Goal: Information Seeking & Learning: Learn about a topic

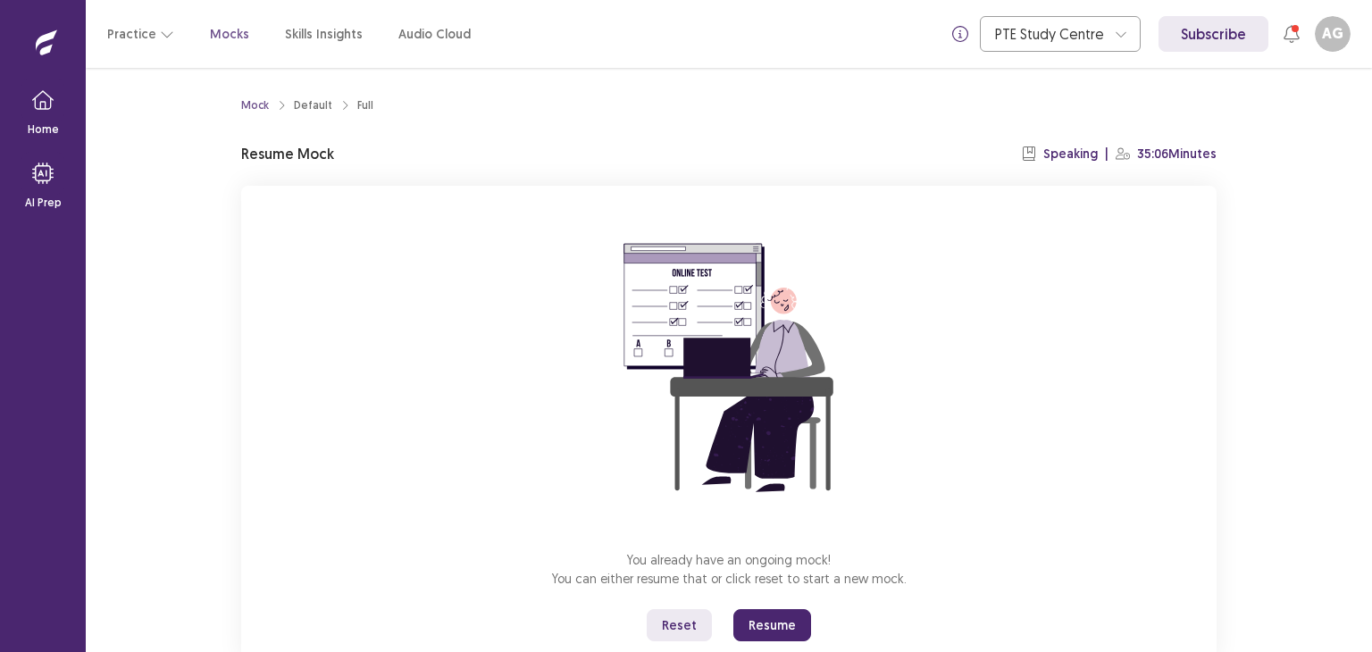
click at [775, 630] on button "Resume" at bounding box center [772, 625] width 78 height 32
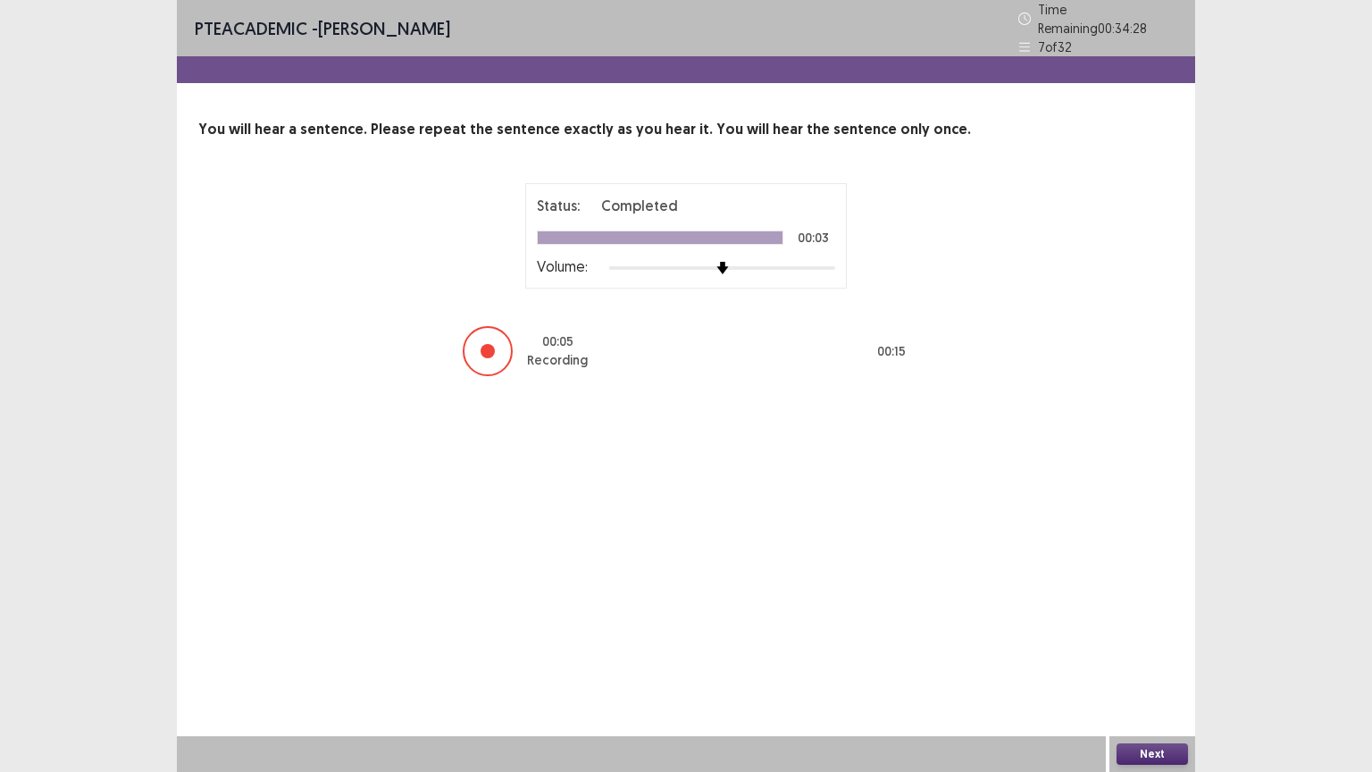
click at [1148, 651] on button "Next" at bounding box center [1151, 753] width 71 height 21
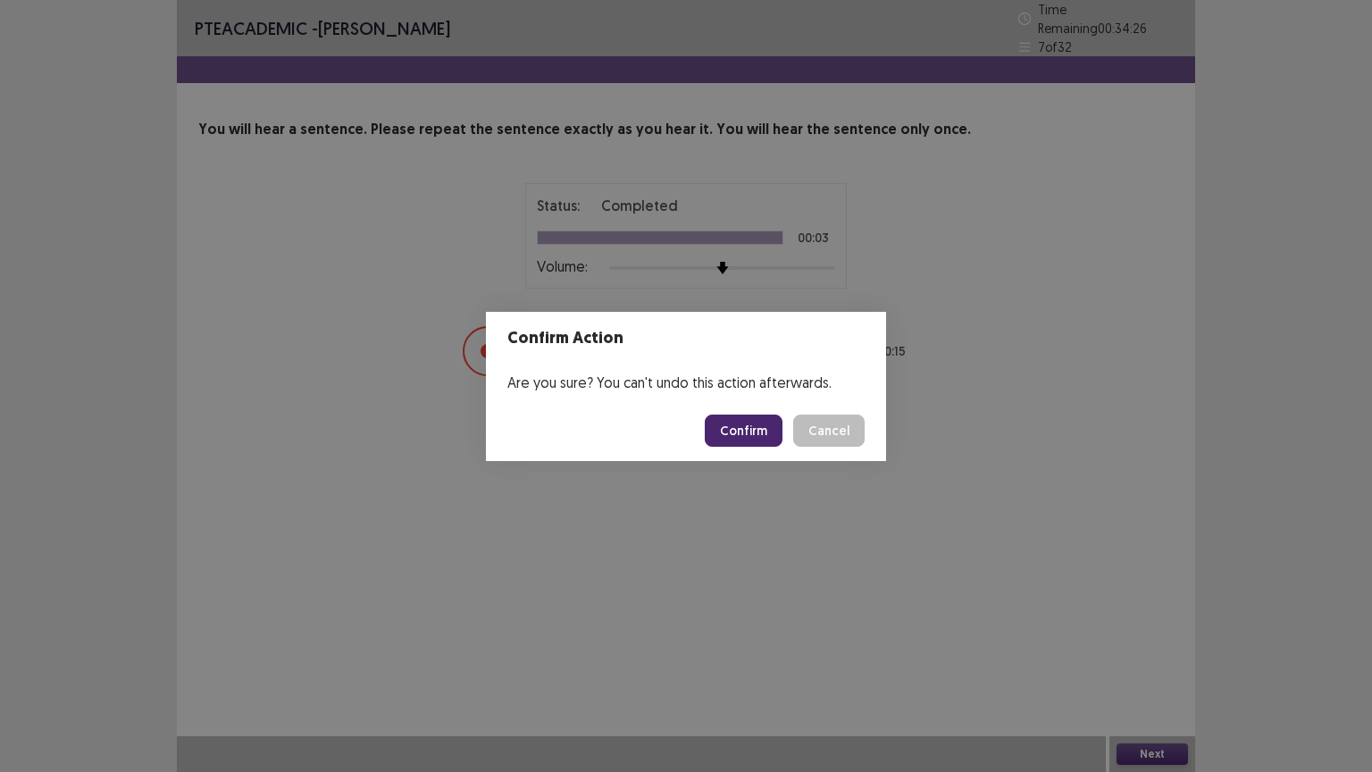
click at [758, 436] on button "Confirm" at bounding box center [744, 430] width 78 height 32
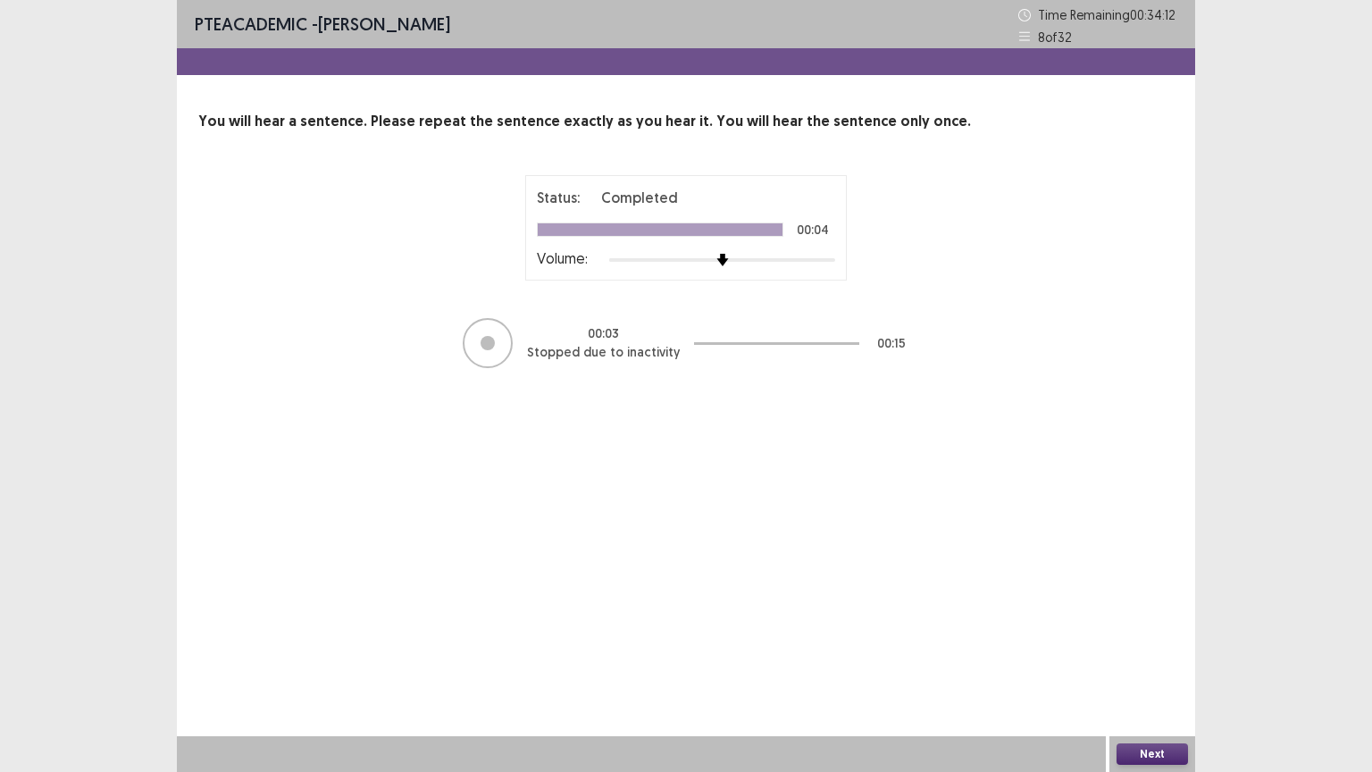
click at [1144, 651] on button "Next" at bounding box center [1151, 753] width 71 height 21
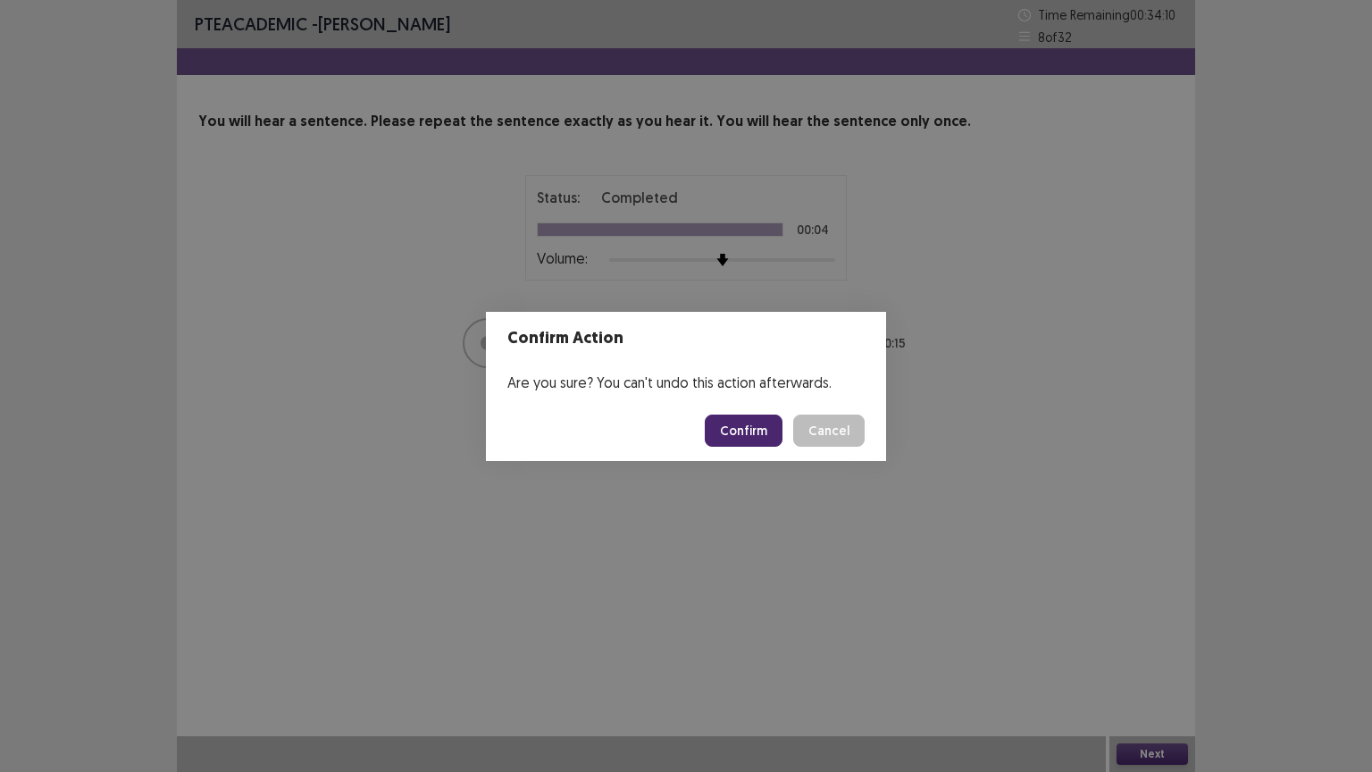
click at [1042, 365] on div "Confirm Action Are you sure? You can't undo this action afterwards. Confirm Can…" at bounding box center [686, 386] width 1372 height 772
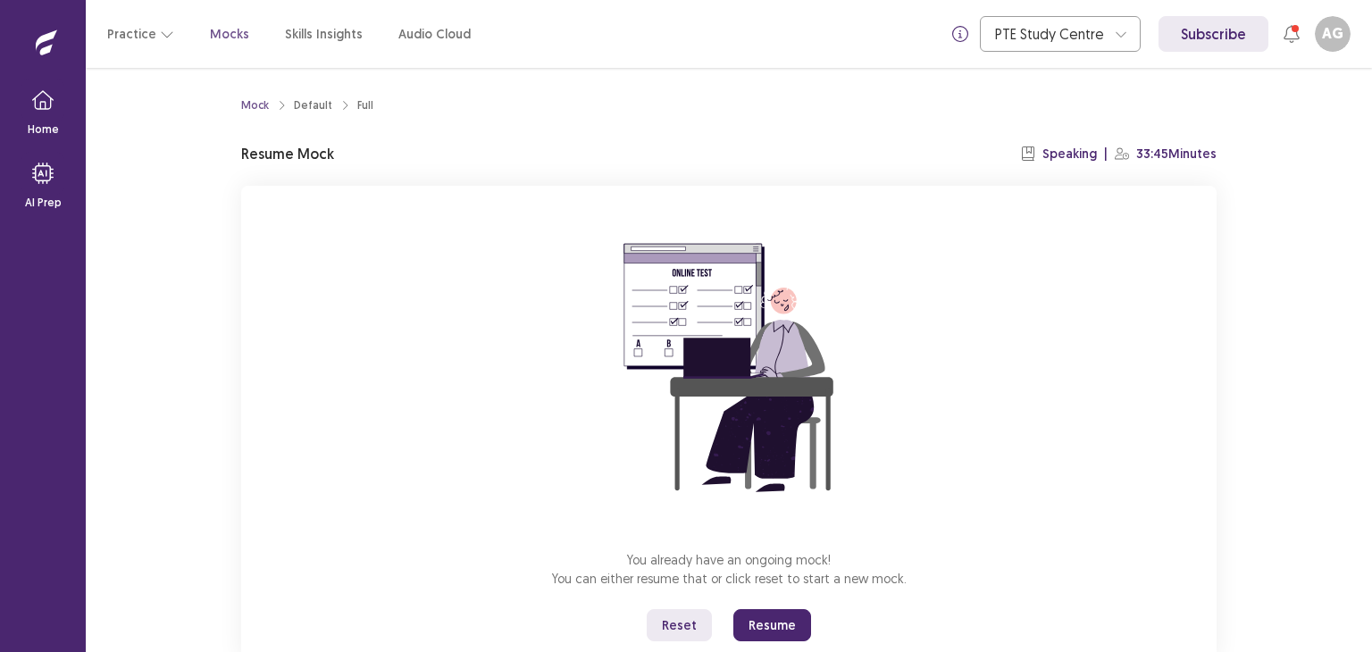
click at [763, 615] on button "Resume" at bounding box center [772, 625] width 78 height 32
click at [757, 629] on button "Resume" at bounding box center [772, 625] width 78 height 32
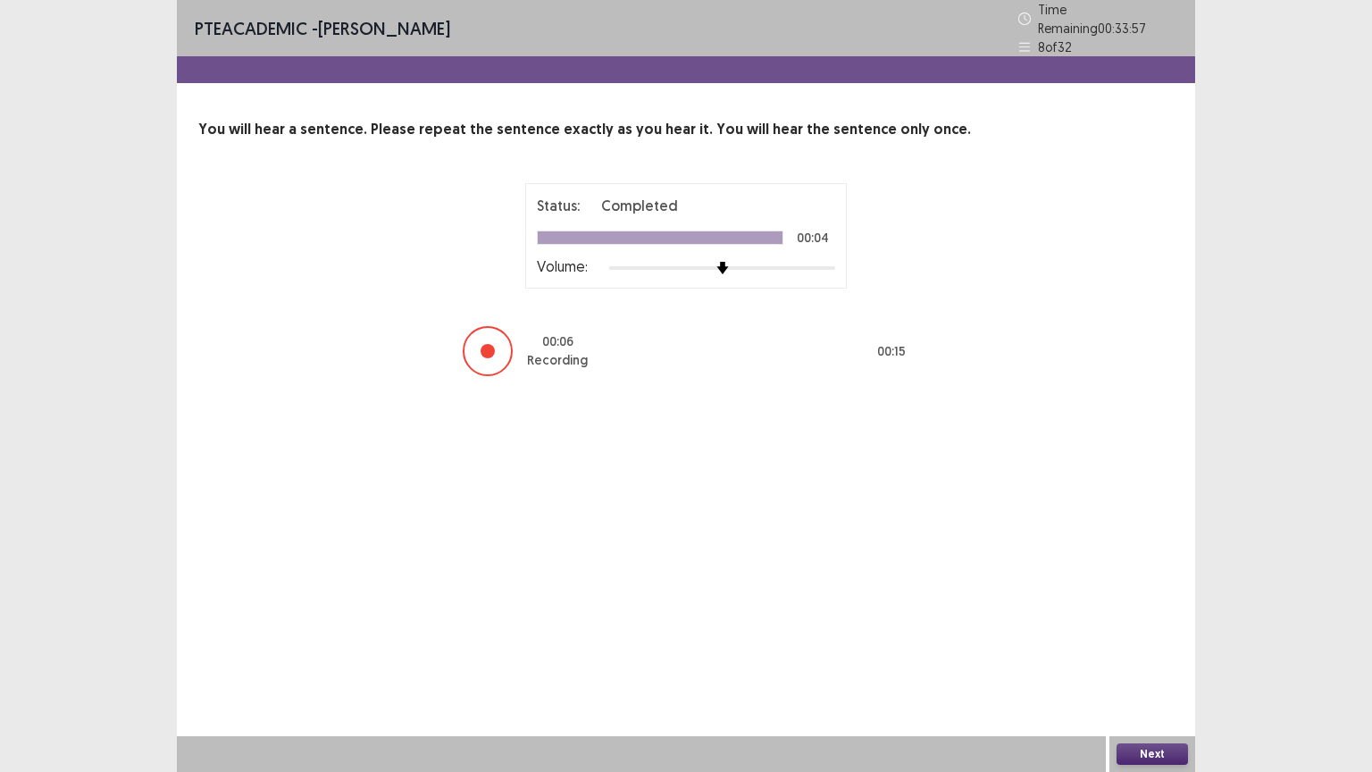
click at [1183, 651] on button "Next" at bounding box center [1151, 753] width 71 height 21
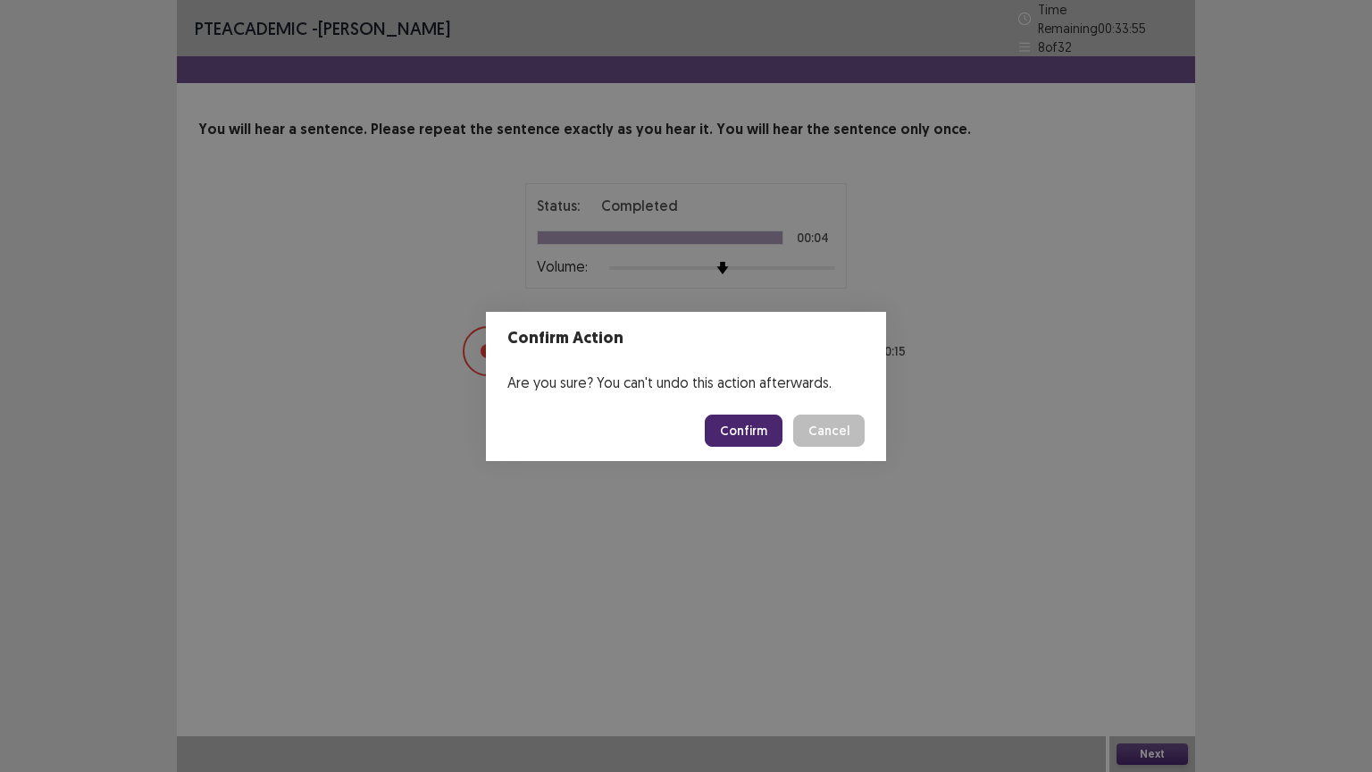
click at [768, 432] on button "Confirm" at bounding box center [744, 430] width 78 height 32
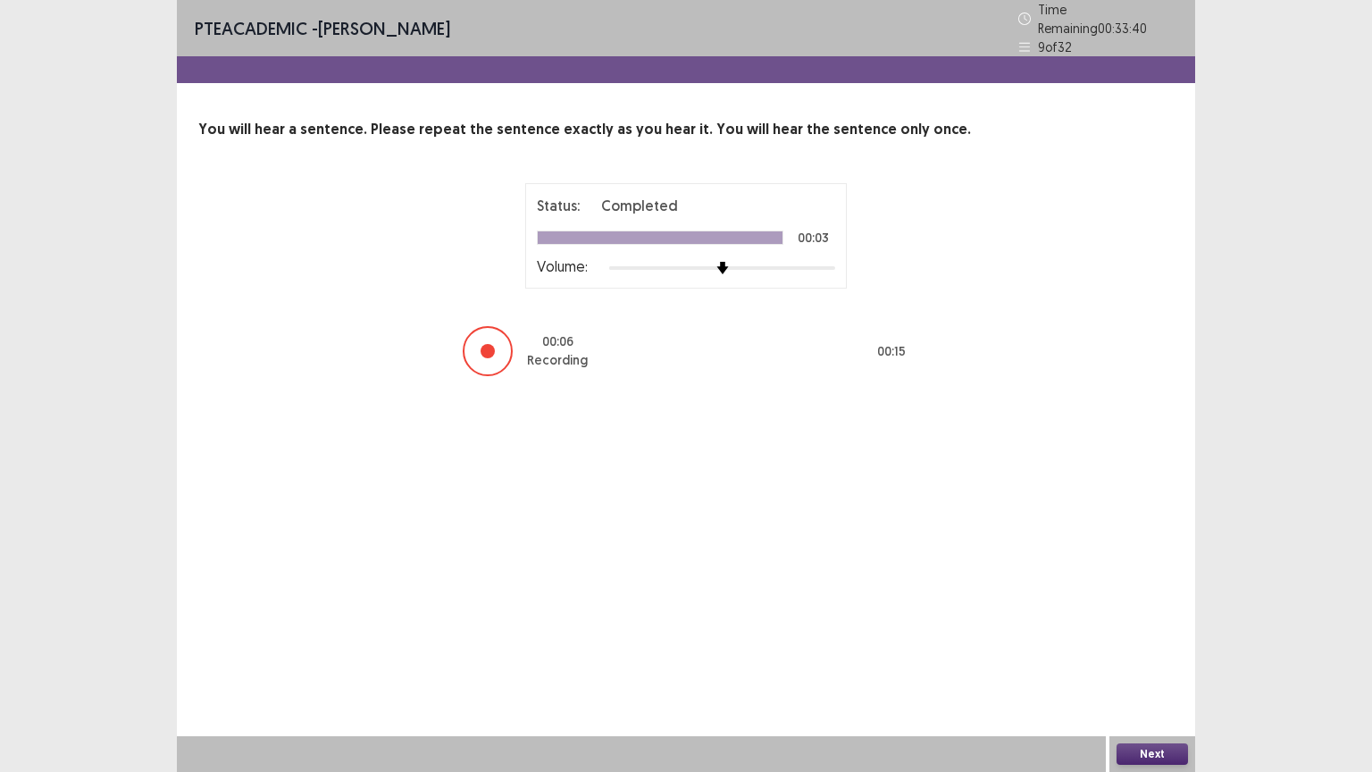
click at [1147, 651] on button "Next" at bounding box center [1151, 753] width 71 height 21
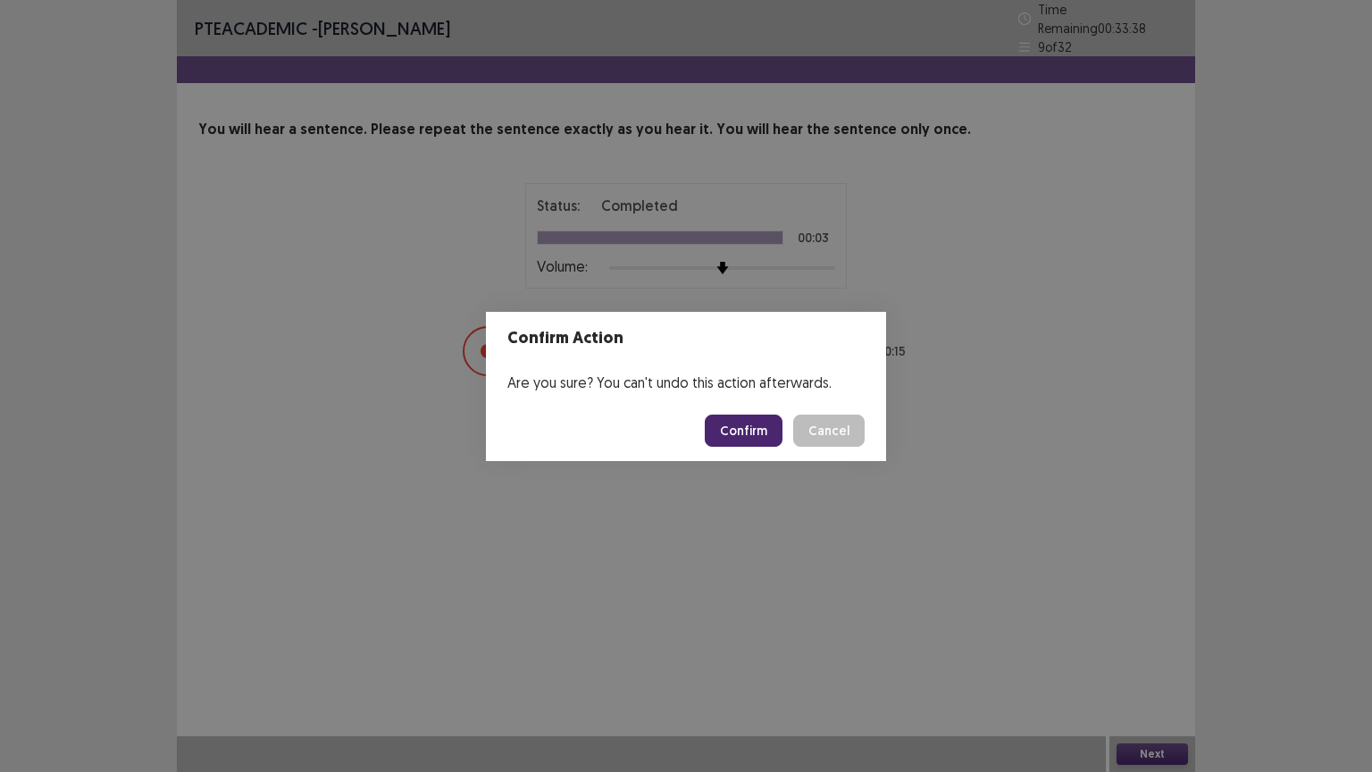
click at [765, 432] on button "Confirm" at bounding box center [744, 430] width 78 height 32
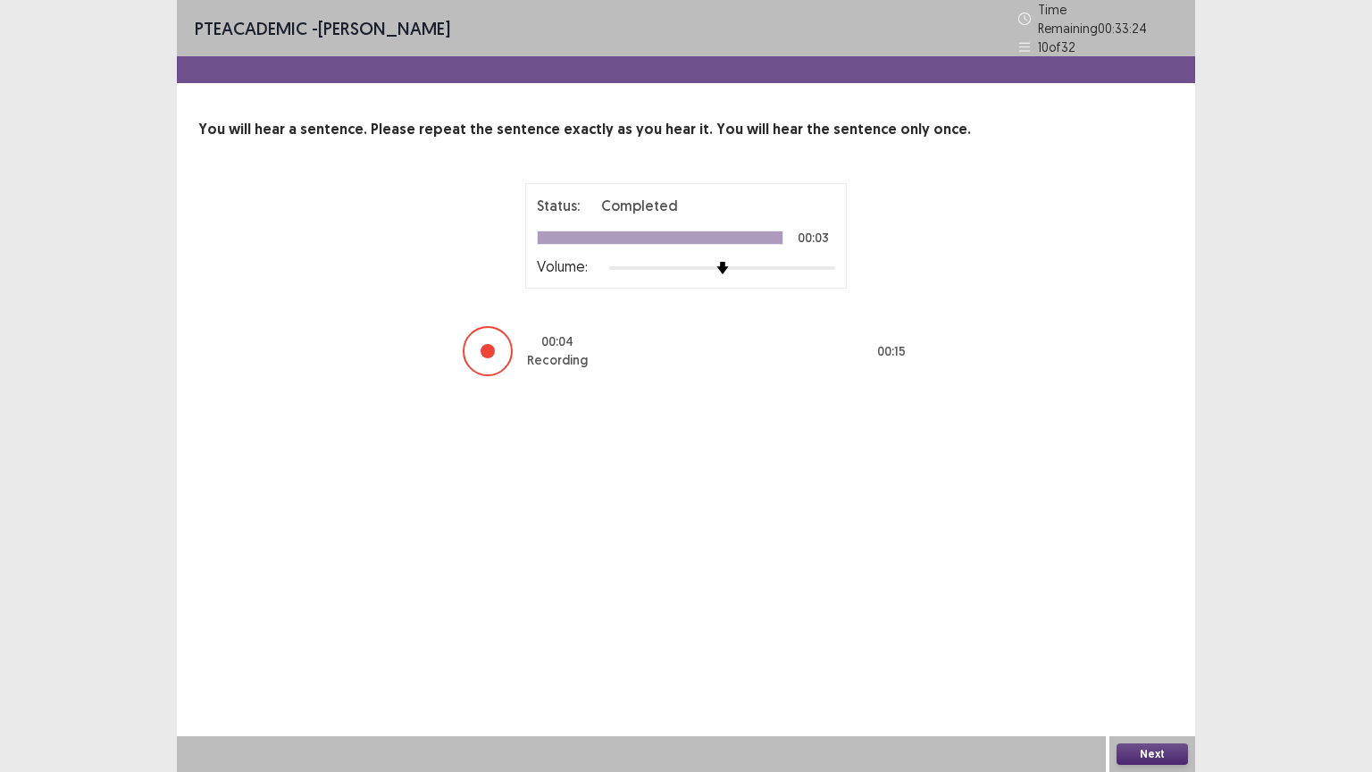
click at [1141, 651] on button "Next" at bounding box center [1151, 753] width 71 height 21
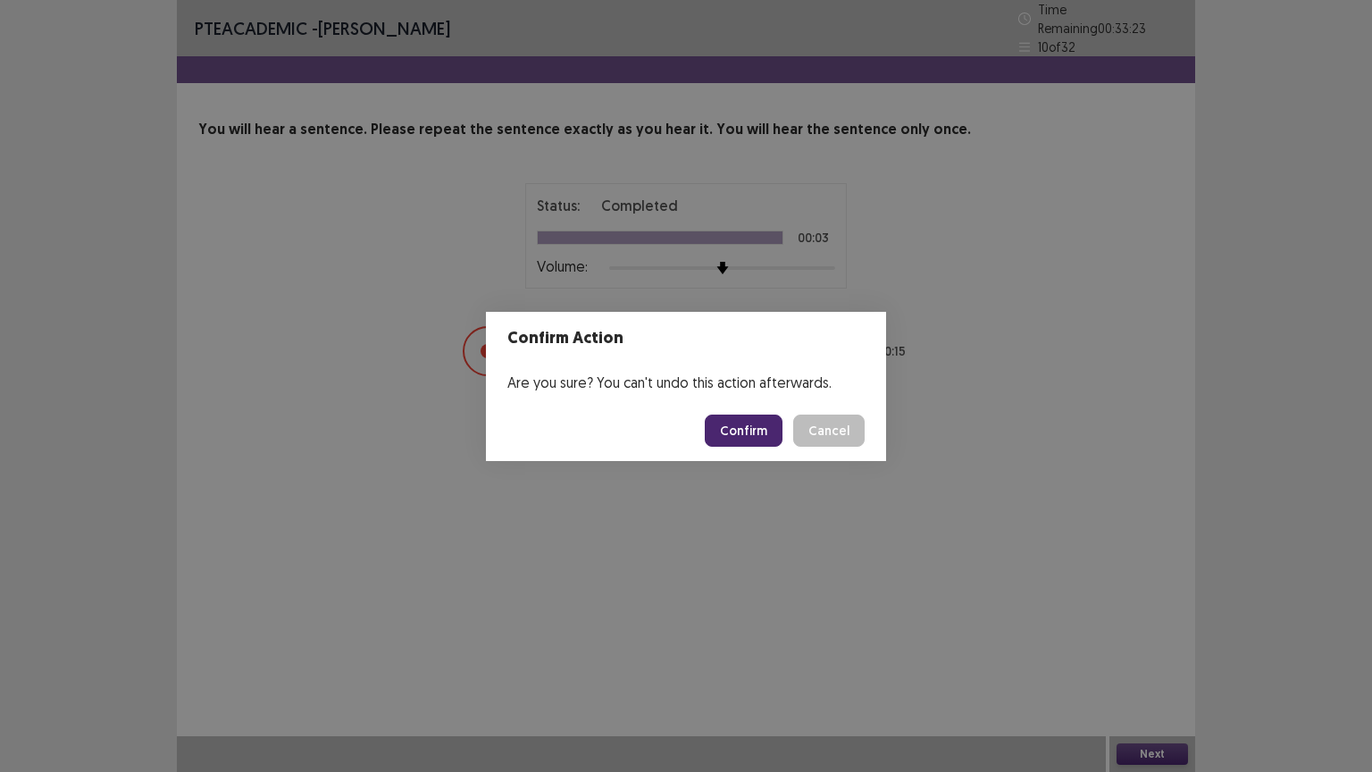
click at [766, 432] on button "Confirm" at bounding box center [744, 430] width 78 height 32
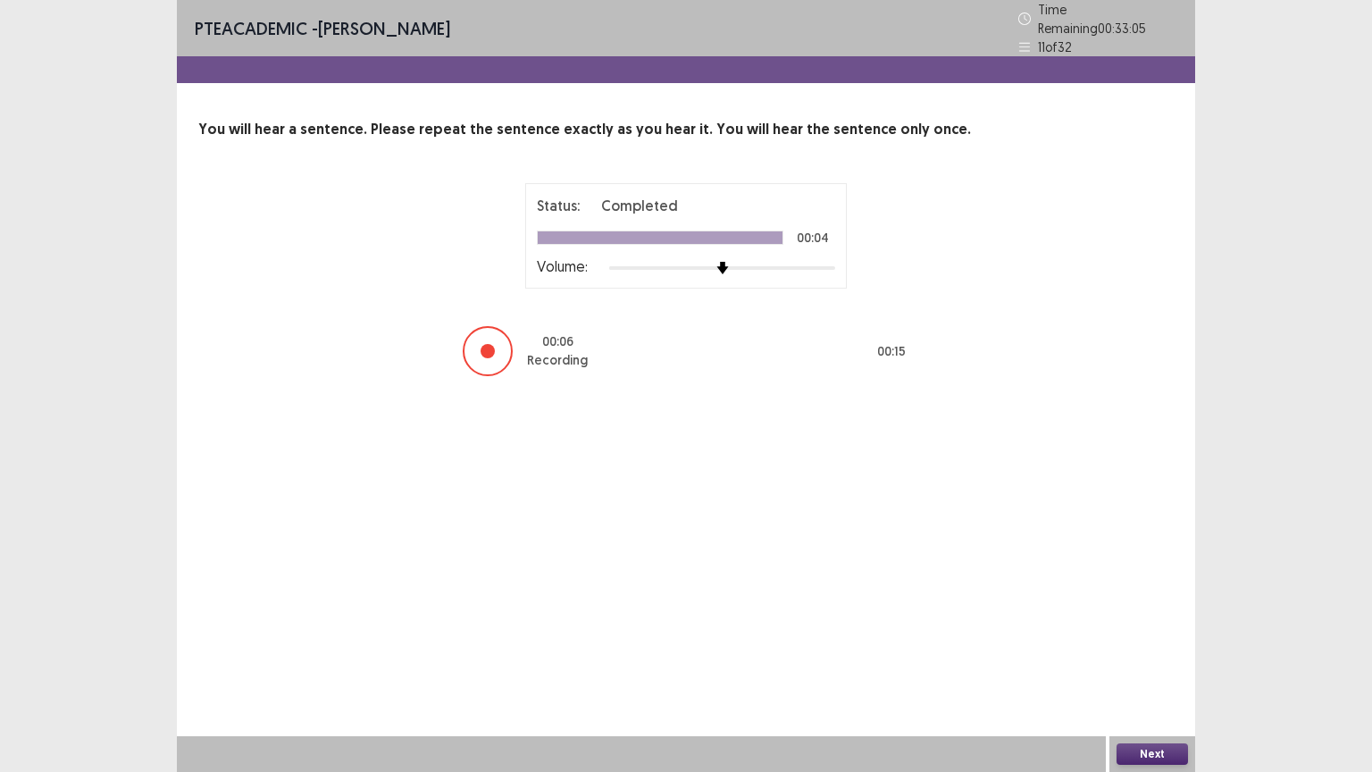
click at [1154, 651] on button "Next" at bounding box center [1151, 753] width 71 height 21
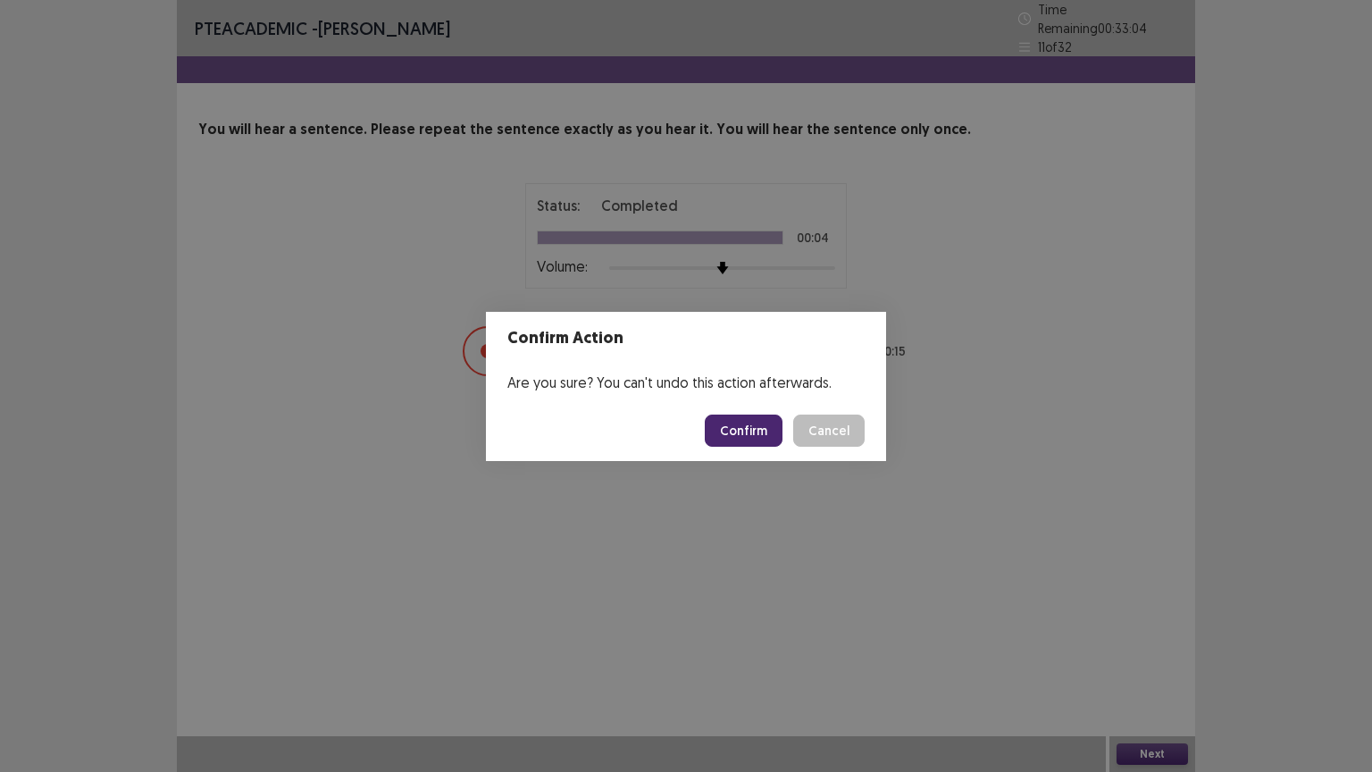
click at [761, 440] on button "Confirm" at bounding box center [744, 430] width 78 height 32
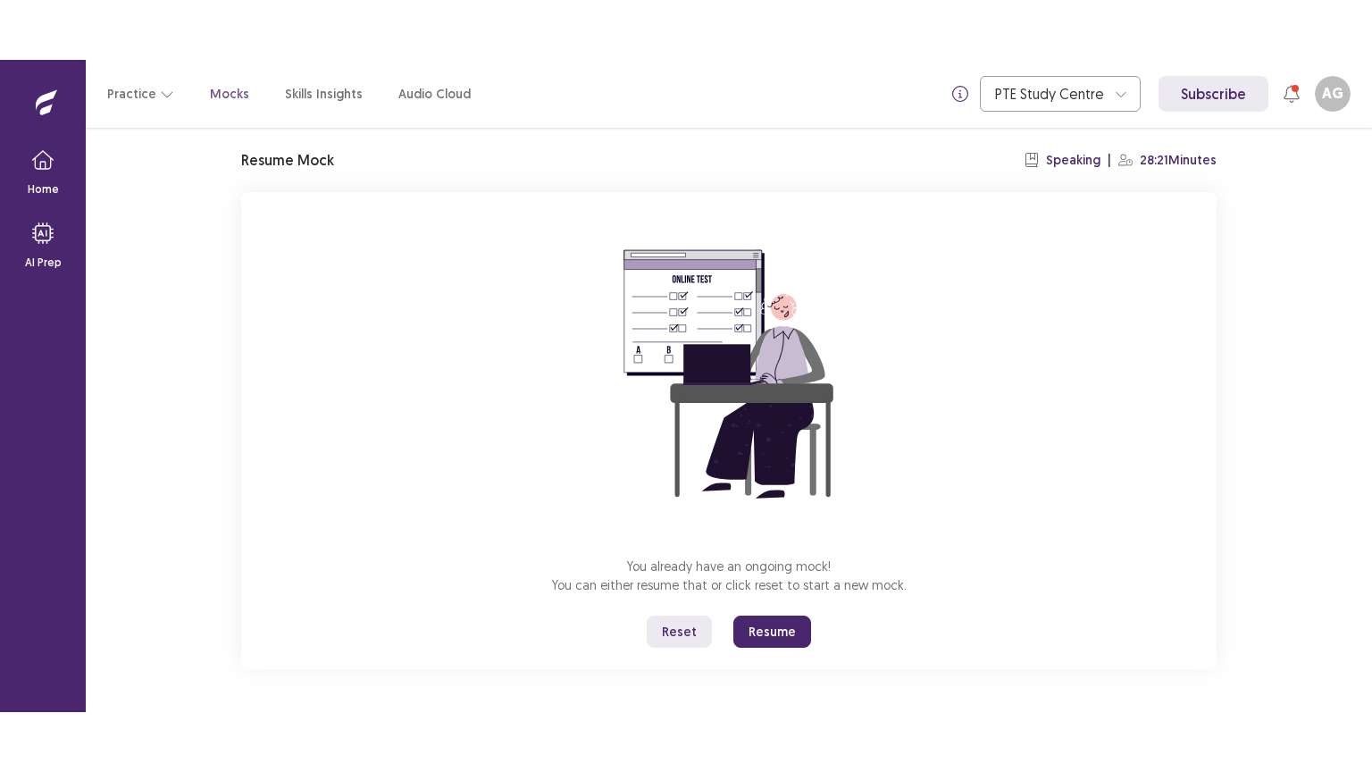
scroll to position [51, 0]
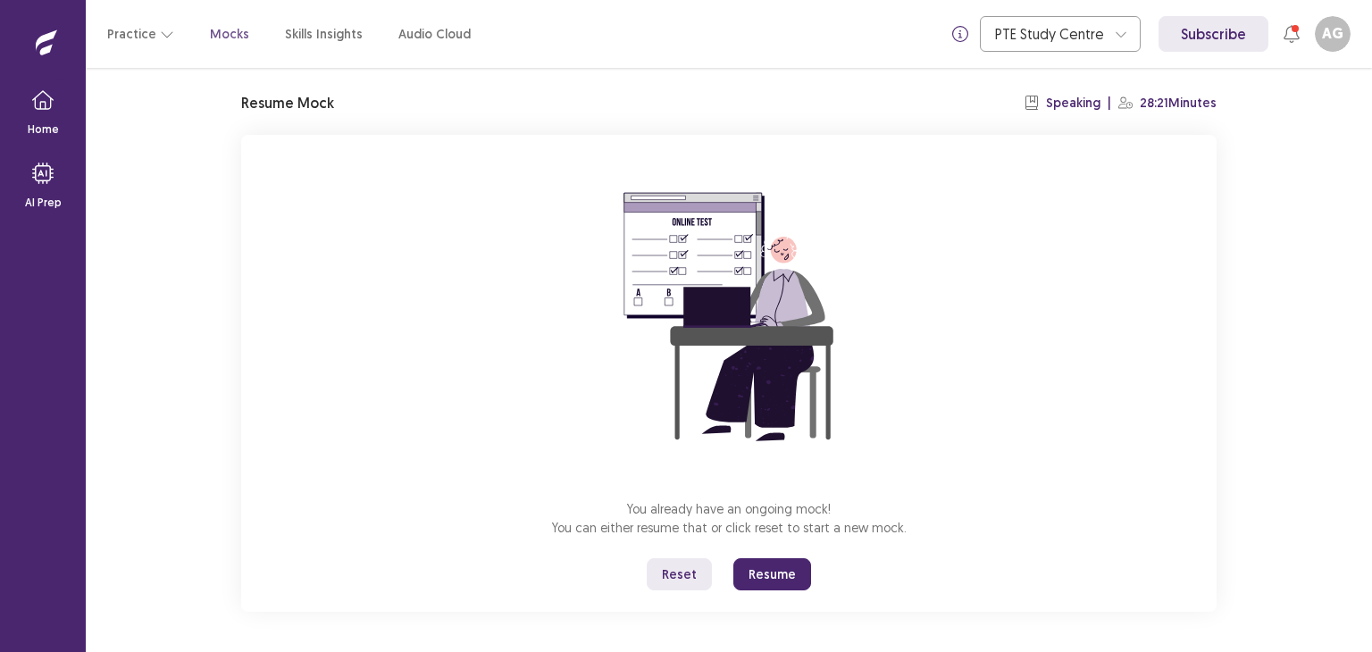
click at [782, 573] on button "Resume" at bounding box center [772, 574] width 78 height 32
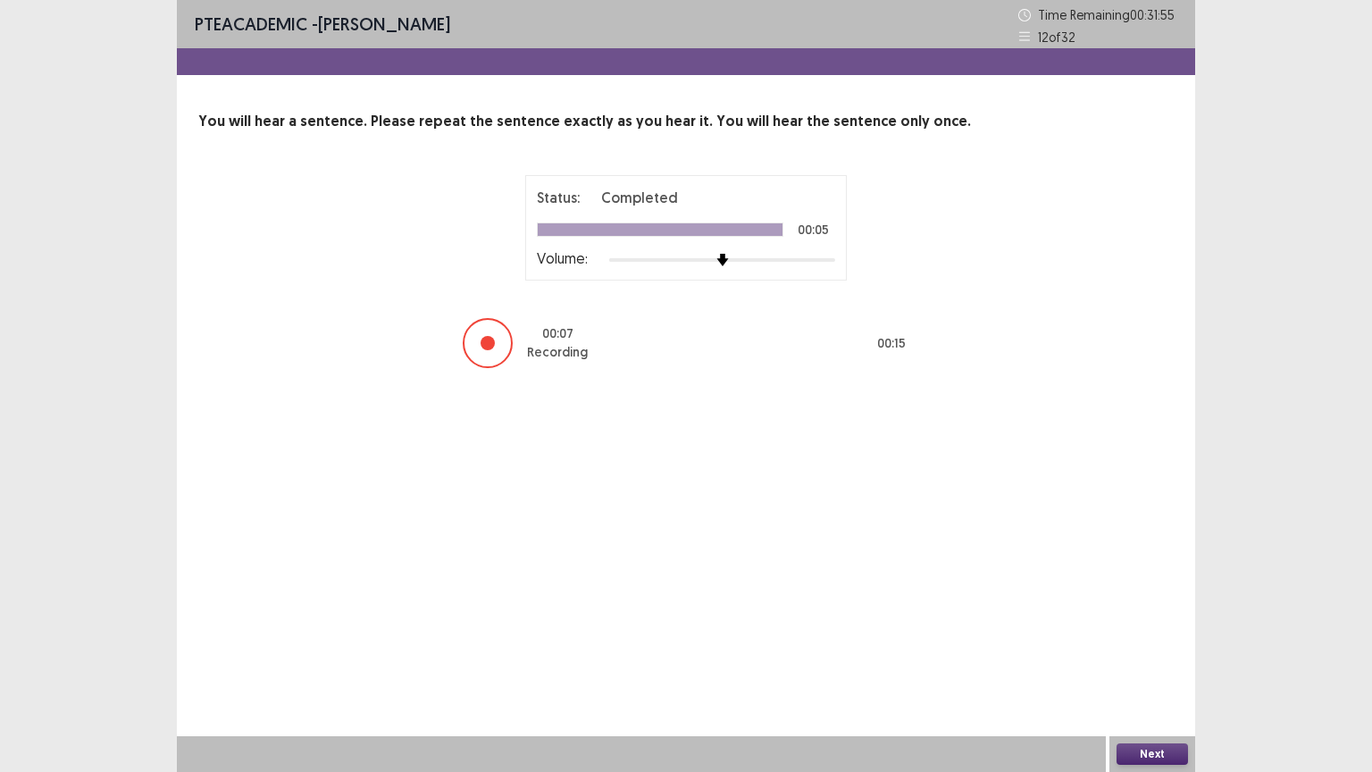
click at [1137, 651] on button "Next" at bounding box center [1151, 753] width 71 height 21
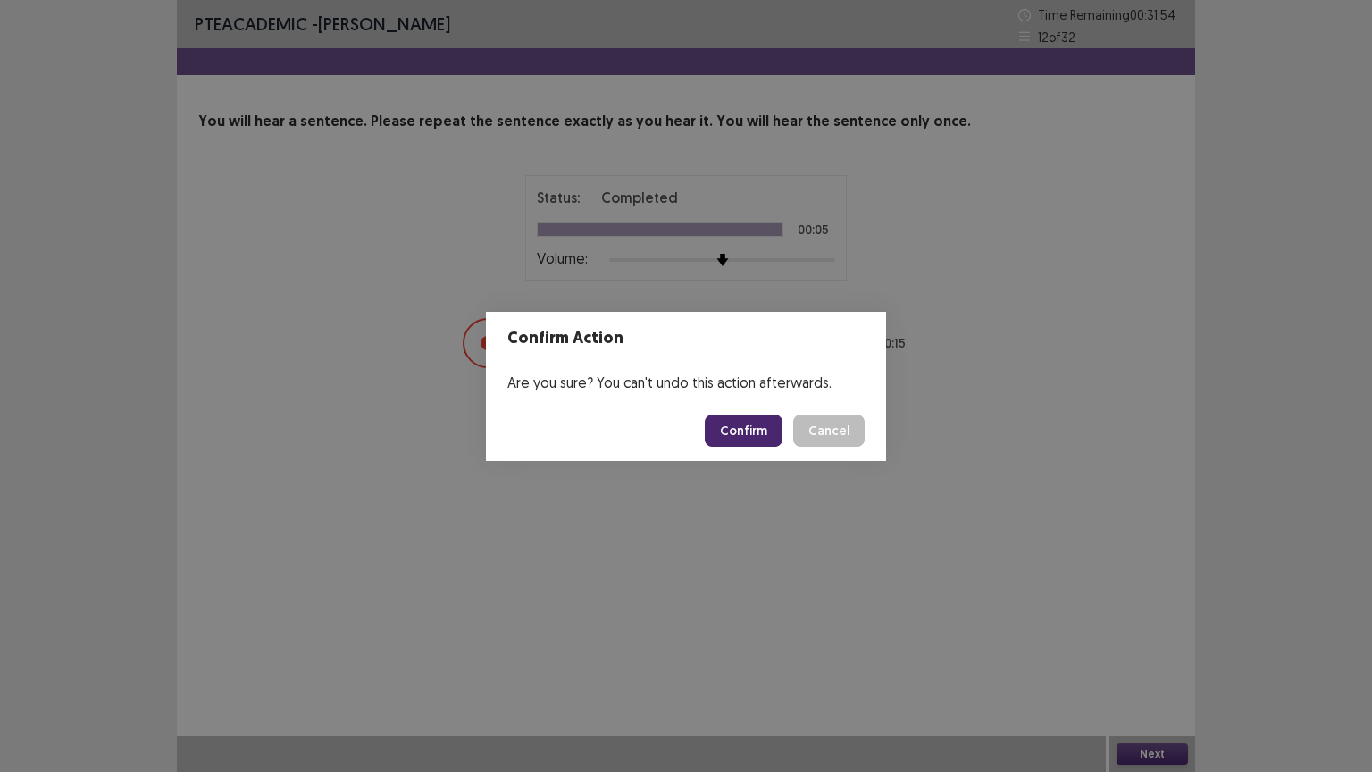
click at [768, 427] on button "Confirm" at bounding box center [744, 430] width 78 height 32
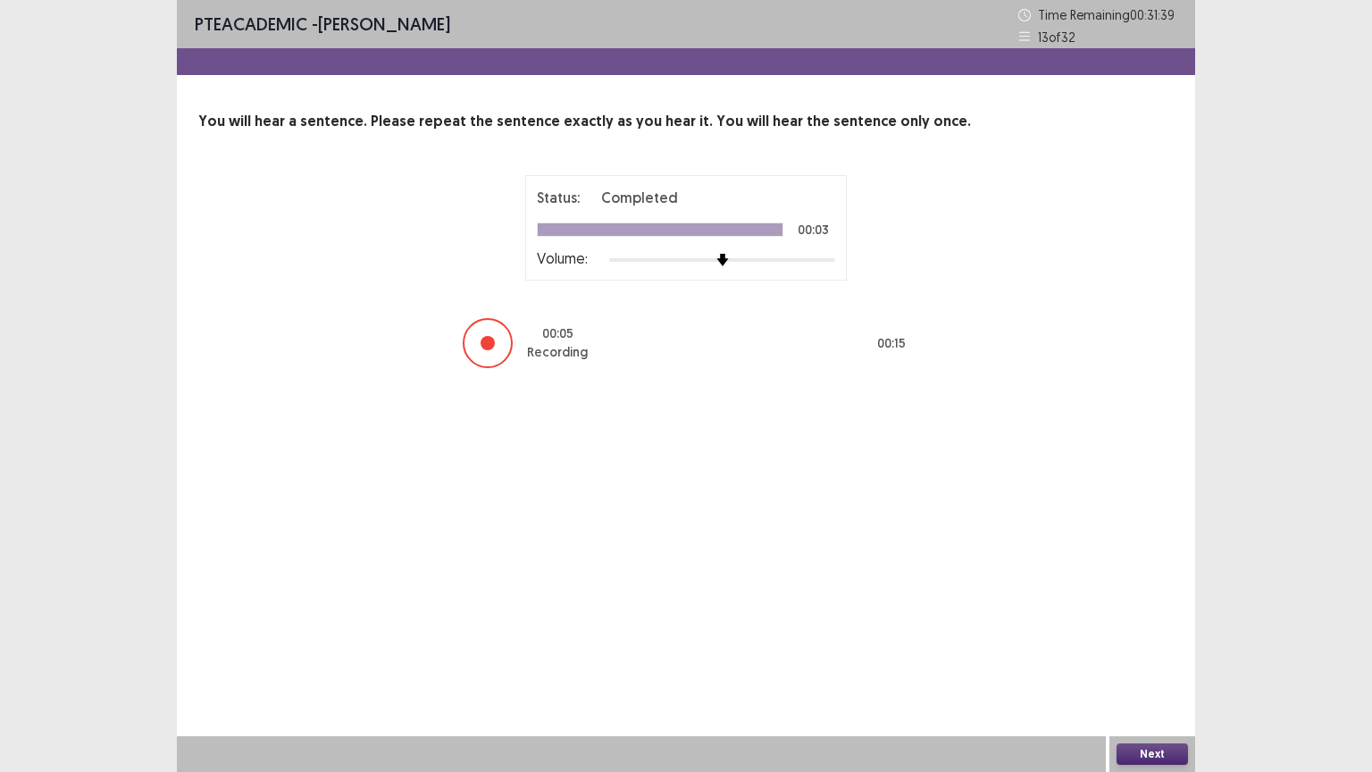
click at [1145, 651] on button "Next" at bounding box center [1151, 753] width 71 height 21
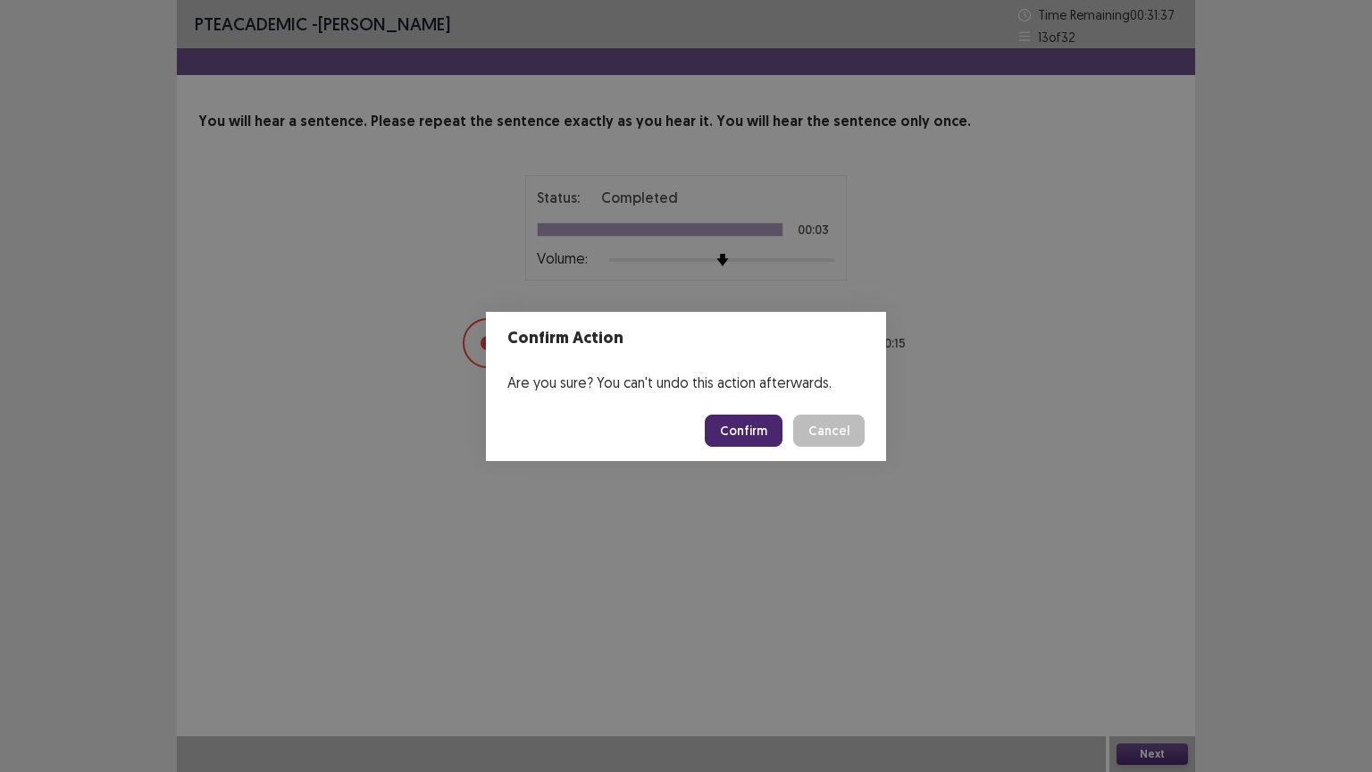
click at [780, 424] on button "Confirm" at bounding box center [744, 430] width 78 height 32
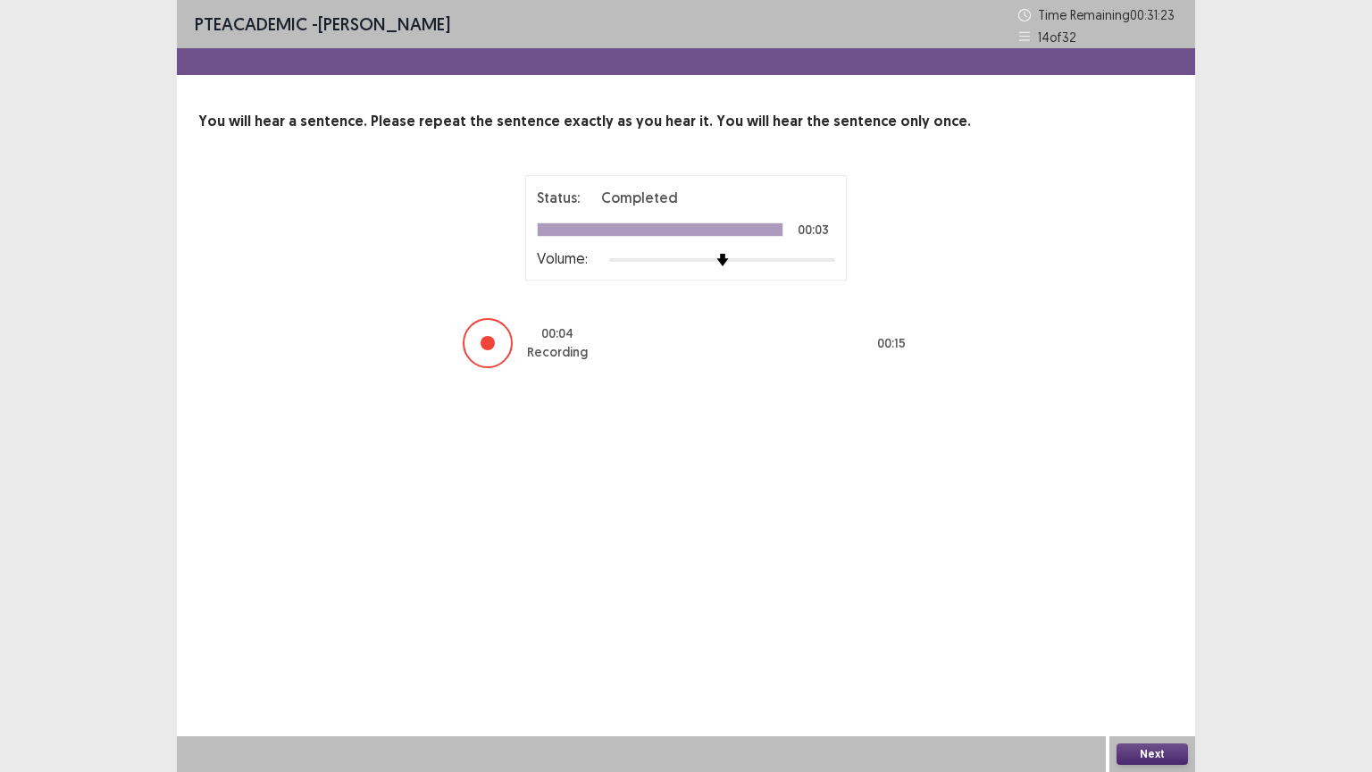
click at [1172, 651] on button "Next" at bounding box center [1151, 753] width 71 height 21
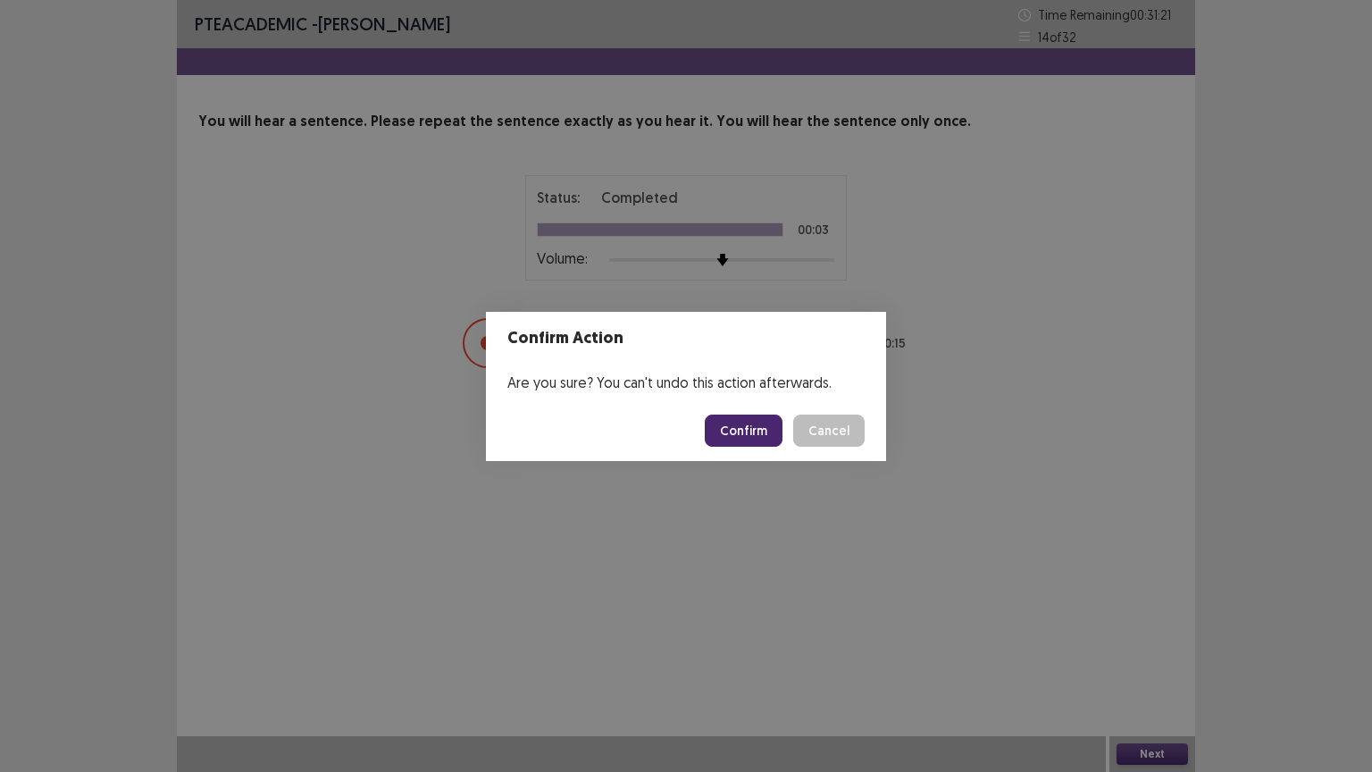
click at [765, 421] on button "Confirm" at bounding box center [744, 430] width 78 height 32
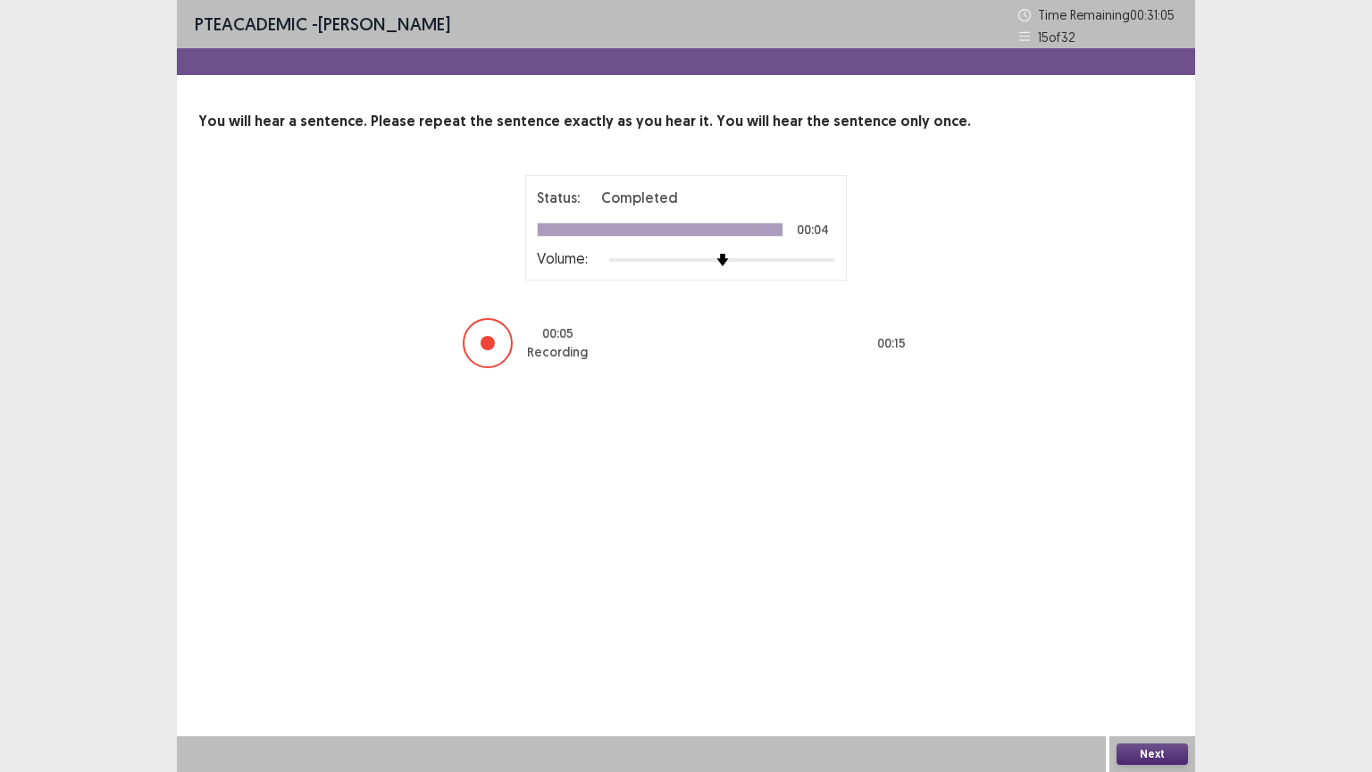
click at [1140, 651] on button "Next" at bounding box center [1151, 753] width 71 height 21
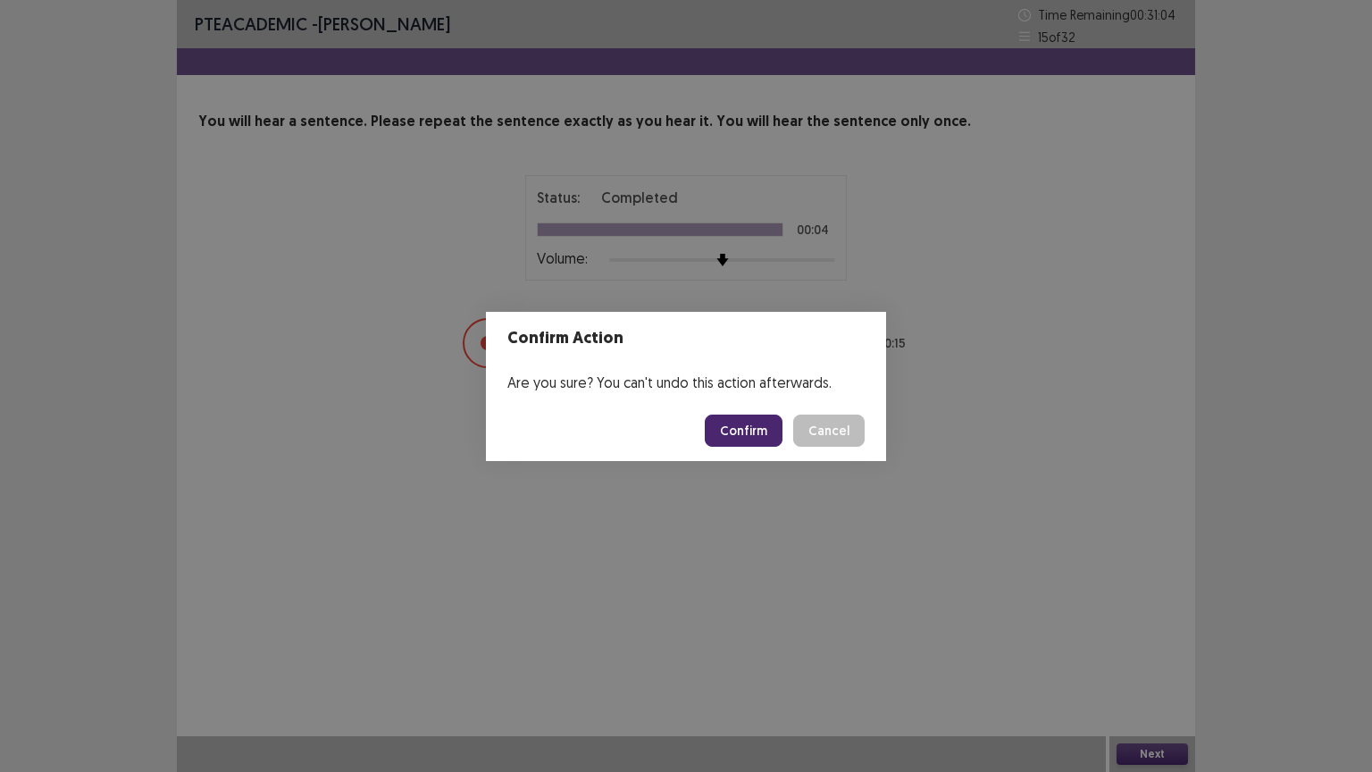
click at [717, 432] on button "Confirm" at bounding box center [744, 430] width 78 height 32
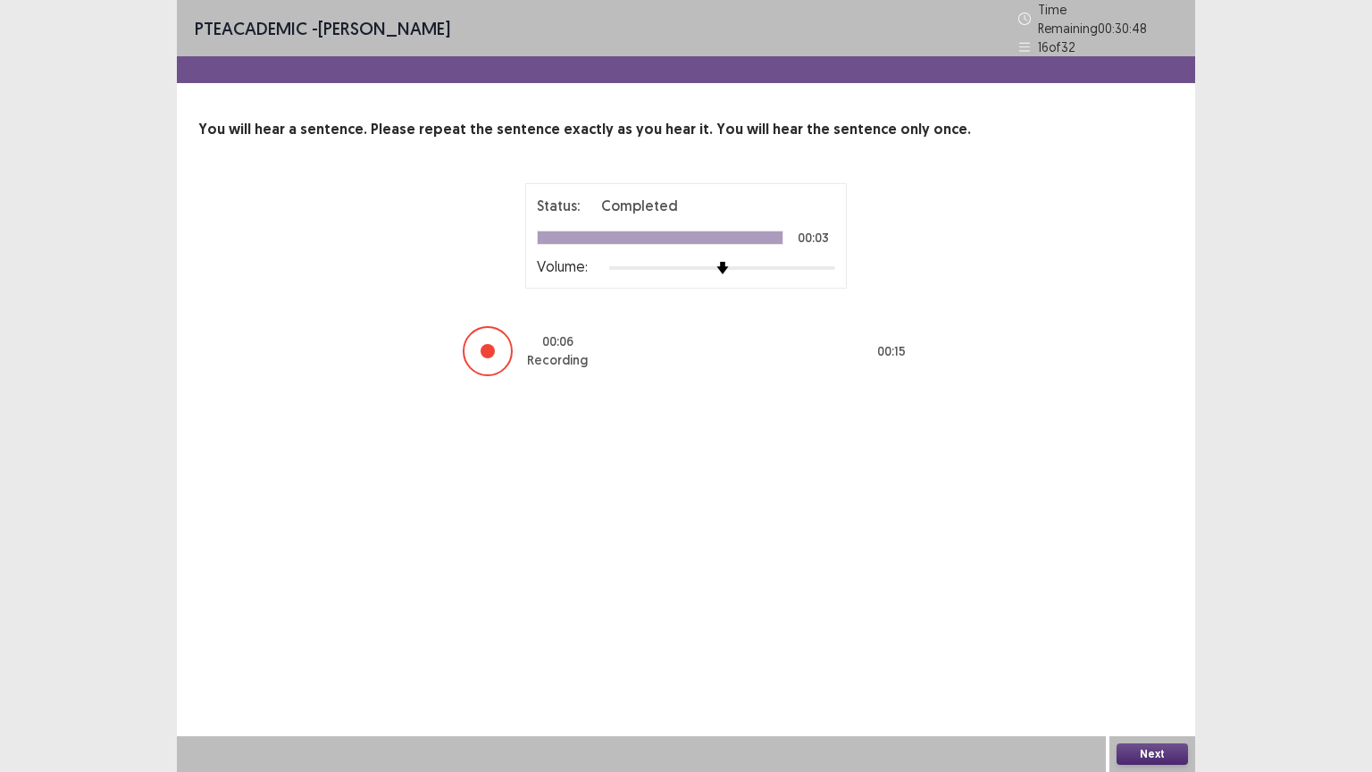
click at [1165, 651] on button "Next" at bounding box center [1151, 753] width 71 height 21
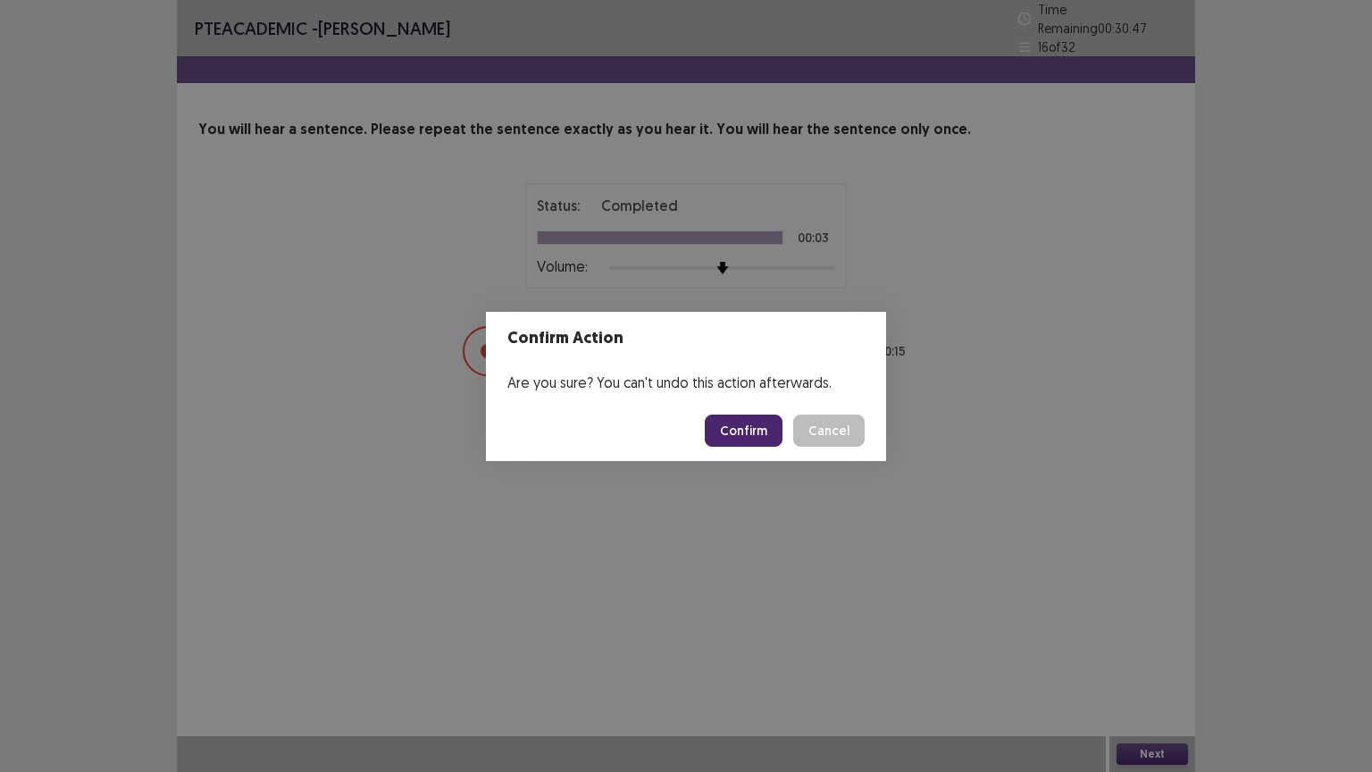
click at [771, 432] on button "Confirm" at bounding box center [744, 430] width 78 height 32
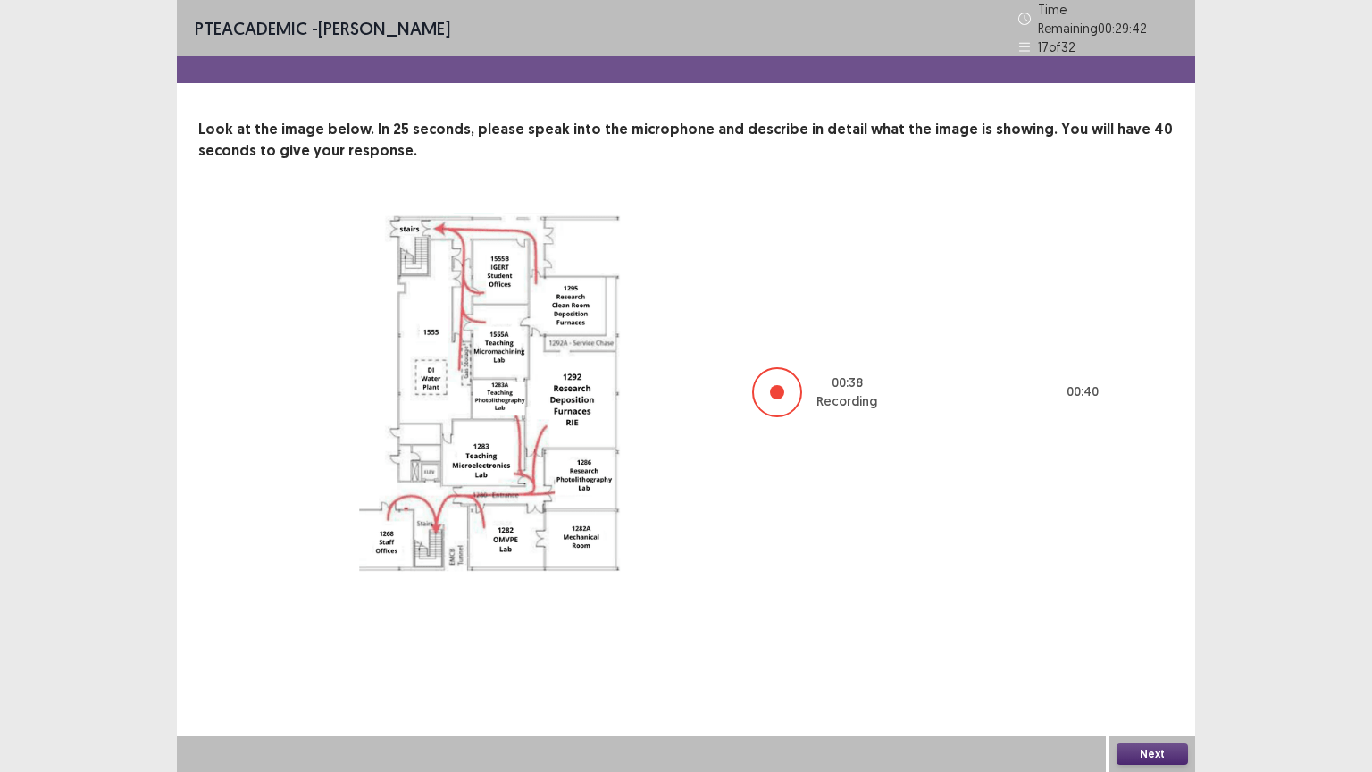
click at [1143, 651] on button "Next" at bounding box center [1151, 753] width 71 height 21
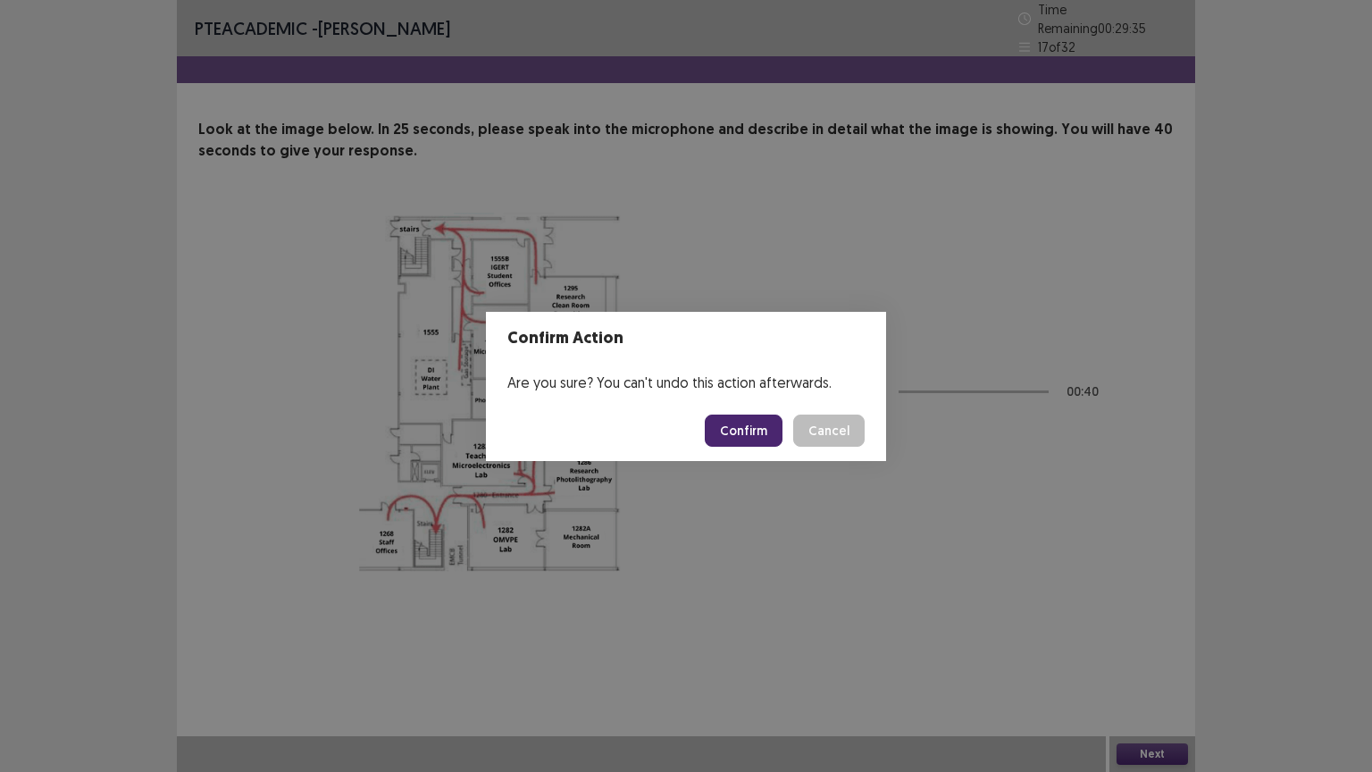
click at [842, 422] on button "Cancel" at bounding box center [828, 430] width 71 height 32
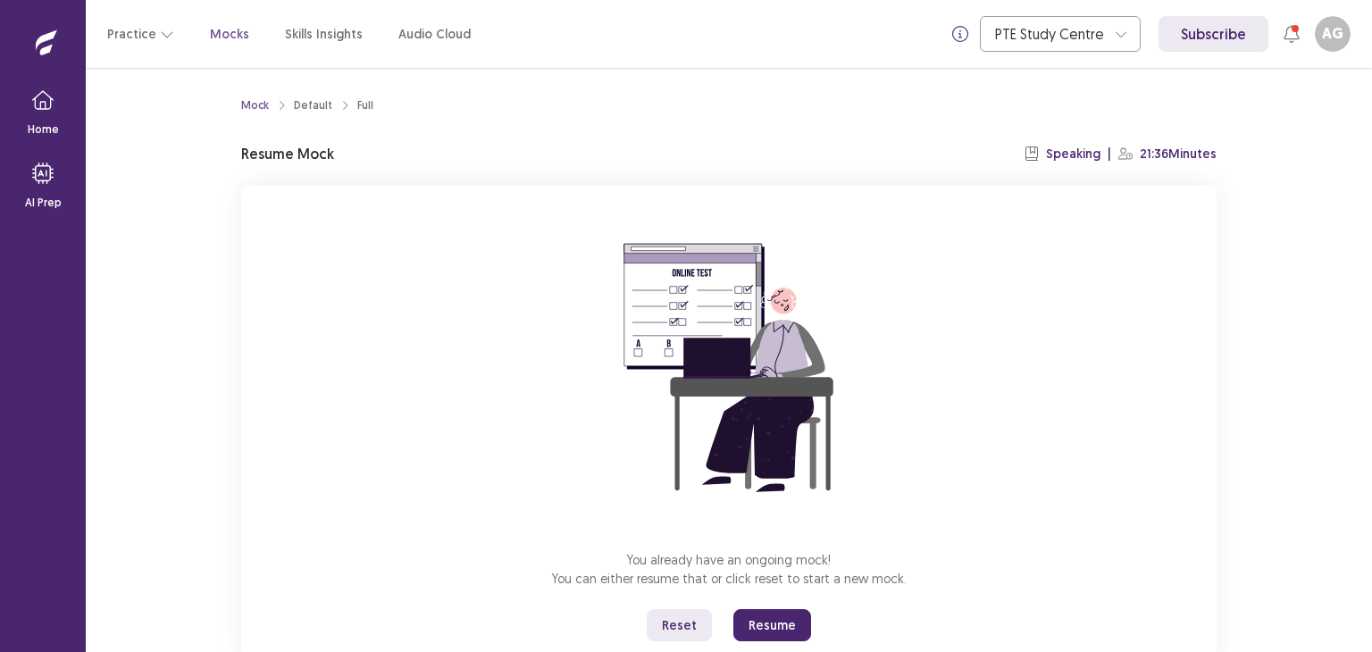
click at [766, 628] on button "Resume" at bounding box center [772, 625] width 78 height 32
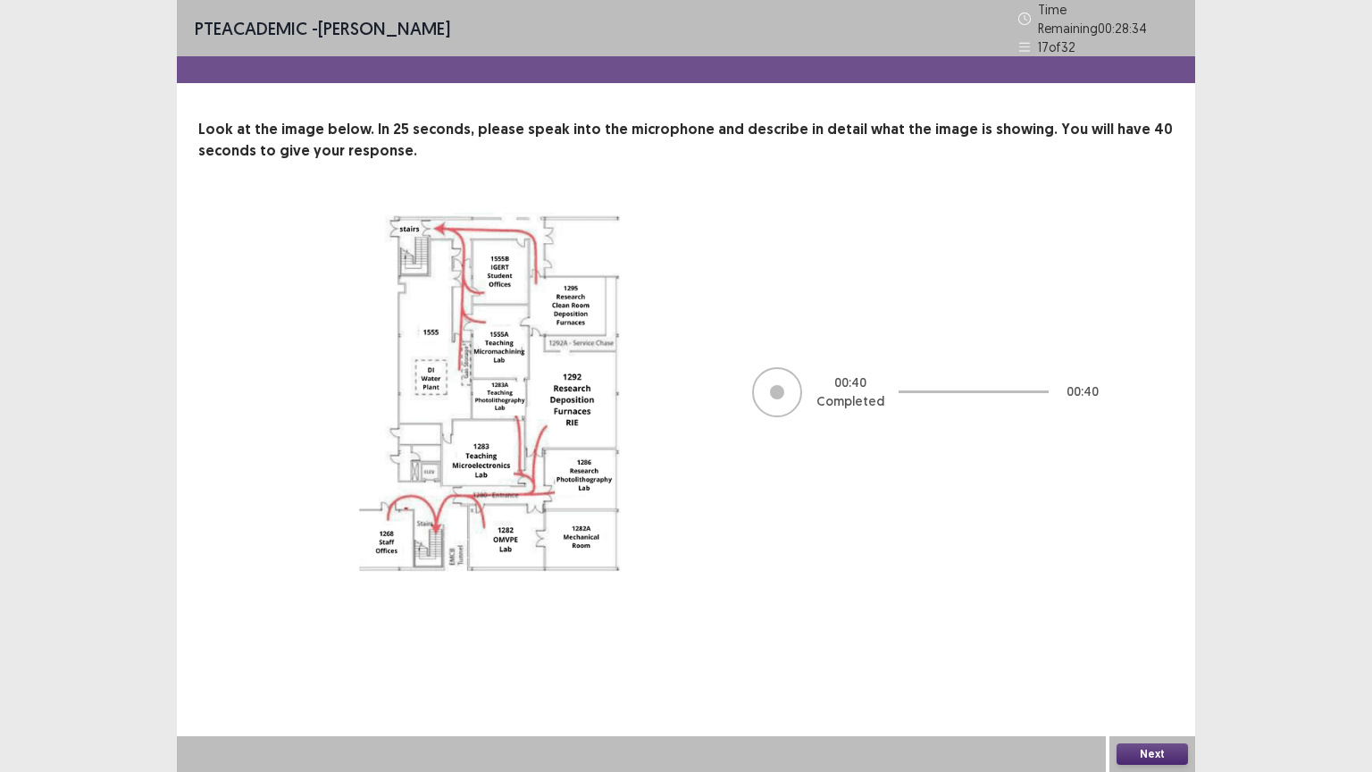
click at [1158, 651] on button "Next" at bounding box center [1151, 753] width 71 height 21
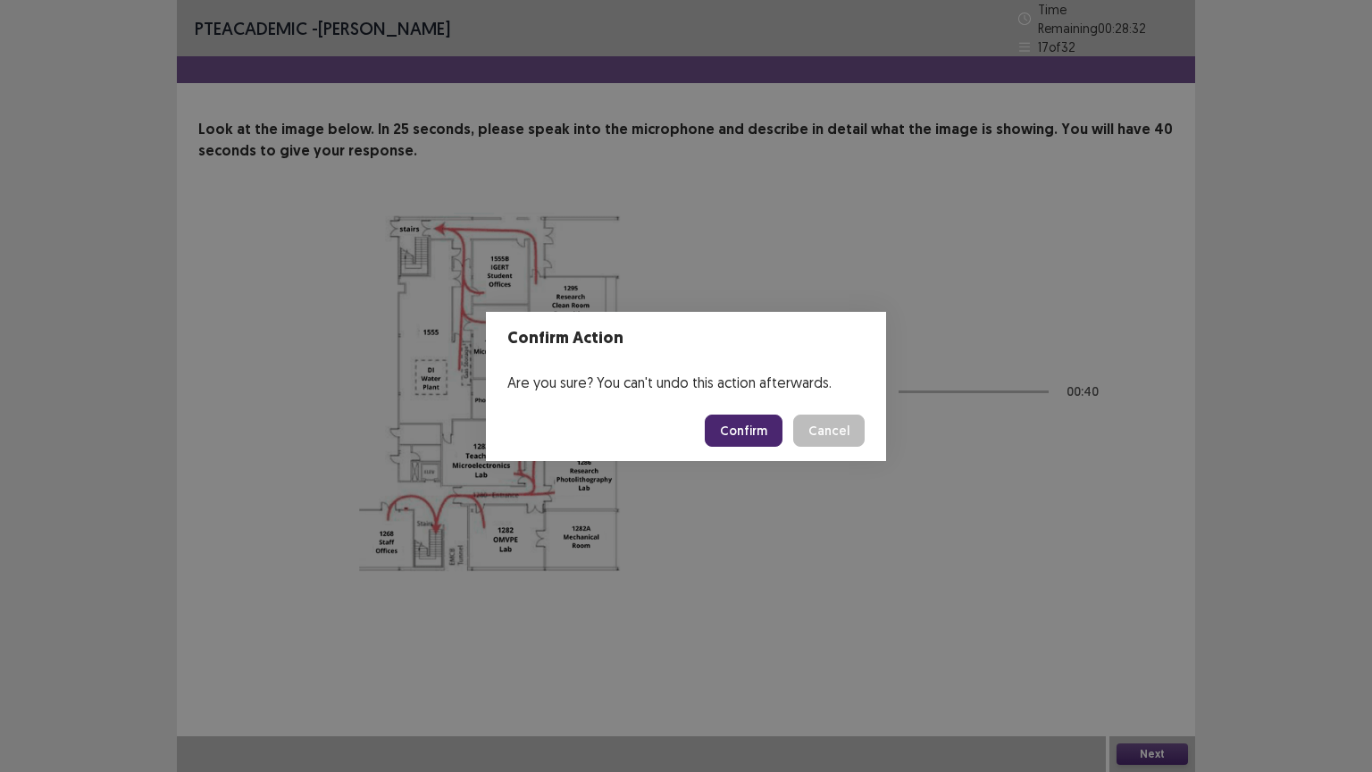
click at [757, 430] on button "Confirm" at bounding box center [744, 430] width 78 height 32
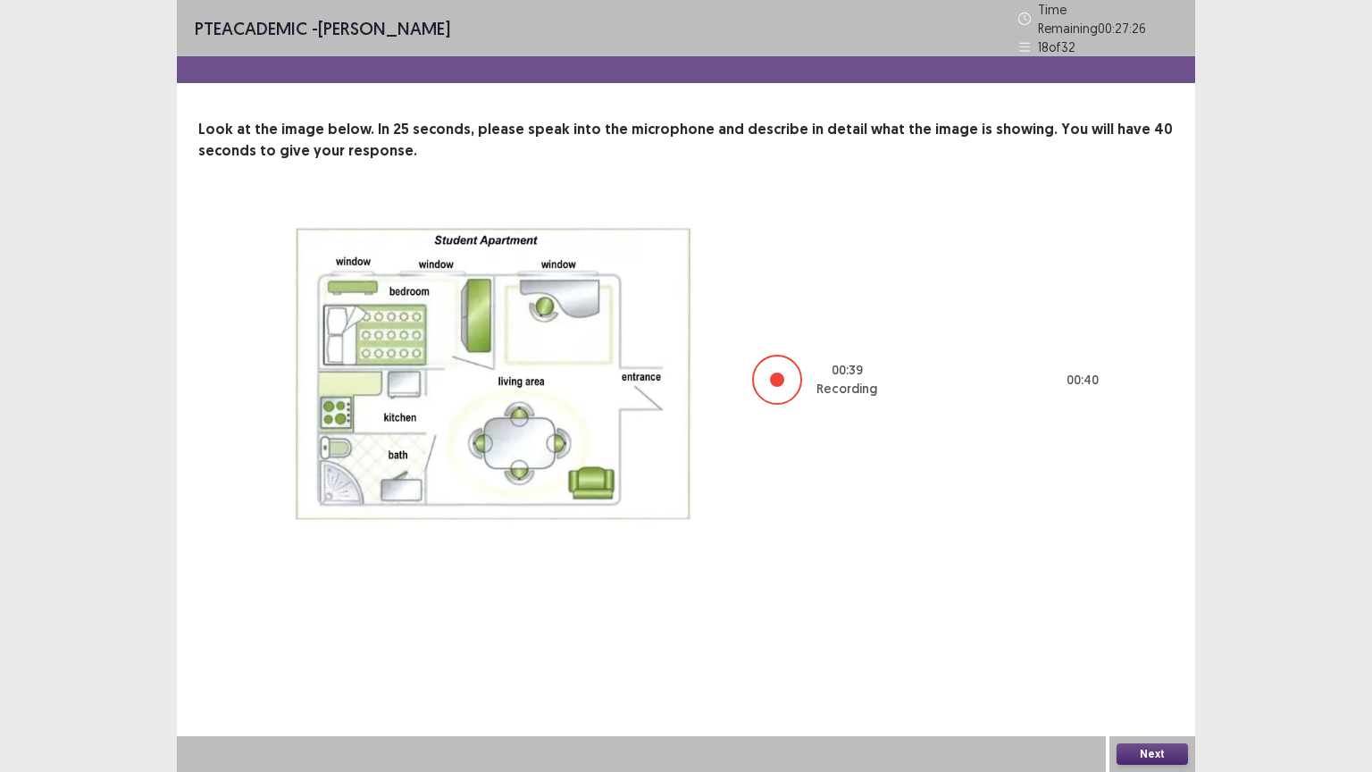
click at [1169, 651] on button "Next" at bounding box center [1151, 753] width 71 height 21
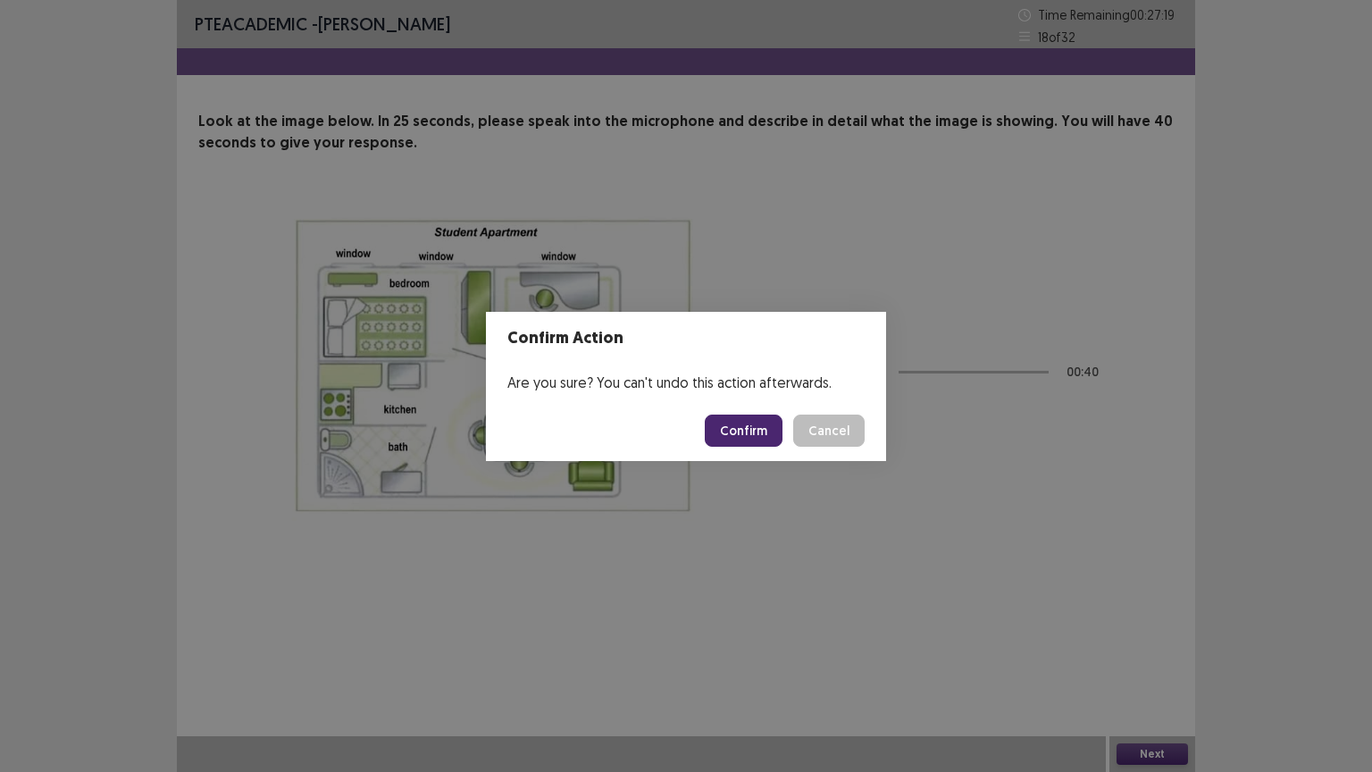
click at [754, 420] on button "Confirm" at bounding box center [744, 430] width 78 height 32
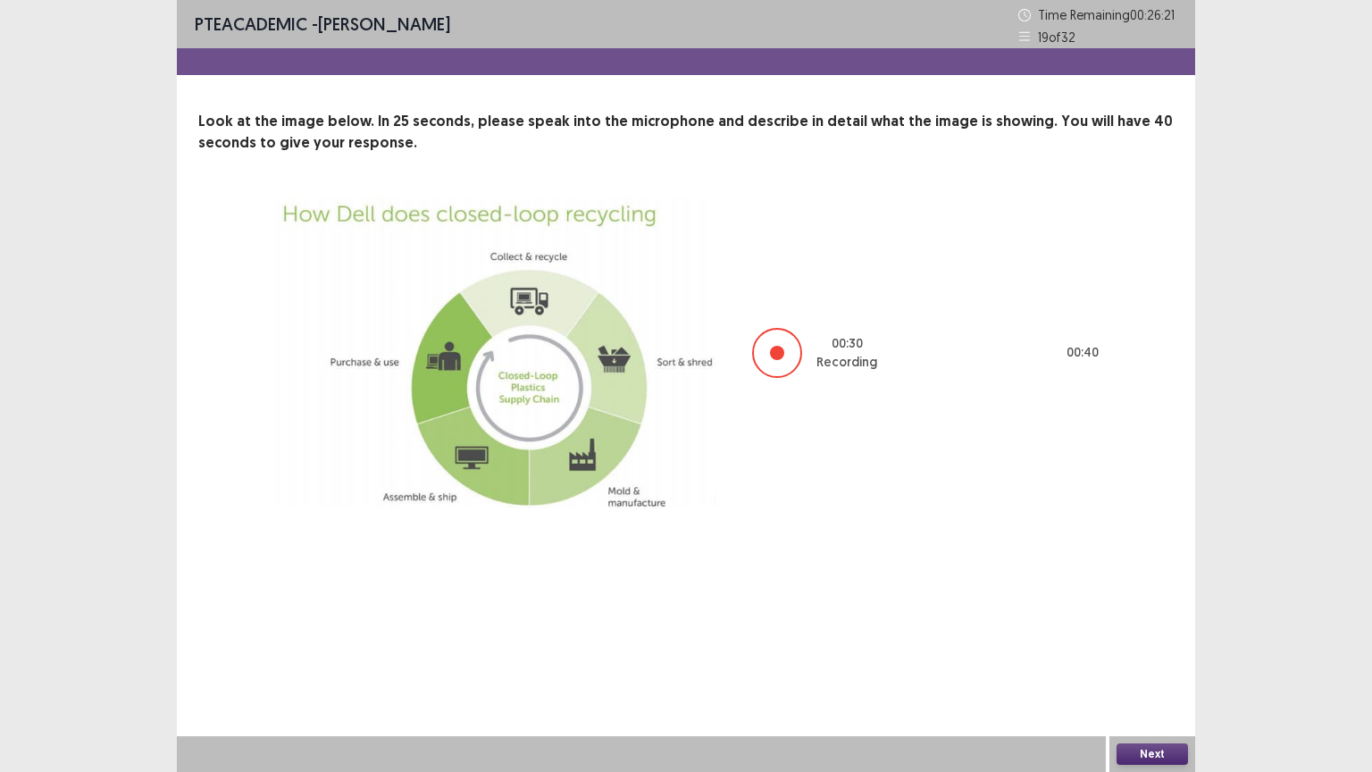
click at [1126, 651] on button "Next" at bounding box center [1151, 753] width 71 height 21
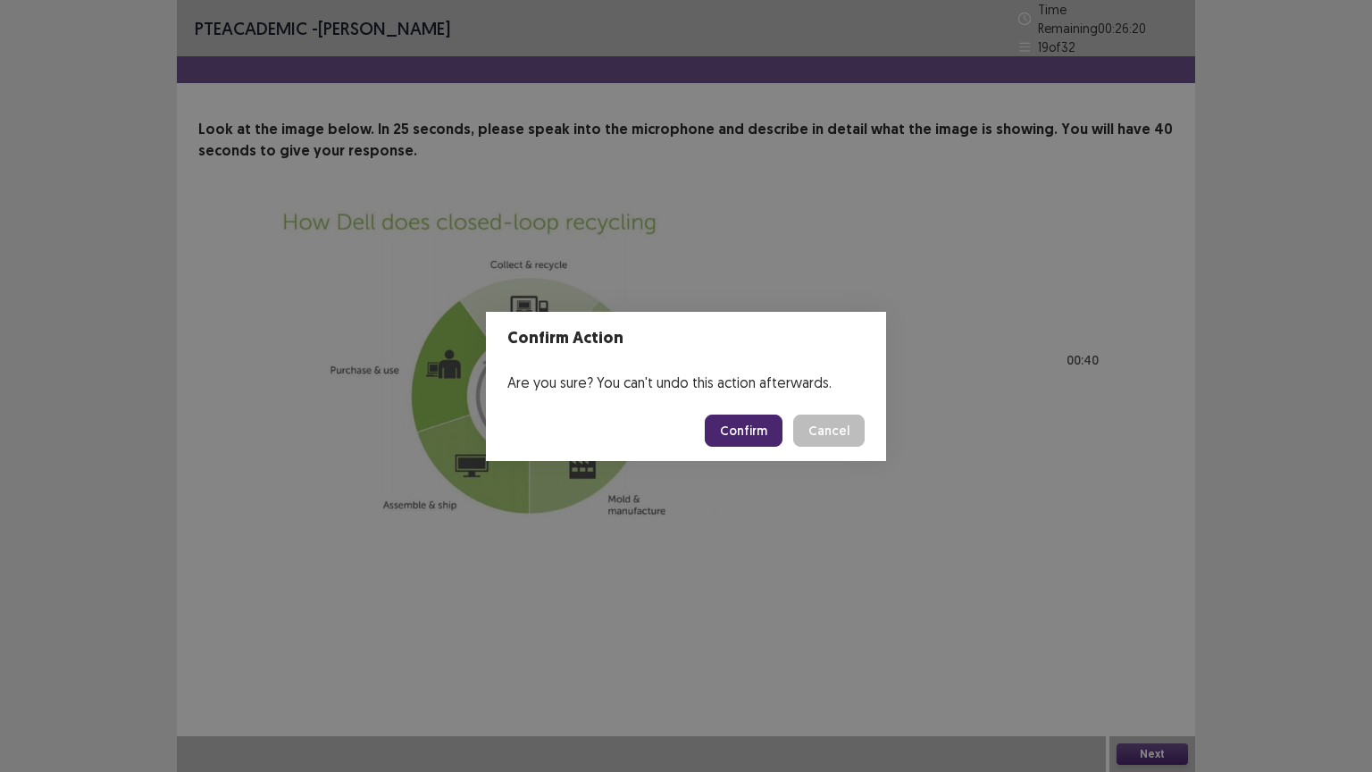
click at [747, 426] on button "Confirm" at bounding box center [744, 430] width 78 height 32
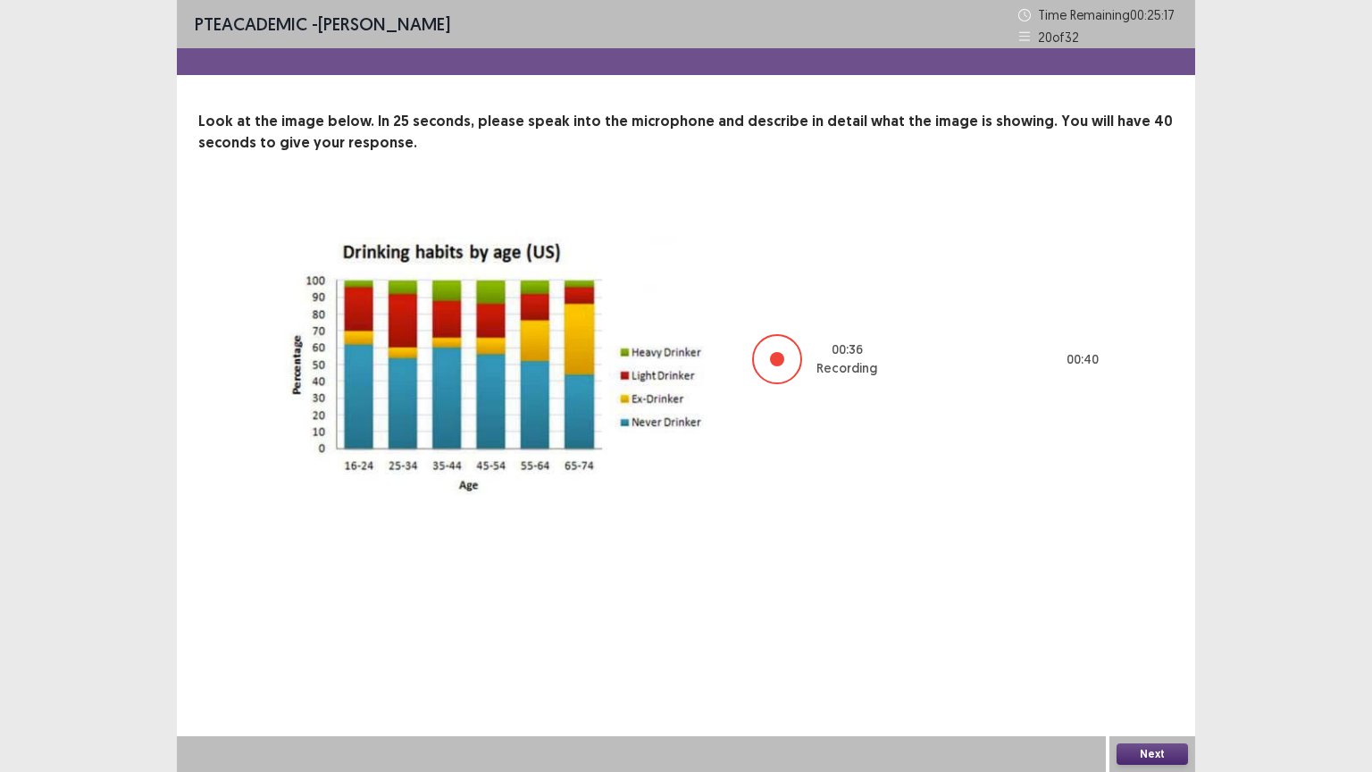
click at [1143, 651] on button "Next" at bounding box center [1151, 753] width 71 height 21
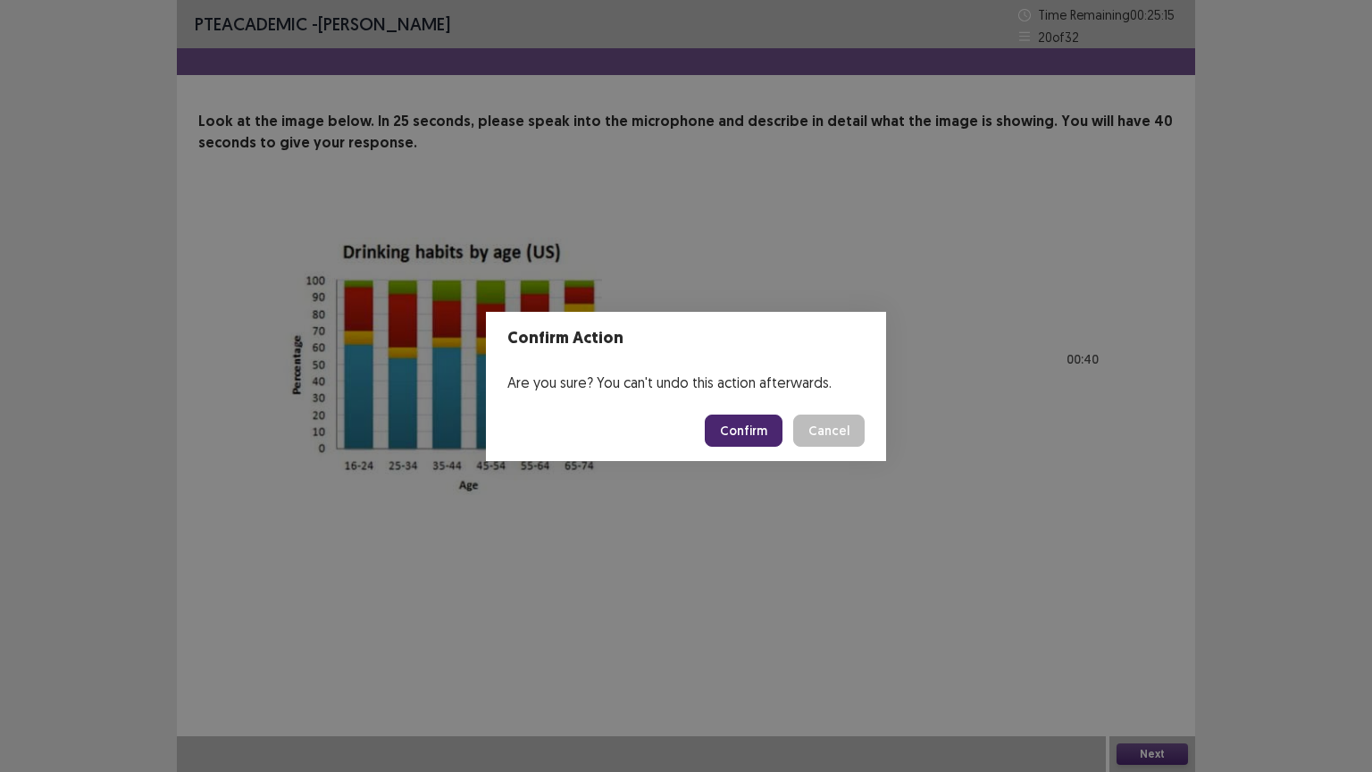
click at [757, 424] on button "Confirm" at bounding box center [744, 430] width 78 height 32
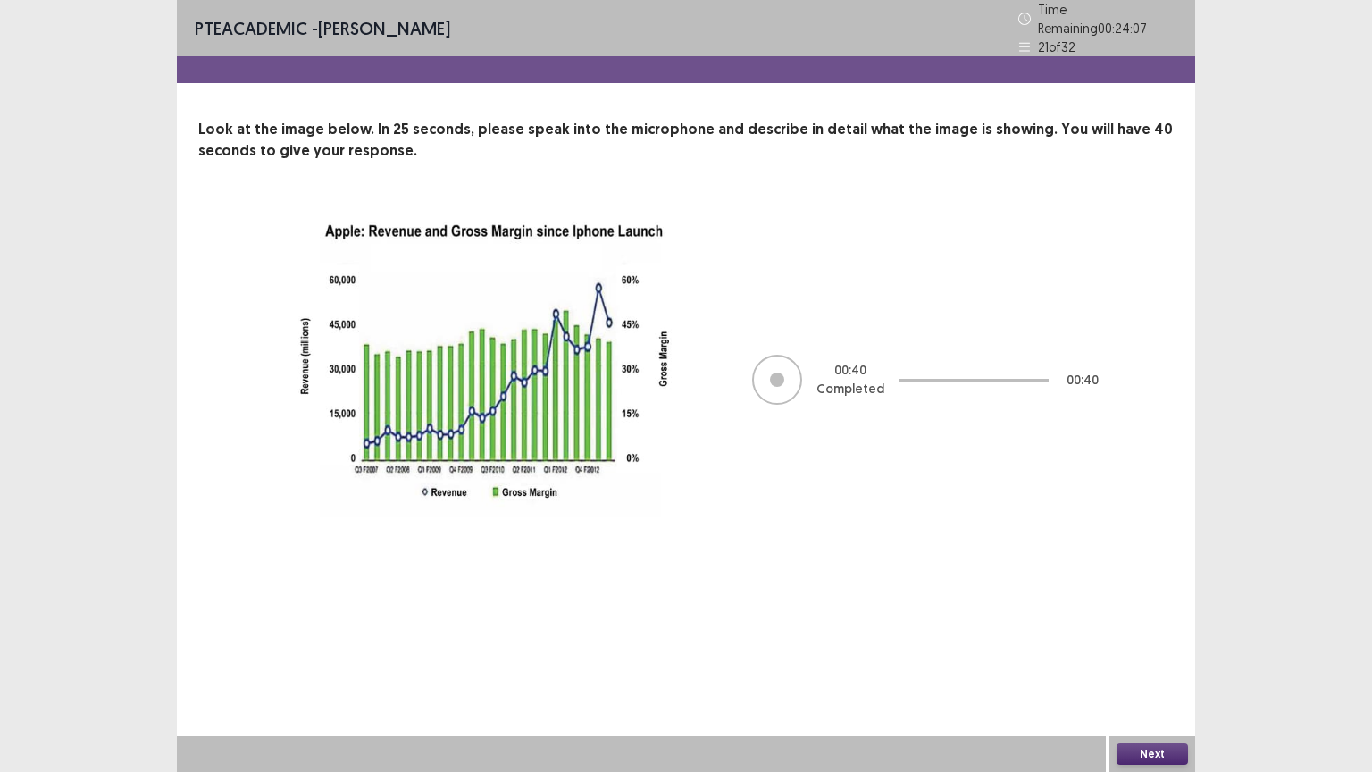
click at [1129, 651] on button "Next" at bounding box center [1151, 753] width 71 height 21
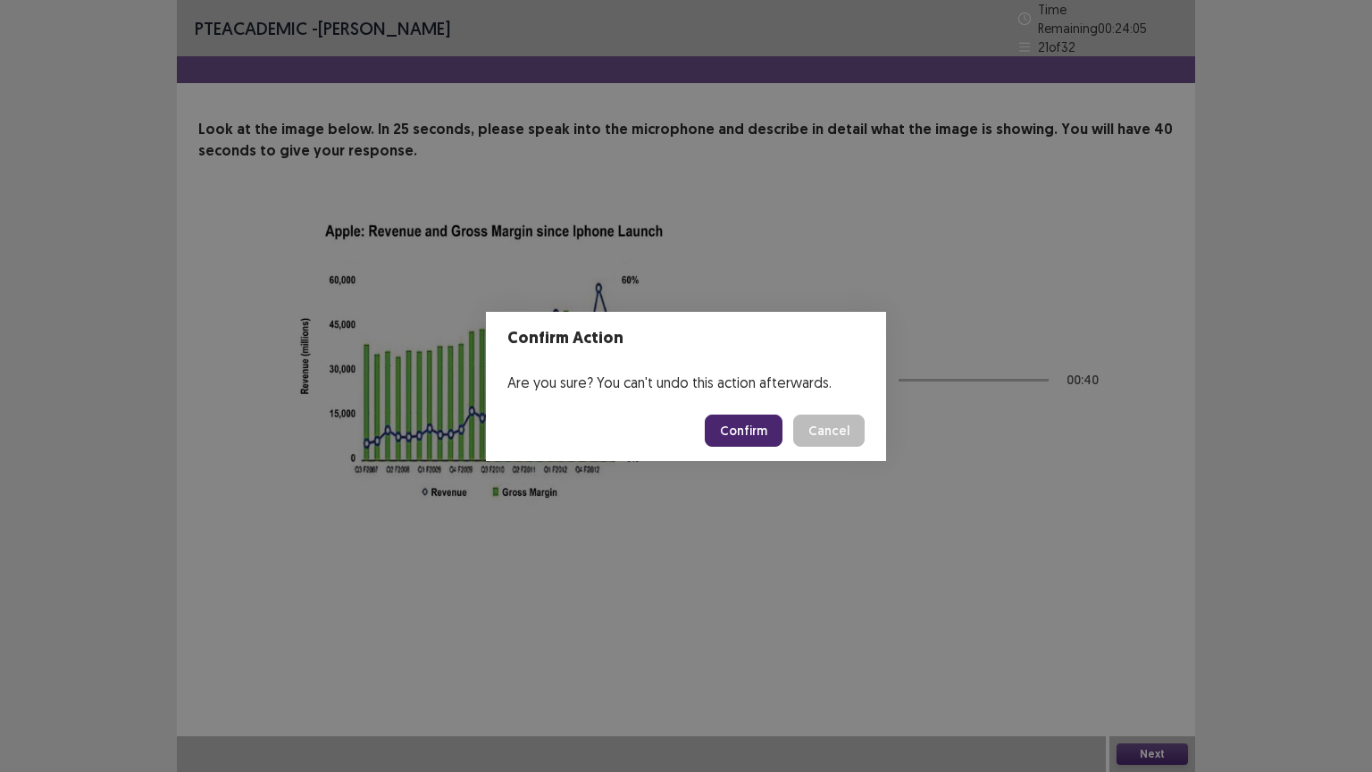
click at [761, 421] on button "Confirm" at bounding box center [744, 430] width 78 height 32
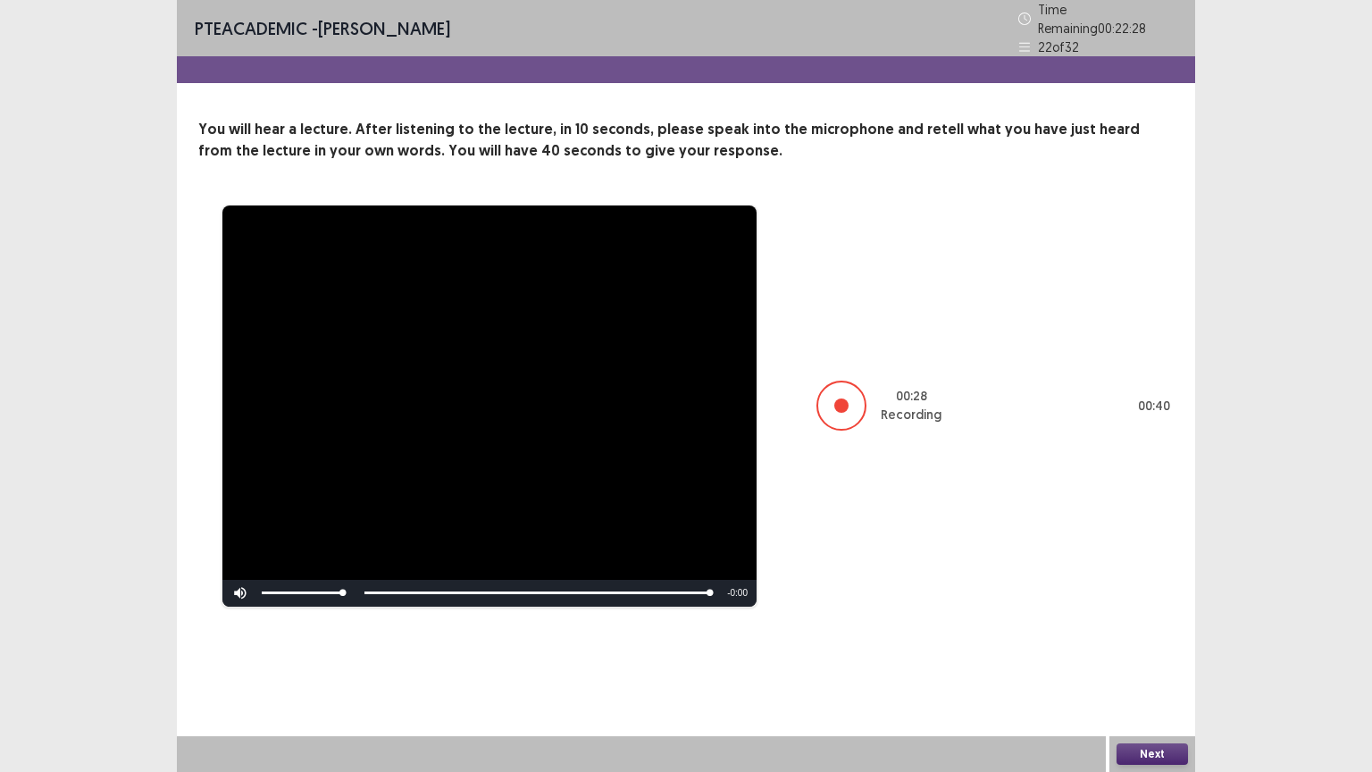
click at [1168, 651] on button "Next" at bounding box center [1151, 753] width 71 height 21
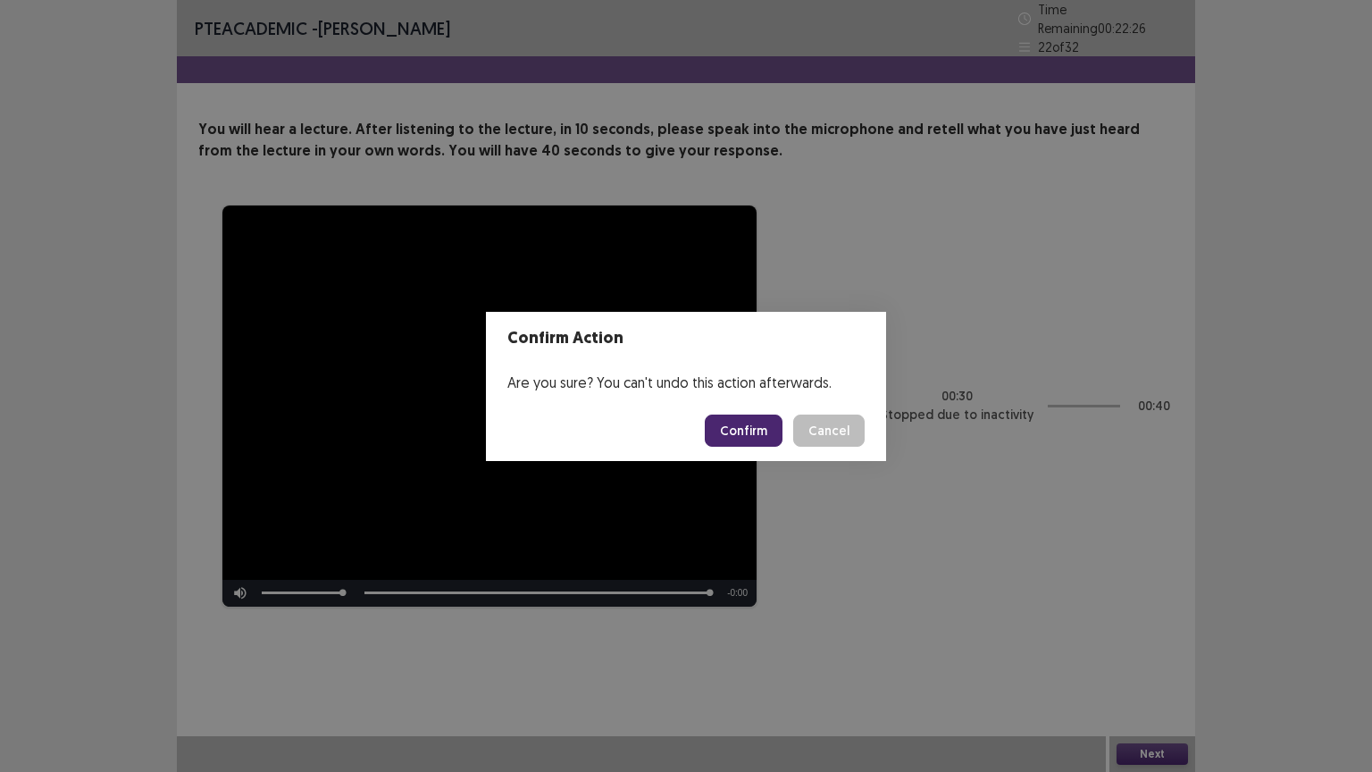
click at [765, 435] on button "Confirm" at bounding box center [744, 430] width 78 height 32
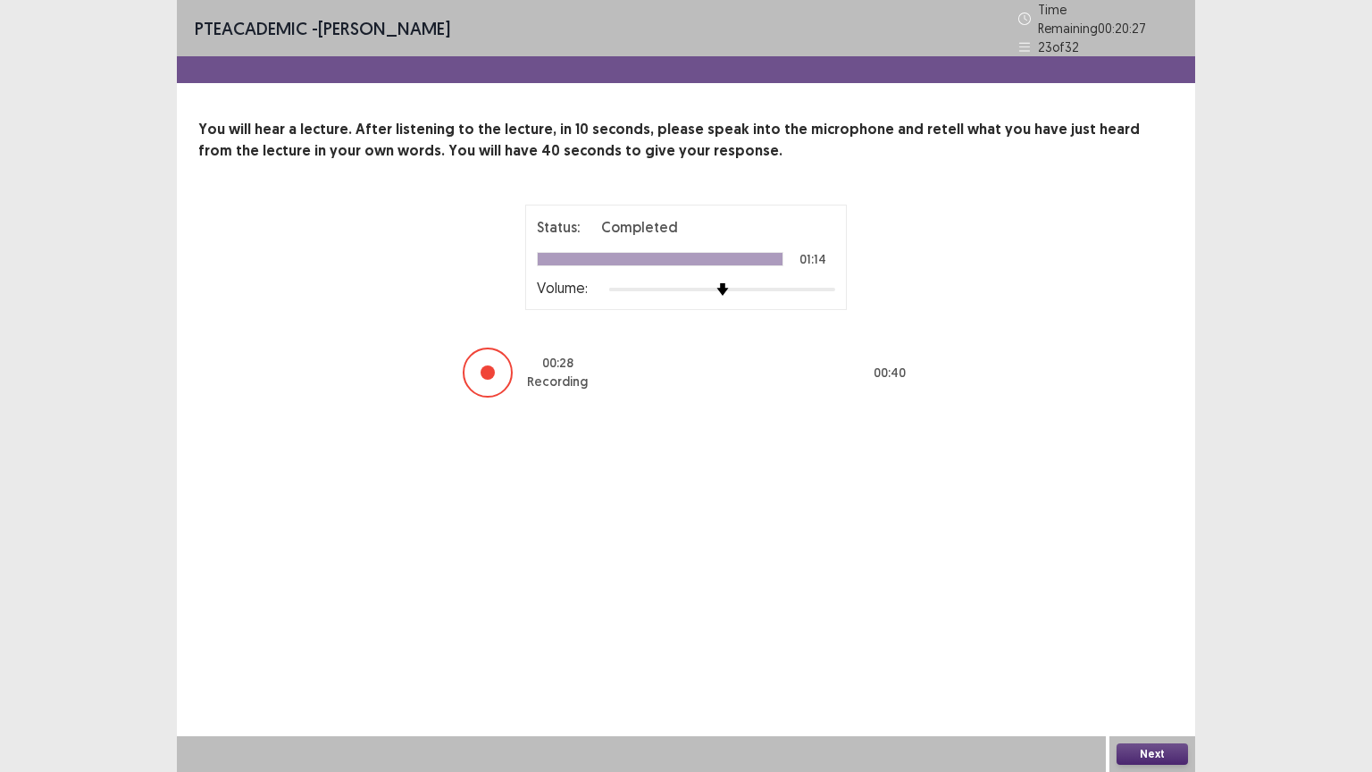
click at [1165, 651] on button "Next" at bounding box center [1151, 753] width 71 height 21
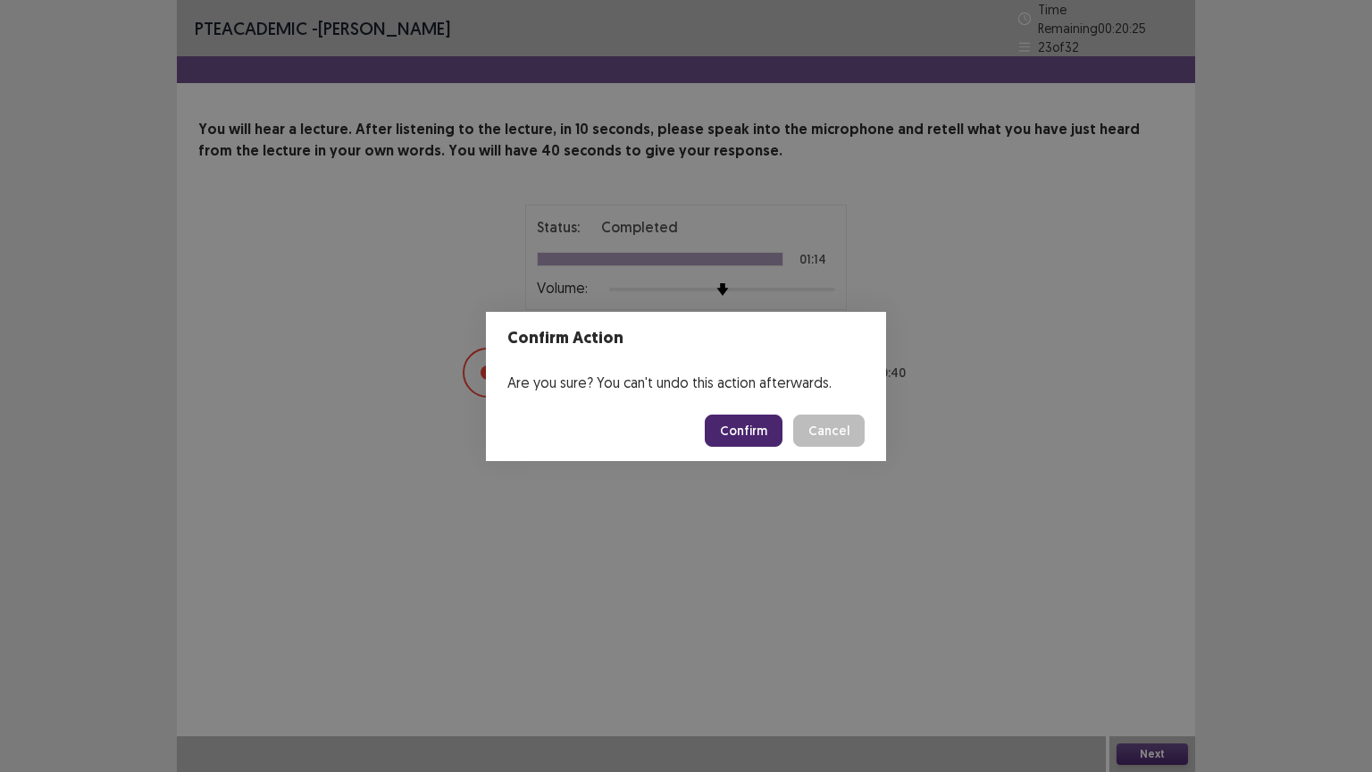
click at [757, 431] on button "Confirm" at bounding box center [744, 430] width 78 height 32
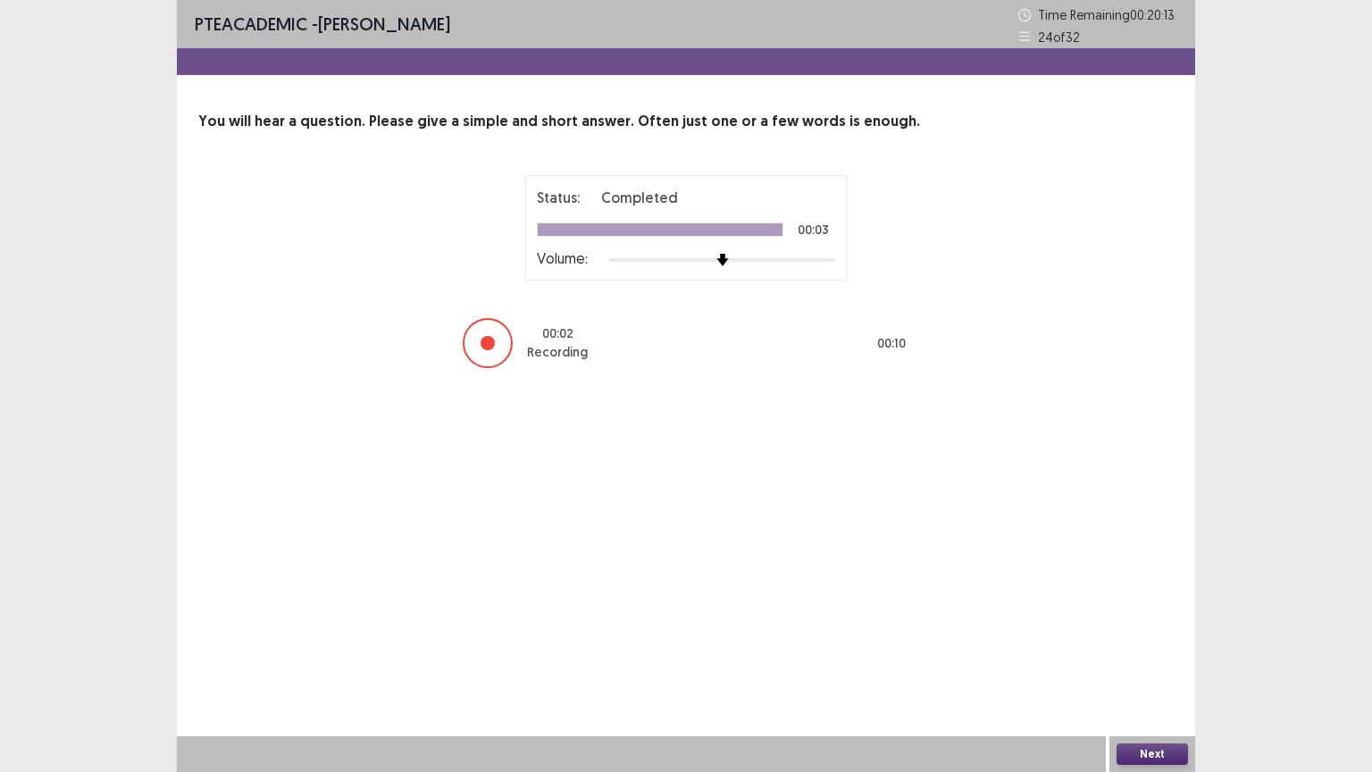
click at [1140, 651] on button "Next" at bounding box center [1151, 753] width 71 height 21
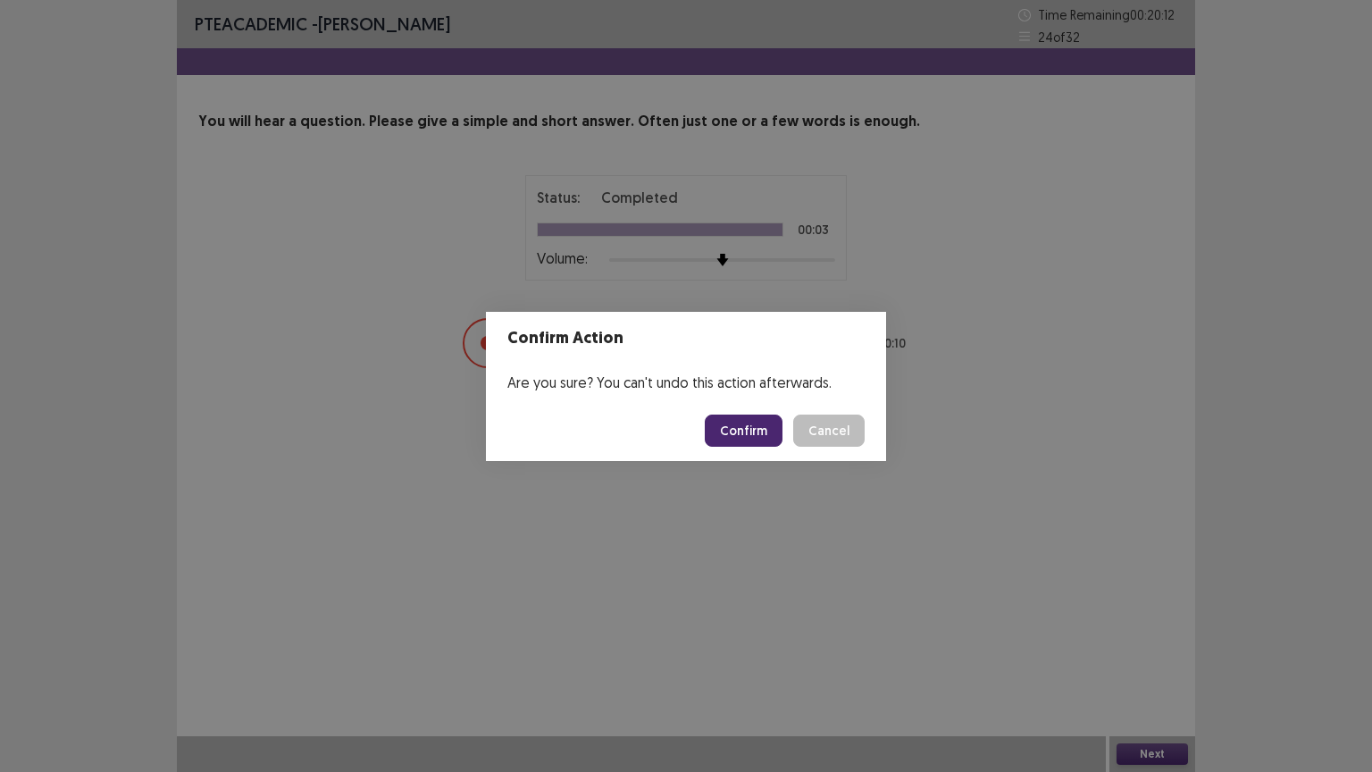
click at [739, 427] on button "Confirm" at bounding box center [744, 430] width 78 height 32
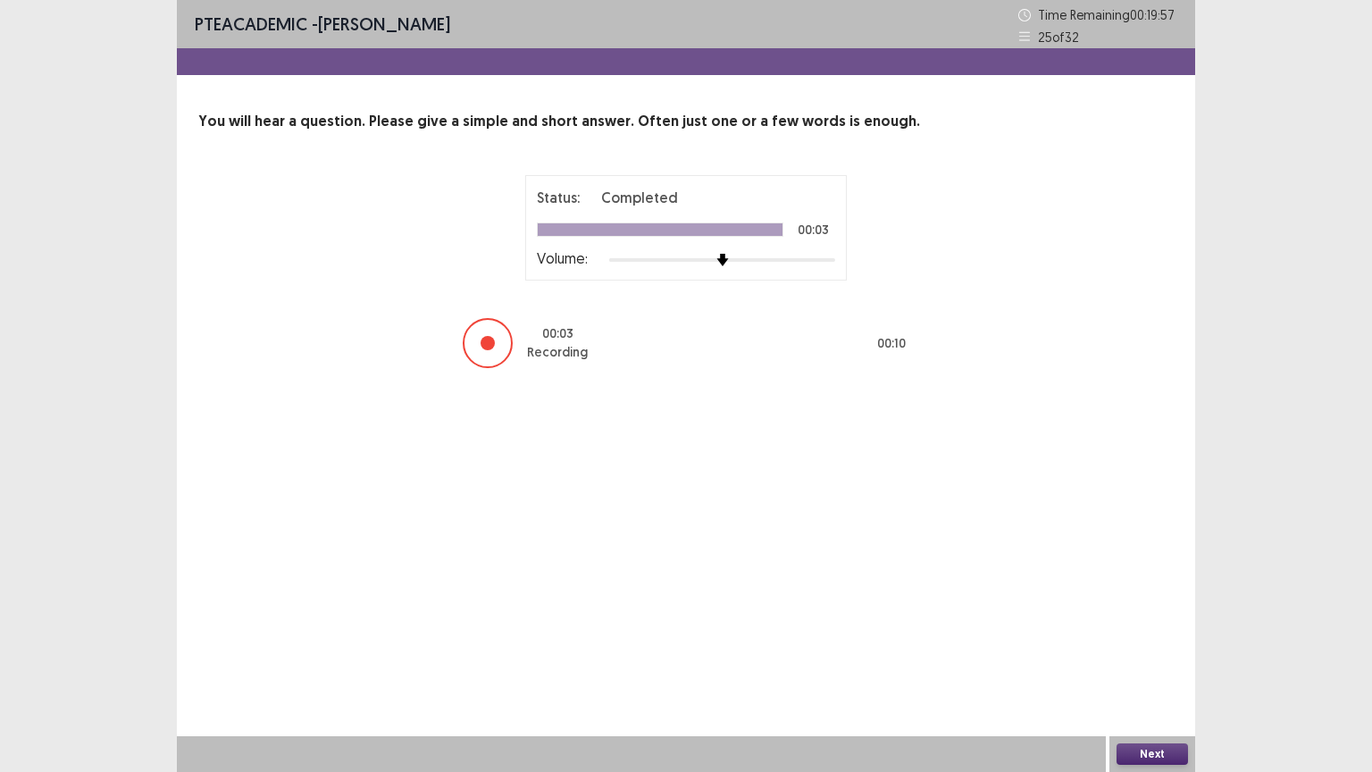
click at [1144, 651] on button "Next" at bounding box center [1151, 753] width 71 height 21
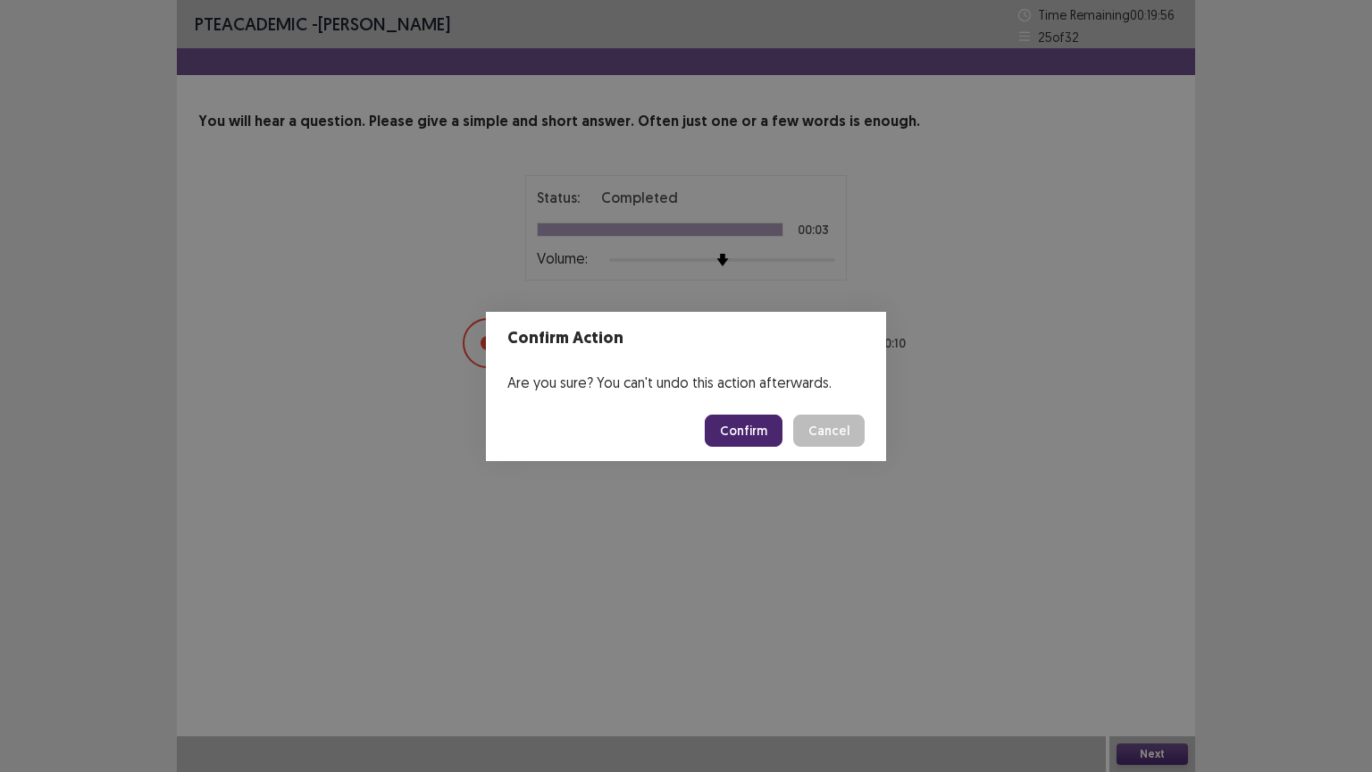
click at [748, 425] on button "Confirm" at bounding box center [744, 430] width 78 height 32
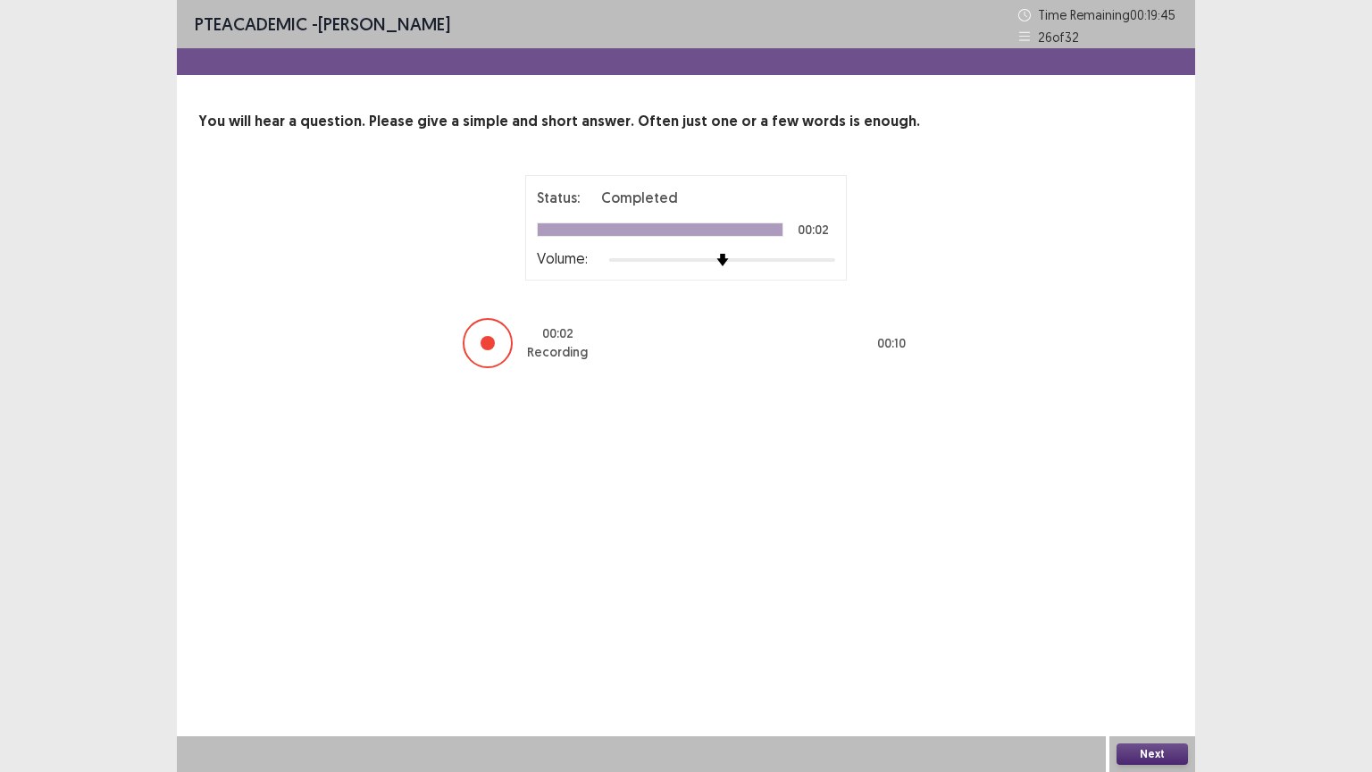
click at [1141, 651] on div "Next" at bounding box center [1152, 754] width 86 height 36
click at [1145, 651] on button "Next" at bounding box center [1151, 753] width 71 height 21
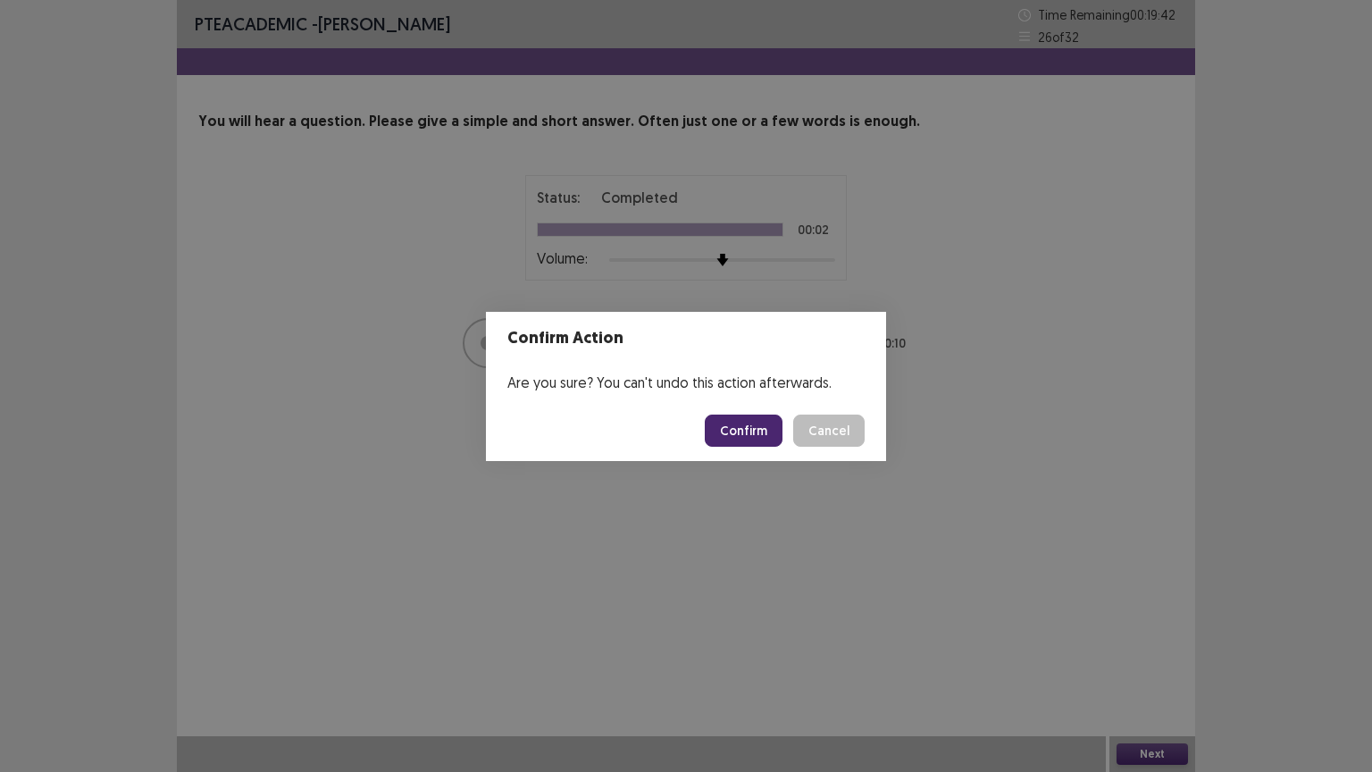
click at [775, 432] on button "Confirm" at bounding box center [744, 430] width 78 height 32
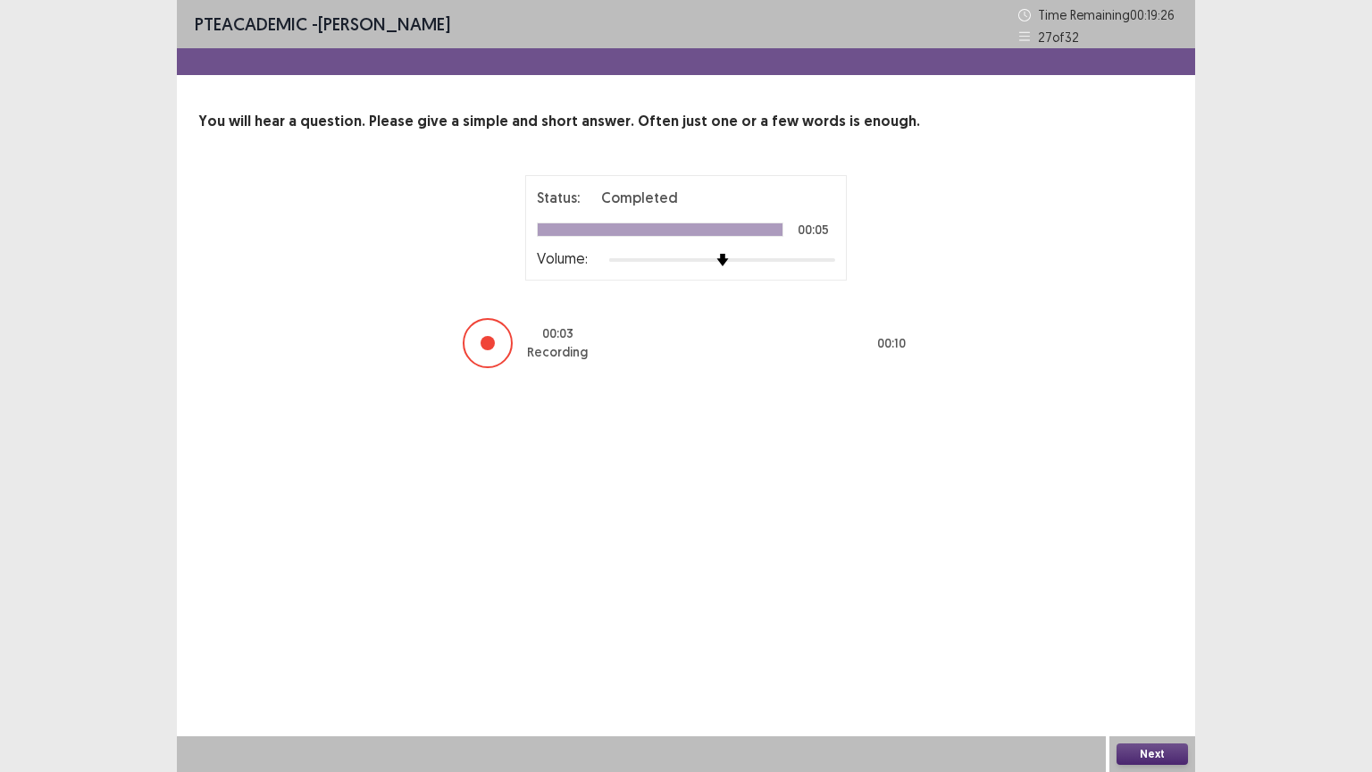
click at [1141, 651] on button "Next" at bounding box center [1151, 753] width 71 height 21
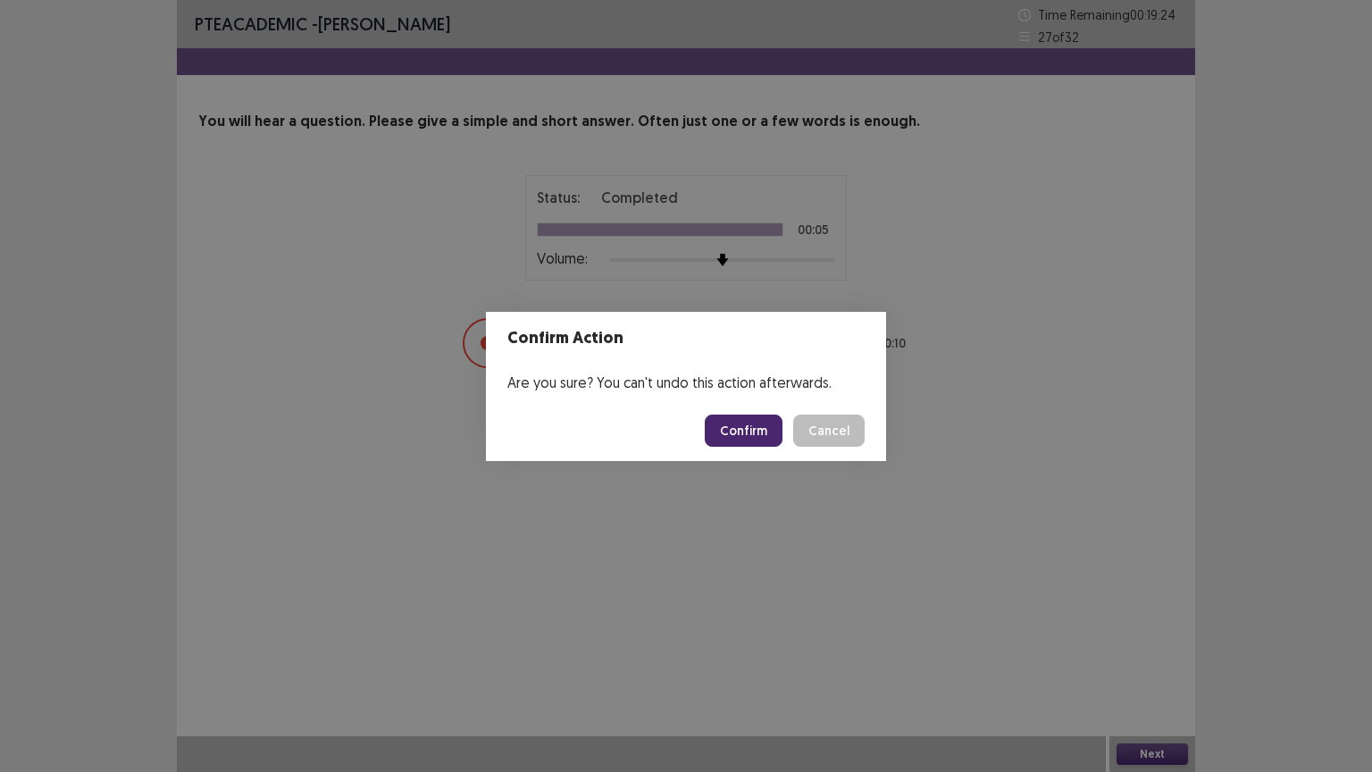
click at [743, 435] on button "Confirm" at bounding box center [744, 430] width 78 height 32
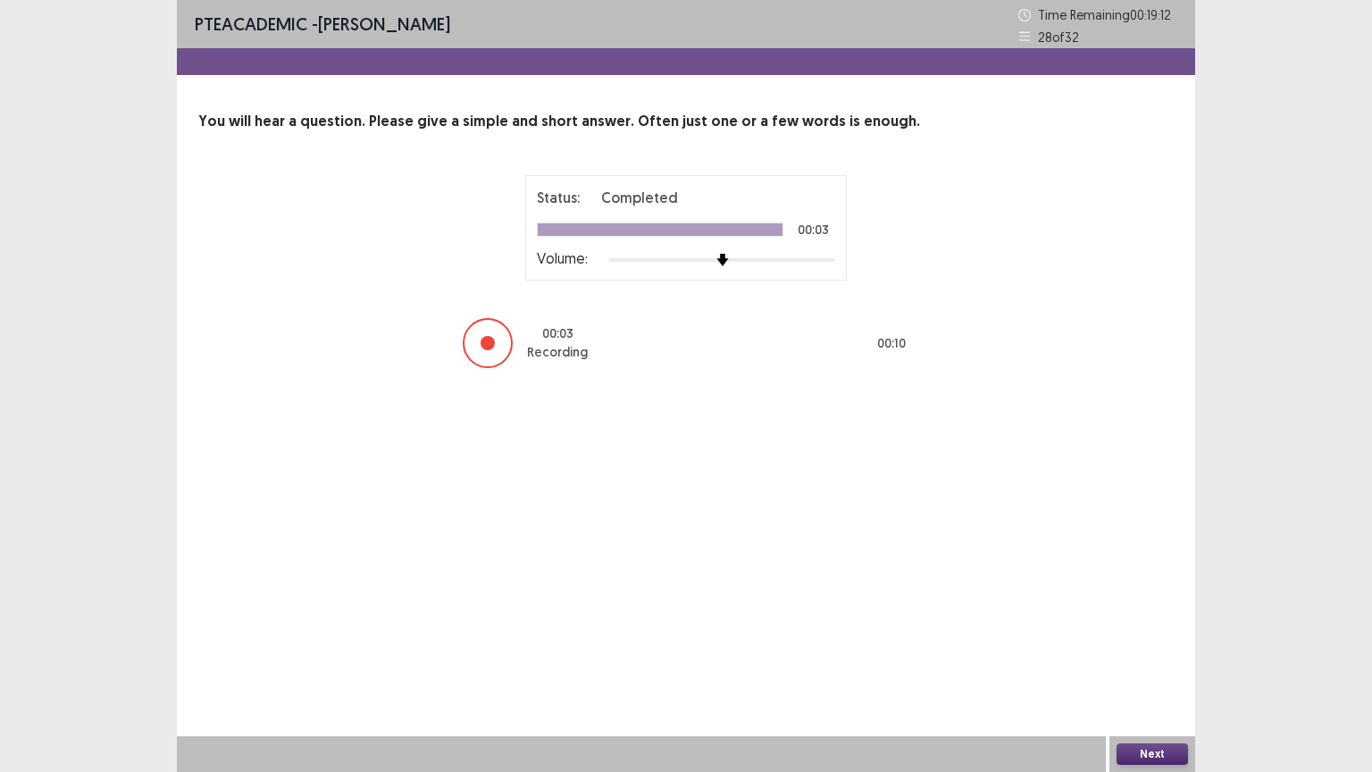
click at [1155, 651] on button "Next" at bounding box center [1151, 753] width 71 height 21
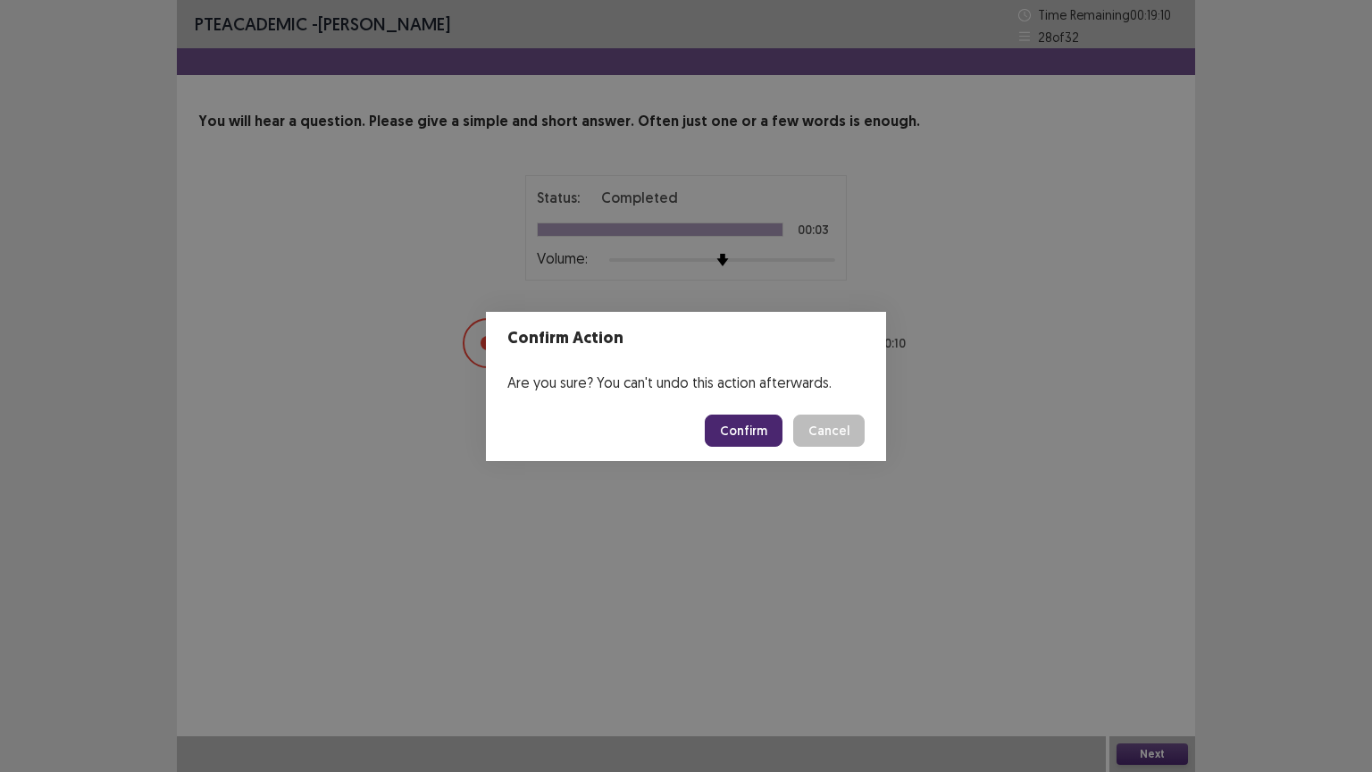
click at [751, 416] on button "Confirm" at bounding box center [744, 430] width 78 height 32
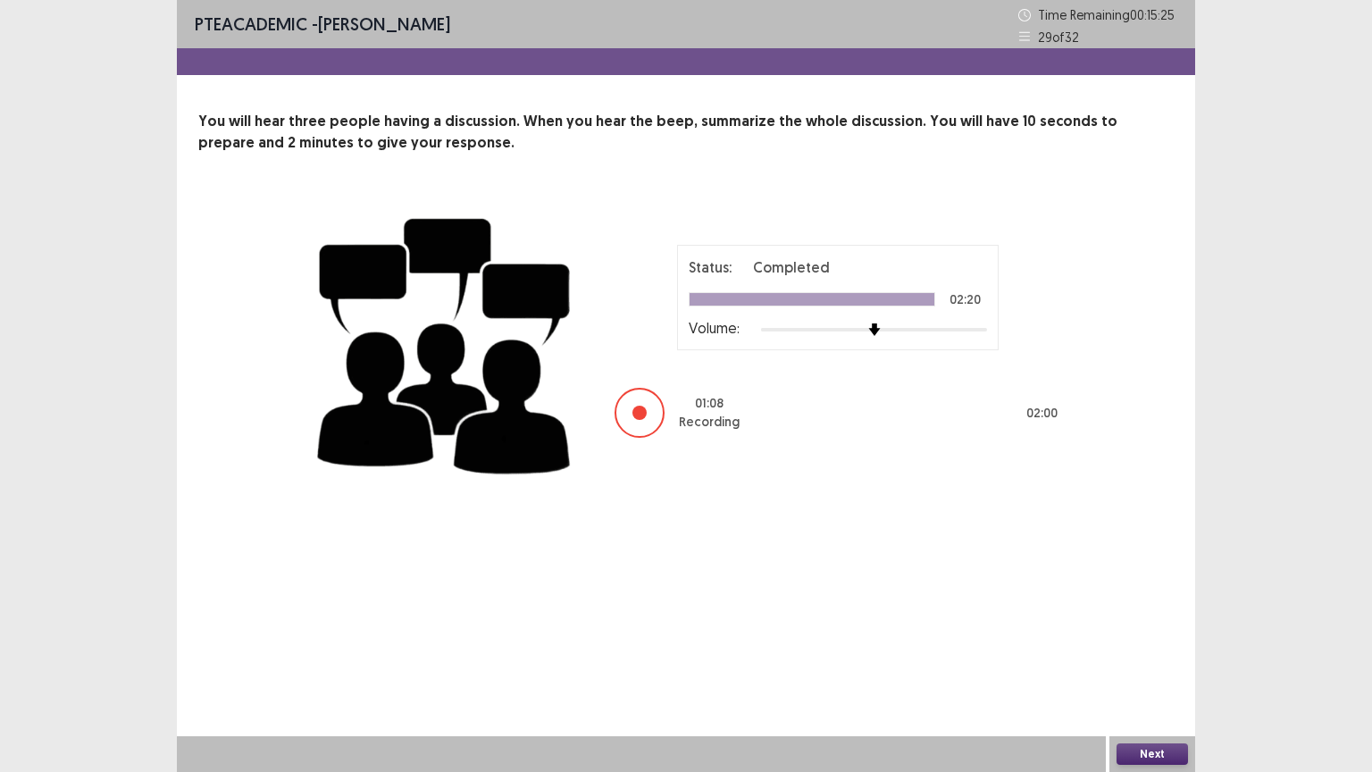
click at [1159, 651] on button "Next" at bounding box center [1151, 753] width 71 height 21
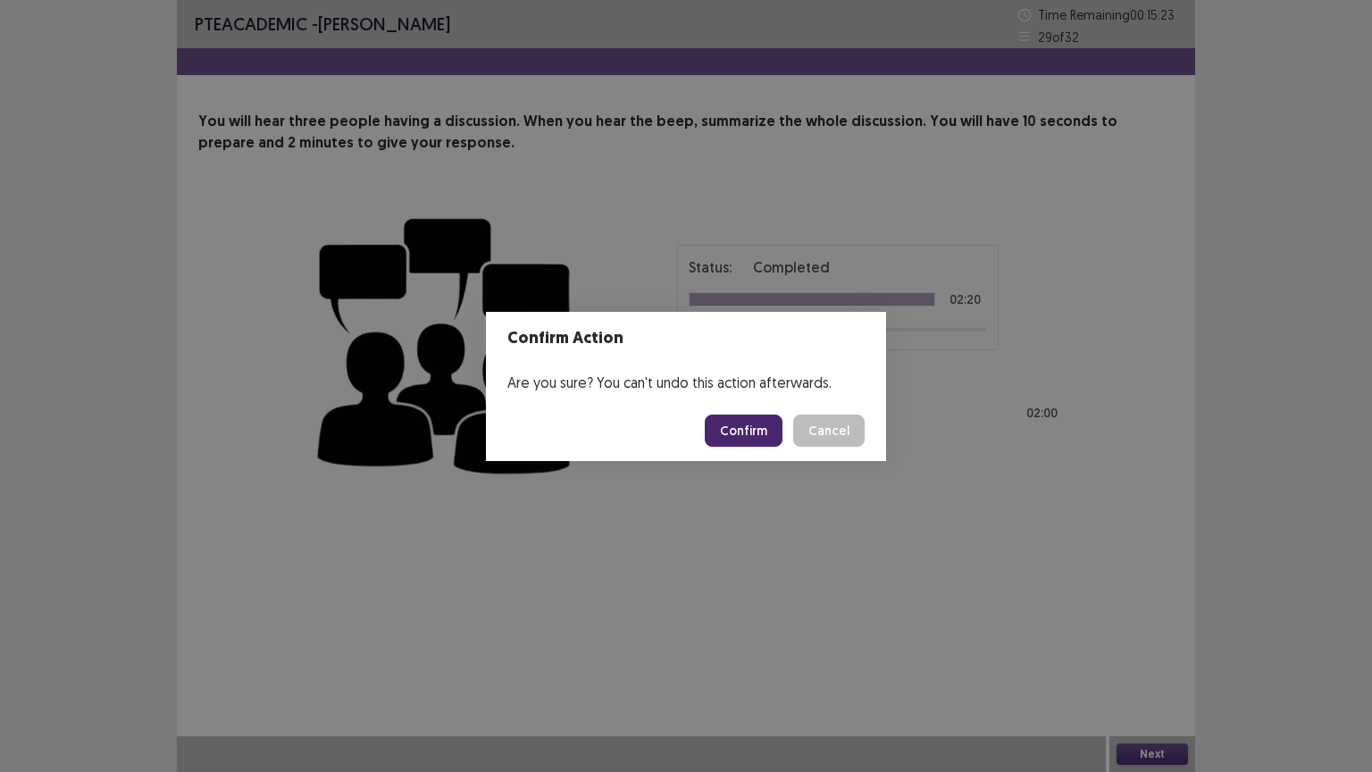
click at [750, 429] on button "Confirm" at bounding box center [744, 430] width 78 height 32
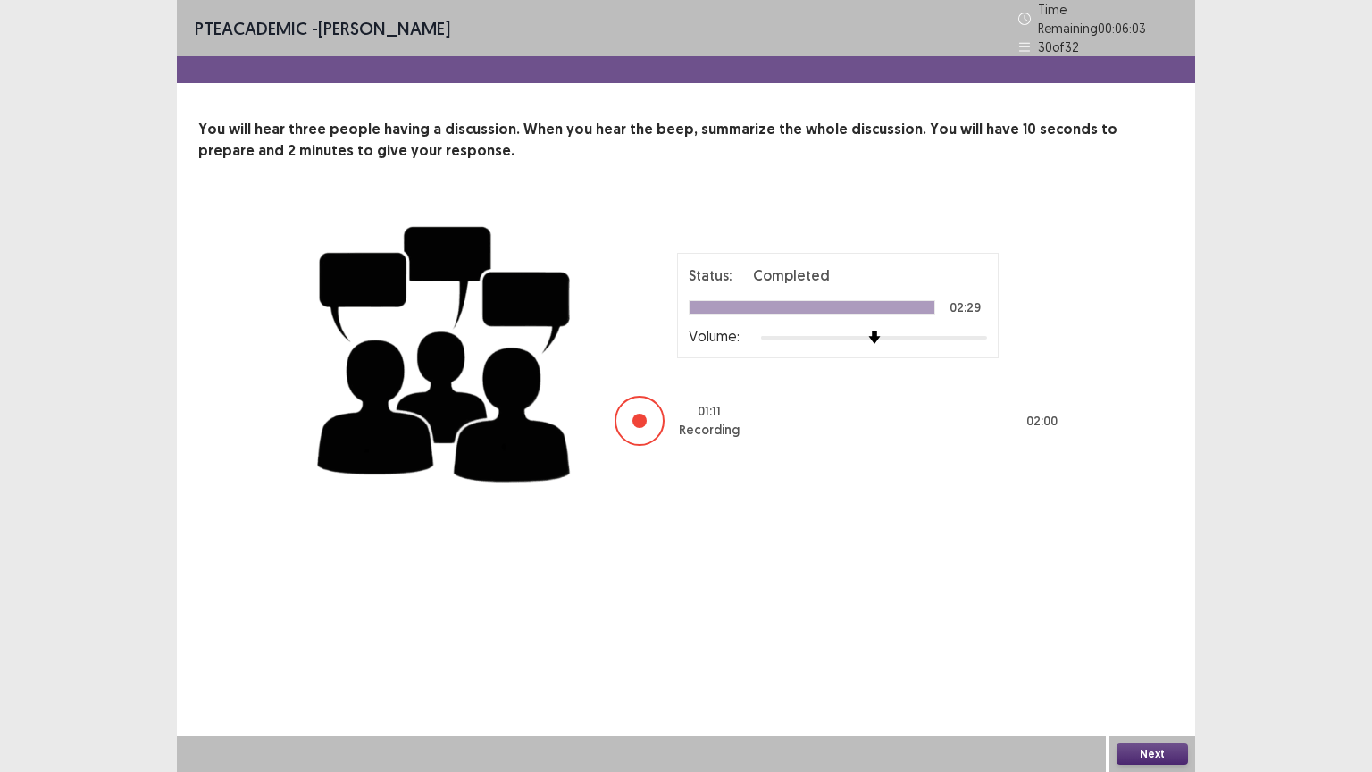
click at [1166, 753] on button "Next" at bounding box center [1151, 753] width 71 height 21
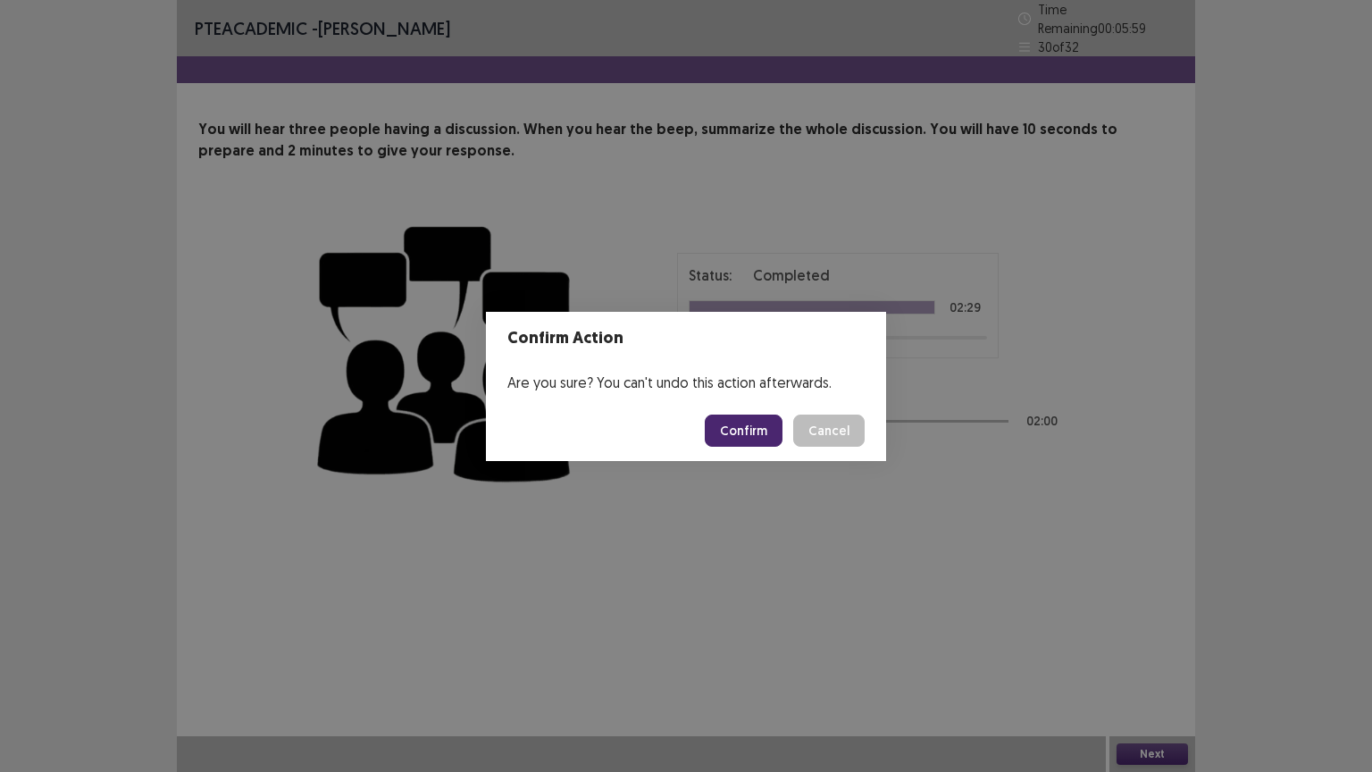
click at [766, 422] on button "Confirm" at bounding box center [744, 430] width 78 height 32
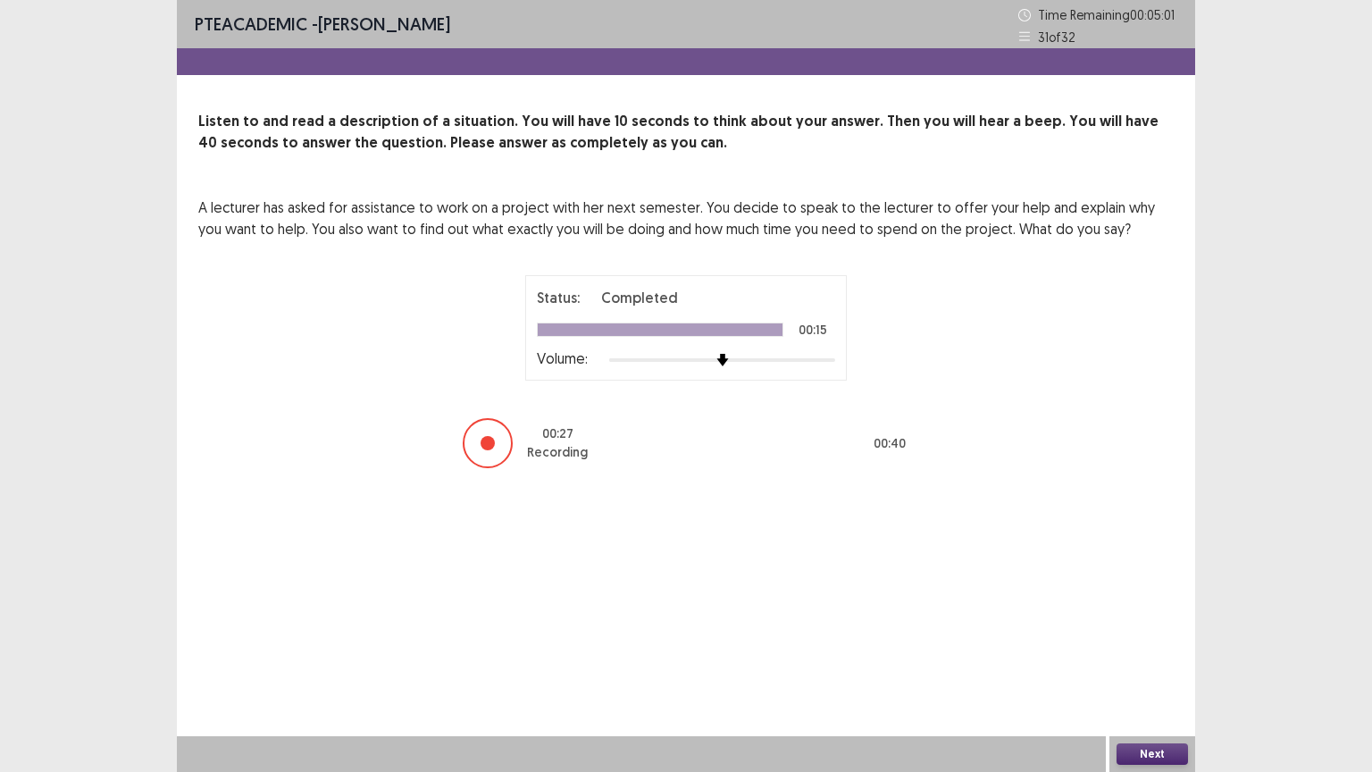
click at [1147, 754] on button "Next" at bounding box center [1151, 753] width 71 height 21
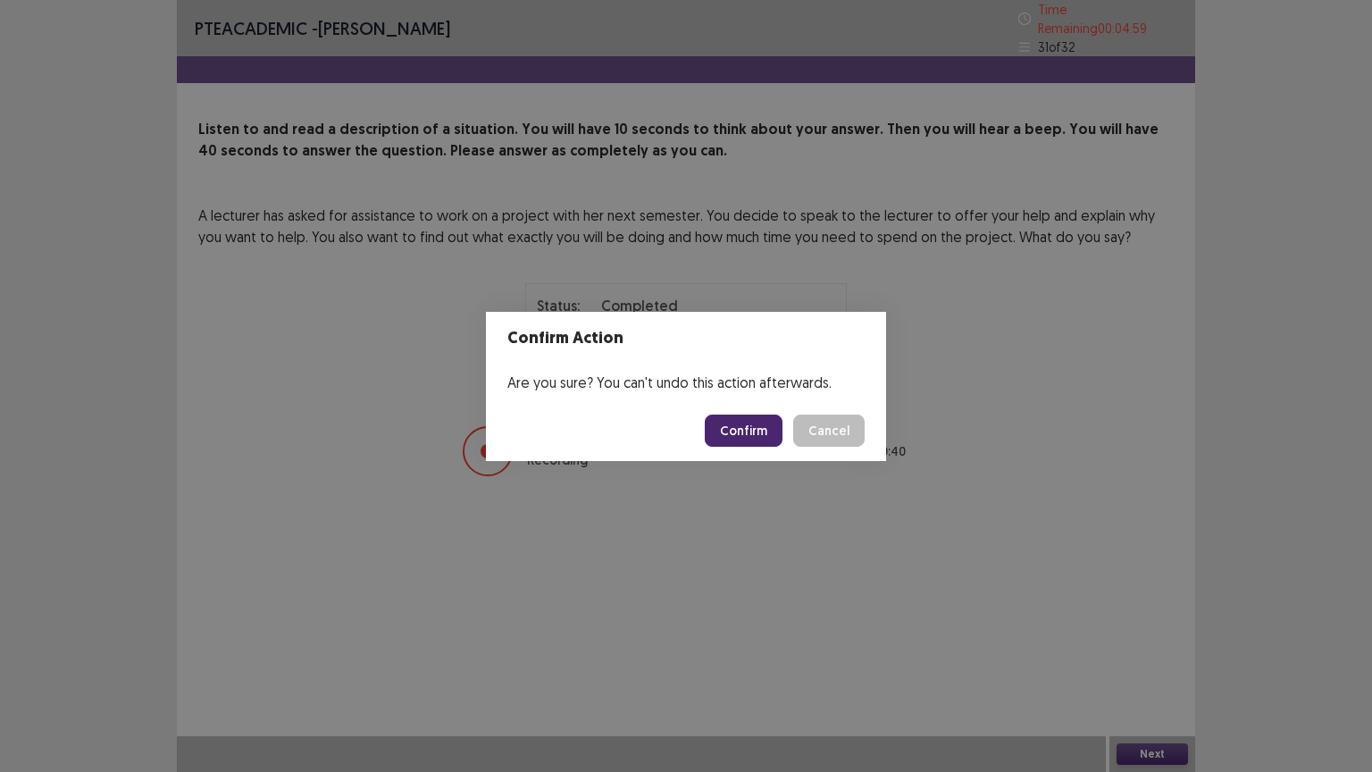
click at [741, 427] on button "Confirm" at bounding box center [744, 430] width 78 height 32
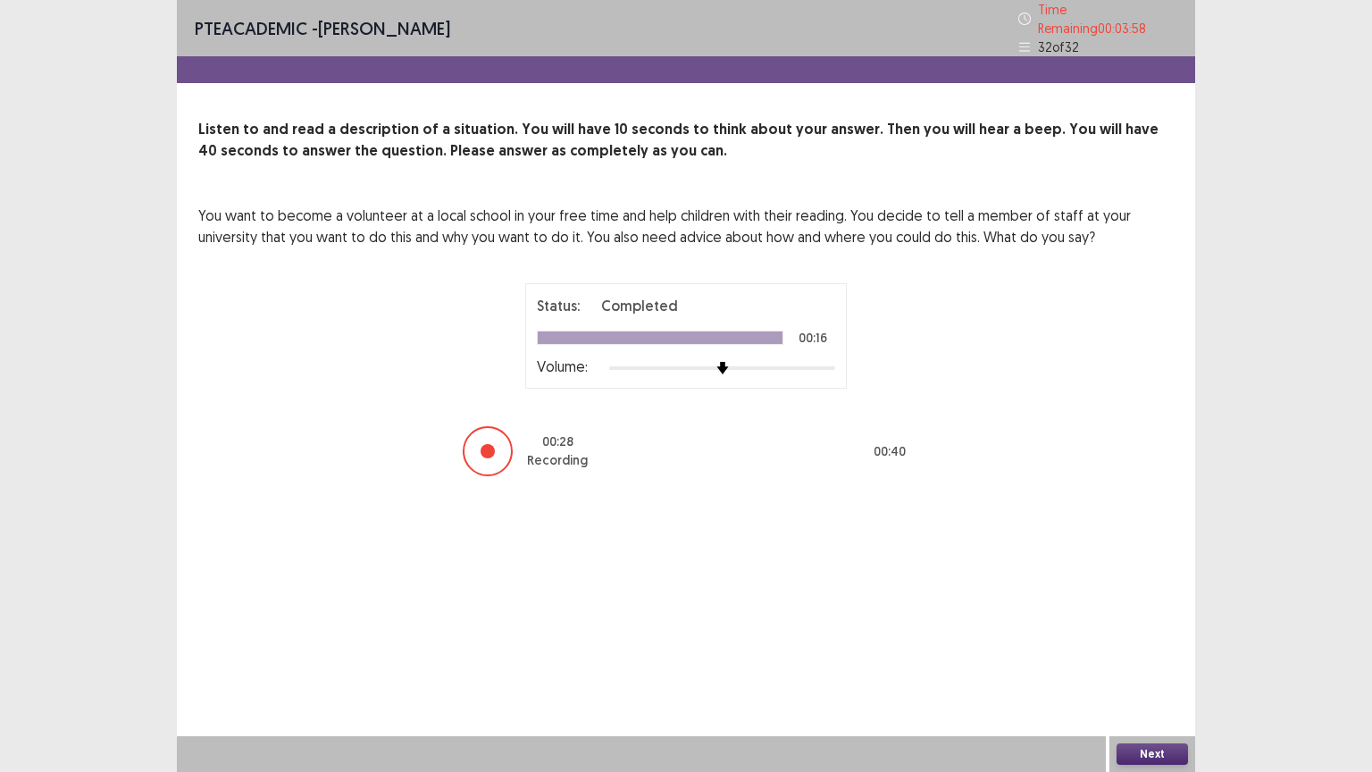
click at [1147, 756] on button "Next" at bounding box center [1151, 753] width 71 height 21
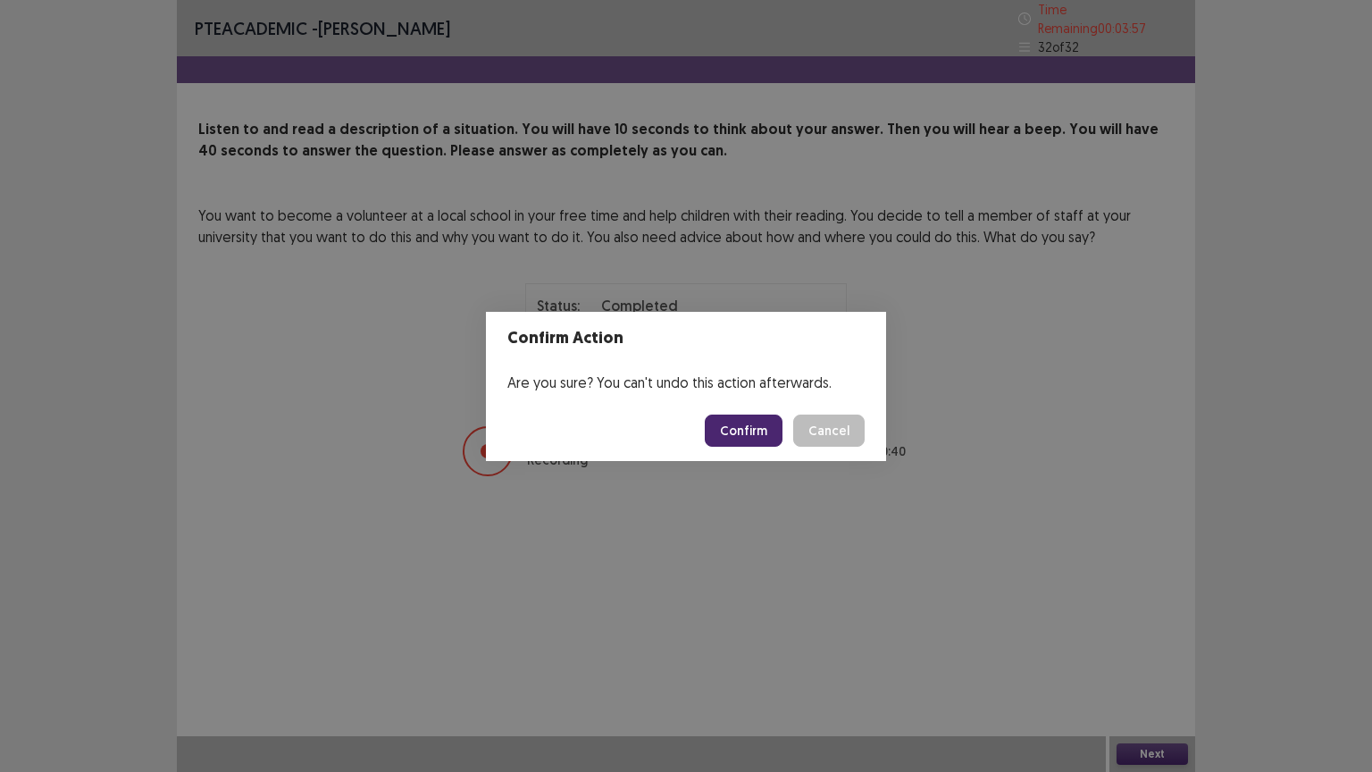
click at [740, 422] on button "Confirm" at bounding box center [744, 430] width 78 height 32
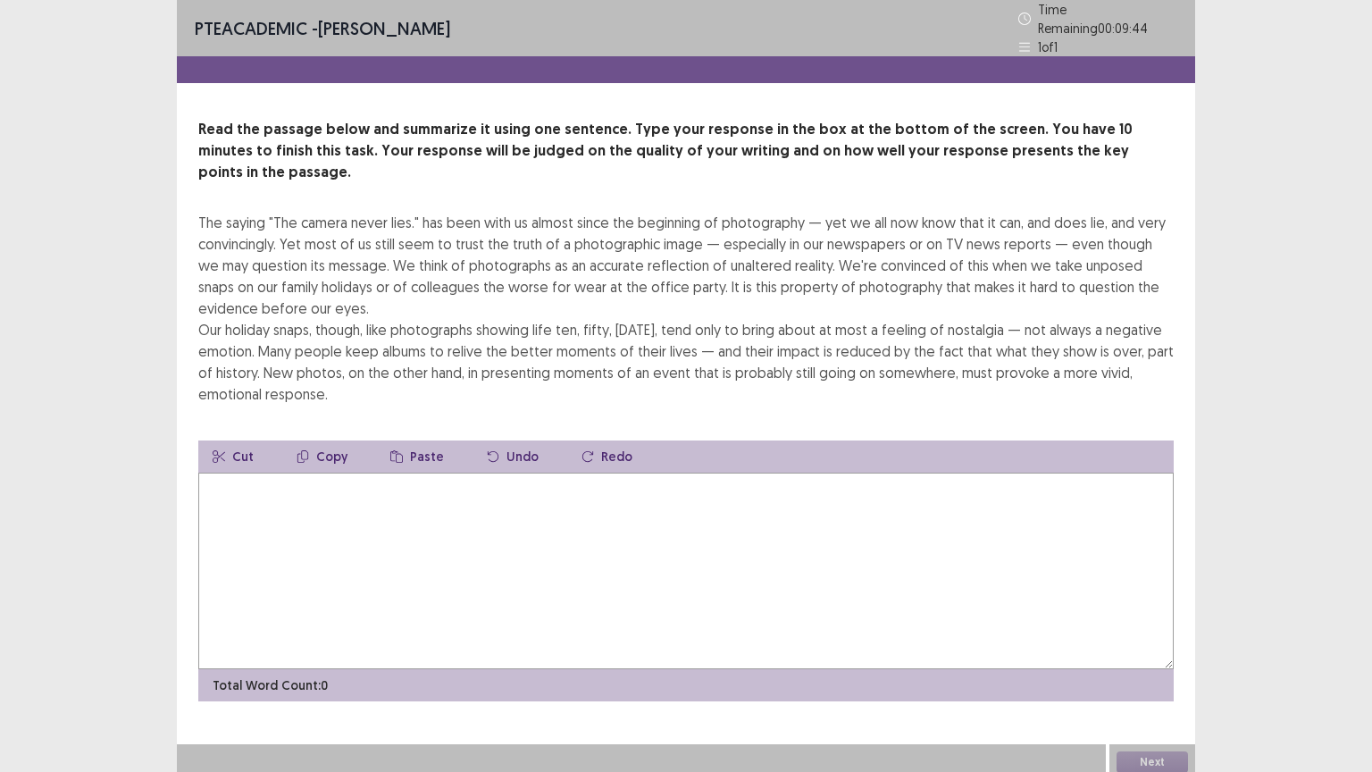
click at [339, 503] on textarea at bounding box center [685, 570] width 975 height 196
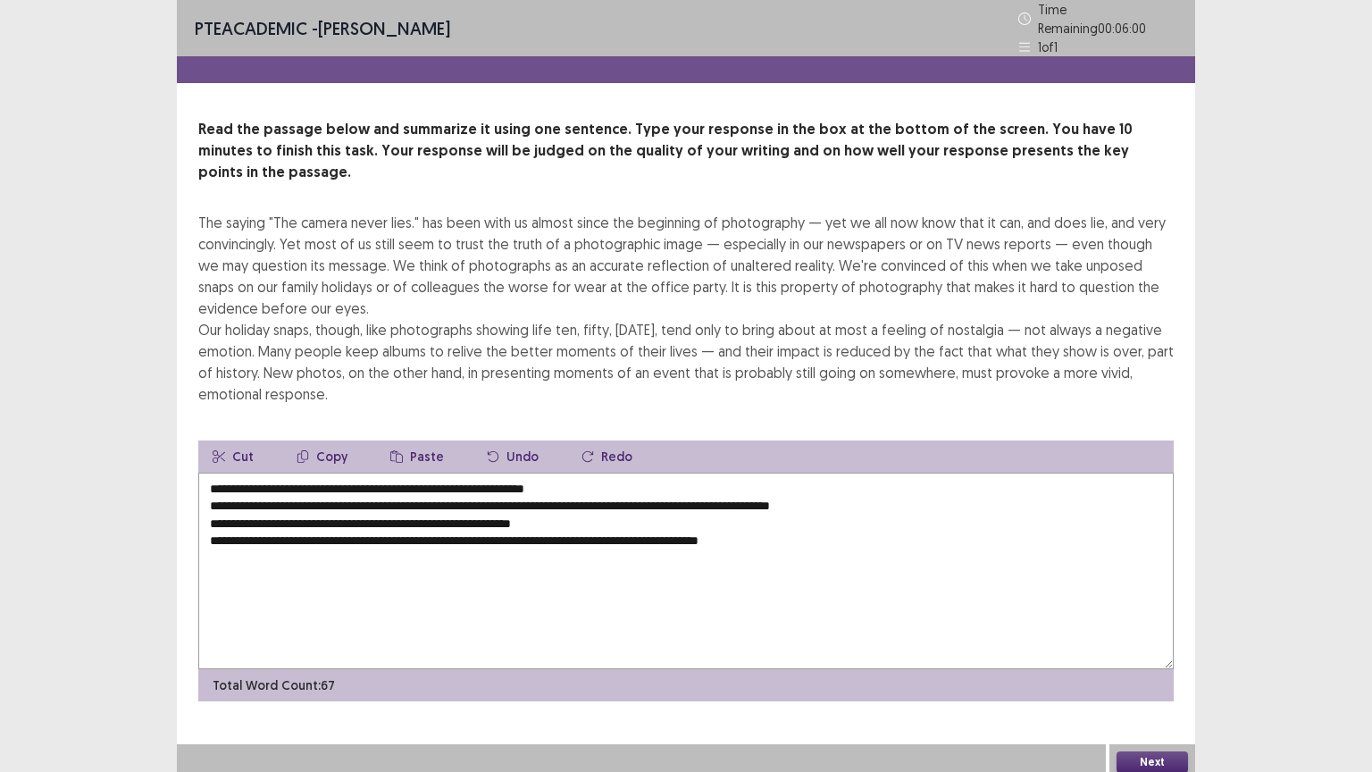
click at [596, 472] on textarea "**********" at bounding box center [685, 570] width 975 height 196
click at [206, 475] on textarea "**********" at bounding box center [685, 570] width 975 height 196
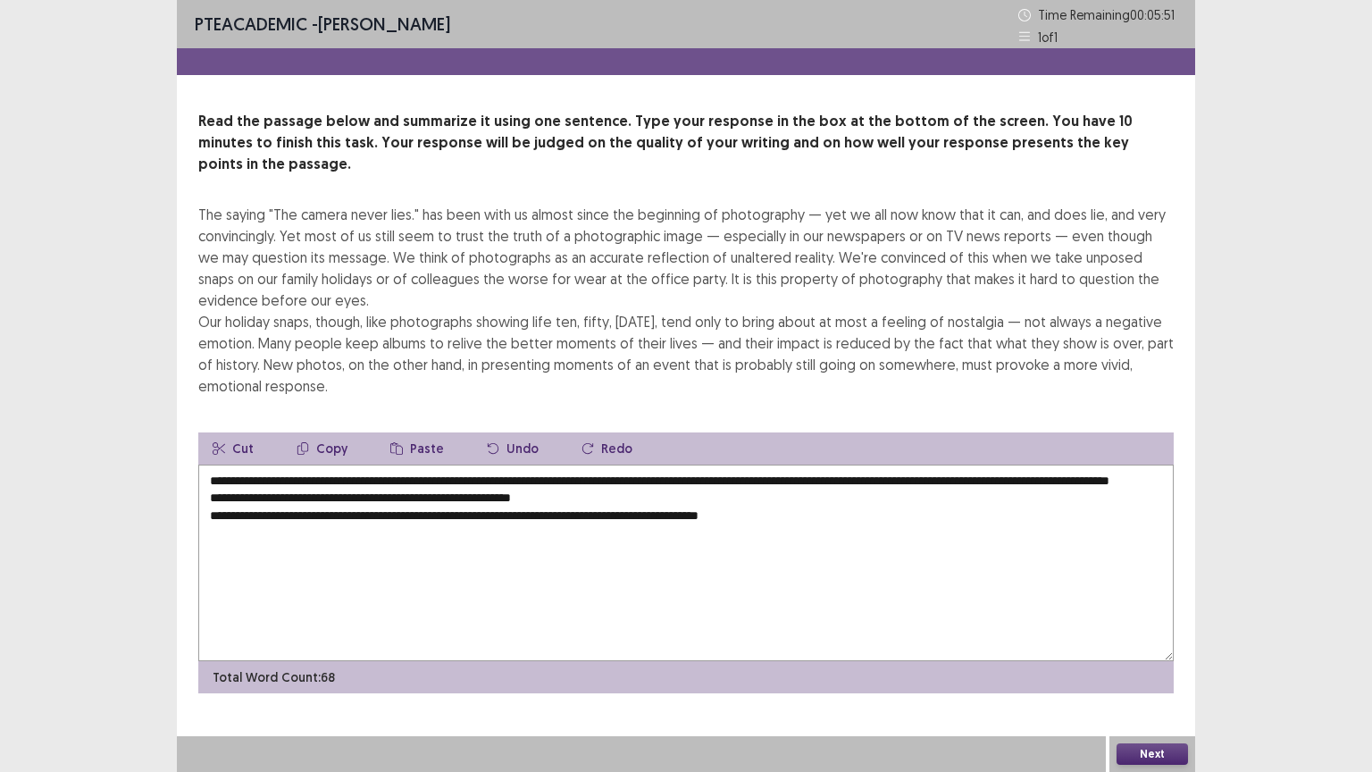
click at [393, 473] on textarea "**********" at bounding box center [685, 562] width 975 height 196
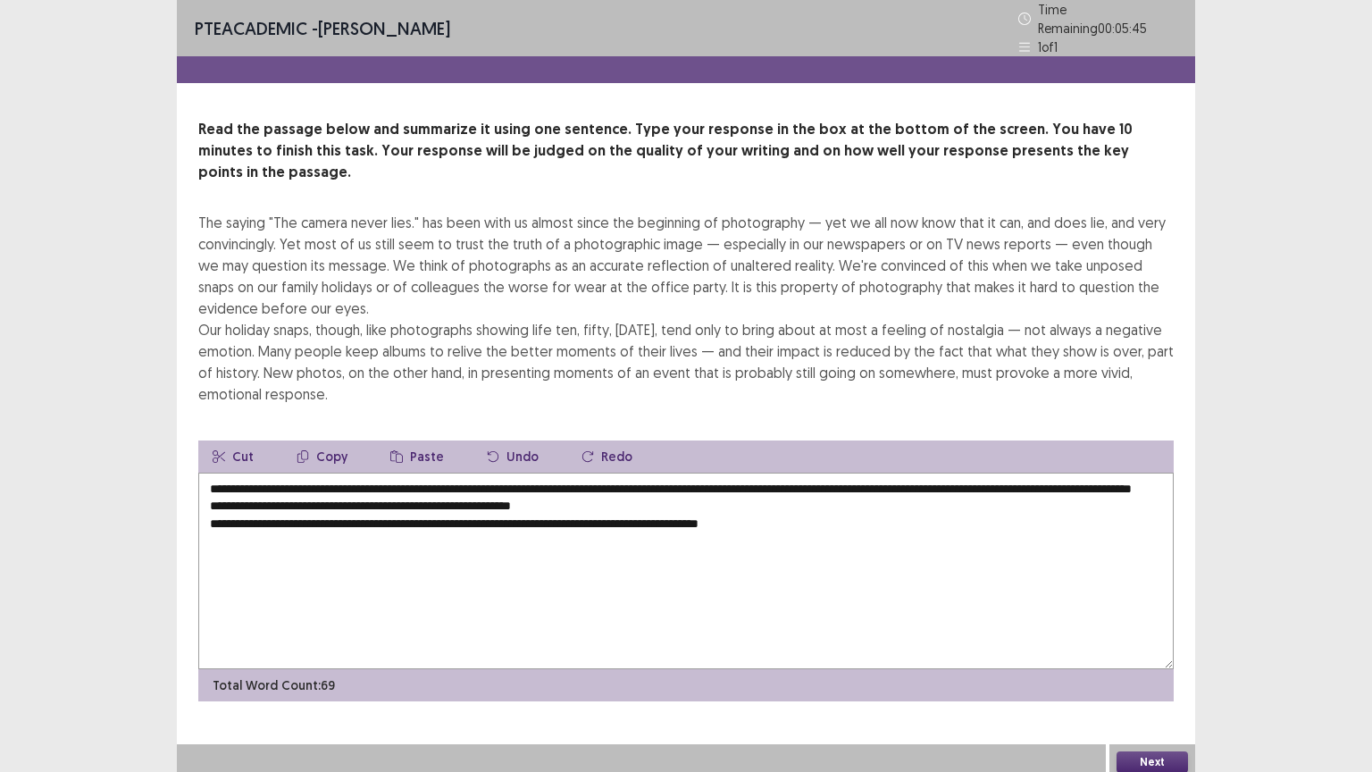
click at [204, 493] on textarea "**********" at bounding box center [685, 570] width 975 height 196
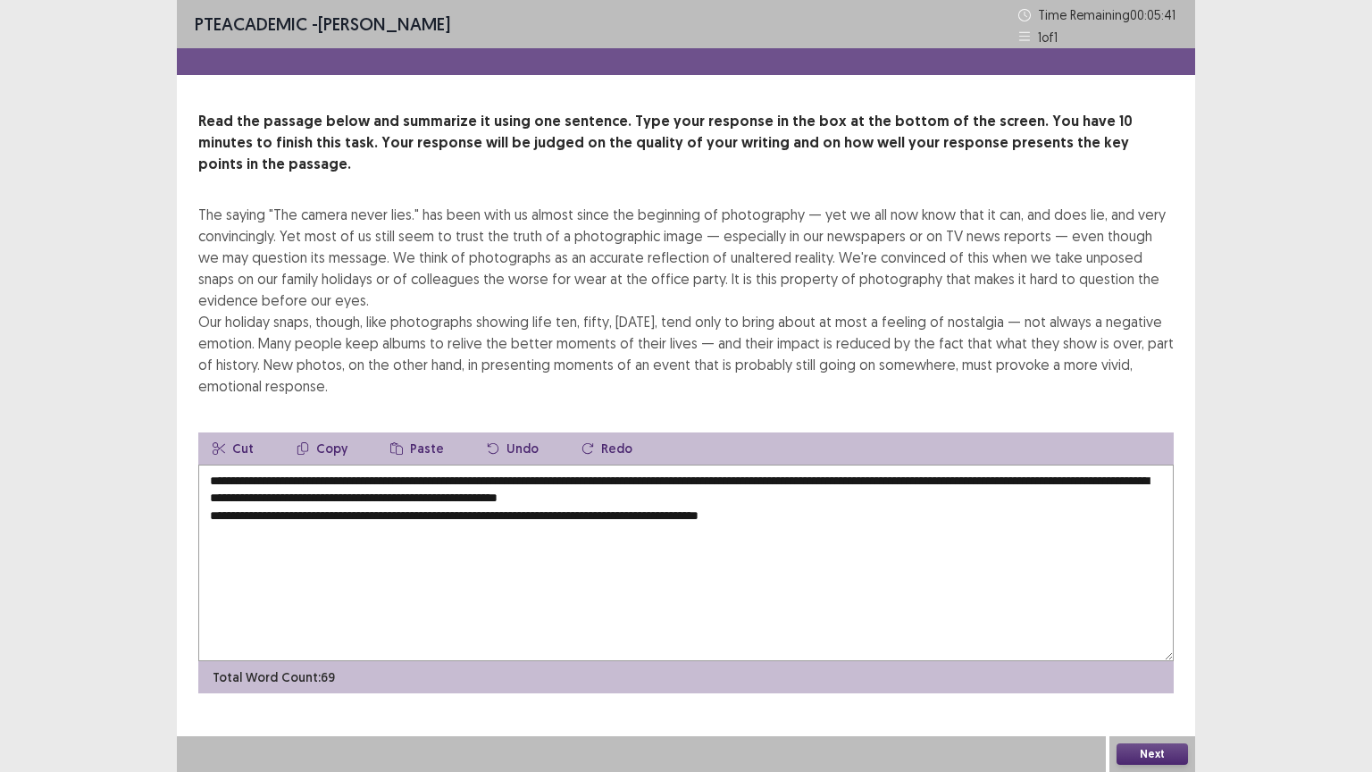
click at [800, 482] on textarea "**********" at bounding box center [685, 562] width 975 height 196
click at [205, 502] on textarea "**********" at bounding box center [685, 562] width 975 height 196
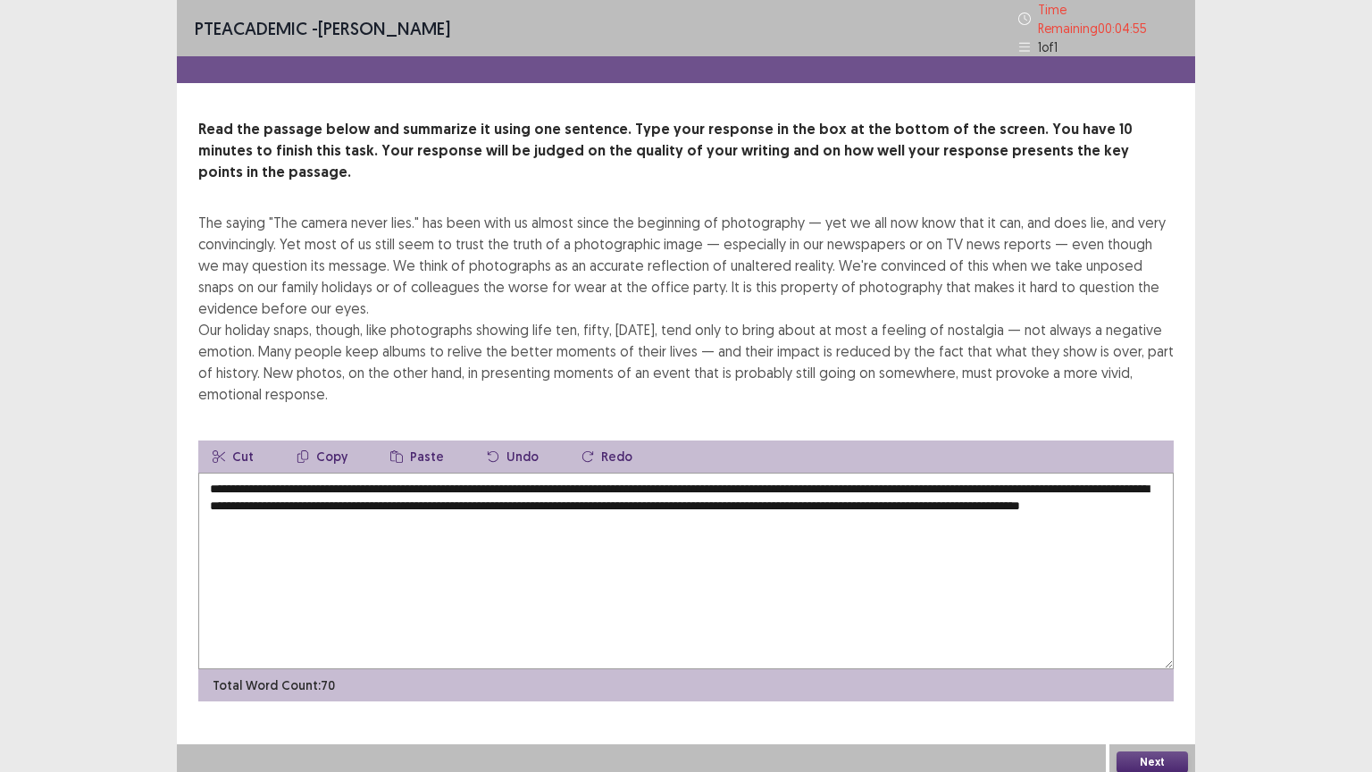
click at [200, 484] on textarea "**********" at bounding box center [685, 570] width 975 height 196
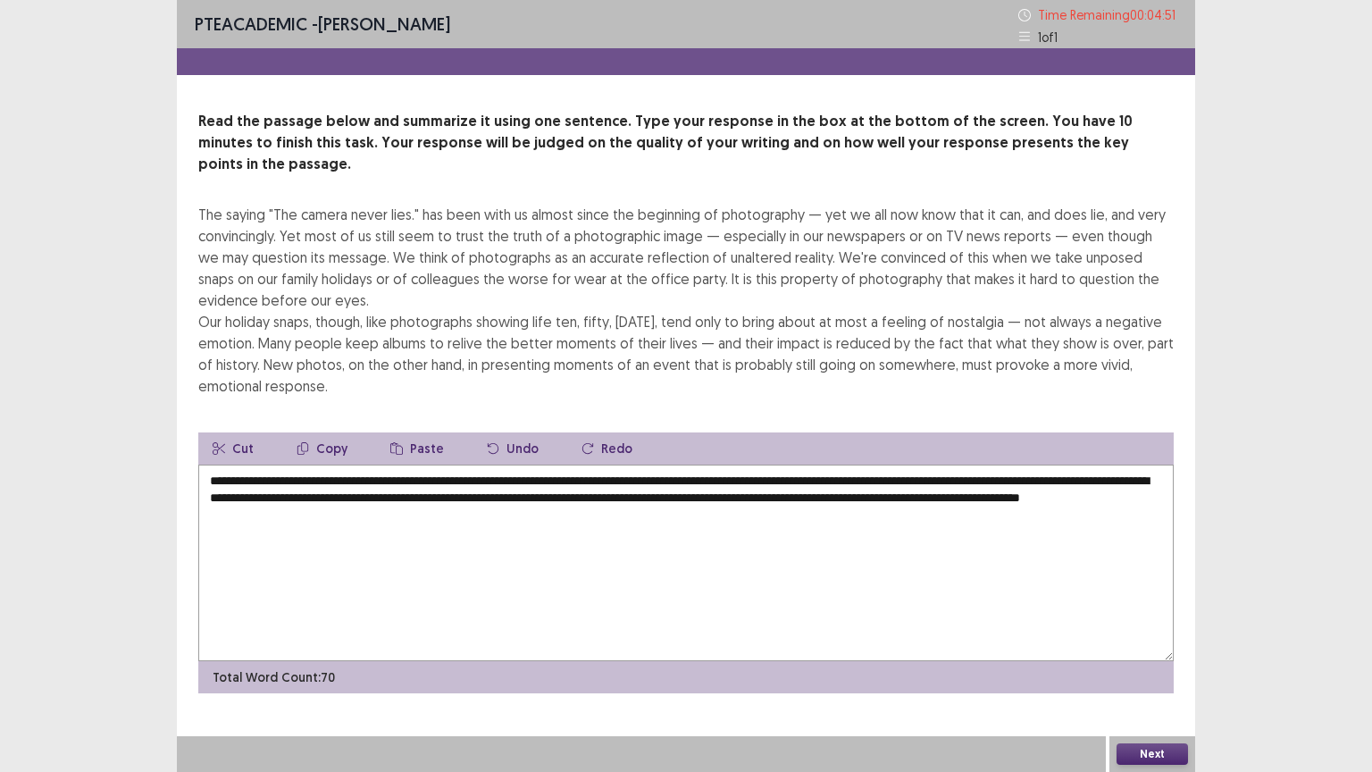
type textarea "**********"
click at [1141, 754] on button "Next" at bounding box center [1151, 753] width 71 height 21
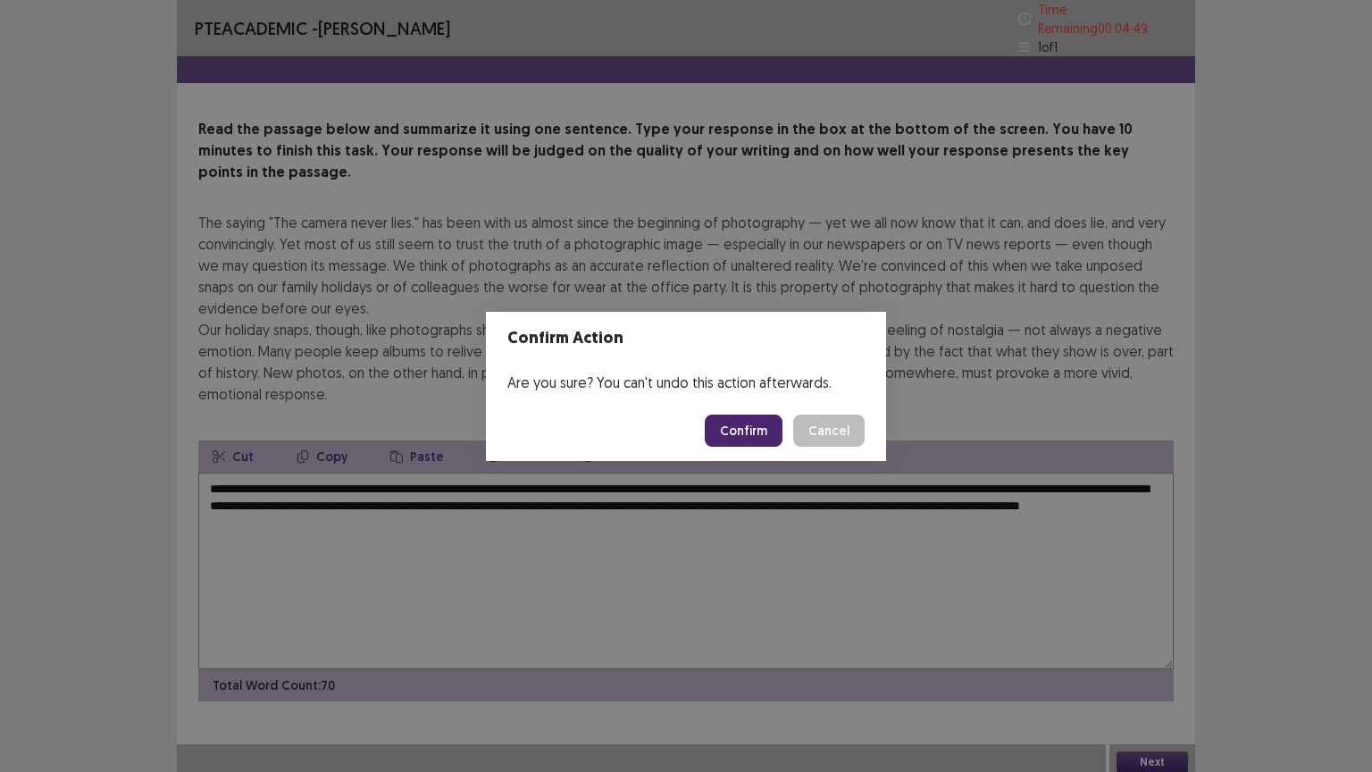
click at [755, 423] on button "Confirm" at bounding box center [744, 430] width 78 height 32
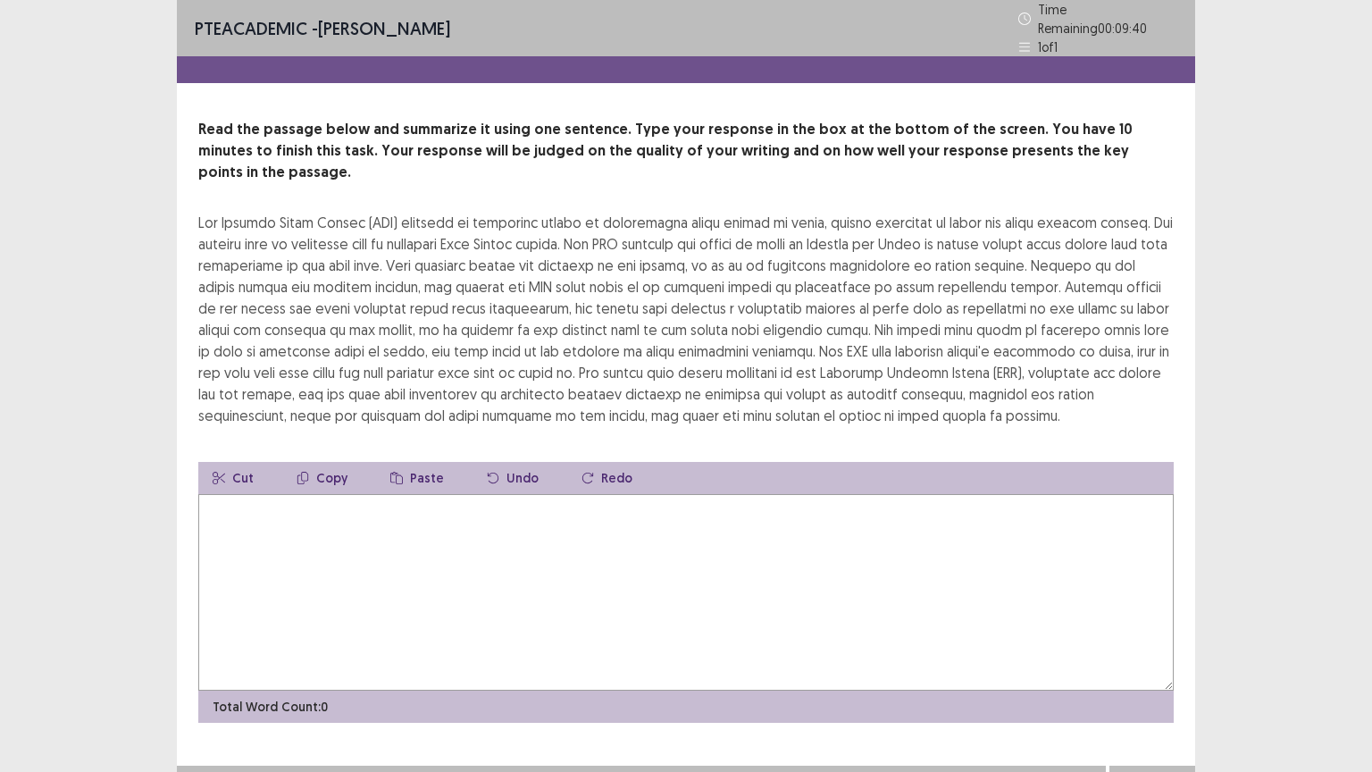
click at [284, 527] on textarea at bounding box center [685, 592] width 975 height 196
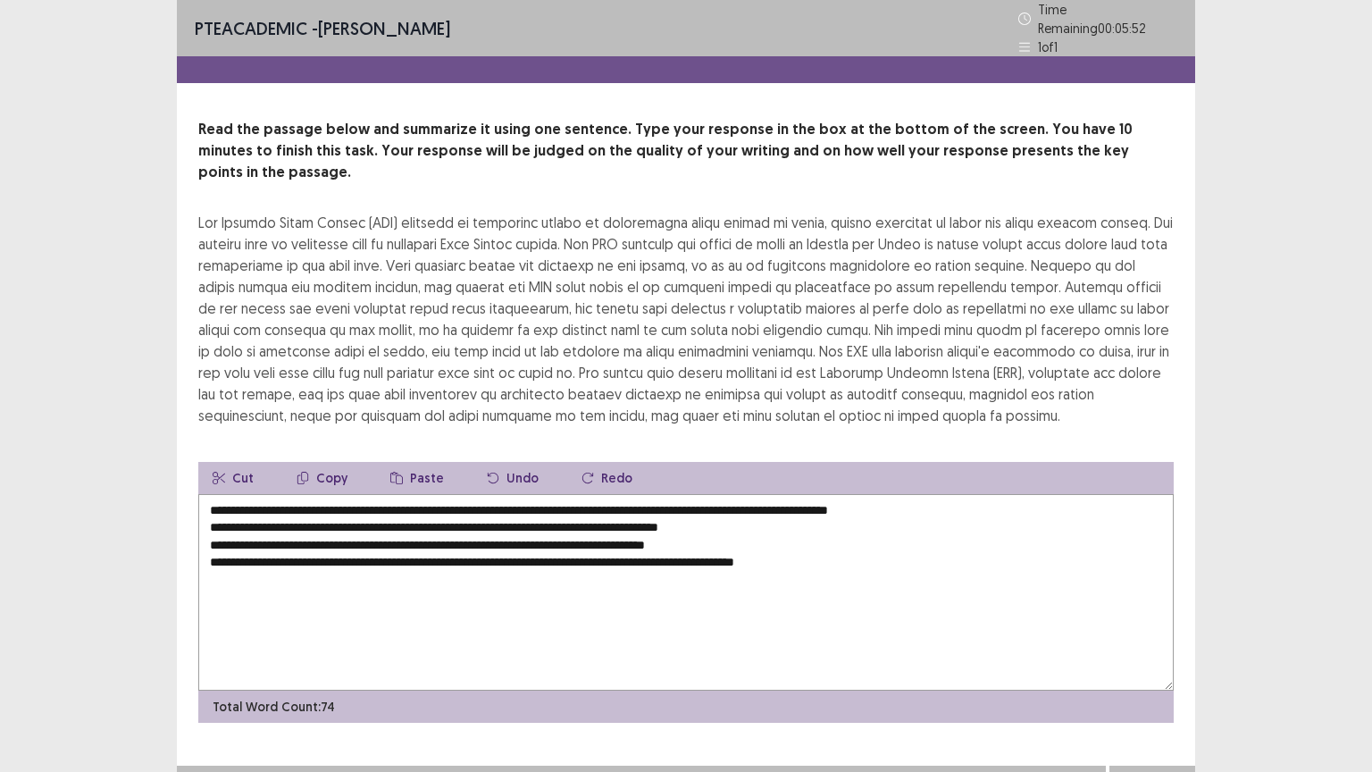
click at [954, 494] on textarea "**********" at bounding box center [685, 592] width 975 height 196
click at [207, 495] on textarea "**********" at bounding box center [685, 592] width 975 height 196
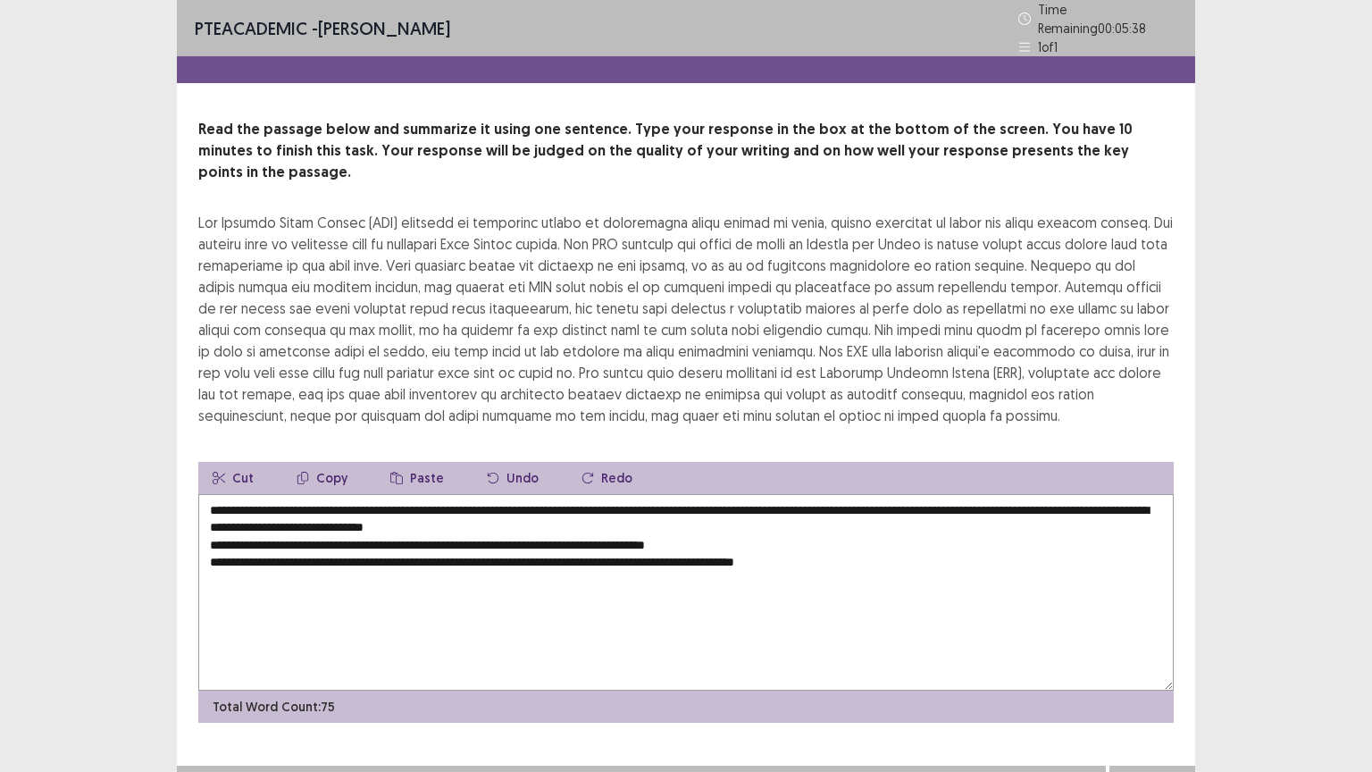
click at [547, 502] on textarea "**********" at bounding box center [685, 592] width 975 height 196
click at [209, 517] on textarea "**********" at bounding box center [685, 592] width 975 height 196
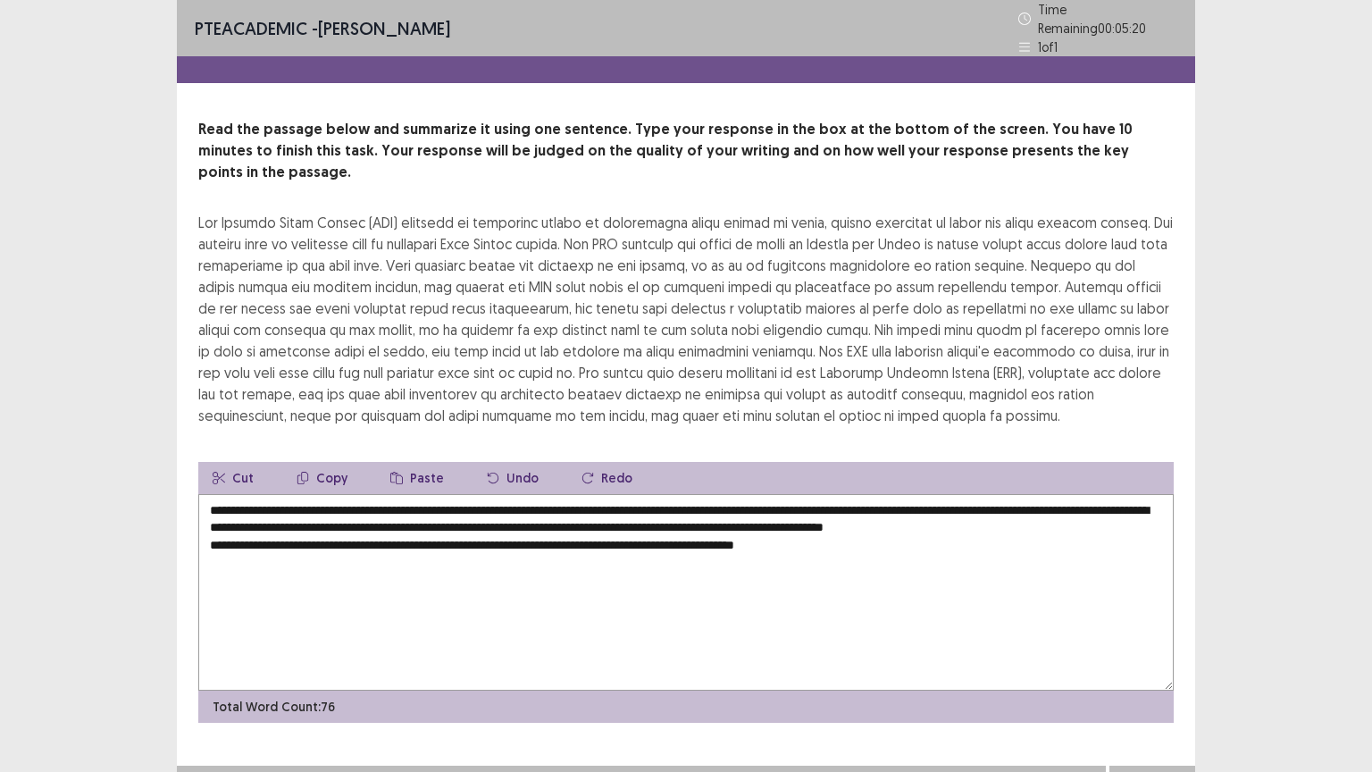
click at [1089, 494] on textarea "**********" at bounding box center [685, 592] width 975 height 196
click at [514, 517] on textarea "**********" at bounding box center [685, 592] width 975 height 196
type textarea "**********"
click at [1158, 771] on button "Next" at bounding box center [1151, 783] width 71 height 21
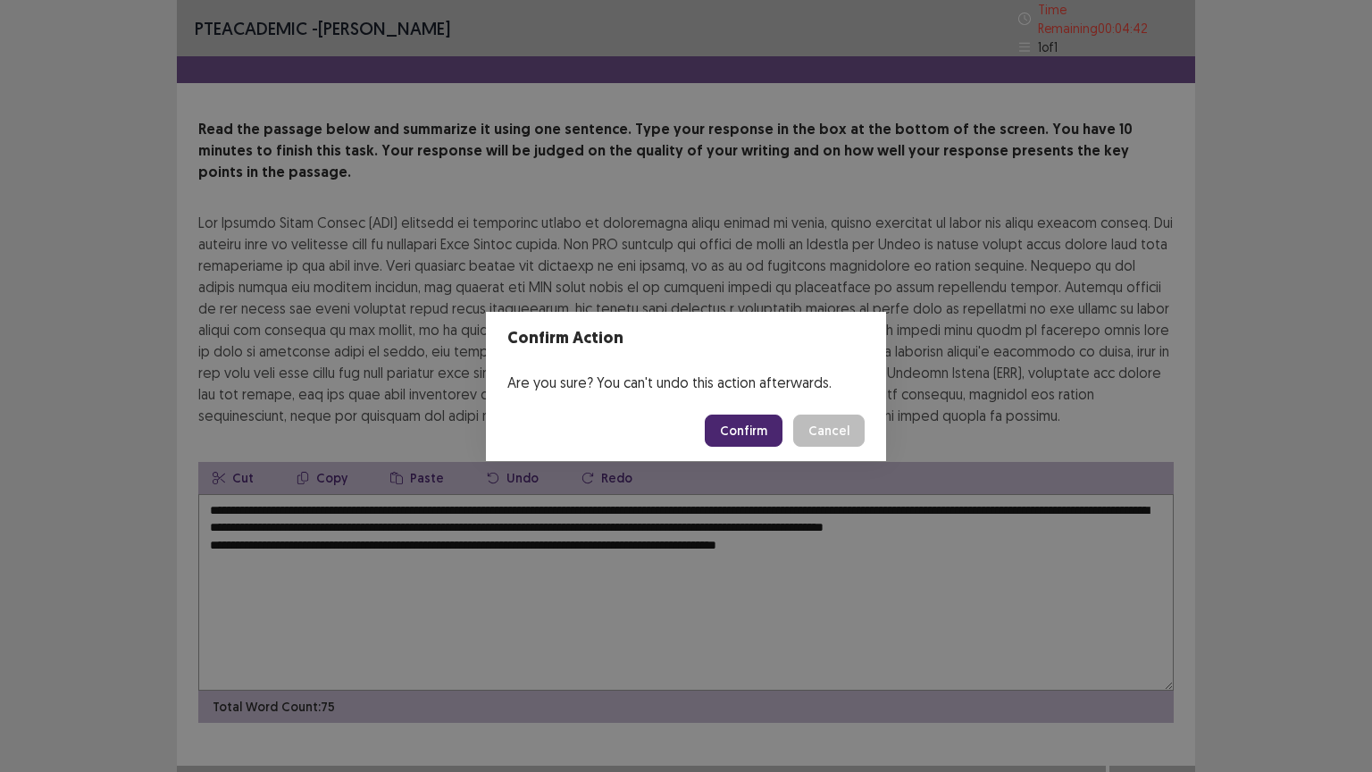
click at [737, 428] on button "Confirm" at bounding box center [744, 430] width 78 height 32
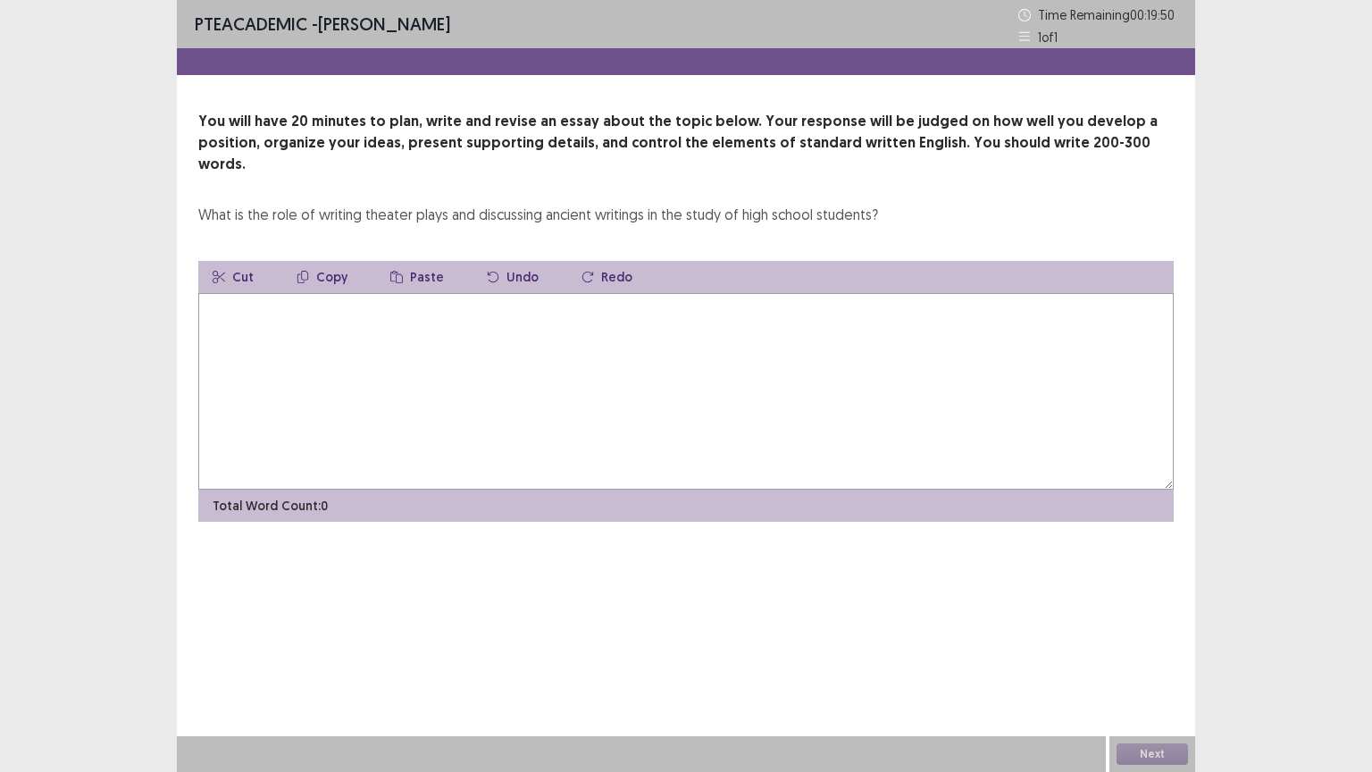
click at [264, 339] on textarea at bounding box center [685, 391] width 975 height 196
type textarea "**********"
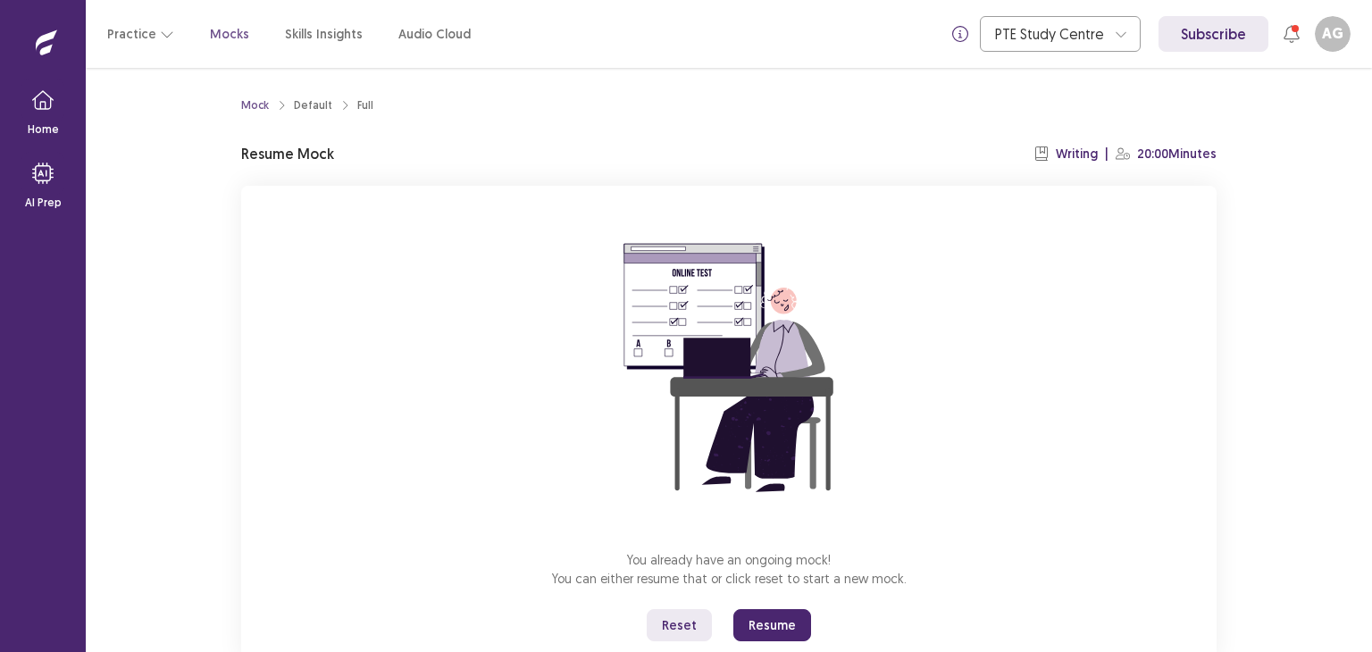
click at [768, 629] on button "Resume" at bounding box center [772, 625] width 78 height 32
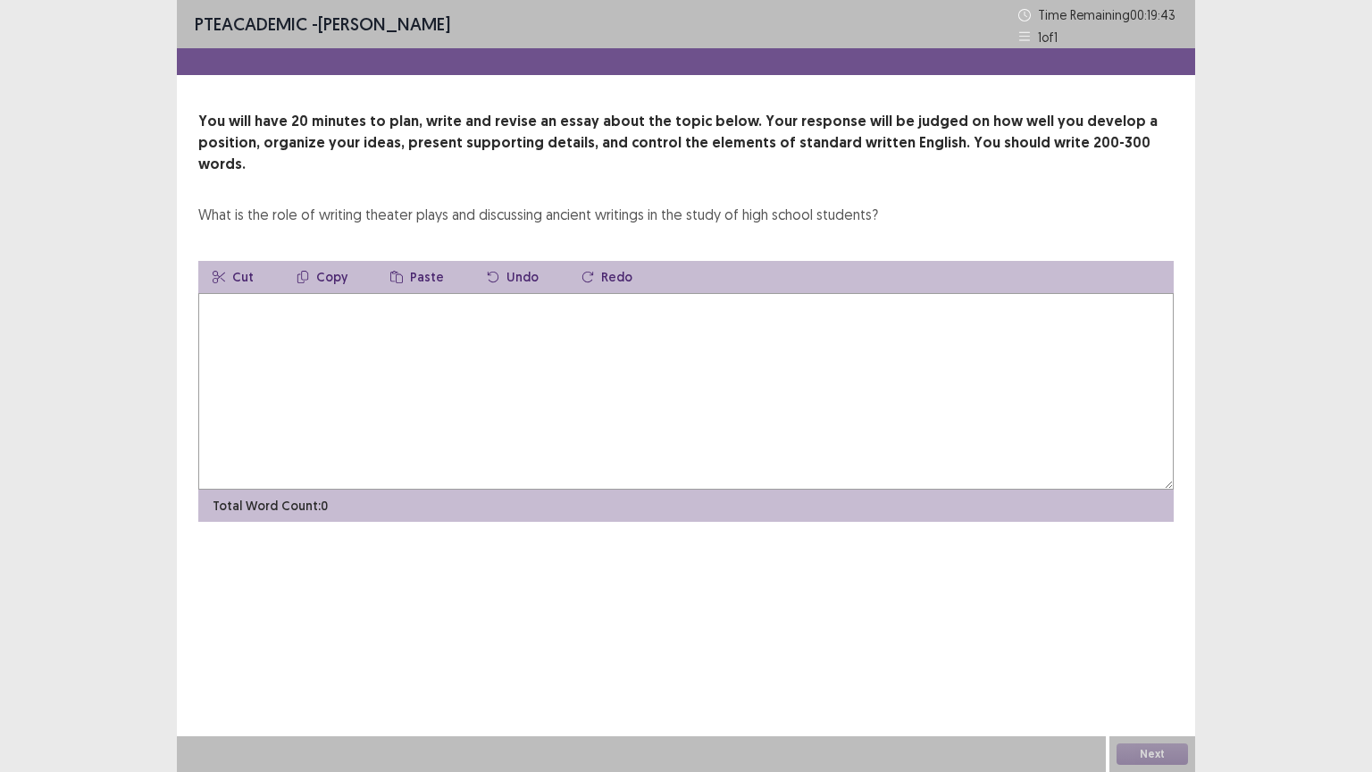
click at [473, 342] on textarea at bounding box center [685, 391] width 975 height 196
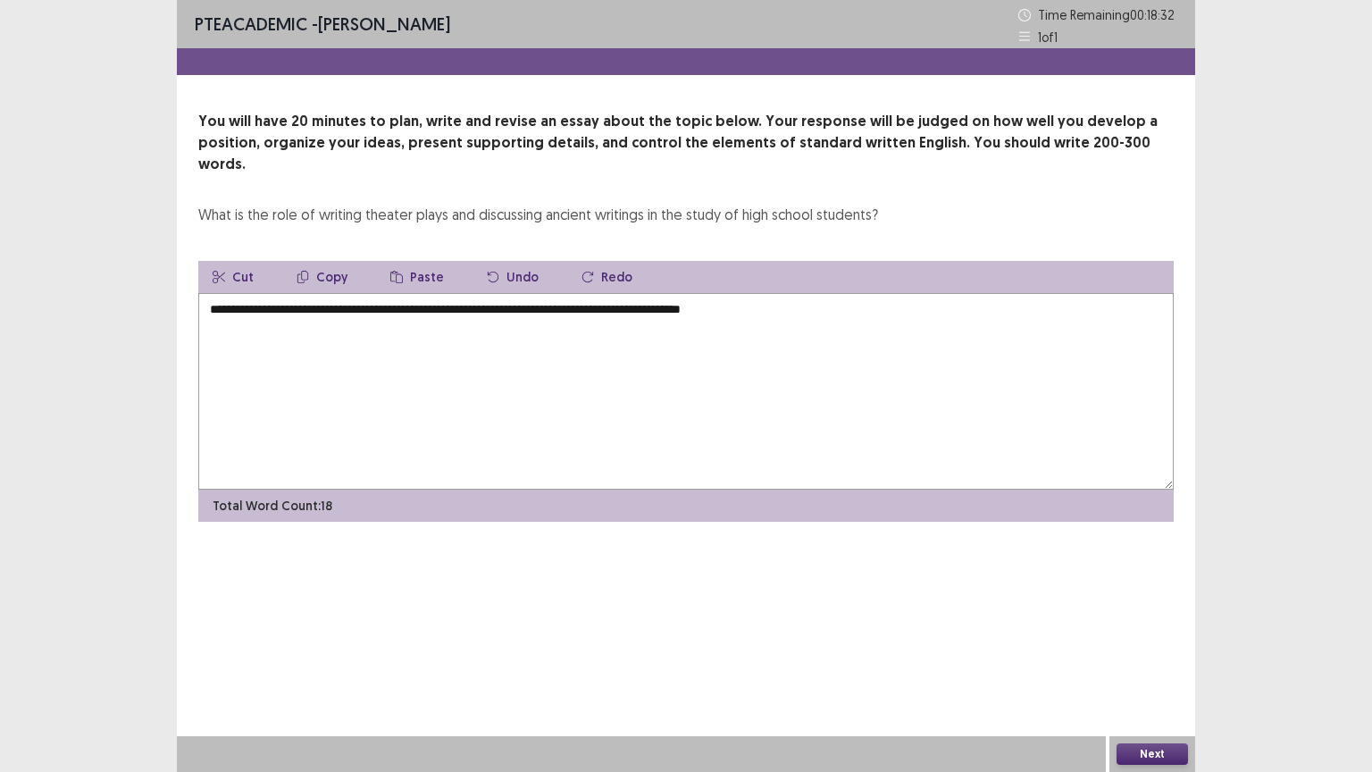
click at [493, 293] on textarea "**********" at bounding box center [685, 391] width 975 height 196
click at [748, 293] on textarea "**********" at bounding box center [685, 391] width 975 height 196
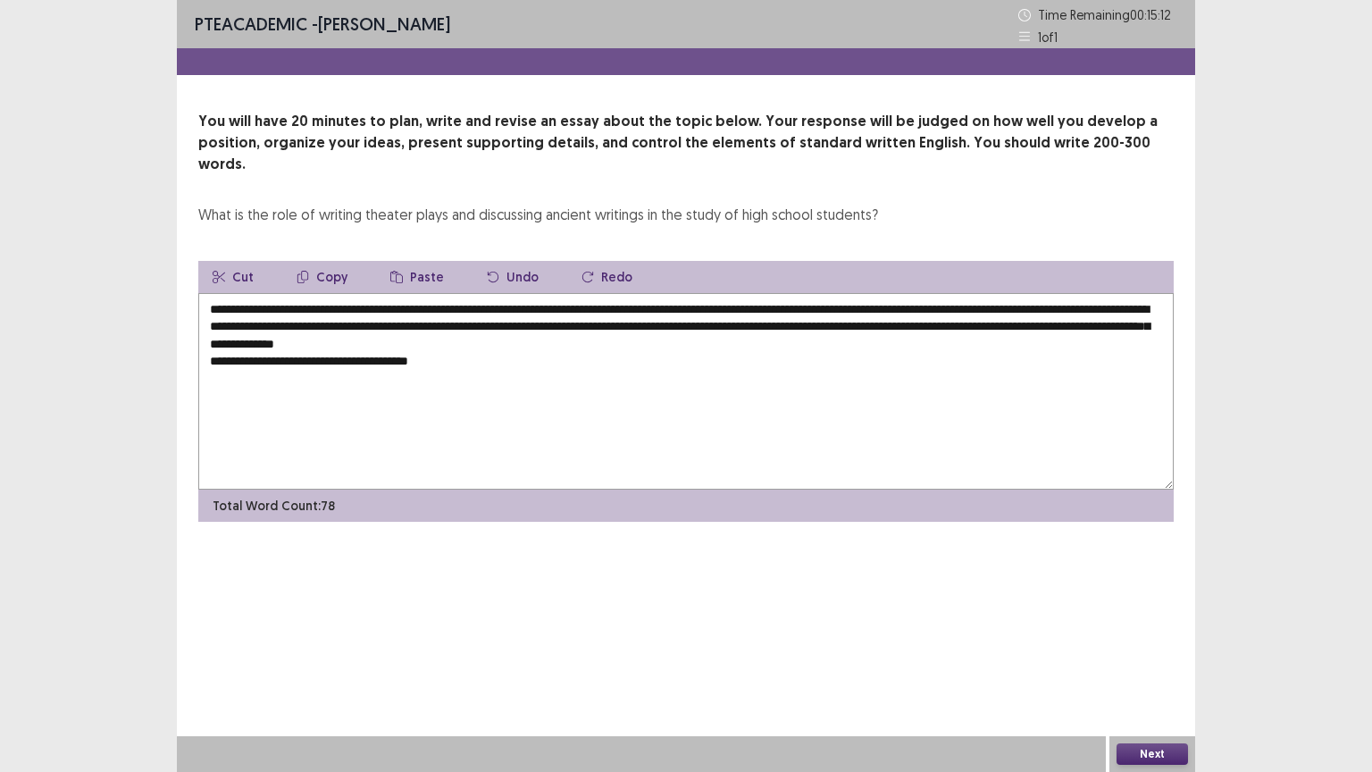
drag, startPoint x: 311, startPoint y: 284, endPoint x: 635, endPoint y: 290, distance: 324.3
click at [635, 293] on textarea "**********" at bounding box center [685, 391] width 975 height 196
click at [640, 355] on textarea "**********" at bounding box center [685, 391] width 975 height 196
drag, startPoint x: 314, startPoint y: 289, endPoint x: 742, endPoint y: 288, distance: 427.8
click at [742, 293] on textarea "**********" at bounding box center [685, 391] width 975 height 196
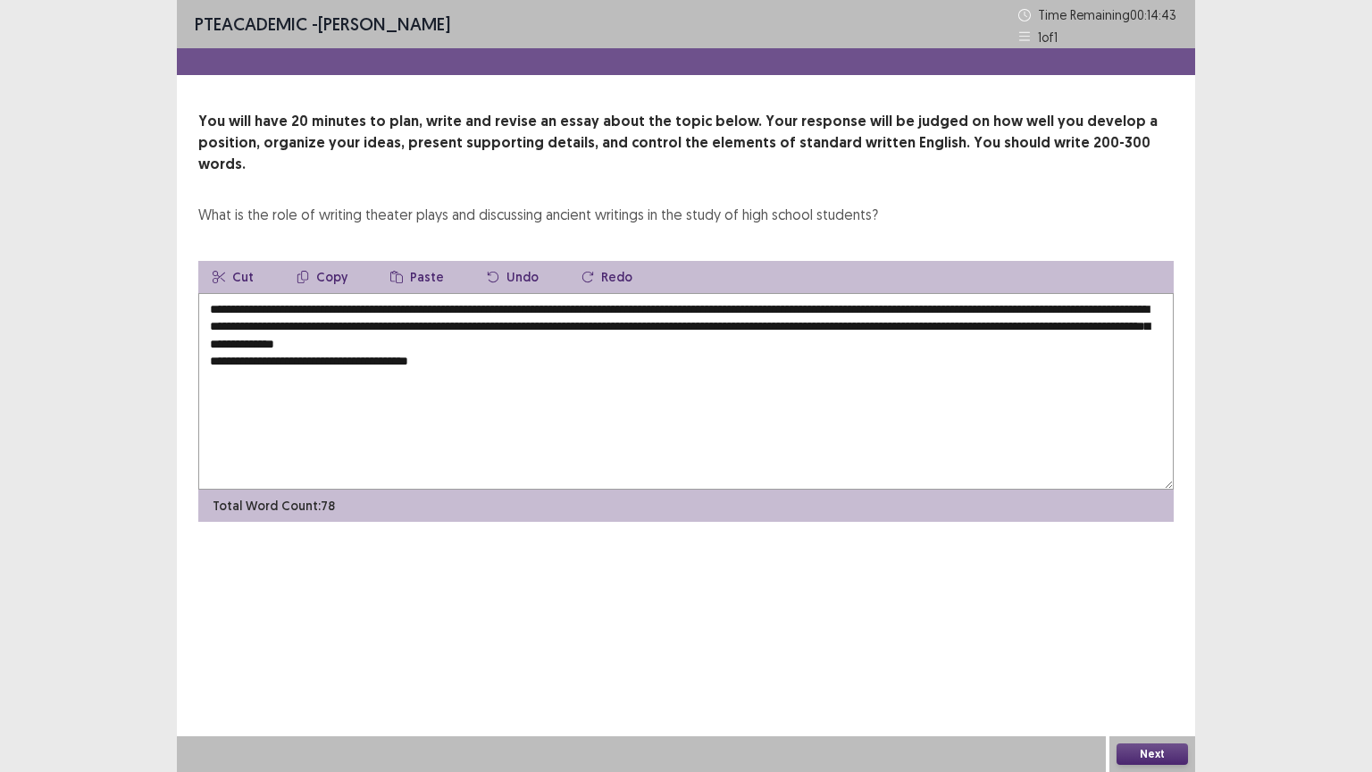
click at [334, 261] on button "Copy" at bounding box center [321, 277] width 79 height 32
click at [451, 341] on textarea "**********" at bounding box center [685, 391] width 975 height 196
click at [419, 261] on button "Paste" at bounding box center [417, 277] width 82 height 32
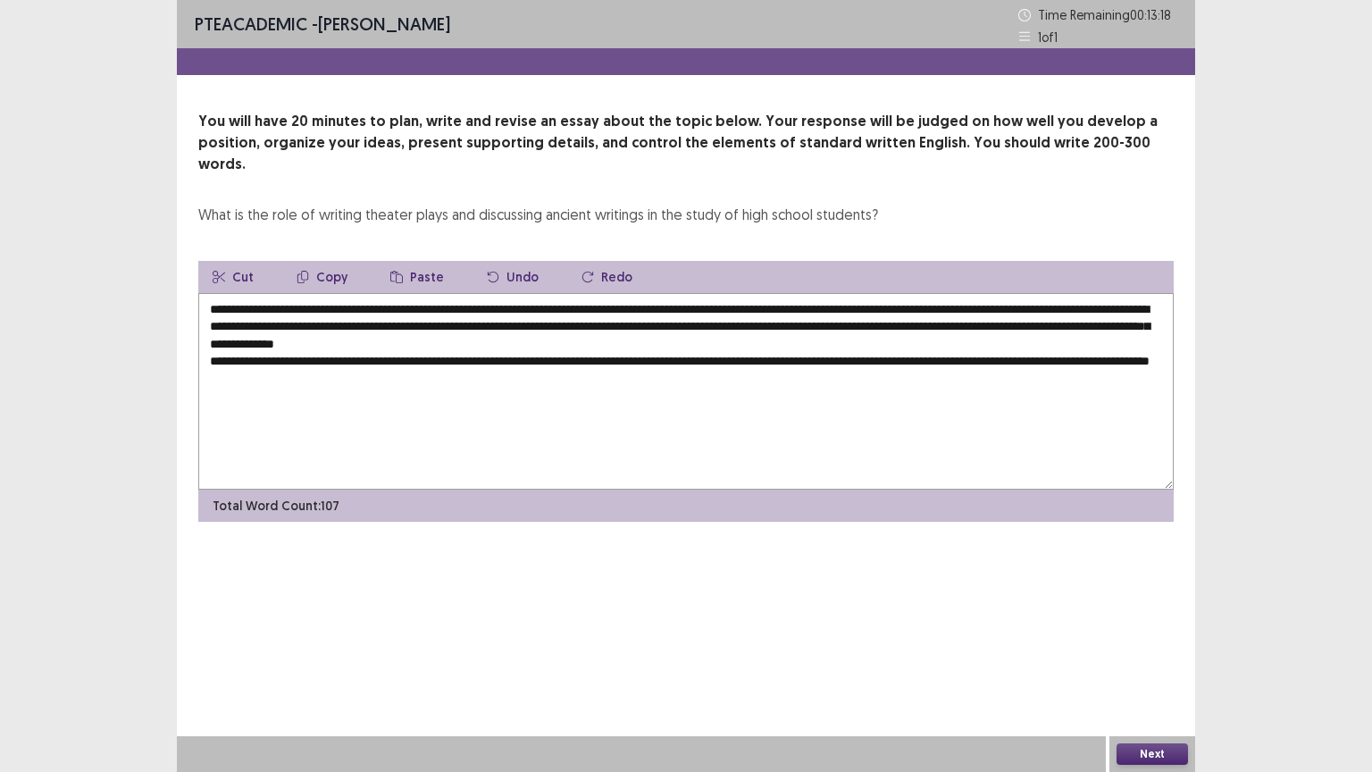
drag, startPoint x: 882, startPoint y: 305, endPoint x: 261, endPoint y: 323, distance: 621.9
click at [261, 323] on textarea "**********" at bounding box center [685, 391] width 975 height 196
click at [329, 261] on button "Copy" at bounding box center [321, 277] width 79 height 32
click at [388, 362] on textarea "**********" at bounding box center [685, 391] width 975 height 196
click at [411, 261] on button "Paste" at bounding box center [417, 277] width 82 height 32
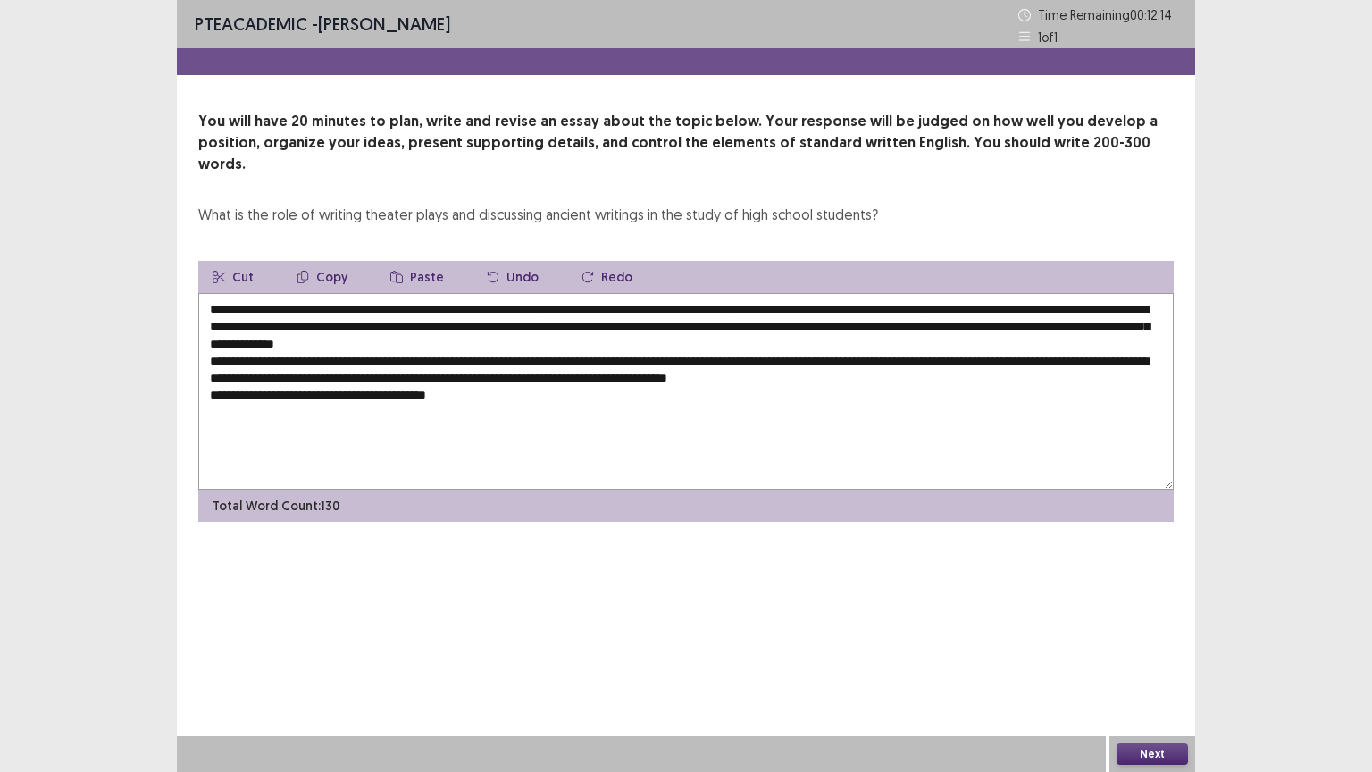
drag, startPoint x: 305, startPoint y: 322, endPoint x: 517, endPoint y: 324, distance: 211.7
click at [517, 324] on textarea "**********" at bounding box center [685, 391] width 975 height 196
click at [325, 261] on button "Copy" at bounding box center [321, 277] width 79 height 32
click at [481, 375] on textarea "**********" at bounding box center [685, 391] width 975 height 196
click at [414, 261] on button "Paste" at bounding box center [417, 277] width 82 height 32
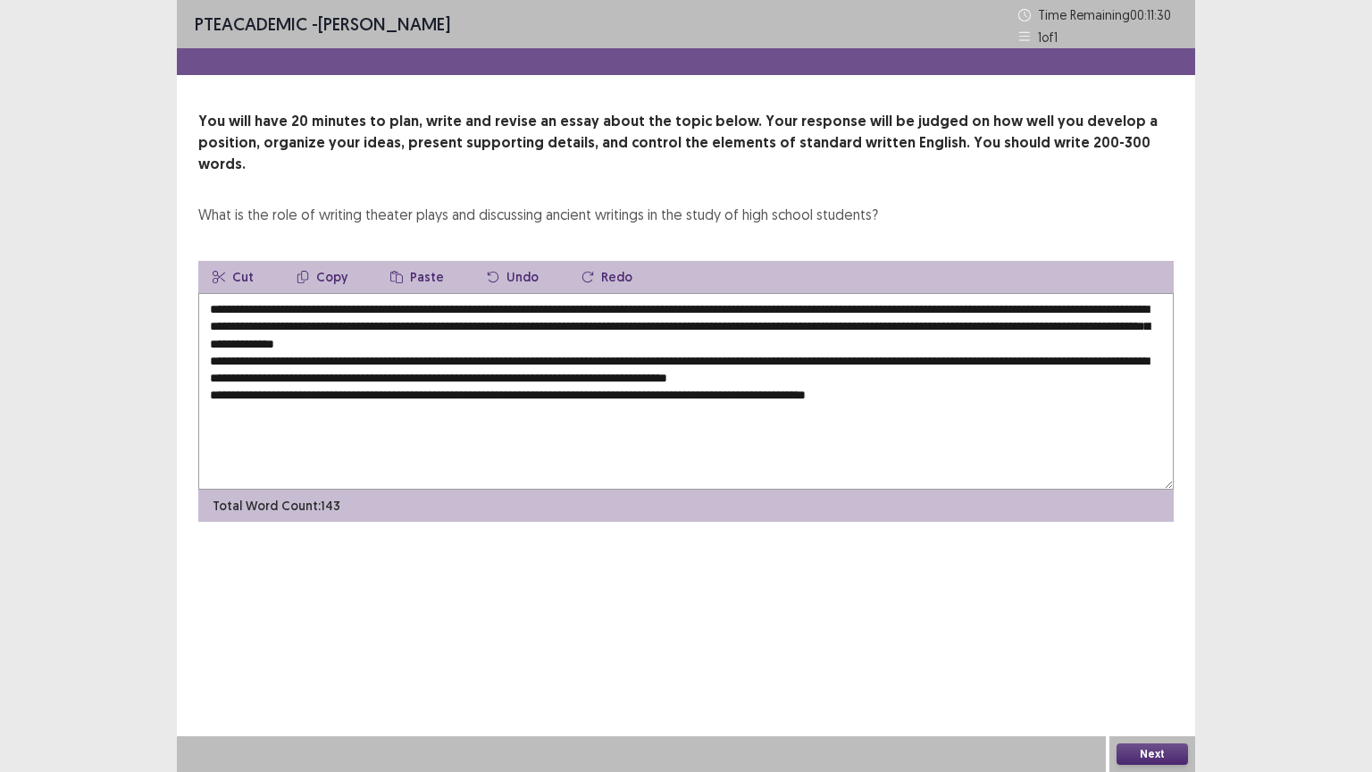
drag, startPoint x: 288, startPoint y: 374, endPoint x: 399, endPoint y: 381, distance: 111.9
click at [399, 381] on textarea "**********" at bounding box center [685, 391] width 975 height 196
click at [535, 416] on textarea "**********" at bounding box center [685, 391] width 975 height 196
drag, startPoint x: 481, startPoint y: 377, endPoint x: 688, endPoint y: 382, distance: 206.4
click at [688, 382] on textarea "**********" at bounding box center [685, 391] width 975 height 196
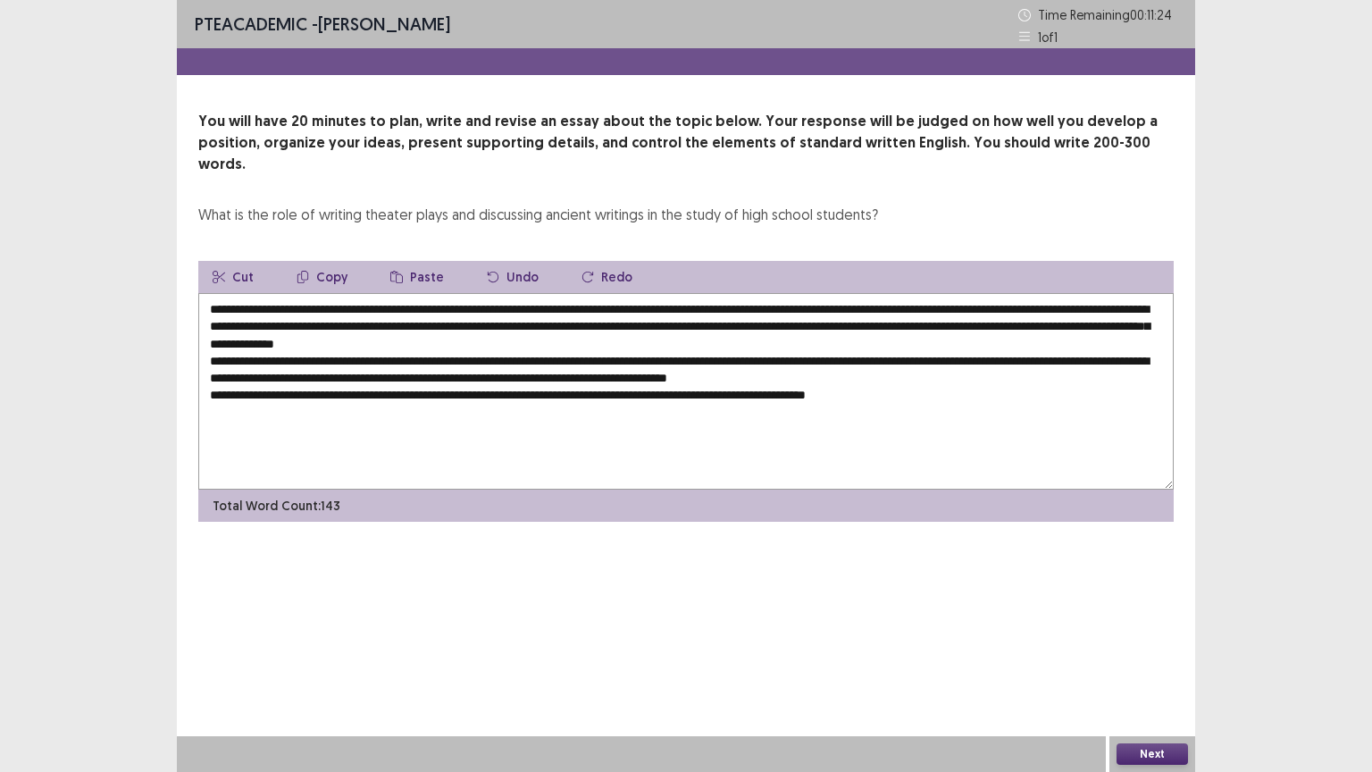
click at [249, 261] on button "Cut" at bounding box center [233, 277] width 70 height 32
click at [731, 380] on textarea "**********" at bounding box center [685, 391] width 975 height 196
click at [411, 261] on button "Paste" at bounding box center [417, 277] width 82 height 32
drag, startPoint x: 311, startPoint y: 286, endPoint x: 743, endPoint y: 287, distance: 432.3
click at [743, 293] on textarea "**********" at bounding box center [685, 391] width 975 height 196
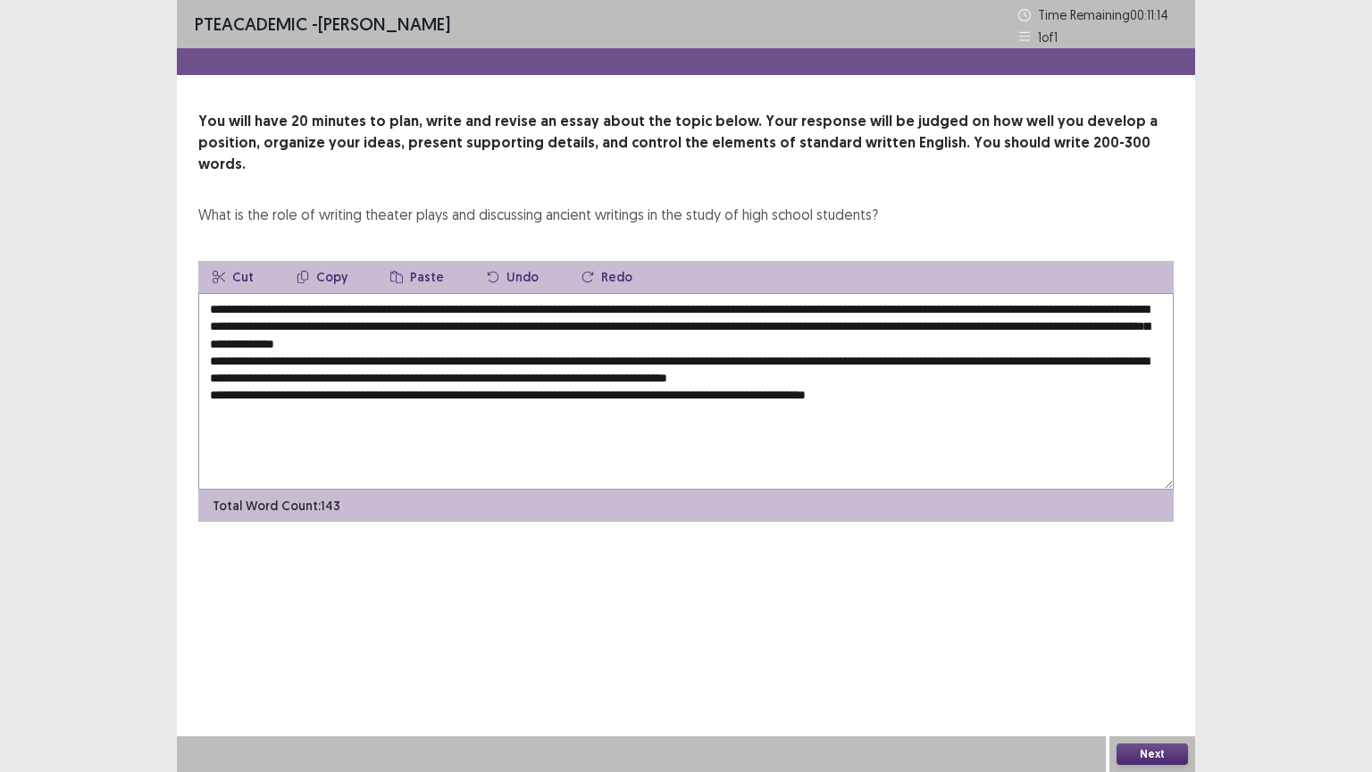
click at [330, 261] on button "Copy" at bounding box center [321, 277] width 79 height 32
click at [481, 377] on textarea "**********" at bounding box center [685, 391] width 975 height 196
click at [477, 376] on textarea "**********" at bounding box center [685, 391] width 975 height 196
click at [414, 261] on button "Paste" at bounding box center [417, 277] width 82 height 32
click at [423, 395] on textarea "**********" at bounding box center [685, 391] width 975 height 196
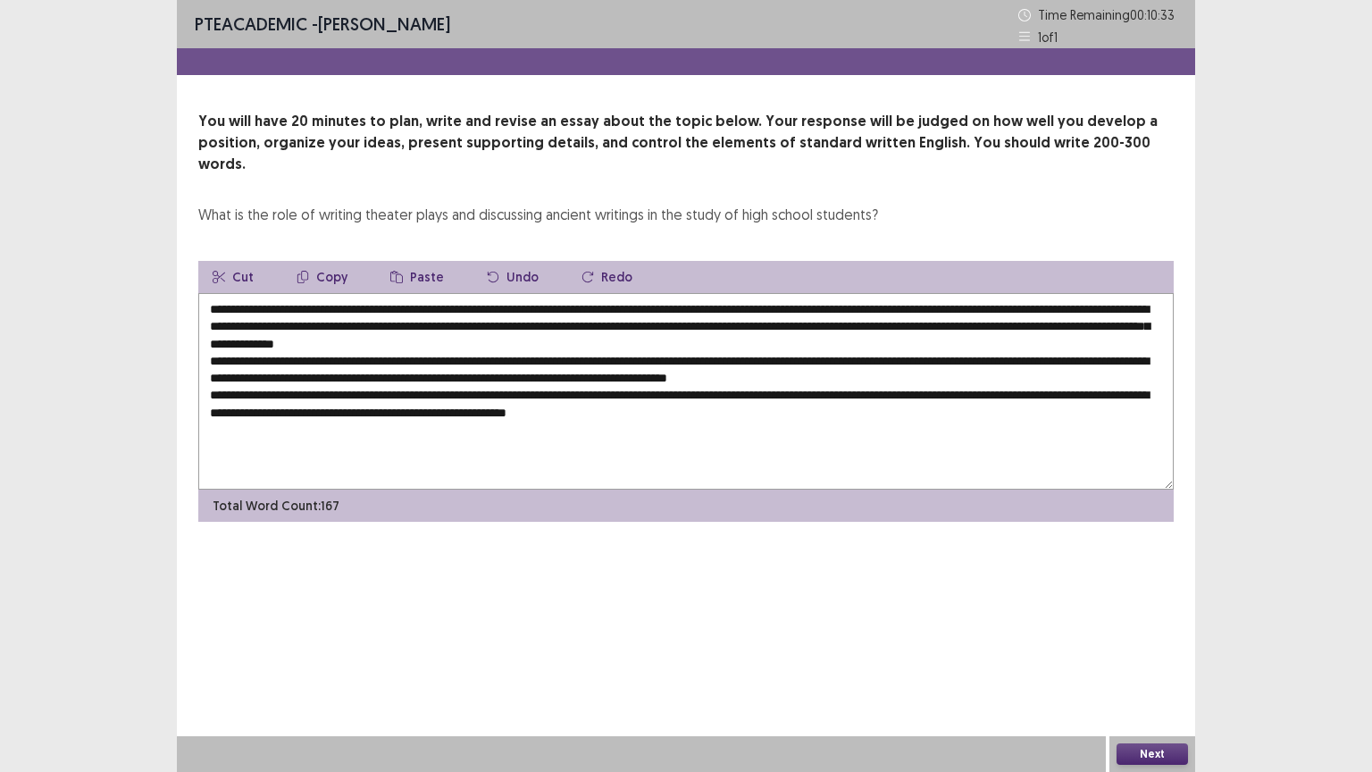
click at [815, 355] on textarea "**********" at bounding box center [685, 391] width 975 height 196
click at [725, 393] on textarea "**********" at bounding box center [685, 391] width 975 height 196
click at [853, 394] on textarea at bounding box center [685, 391] width 975 height 196
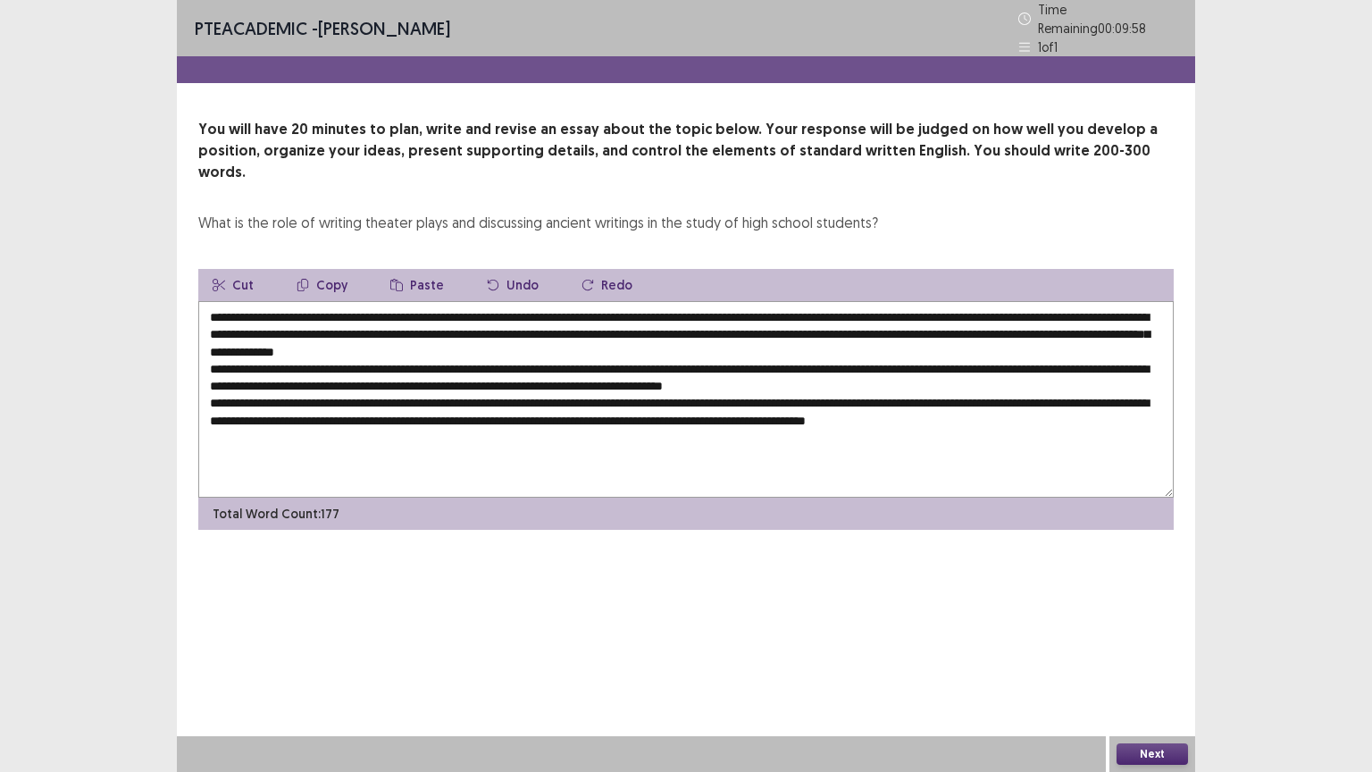
click at [1067, 386] on textarea at bounding box center [685, 399] width 975 height 196
click at [1075, 389] on textarea at bounding box center [685, 399] width 975 height 196
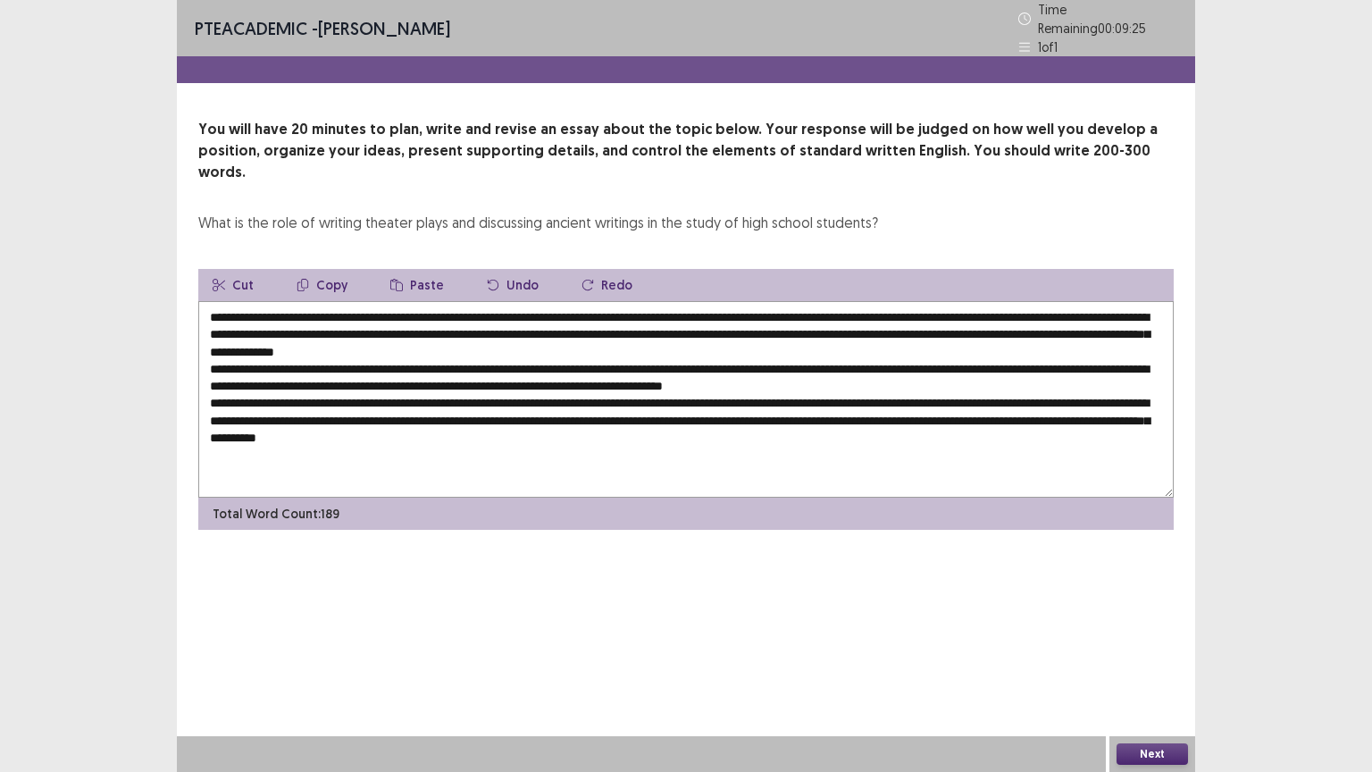
click at [925, 357] on textarea at bounding box center [685, 399] width 975 height 196
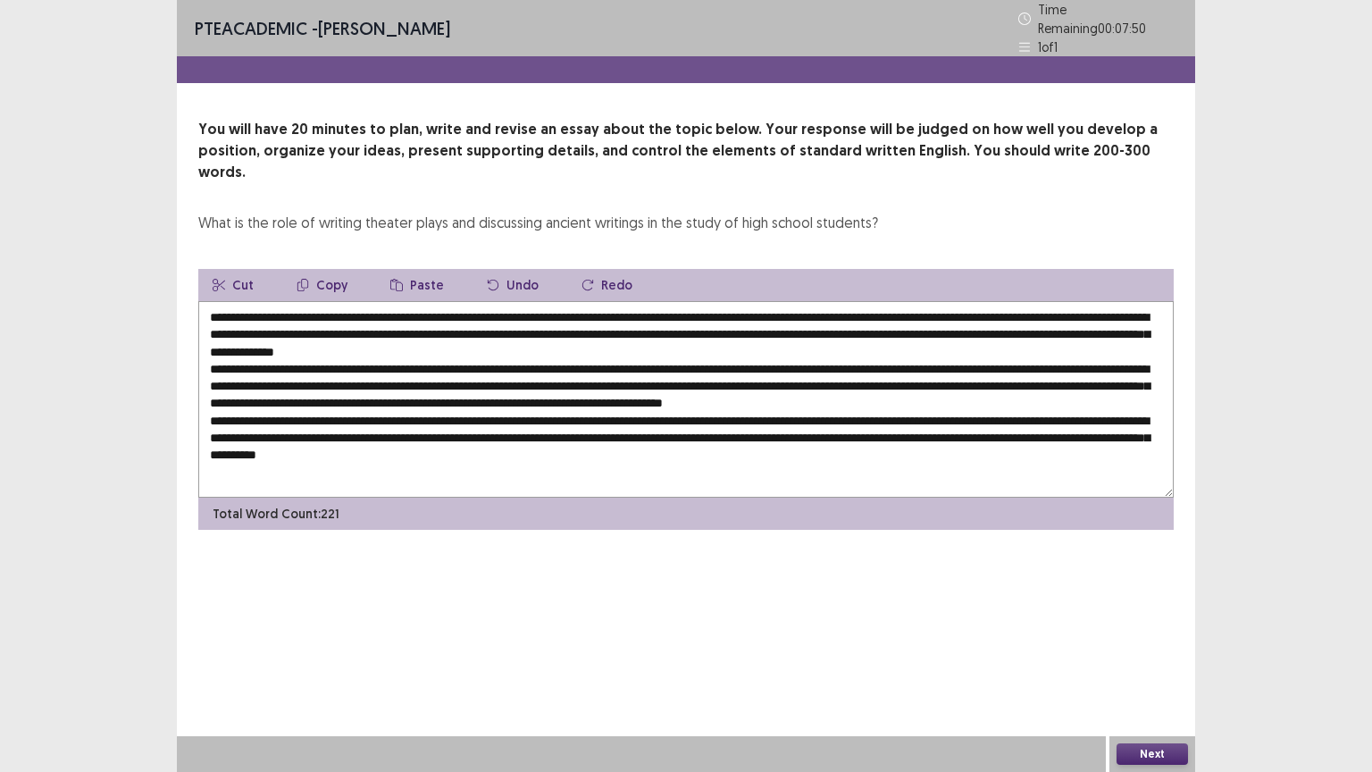
click at [1000, 374] on textarea at bounding box center [685, 399] width 975 height 196
click at [1002, 372] on textarea at bounding box center [685, 399] width 975 height 196
click at [619, 436] on textarea at bounding box center [685, 399] width 975 height 196
click at [606, 447] on textarea at bounding box center [685, 399] width 975 height 196
click at [647, 447] on textarea at bounding box center [685, 399] width 975 height 196
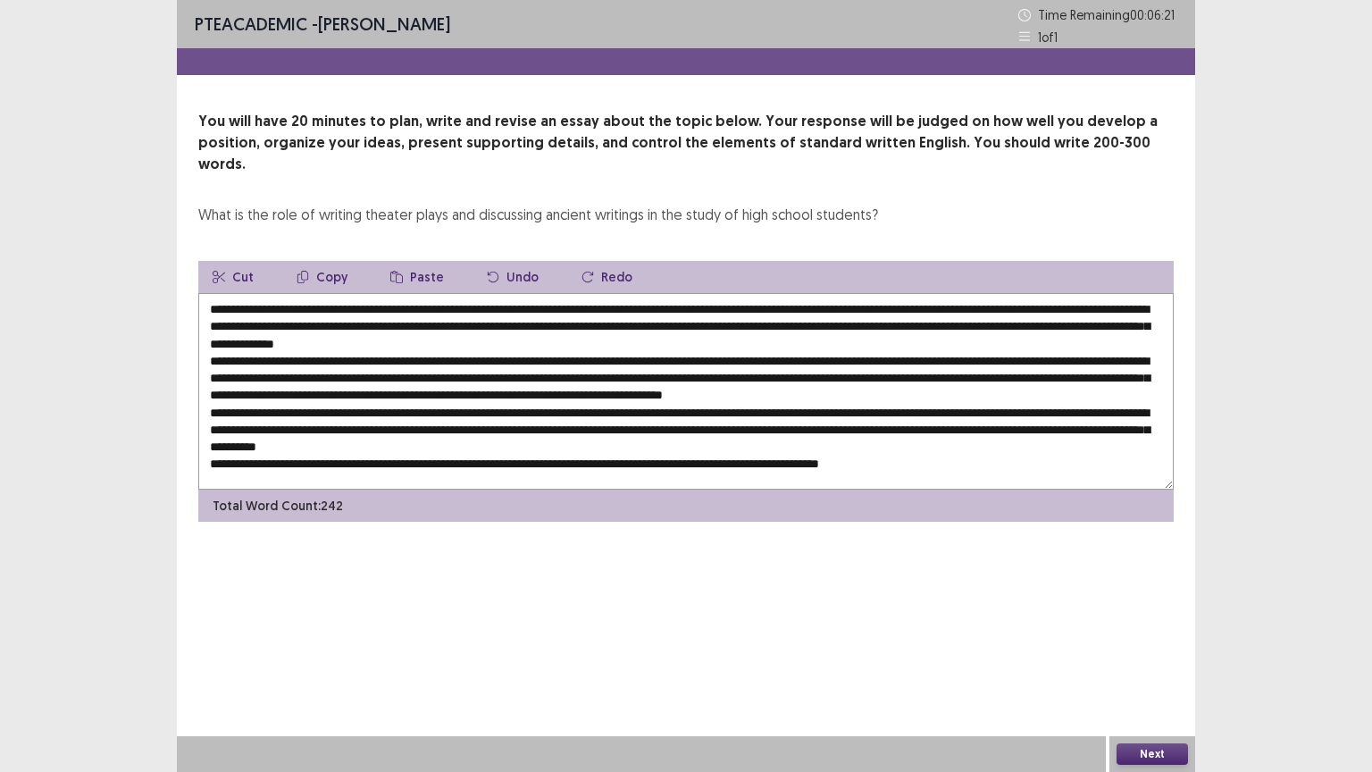
click at [732, 444] on textarea at bounding box center [685, 391] width 975 height 196
click at [965, 446] on textarea at bounding box center [685, 391] width 975 height 196
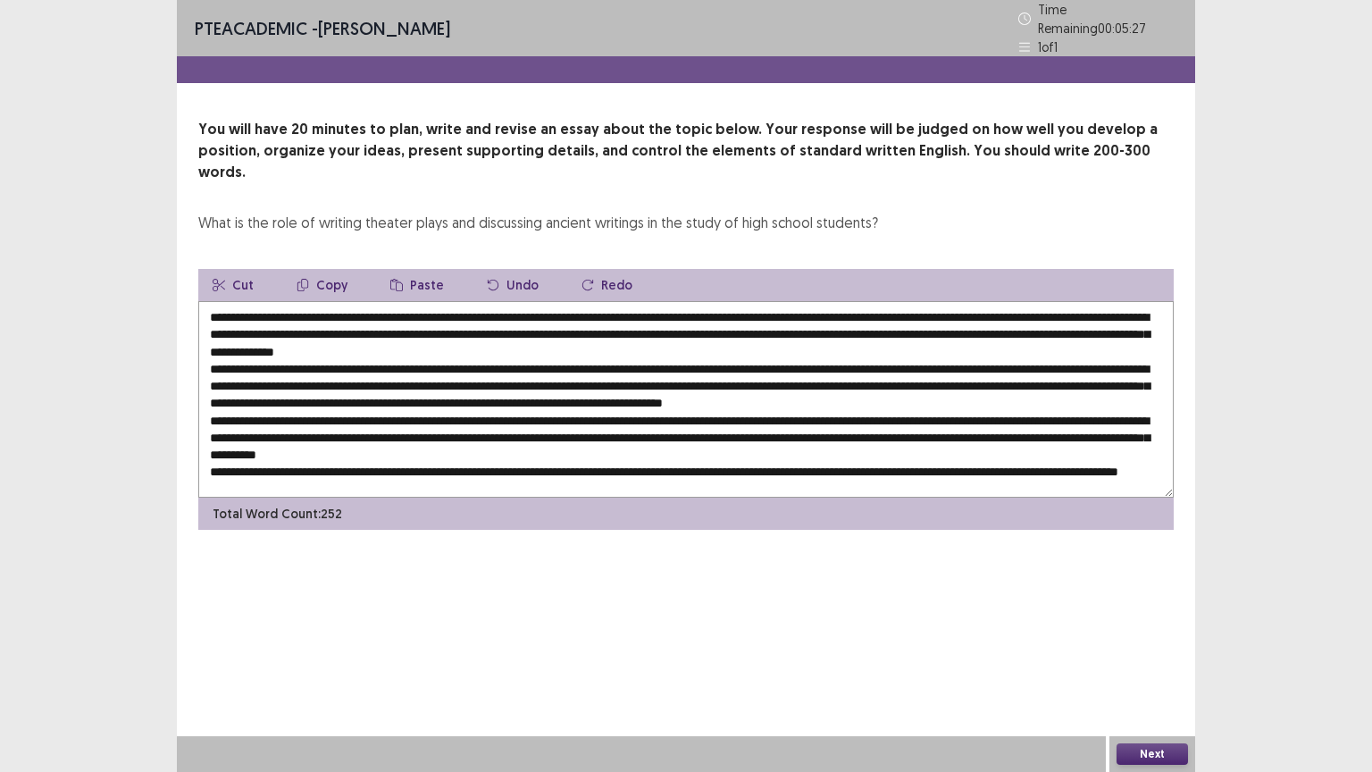
click at [310, 301] on textarea at bounding box center [685, 399] width 975 height 196
click at [1127, 369] on textarea at bounding box center [685, 399] width 975 height 196
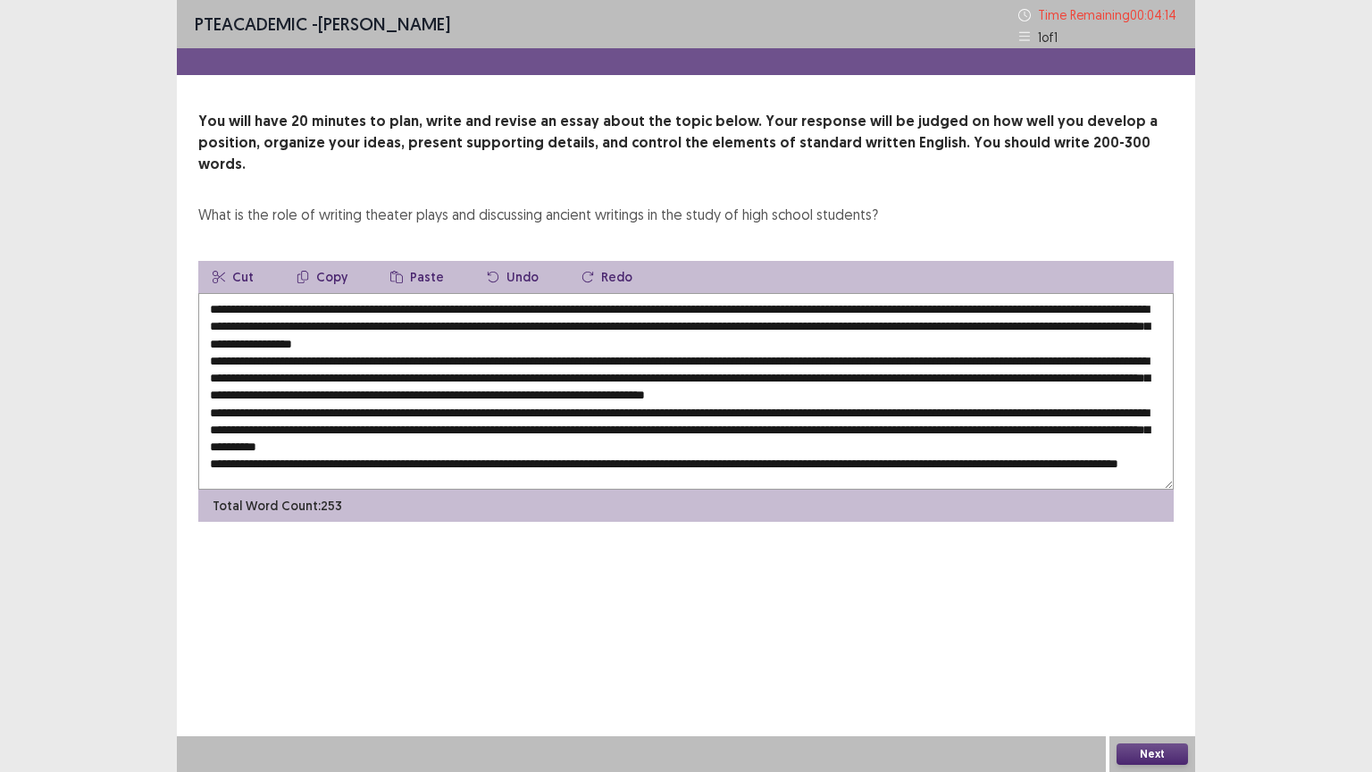
click at [1163, 385] on textarea at bounding box center [685, 391] width 975 height 196
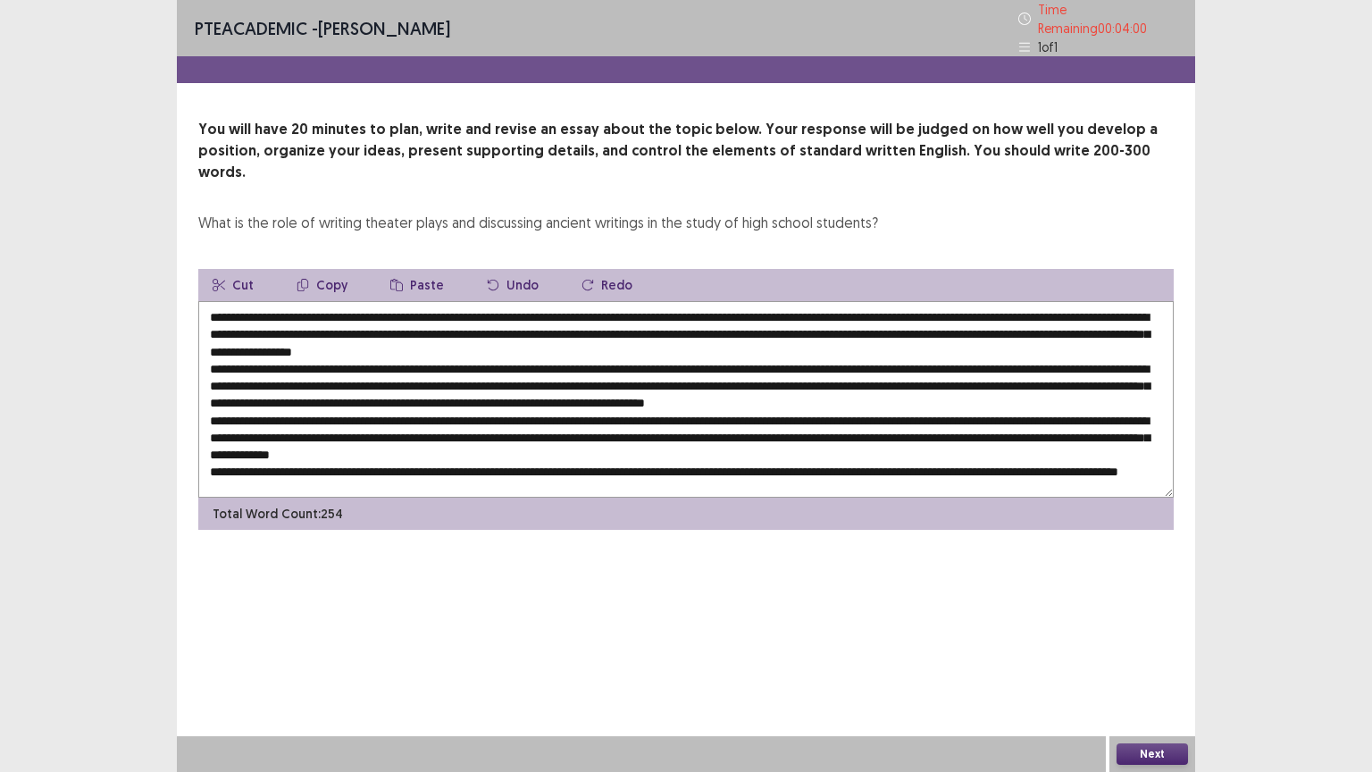
click at [801, 397] on textarea at bounding box center [685, 399] width 975 height 196
click at [1136, 435] on textarea at bounding box center [685, 399] width 975 height 196
type textarea "**********"
click at [1150, 651] on button "Next" at bounding box center [1151, 753] width 71 height 21
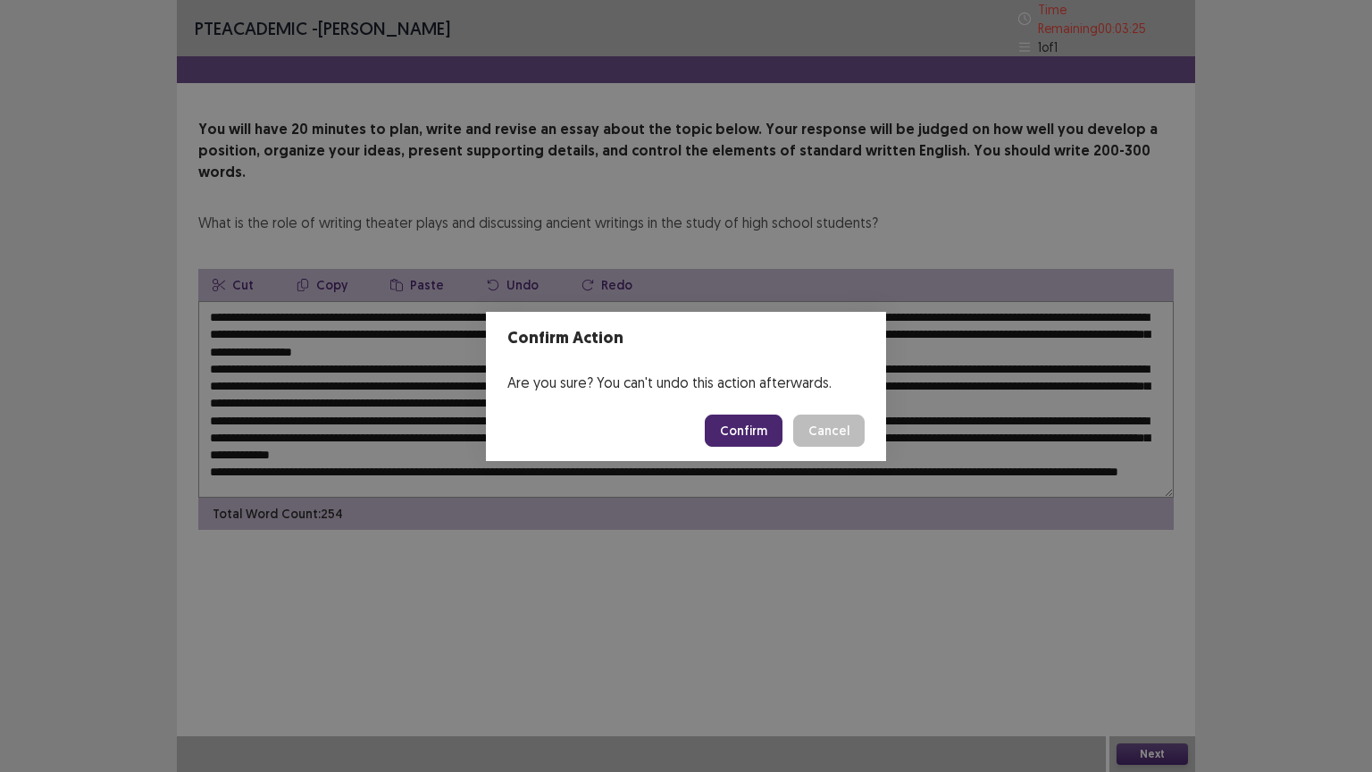
click at [753, 422] on button "Confirm" at bounding box center [744, 430] width 78 height 32
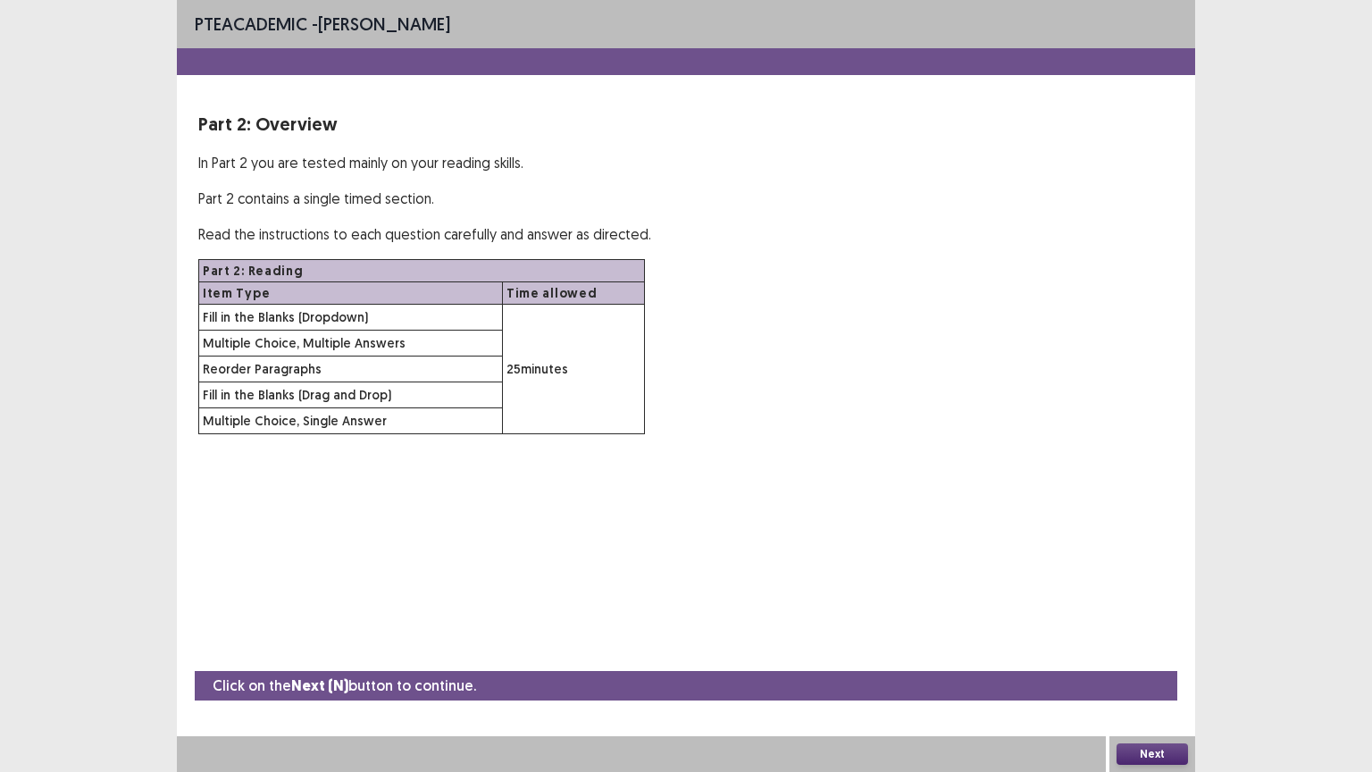
click at [1166, 651] on button "Next" at bounding box center [1151, 753] width 71 height 21
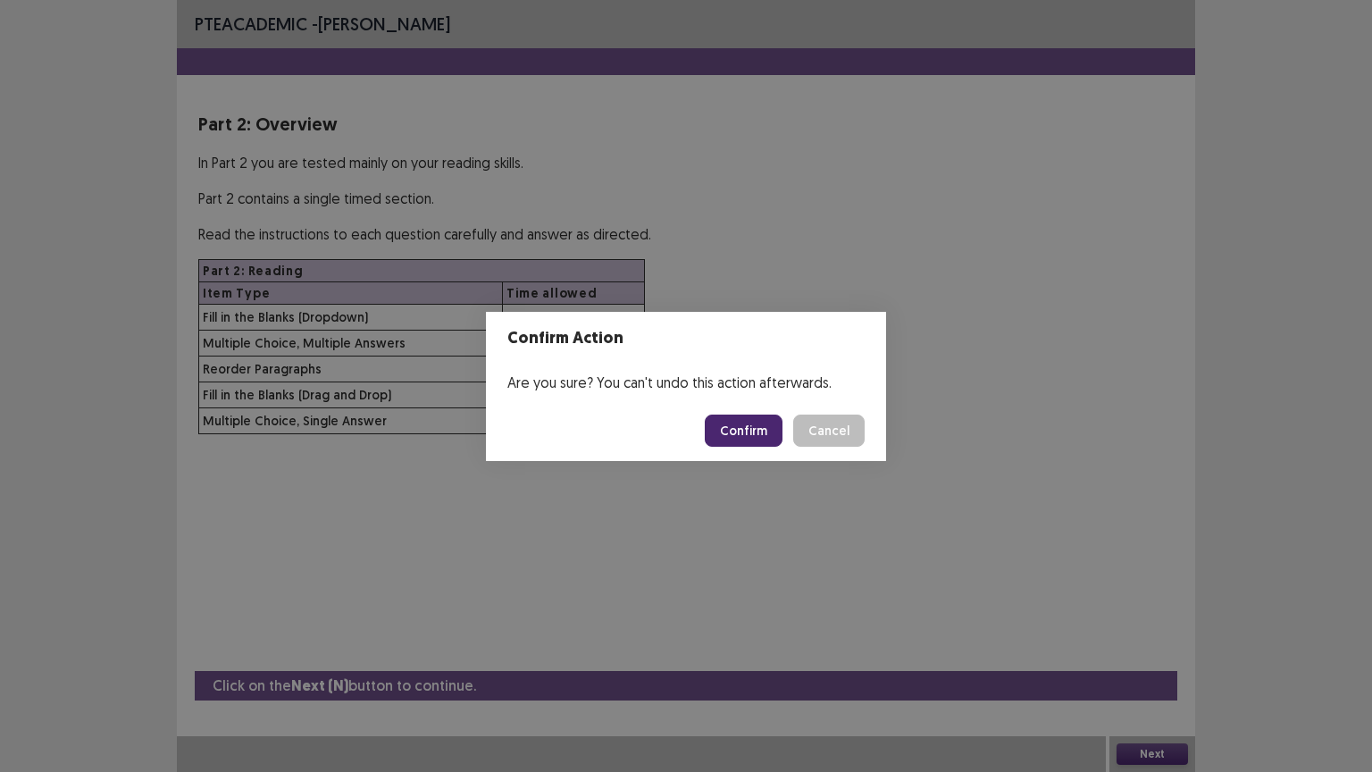
click at [757, 429] on button "Confirm" at bounding box center [744, 430] width 78 height 32
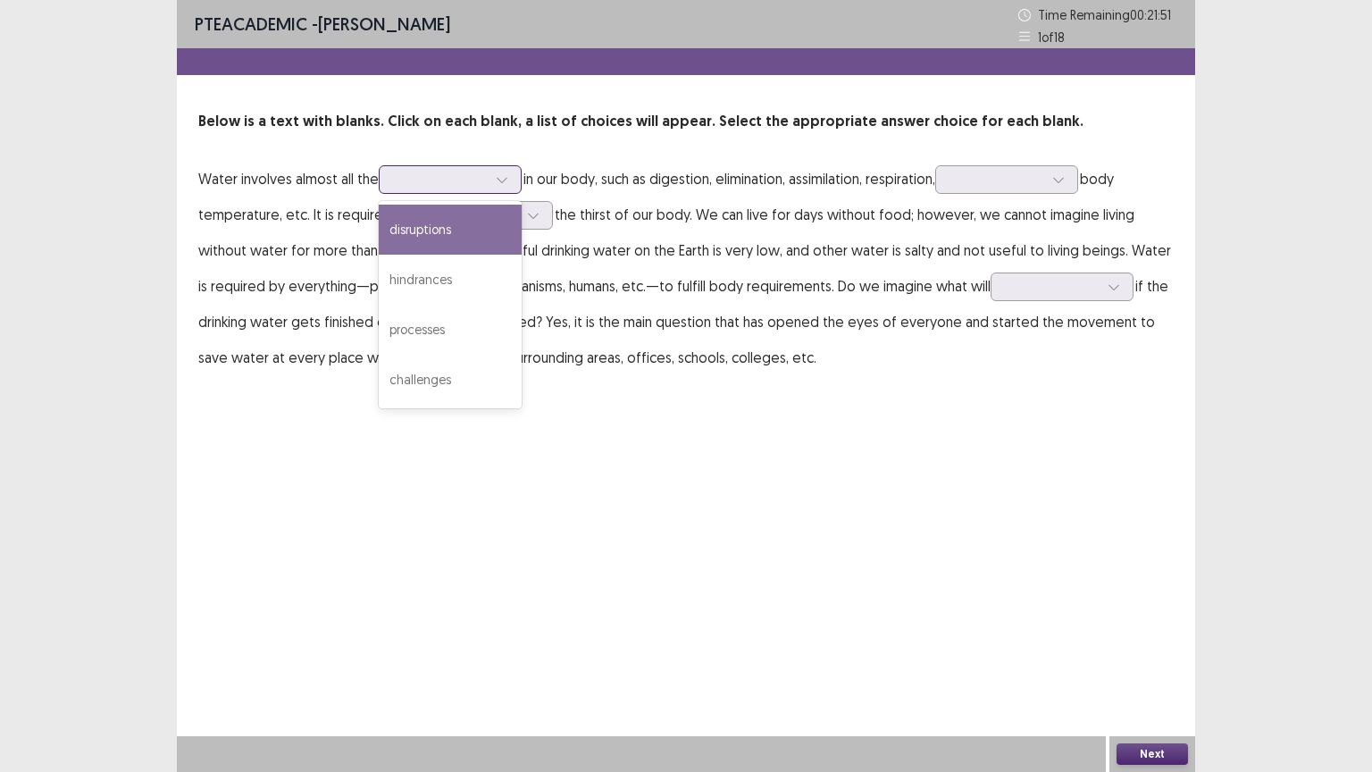
click at [497, 175] on icon at bounding box center [502, 179] width 13 height 13
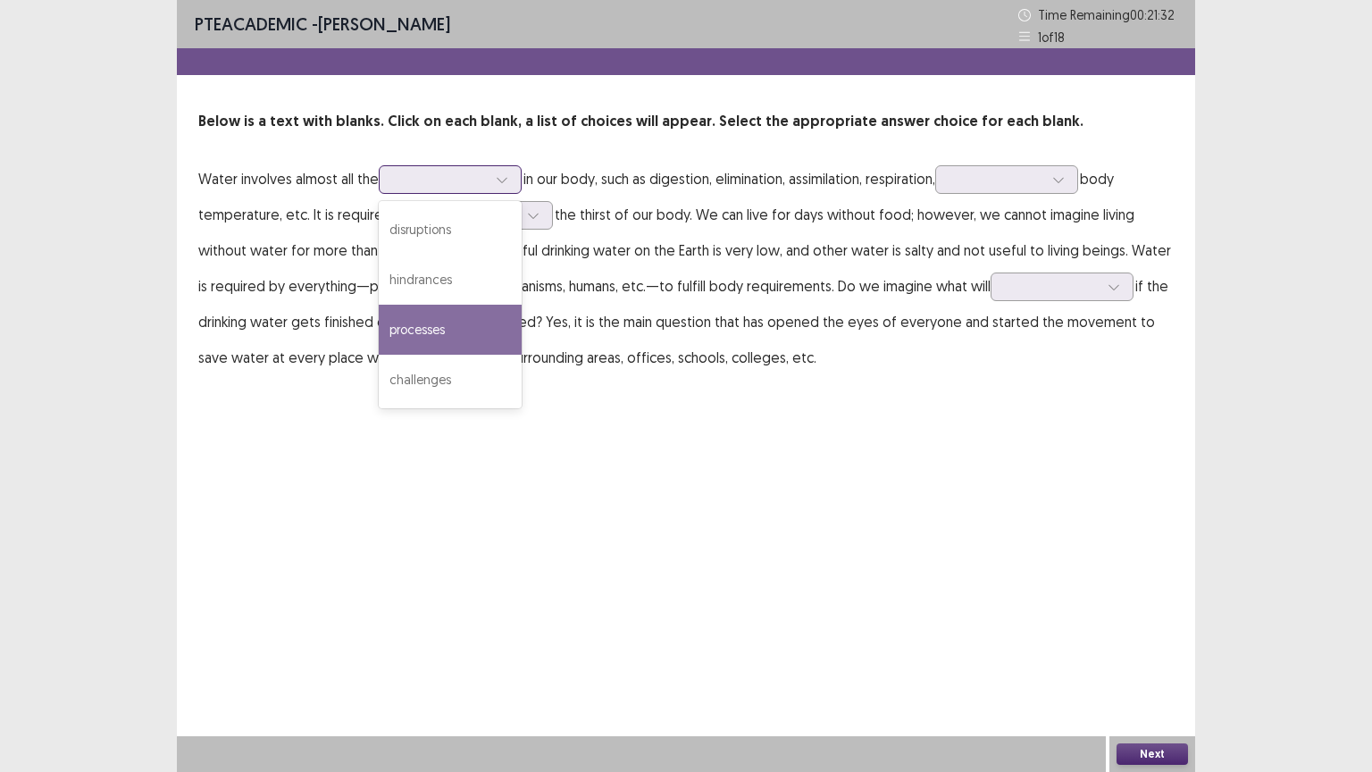
click at [444, 325] on div "processes" at bounding box center [450, 330] width 143 height 50
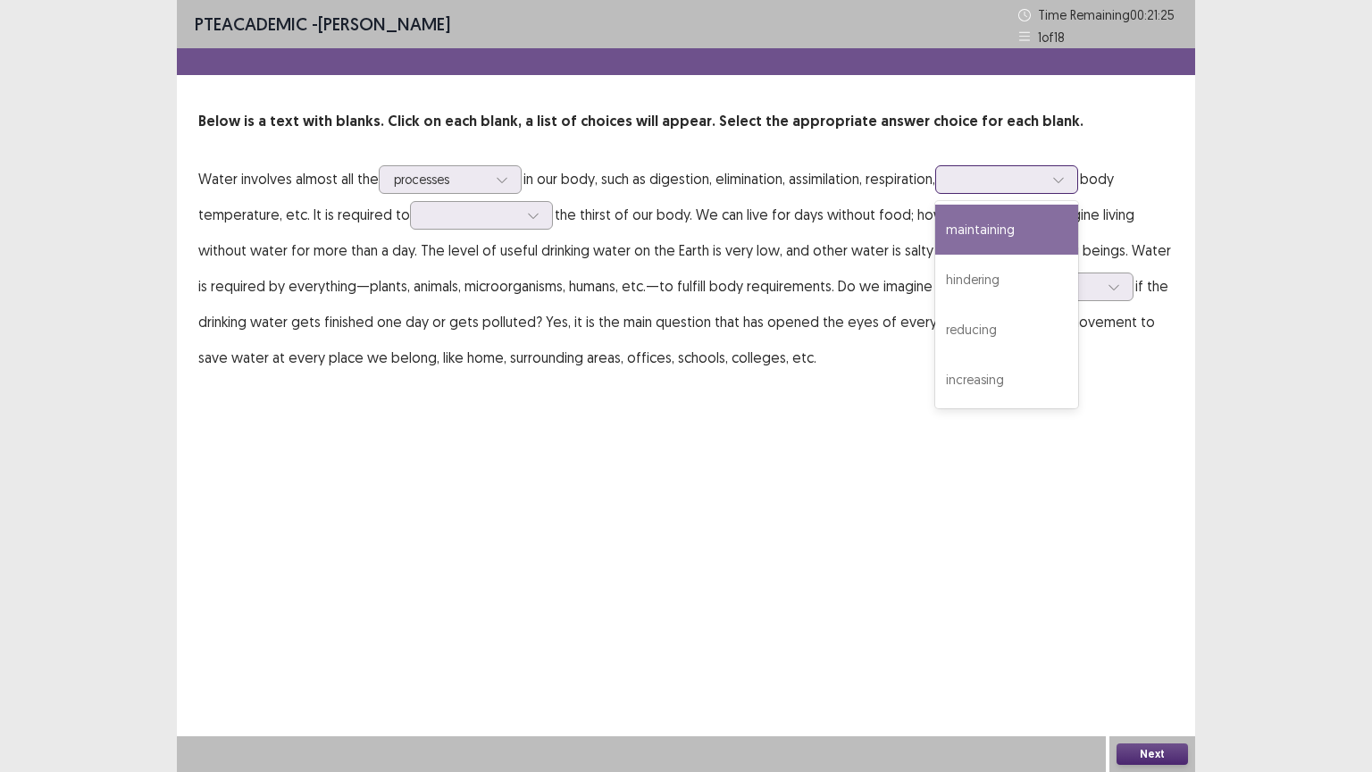
click at [1065, 179] on icon at bounding box center [1058, 179] width 13 height 13
click at [1041, 225] on div "maintaining" at bounding box center [1006, 230] width 143 height 50
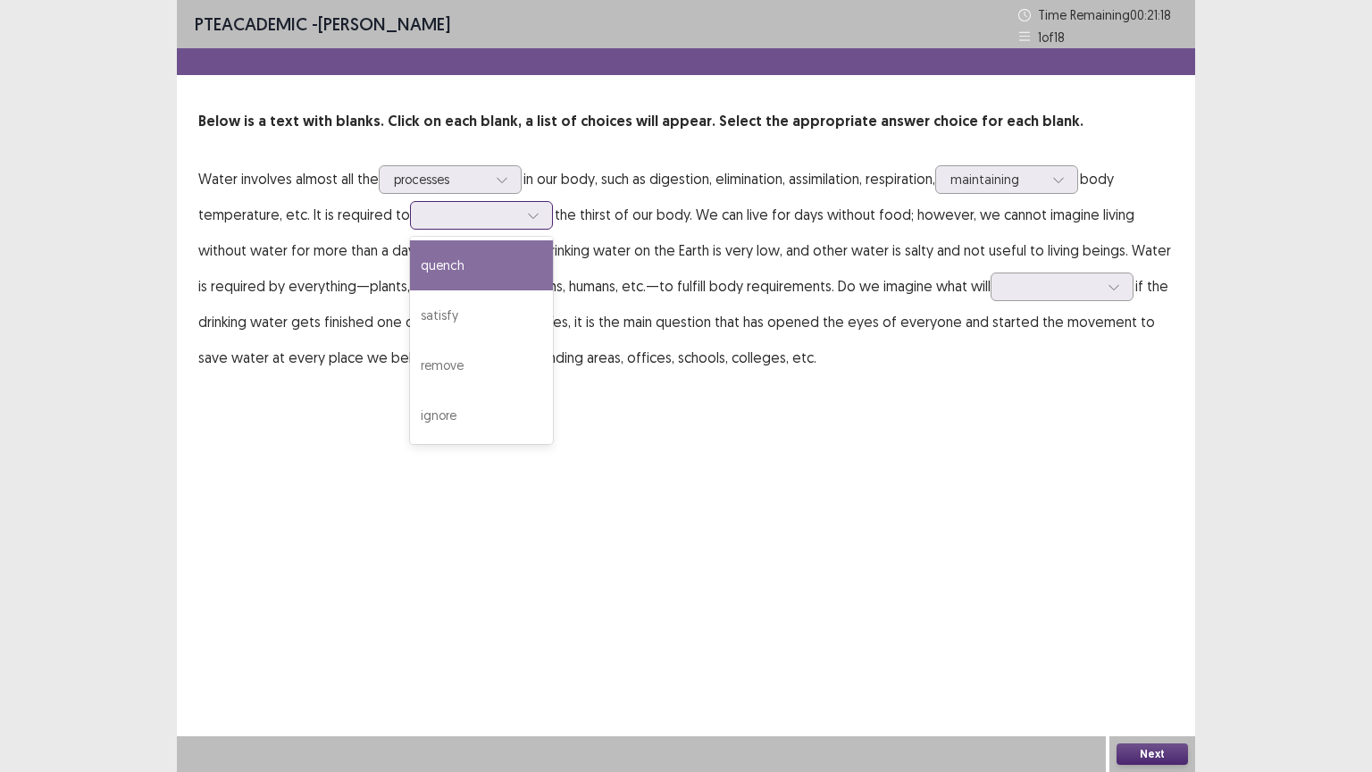
click at [528, 214] on icon at bounding box center [533, 215] width 10 height 5
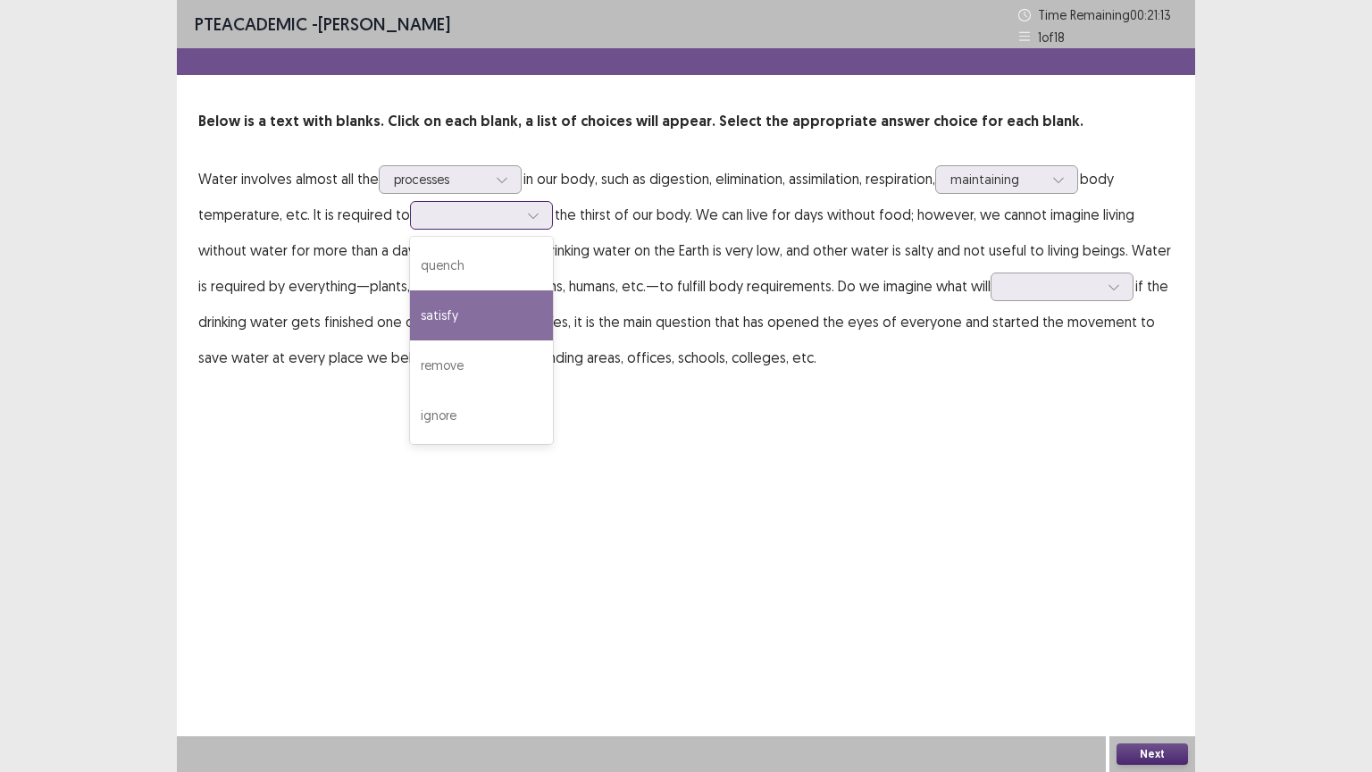
click at [461, 314] on div "satisfy" at bounding box center [481, 315] width 143 height 50
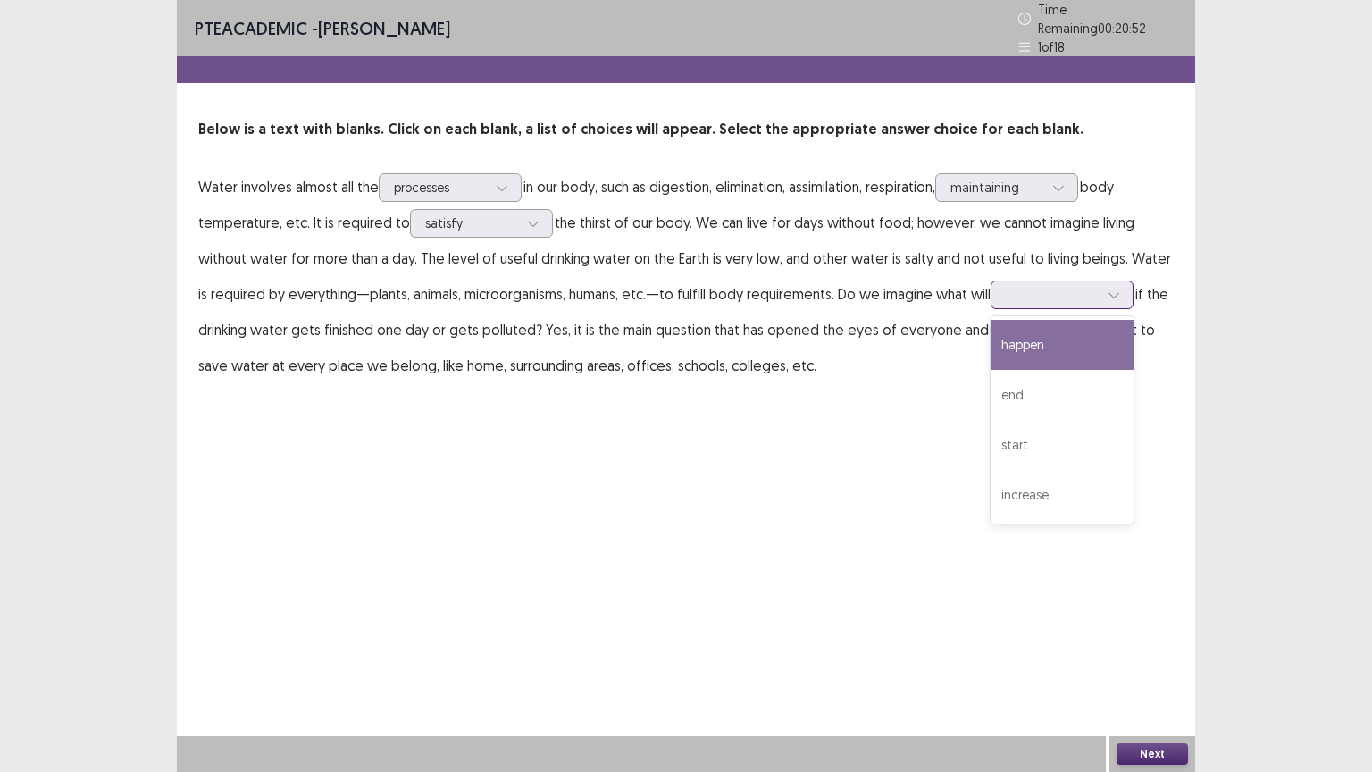
click at [1093, 286] on div at bounding box center [1052, 294] width 93 height 17
click at [1045, 326] on div "happen" at bounding box center [1062, 345] width 143 height 50
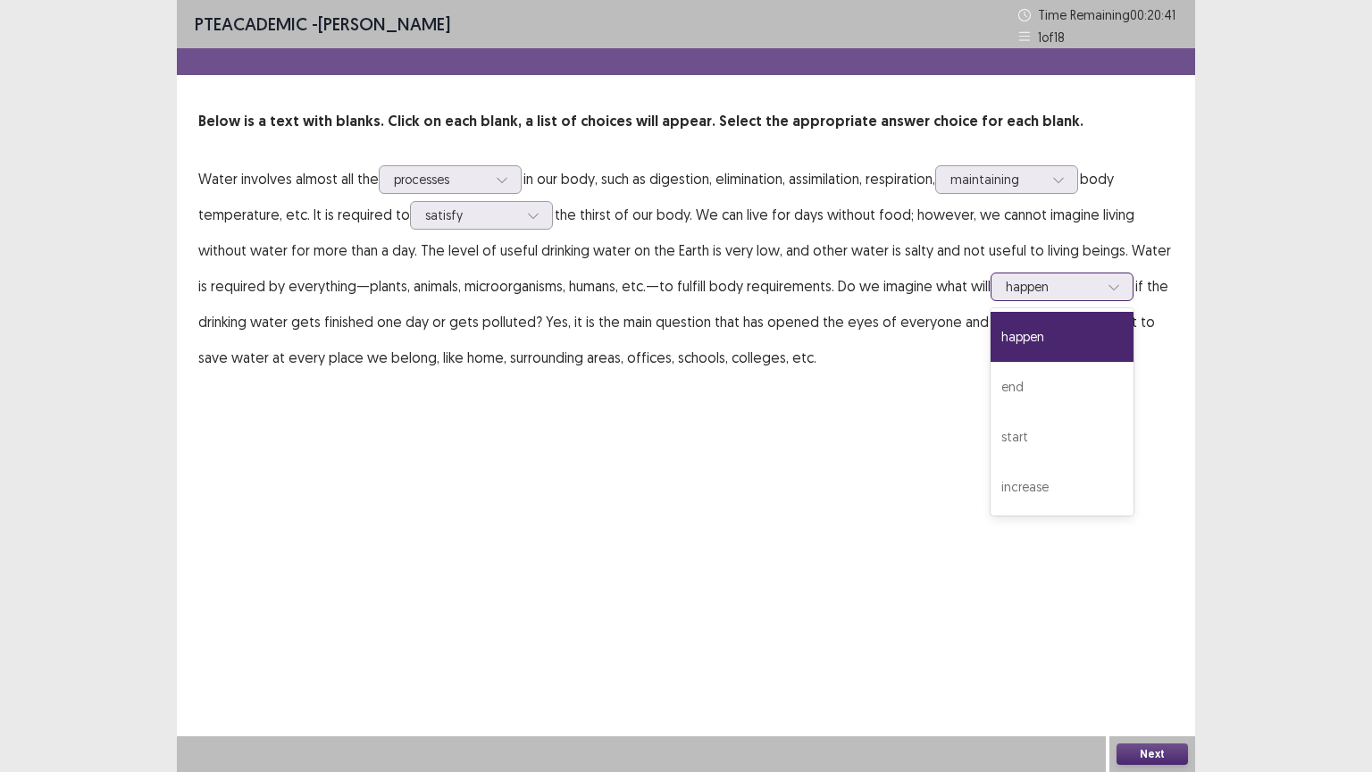
click at [1085, 278] on div at bounding box center [1052, 286] width 93 height 17
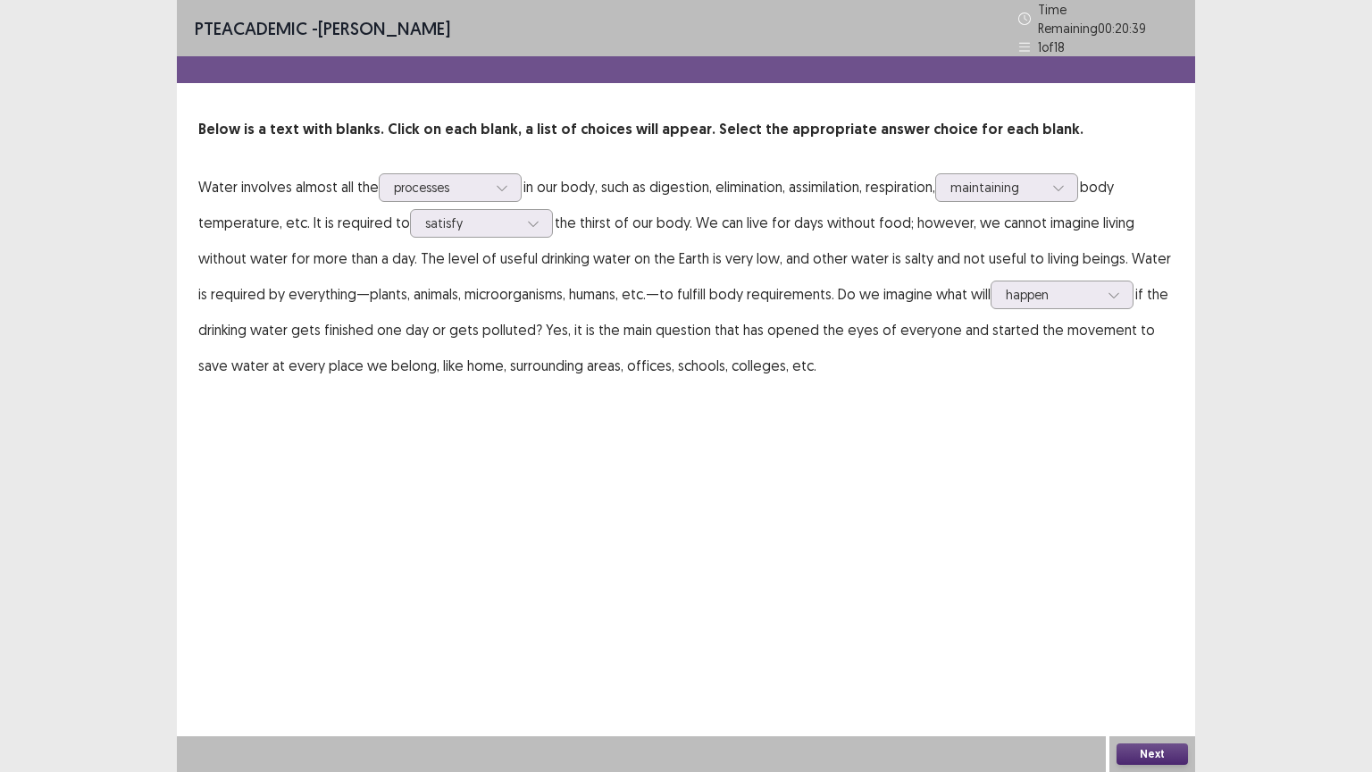
click at [955, 472] on div "PTE academic - [PERSON_NAME] Time Remaining 00 : 20 : 39 1 of 18 Below is a tex…" at bounding box center [686, 386] width 1018 height 772
click at [1147, 651] on button "Next" at bounding box center [1151, 753] width 71 height 21
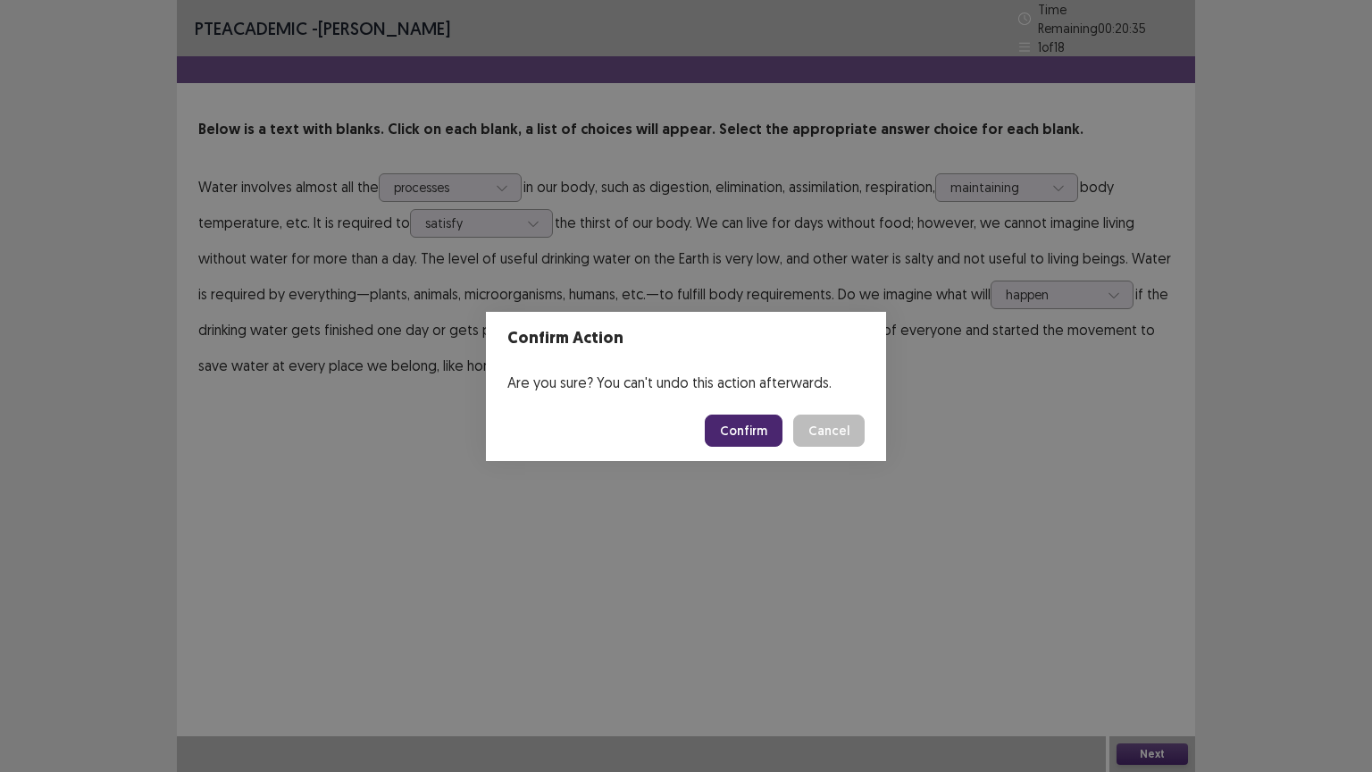
click at [754, 436] on button "Confirm" at bounding box center [744, 430] width 78 height 32
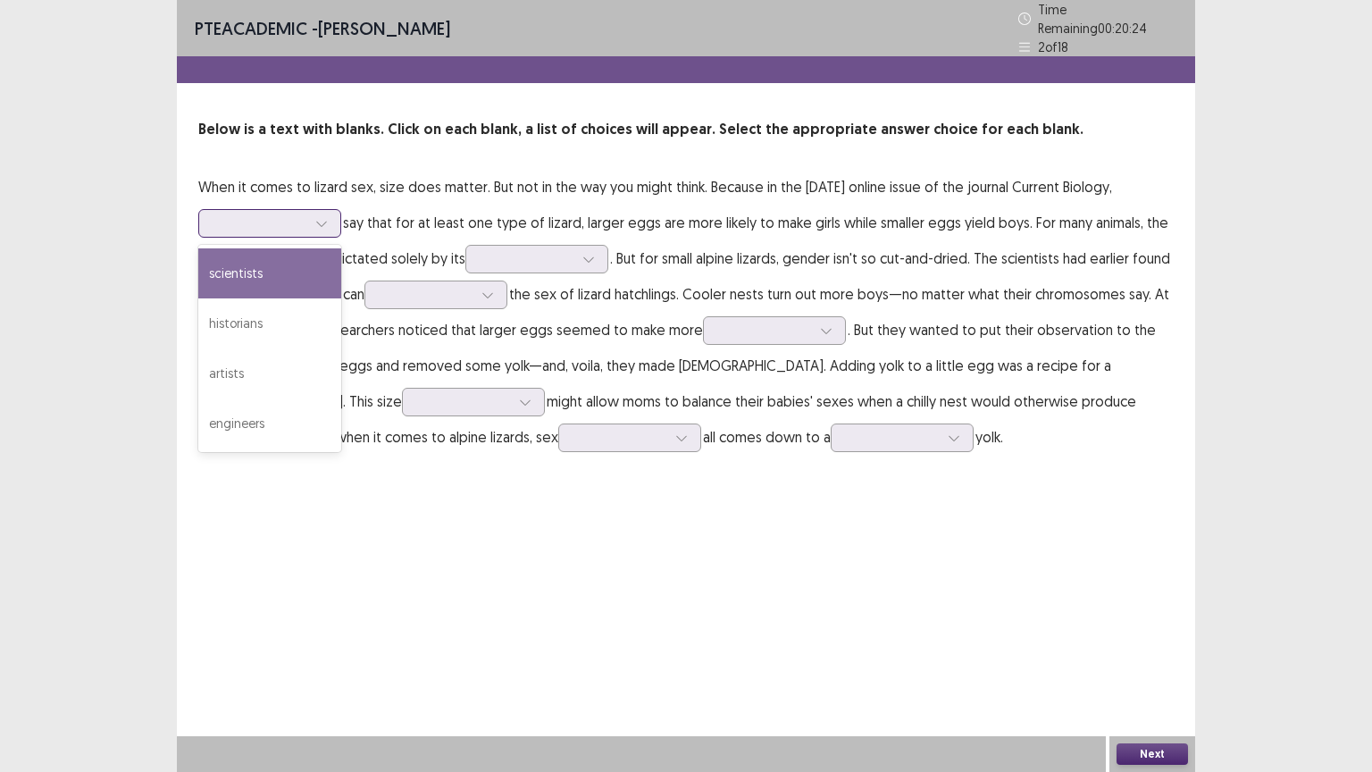
click at [332, 215] on div at bounding box center [321, 223] width 27 height 27
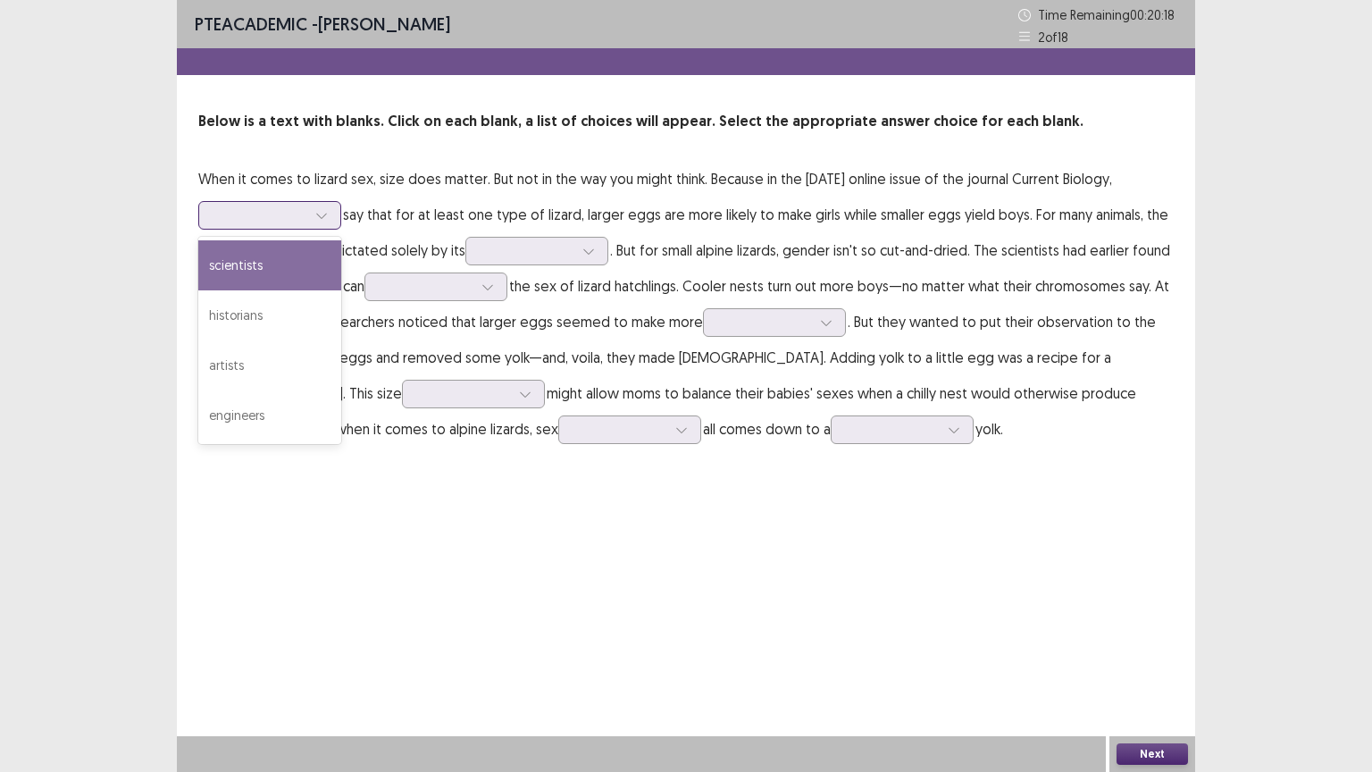
click at [281, 260] on div "scientists" at bounding box center [269, 265] width 143 height 50
click at [319, 210] on icon at bounding box center [321, 215] width 13 height 13
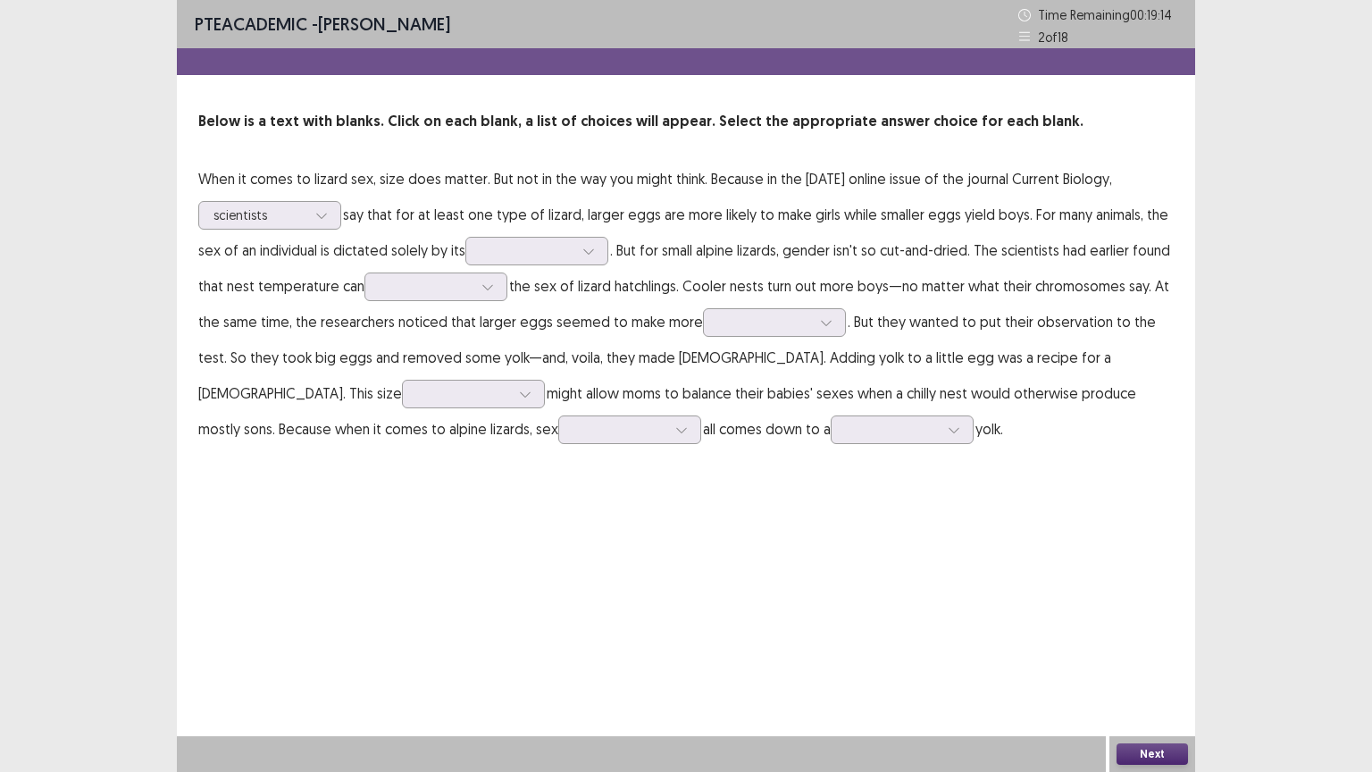
click at [600, 511] on div "PTE academic - [PERSON_NAME] Time Remaining 00 : 19 : 14 2 of 18 Below is a tex…" at bounding box center [686, 386] width 1018 height 772
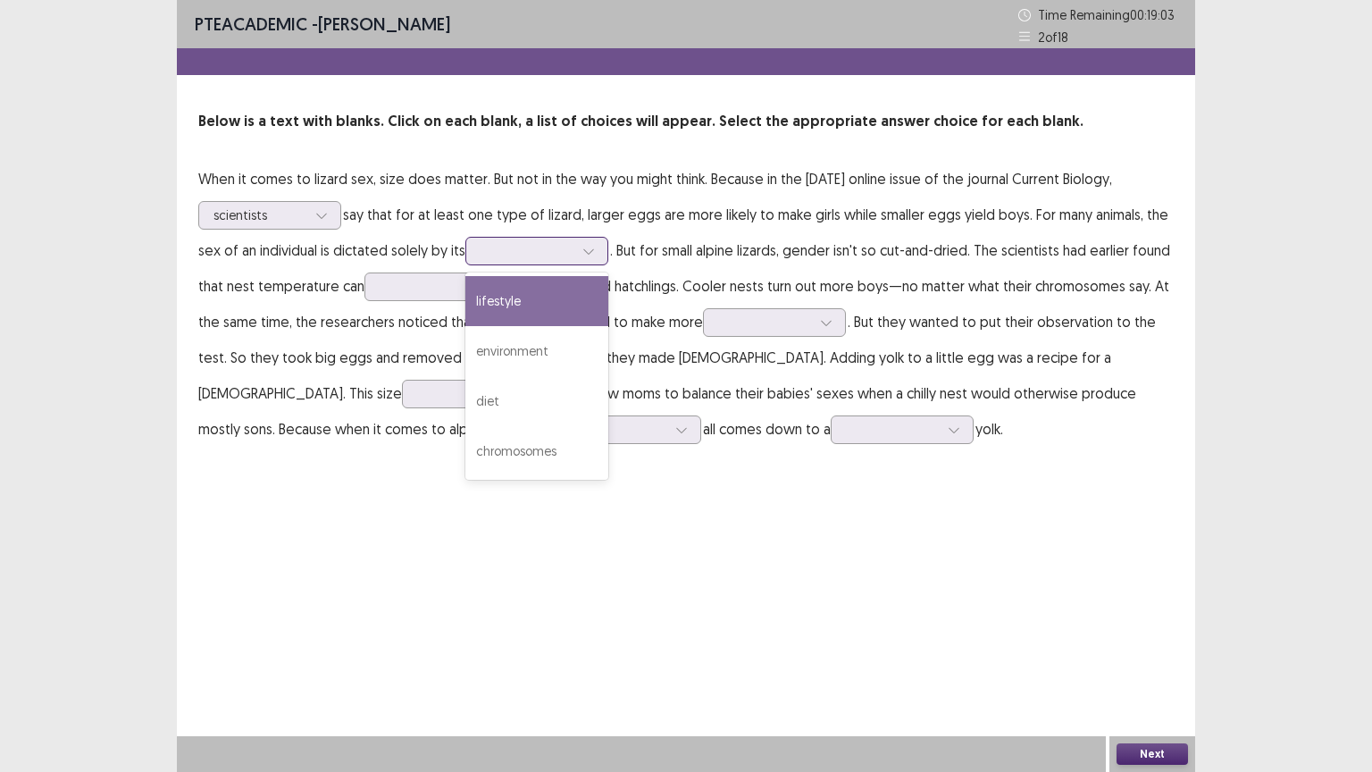
click at [591, 247] on icon at bounding box center [588, 251] width 13 height 13
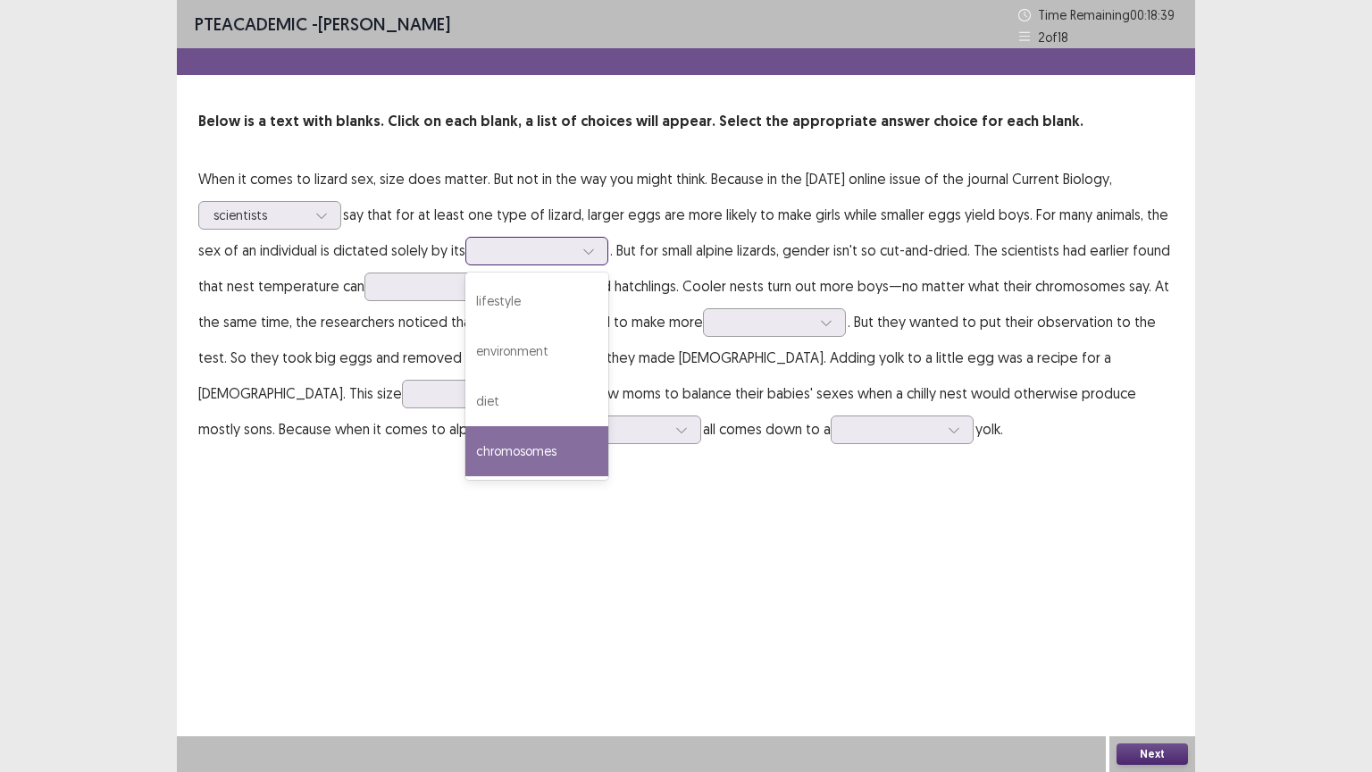
click at [534, 436] on div "chromosomes" at bounding box center [536, 451] width 143 height 50
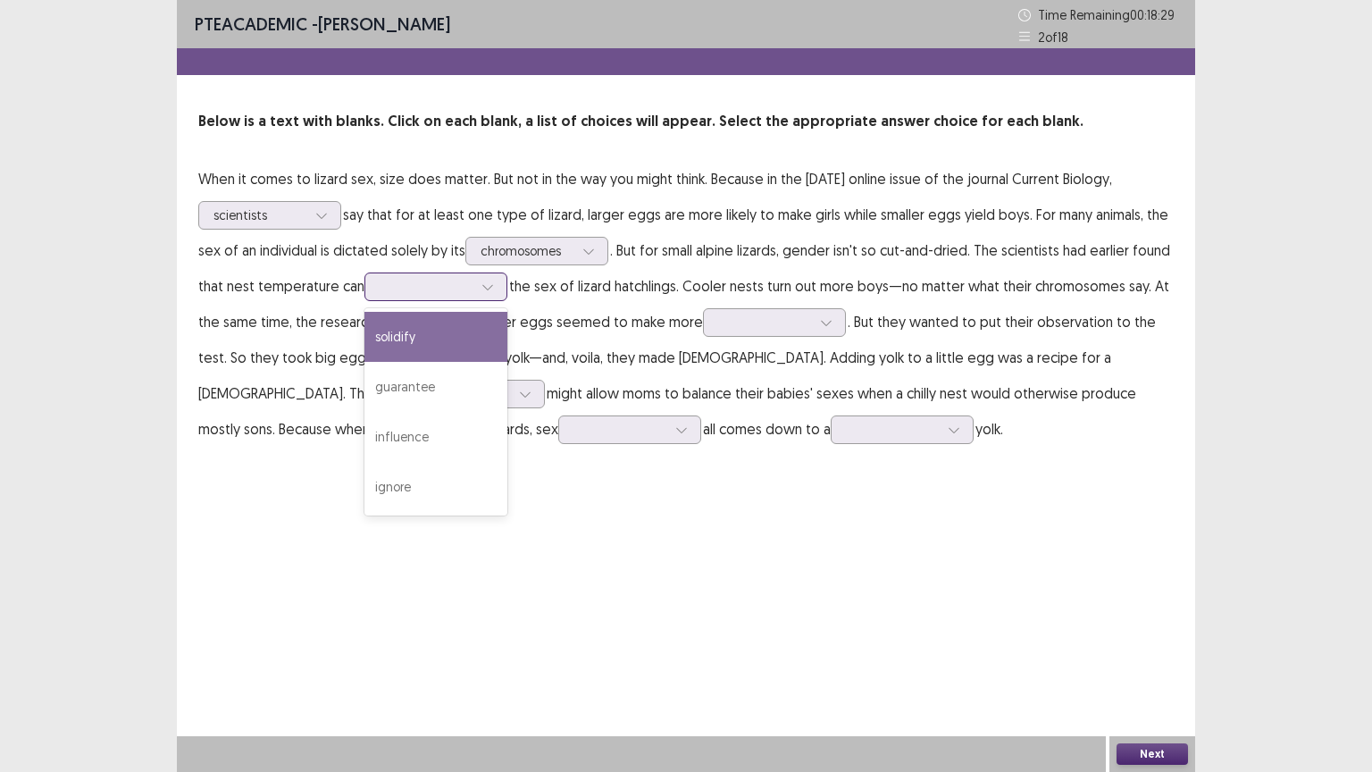
click at [478, 284] on div at bounding box center [487, 286] width 27 height 27
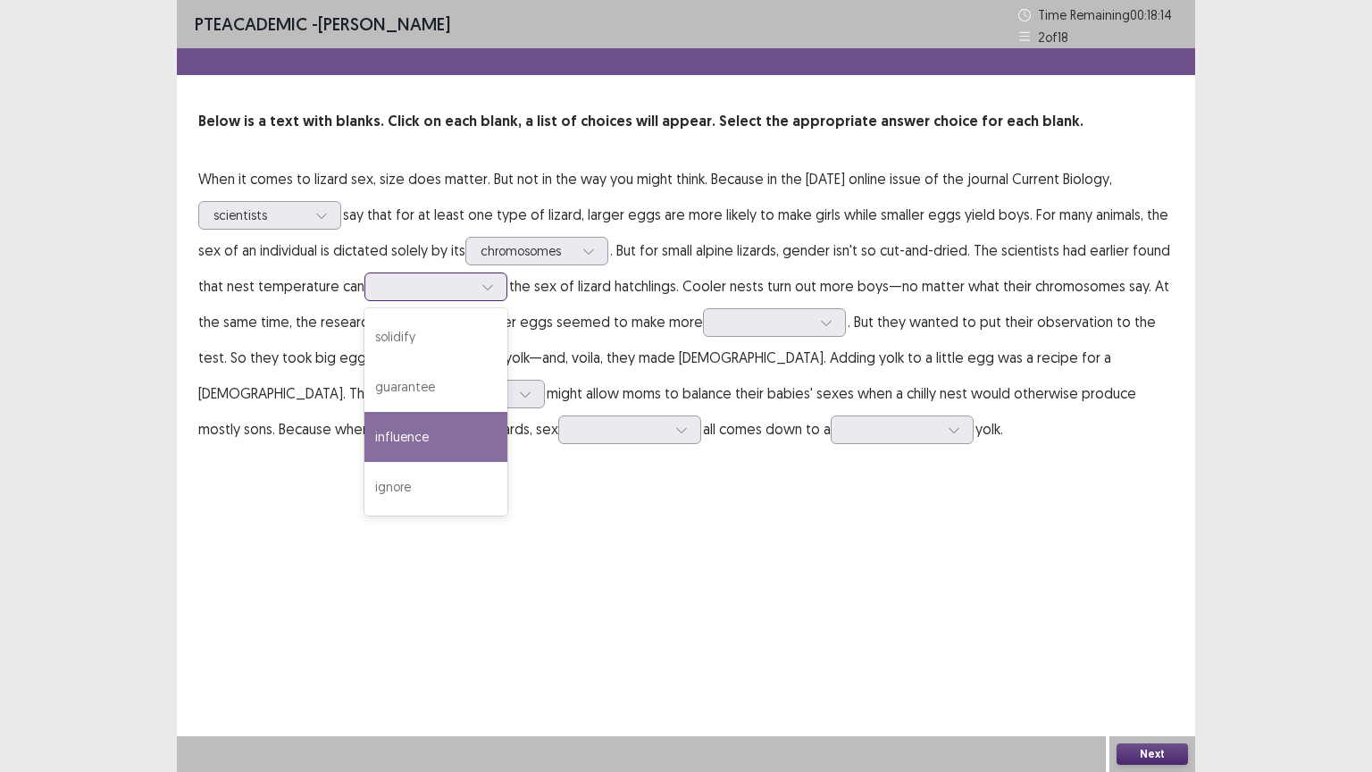
click at [414, 434] on div "influence" at bounding box center [435, 437] width 143 height 50
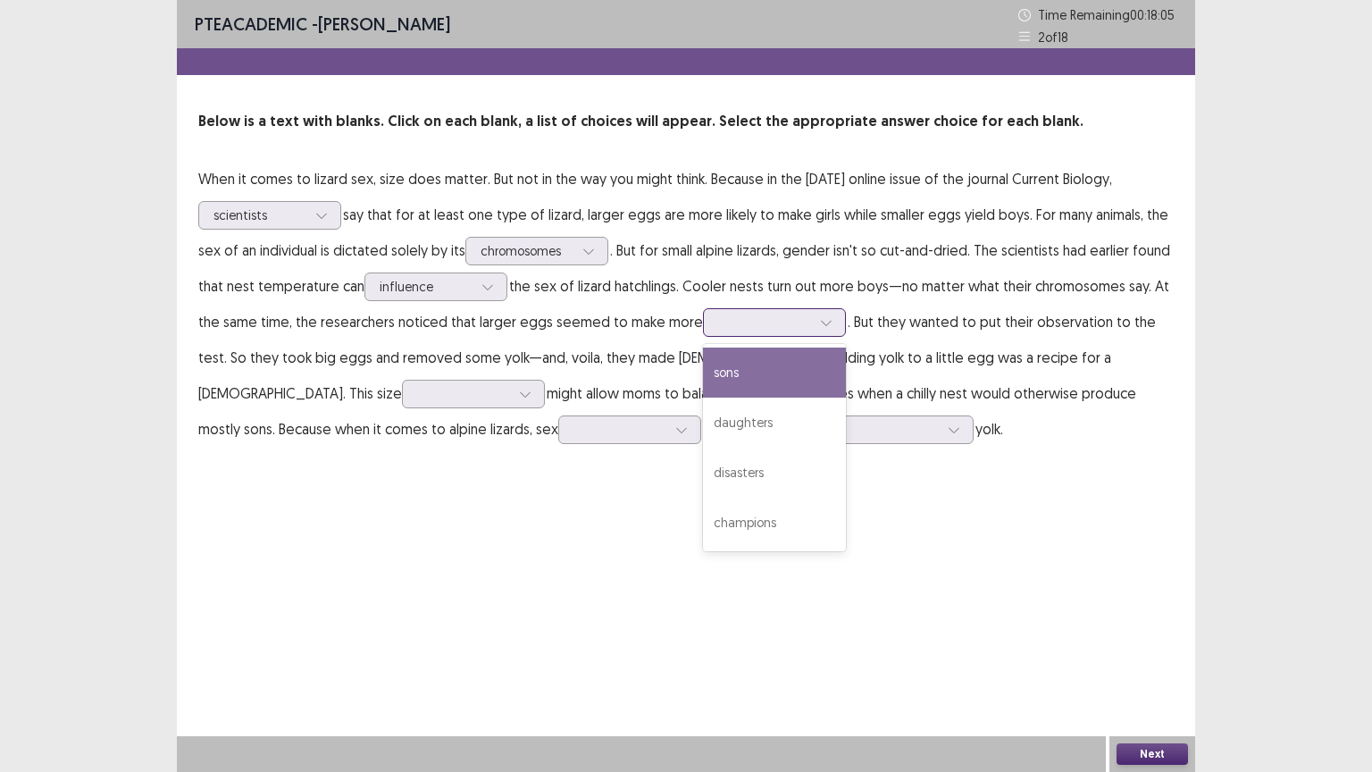
click at [813, 317] on div at bounding box center [826, 322] width 27 height 27
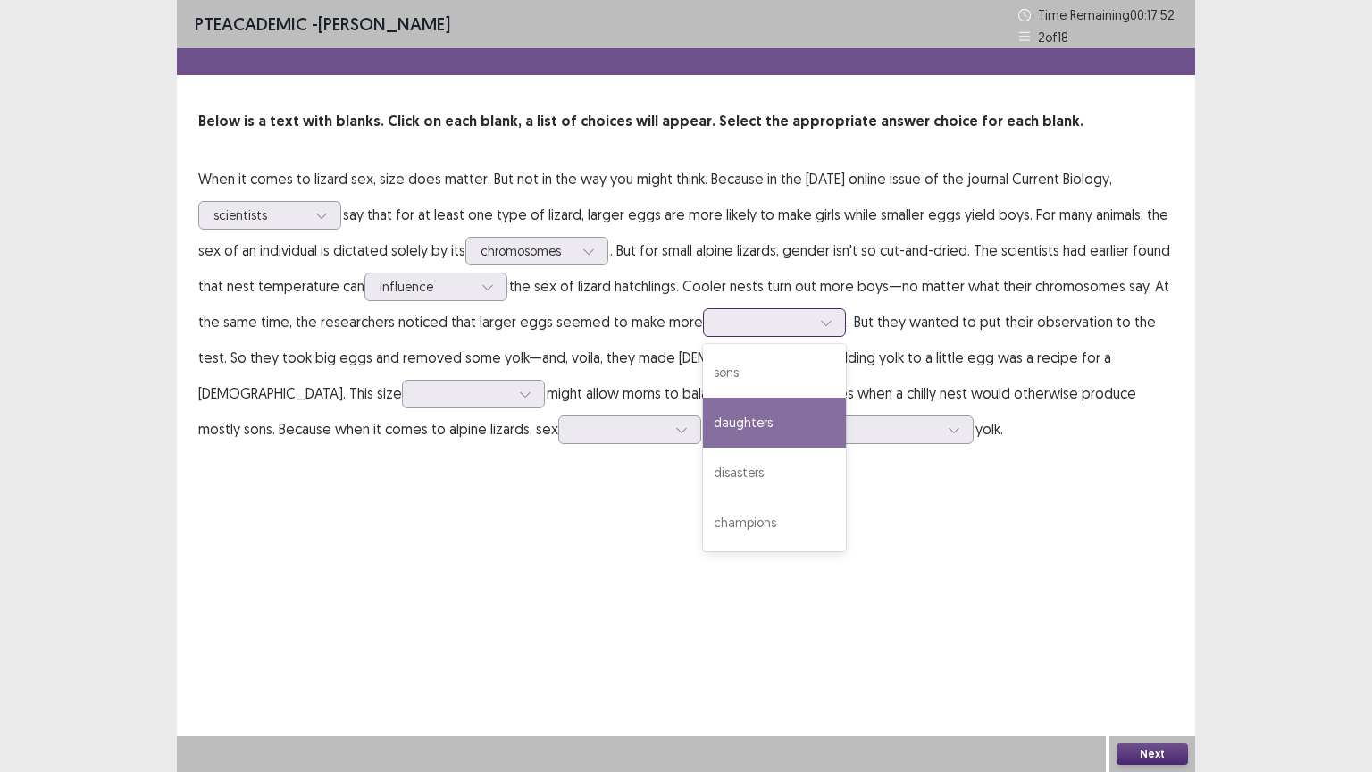
click at [744, 429] on div "daughters" at bounding box center [774, 422] width 143 height 50
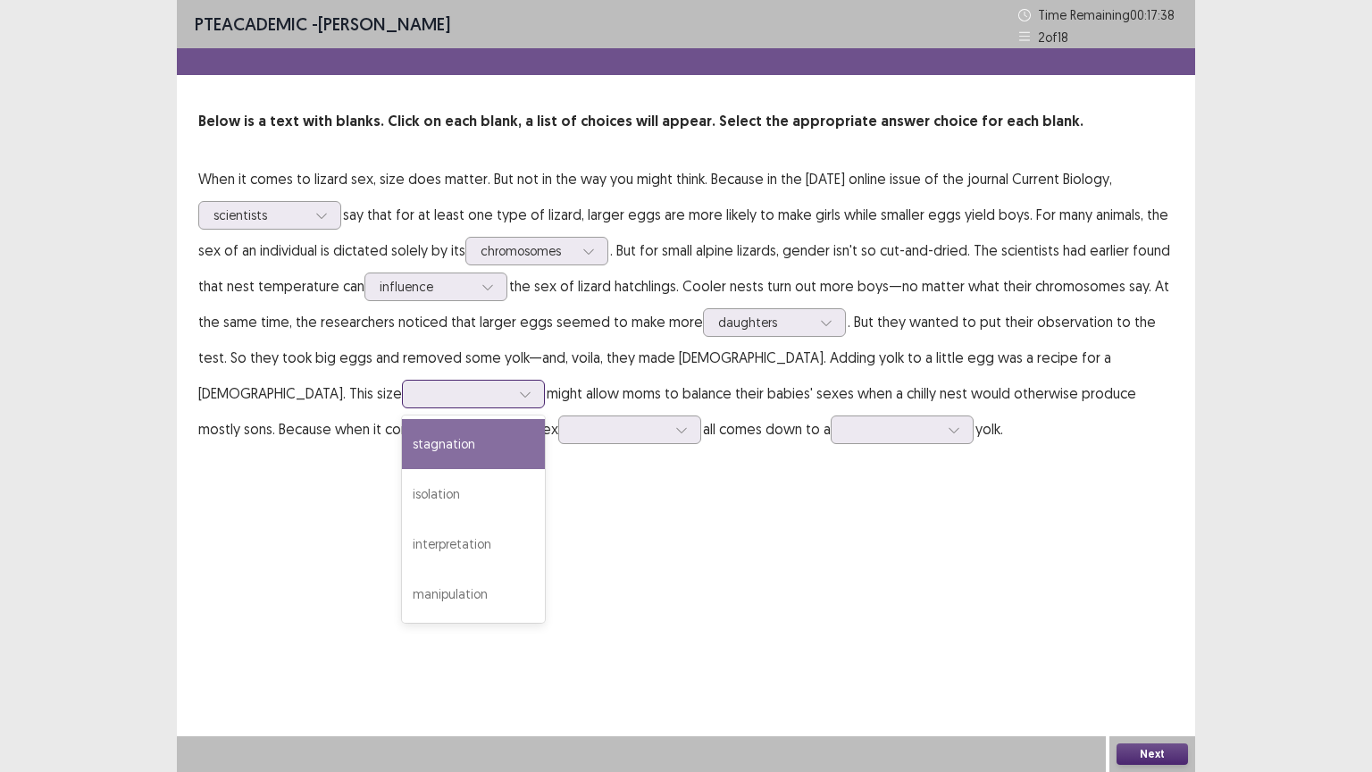
click at [512, 395] on div at bounding box center [525, 393] width 27 height 27
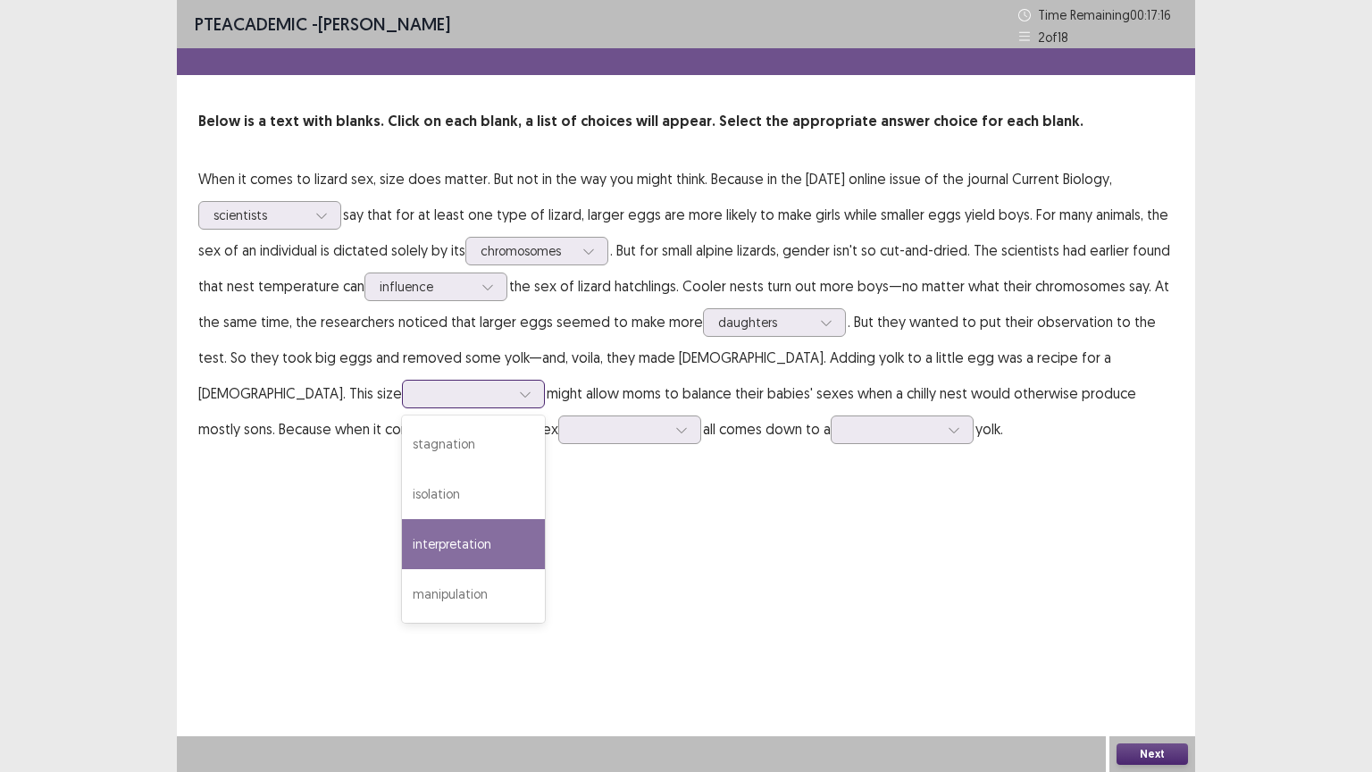
click at [402, 536] on div "interpretation" at bounding box center [473, 544] width 143 height 50
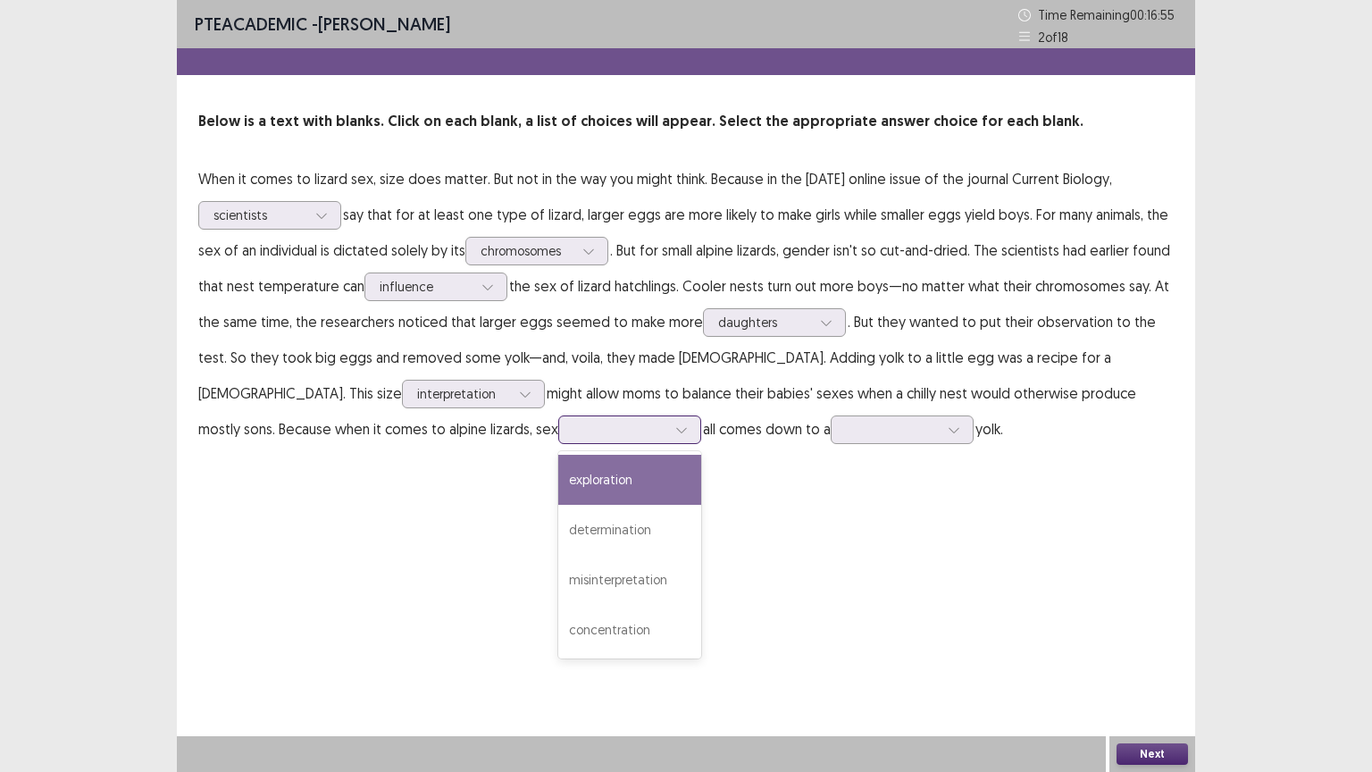
click at [668, 436] on div at bounding box center [681, 429] width 27 height 27
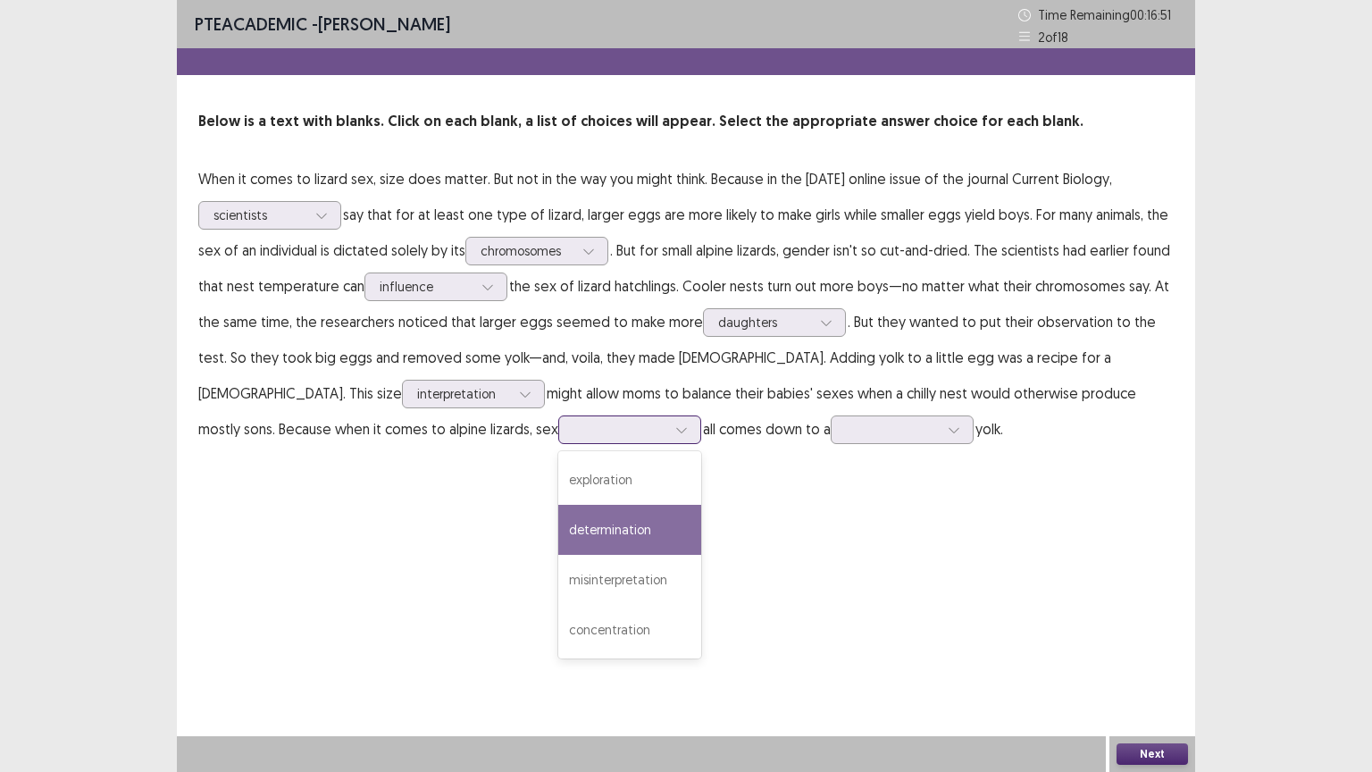
click at [558, 528] on div "determination" at bounding box center [629, 530] width 143 height 50
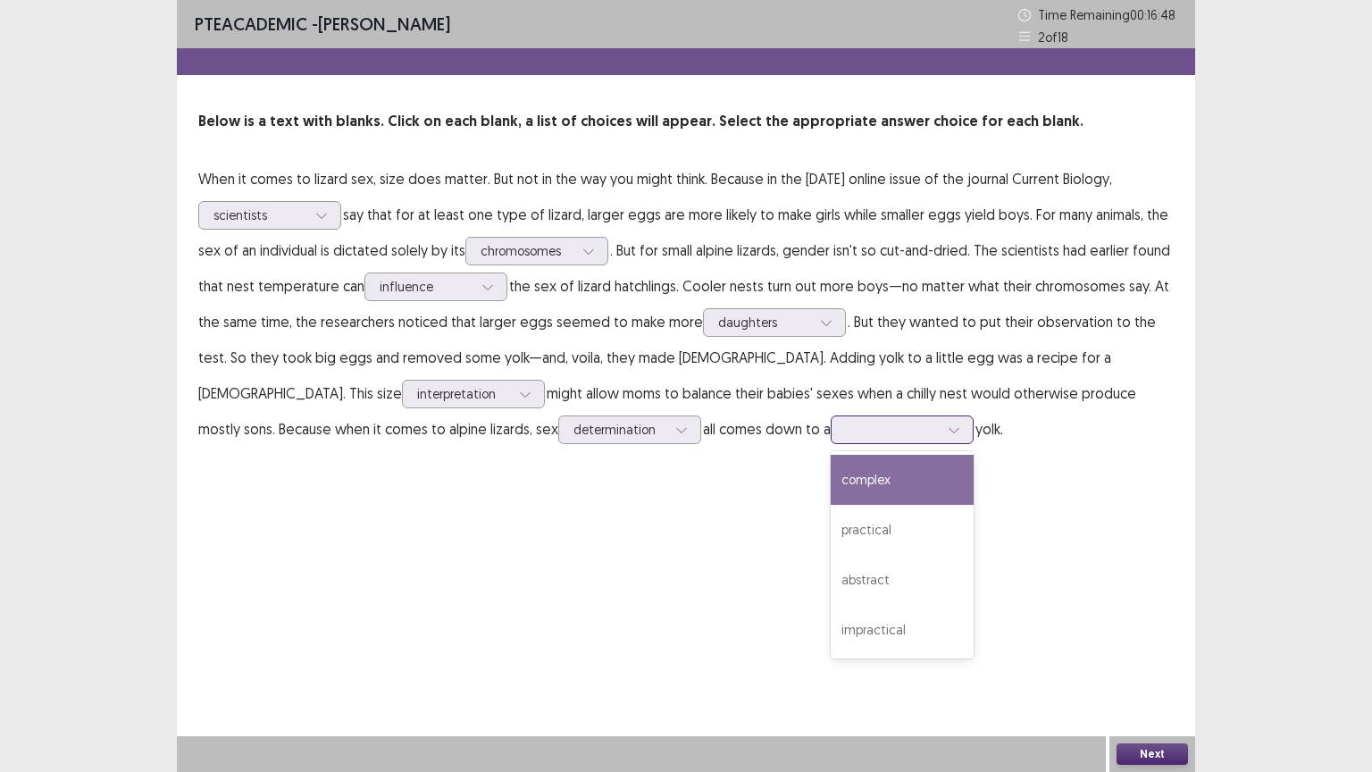
click at [941, 424] on div at bounding box center [954, 429] width 27 height 27
click at [831, 476] on div "complex" at bounding box center [902, 480] width 143 height 50
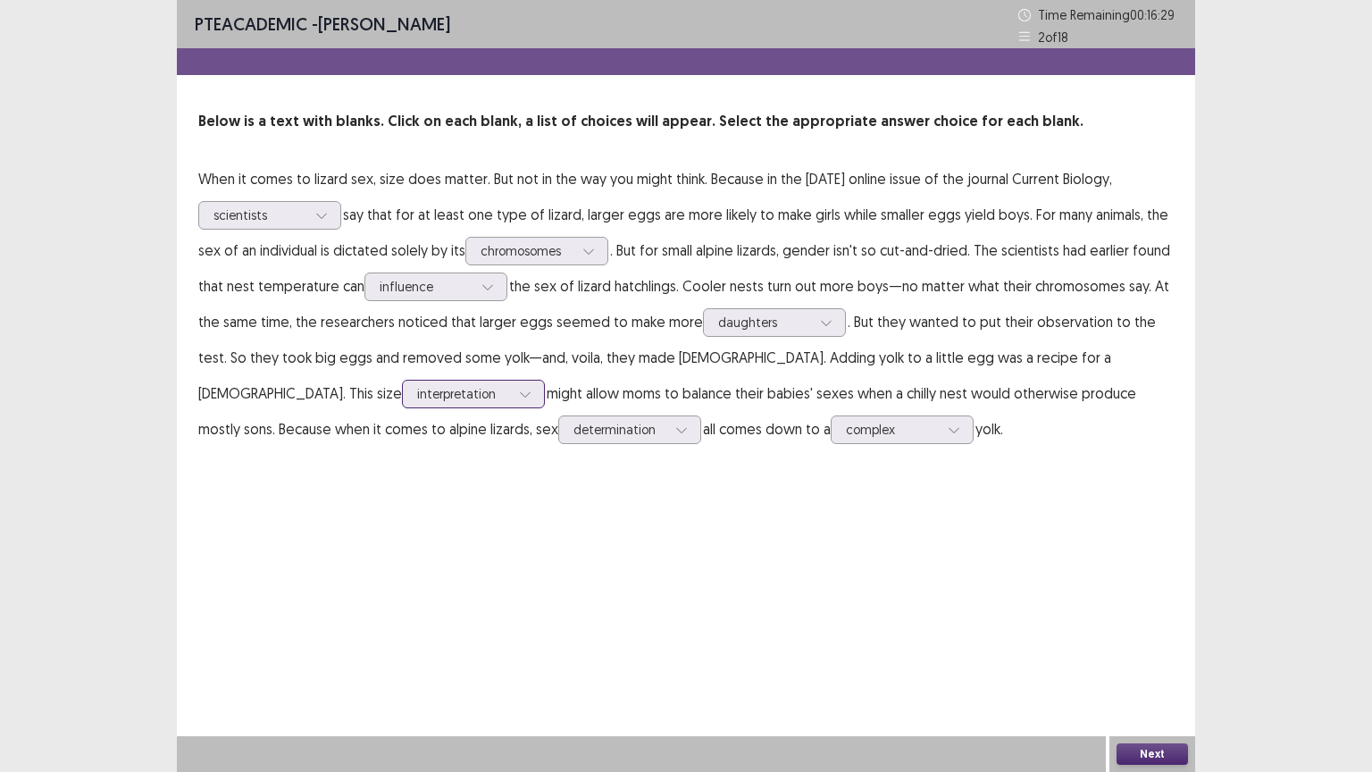
click at [417, 395] on div at bounding box center [463, 393] width 93 height 17
click at [811, 615] on div "PTE academic - [PERSON_NAME] Time Remaining 00 : 16 : 19 2 of 18 Below is a tex…" at bounding box center [686, 386] width 1018 height 772
click at [1153, 651] on button "Next" at bounding box center [1151, 753] width 71 height 21
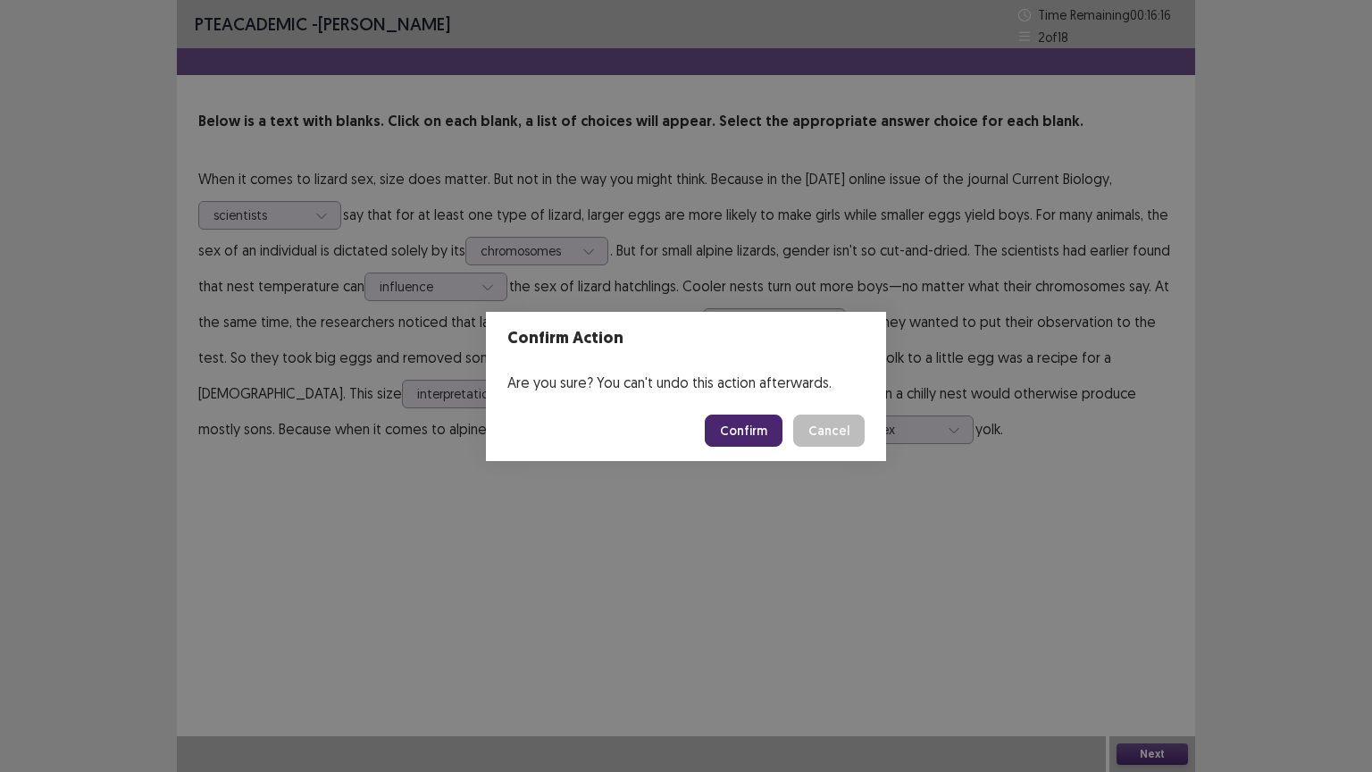
click at [757, 429] on button "Confirm" at bounding box center [744, 430] width 78 height 32
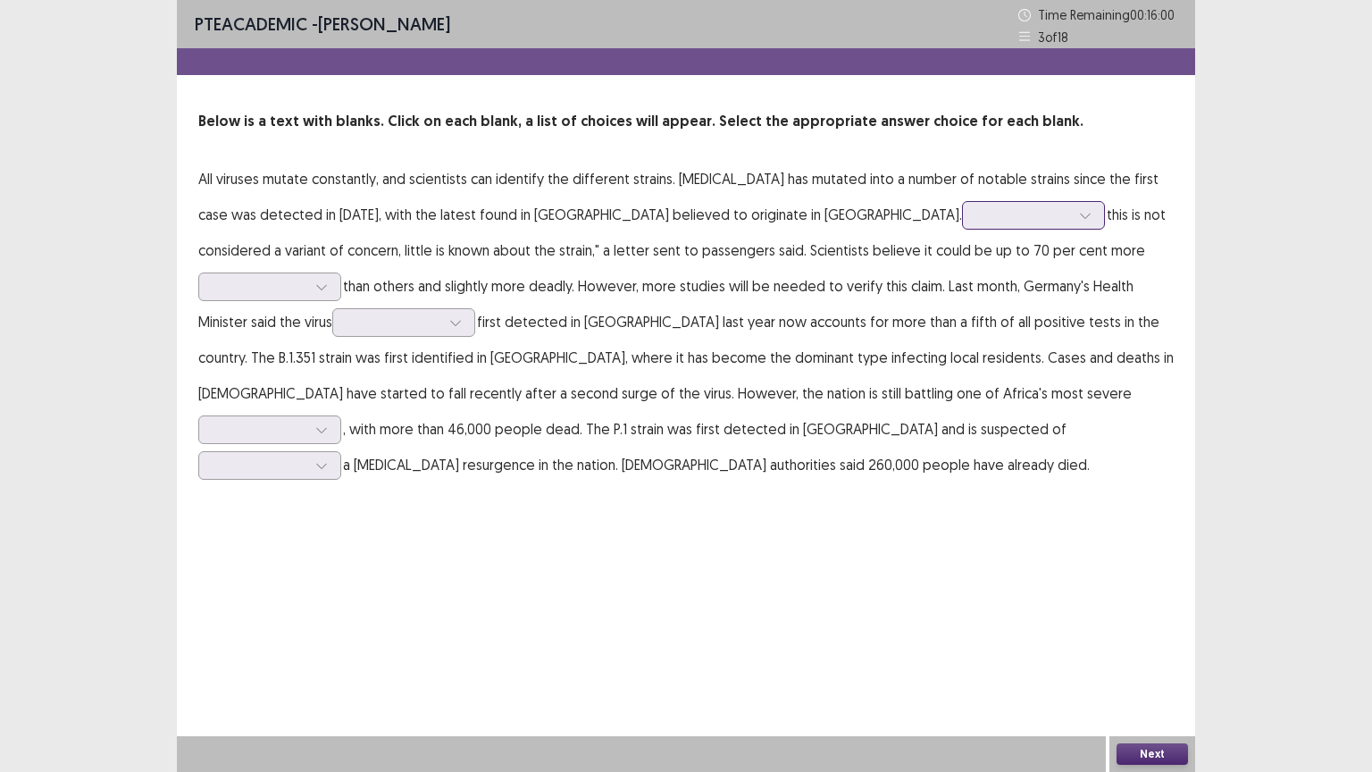
click at [1079, 216] on icon at bounding box center [1085, 215] width 13 height 13
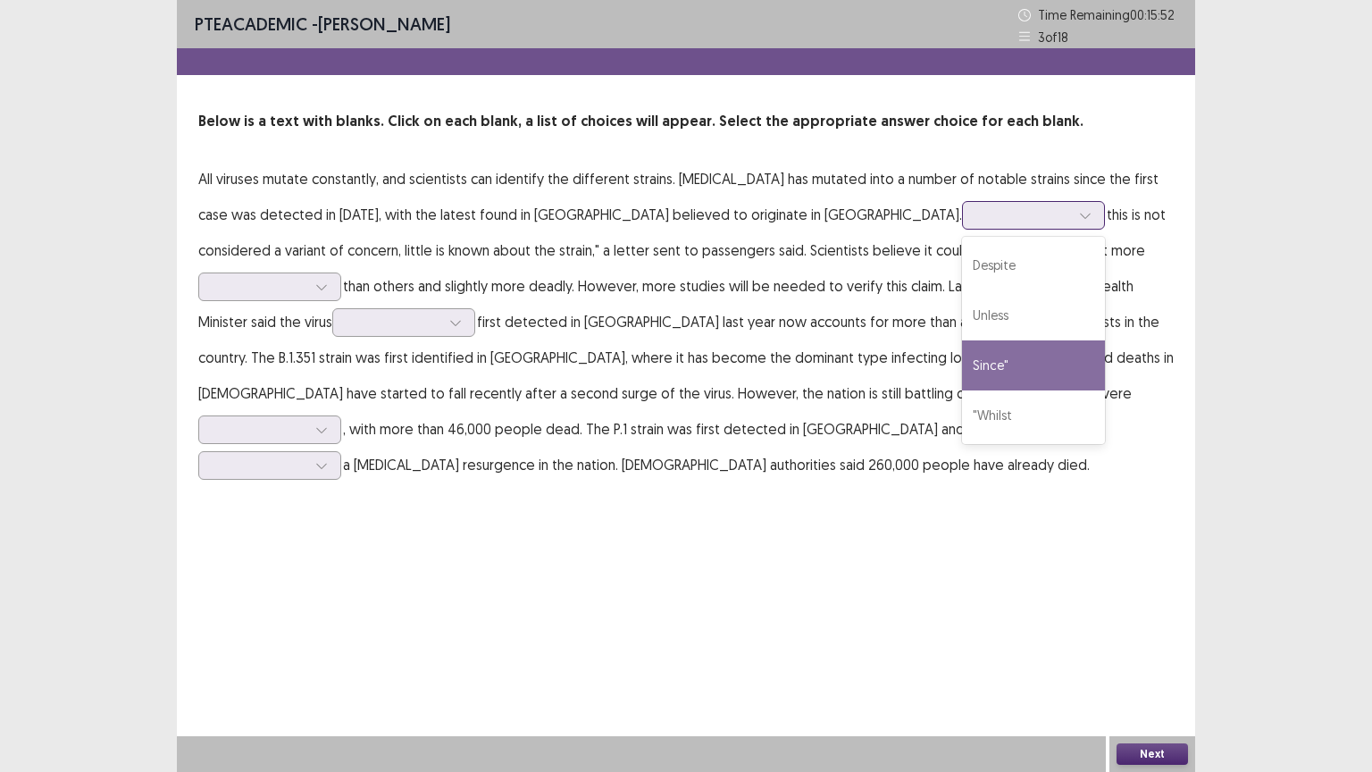
click at [962, 357] on div "Since"" at bounding box center [1033, 365] width 143 height 50
click at [1079, 209] on icon at bounding box center [1085, 215] width 13 height 13
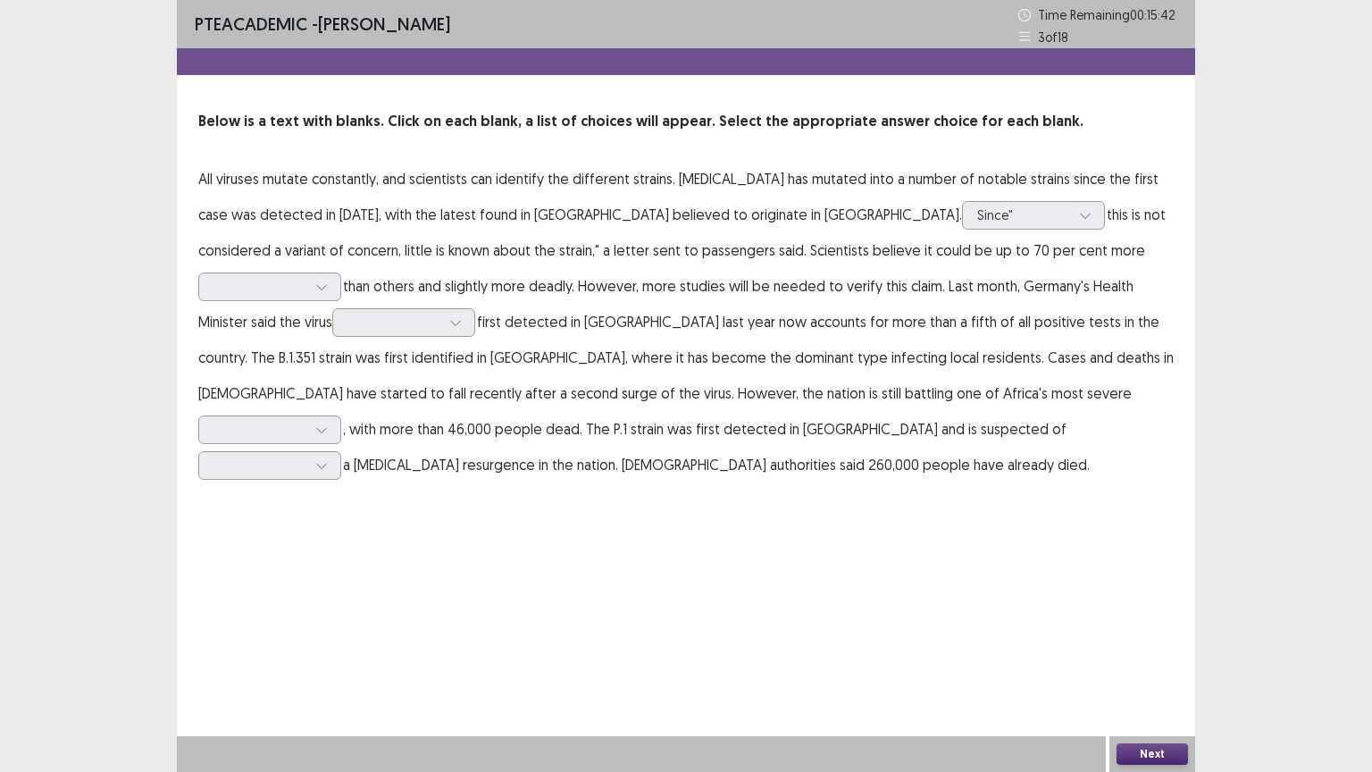
click at [811, 530] on div "PTE academic - [PERSON_NAME] Time Remaining 00 : 15 : 42 3 of 18 Below is a tex…" at bounding box center [686, 386] width 1018 height 772
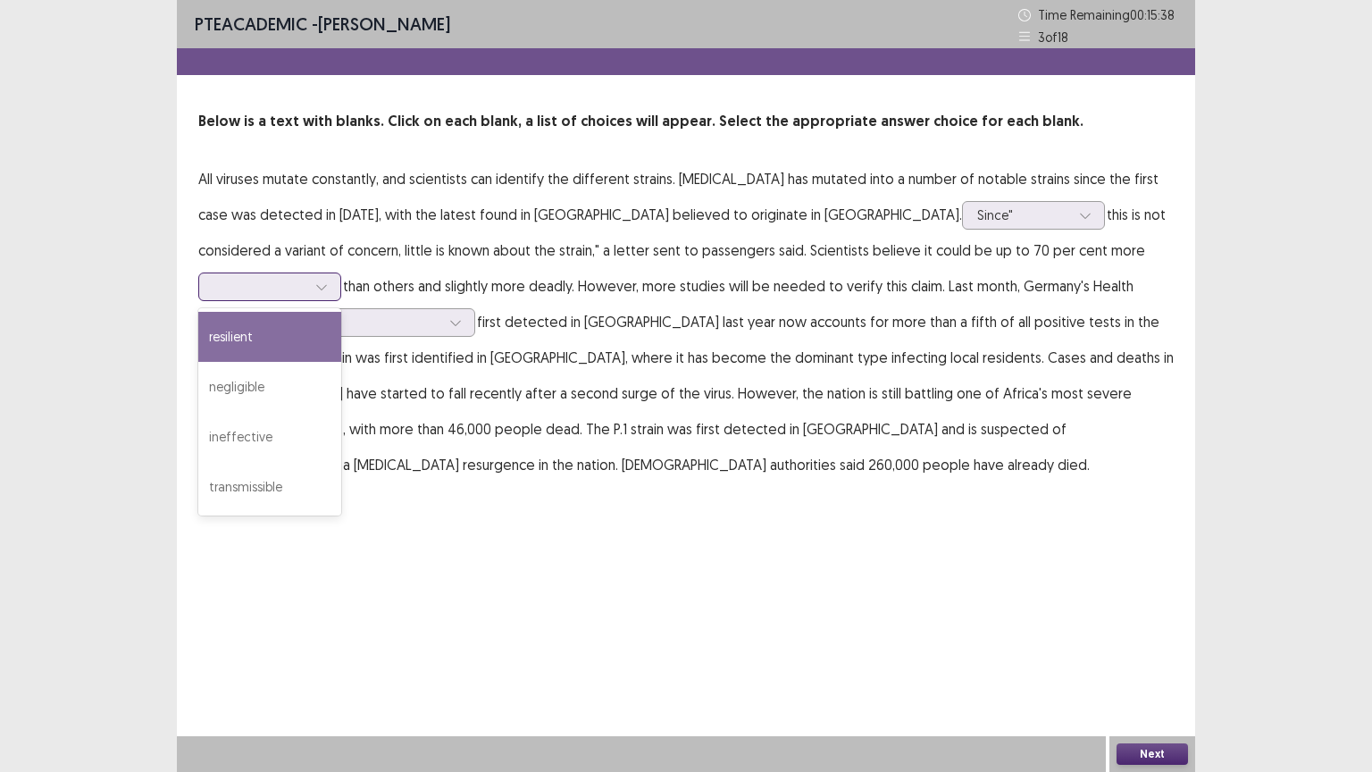
click at [326, 285] on icon at bounding box center [321, 287] width 10 height 5
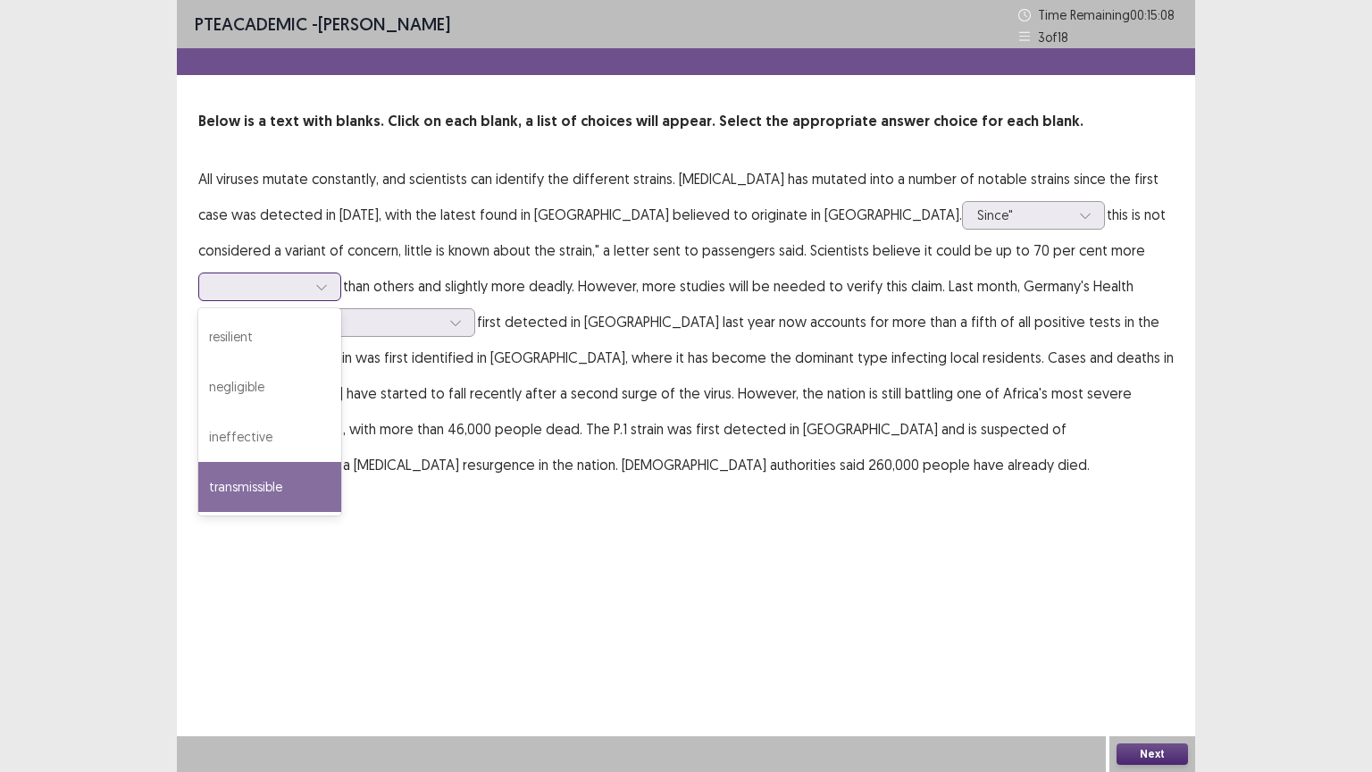
click at [341, 462] on div "transmissible" at bounding box center [269, 487] width 143 height 50
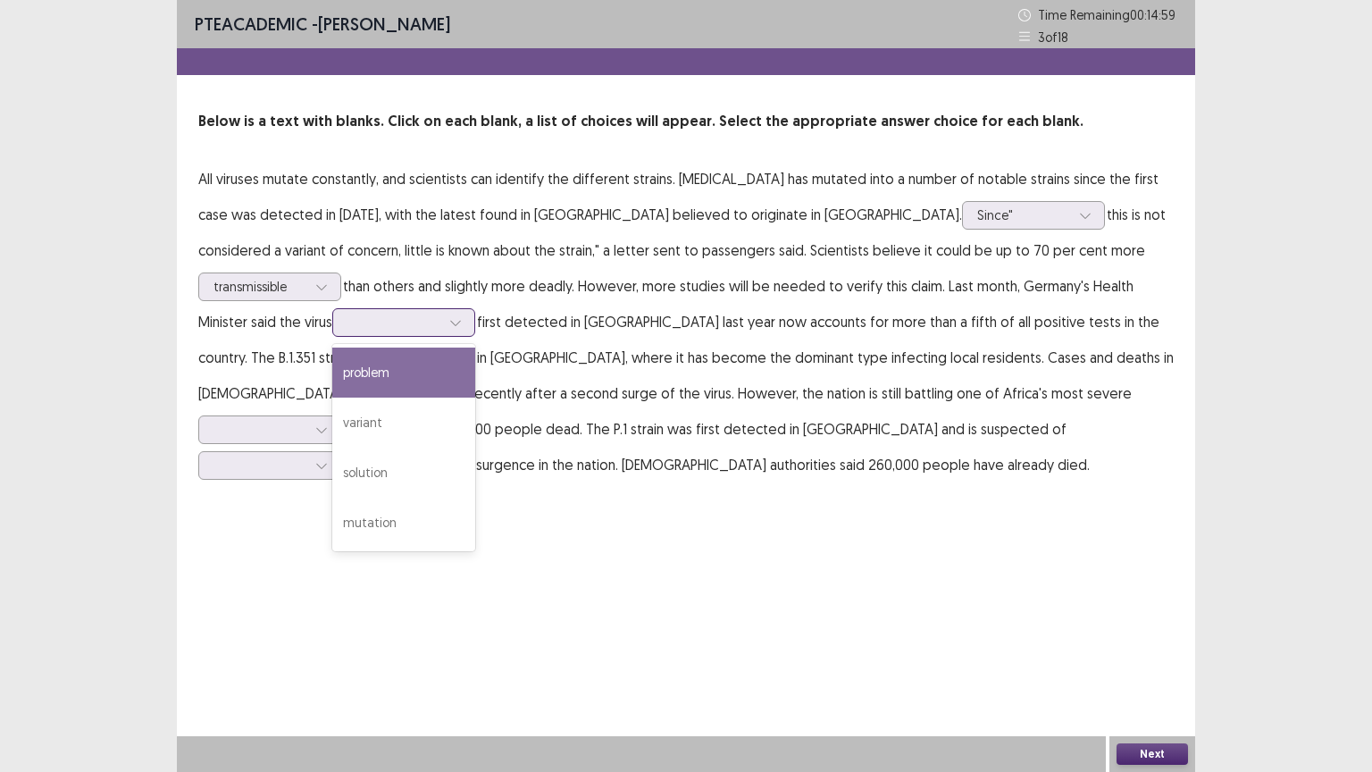
click at [347, 325] on div at bounding box center [393, 322] width 93 height 17
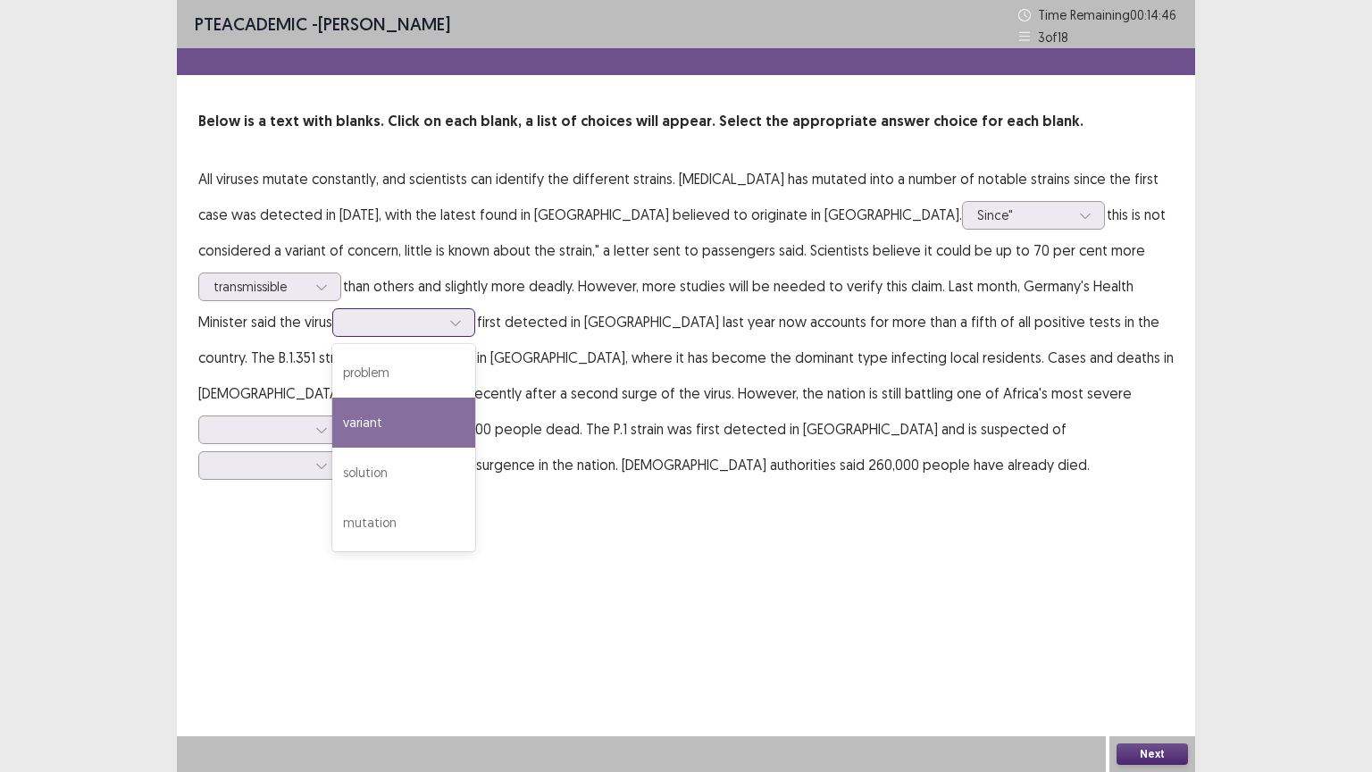
click at [332, 411] on div "variant" at bounding box center [403, 422] width 143 height 50
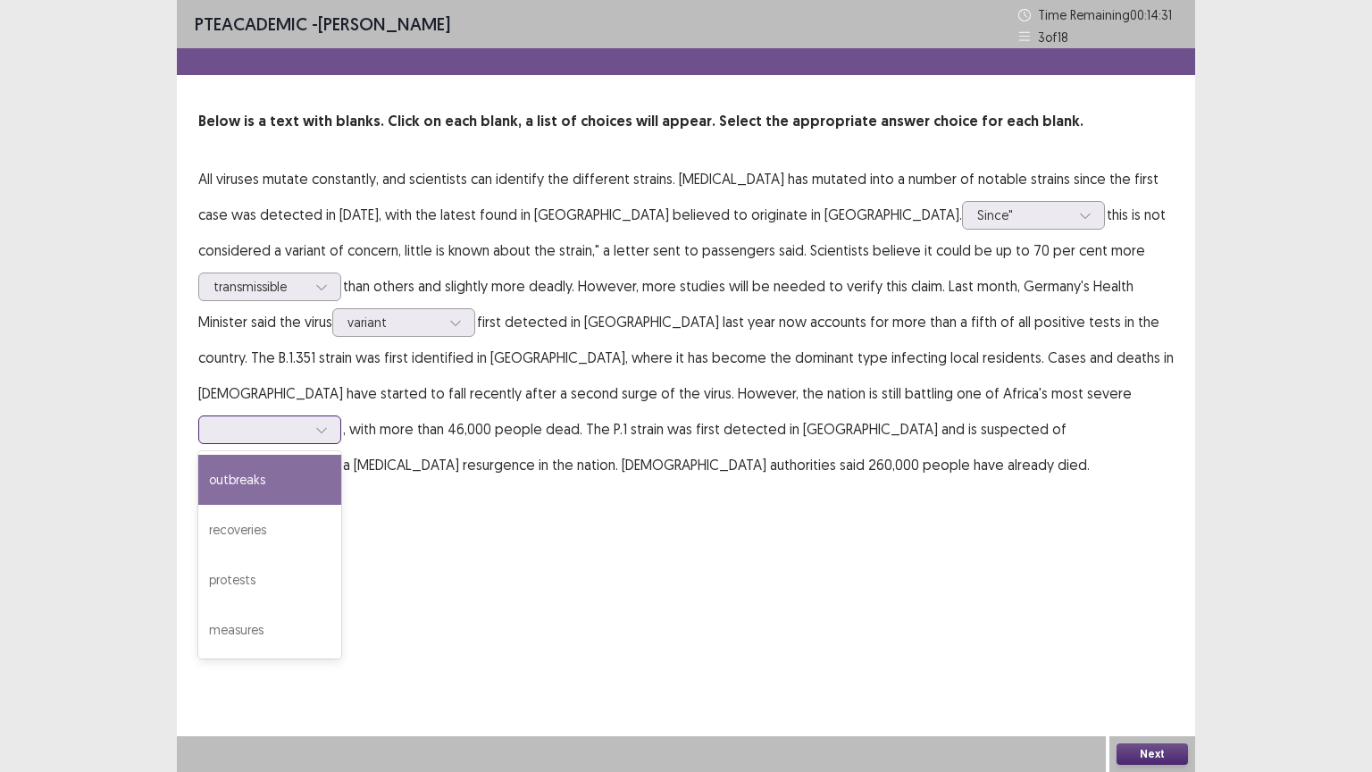
click at [306, 421] on div at bounding box center [259, 429] width 93 height 17
click at [341, 455] on div "outbreaks" at bounding box center [269, 480] width 143 height 50
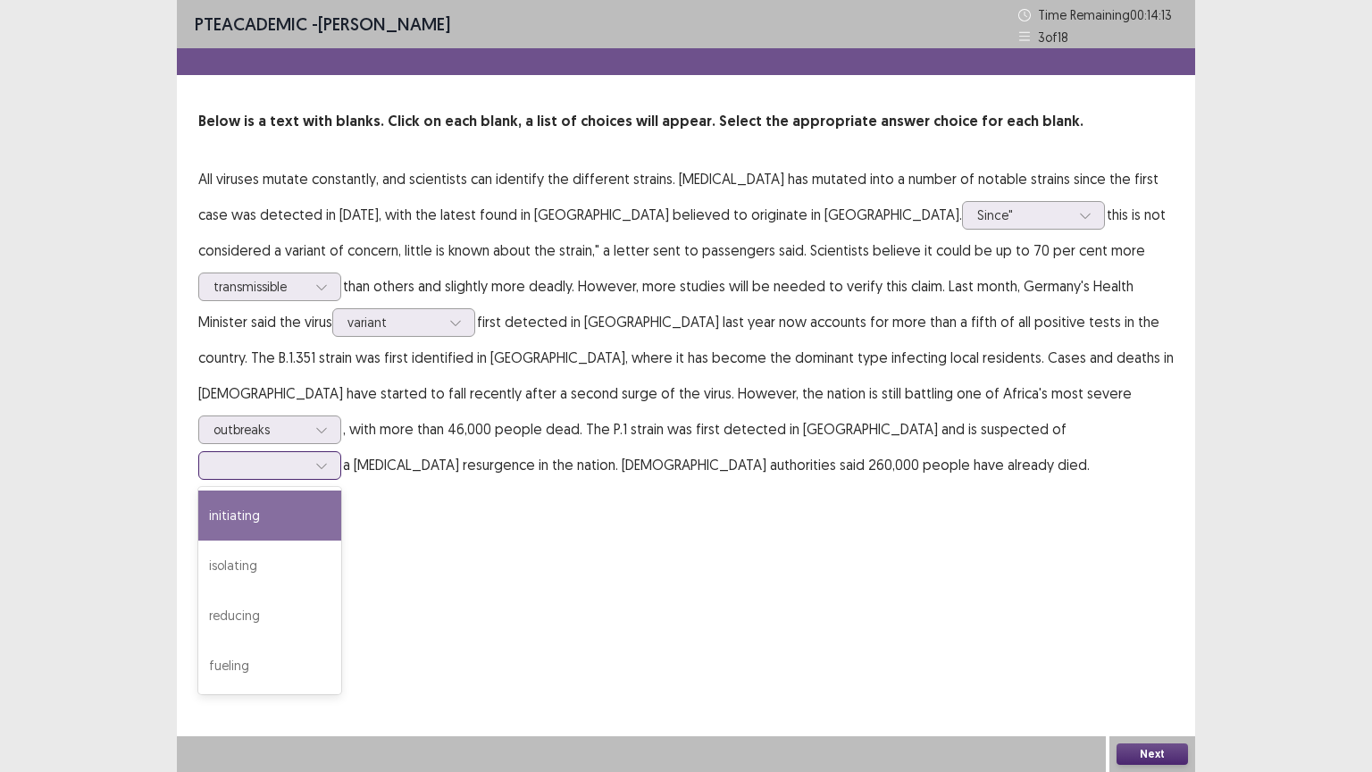
click at [335, 452] on div at bounding box center [321, 465] width 27 height 27
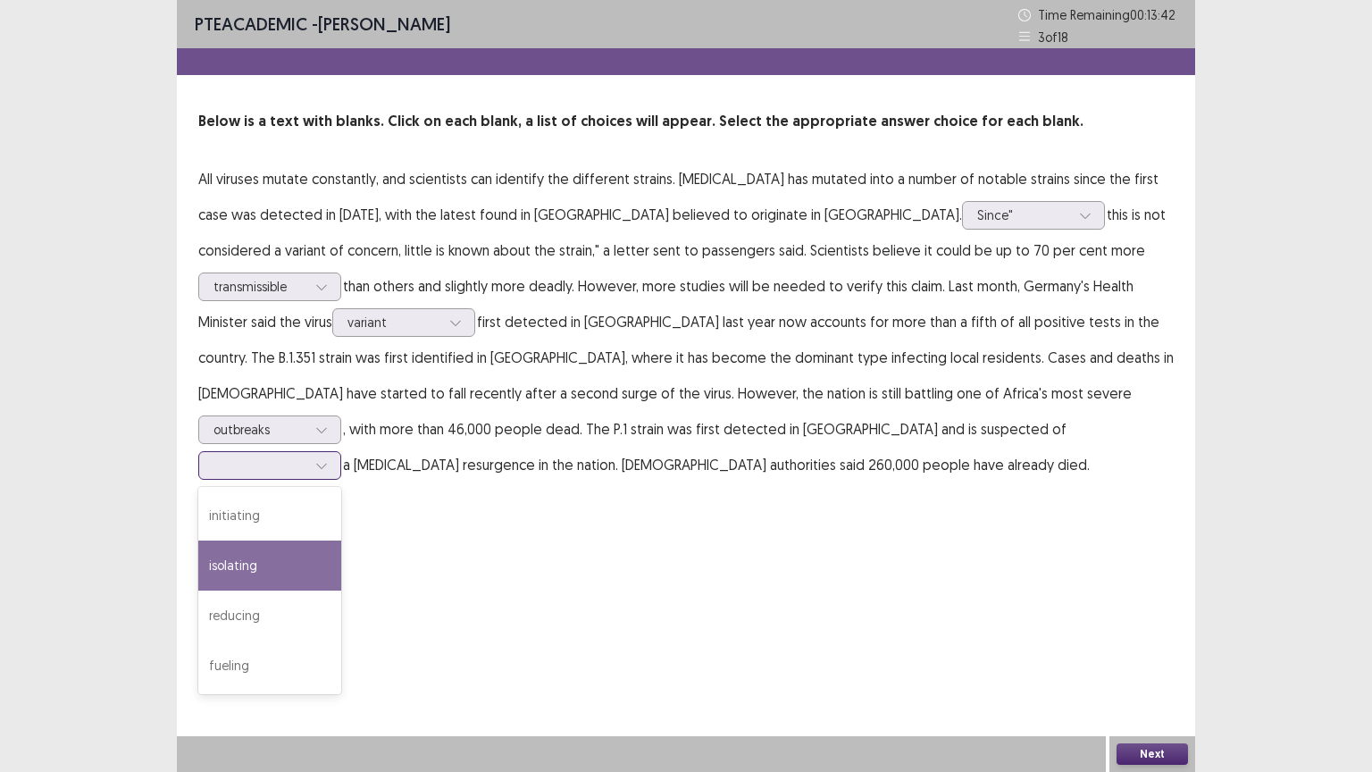
click at [341, 540] on div "isolating" at bounding box center [269, 565] width 143 height 50
click at [1159, 651] on button "Next" at bounding box center [1151, 753] width 71 height 21
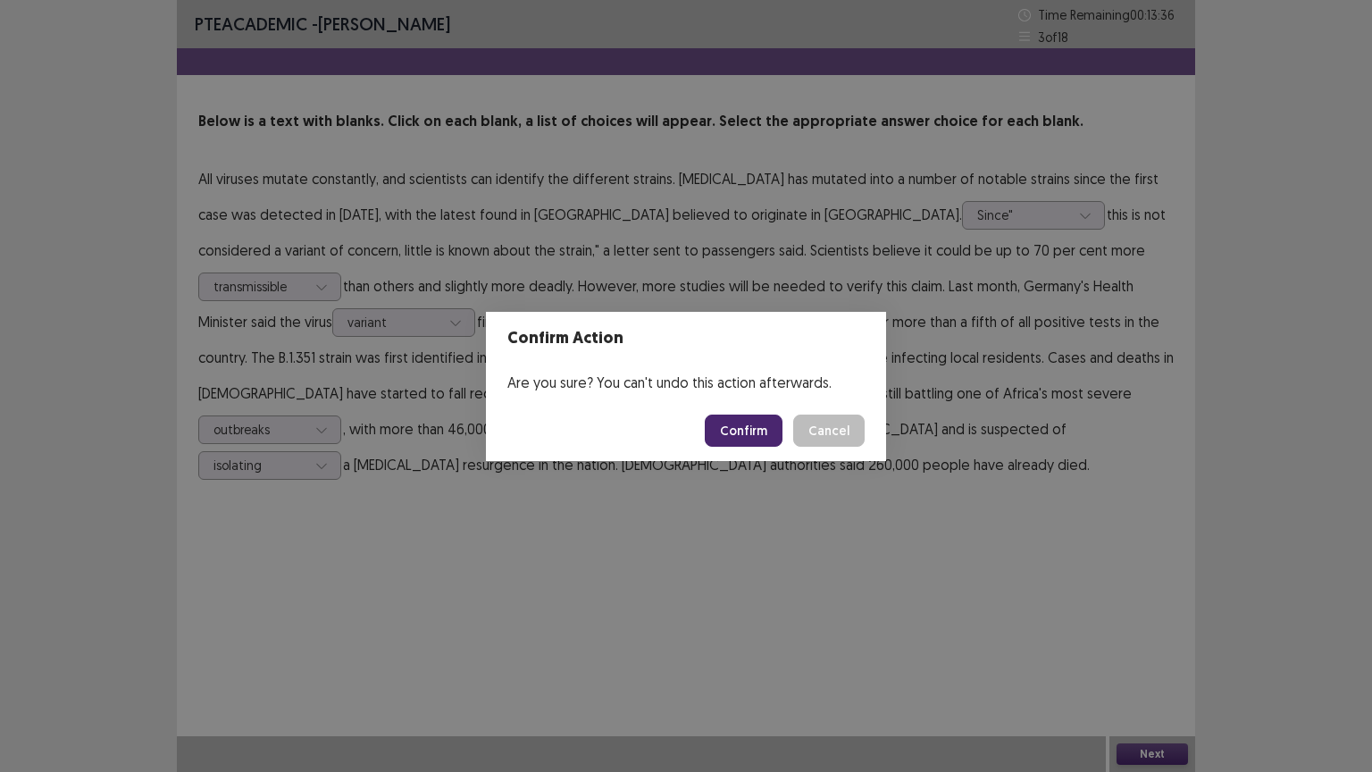
click at [759, 418] on button "Confirm" at bounding box center [744, 430] width 78 height 32
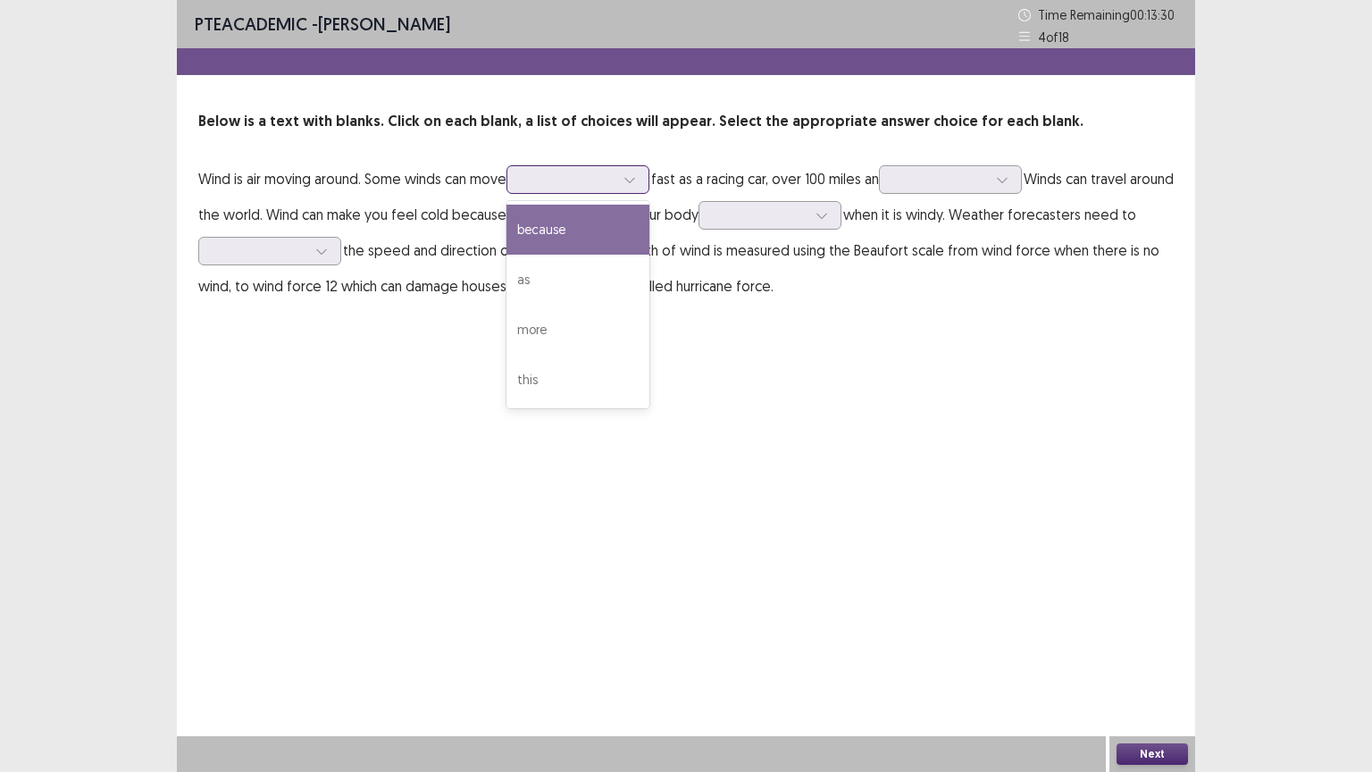
click at [626, 174] on div at bounding box center [629, 179] width 27 height 27
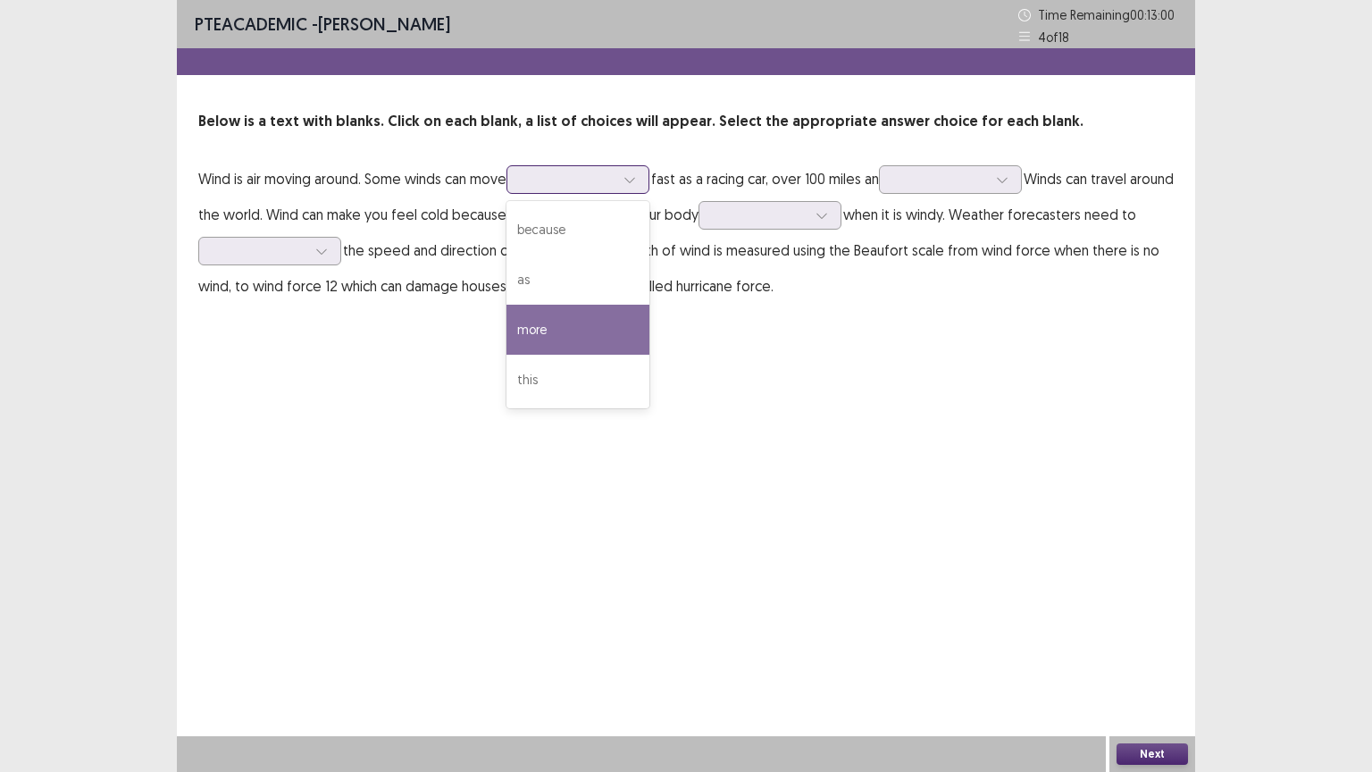
click at [551, 326] on div "more" at bounding box center [577, 330] width 143 height 50
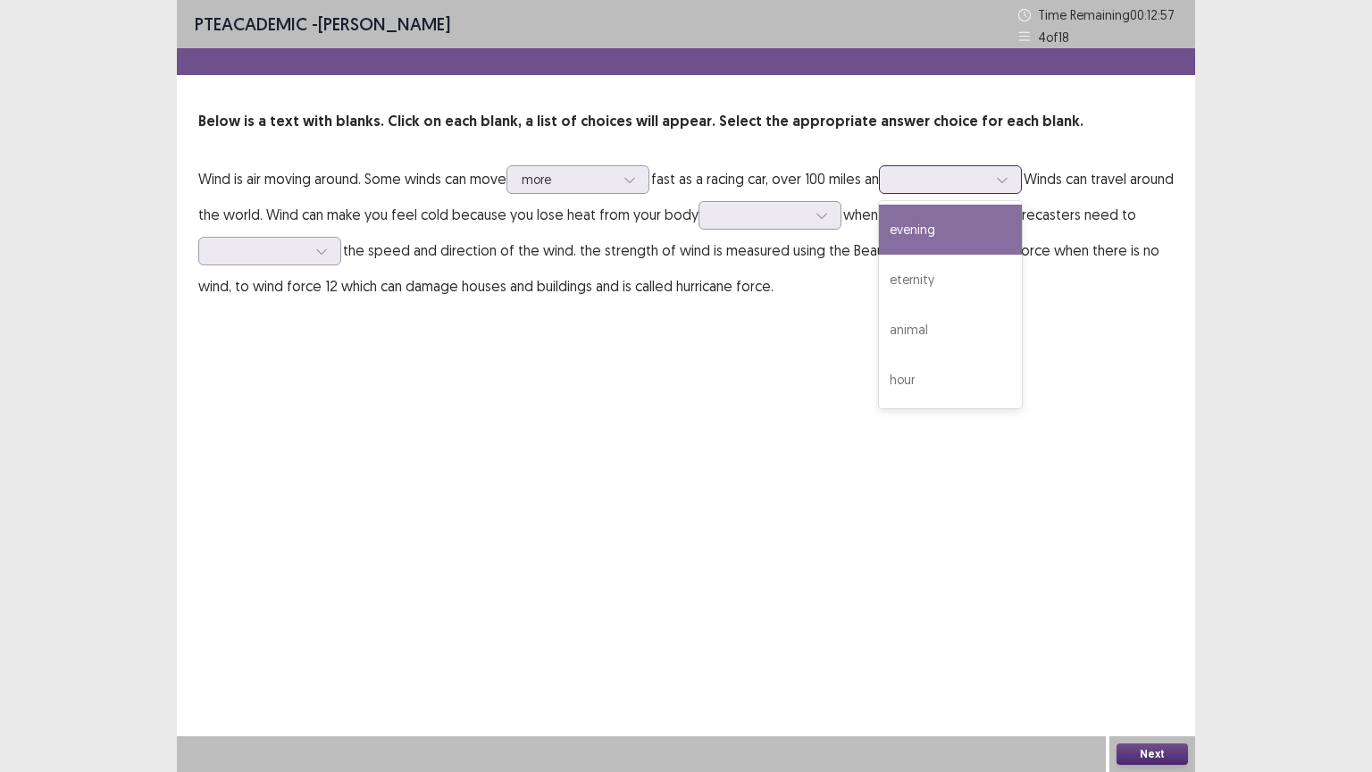
click at [1016, 186] on div at bounding box center [1002, 179] width 27 height 27
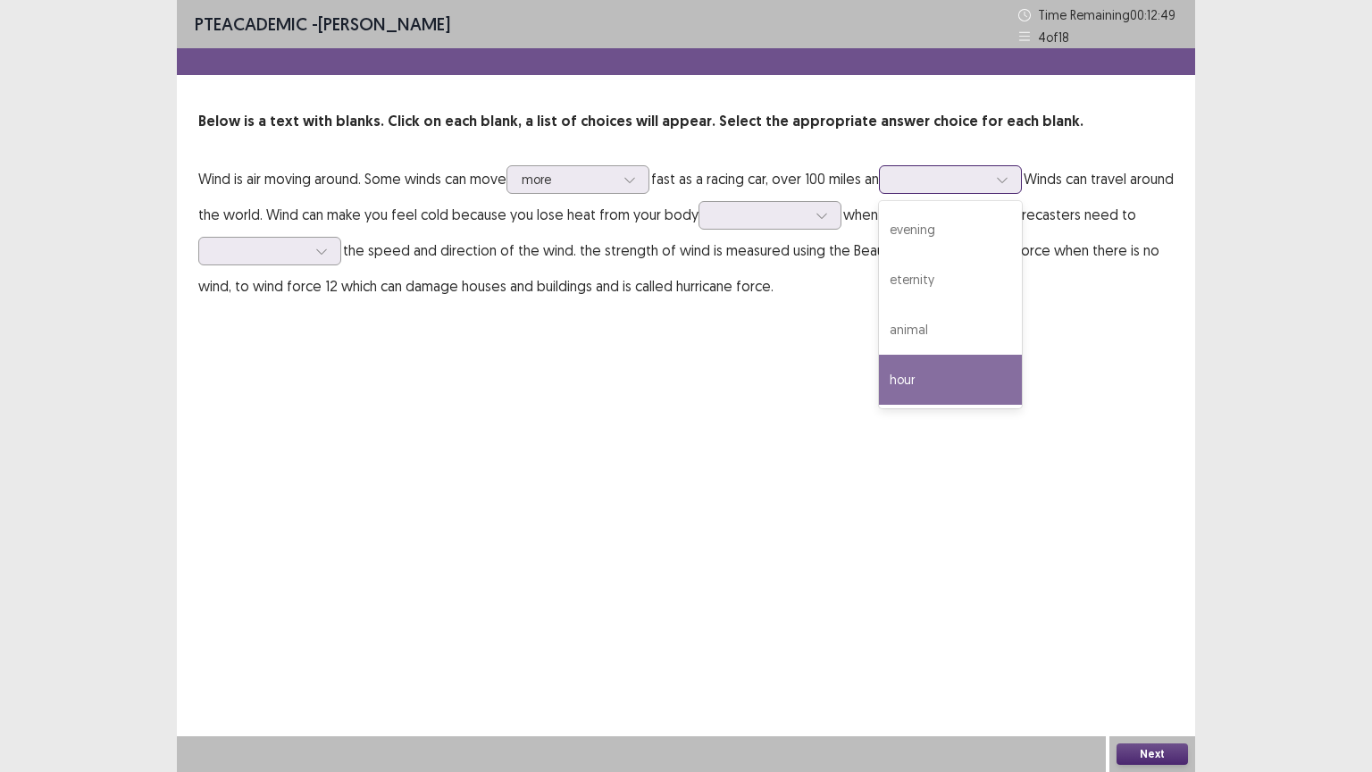
click at [953, 372] on div "hour" at bounding box center [950, 380] width 143 height 50
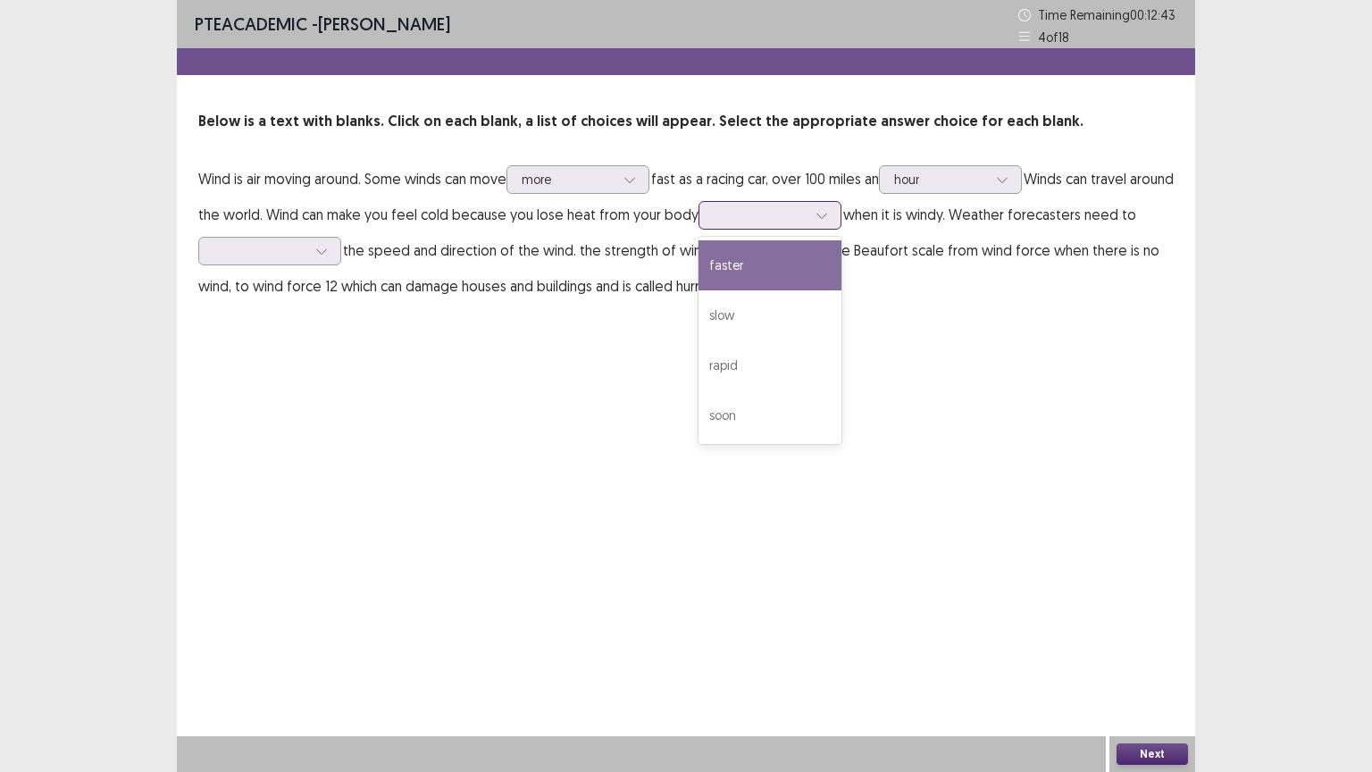
click at [808, 214] on div at bounding box center [760, 215] width 96 height 21
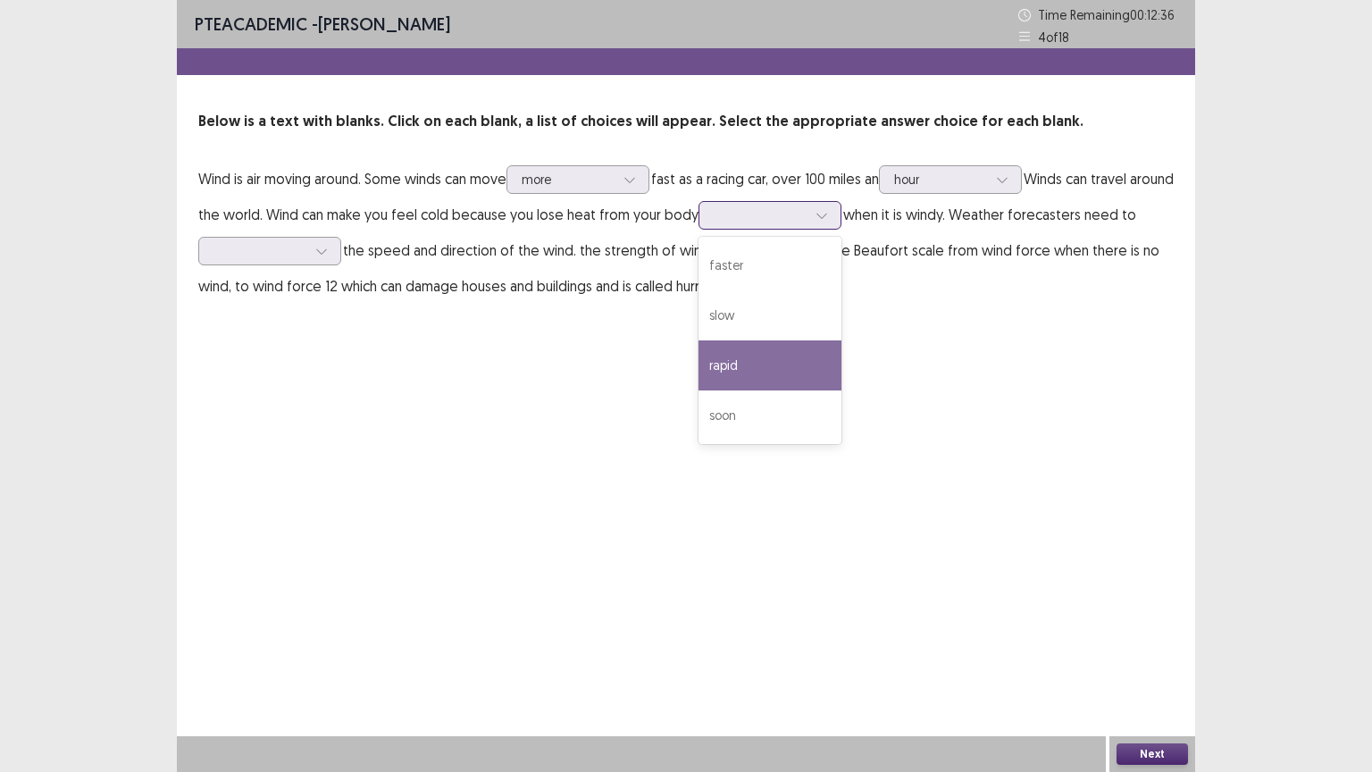
click at [785, 351] on div "rapid" at bounding box center [769, 365] width 143 height 50
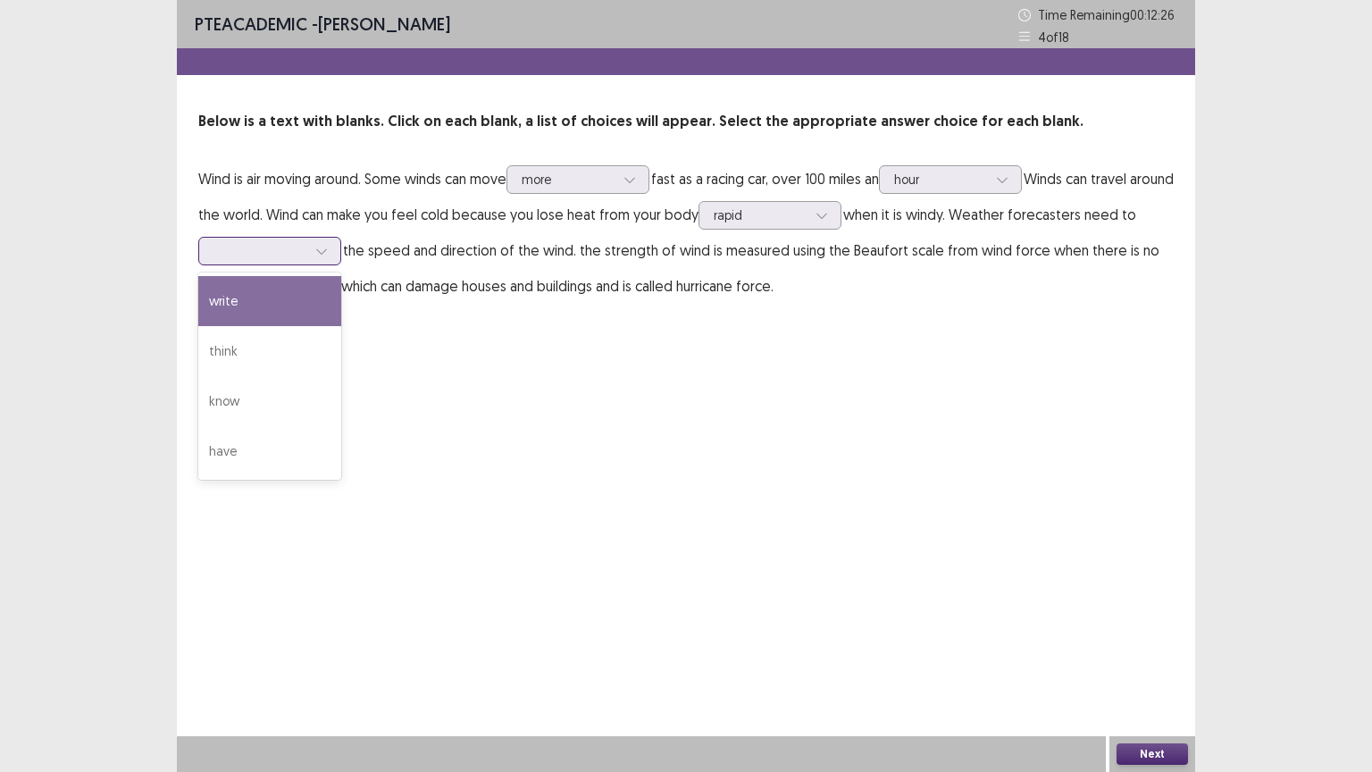
click at [306, 250] on div at bounding box center [259, 250] width 93 height 17
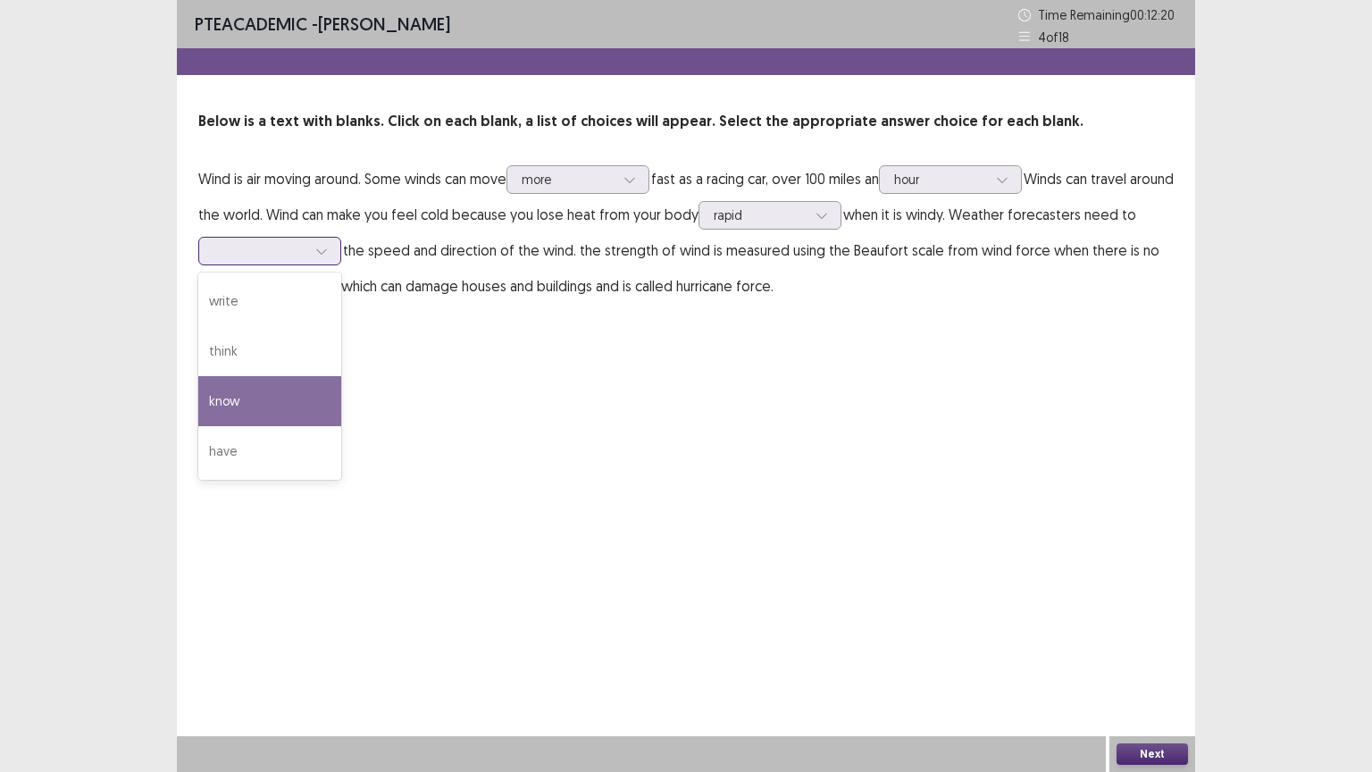
click at [254, 386] on div "know" at bounding box center [269, 401] width 143 height 50
click at [306, 250] on div at bounding box center [259, 250] width 93 height 17
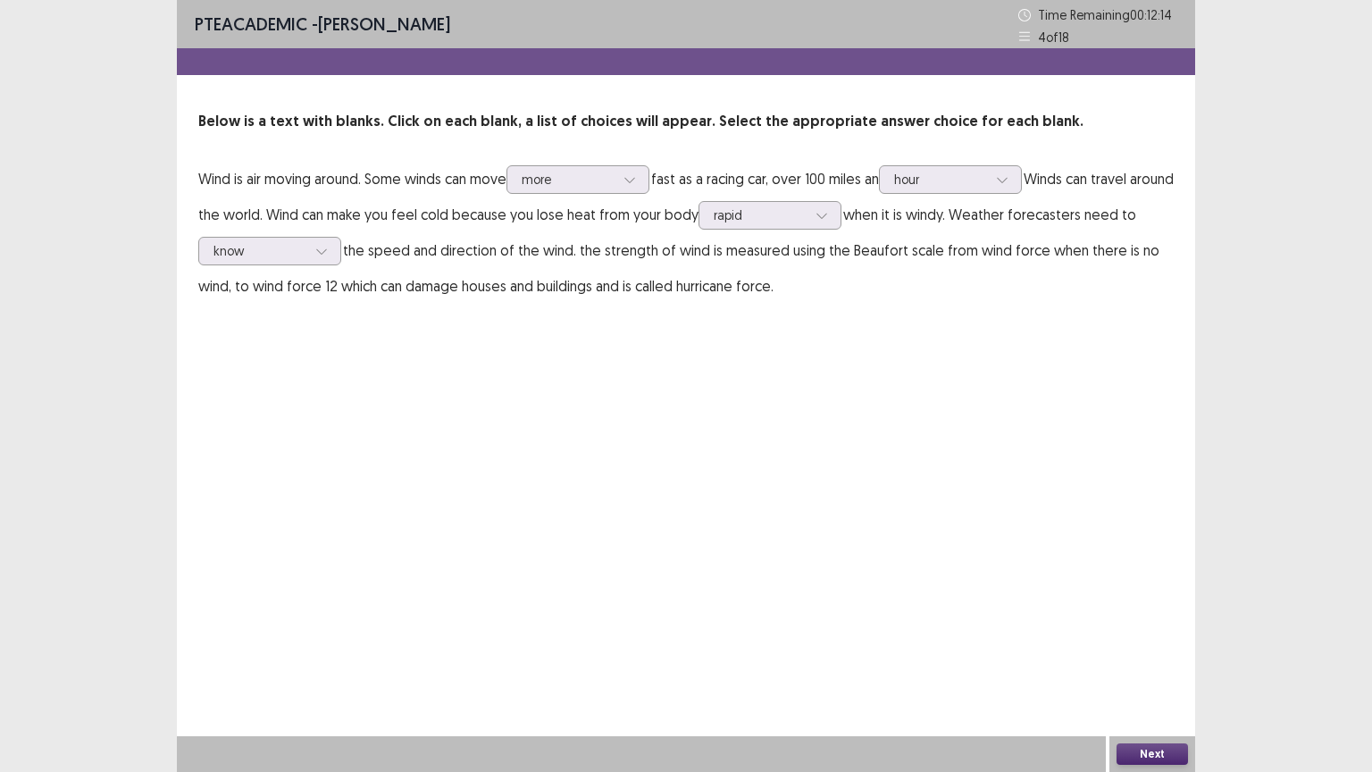
click at [455, 436] on div "PTE academic - [PERSON_NAME] Time Remaining 00 : 12 : 14 4 of 18 Below is a tex…" at bounding box center [686, 386] width 1018 height 772
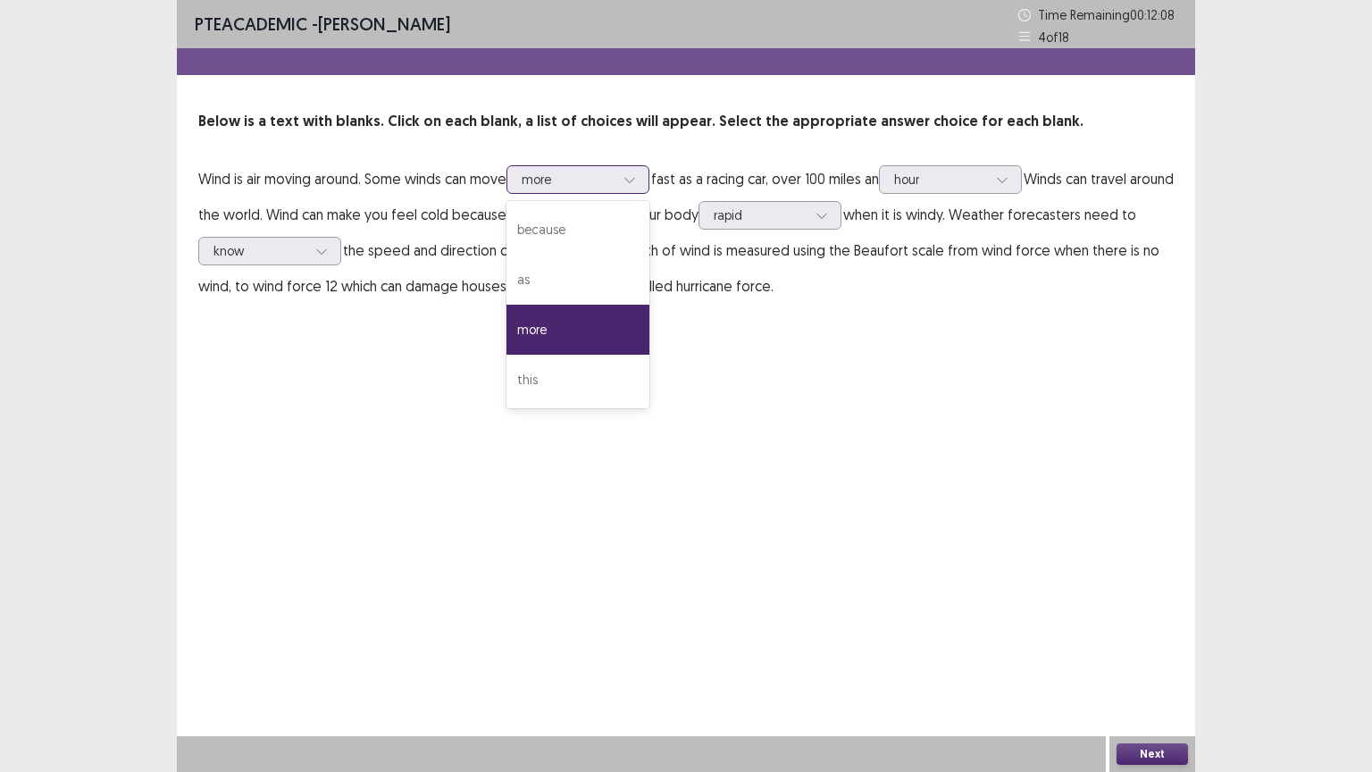
click at [634, 181] on icon at bounding box center [629, 180] width 10 height 5
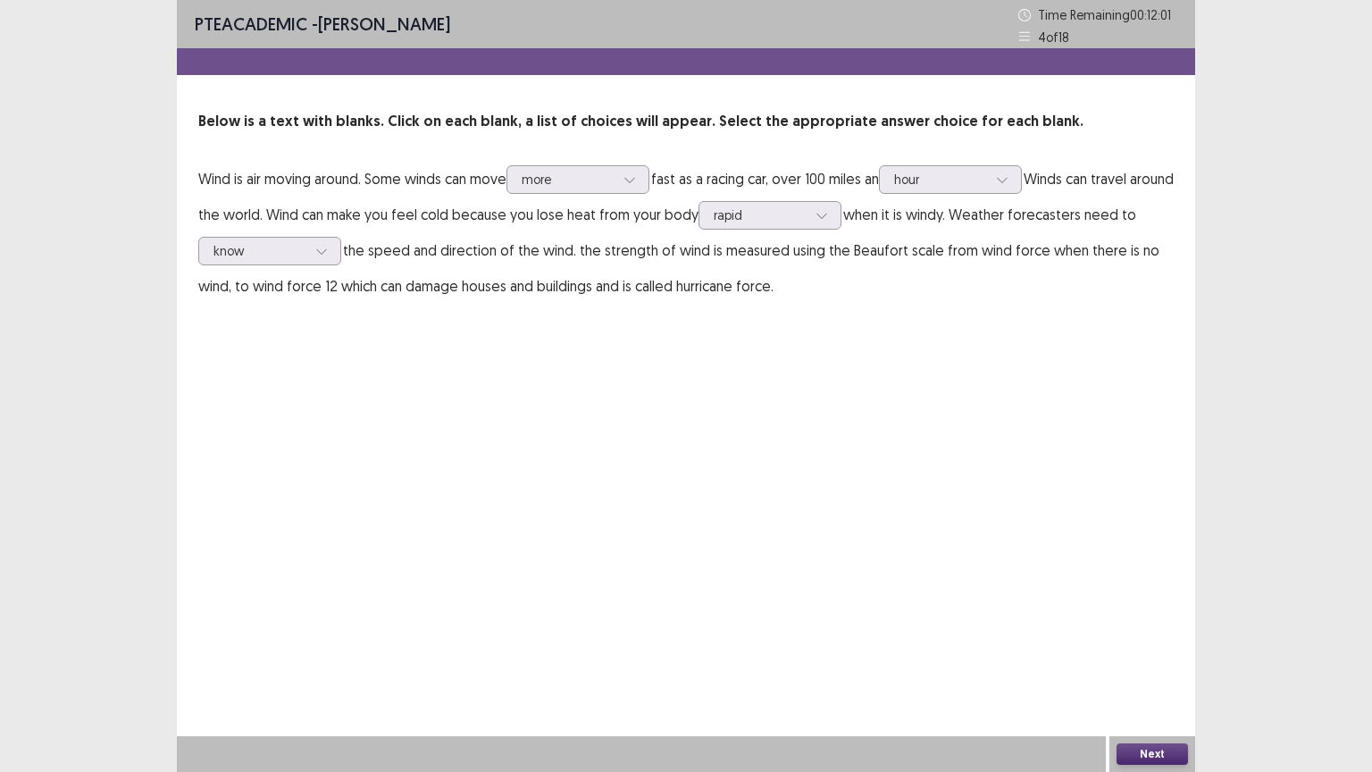
click at [872, 432] on div "PTE academic - [PERSON_NAME] Time Remaining 00 : 12 : 01 4 of 18 Below is a tex…" at bounding box center [686, 386] width 1018 height 772
click at [1169, 651] on button "Next" at bounding box center [1151, 753] width 71 height 21
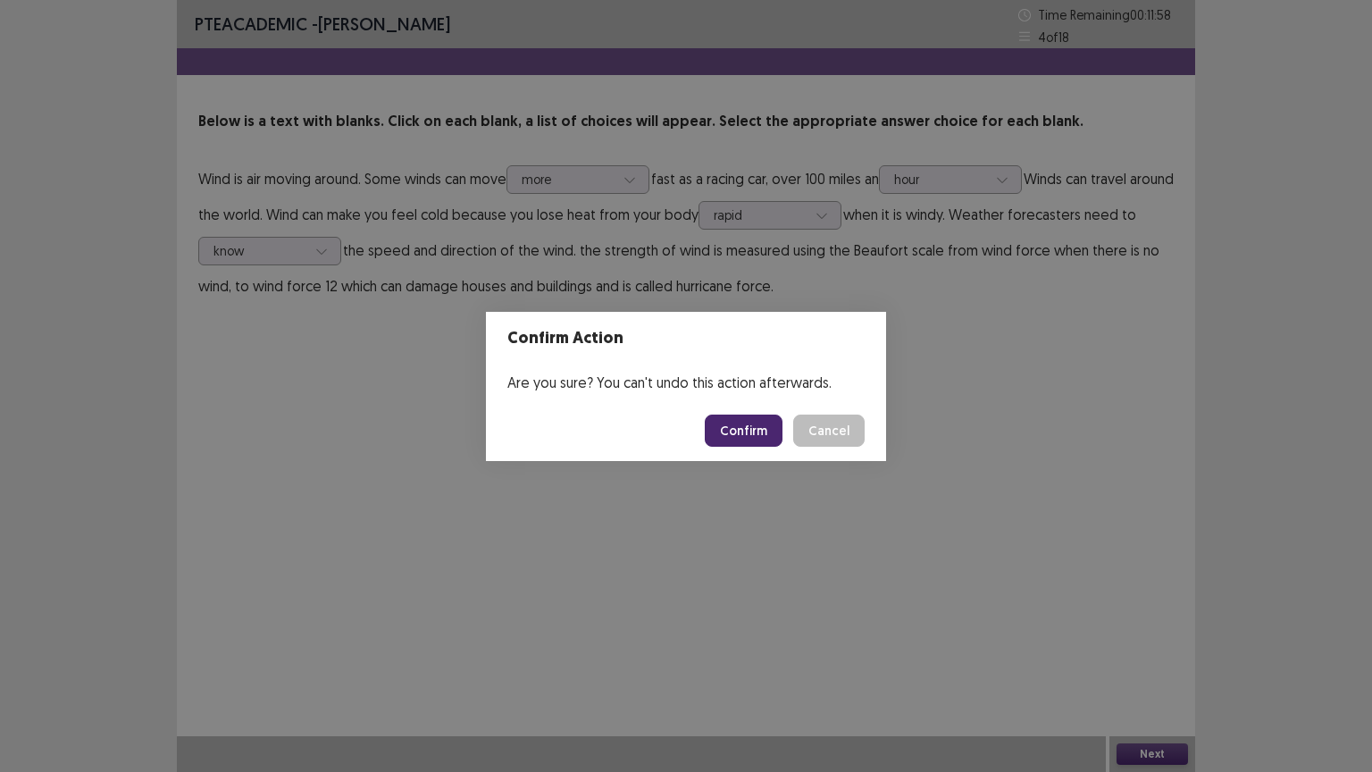
click at [749, 419] on button "Confirm" at bounding box center [744, 430] width 78 height 32
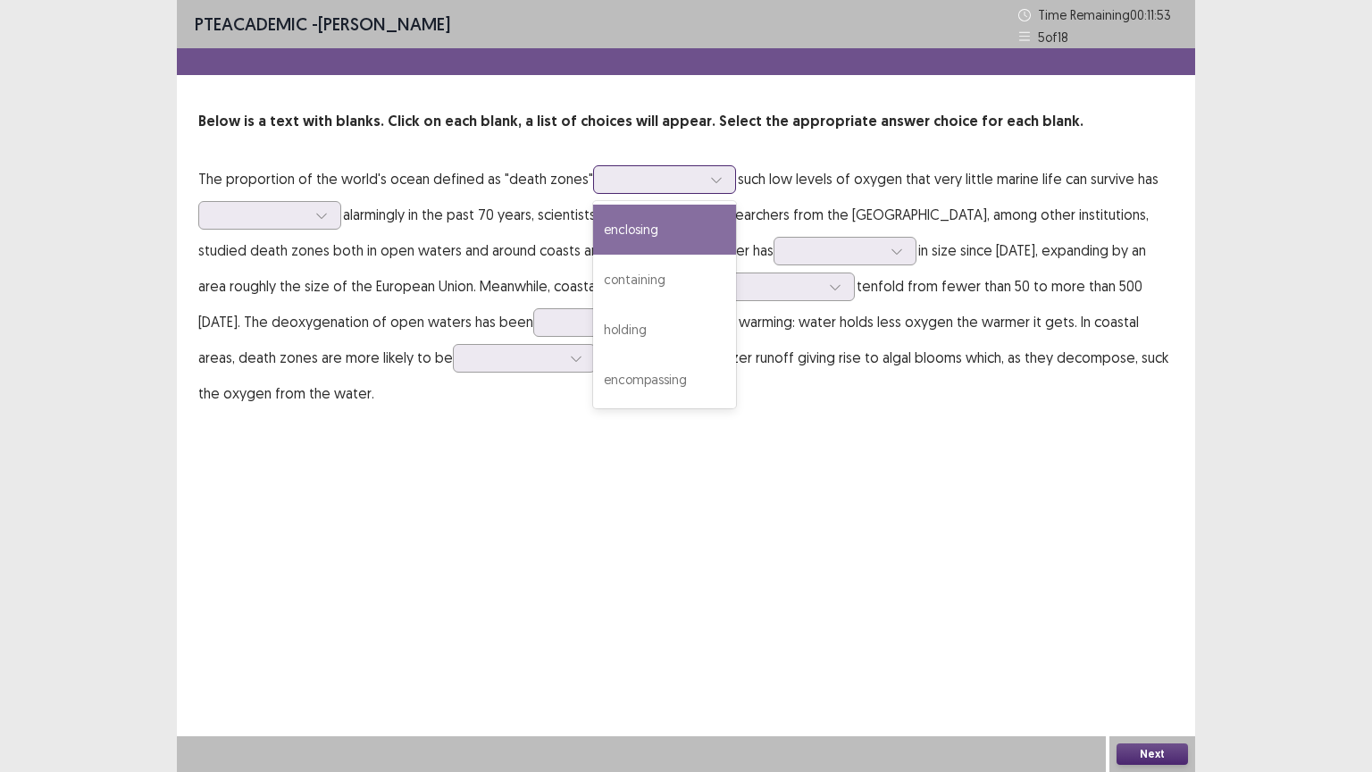
click at [710, 175] on icon at bounding box center [716, 179] width 13 height 13
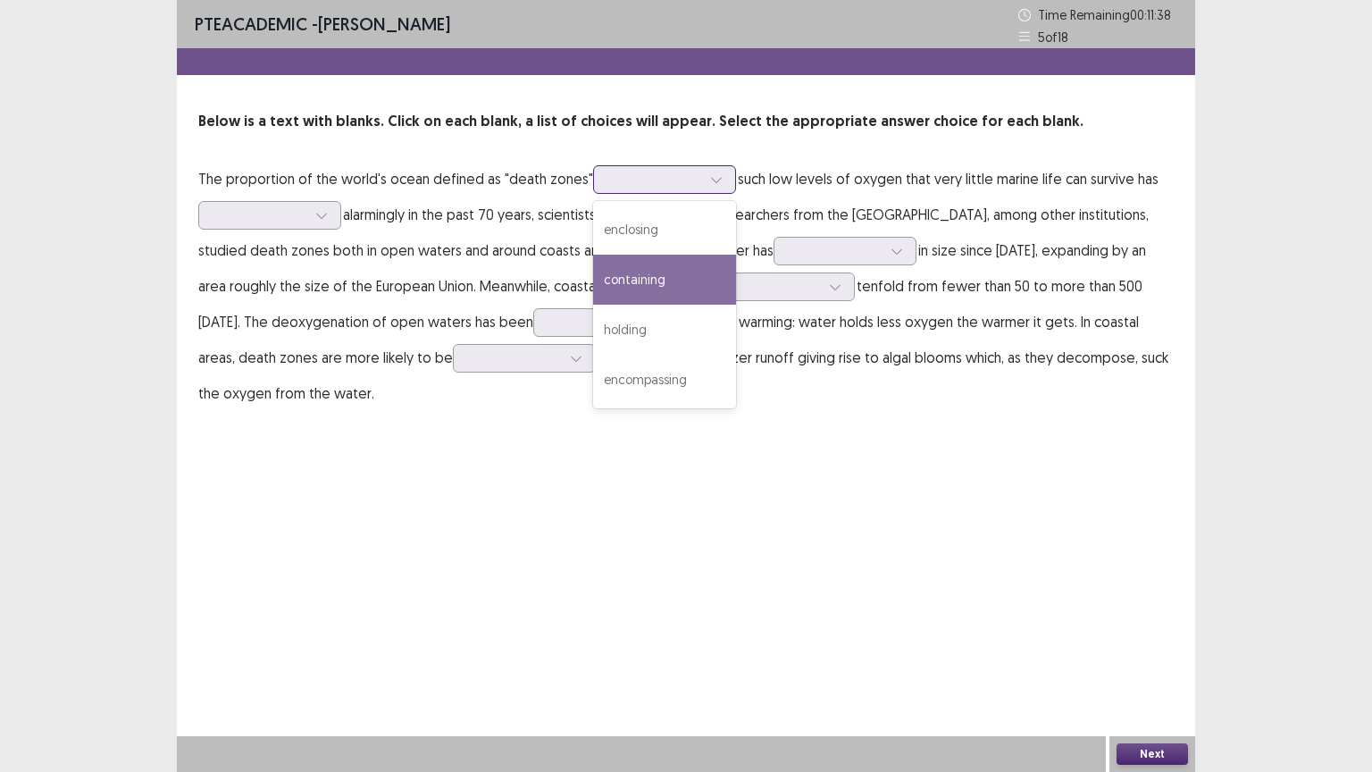
click at [654, 286] on div "containing" at bounding box center [664, 280] width 143 height 50
click at [703, 178] on div at bounding box center [716, 179] width 27 height 27
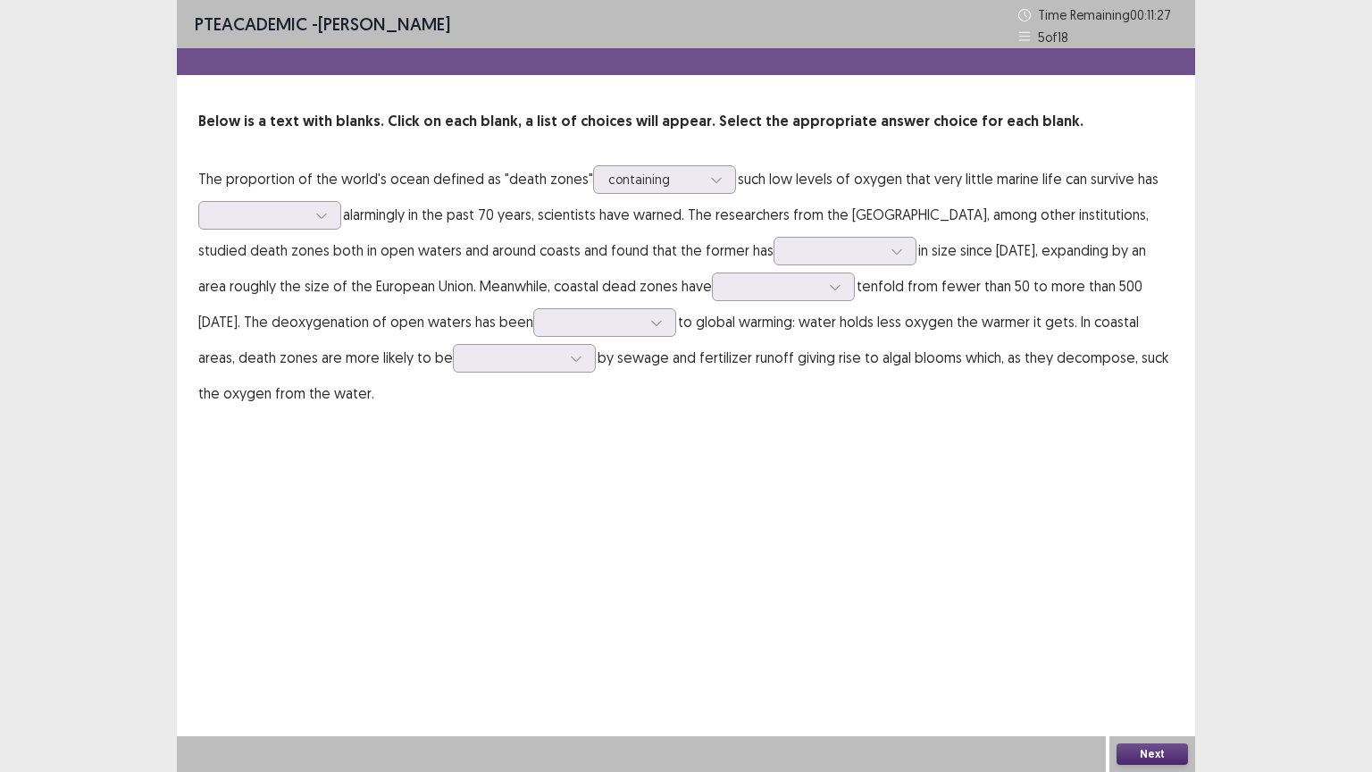
click at [892, 452] on div "PTE academic - [PERSON_NAME] Time Remaining 00 : 11 : 27 5 of 18 Below is a tex…" at bounding box center [686, 386] width 1018 height 772
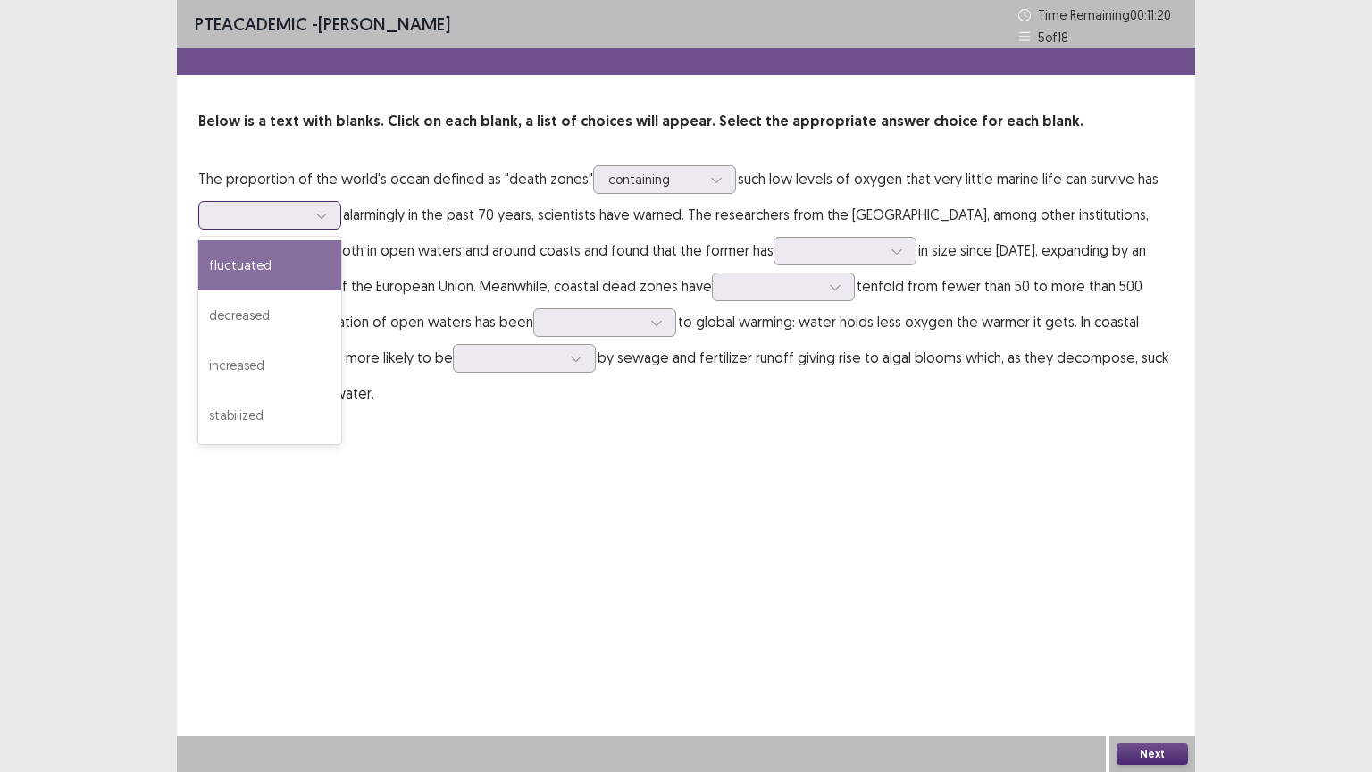
click at [313, 220] on div at bounding box center [321, 215] width 27 height 27
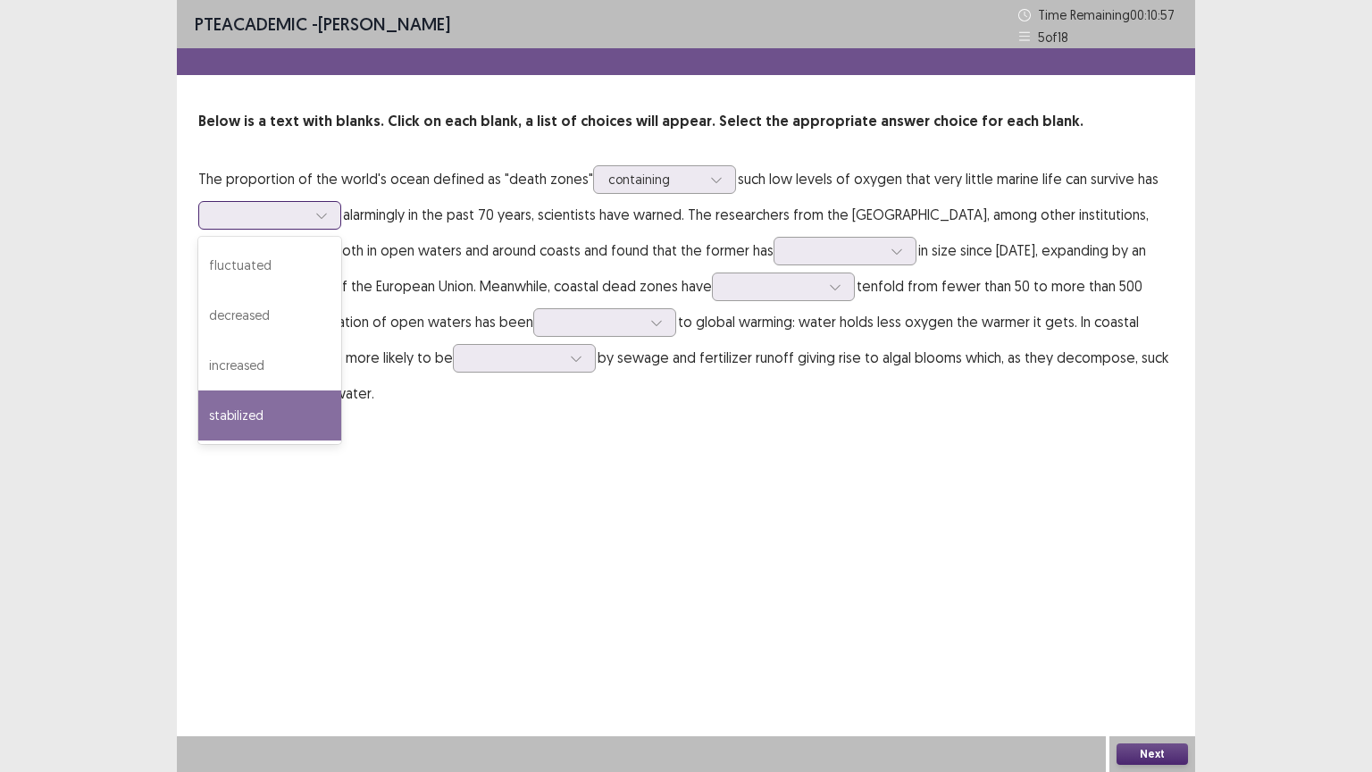
click at [239, 410] on div "stabilized" at bounding box center [269, 415] width 143 height 50
click at [244, 214] on div at bounding box center [259, 214] width 93 height 17
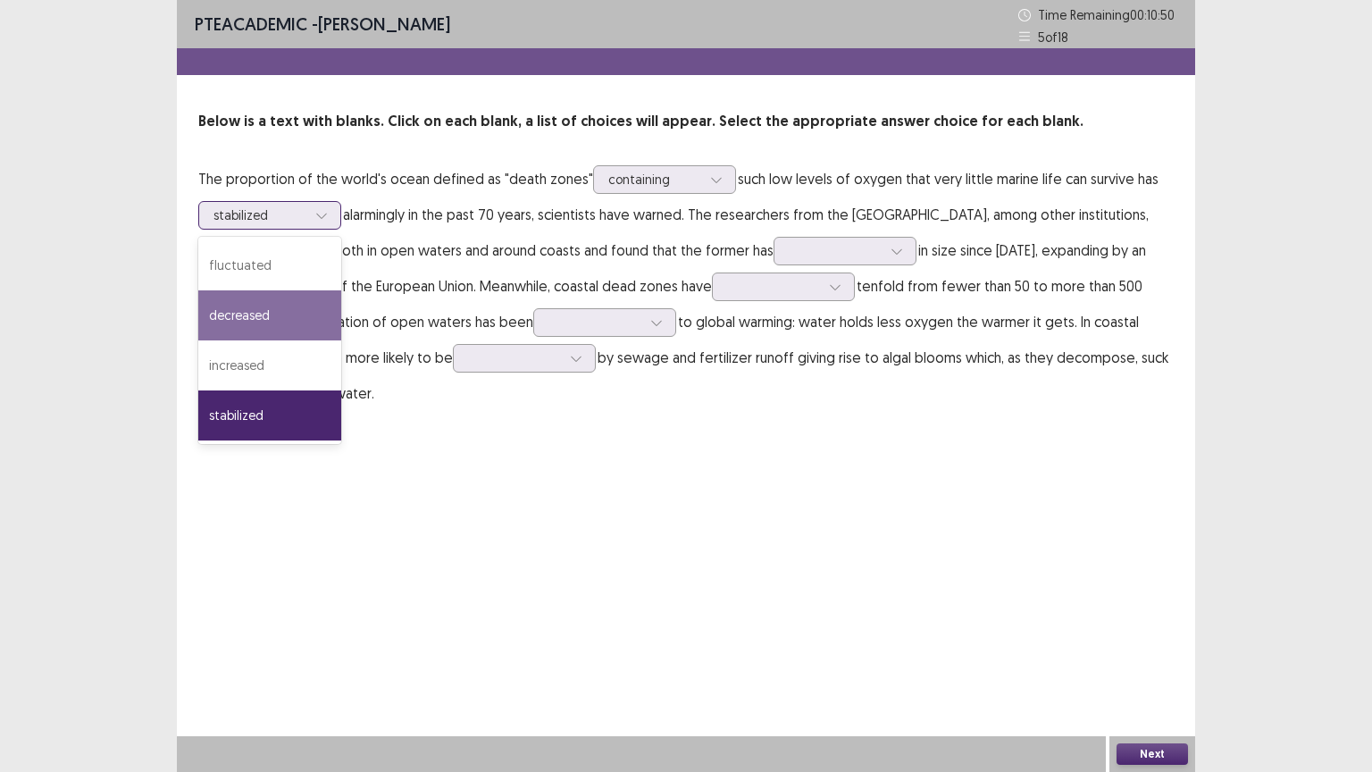
click at [257, 320] on div "decreased" at bounding box center [269, 315] width 143 height 50
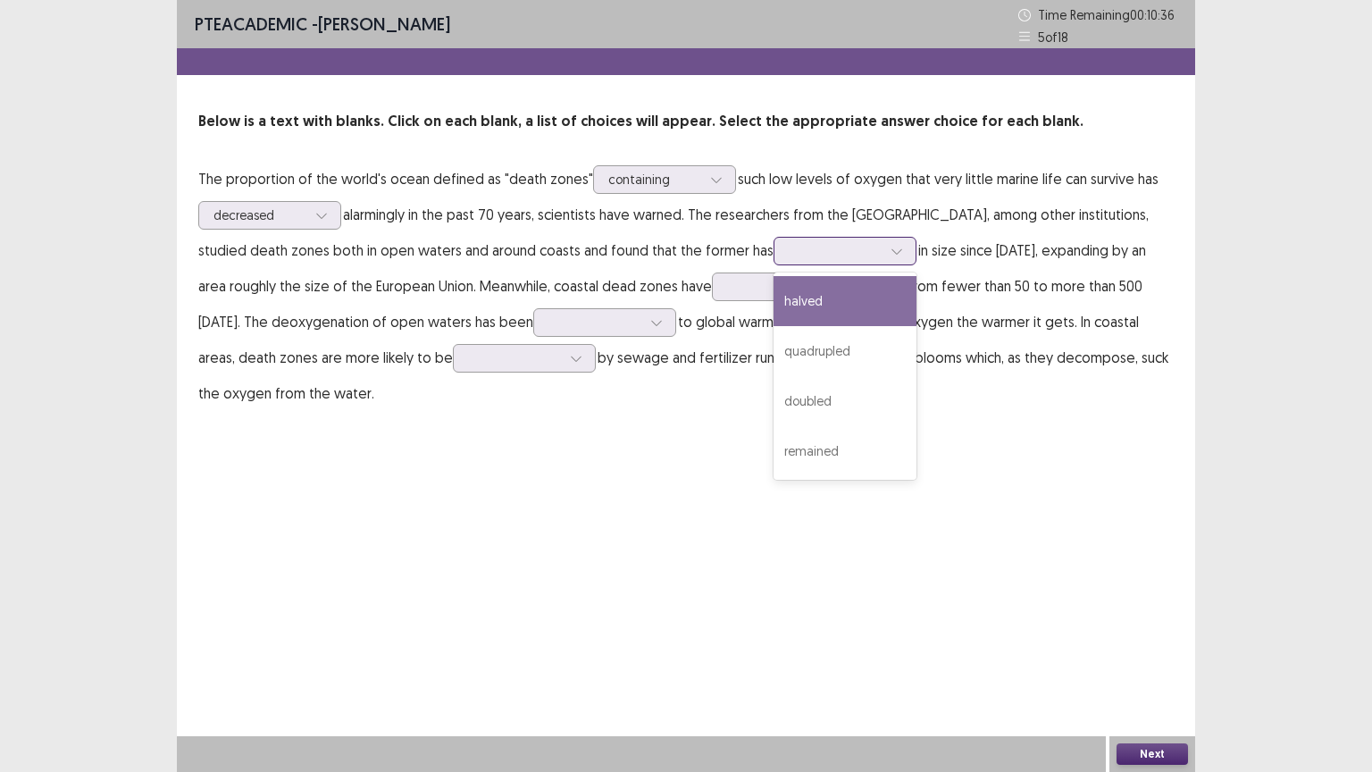
click at [882, 249] on div at bounding box center [835, 250] width 93 height 17
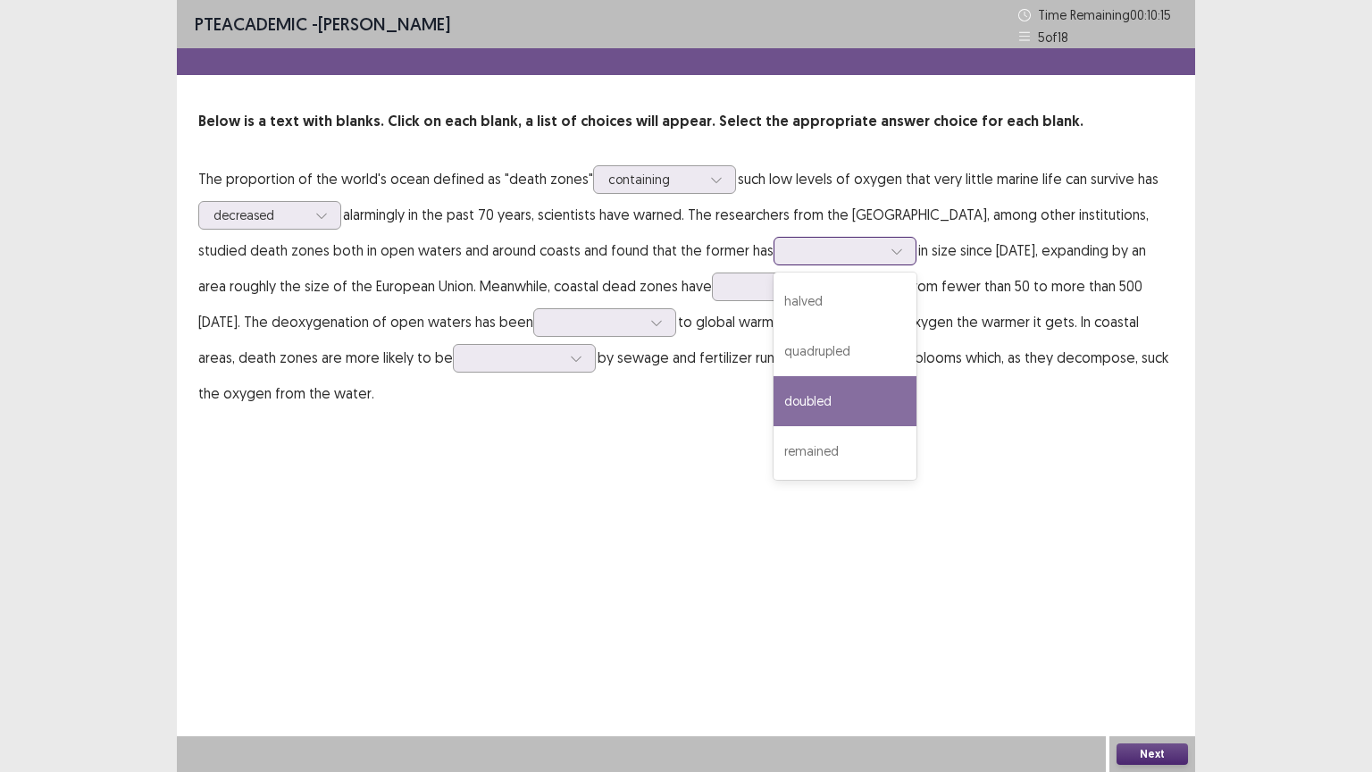
click at [916, 397] on div "doubled" at bounding box center [844, 401] width 143 height 50
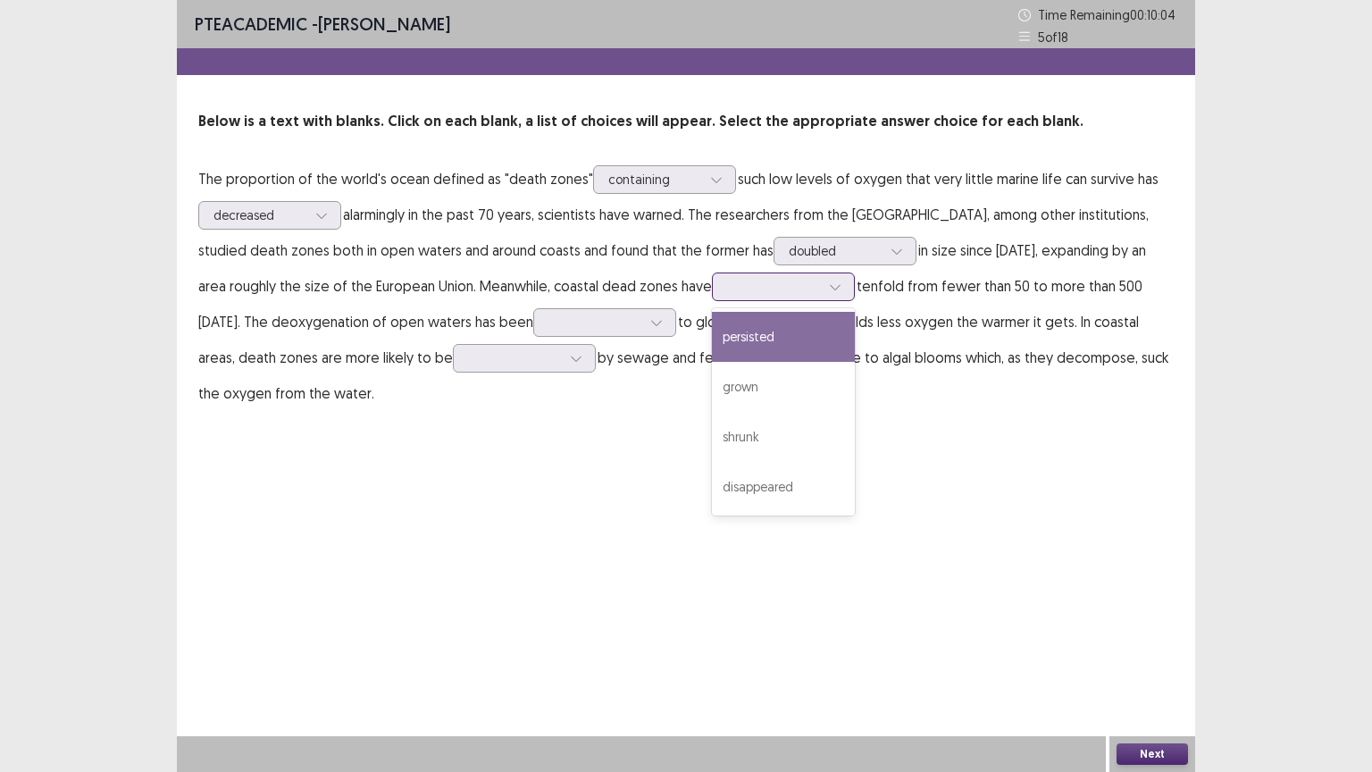
click at [841, 289] on icon at bounding box center [835, 286] width 13 height 13
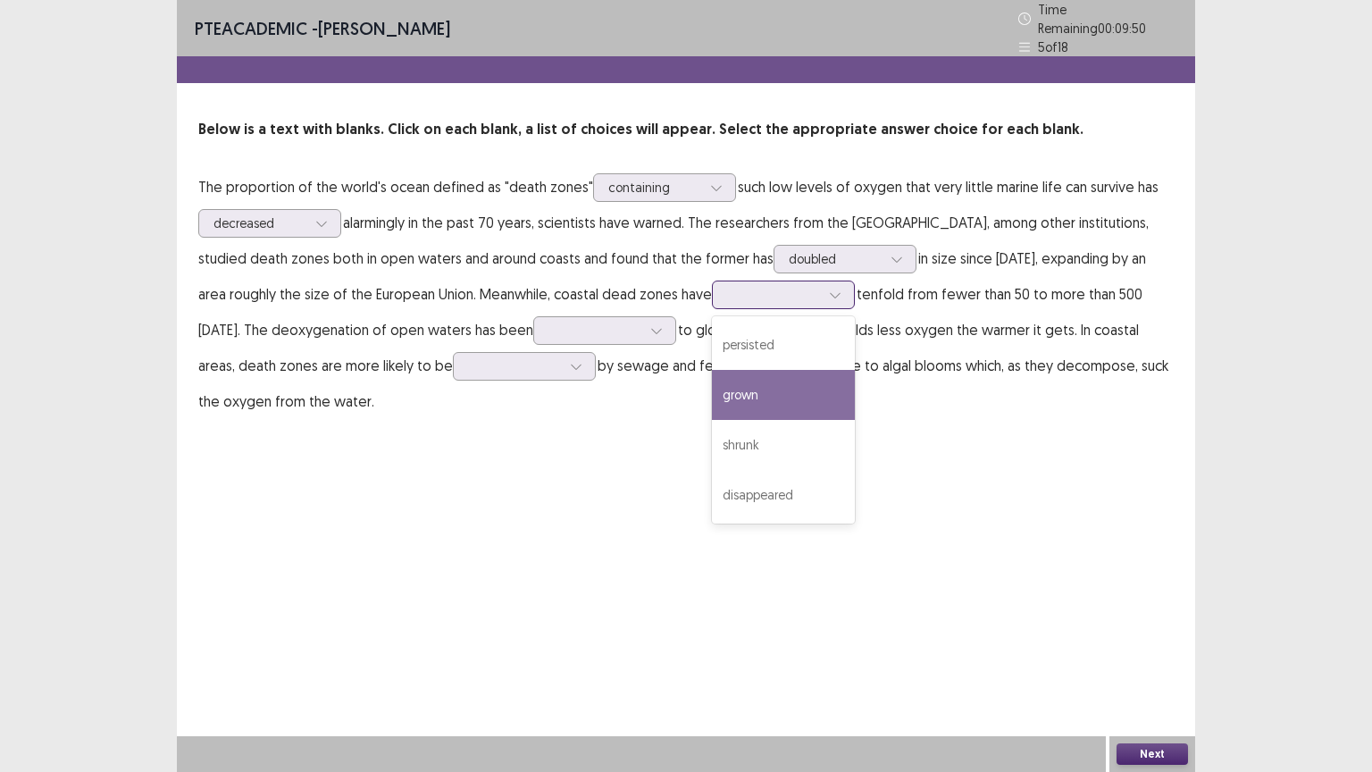
click at [855, 372] on div "grown" at bounding box center [783, 395] width 143 height 50
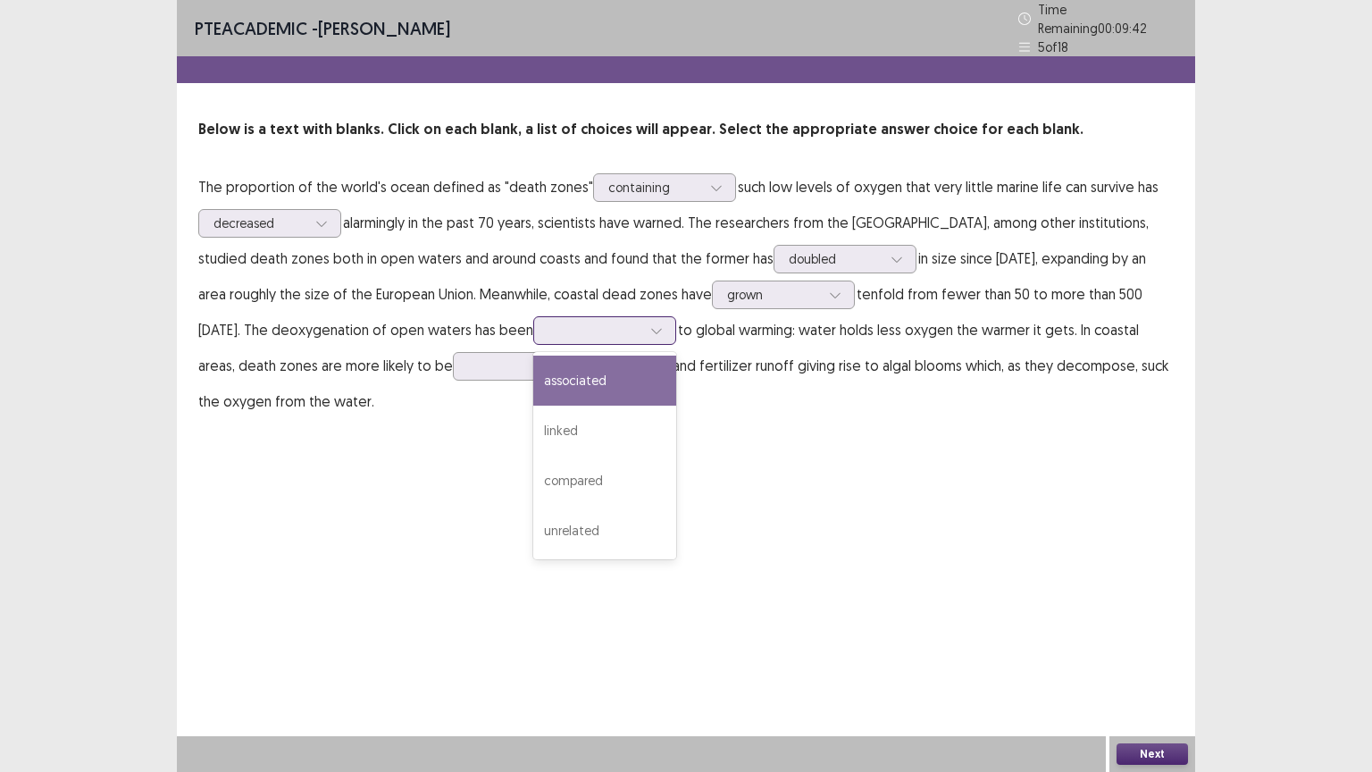
click at [641, 328] on div at bounding box center [594, 330] width 93 height 17
click at [676, 370] on div "associated" at bounding box center [604, 380] width 143 height 50
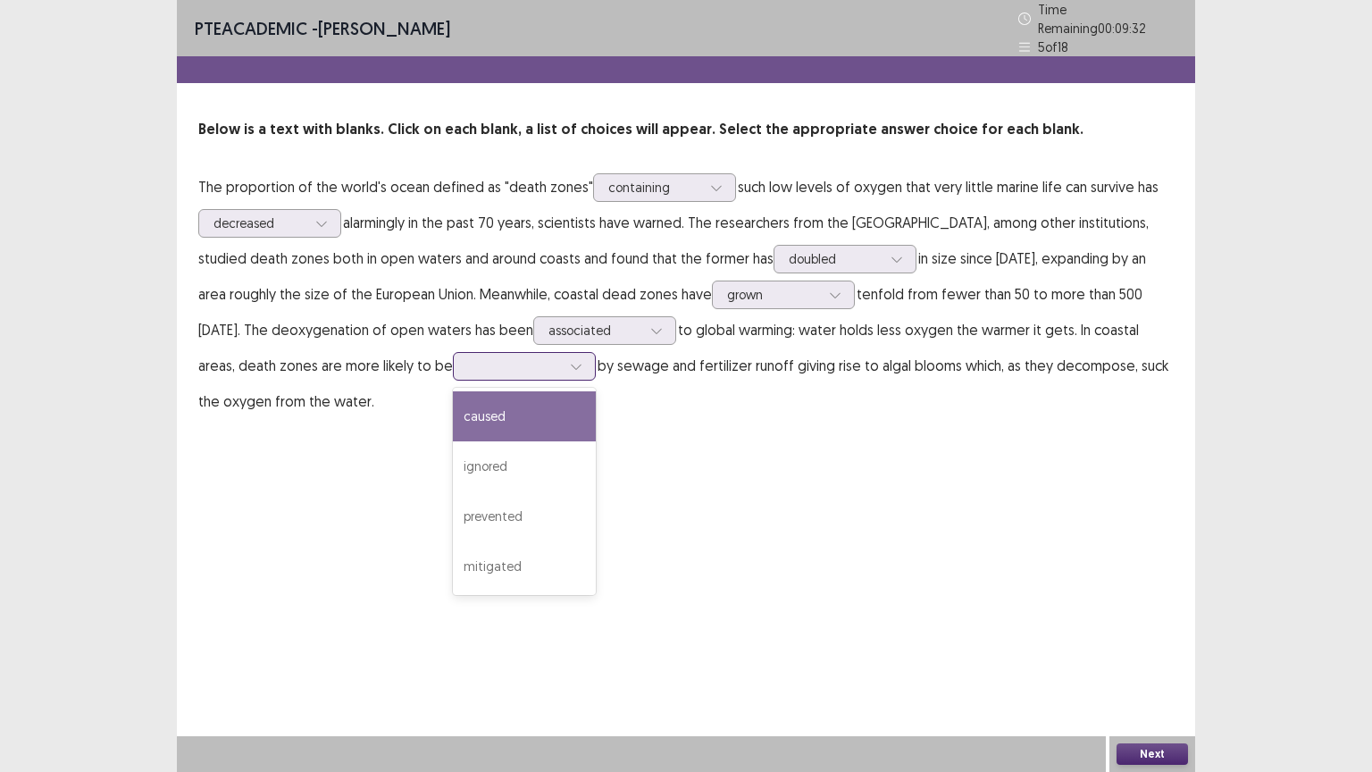
click at [582, 360] on icon at bounding box center [576, 366] width 13 height 13
click at [584, 406] on div "caused" at bounding box center [524, 416] width 143 height 50
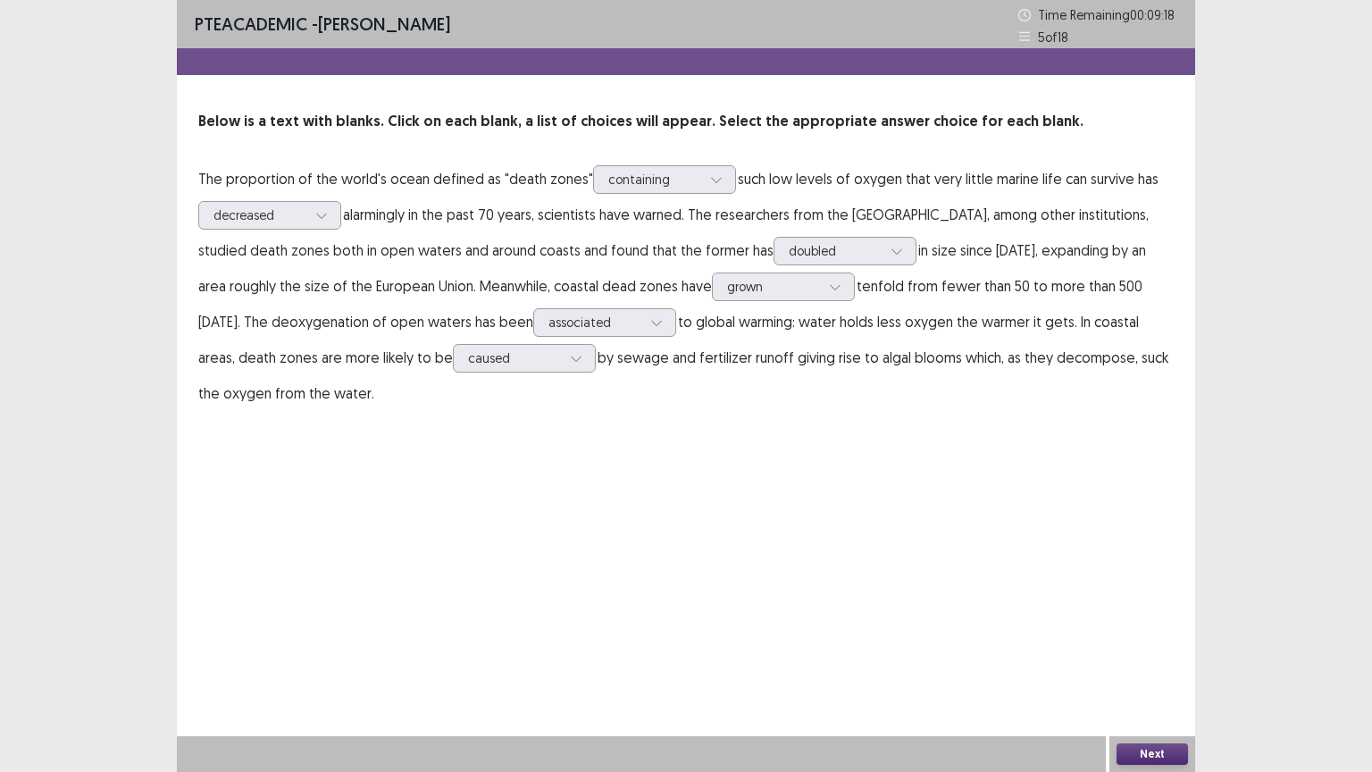
click at [1155, 651] on button "Next" at bounding box center [1151, 753] width 71 height 21
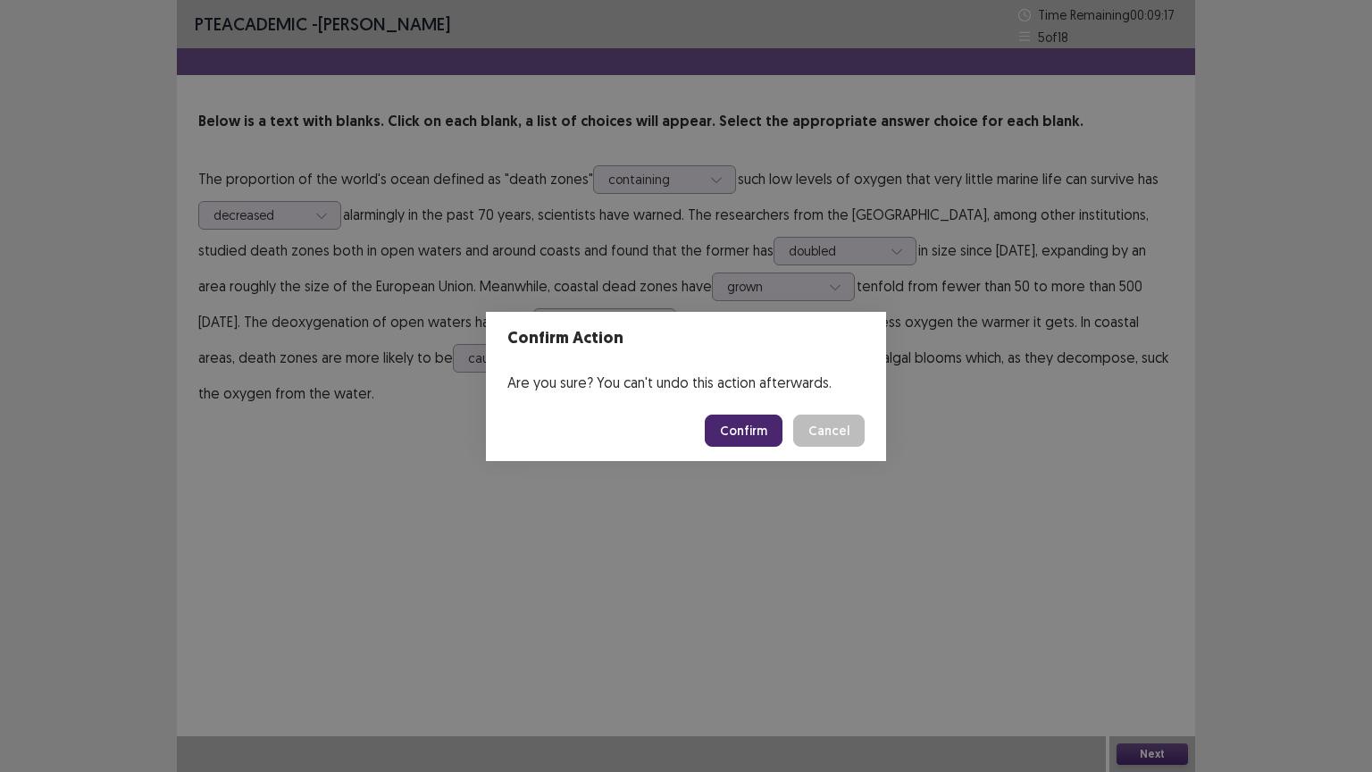
click at [768, 422] on button "Confirm" at bounding box center [744, 430] width 78 height 32
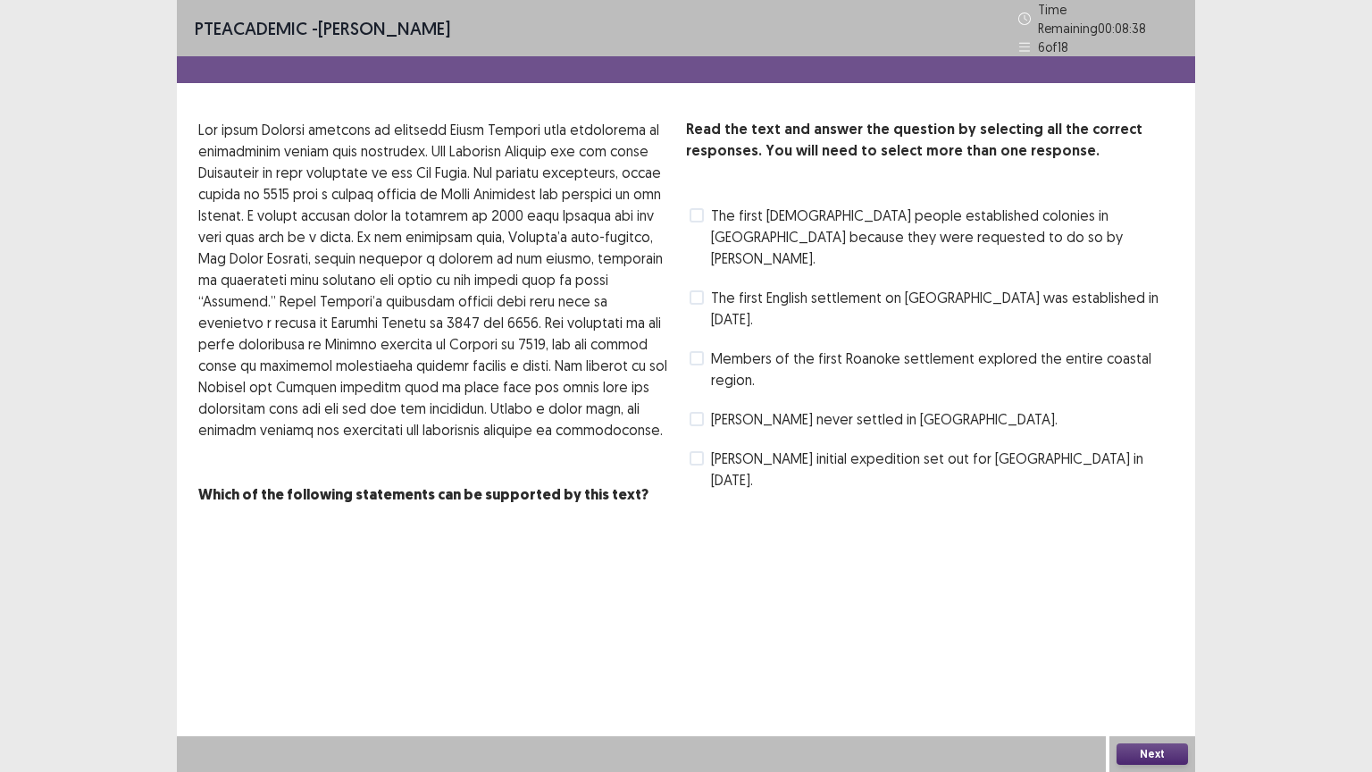
click at [699, 351] on span at bounding box center [697, 358] width 14 height 14
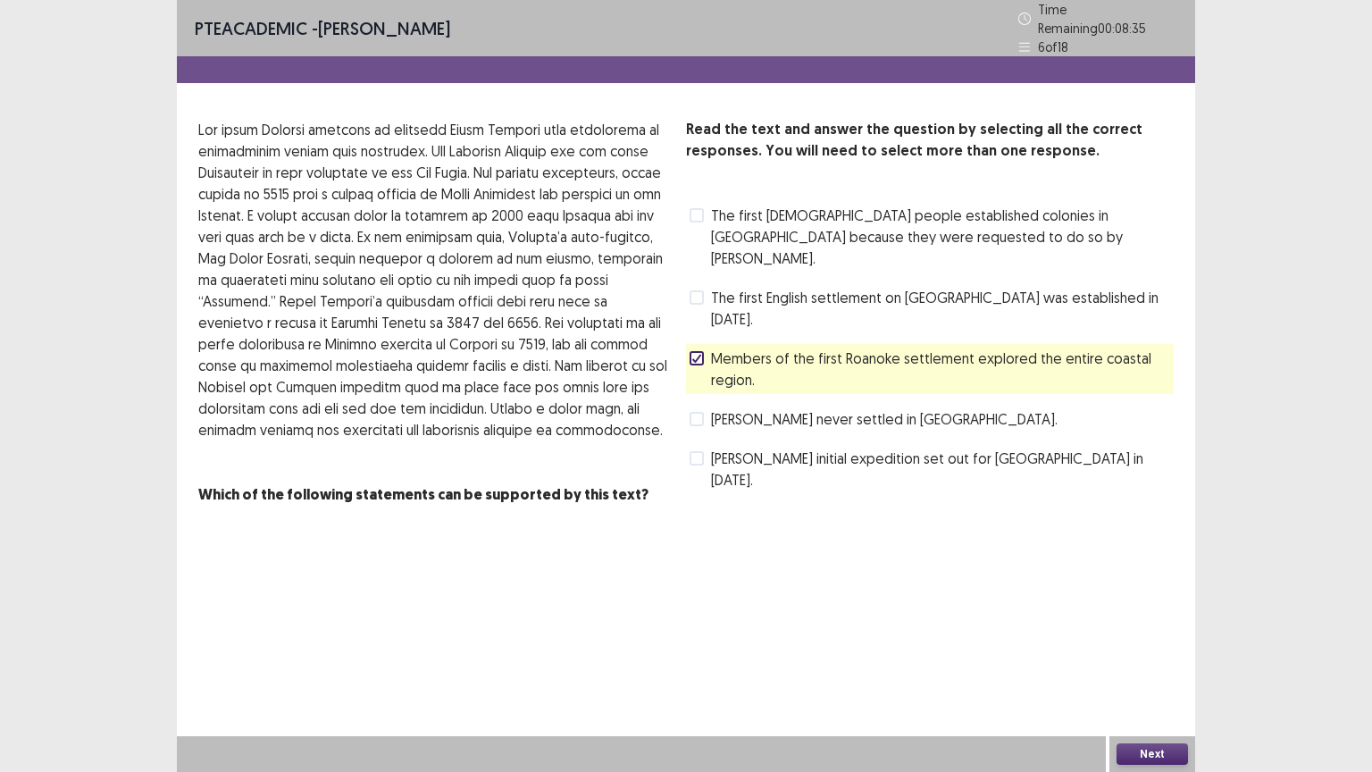
click at [1146, 651] on button "Next" at bounding box center [1151, 753] width 71 height 21
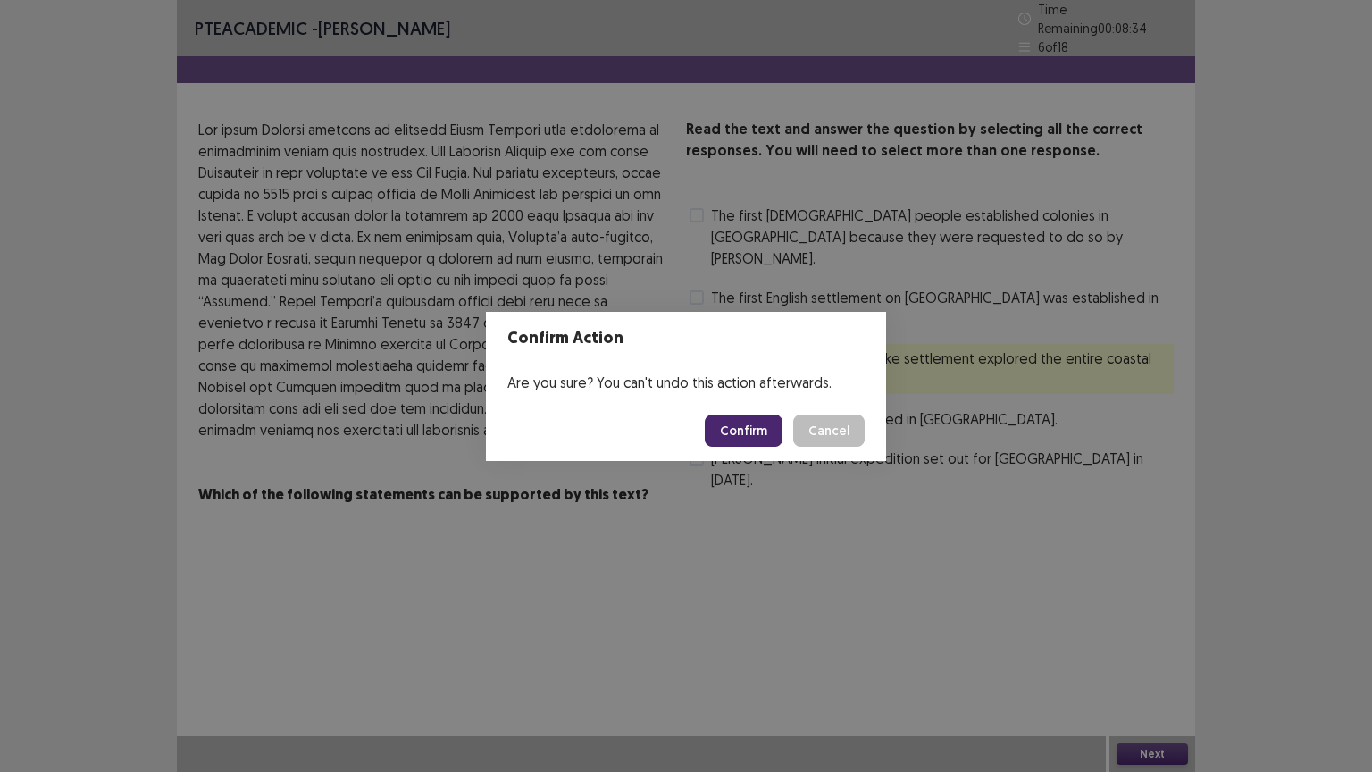
click at [758, 432] on button "Confirm" at bounding box center [744, 430] width 78 height 32
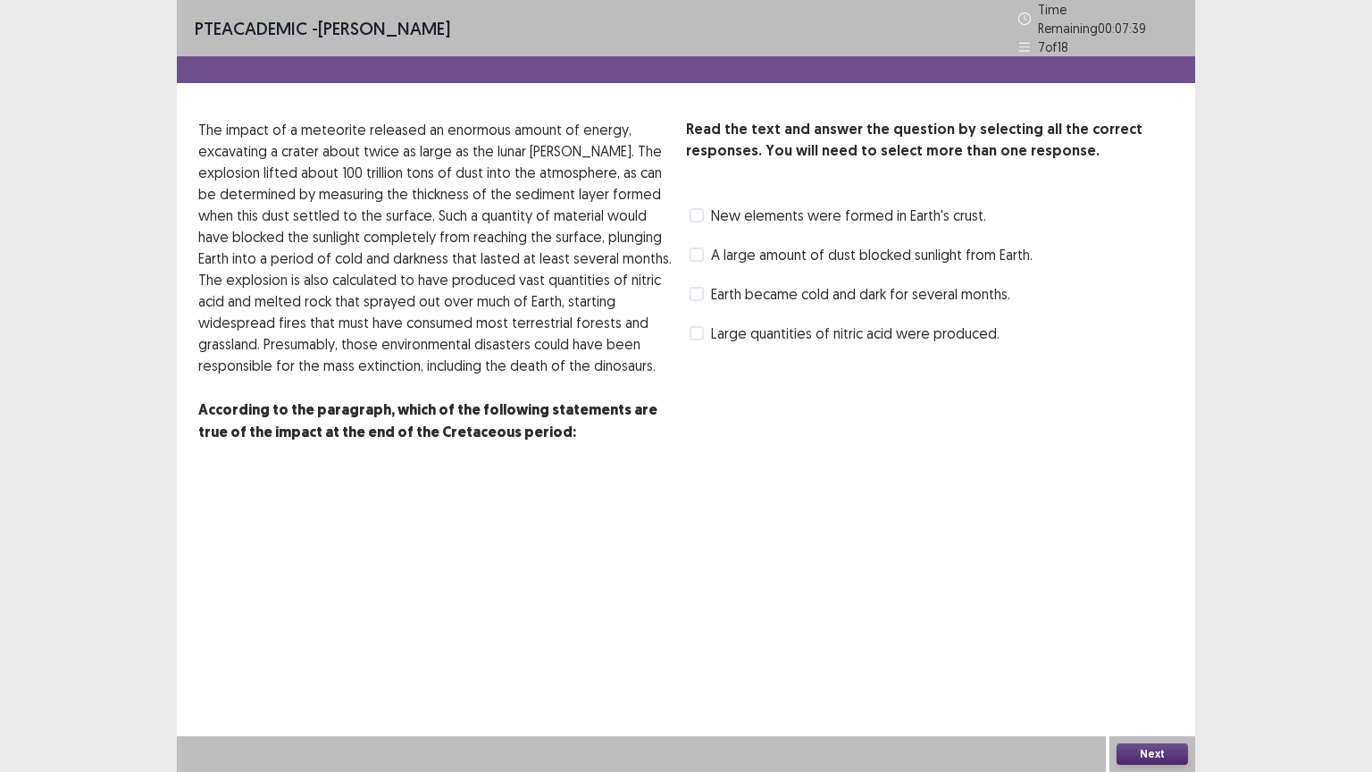
click at [703, 327] on span at bounding box center [697, 333] width 14 height 14
click at [1140, 651] on button "Next" at bounding box center [1151, 753] width 71 height 21
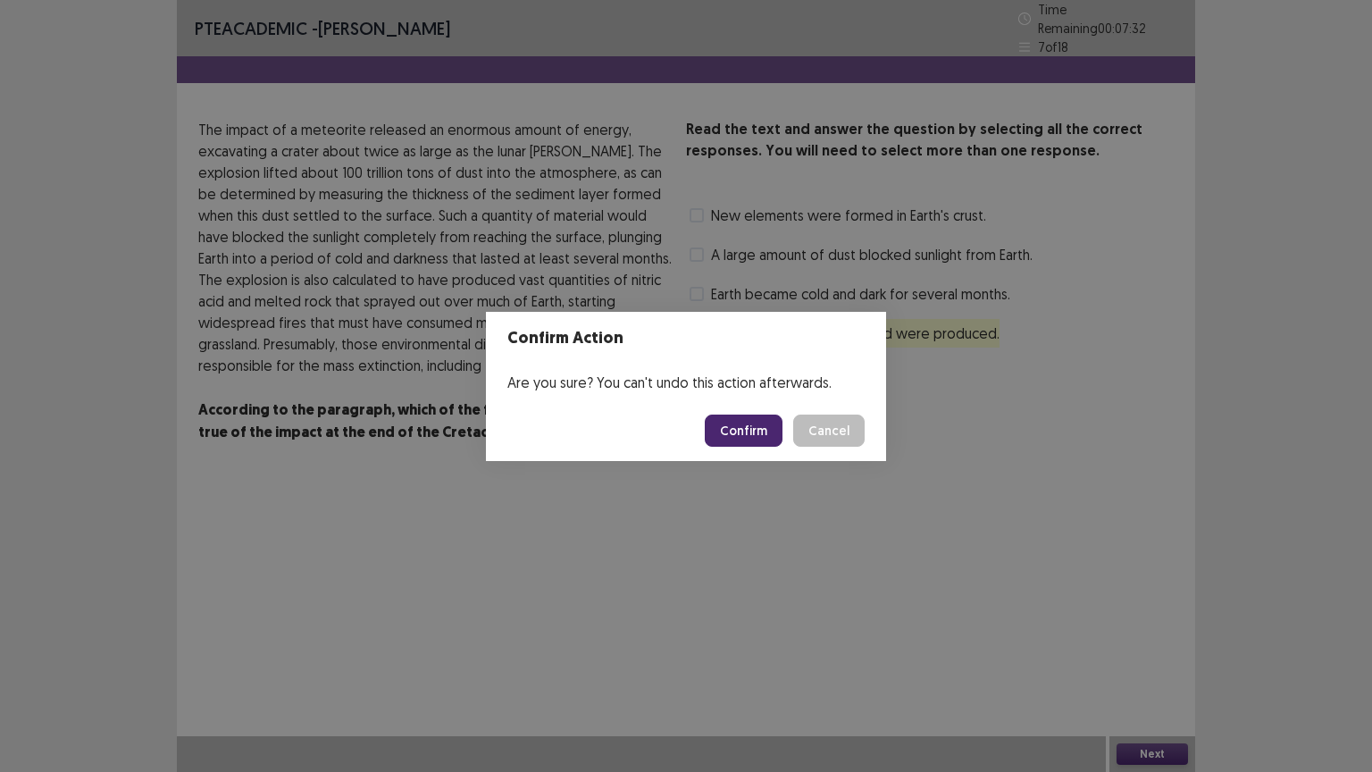
click at [741, 422] on button "Confirm" at bounding box center [744, 430] width 78 height 32
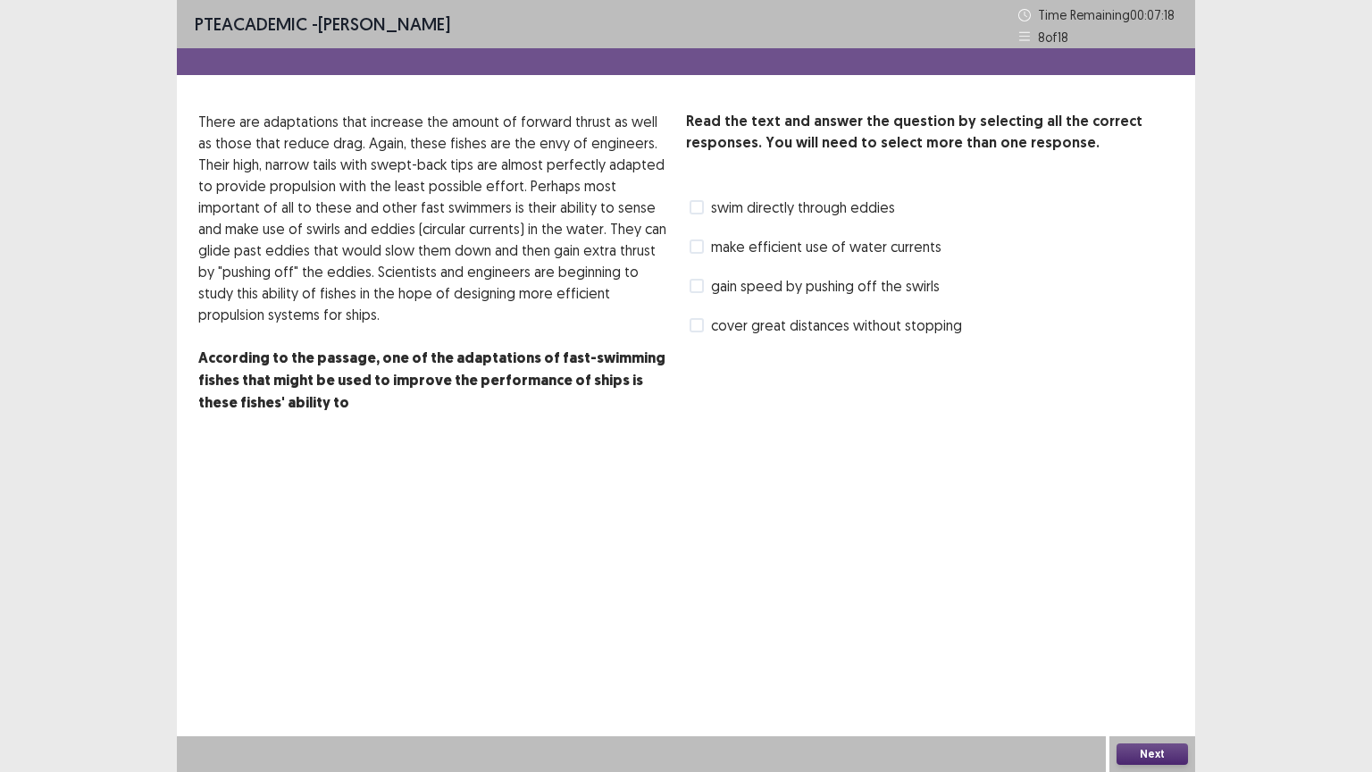
click at [700, 288] on span at bounding box center [697, 286] width 14 height 14
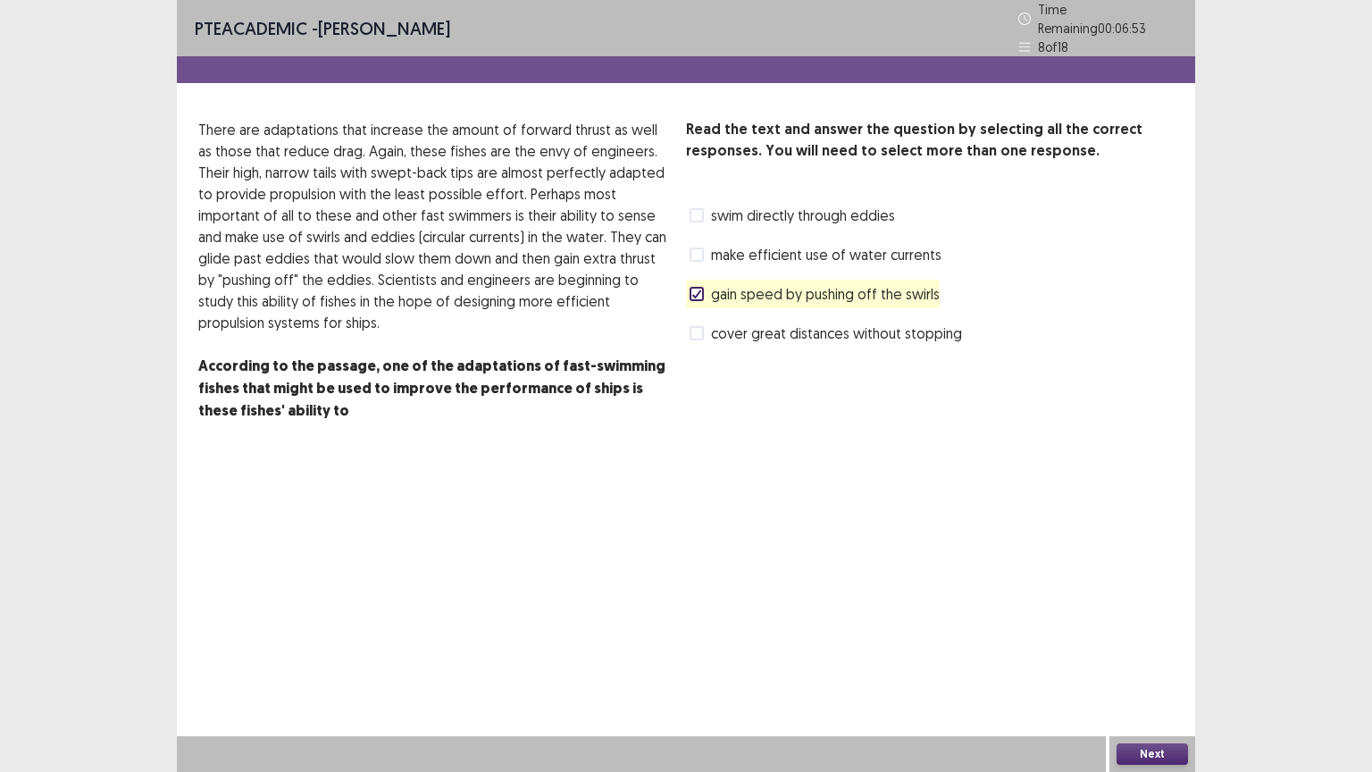
click at [1151, 651] on button "Next" at bounding box center [1151, 753] width 71 height 21
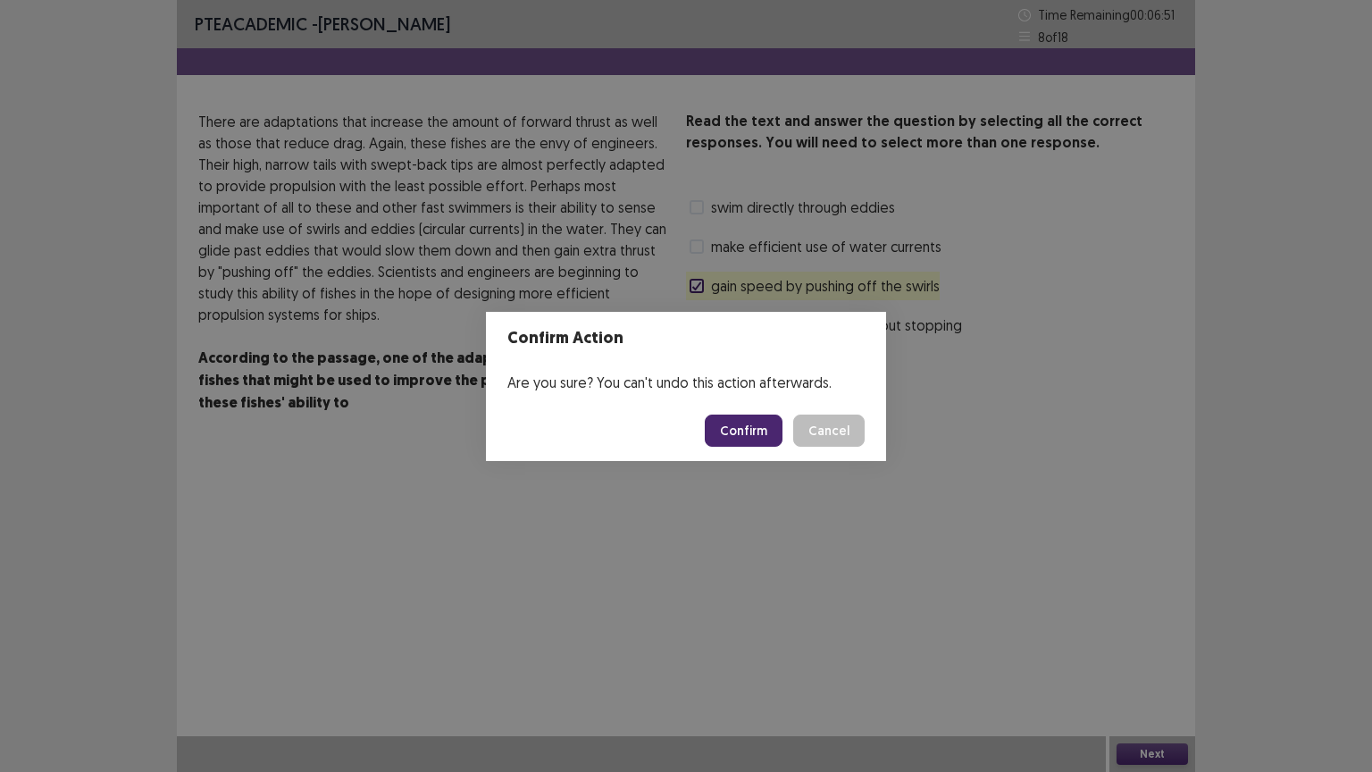
click at [750, 417] on button "Confirm" at bounding box center [744, 430] width 78 height 32
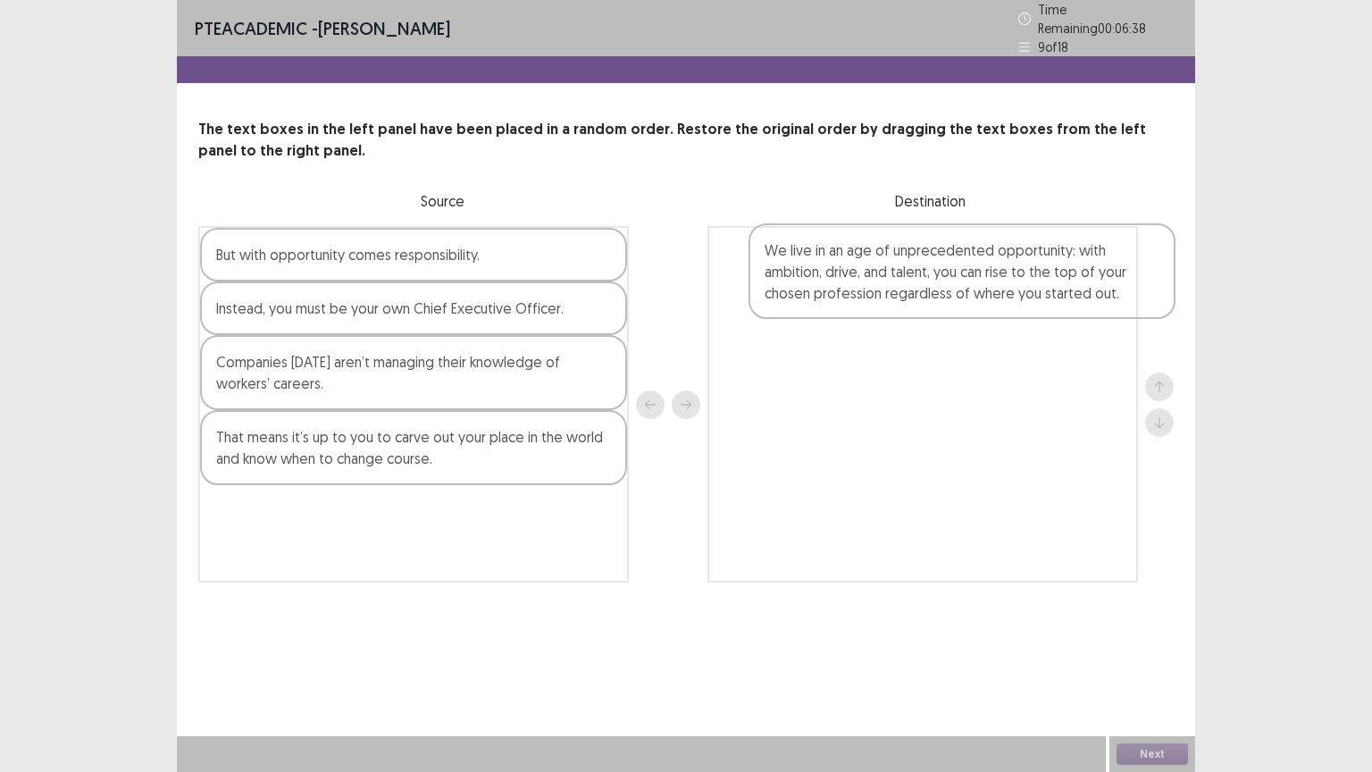
drag, startPoint x: 389, startPoint y: 446, endPoint x: 932, endPoint y: 272, distance: 570.3
click at [932, 272] on div "But with opportunity comes responsibility. Instead, you must be your own Chief …" at bounding box center [685, 404] width 975 height 356
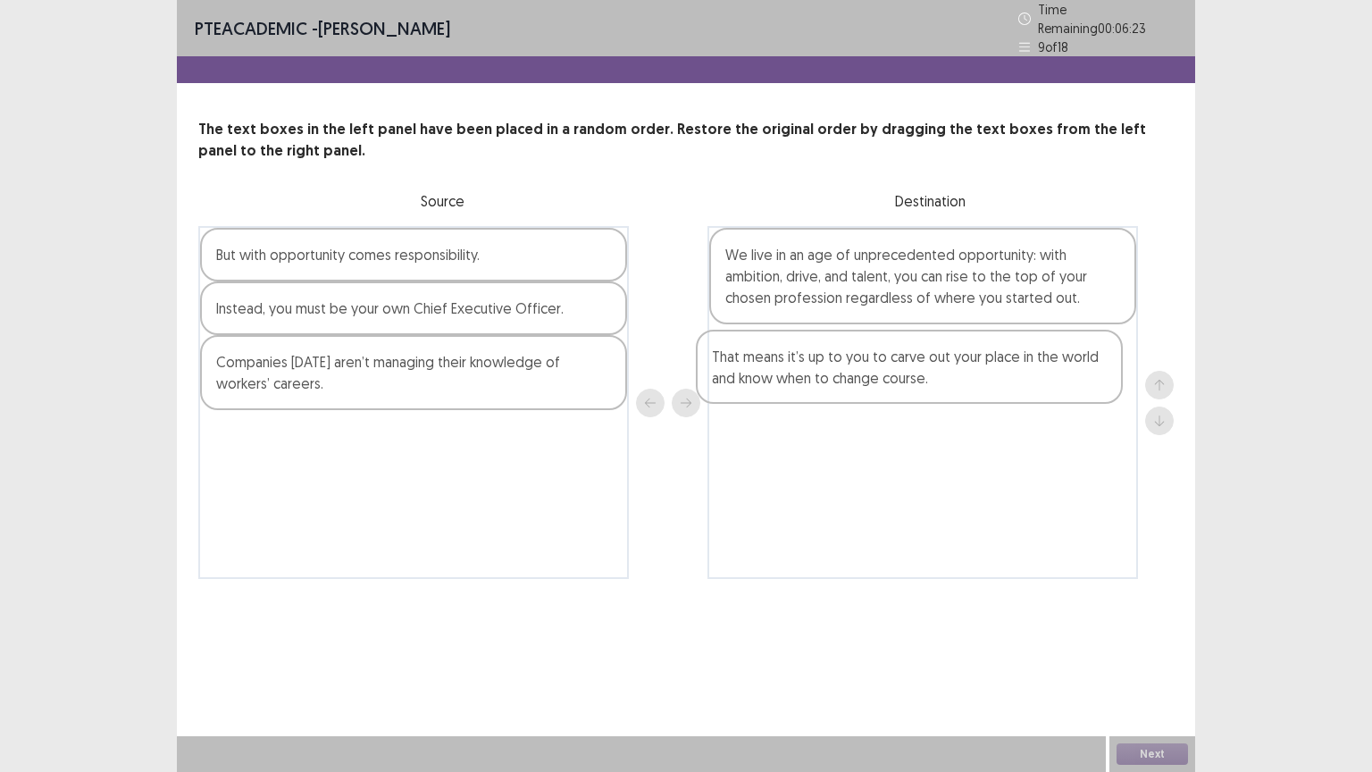
drag, startPoint x: 481, startPoint y: 464, endPoint x: 986, endPoint y: 394, distance: 509.4
click at [986, 394] on div "But with opportunity comes responsibility. Instead, you must be your own Chief …" at bounding box center [685, 402] width 975 height 353
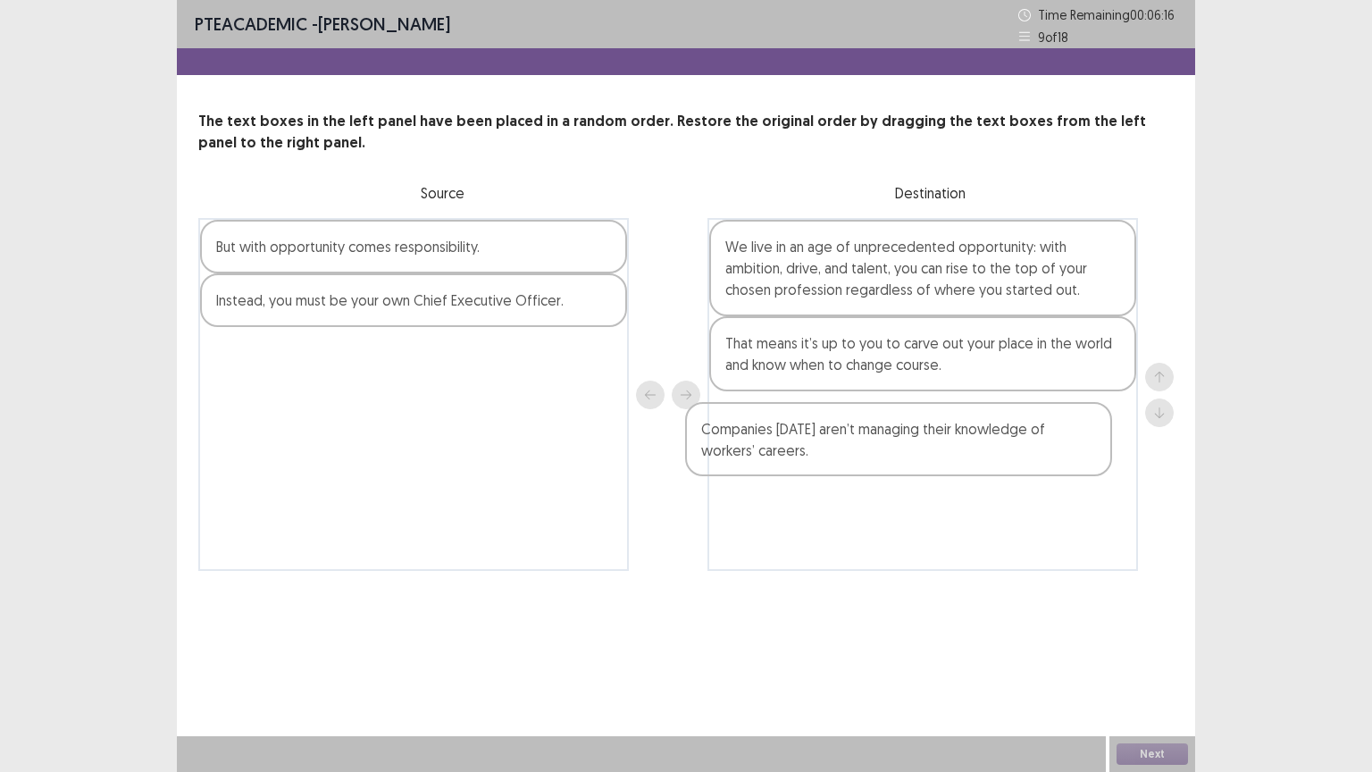
drag, startPoint x: 431, startPoint y: 379, endPoint x: 928, endPoint y: 458, distance: 503.8
click at [928, 458] on div "But with opportunity comes responsibility. Instead, you must be your own Chief …" at bounding box center [685, 394] width 975 height 353
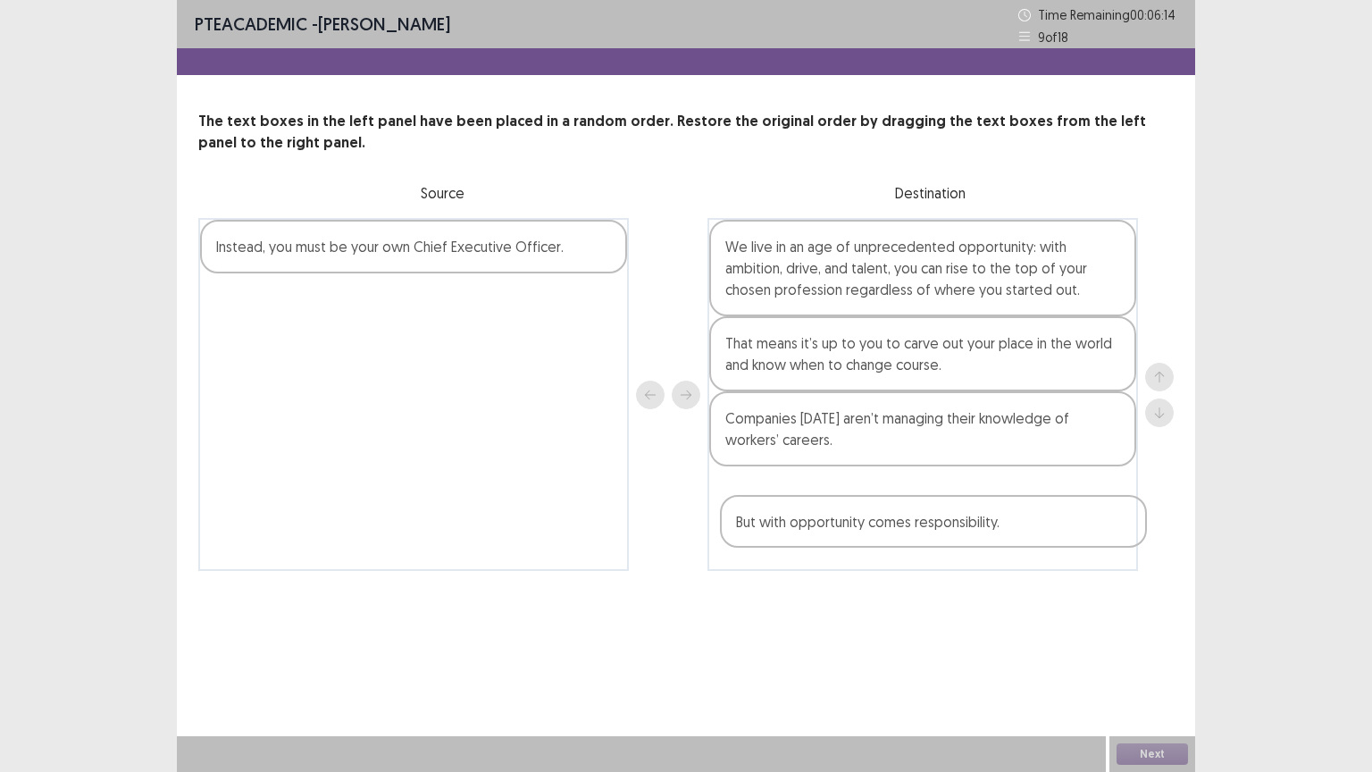
drag, startPoint x: 386, startPoint y: 254, endPoint x: 910, endPoint y: 517, distance: 586.8
click at [910, 517] on div "But with opportunity comes responsibility. Instead, you must be your own Chief …" at bounding box center [685, 394] width 975 height 353
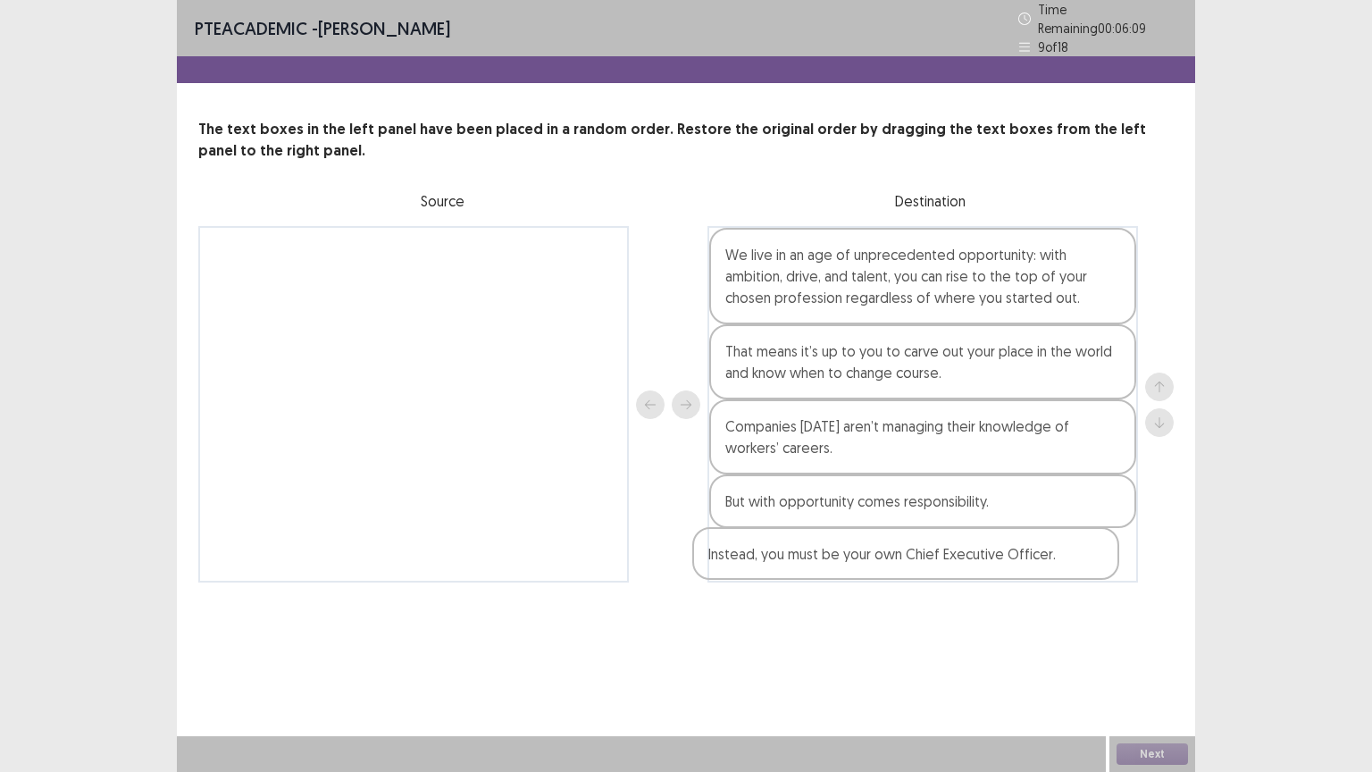
drag, startPoint x: 454, startPoint y: 258, endPoint x: 950, endPoint y: 581, distance: 592.6
click at [950, 581] on div "PTE academic - [PERSON_NAME] Time Remaining 00 : 06 : 09 9 of 18 The text boxes…" at bounding box center [686, 309] width 1018 height 618
drag, startPoint x: 911, startPoint y: 543, endPoint x: 911, endPoint y: 492, distance: 50.9
click at [911, 492] on div "We live in an age of unprecedented opportunity: with ambition, drive, and talen…" at bounding box center [922, 404] width 431 height 356
click at [1161, 651] on button "Next" at bounding box center [1151, 753] width 71 height 21
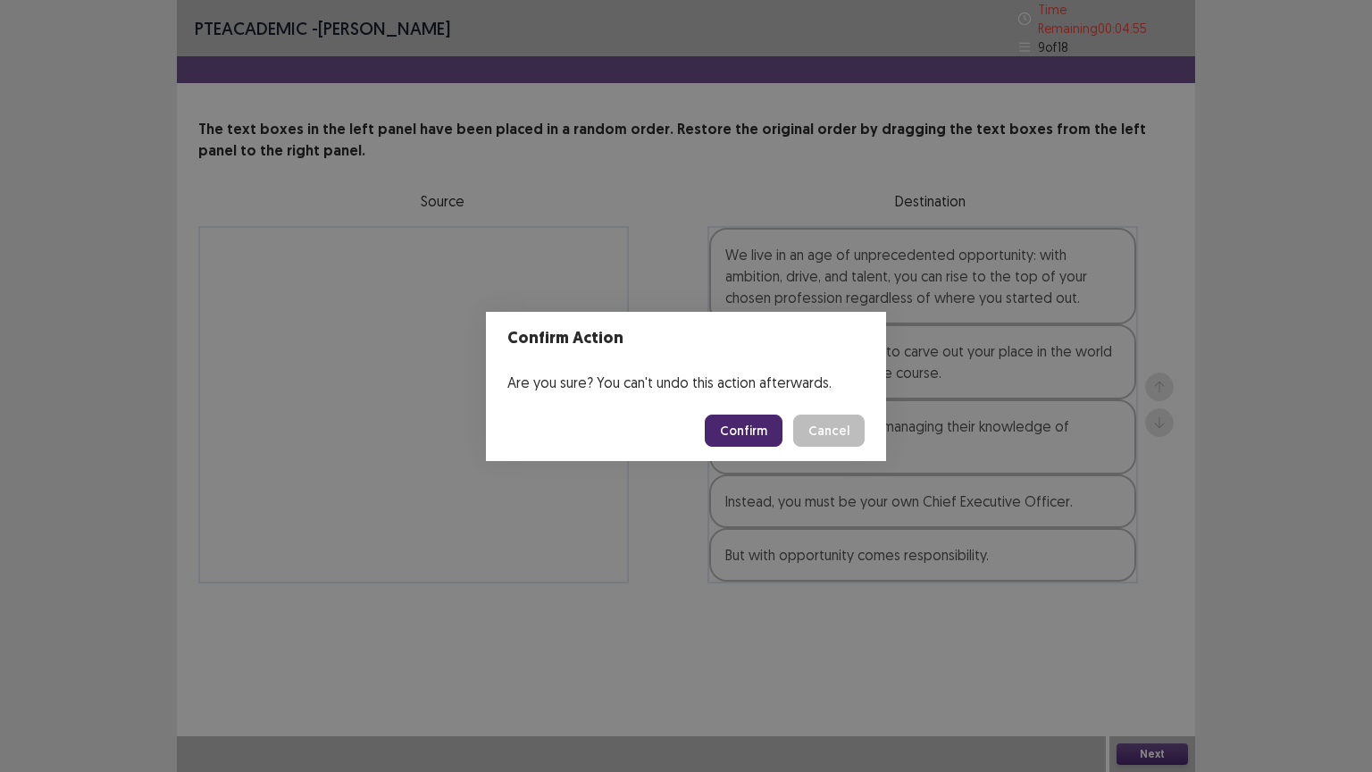
click at [760, 429] on button "Confirm" at bounding box center [744, 430] width 78 height 32
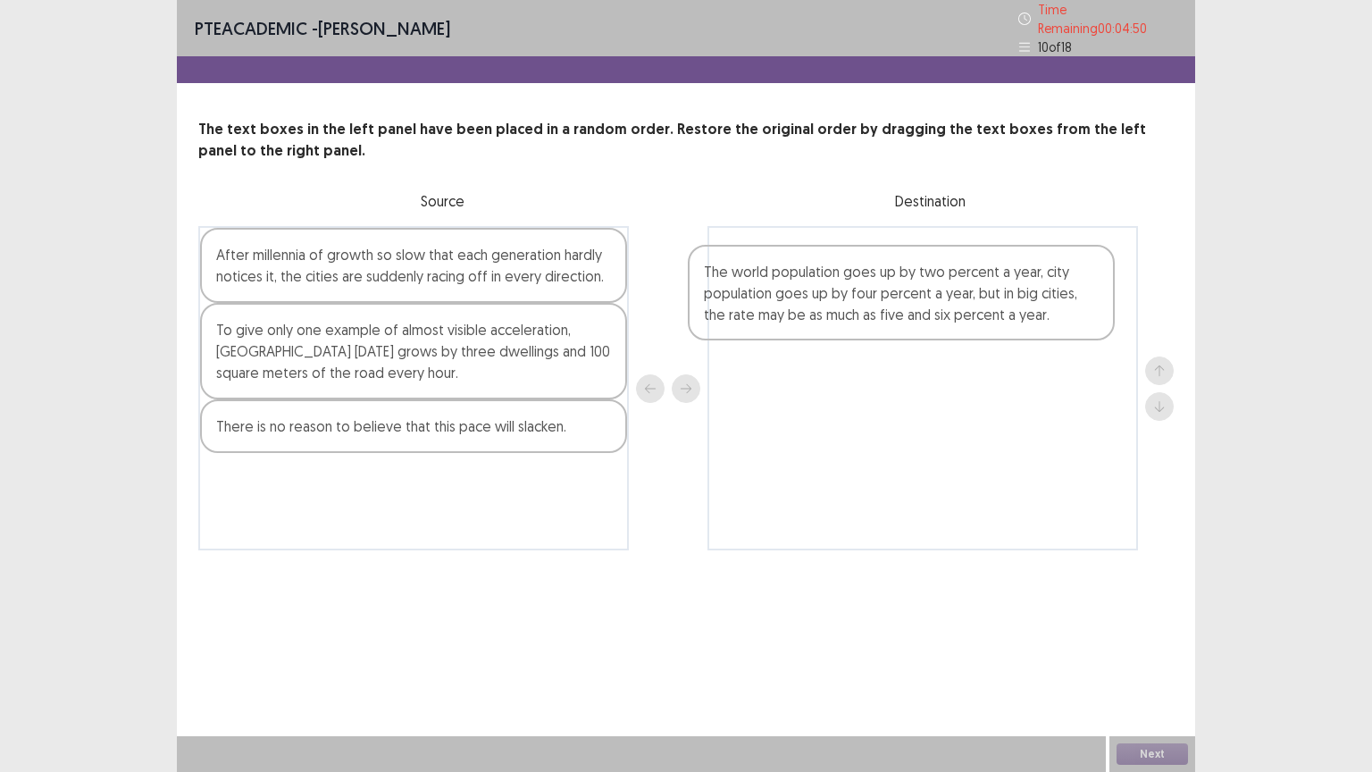
drag, startPoint x: 372, startPoint y: 447, endPoint x: 872, endPoint y: 300, distance: 521.2
click at [872, 300] on div "After millennia of growth so slow that each generation hardly notices it, the c…" at bounding box center [685, 388] width 975 height 324
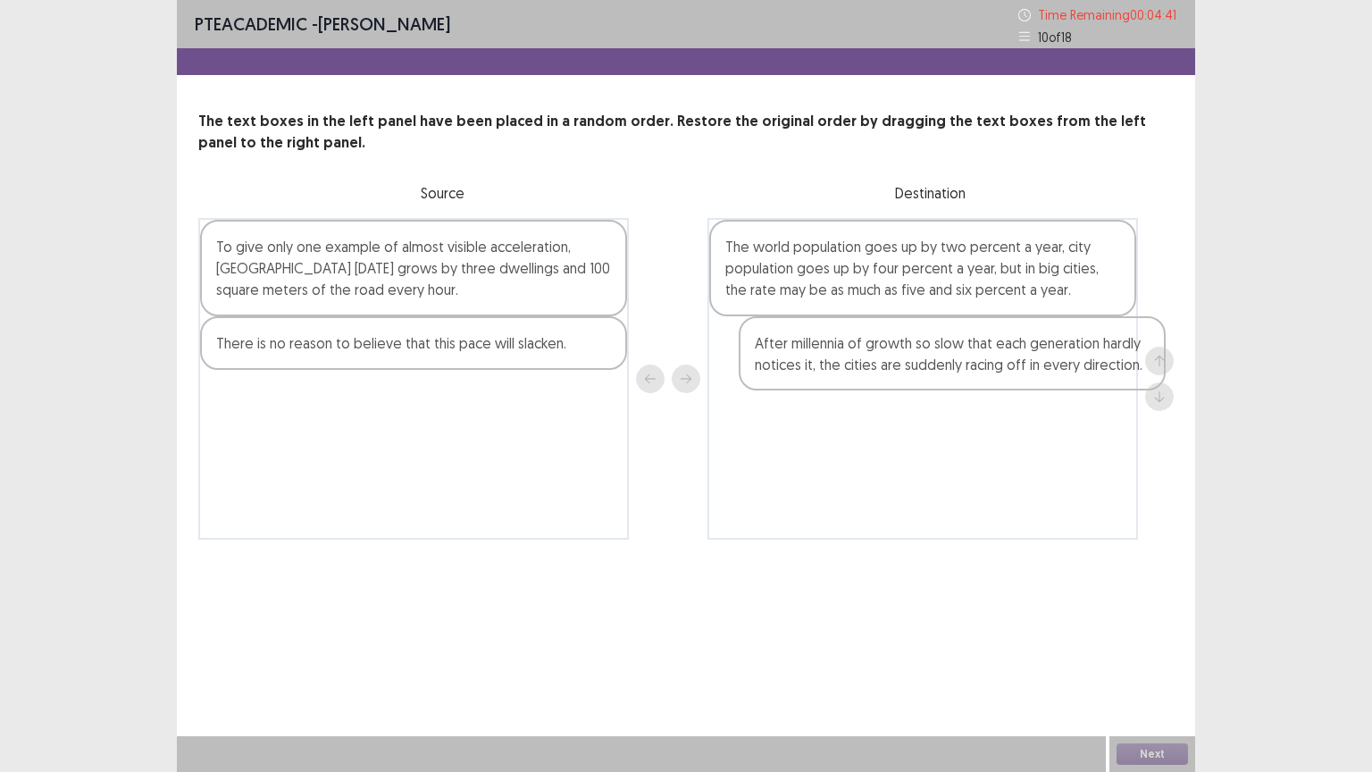
drag, startPoint x: 477, startPoint y: 272, endPoint x: 1014, endPoint y: 368, distance: 545.4
click at [1014, 368] on div "After millennia of growth so slow that each generation hardly notices it, the c…" at bounding box center [685, 379] width 975 height 322
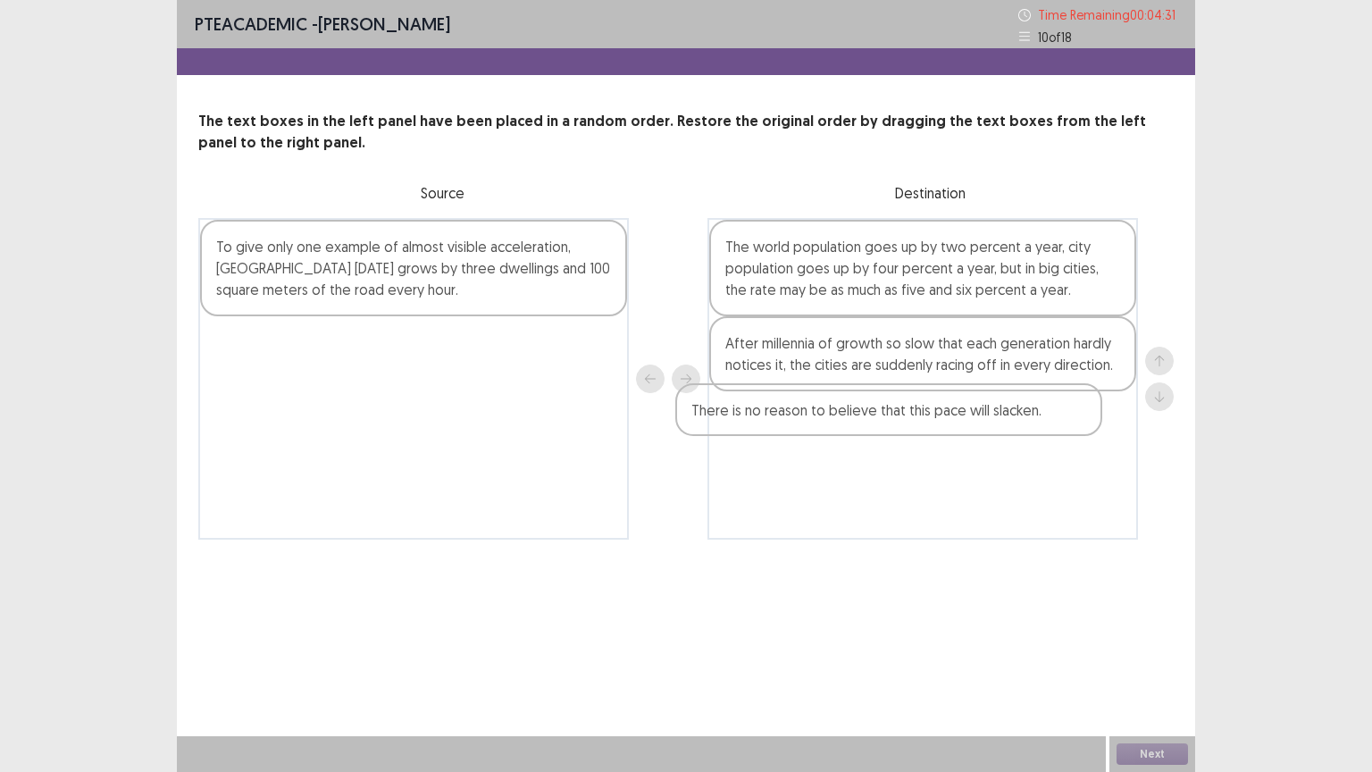
drag, startPoint x: 493, startPoint y: 339, endPoint x: 982, endPoint y: 422, distance: 495.4
click at [982, 422] on div "To give only one example of almost visible acceleration, [GEOGRAPHIC_DATA] [DAT…" at bounding box center [685, 379] width 975 height 322
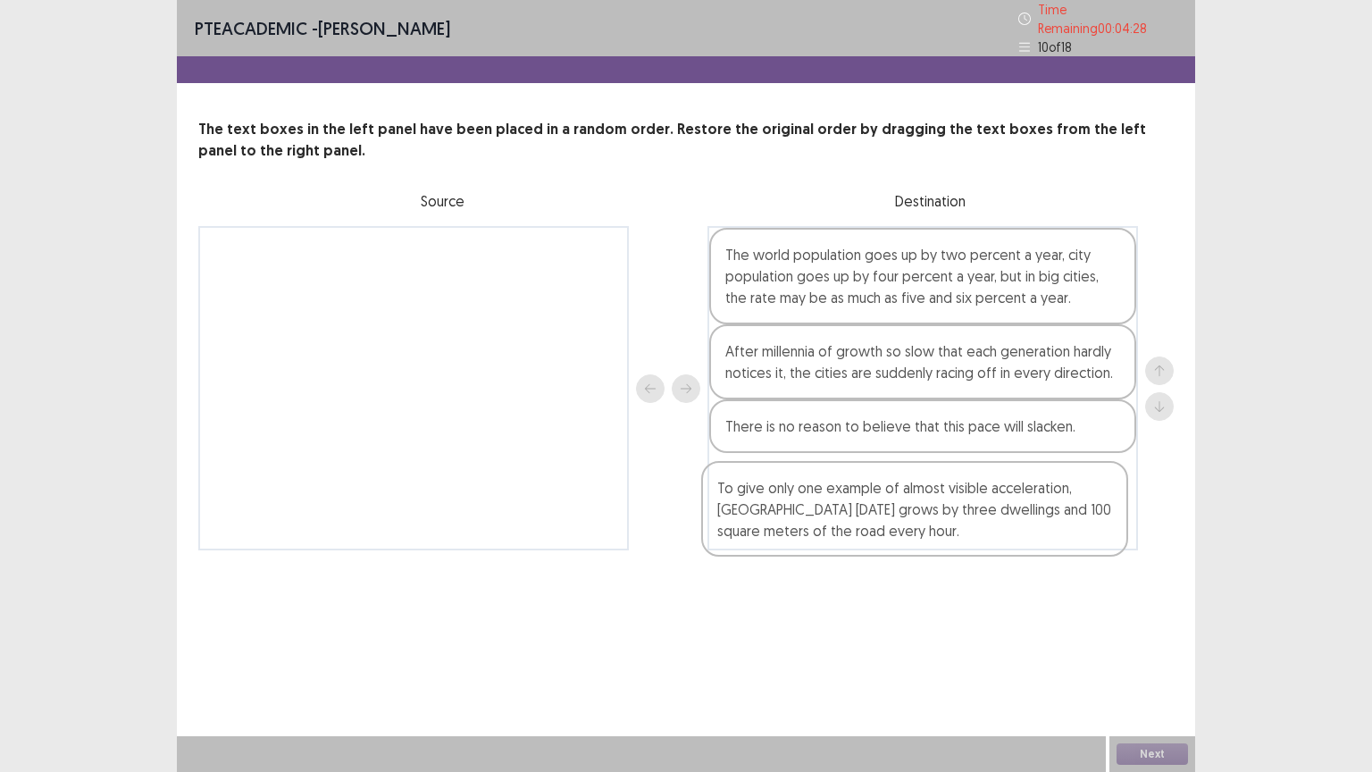
drag, startPoint x: 444, startPoint y: 281, endPoint x: 966, endPoint y: 532, distance: 579.7
click at [966, 532] on div "To give only one example of almost visible acceleration, [GEOGRAPHIC_DATA] [DAT…" at bounding box center [685, 388] width 975 height 324
click at [1162, 651] on button "Next" at bounding box center [1151, 753] width 71 height 21
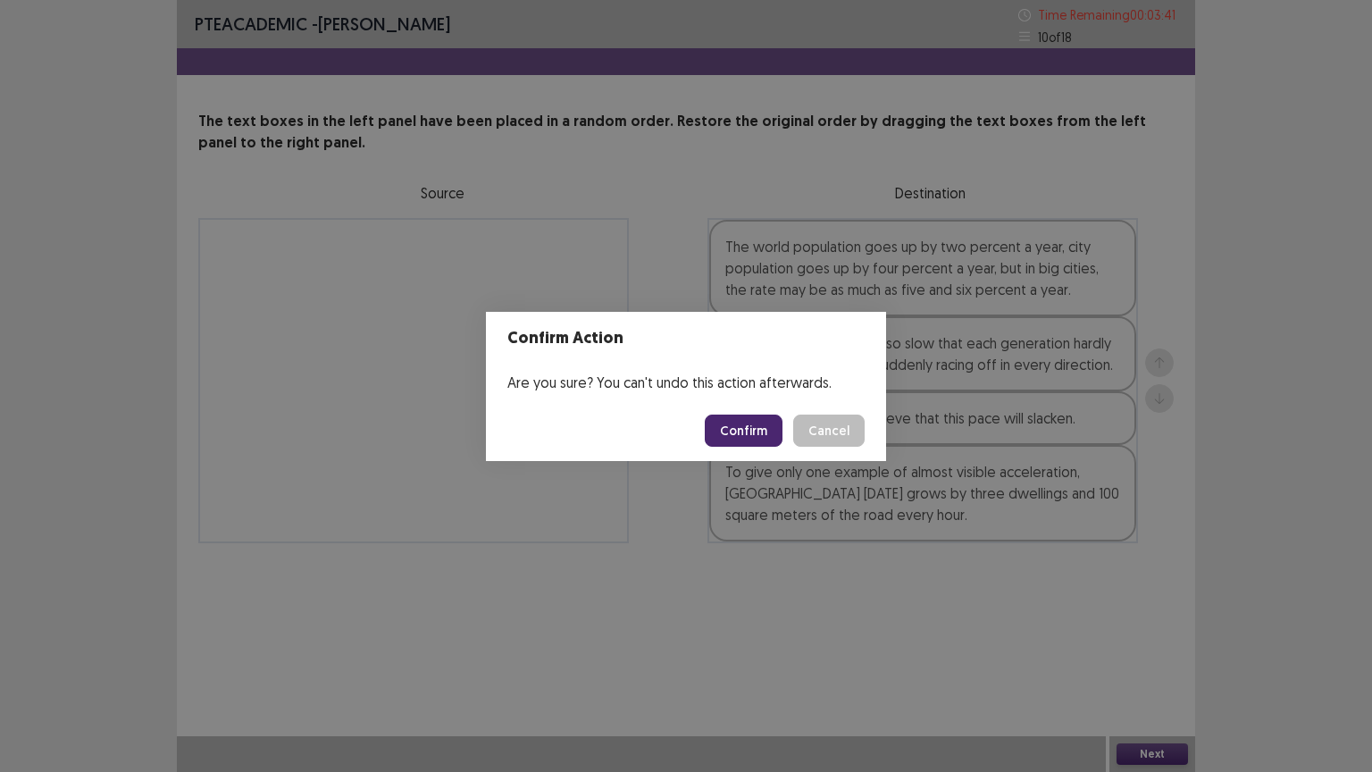
click at [745, 433] on button "Confirm" at bounding box center [744, 430] width 78 height 32
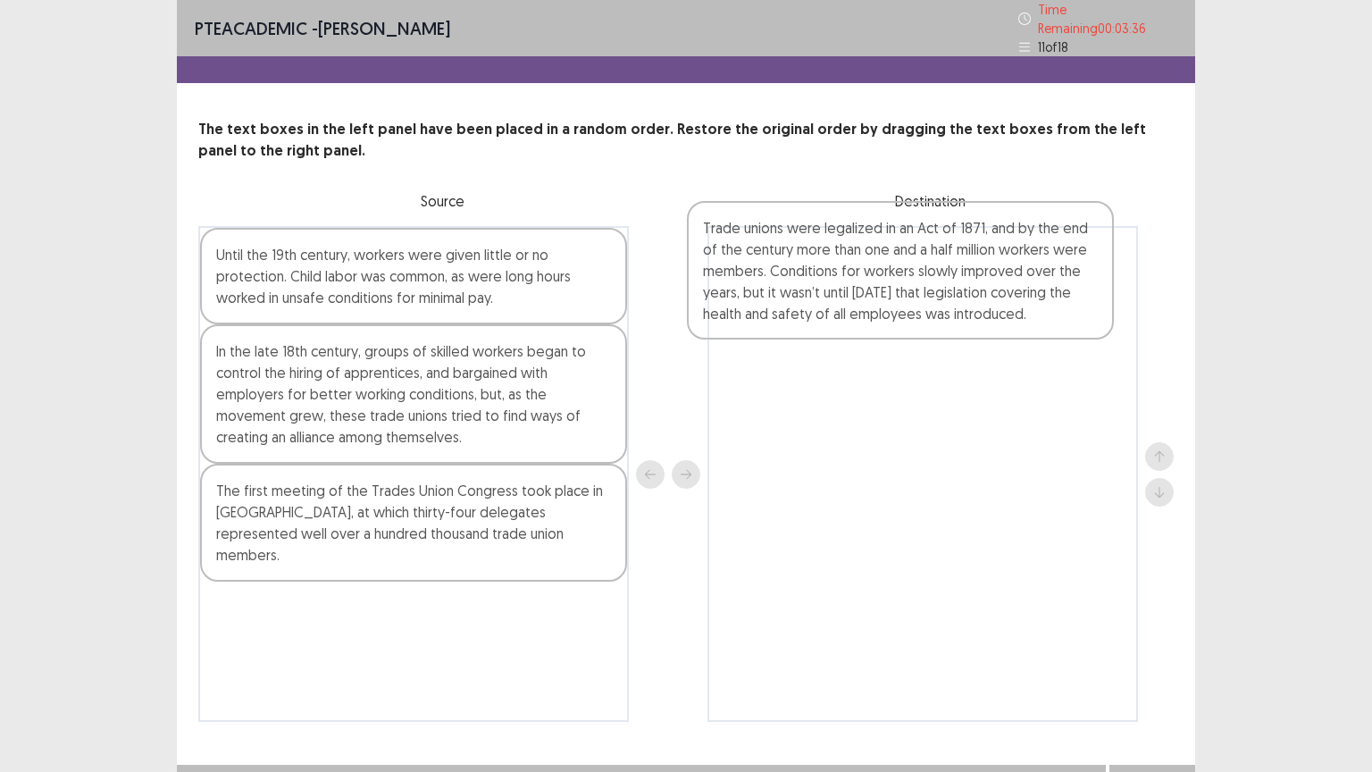
drag, startPoint x: 352, startPoint y: 404, endPoint x: 848, endPoint y: 288, distance: 509.1
click at [848, 288] on div "Until the 19th century, workers were given little or no protection. Child labor…" at bounding box center [685, 474] width 975 height 496
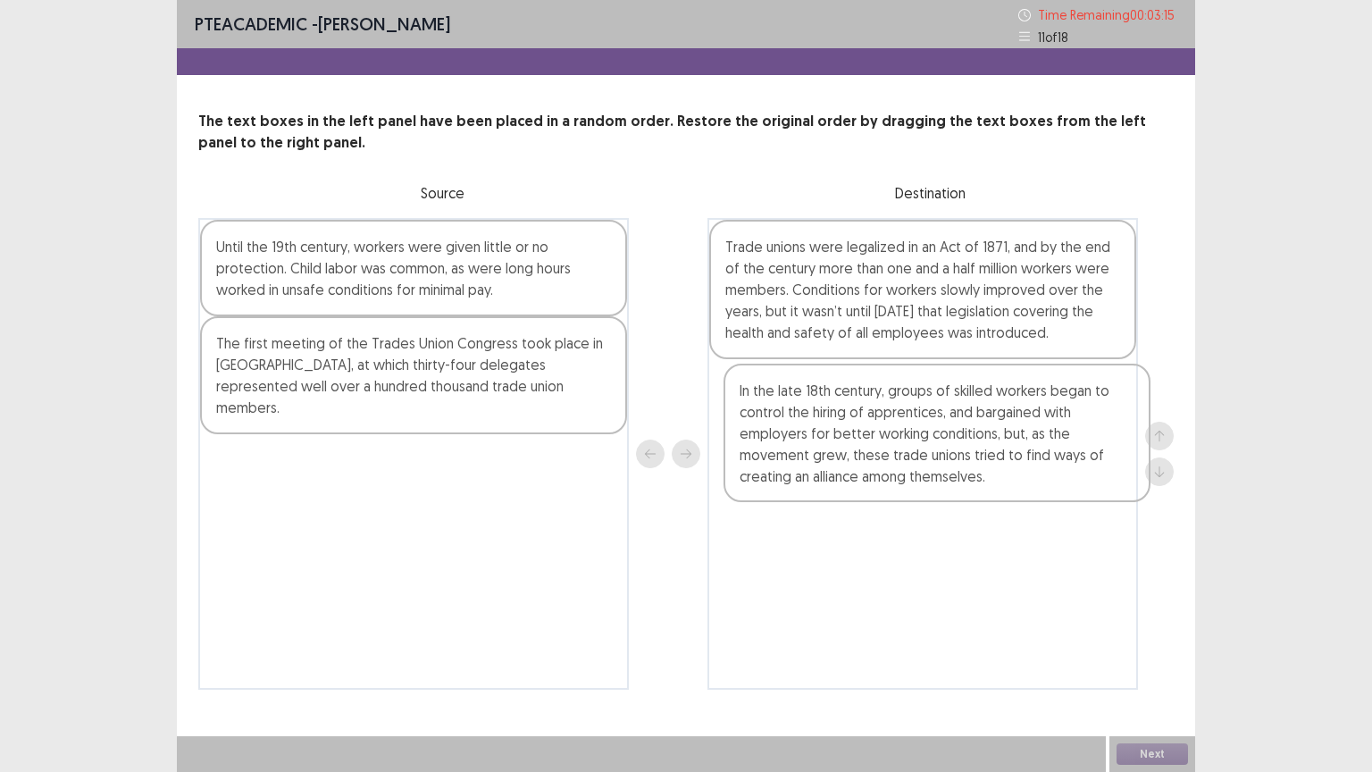
drag, startPoint x: 344, startPoint y: 408, endPoint x: 872, endPoint y: 456, distance: 530.1
click at [872, 456] on div "Until the 19th century, workers were given little or no protection. Child labor…" at bounding box center [685, 454] width 975 height 472
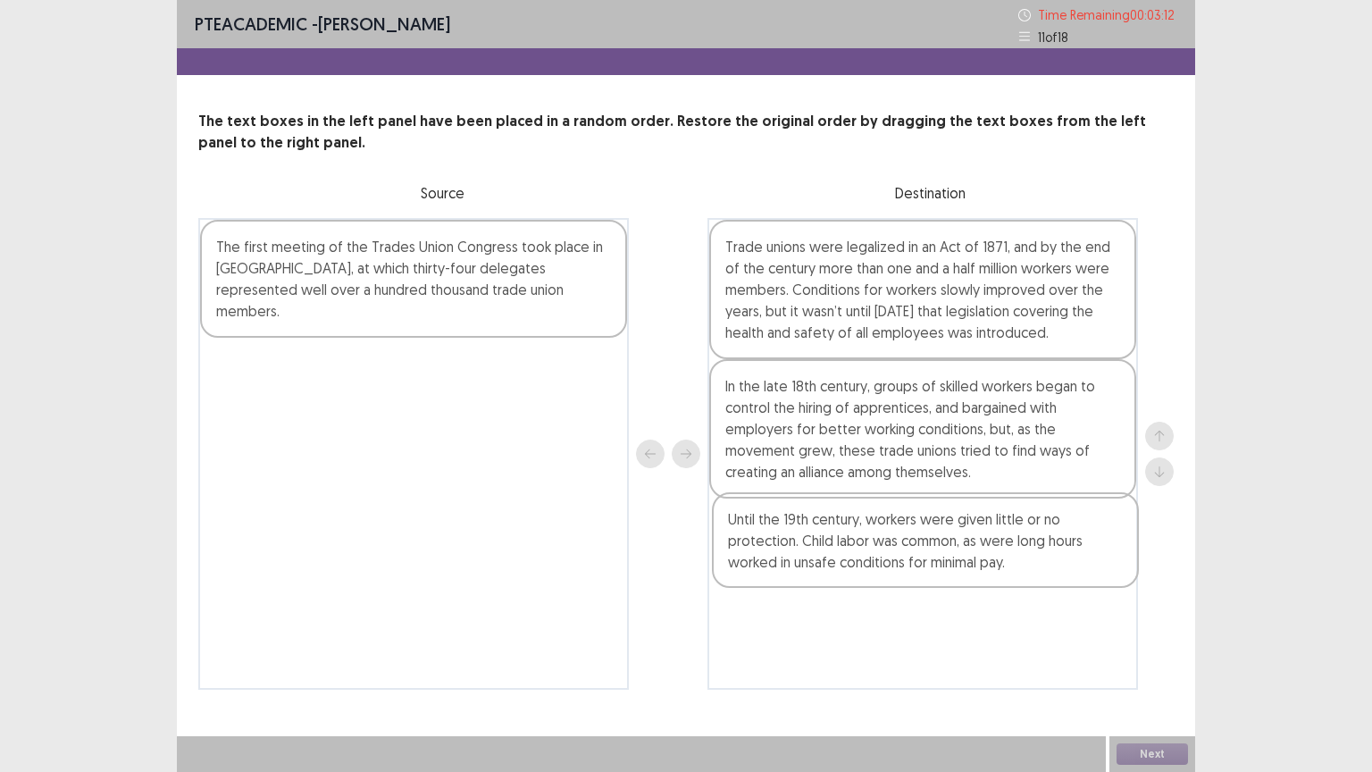
drag, startPoint x: 500, startPoint y: 283, endPoint x: 1022, endPoint y: 559, distance: 590.1
click at [1022, 559] on div "Until the 19th century, workers were given little or no protection. Child labor…" at bounding box center [685, 454] width 975 height 472
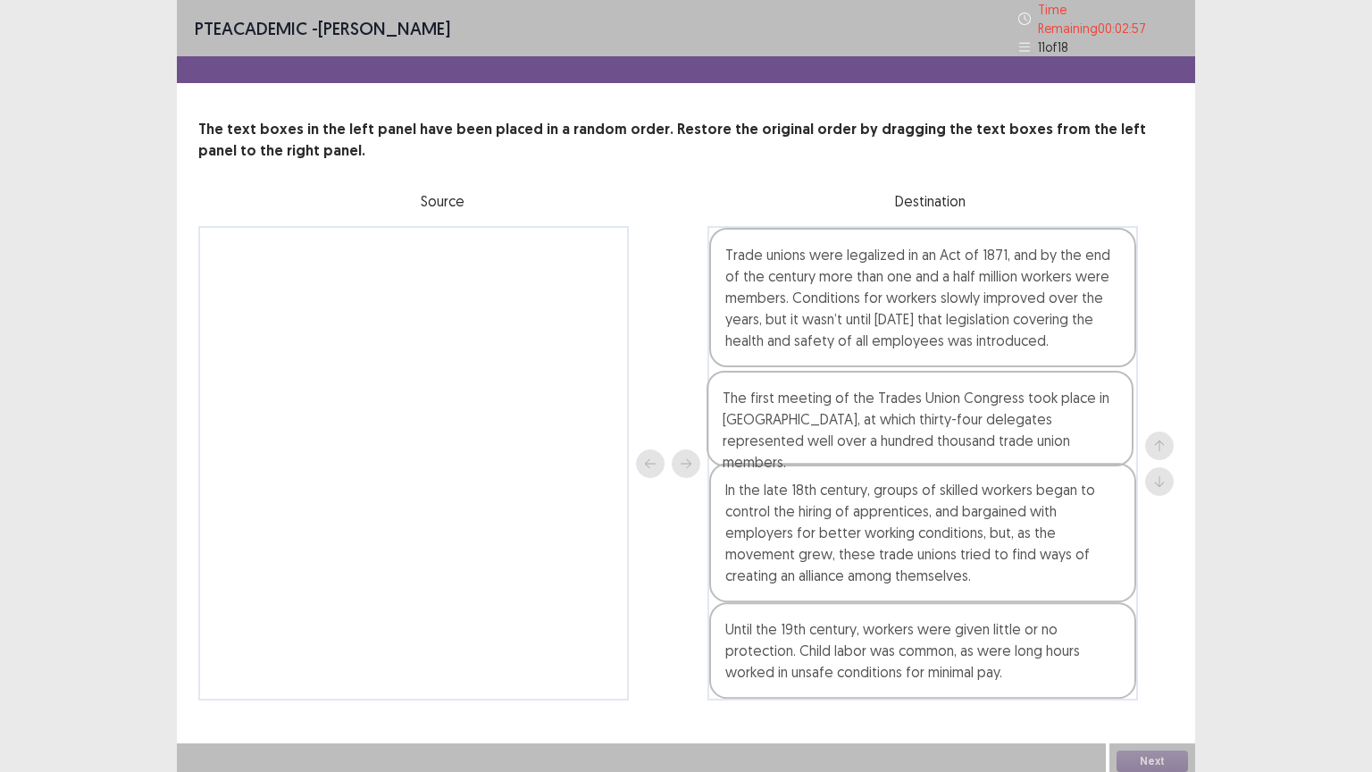
drag, startPoint x: 549, startPoint y: 279, endPoint x: 1064, endPoint y: 436, distance: 538.0
click at [1064, 436] on div "The first meeting of the Trades Union Congress took place in [GEOGRAPHIC_DATA],…" at bounding box center [685, 463] width 975 height 474
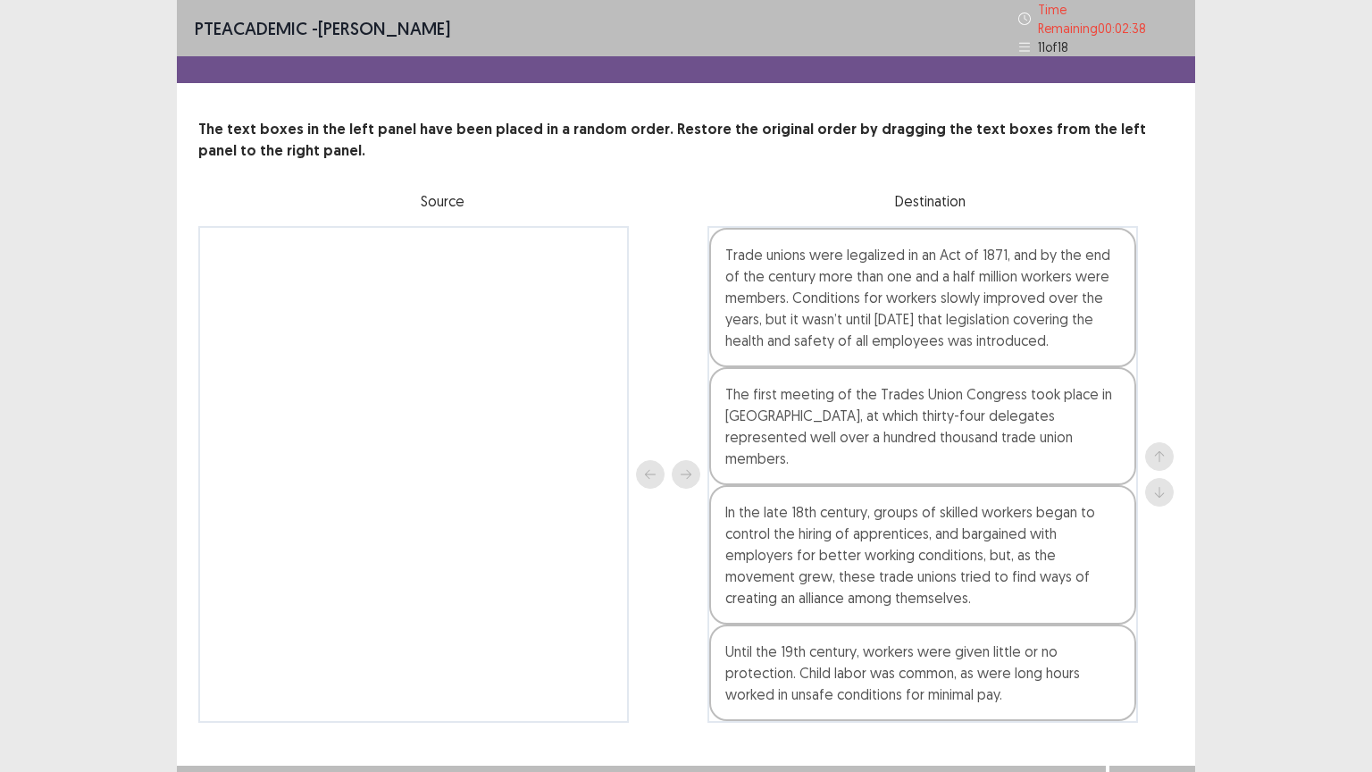
click at [1145, 651] on button "Next" at bounding box center [1151, 783] width 71 height 21
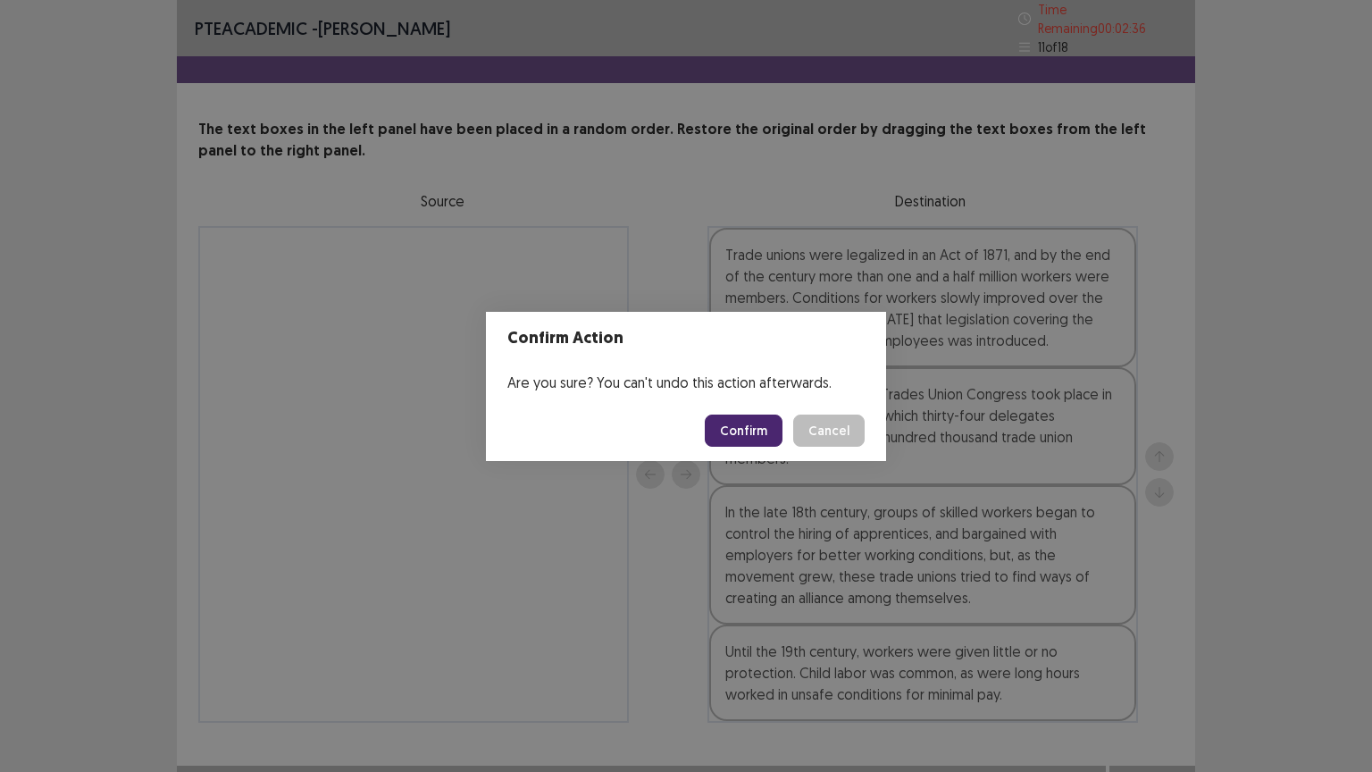
click at [757, 440] on button "Confirm" at bounding box center [744, 430] width 78 height 32
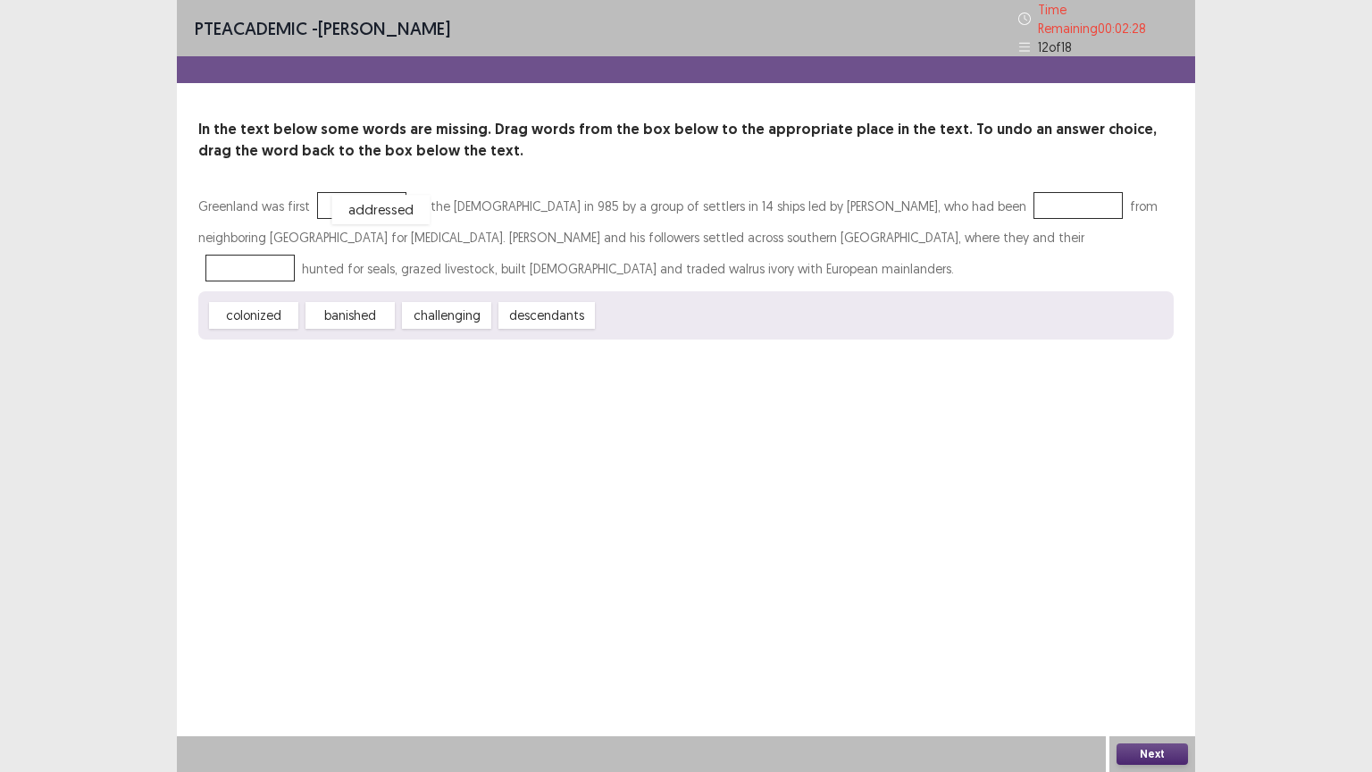
drag, startPoint x: 640, startPoint y: 311, endPoint x: 372, endPoint y: 201, distance: 288.8
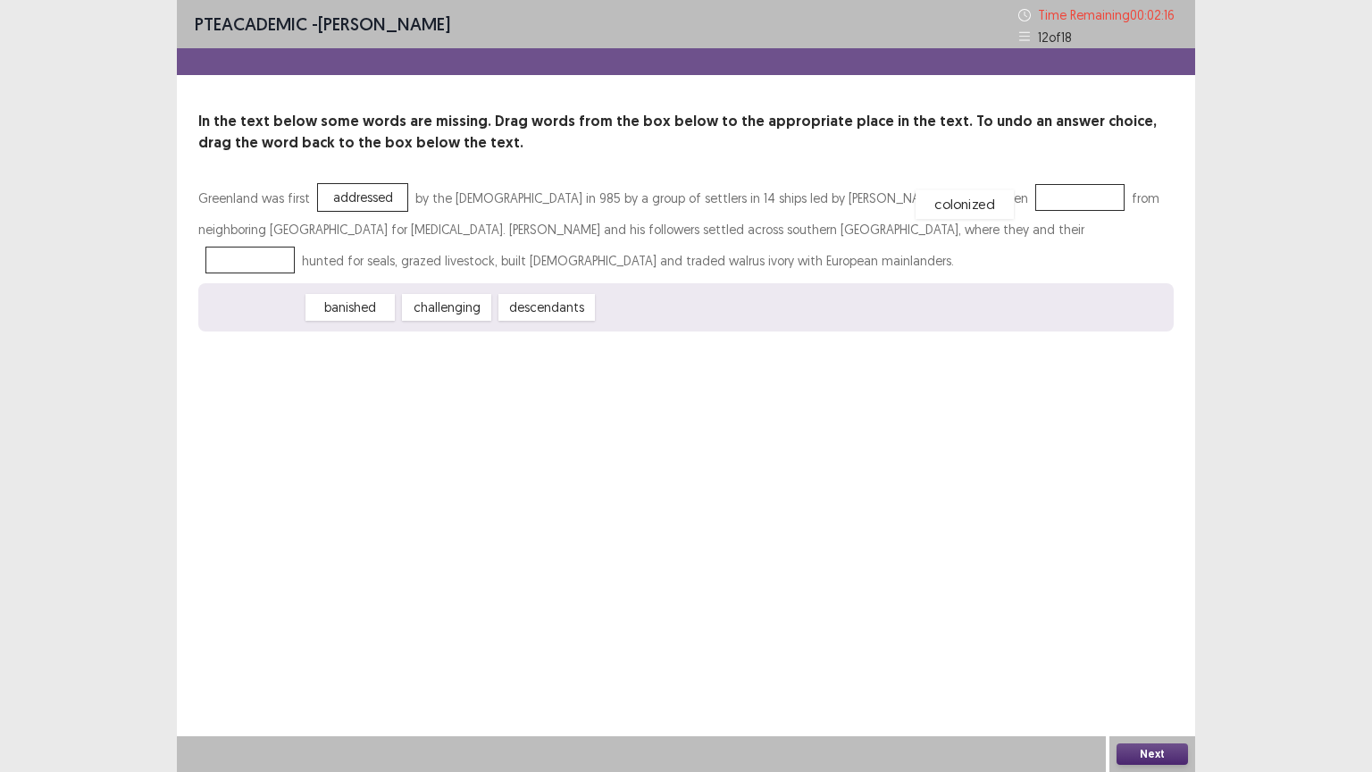
drag, startPoint x: 269, startPoint y: 310, endPoint x: 976, endPoint y: 206, distance: 714.9
drag, startPoint x: 438, startPoint y: 305, endPoint x: 732, endPoint y: 214, distance: 308.5
drag, startPoint x: 342, startPoint y: 307, endPoint x: 968, endPoint y: 196, distance: 636.0
click at [1142, 651] on button "Next" at bounding box center [1151, 753] width 71 height 21
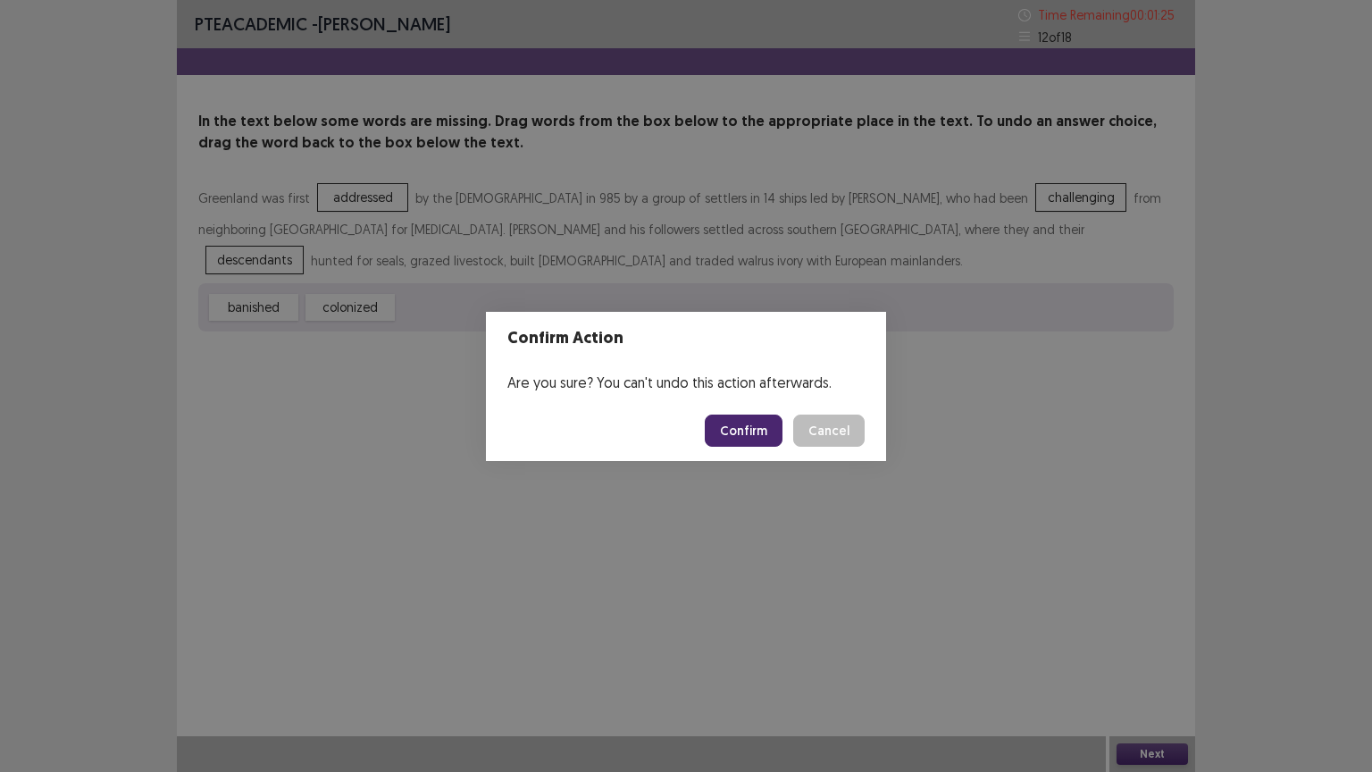
click at [754, 429] on button "Confirm" at bounding box center [744, 430] width 78 height 32
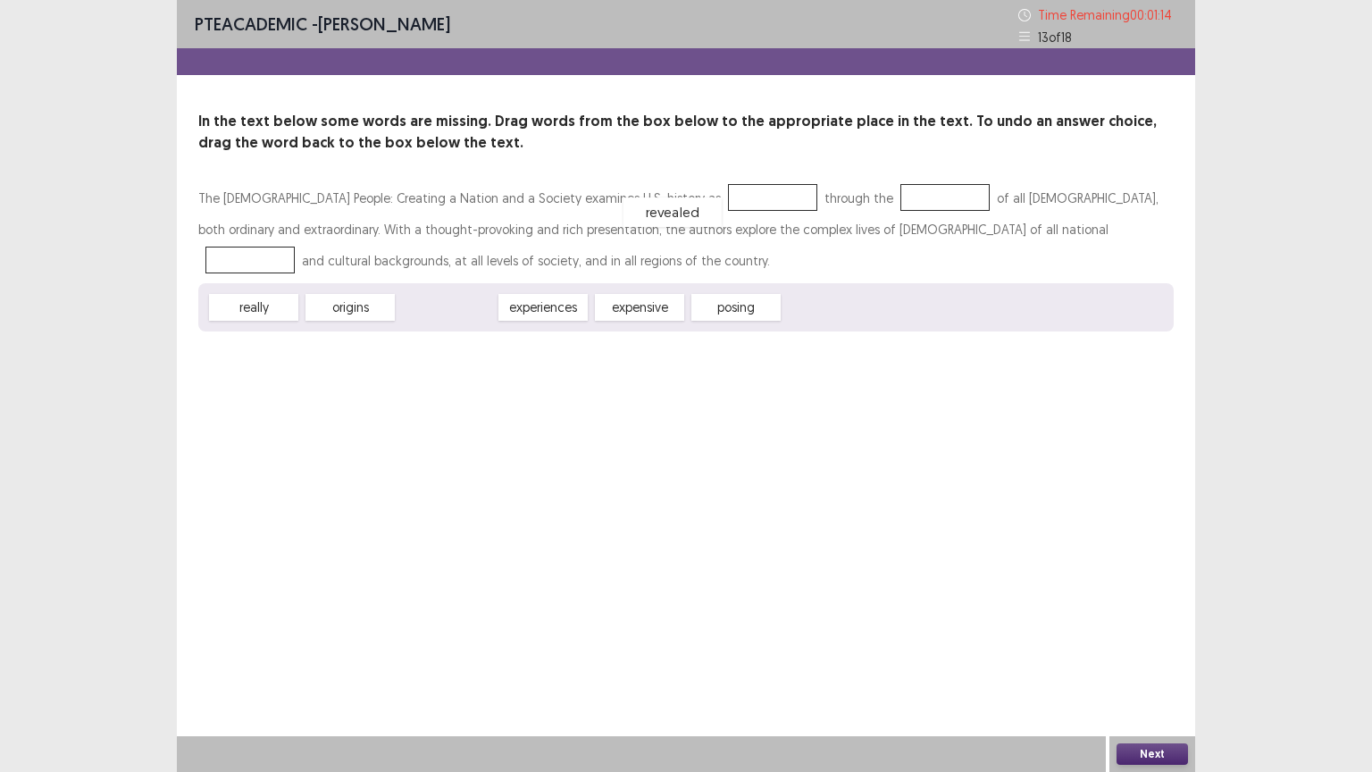
drag, startPoint x: 464, startPoint y: 303, endPoint x: 690, endPoint y: 205, distance: 246.1
drag, startPoint x: 372, startPoint y: 311, endPoint x: 878, endPoint y: 207, distance: 516.9
drag, startPoint x: 694, startPoint y: 196, endPoint x: 967, endPoint y: 226, distance: 275.0
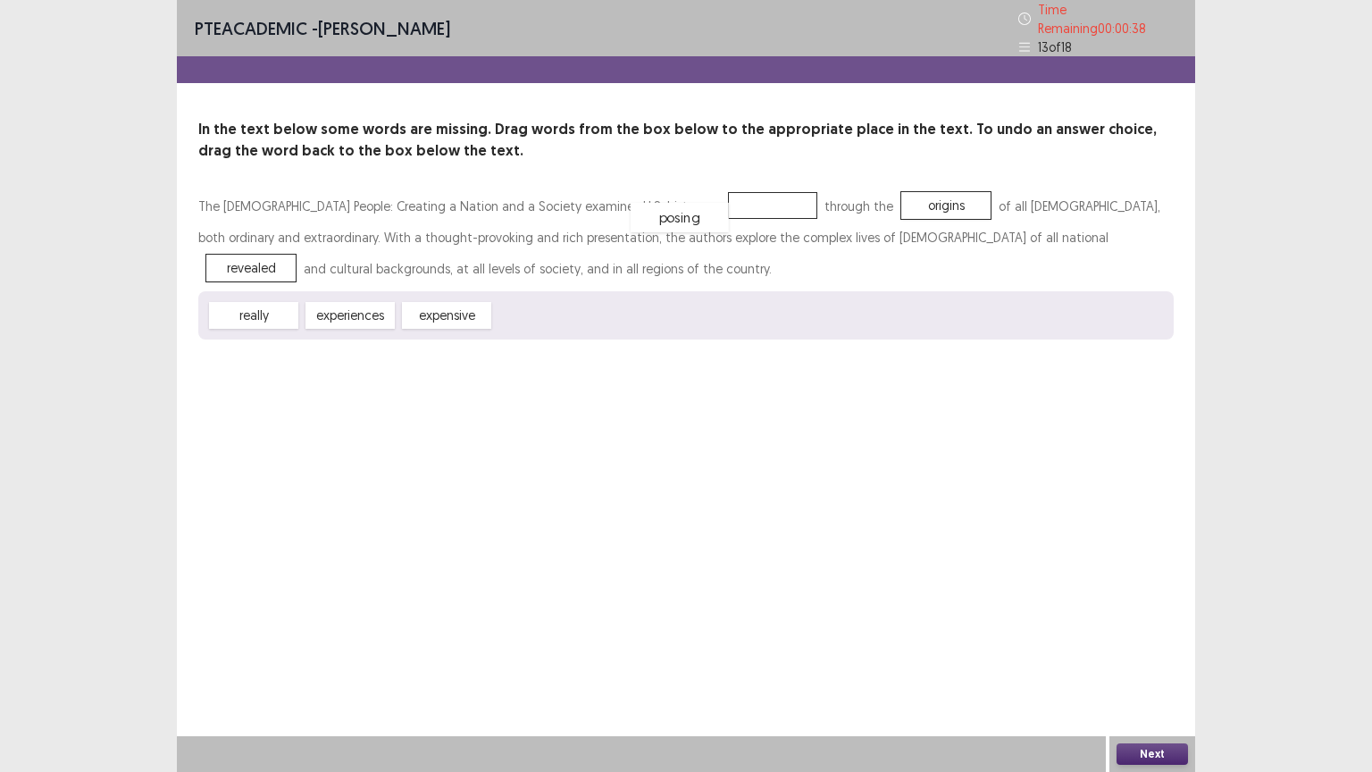
drag, startPoint x: 558, startPoint y: 305, endPoint x: 697, endPoint y: 205, distance: 170.3
click at [1133, 651] on button "Next" at bounding box center [1151, 753] width 71 height 21
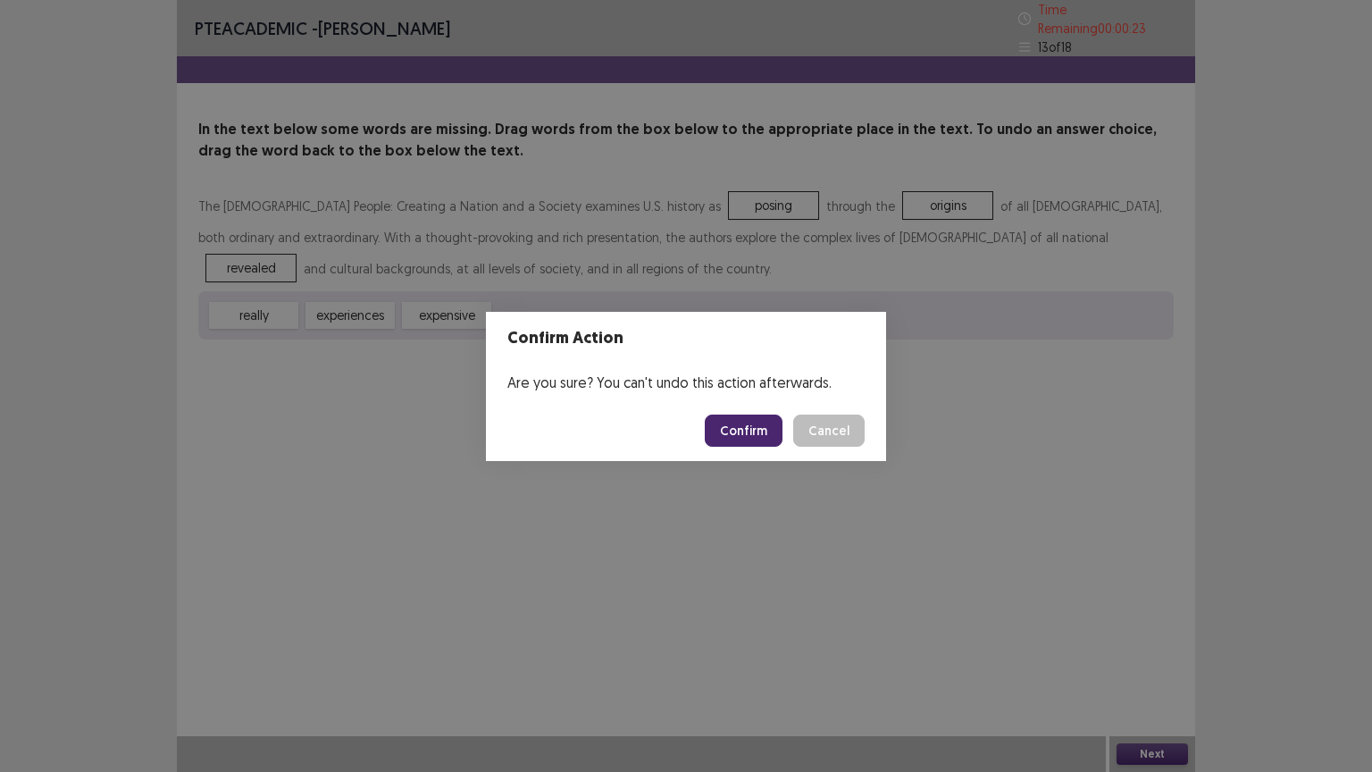
click at [752, 426] on button "Confirm" at bounding box center [744, 430] width 78 height 32
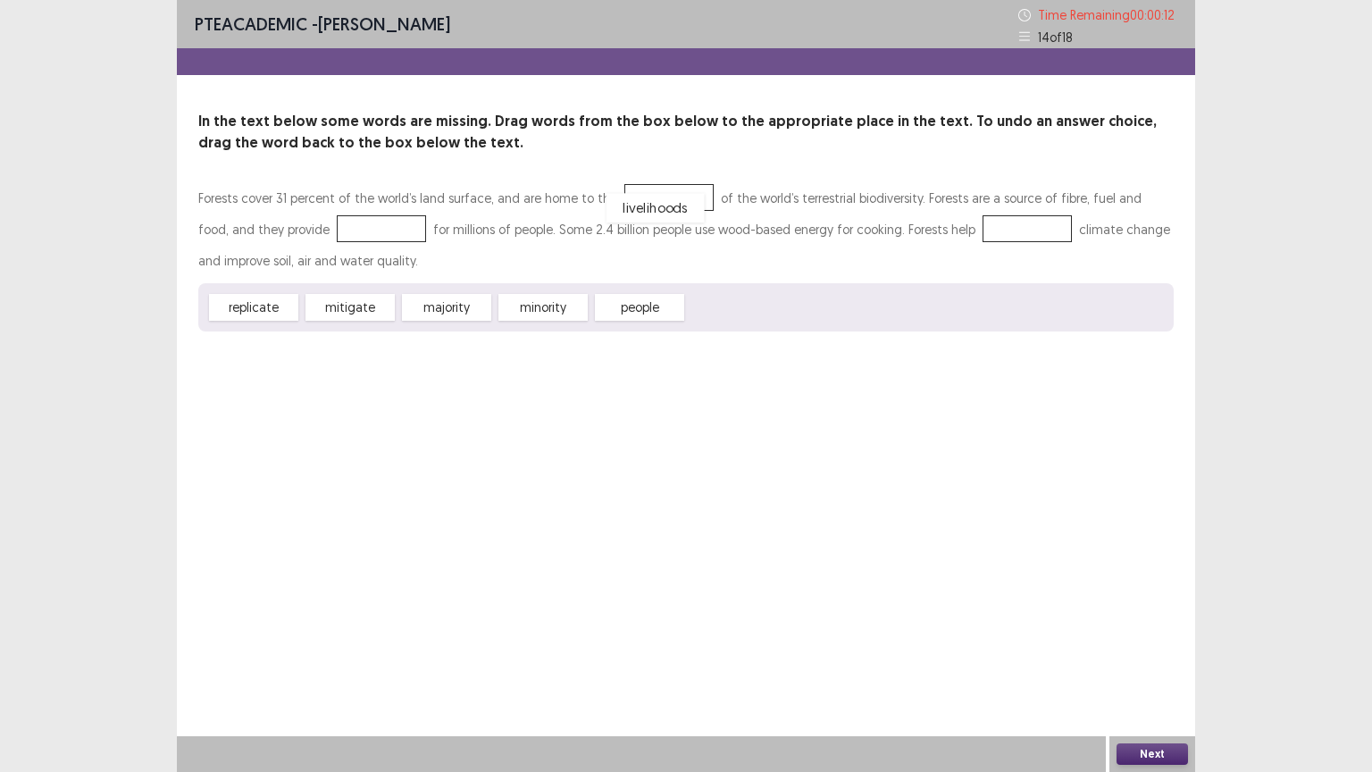
drag, startPoint x: 746, startPoint y: 300, endPoint x: 665, endPoint y: 195, distance: 133.1
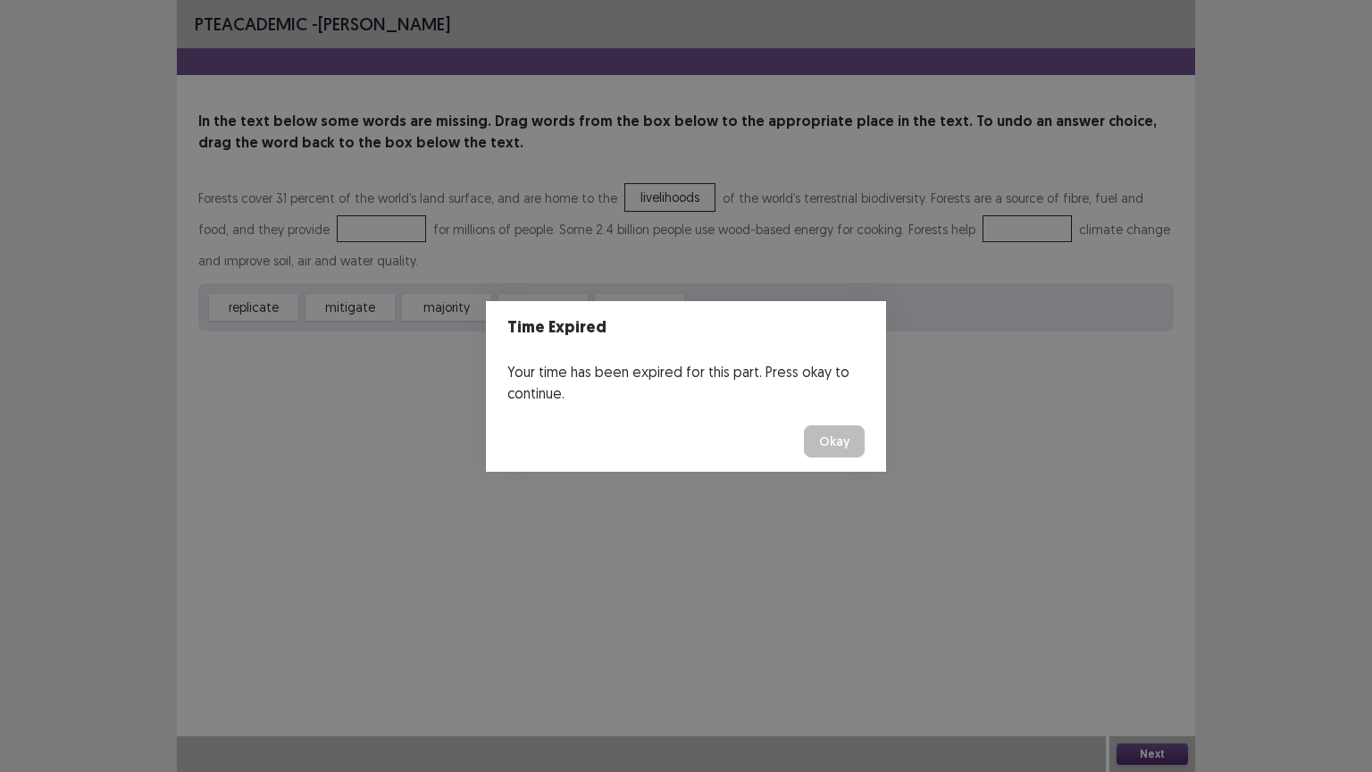
click at [822, 437] on button "Okay" at bounding box center [834, 441] width 61 height 32
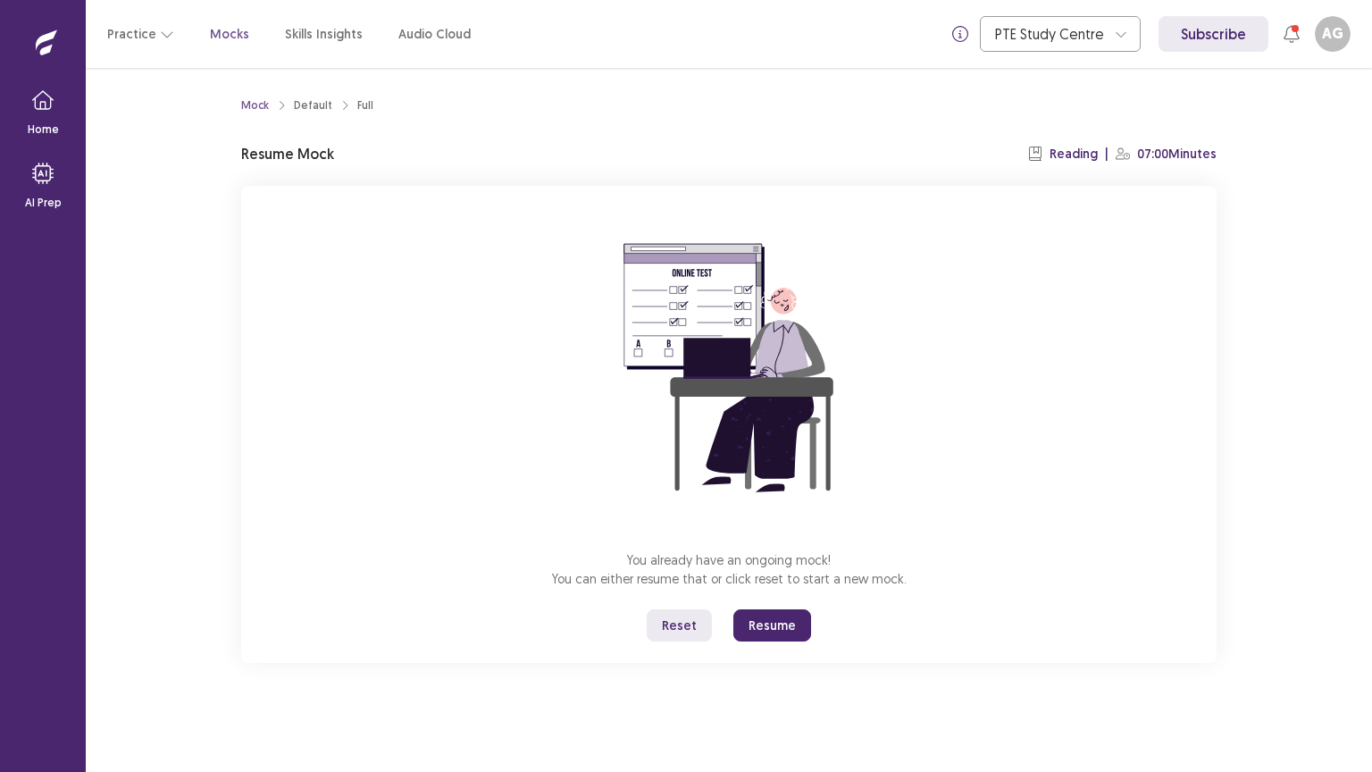
click at [781, 613] on button "Resume" at bounding box center [772, 625] width 78 height 32
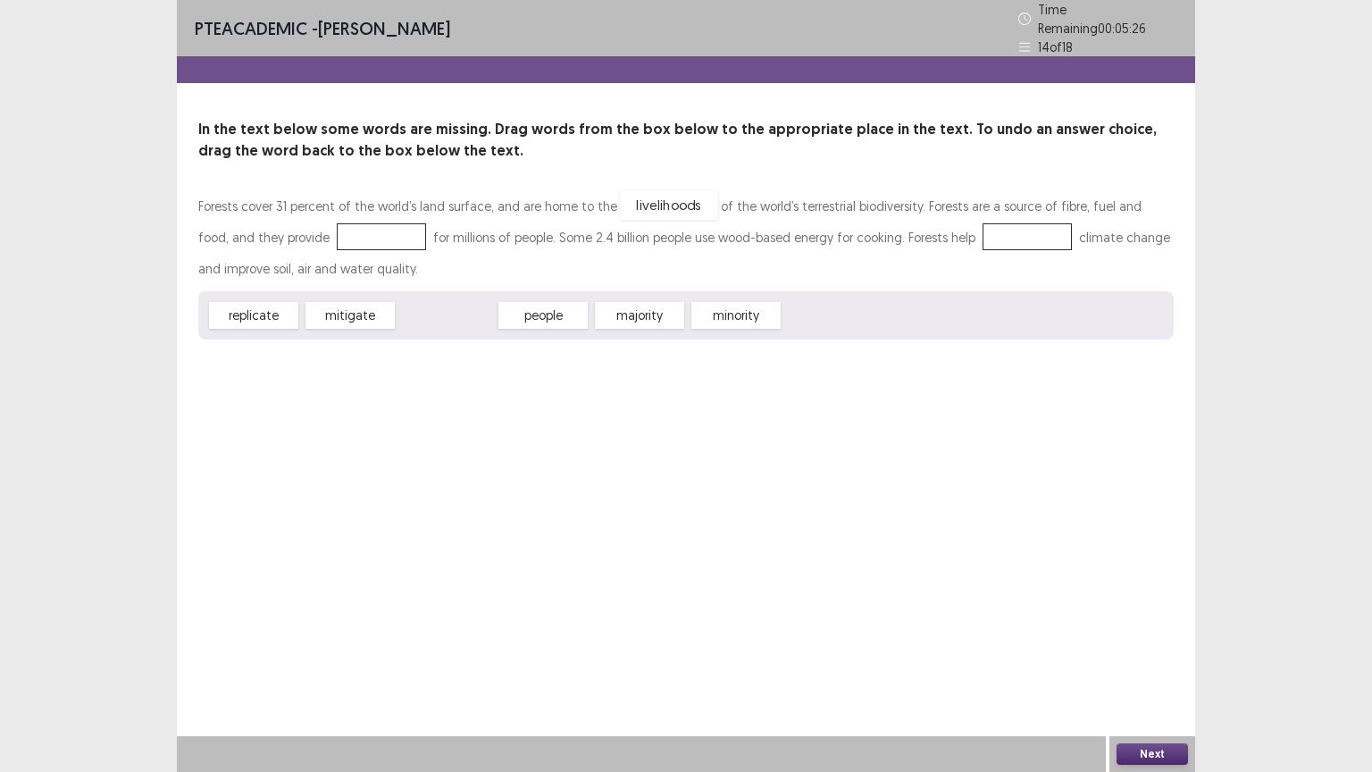
drag, startPoint x: 435, startPoint y: 310, endPoint x: 657, endPoint y: 200, distance: 248.1
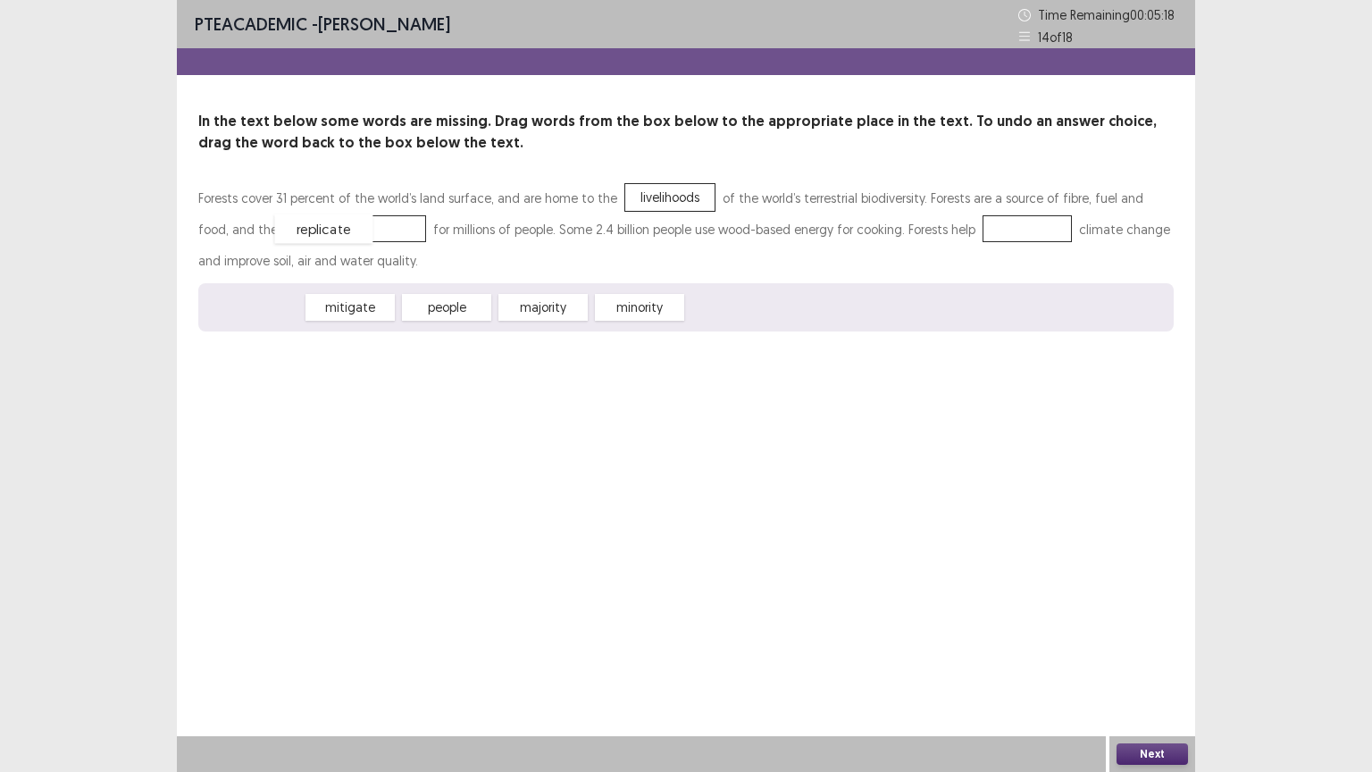
drag, startPoint x: 279, startPoint y: 306, endPoint x: 350, endPoint y: 226, distance: 107.6
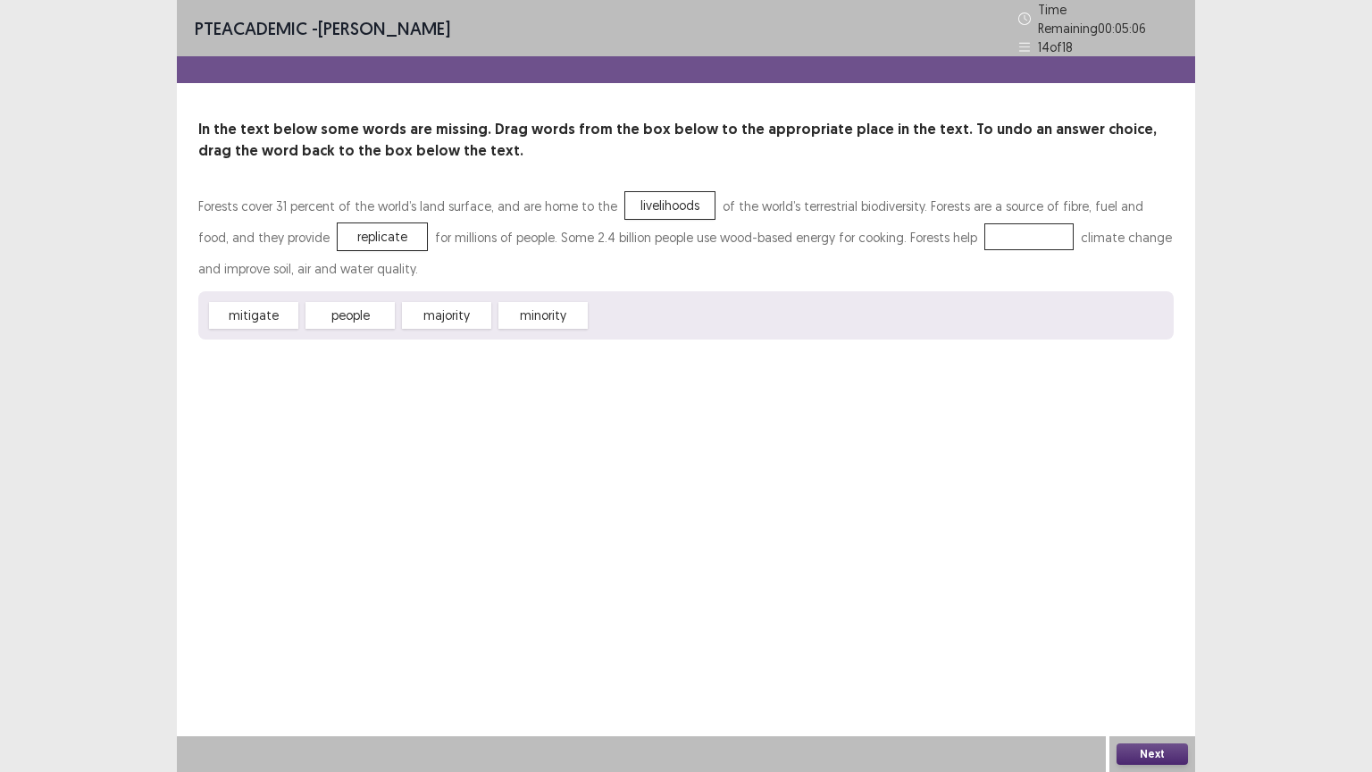
drag, startPoint x: 247, startPoint y: 307, endPoint x: 915, endPoint y: 210, distance: 675.2
drag, startPoint x: 915, startPoint y: 210, endPoint x: 279, endPoint y: 313, distance: 644.2
click at [279, 313] on div "mitigate" at bounding box center [254, 315] width 98 height 29
drag, startPoint x: 279, startPoint y: 313, endPoint x: 768, endPoint y: 250, distance: 493.4
drag, startPoint x: 768, startPoint y: 250, endPoint x: 983, endPoint y: 238, distance: 215.6
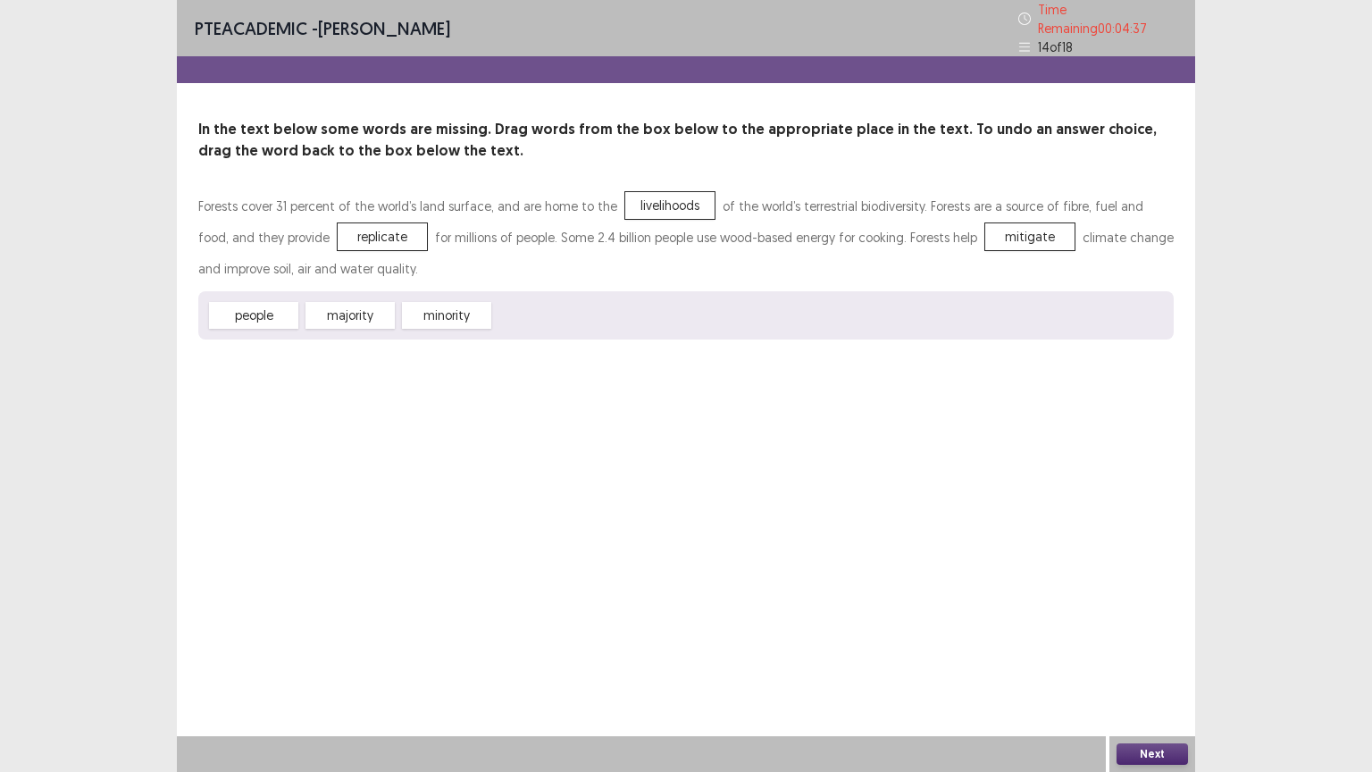
click at [1158, 651] on button "Next" at bounding box center [1151, 753] width 71 height 21
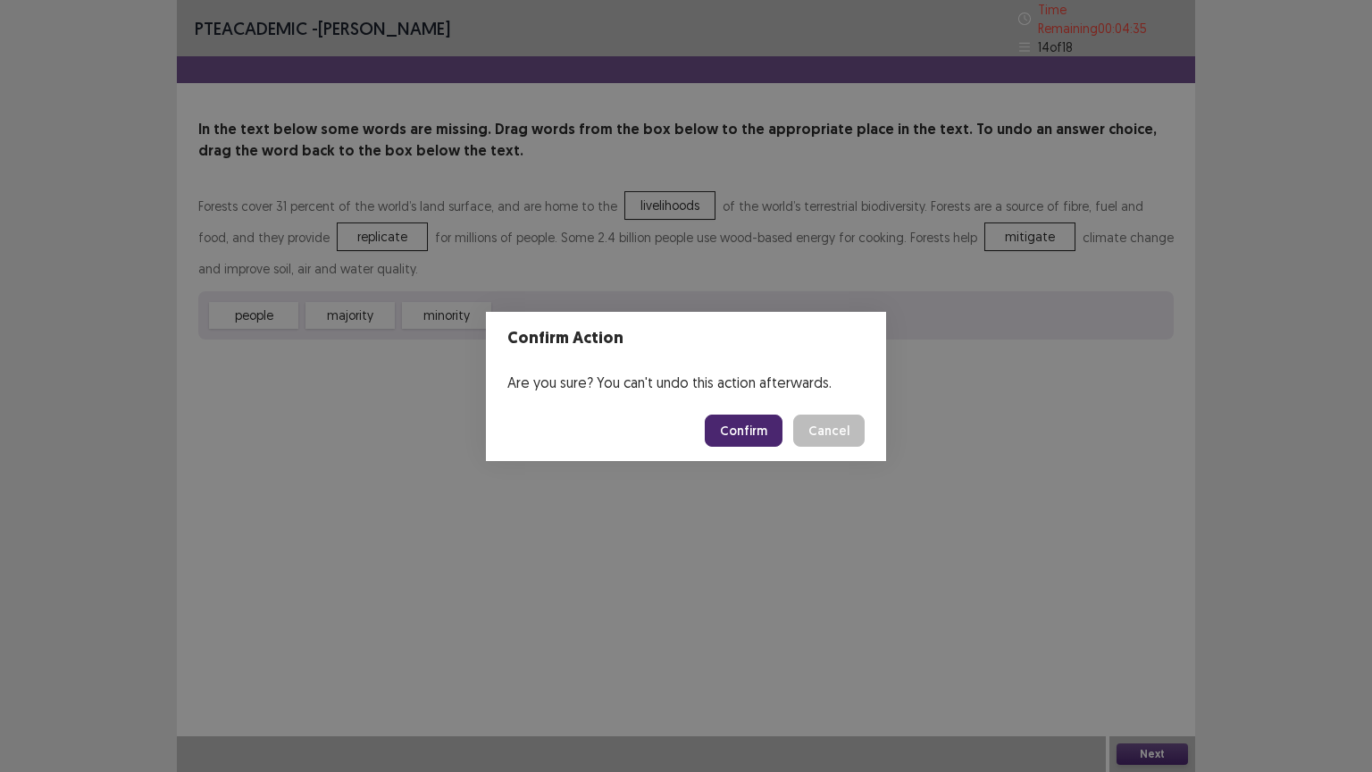
click at [753, 424] on button "Confirm" at bounding box center [744, 430] width 78 height 32
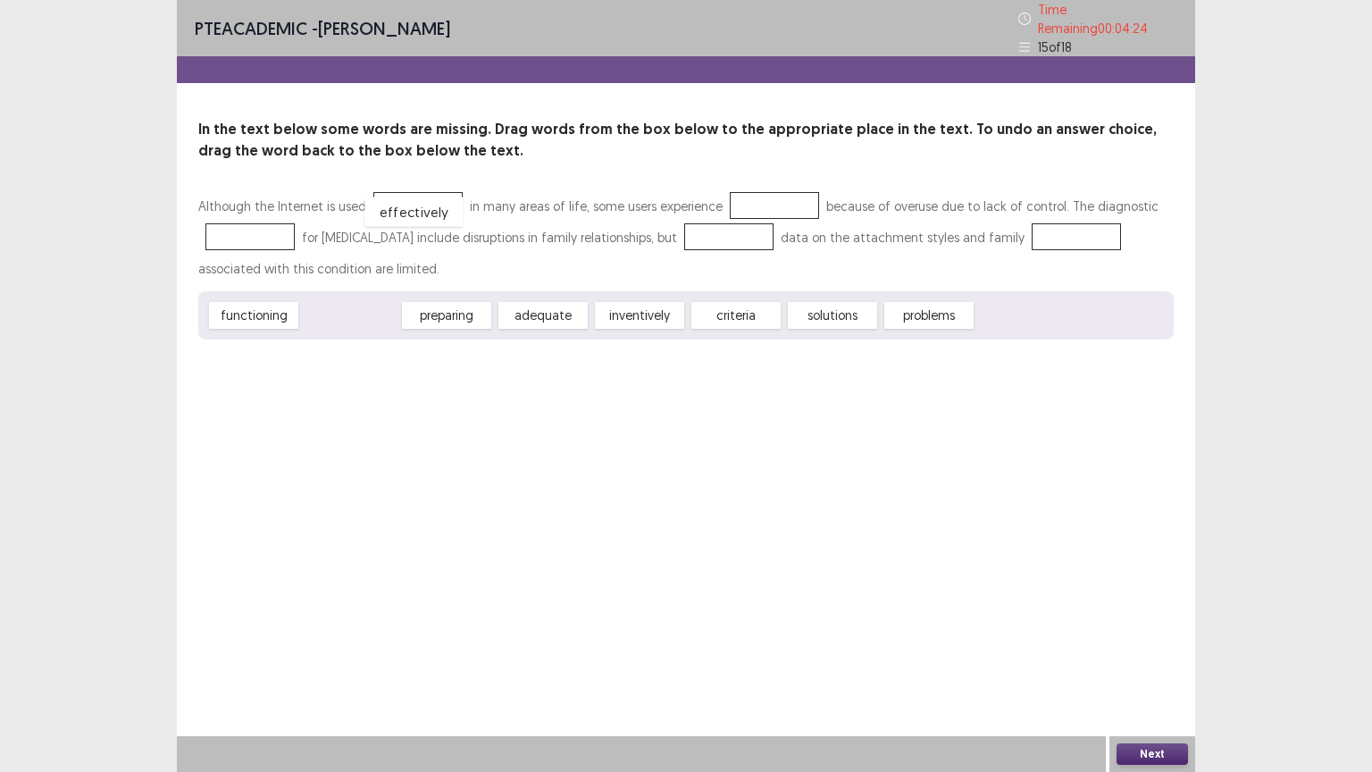
drag, startPoint x: 369, startPoint y: 315, endPoint x: 432, endPoint y: 209, distance: 123.8
drag, startPoint x: 833, startPoint y: 318, endPoint x: 775, endPoint y: 209, distance: 123.5
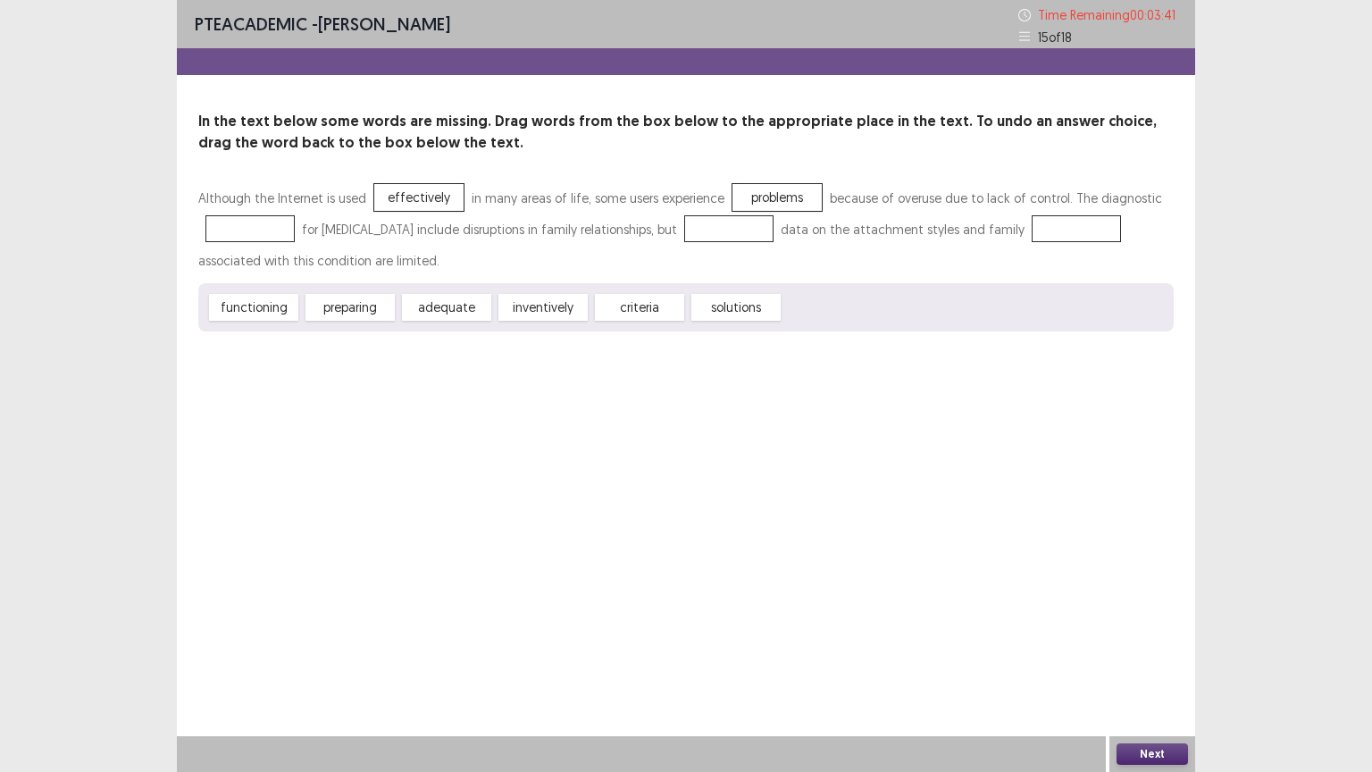
drag, startPoint x: 645, startPoint y: 305, endPoint x: 278, endPoint y: 224, distance: 375.8
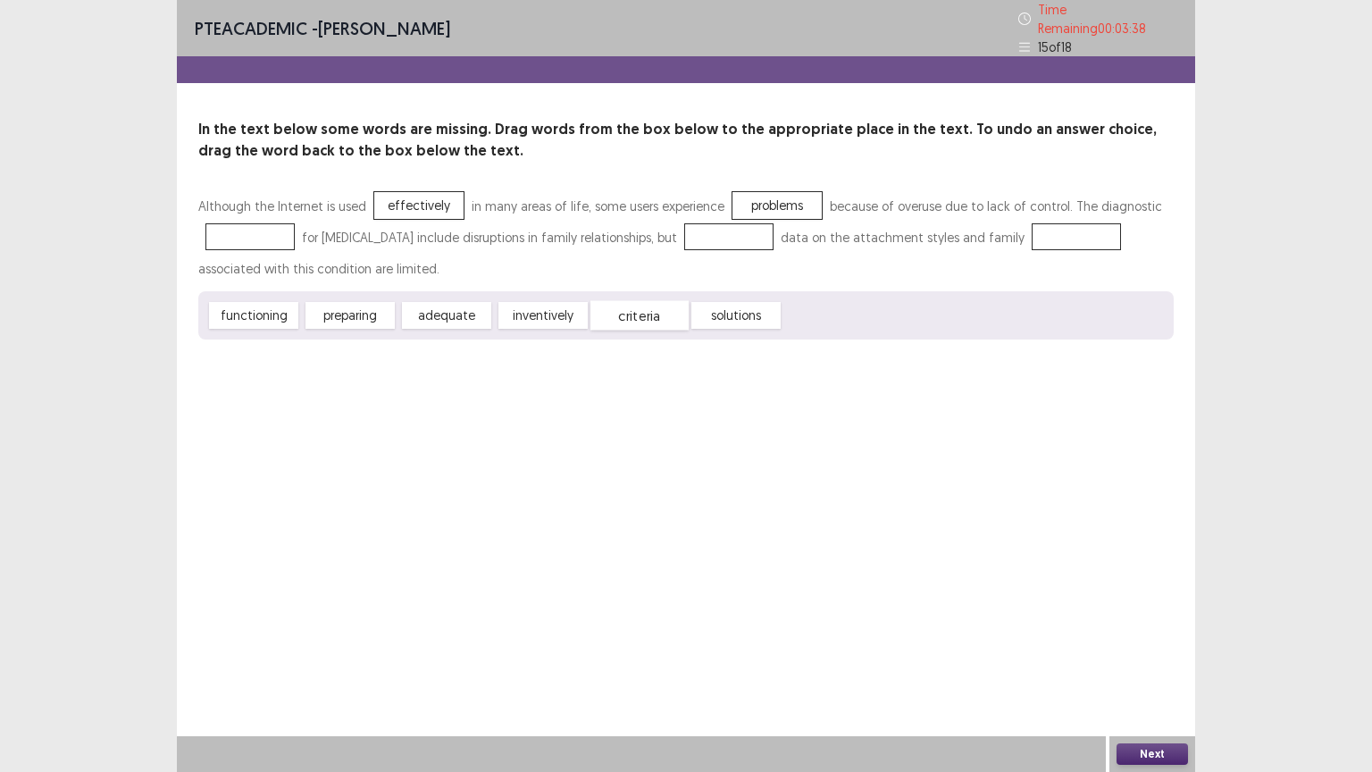
drag, startPoint x: 278, startPoint y: 224, endPoint x: 654, endPoint y: 309, distance: 385.5
click at [654, 309] on div "criteria" at bounding box center [639, 315] width 98 height 29
drag, startPoint x: 654, startPoint y: 309, endPoint x: 247, endPoint y: 230, distance: 415.0
drag, startPoint x: 447, startPoint y: 305, endPoint x: 761, endPoint y: 222, distance: 325.2
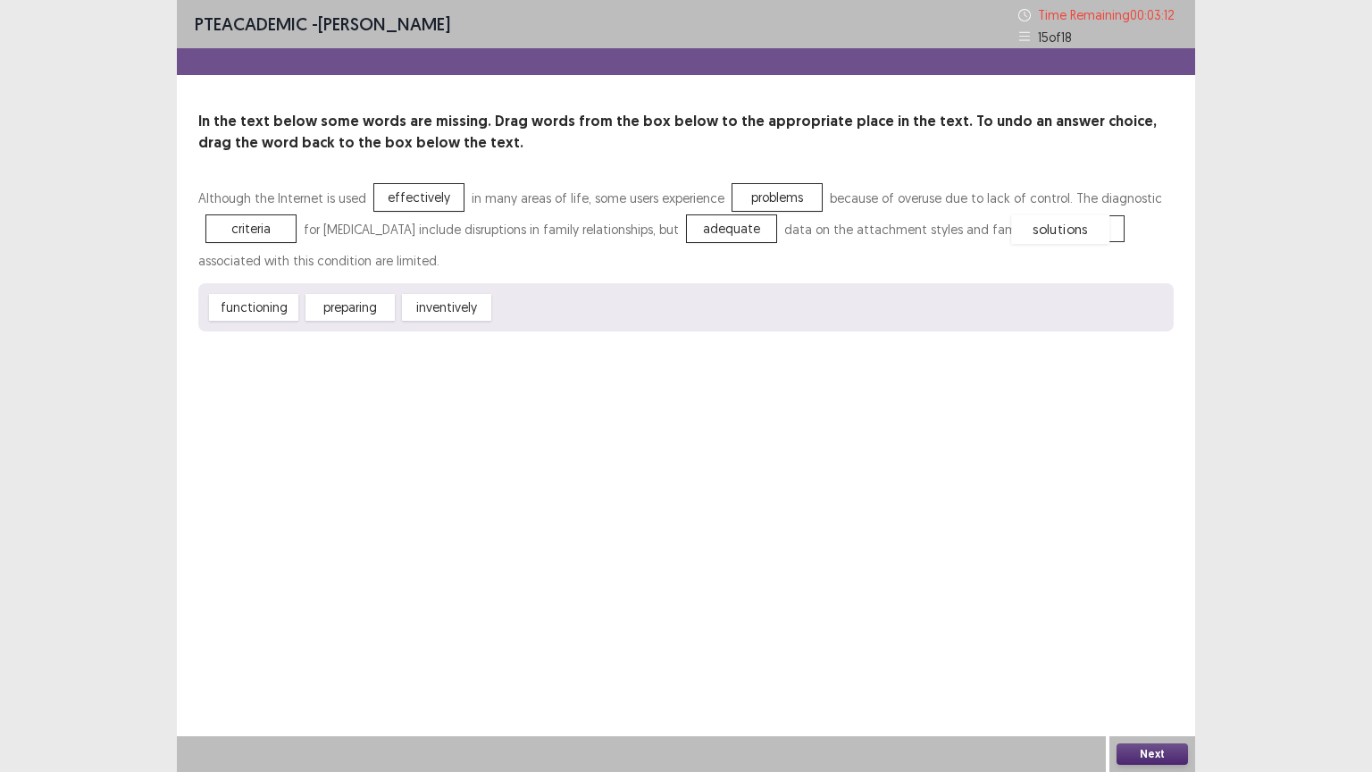
drag, startPoint x: 549, startPoint y: 304, endPoint x: 1066, endPoint y: 227, distance: 522.8
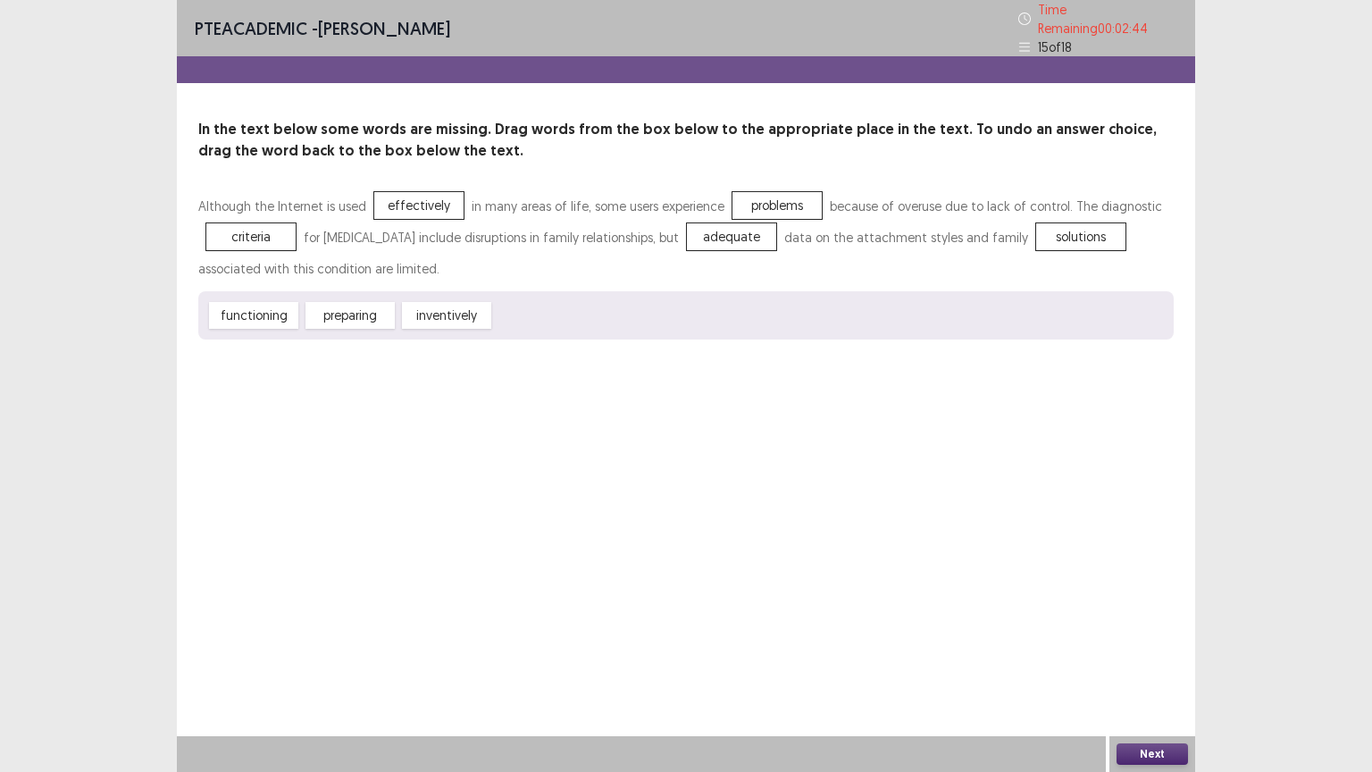
click at [1142, 651] on button "Next" at bounding box center [1151, 753] width 71 height 21
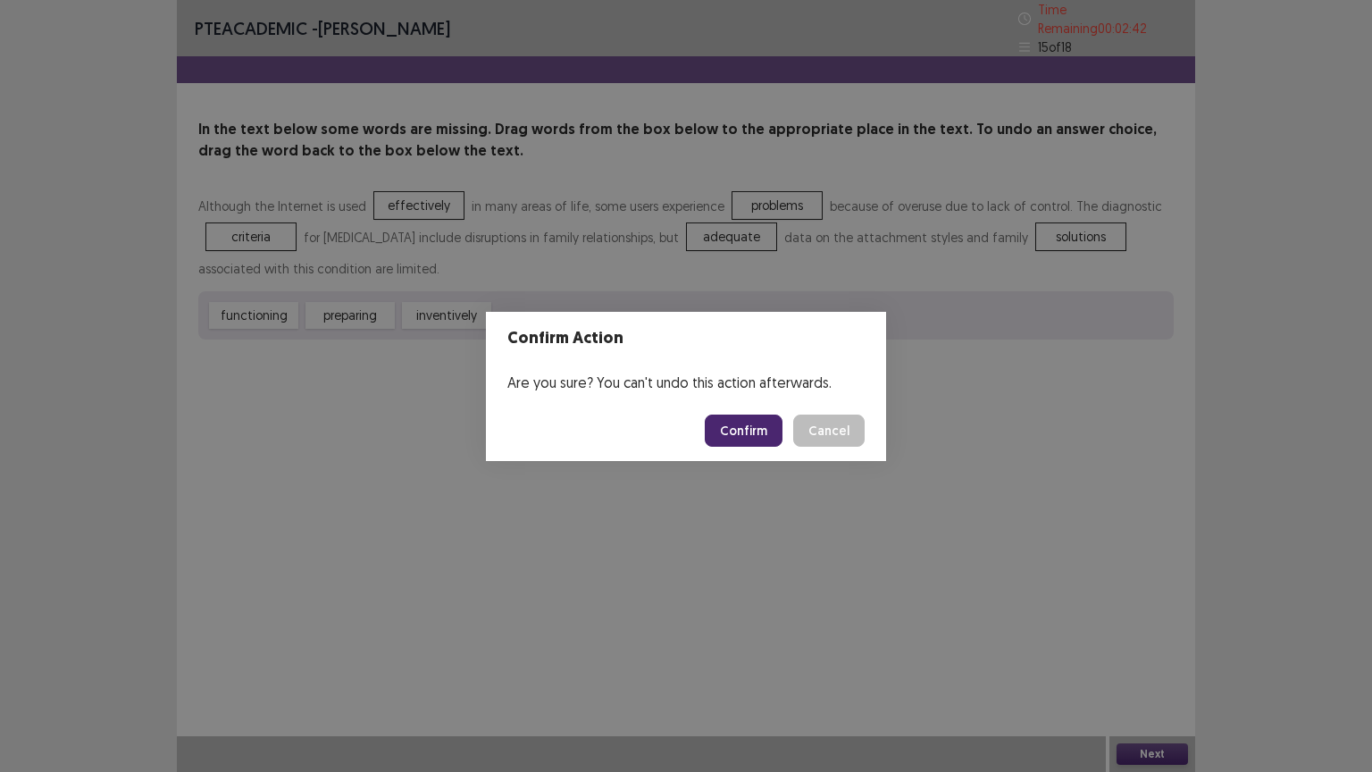
click at [754, 429] on button "Confirm" at bounding box center [744, 430] width 78 height 32
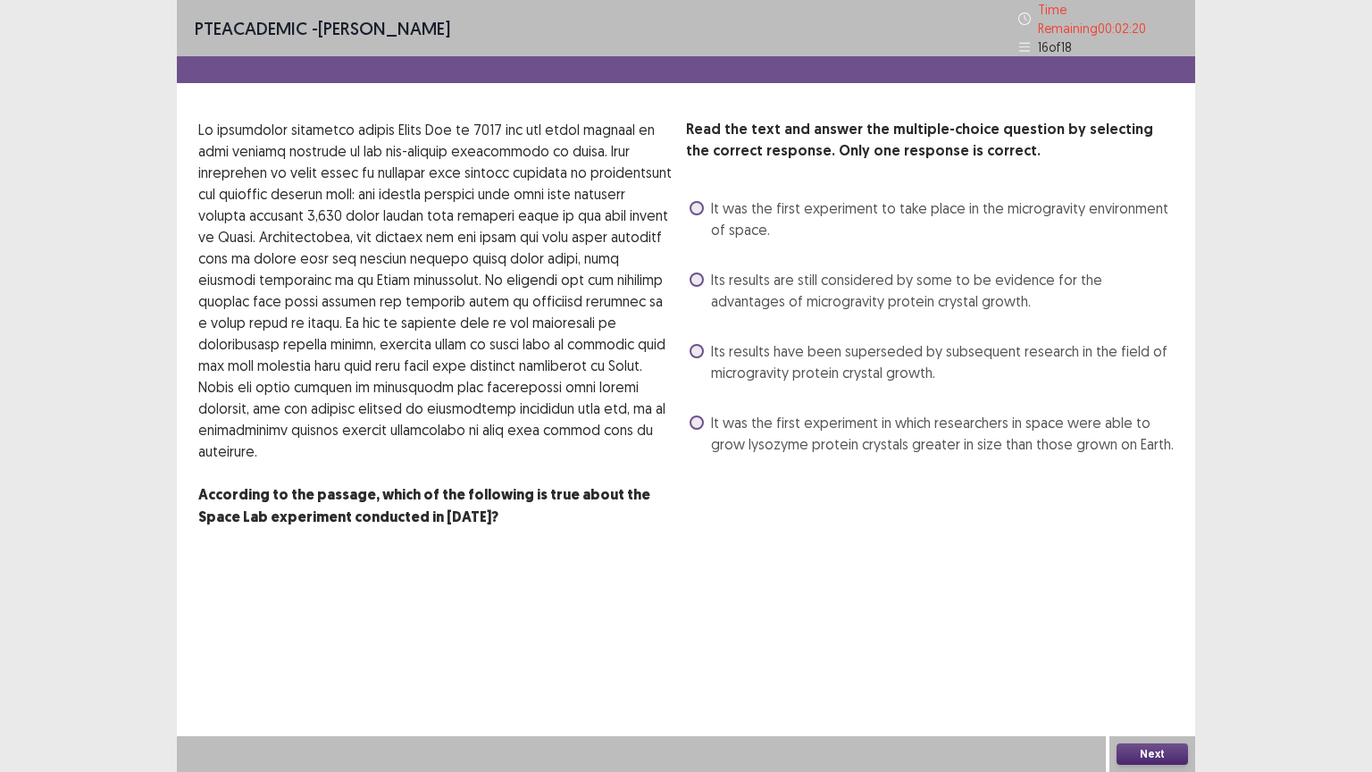
click at [697, 344] on span at bounding box center [697, 351] width 14 height 14
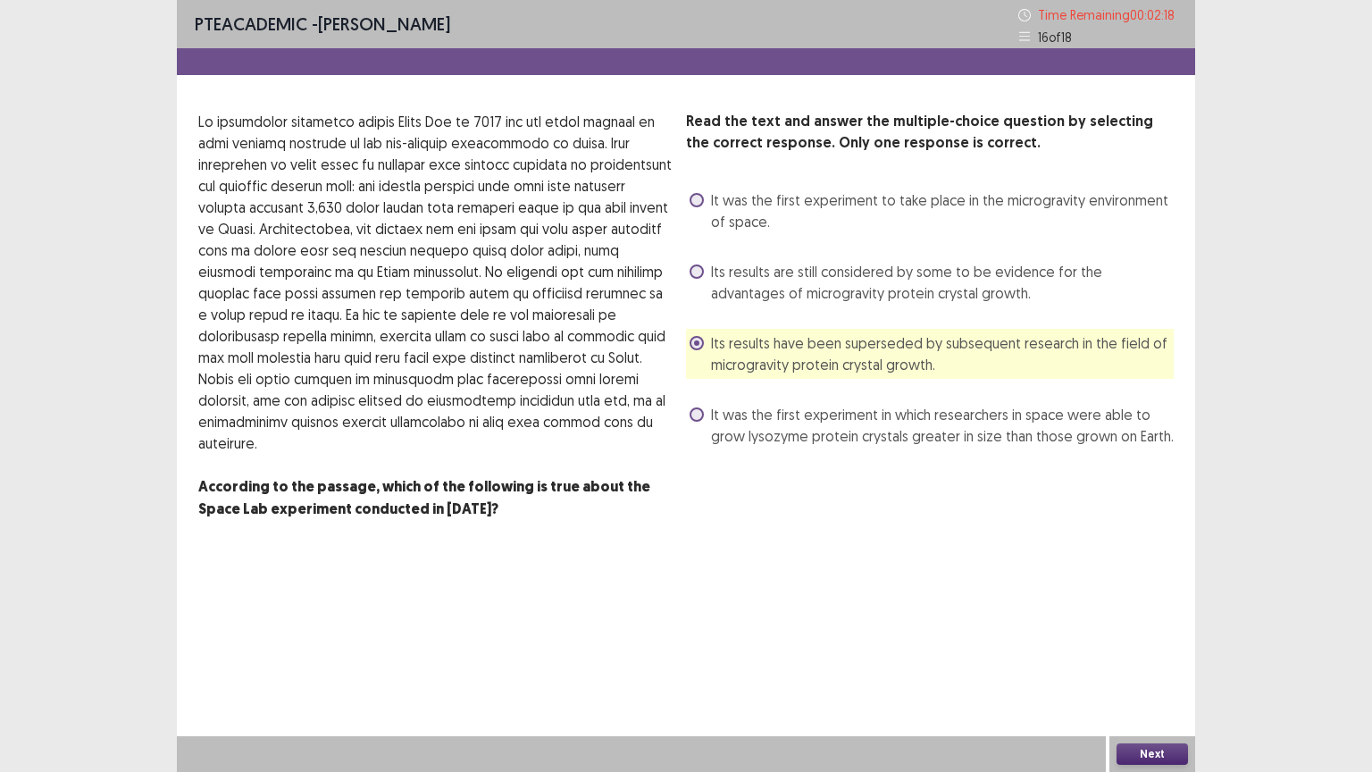
click at [1171, 651] on button "Next" at bounding box center [1151, 753] width 71 height 21
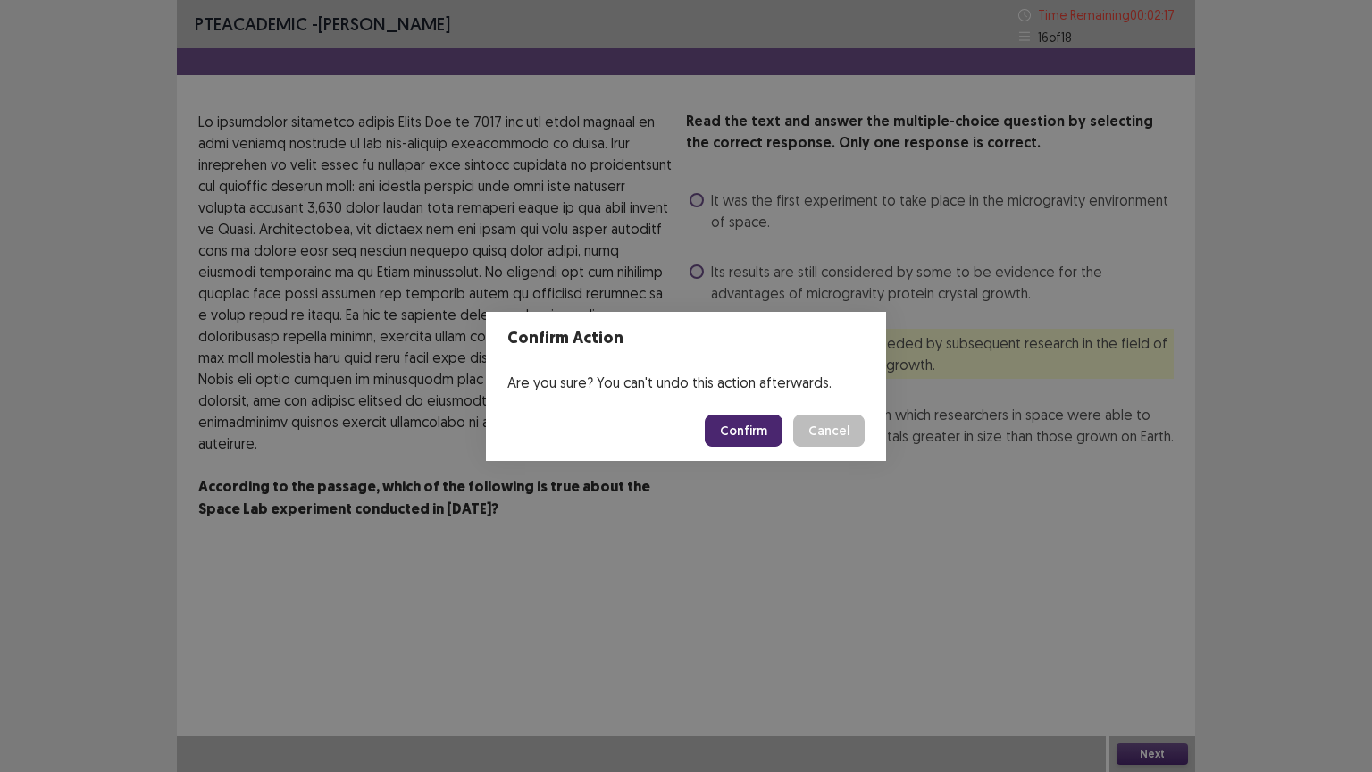
click at [724, 427] on button "Confirm" at bounding box center [744, 430] width 78 height 32
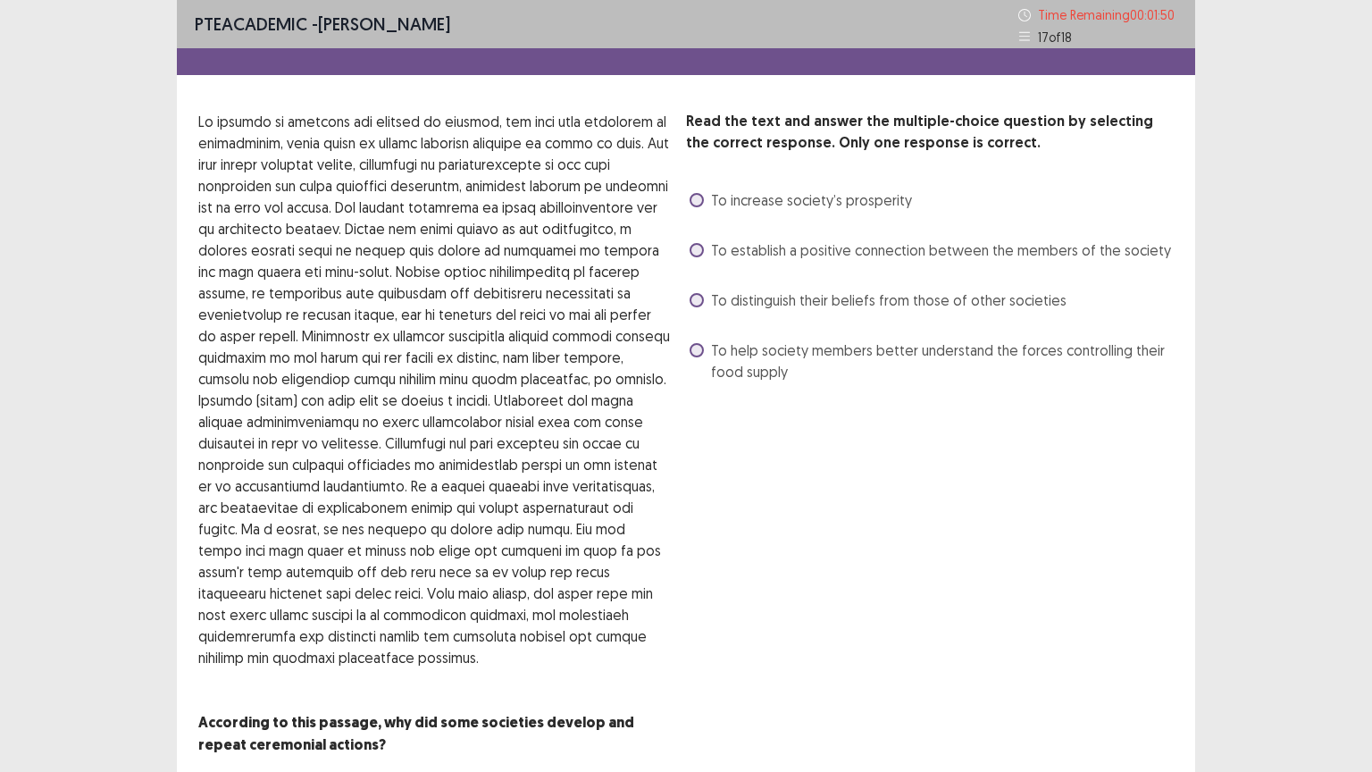
click at [697, 351] on span at bounding box center [697, 350] width 14 height 14
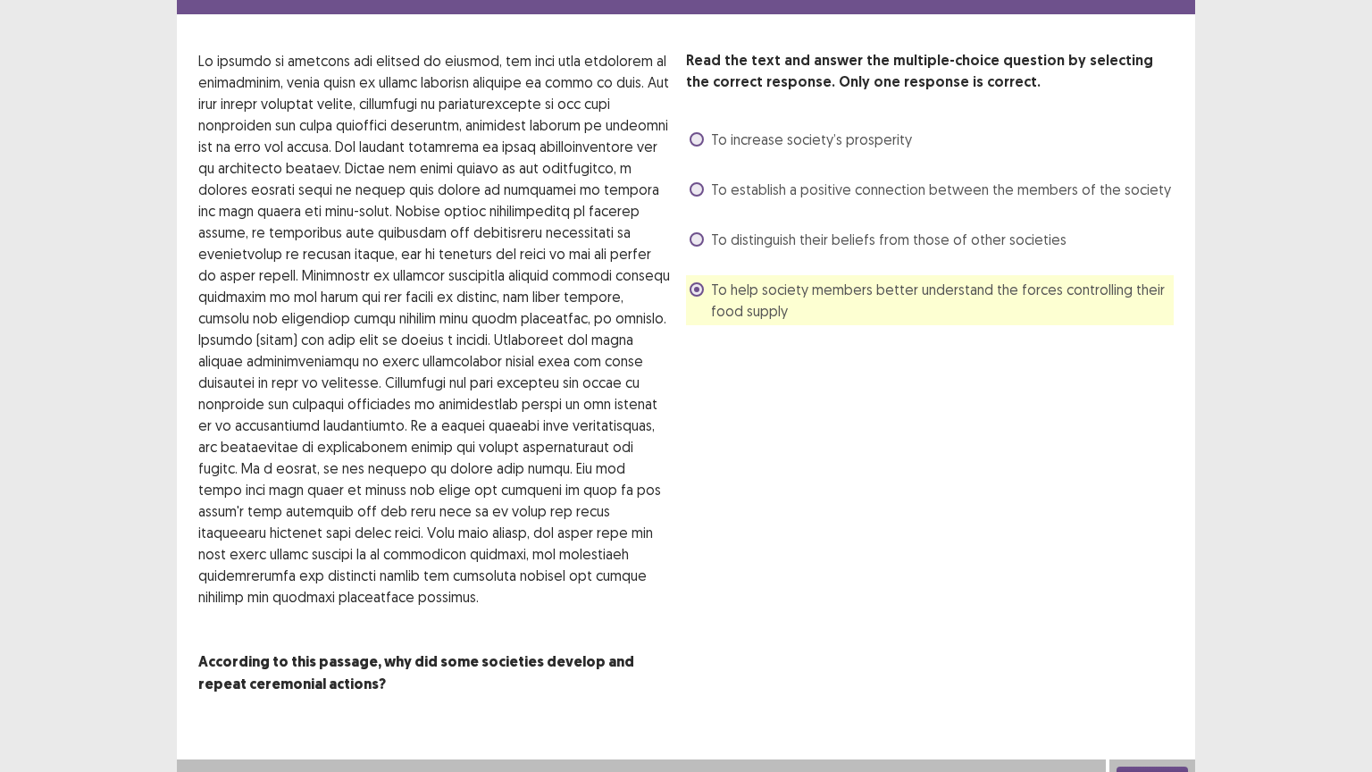
scroll to position [57, 0]
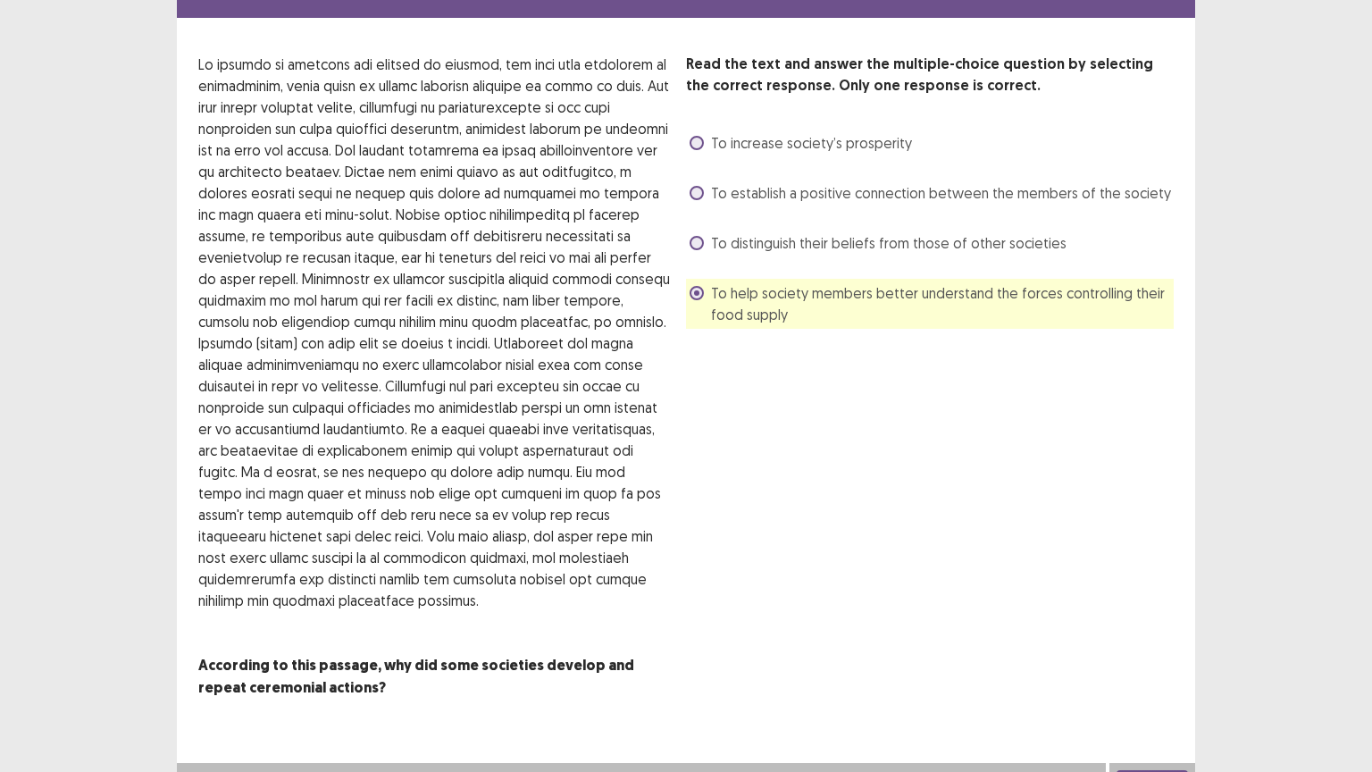
click at [1156, 651] on button "Next" at bounding box center [1151, 780] width 71 height 21
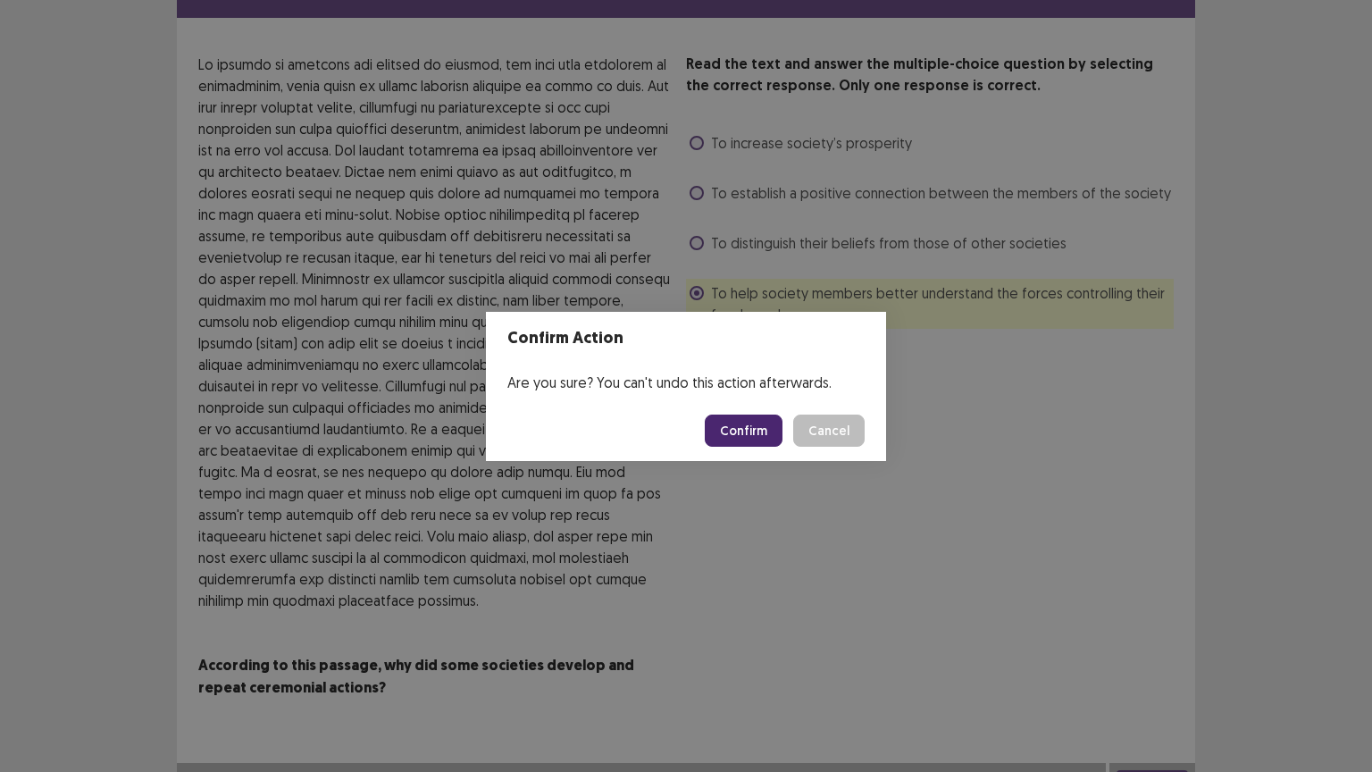
click at [754, 428] on button "Confirm" at bounding box center [744, 430] width 78 height 32
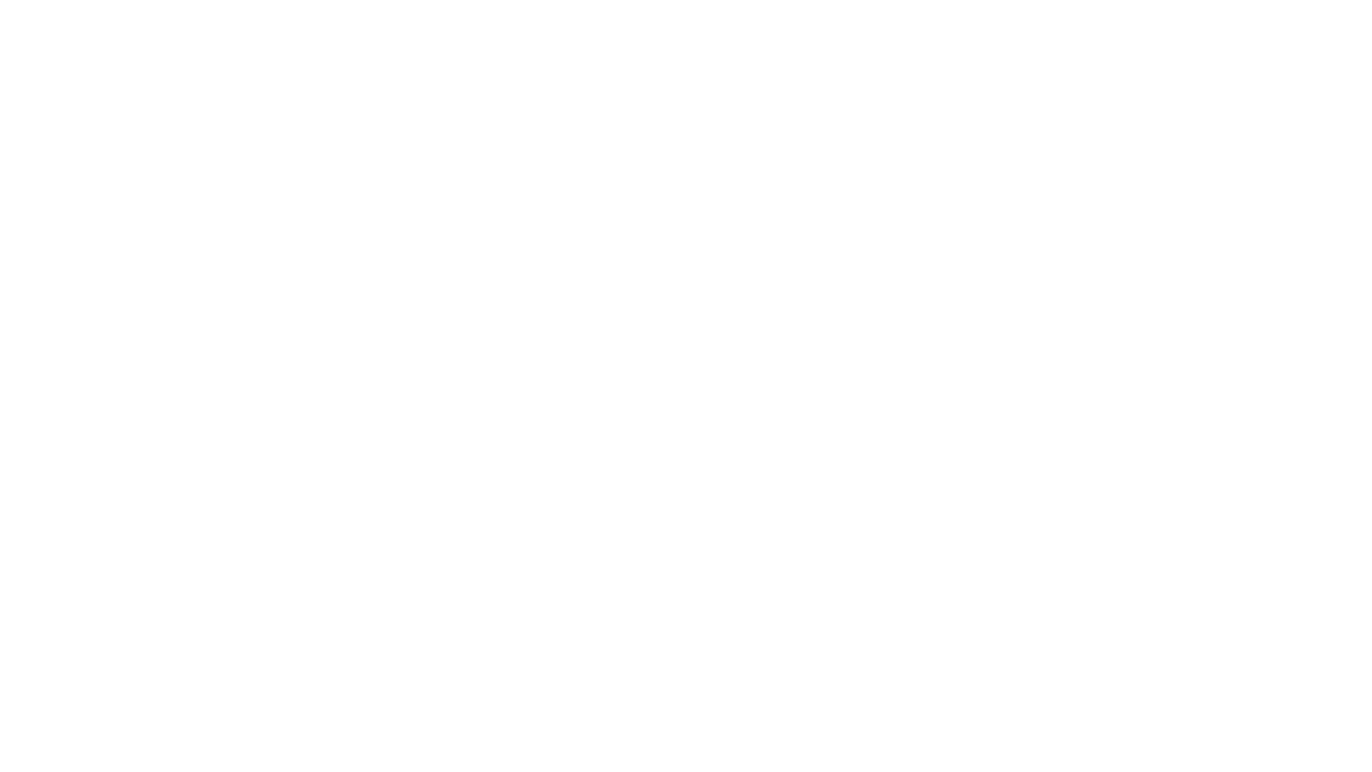
scroll to position [0, 0]
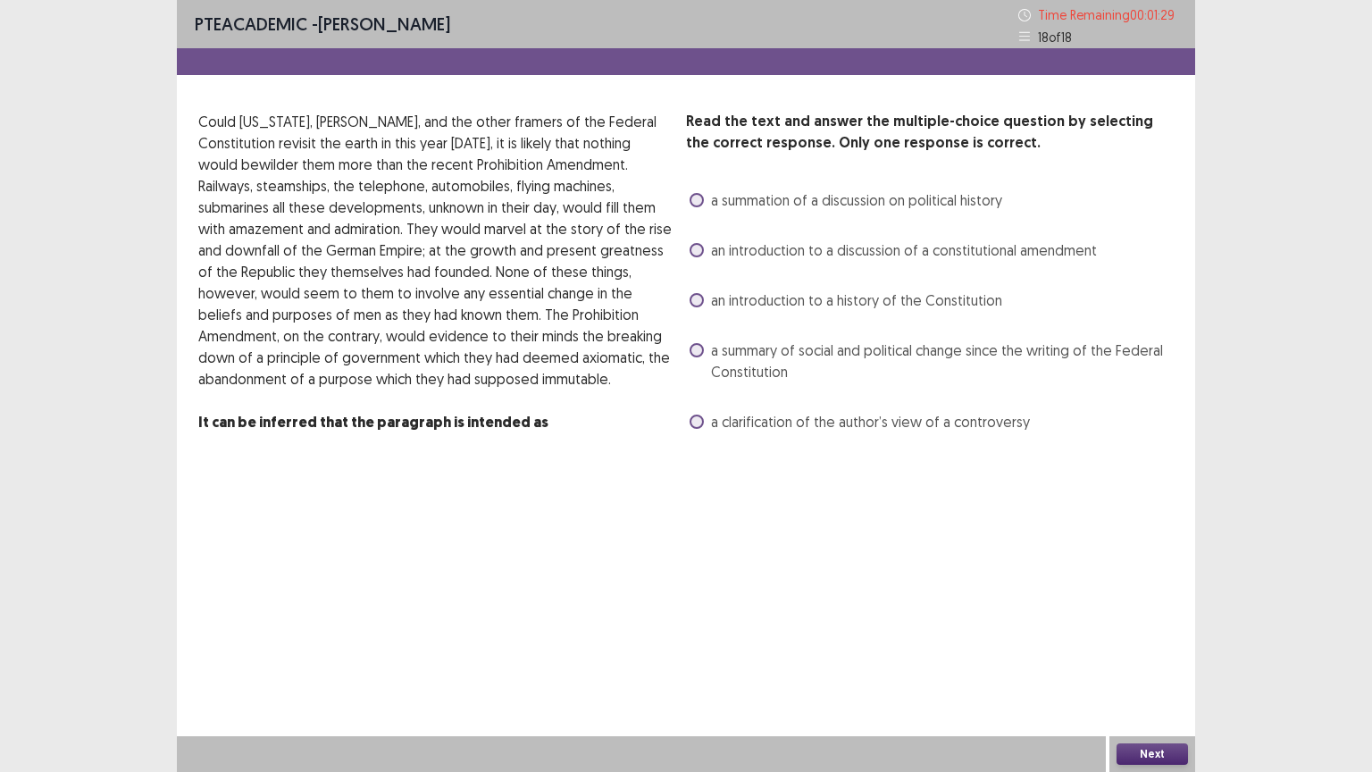
click at [694, 350] on span at bounding box center [697, 350] width 14 height 14
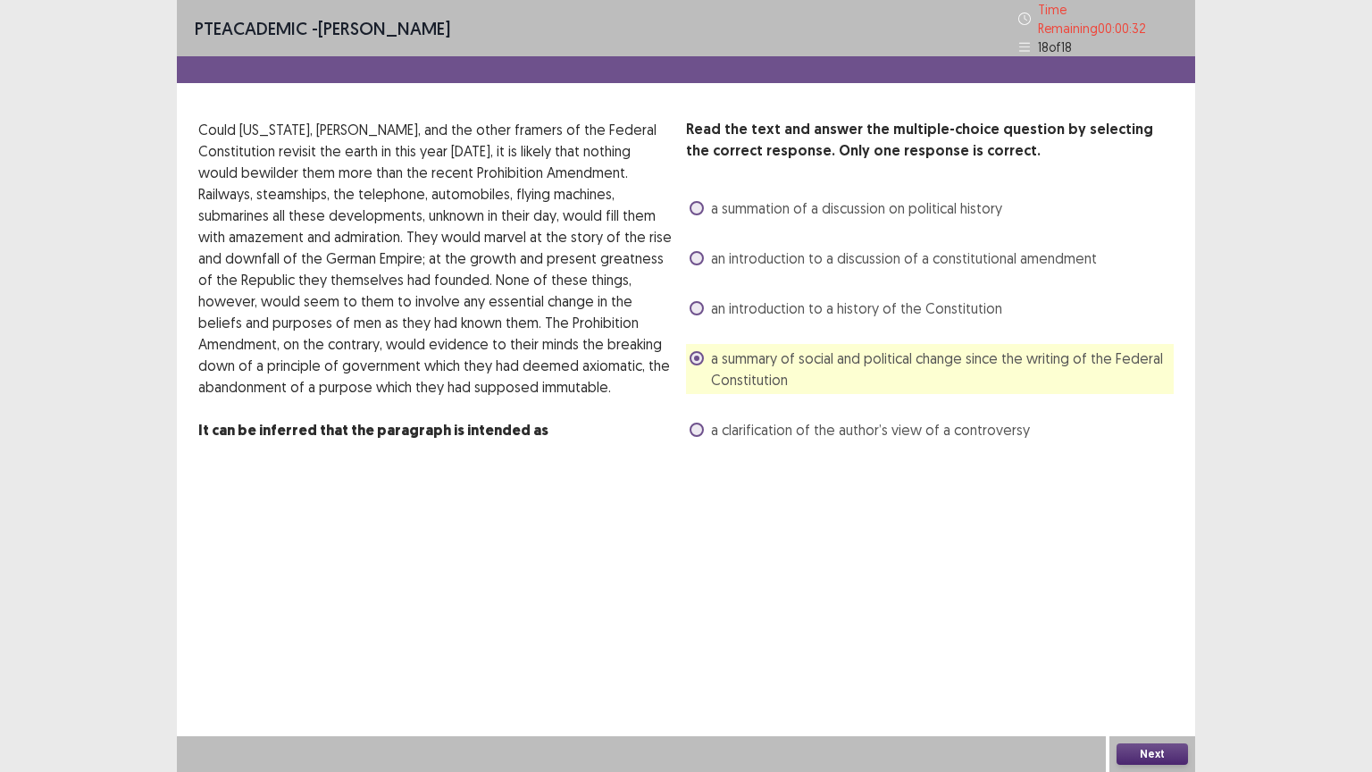
click at [698, 251] on span at bounding box center [697, 258] width 14 height 14
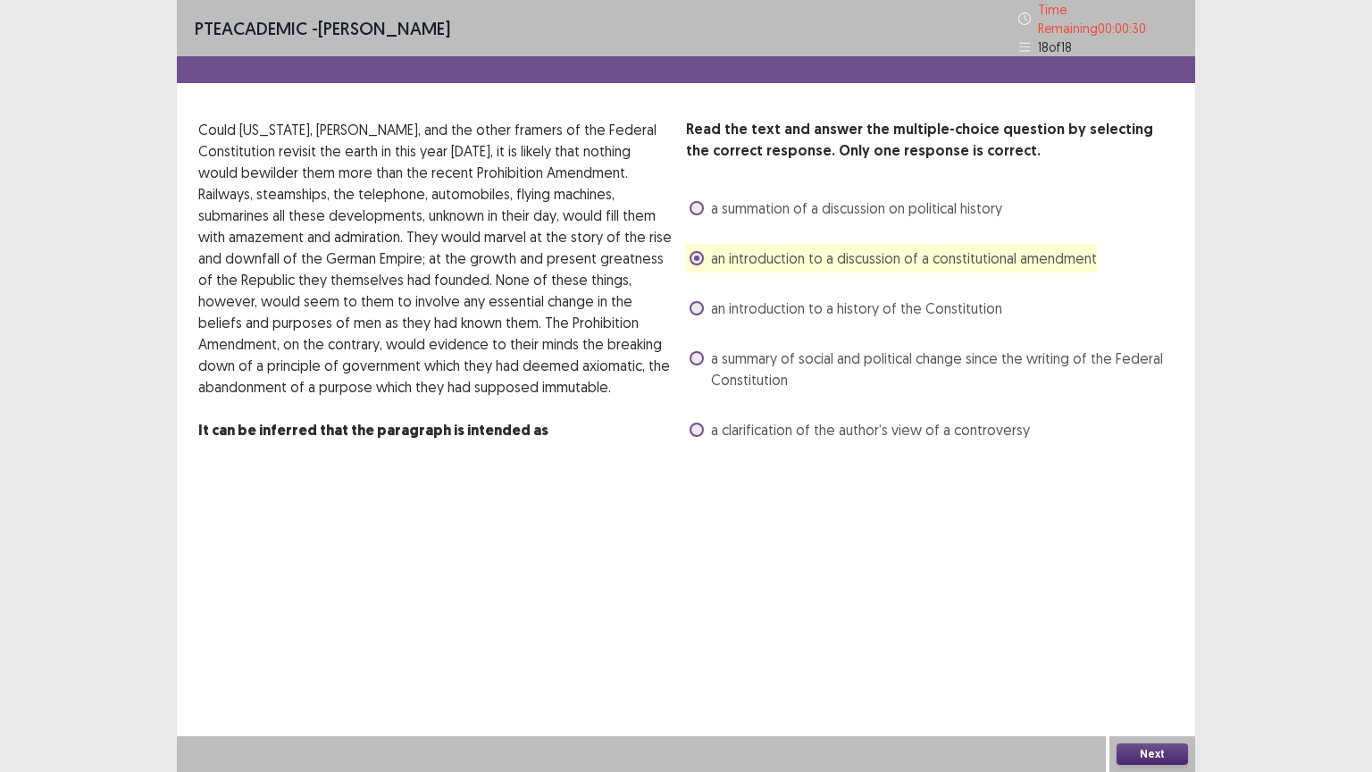
click at [1164, 651] on button "Next" at bounding box center [1151, 753] width 71 height 21
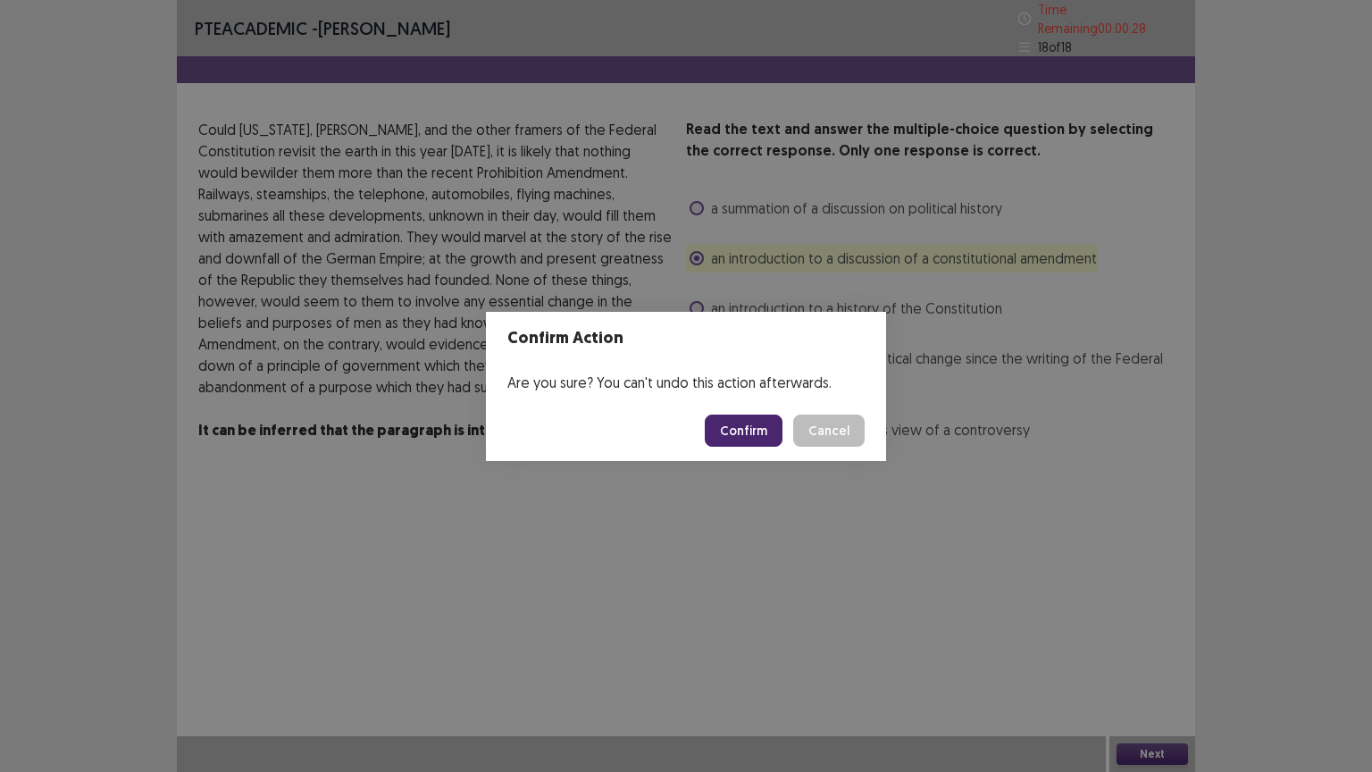
click at [744, 422] on button "Confirm" at bounding box center [744, 430] width 78 height 32
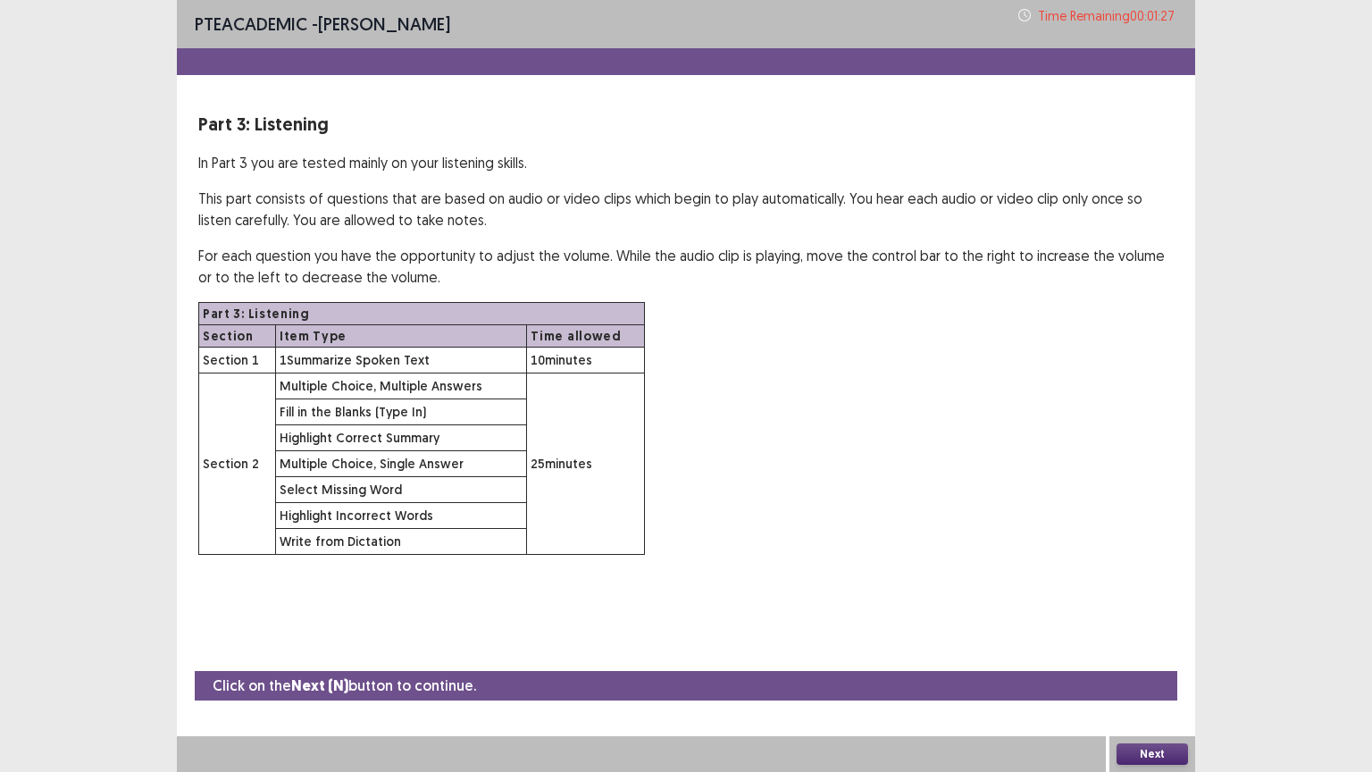
click at [1145, 651] on button "Next" at bounding box center [1151, 753] width 71 height 21
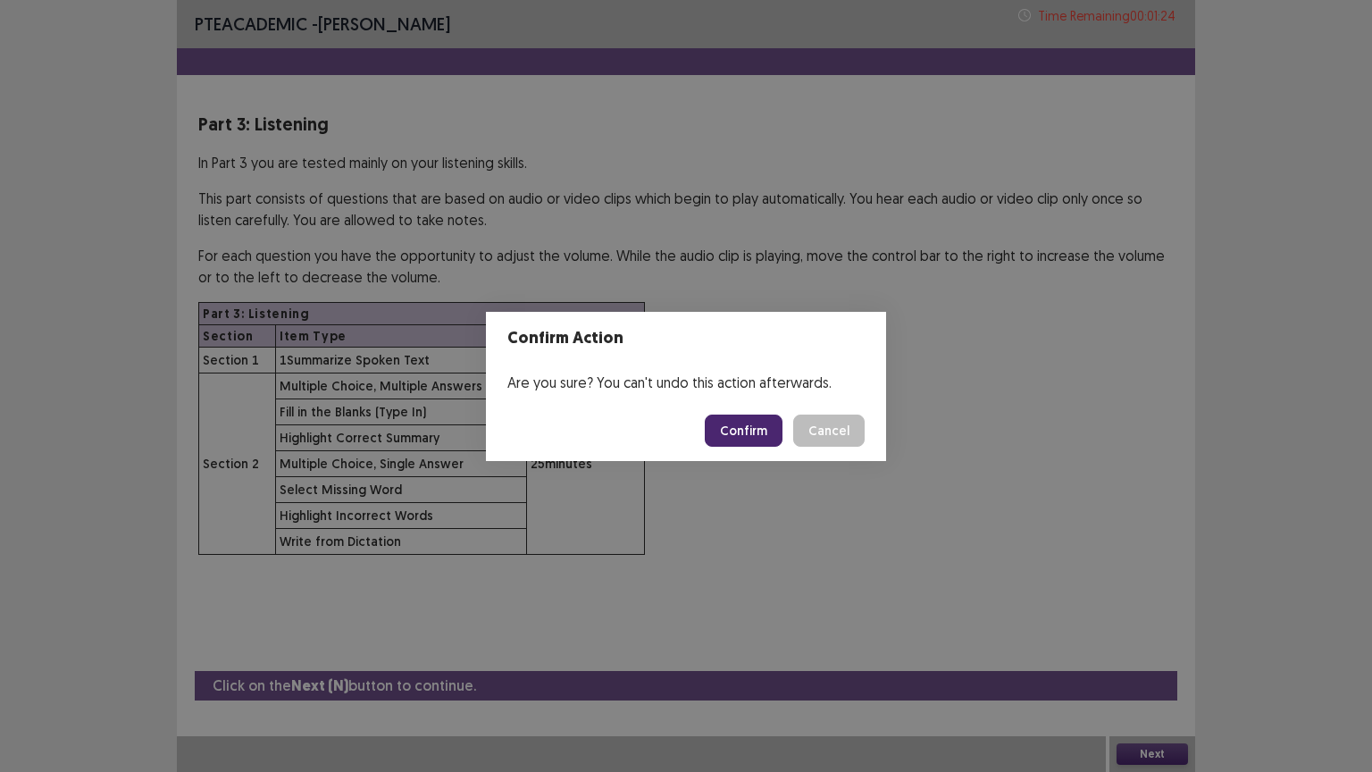
click at [748, 431] on button "Confirm" at bounding box center [744, 430] width 78 height 32
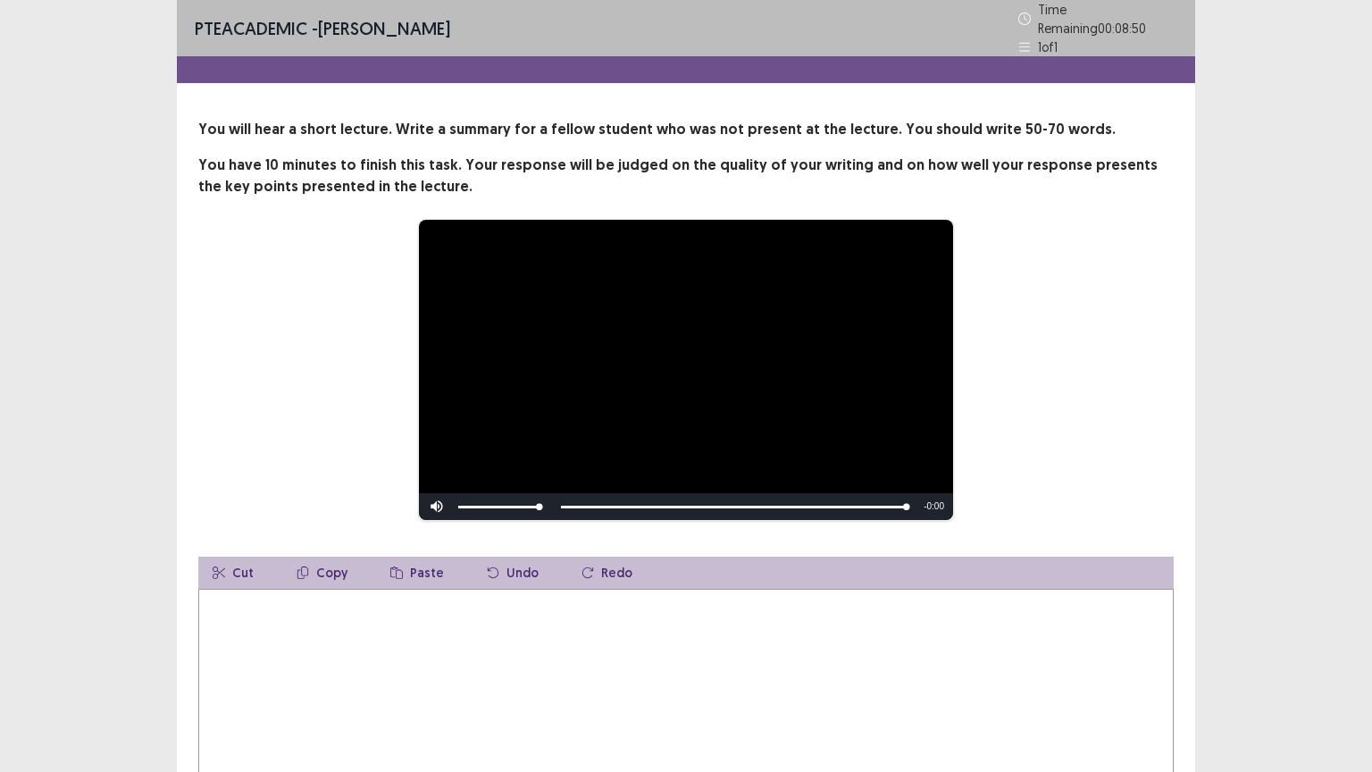
click at [442, 601] on textarea at bounding box center [685, 687] width 975 height 196
click at [347, 595] on textarea "**********" at bounding box center [685, 687] width 975 height 196
click at [481, 599] on textarea "**********" at bounding box center [685, 687] width 975 height 196
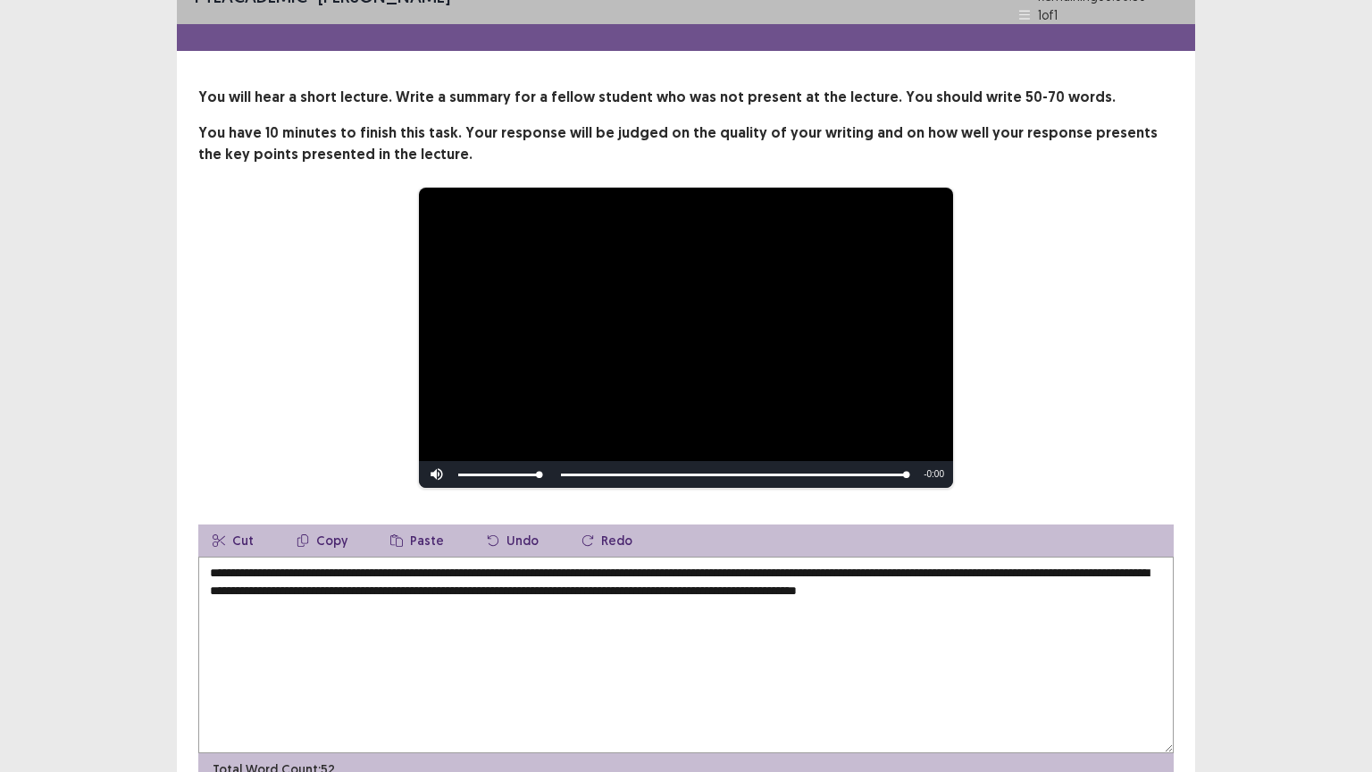
scroll to position [31, 0]
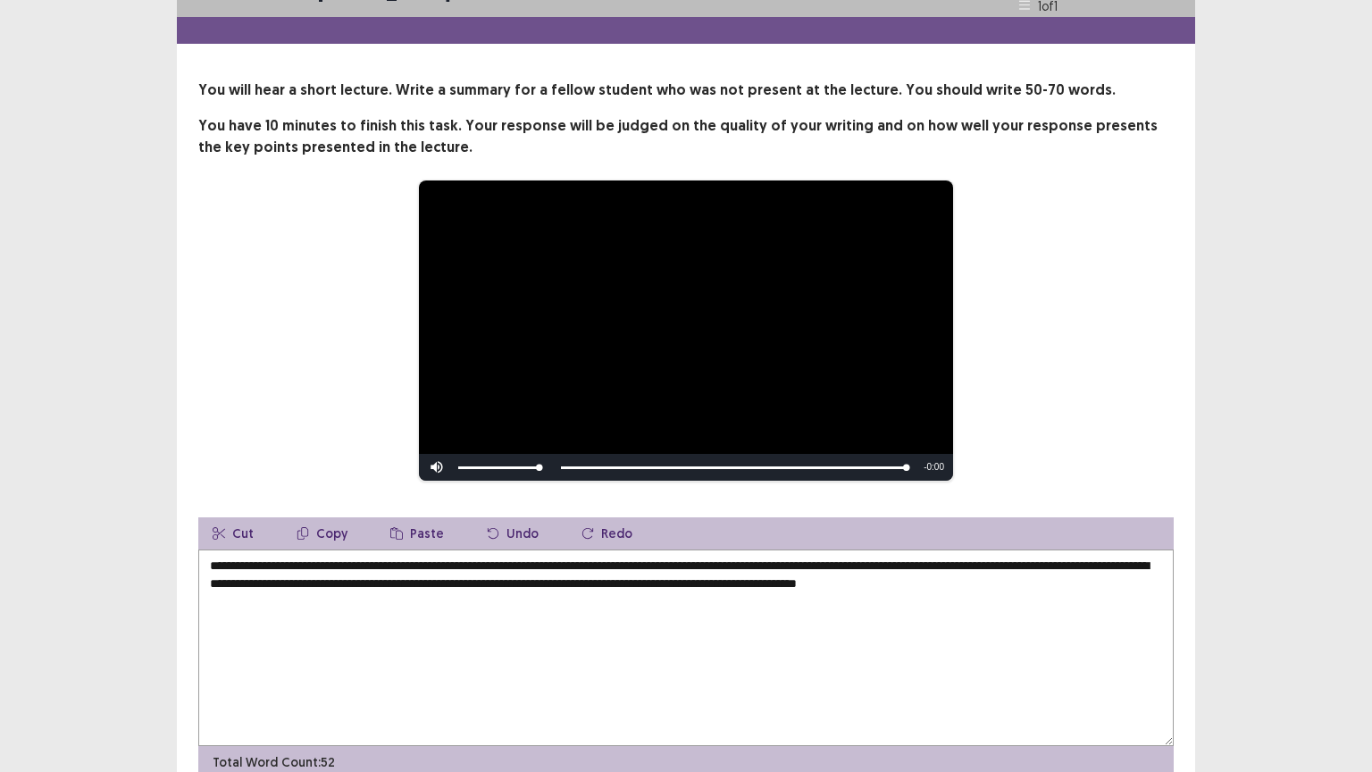
click at [379, 581] on textarea "**********" at bounding box center [685, 647] width 975 height 196
click at [890, 582] on textarea "**********" at bounding box center [685, 647] width 975 height 196
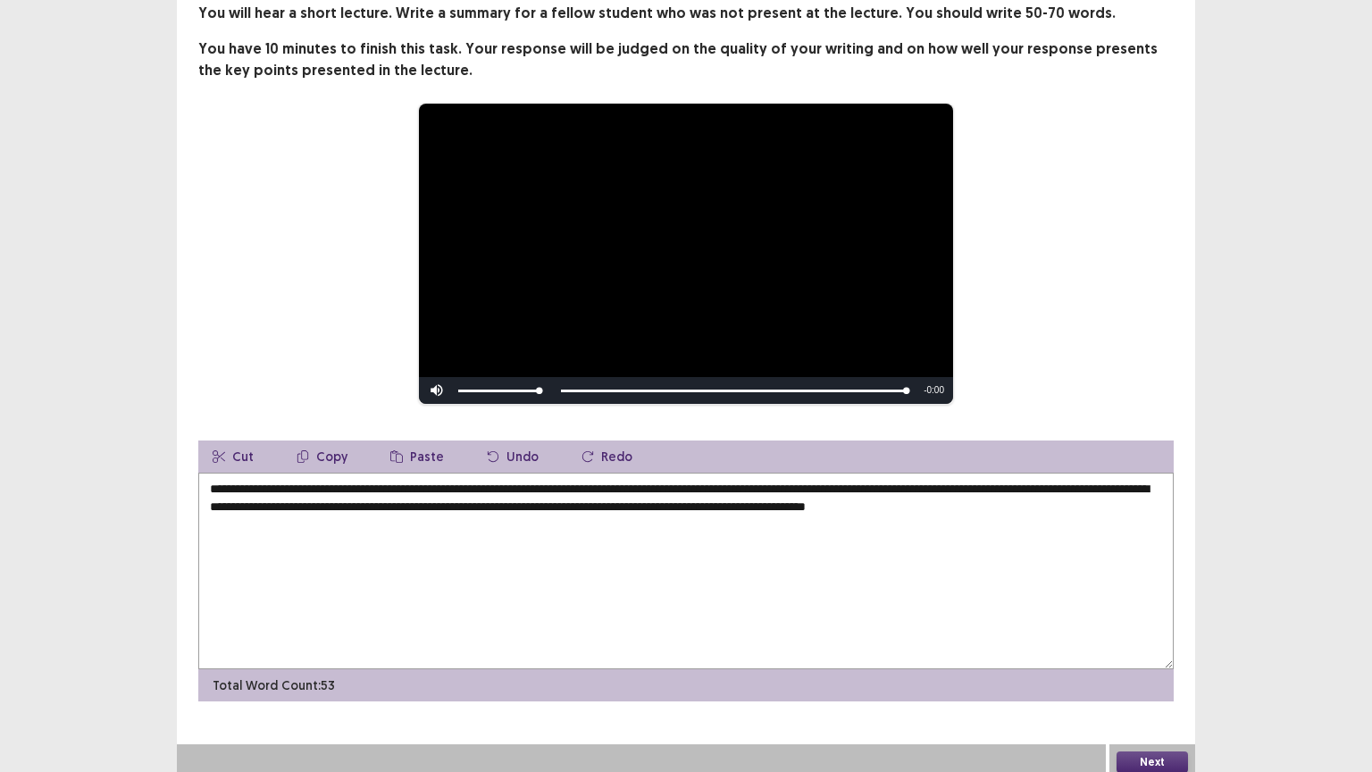
scroll to position [115, 0]
type textarea "**********"
click at [1133, 651] on button "Next" at bounding box center [1151, 762] width 71 height 21
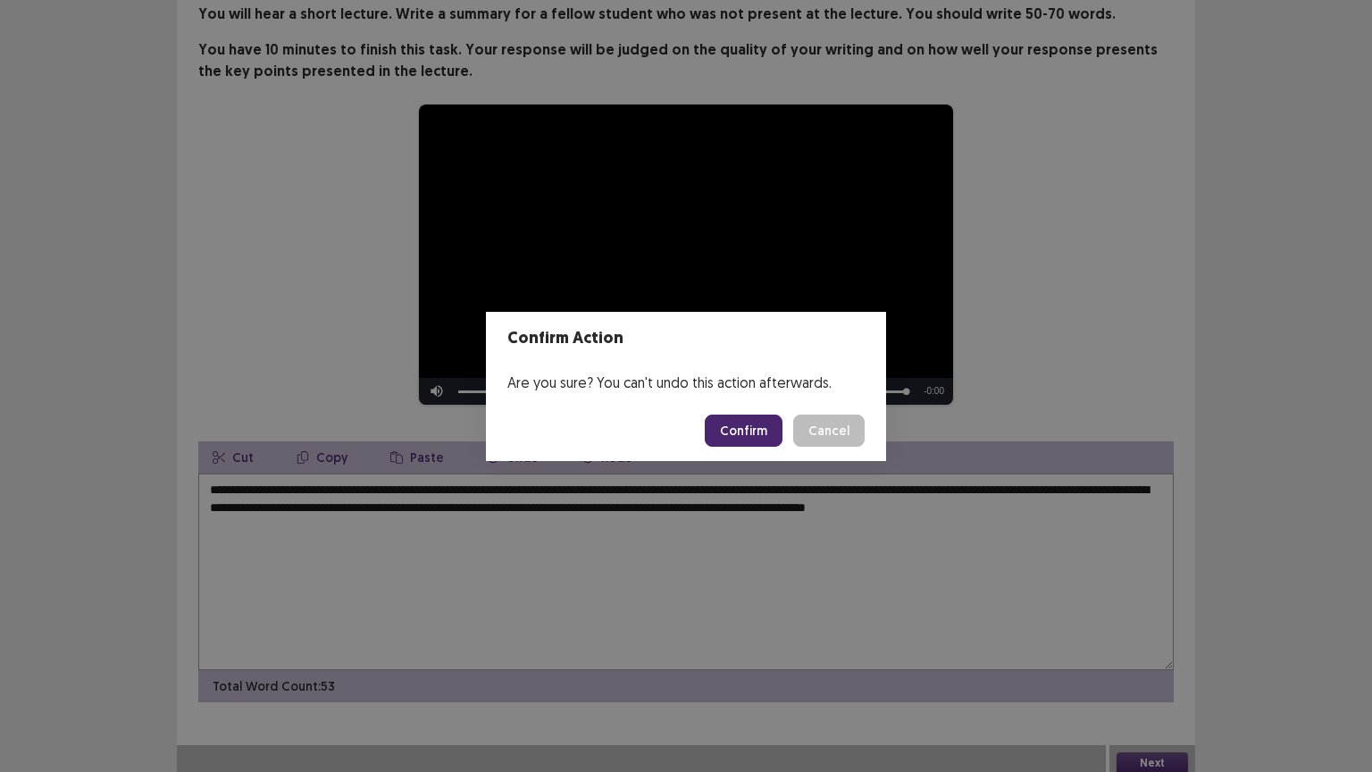
click at [758, 425] on button "Confirm" at bounding box center [744, 430] width 78 height 32
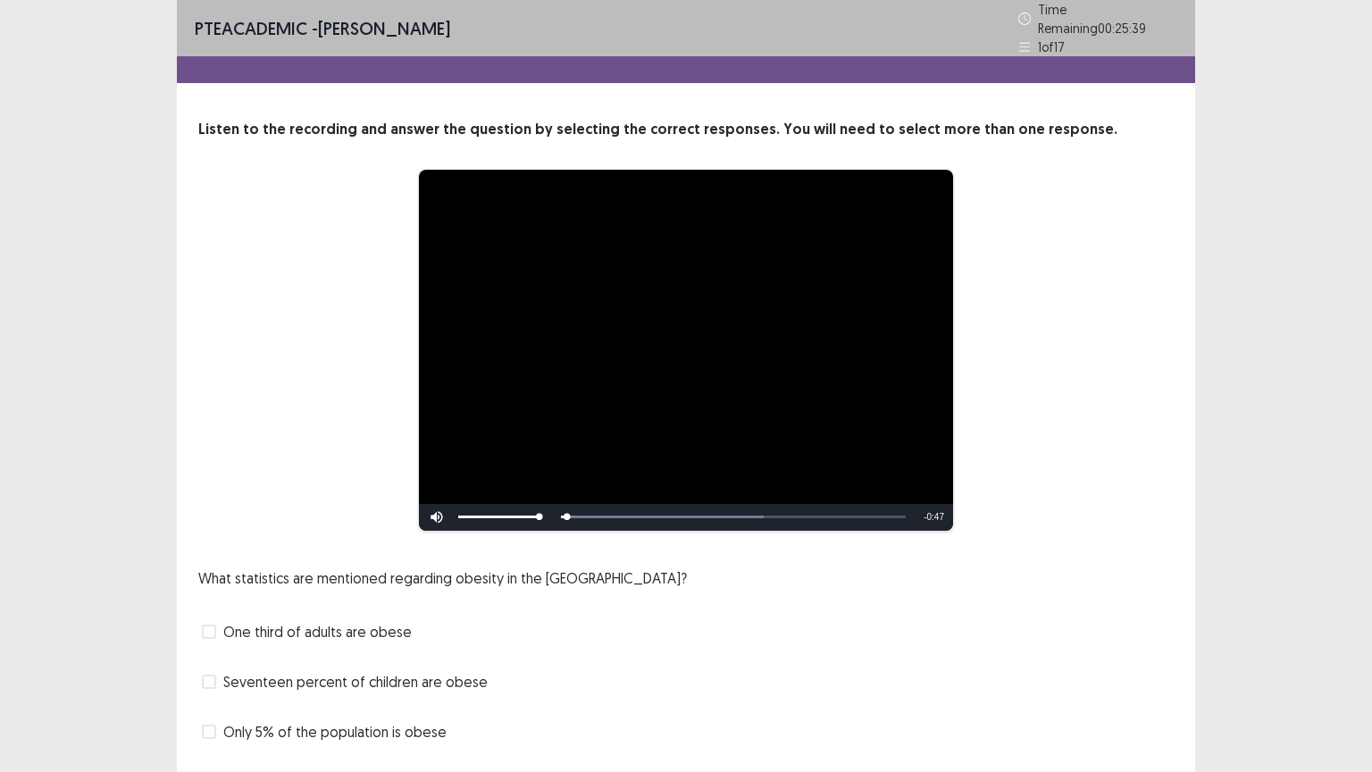
scroll to position [94, 0]
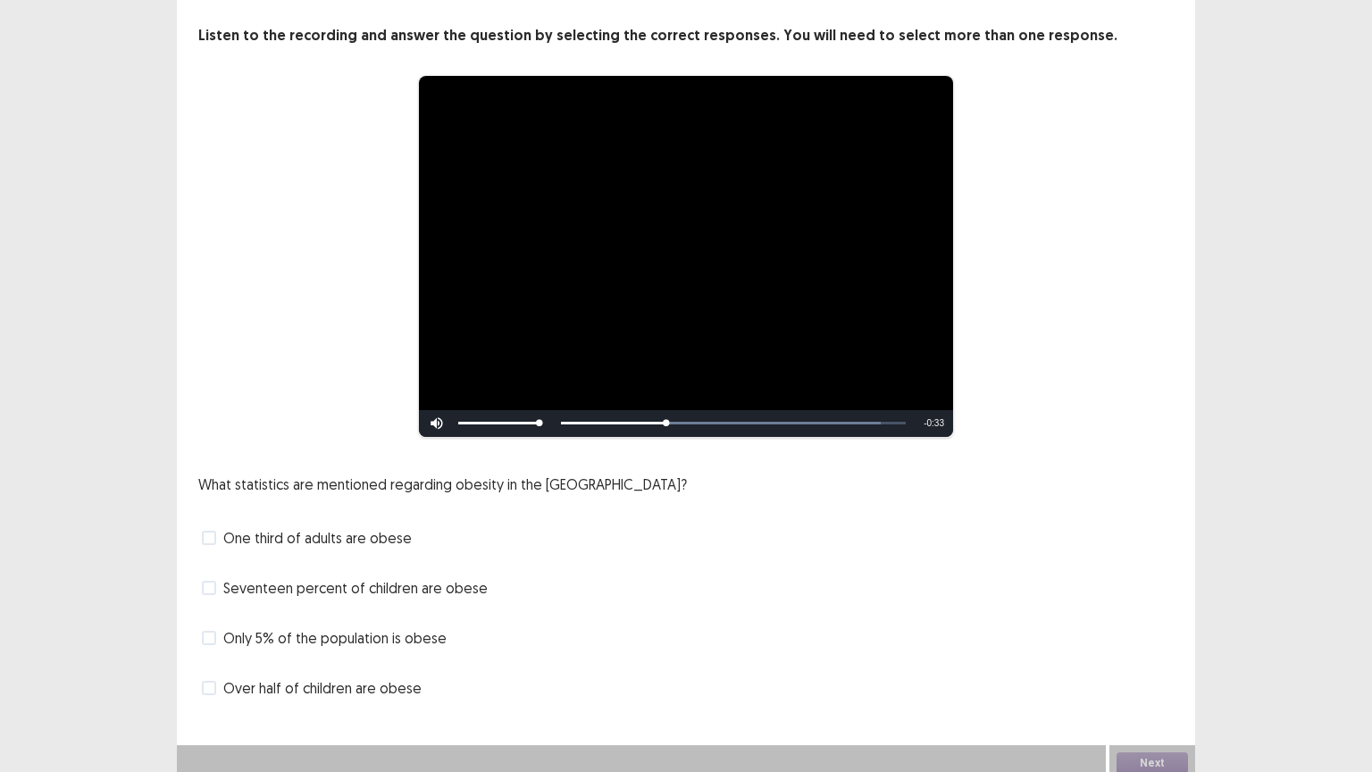
click at [213, 531] on span at bounding box center [209, 538] width 14 height 14
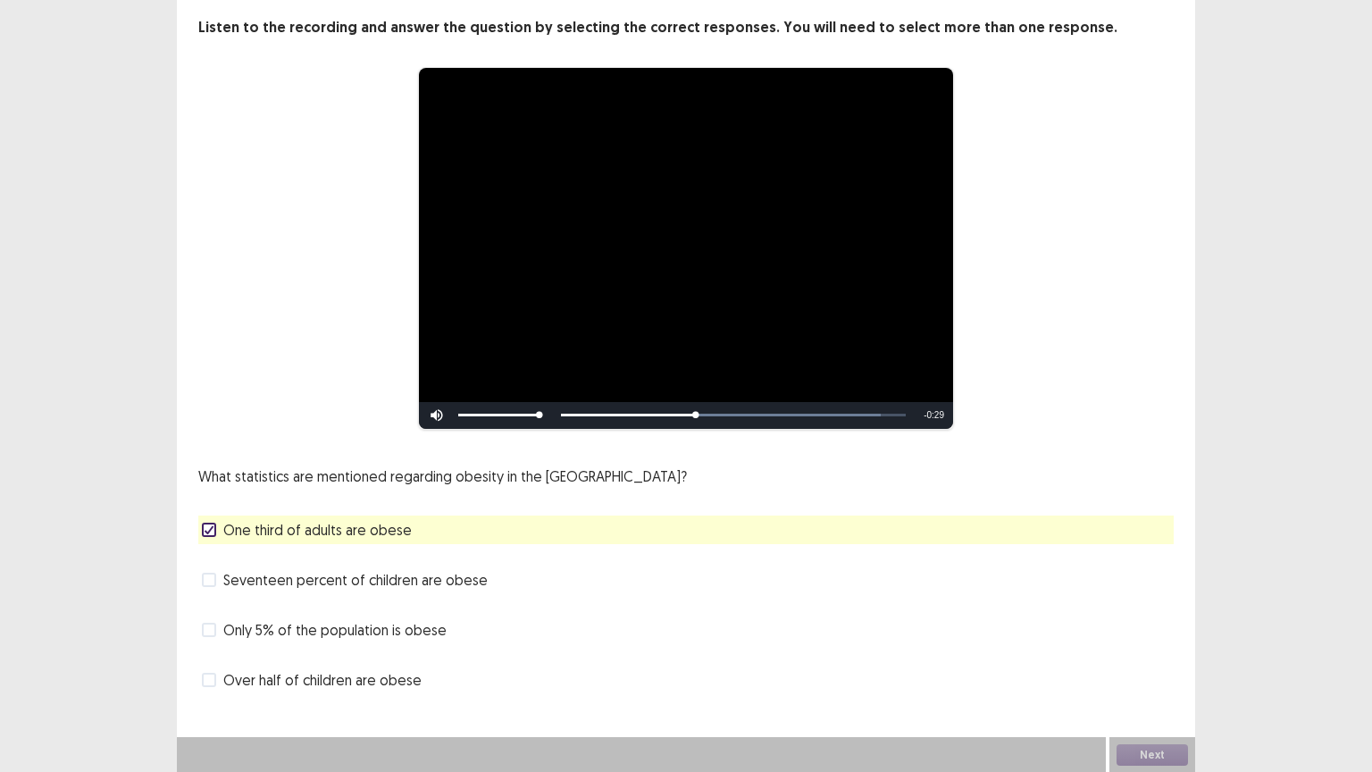
click at [209, 581] on span at bounding box center [209, 580] width 14 height 14
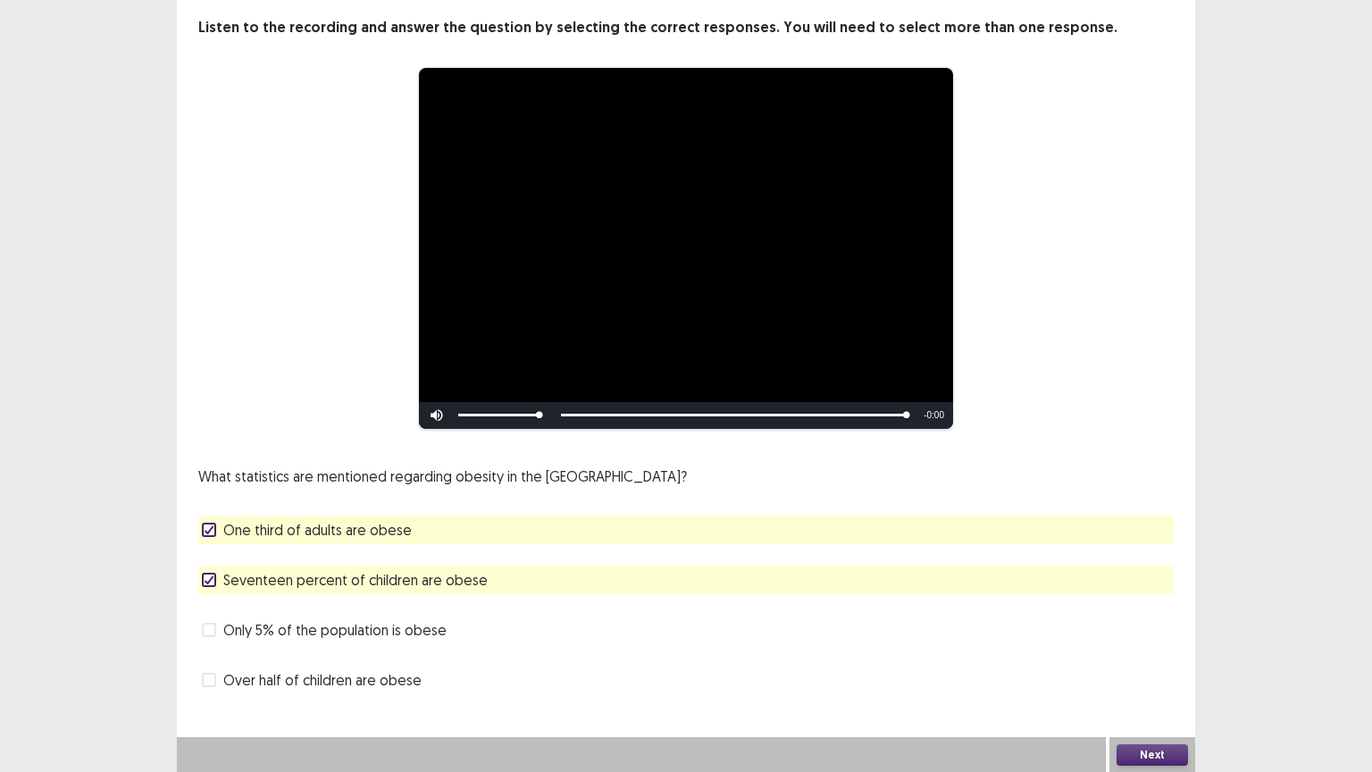
click at [1138, 651] on button "Next" at bounding box center [1151, 754] width 71 height 21
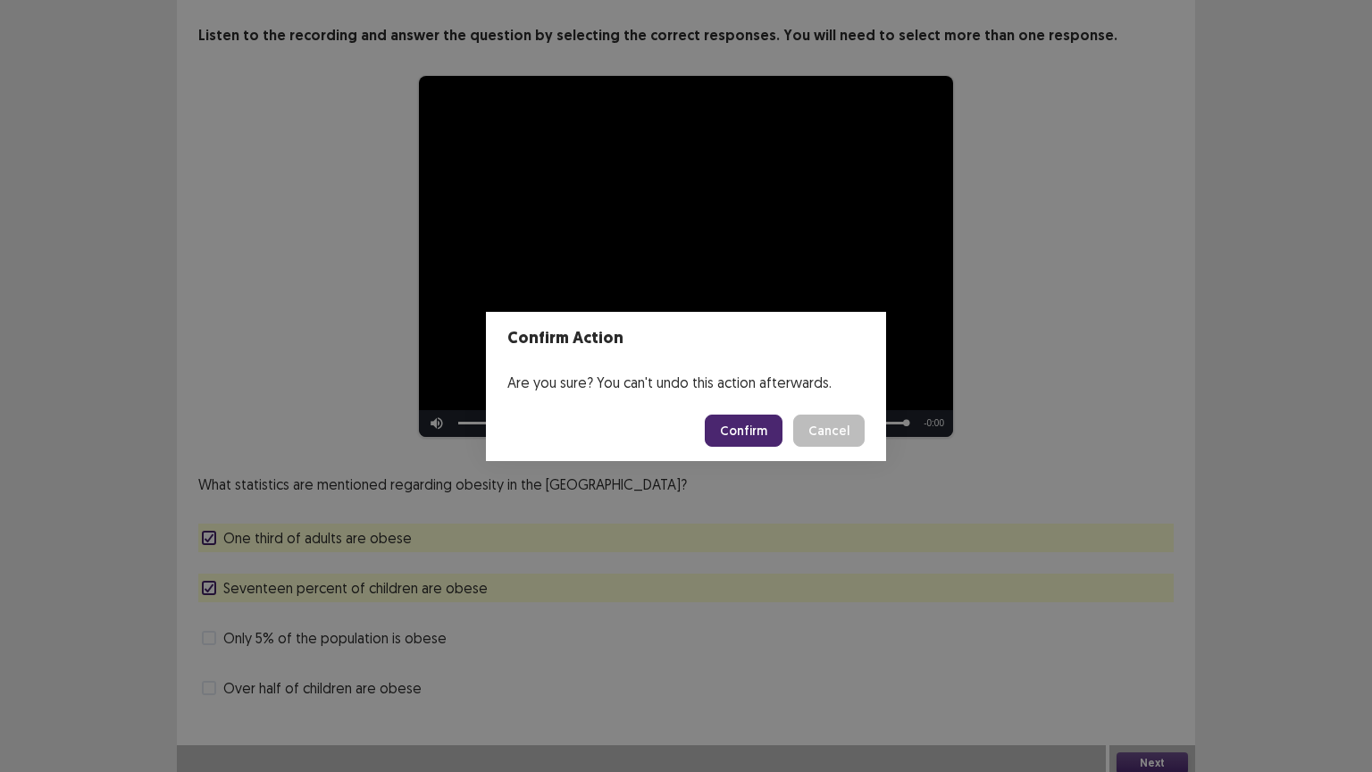
click at [743, 425] on button "Confirm" at bounding box center [744, 430] width 78 height 32
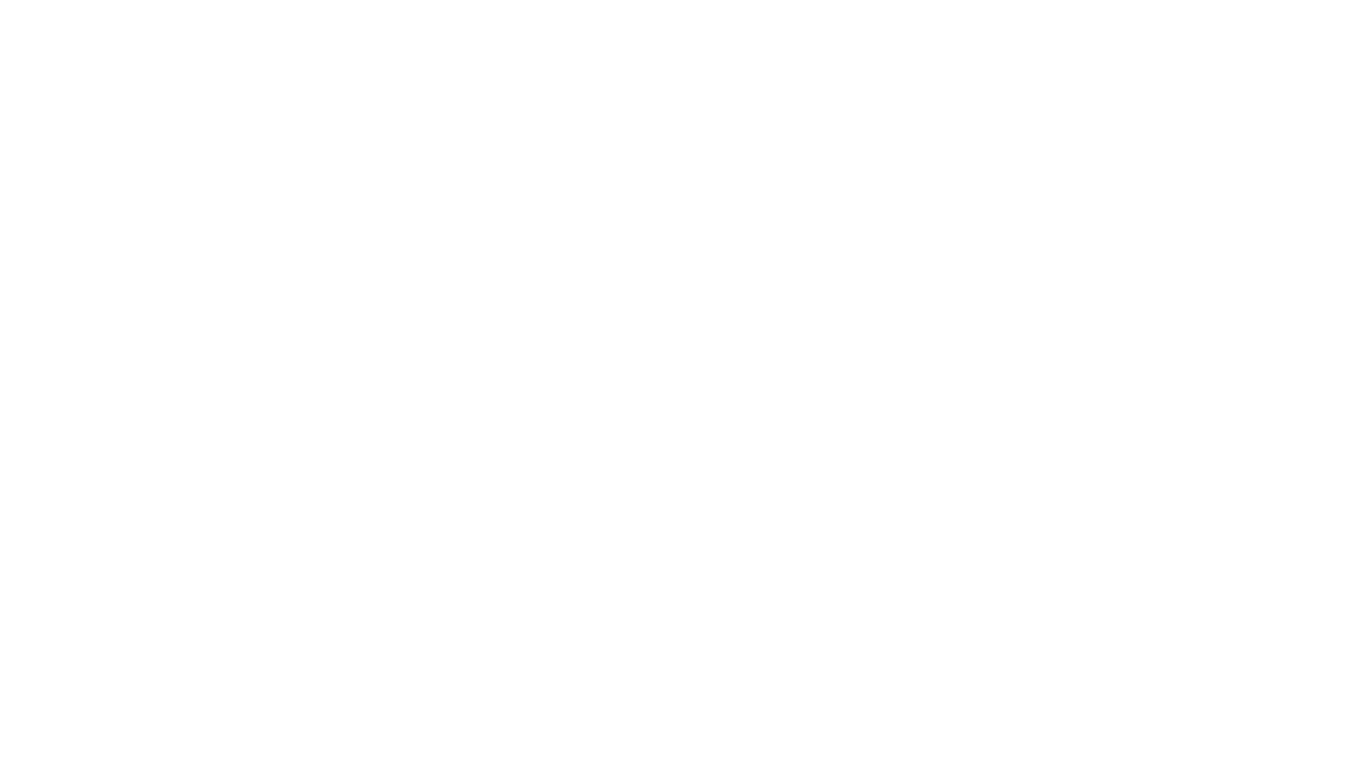
scroll to position [0, 0]
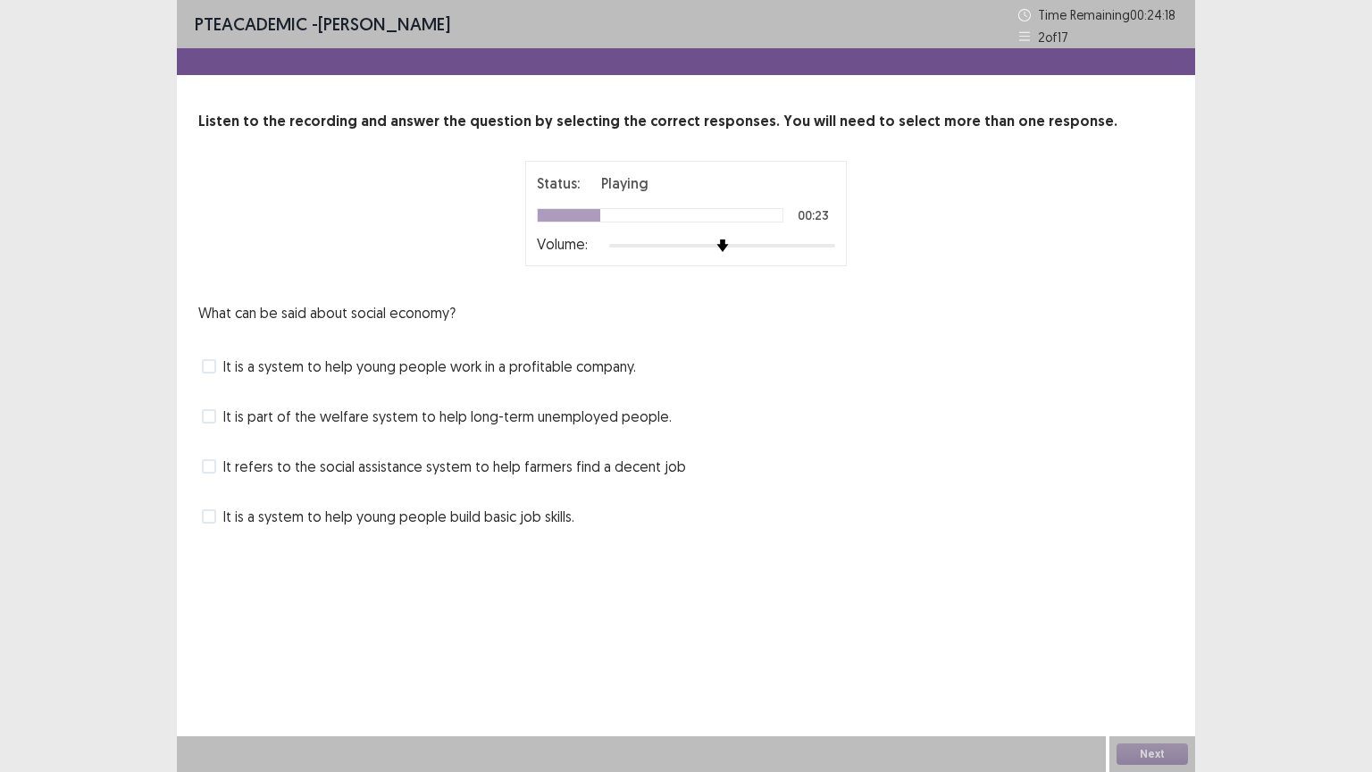
click at [830, 431] on div "What can be said about social economy? It is a system to help young people work…" at bounding box center [685, 416] width 975 height 229
click at [211, 519] on span at bounding box center [209, 516] width 14 height 14
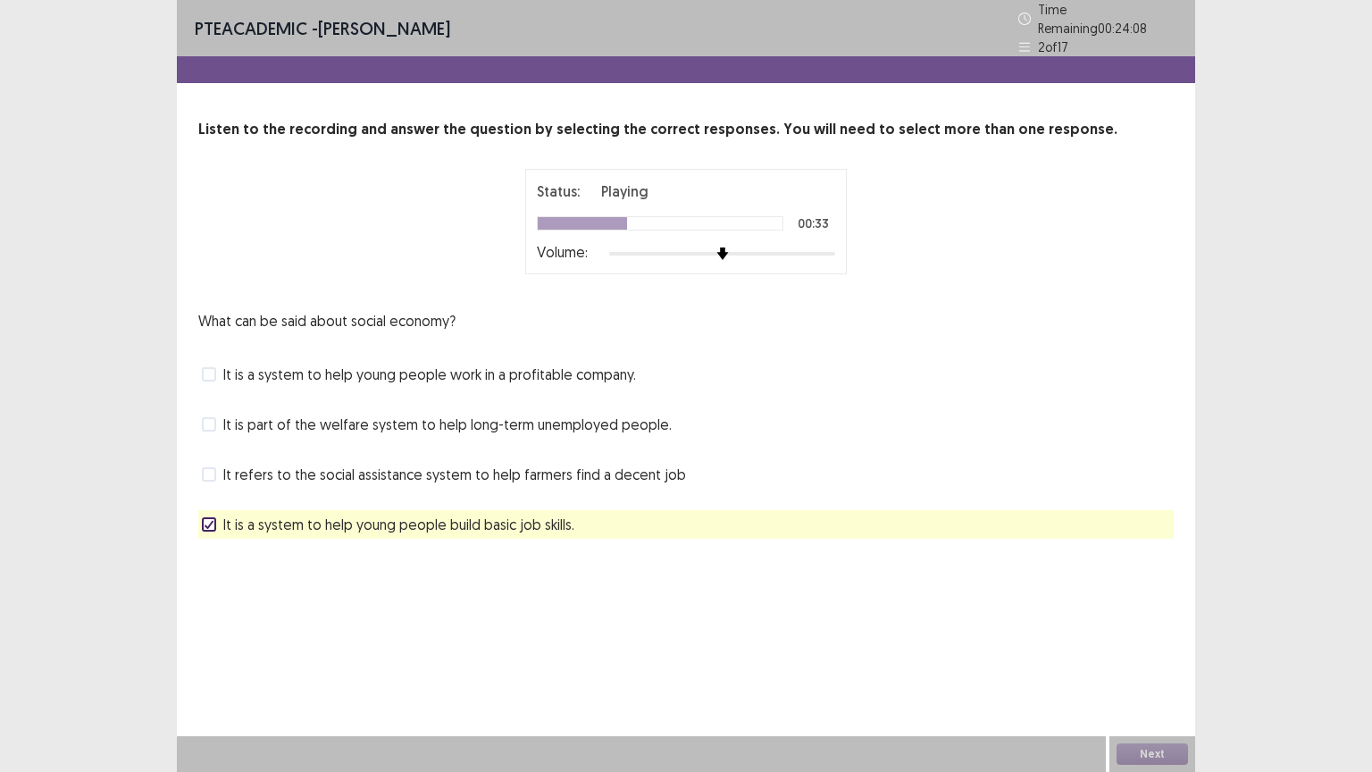
click at [211, 520] on icon at bounding box center [209, 524] width 11 height 9
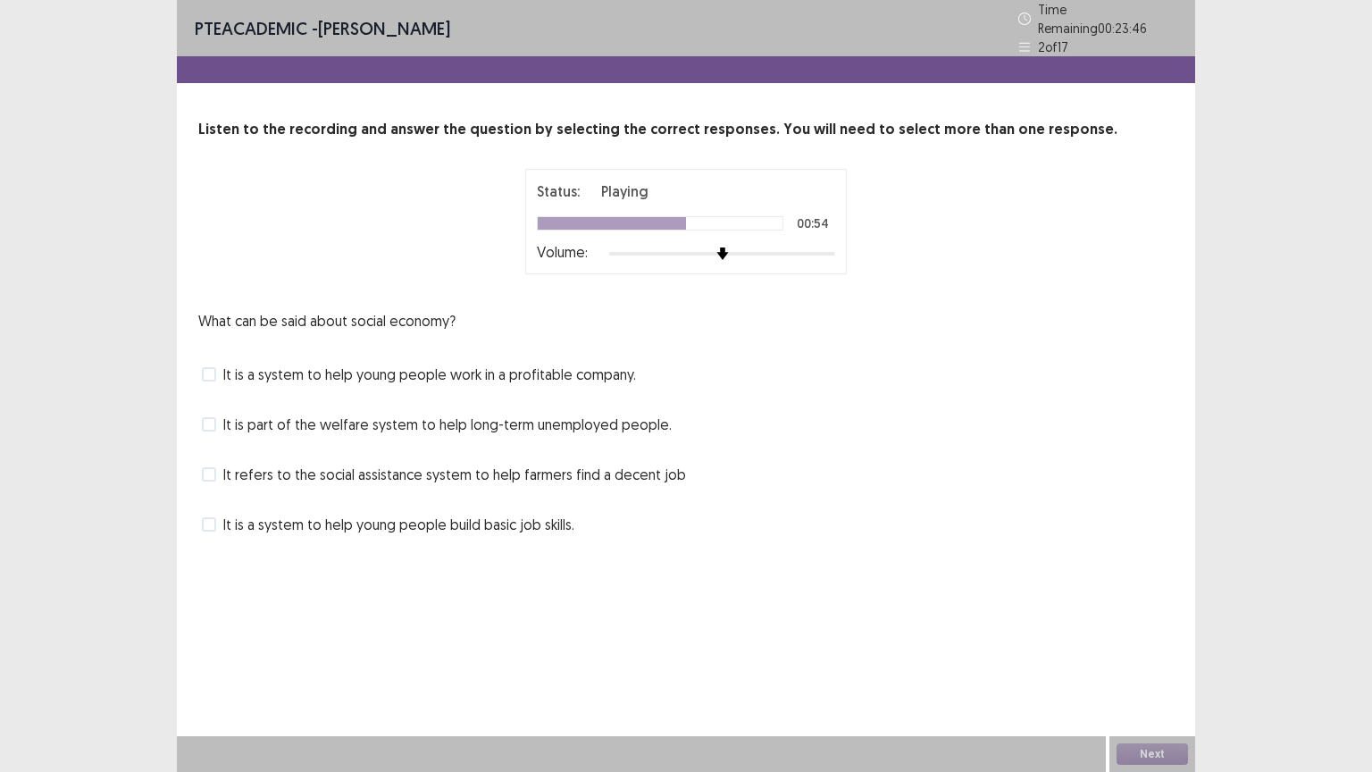
click at [211, 518] on span at bounding box center [209, 524] width 14 height 14
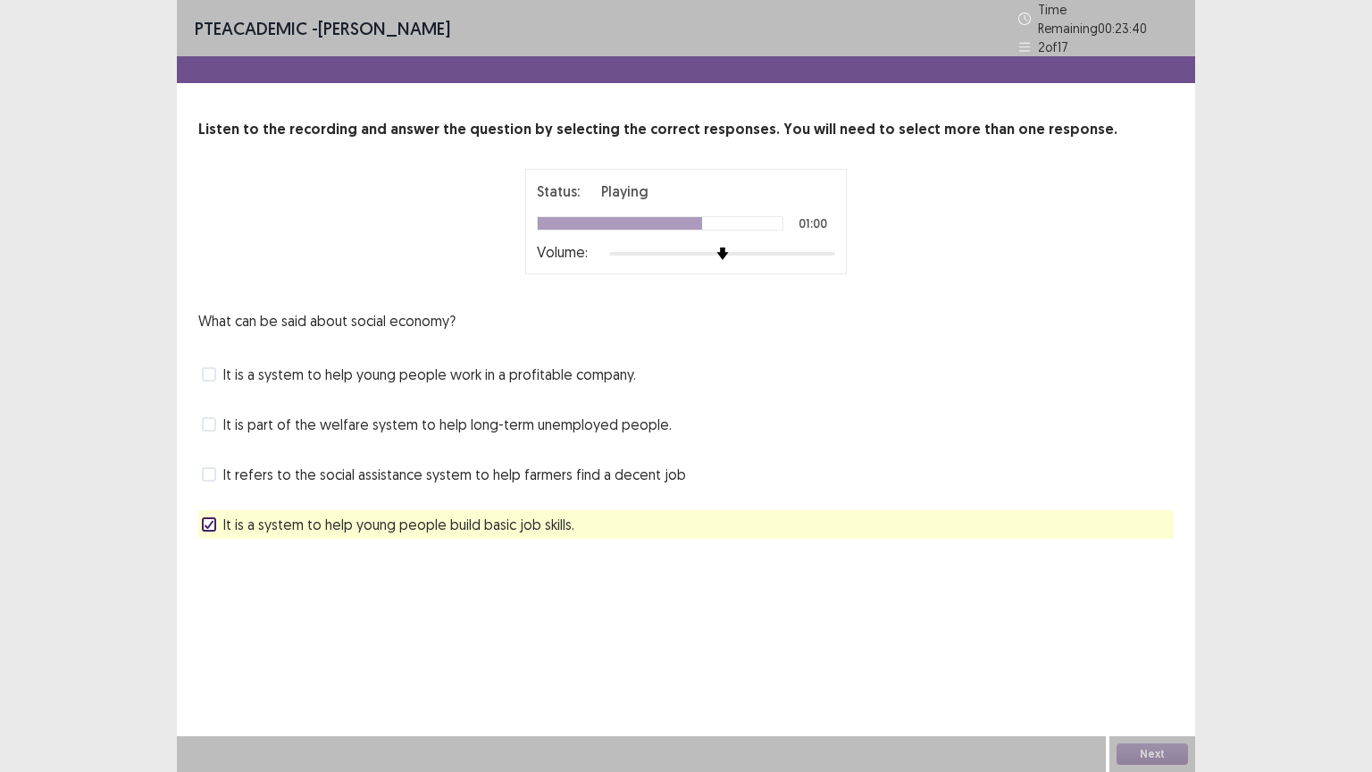
click at [205, 367] on span at bounding box center [209, 374] width 14 height 14
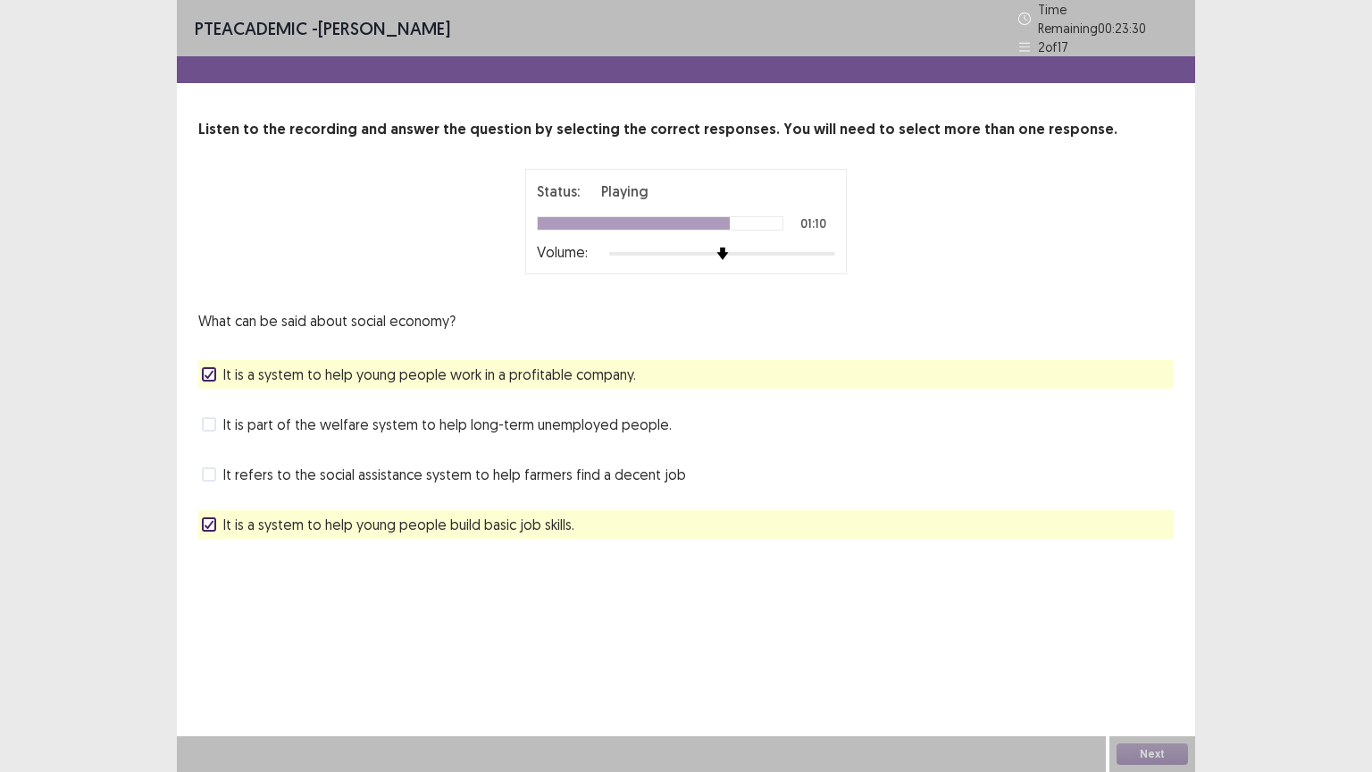
click at [205, 370] on icon at bounding box center [209, 374] width 11 height 9
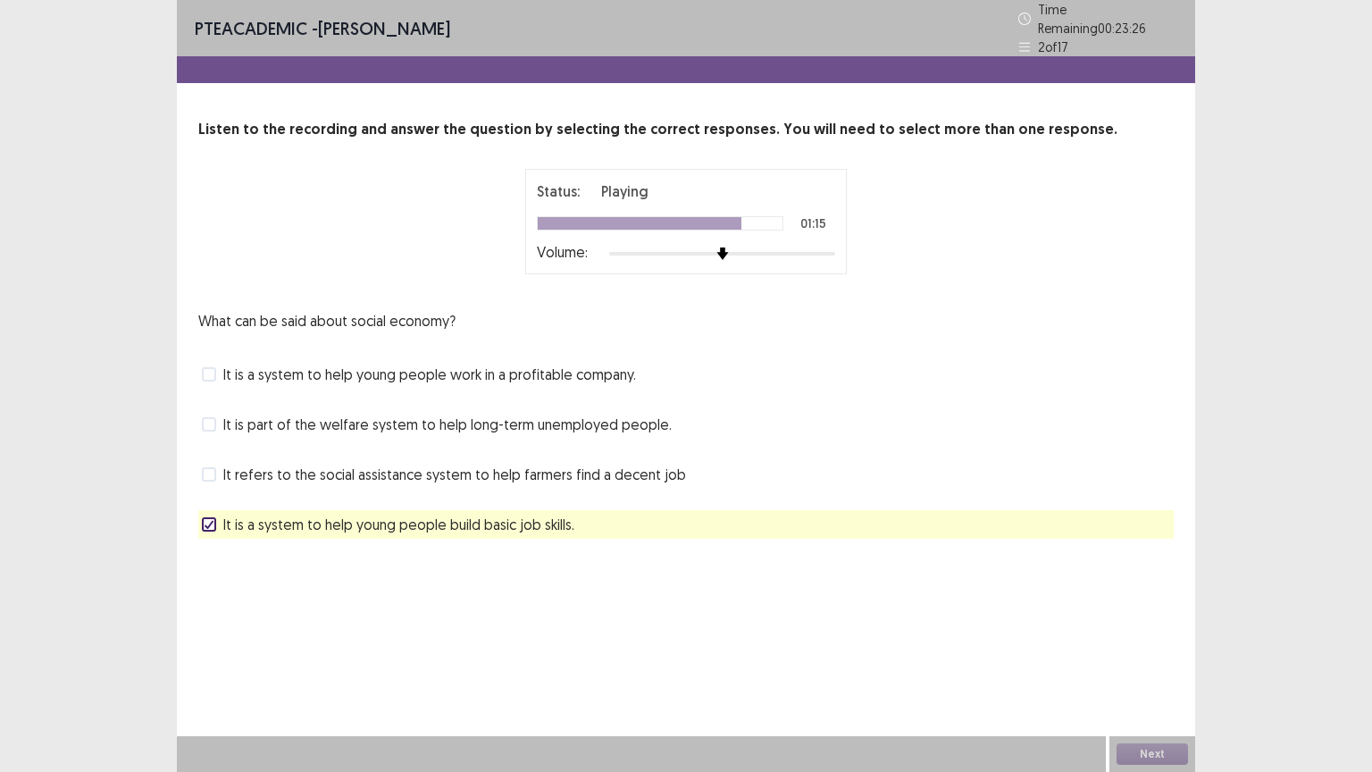
click at [205, 367] on span at bounding box center [209, 374] width 14 height 14
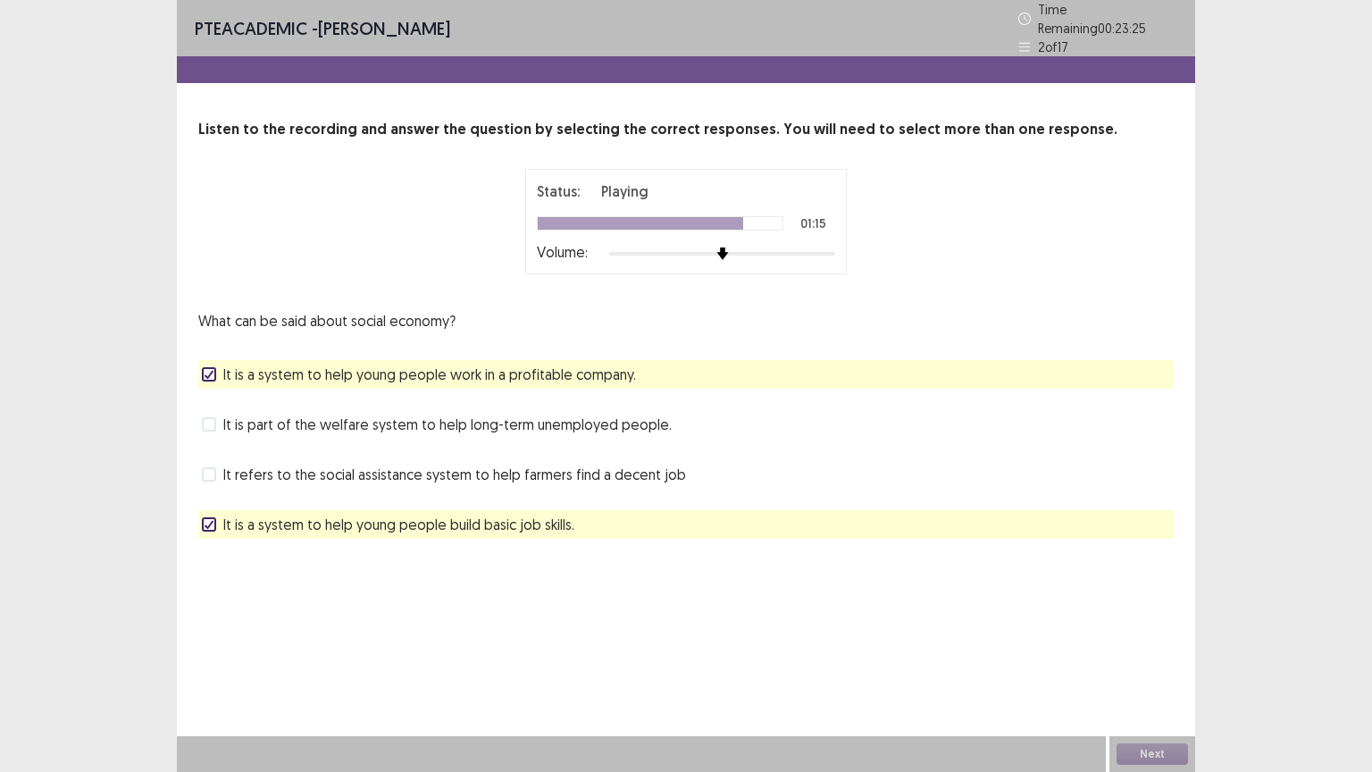
click at [205, 370] on icon at bounding box center [209, 374] width 11 height 9
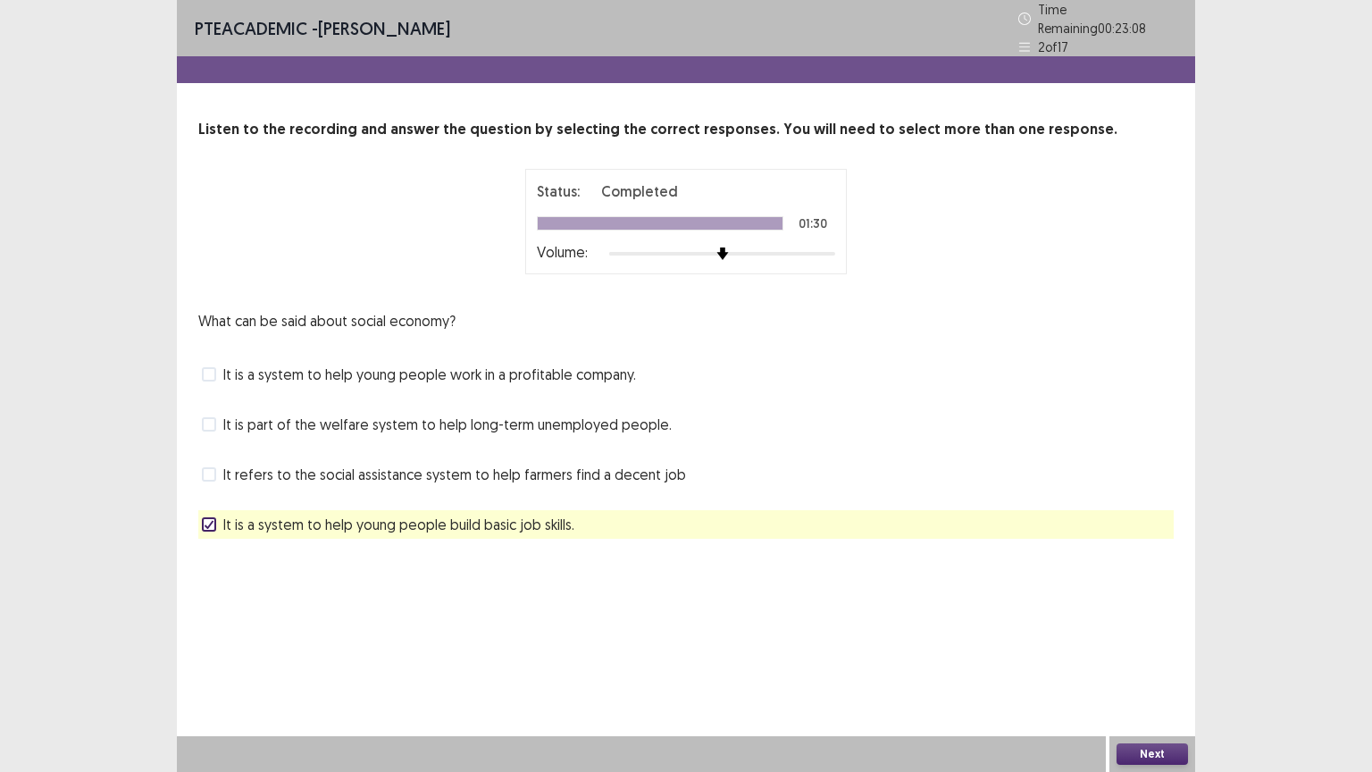
click at [1154, 651] on button "Next" at bounding box center [1151, 753] width 71 height 21
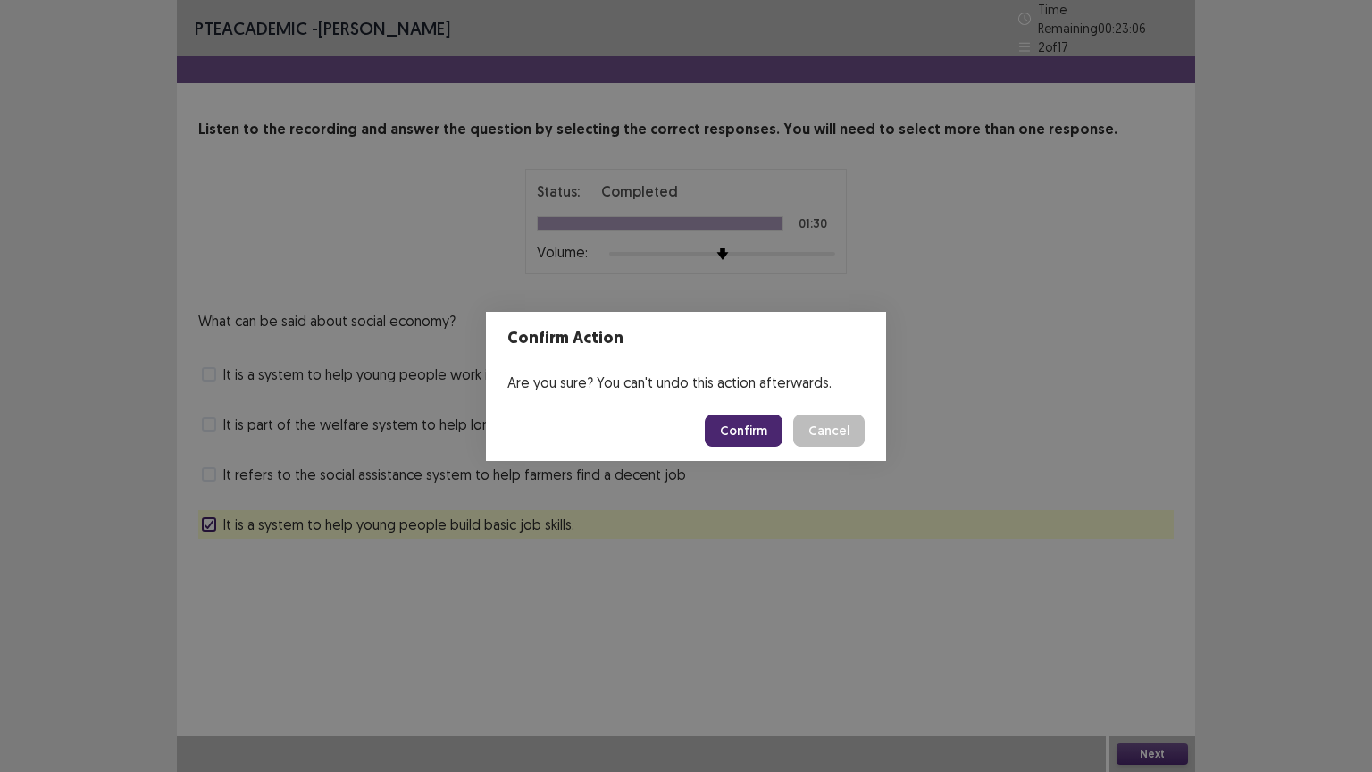
click at [740, 432] on button "Confirm" at bounding box center [744, 430] width 78 height 32
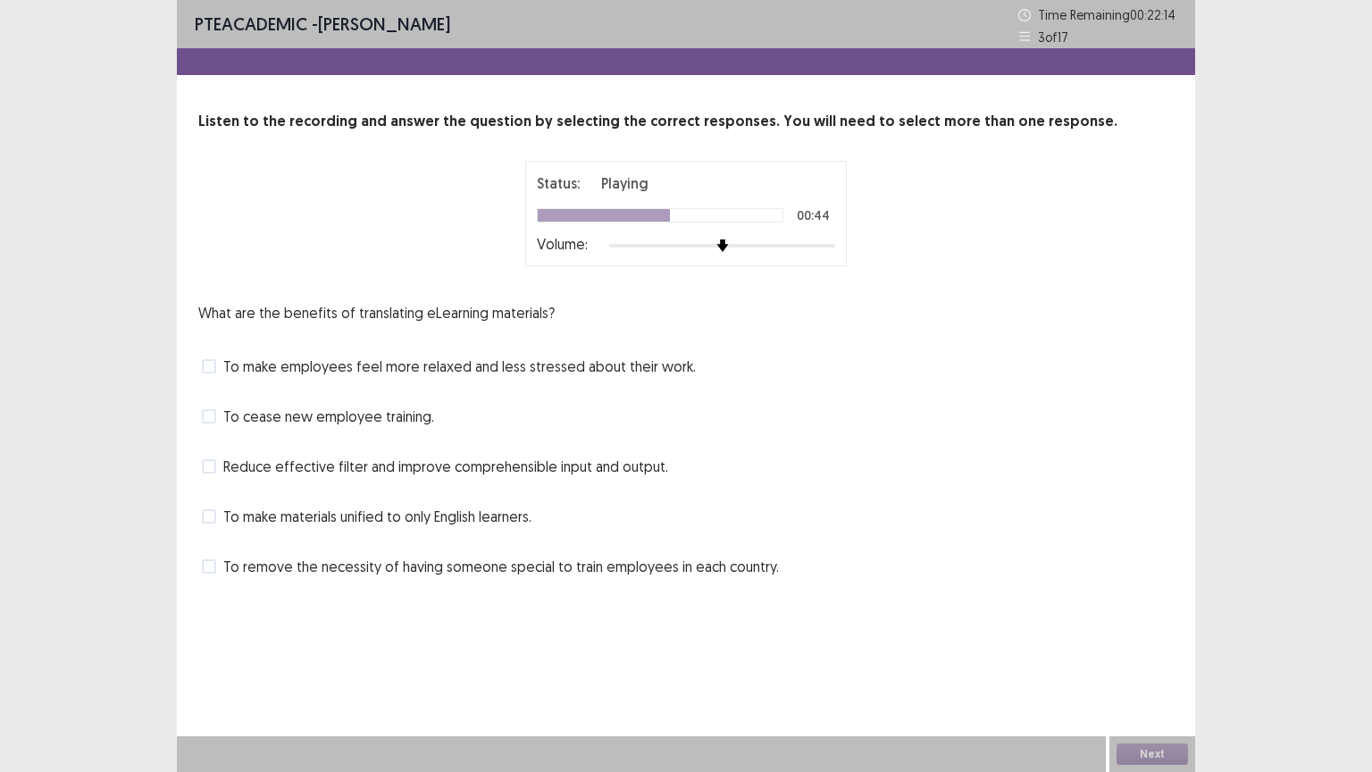
click at [213, 464] on span at bounding box center [209, 466] width 14 height 14
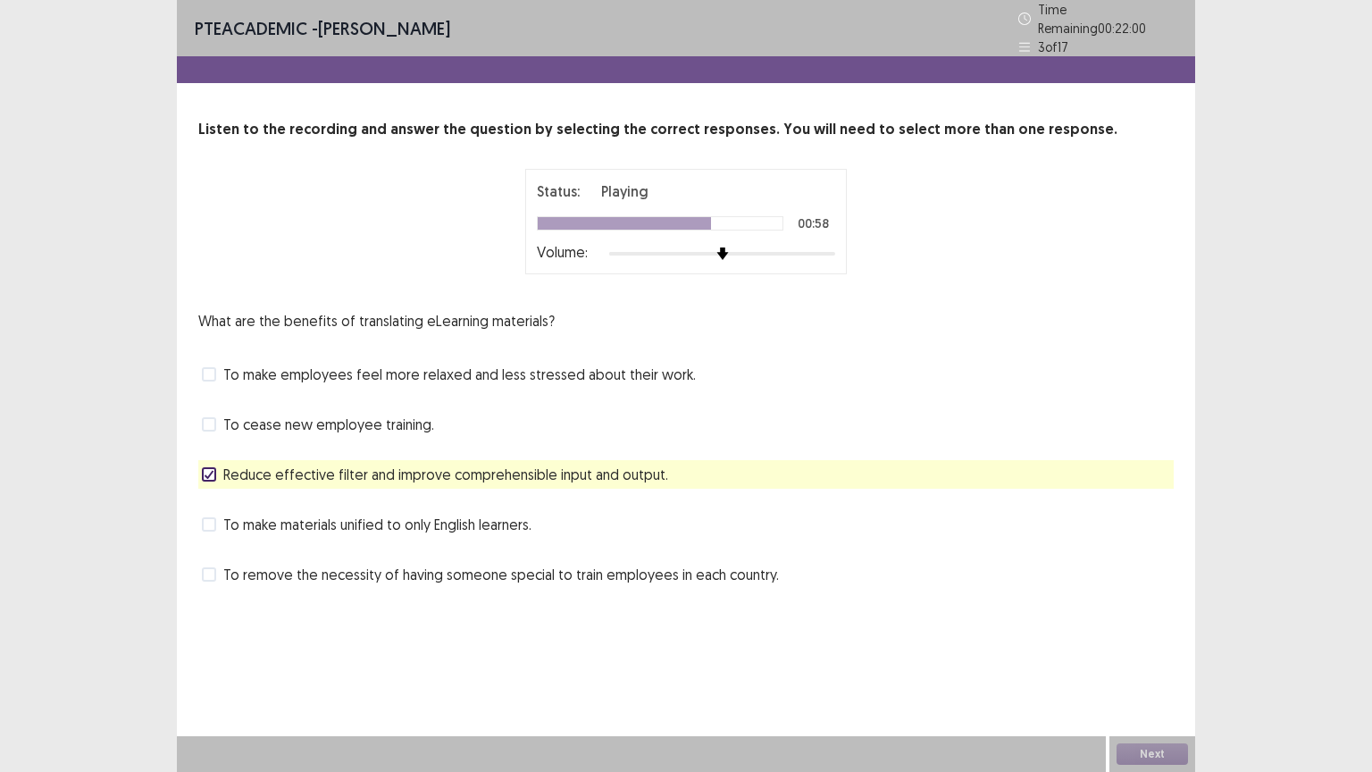
click at [211, 367] on span at bounding box center [209, 374] width 14 height 14
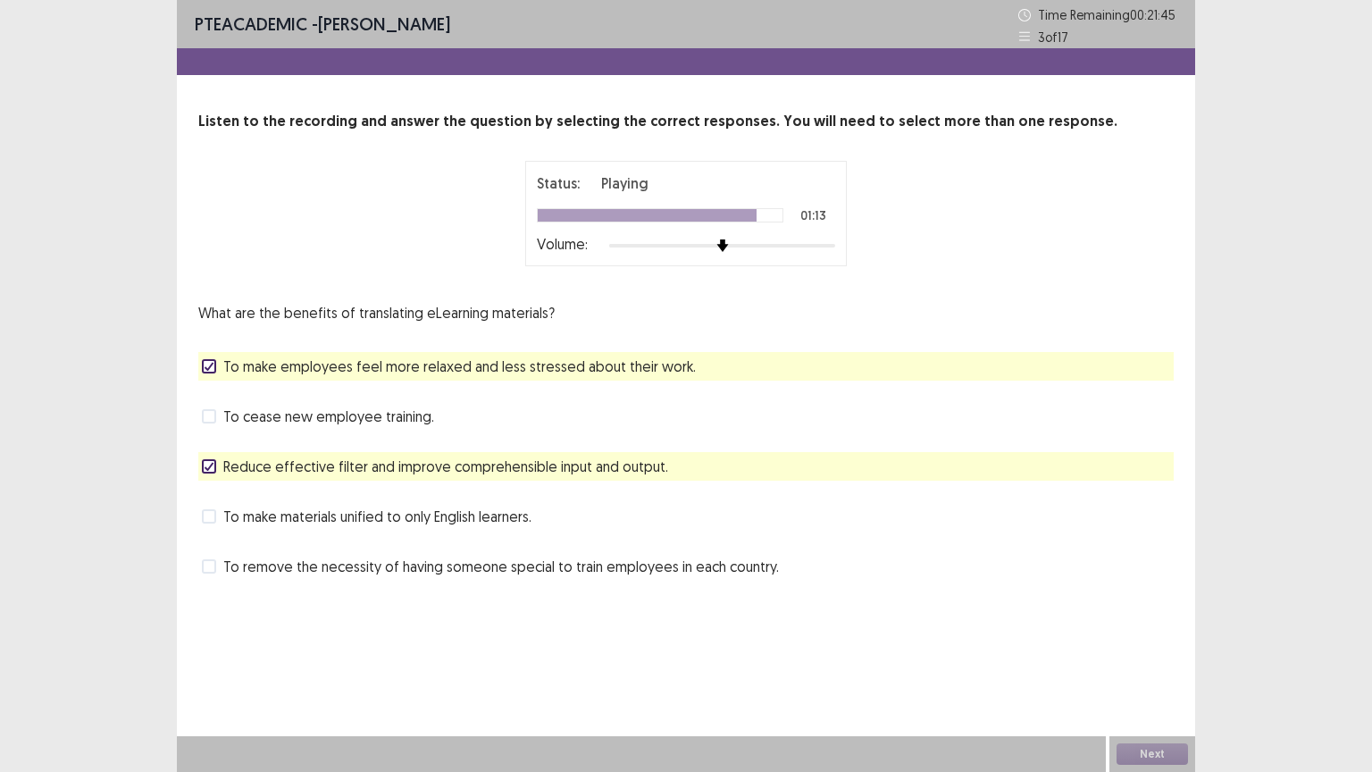
click at [209, 412] on span at bounding box center [209, 416] width 14 height 14
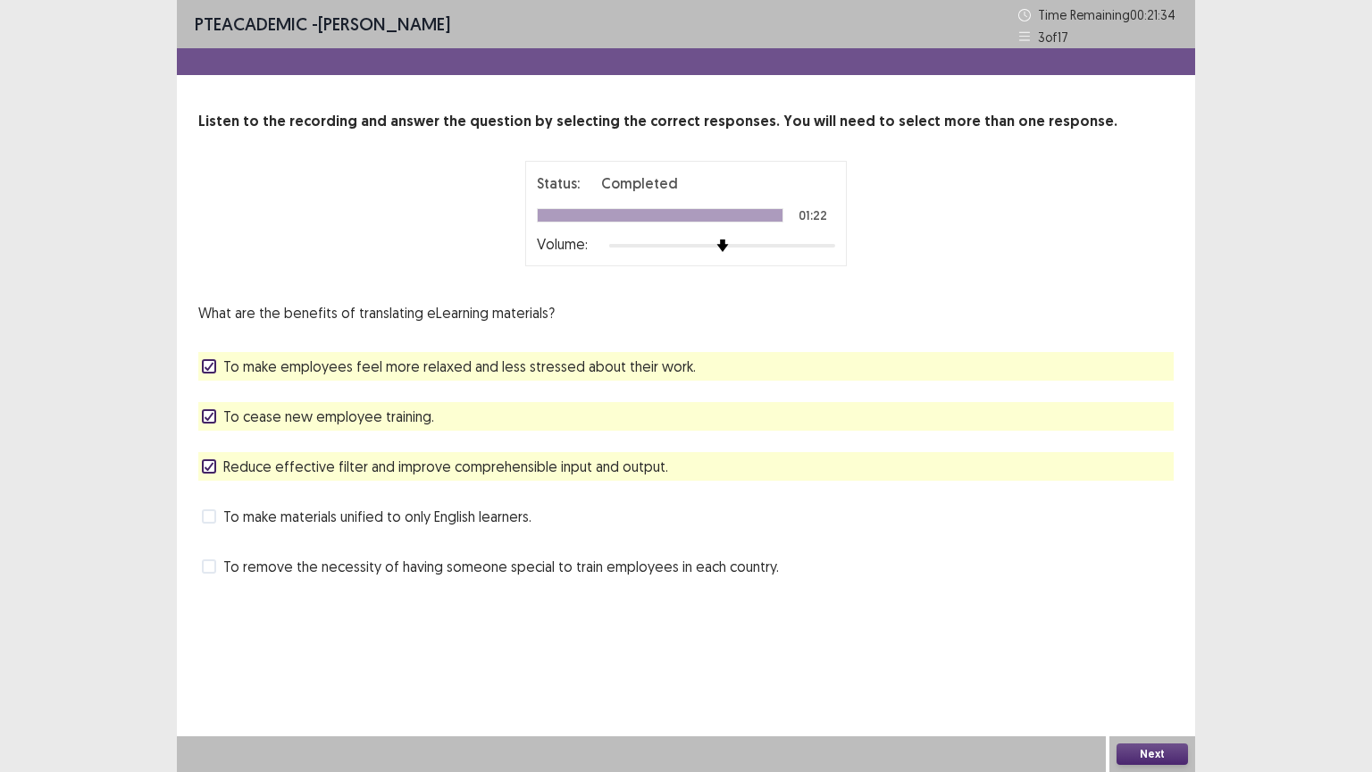
click at [1150, 651] on button "Next" at bounding box center [1151, 753] width 71 height 21
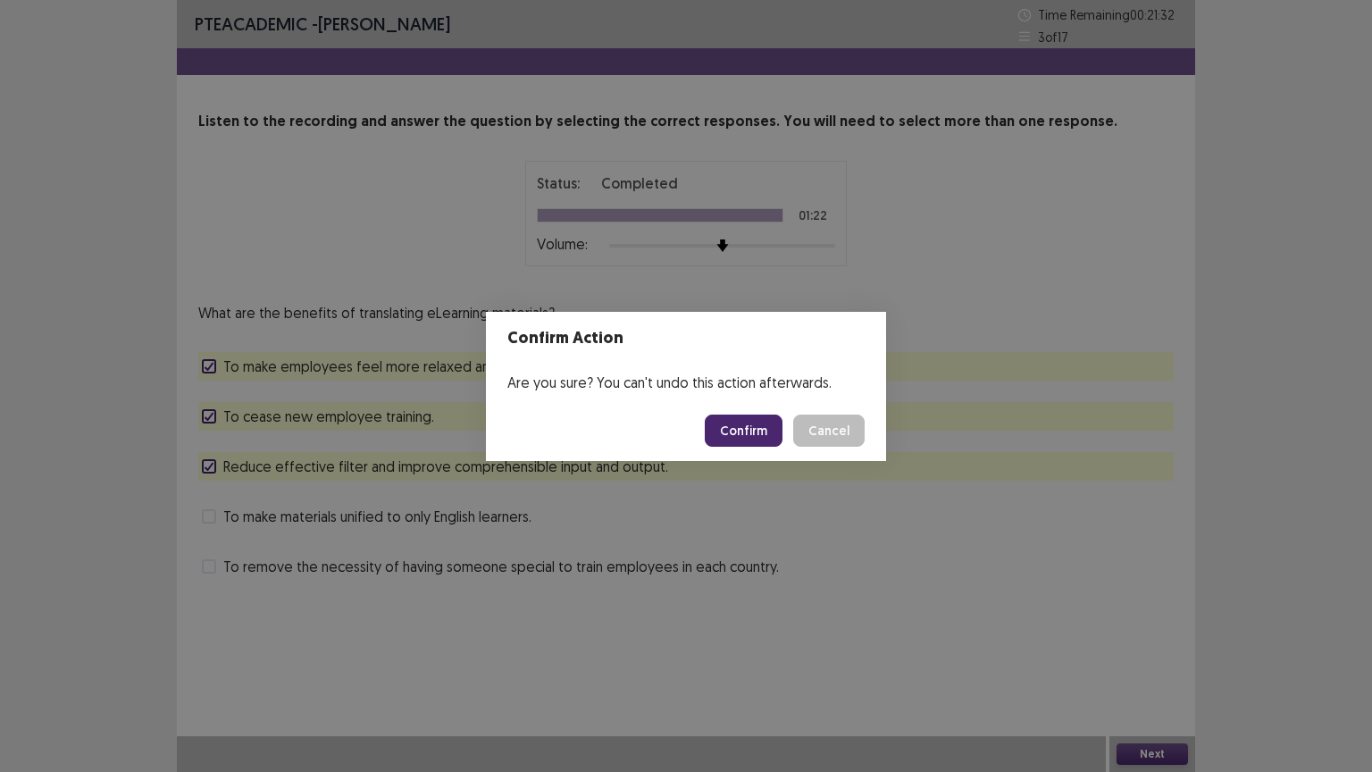
click at [740, 422] on button "Confirm" at bounding box center [744, 430] width 78 height 32
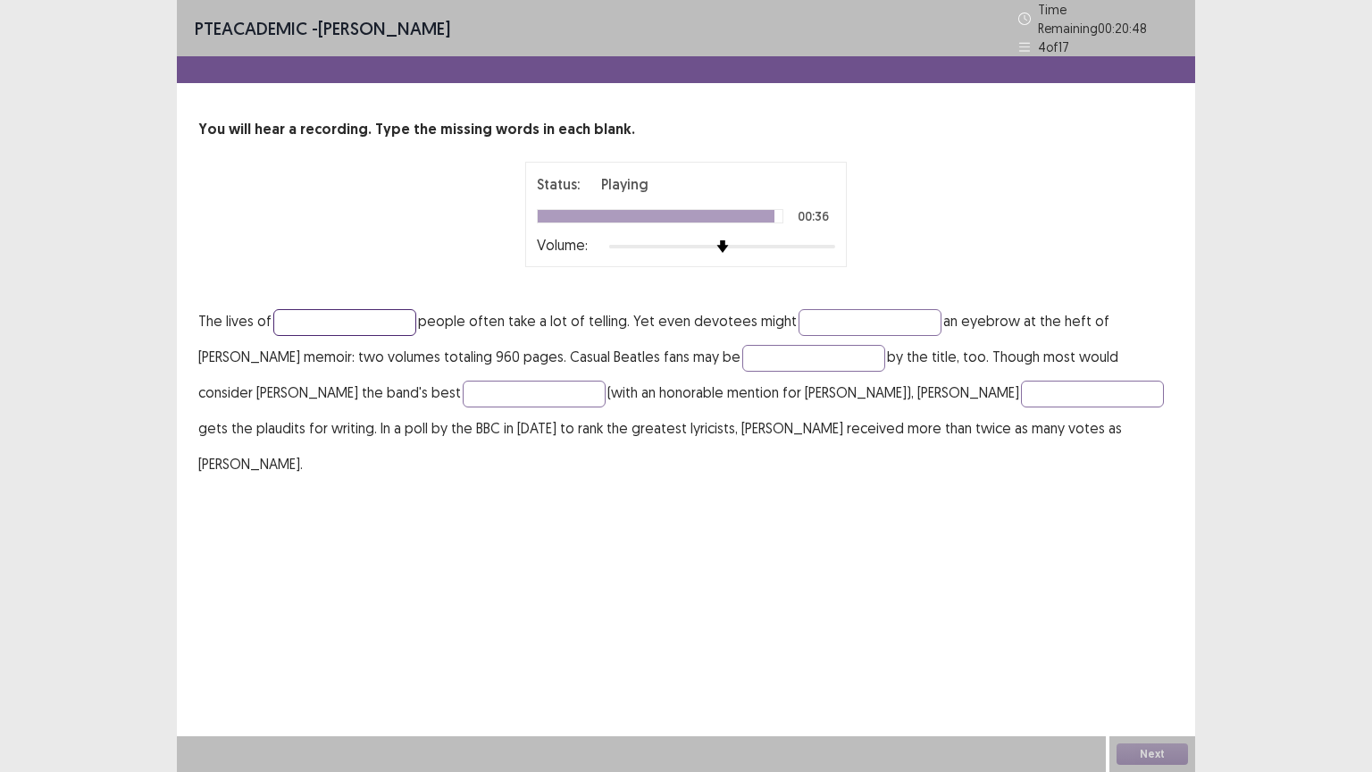
click at [389, 309] on input "text" at bounding box center [344, 322] width 143 height 27
type input "**********"
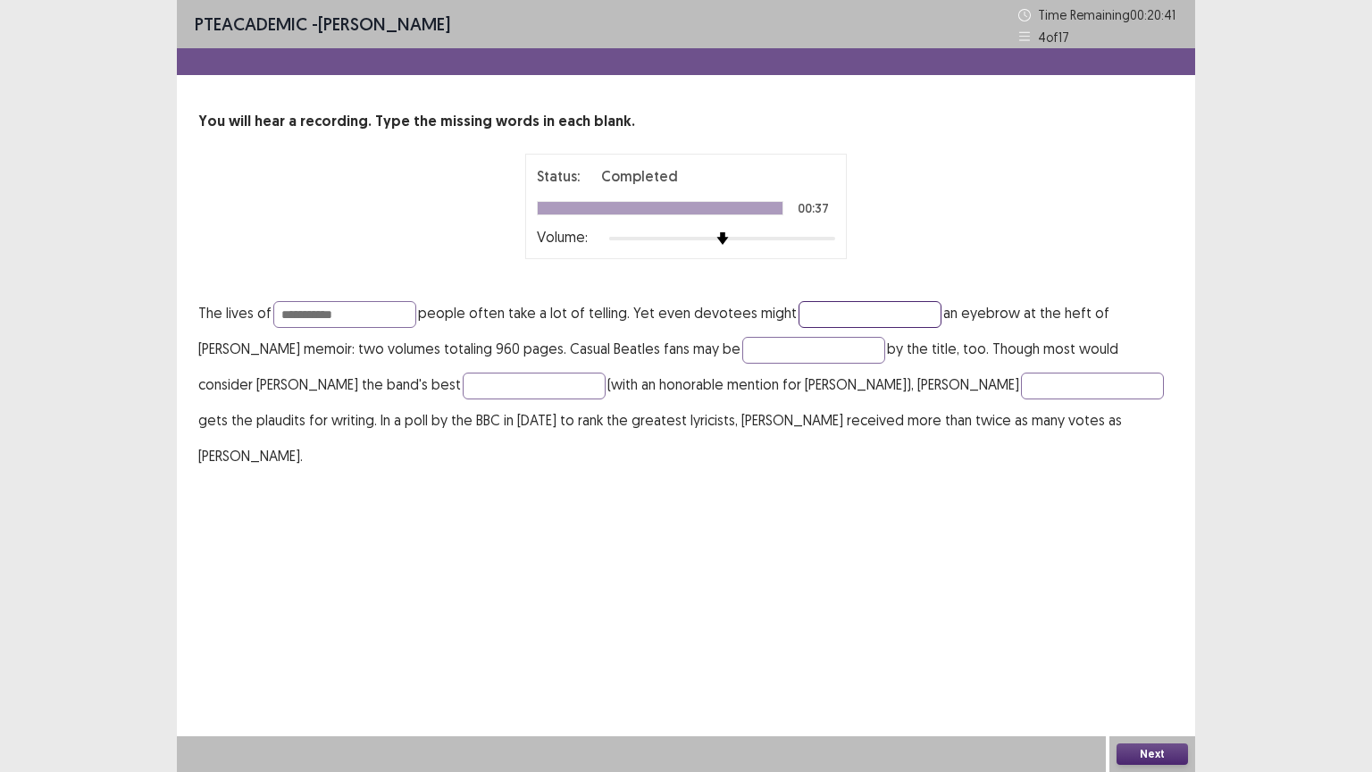
click at [840, 313] on input "text" at bounding box center [870, 314] width 143 height 27
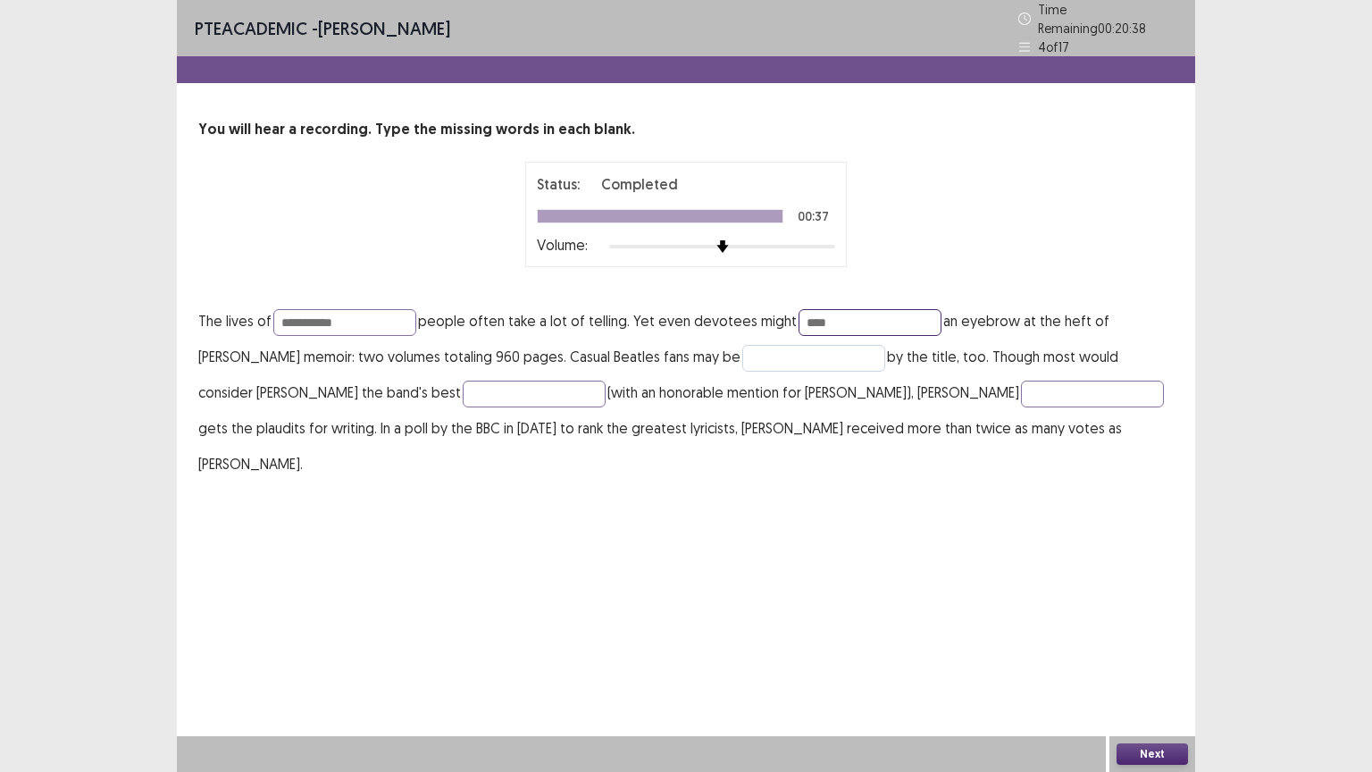
type input "****"
click at [833, 347] on input "text" at bounding box center [813, 358] width 143 height 27
type input "********"
click at [463, 381] on input "text" at bounding box center [534, 393] width 143 height 27
type input "********"
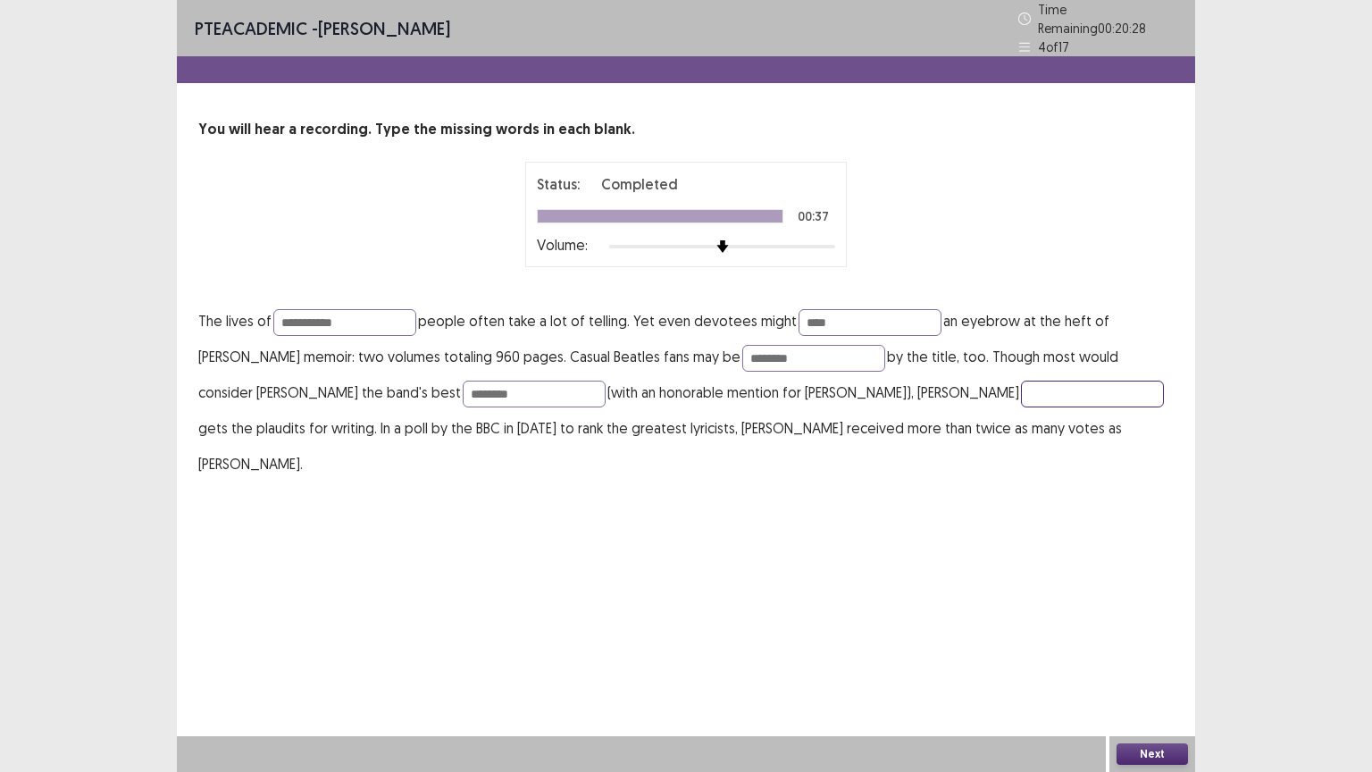
click at [1021, 386] on input "text" at bounding box center [1092, 393] width 143 height 27
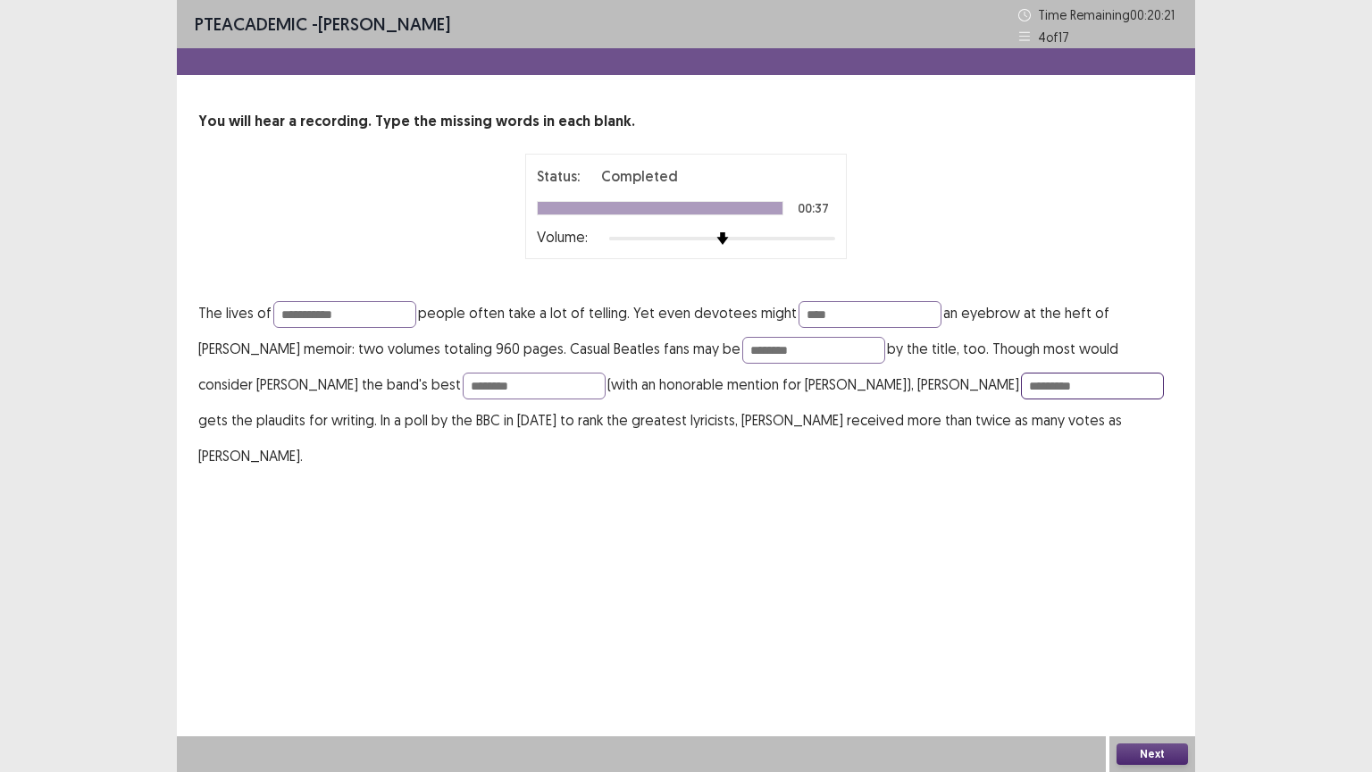
type input "*********"
click at [1131, 651] on button "Next" at bounding box center [1151, 753] width 71 height 21
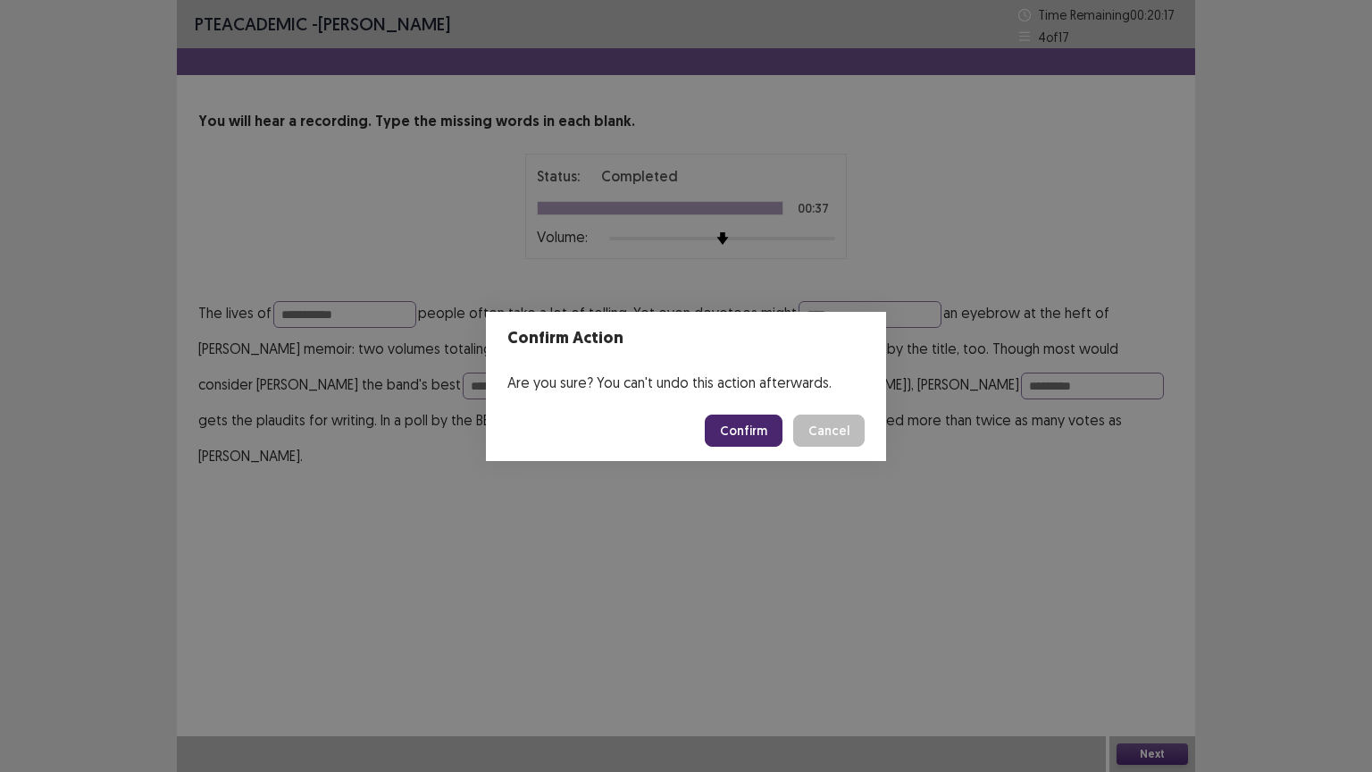
click at [757, 430] on button "Confirm" at bounding box center [744, 430] width 78 height 32
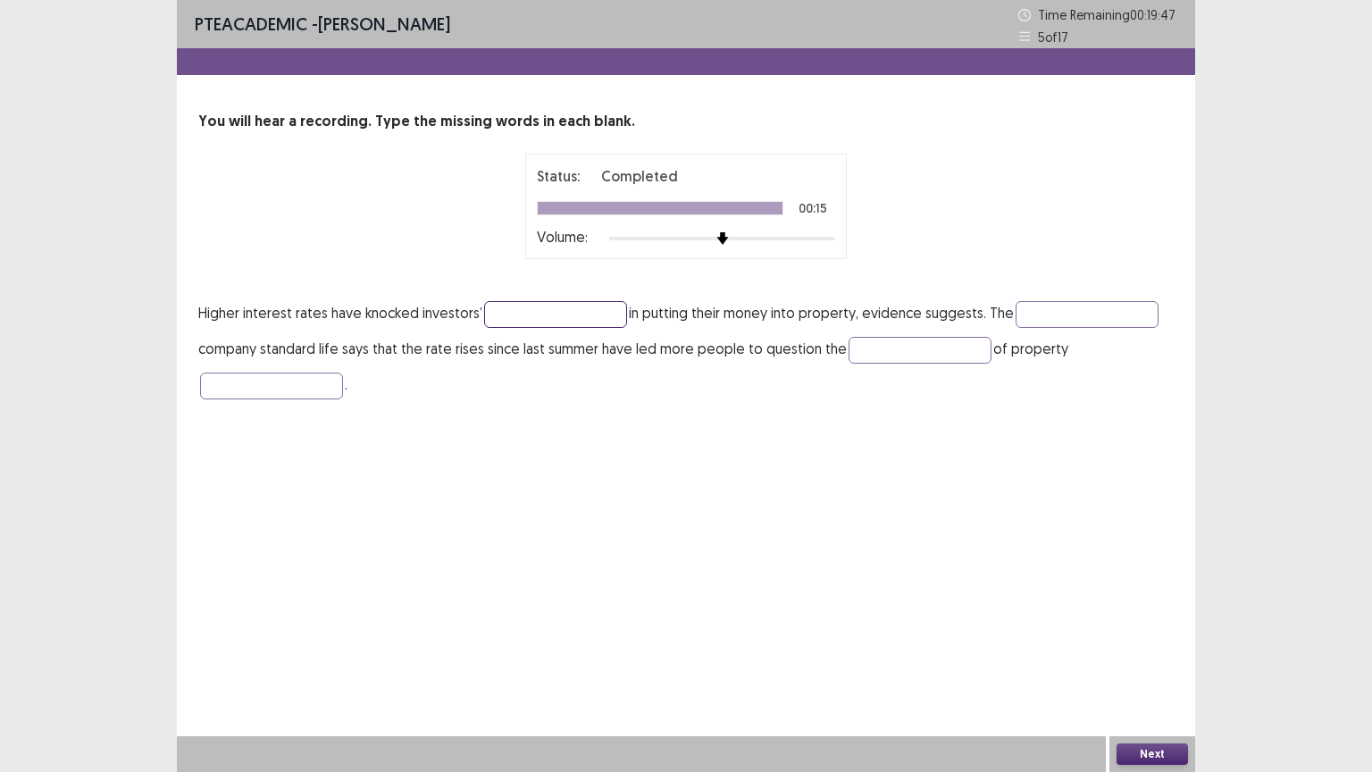
click at [525, 311] on input "text" at bounding box center [555, 314] width 143 height 27
type input "**********"
click at [1036, 319] on input "text" at bounding box center [1087, 314] width 143 height 27
type input "*********"
click at [916, 357] on input "text" at bounding box center [920, 350] width 143 height 27
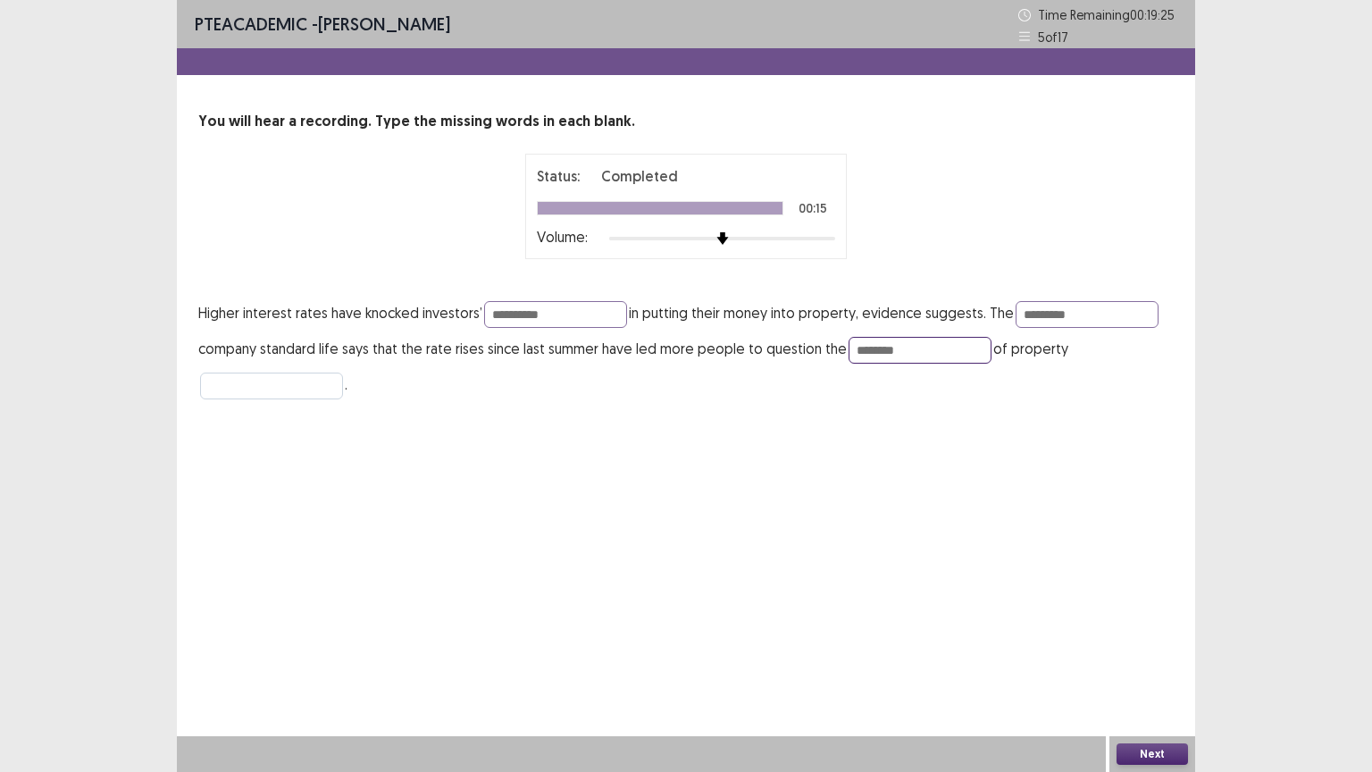
type input "********"
click at [300, 386] on input "text" at bounding box center [271, 385] width 143 height 27
type input "**********"
click at [1145, 651] on button "Next" at bounding box center [1151, 753] width 71 height 21
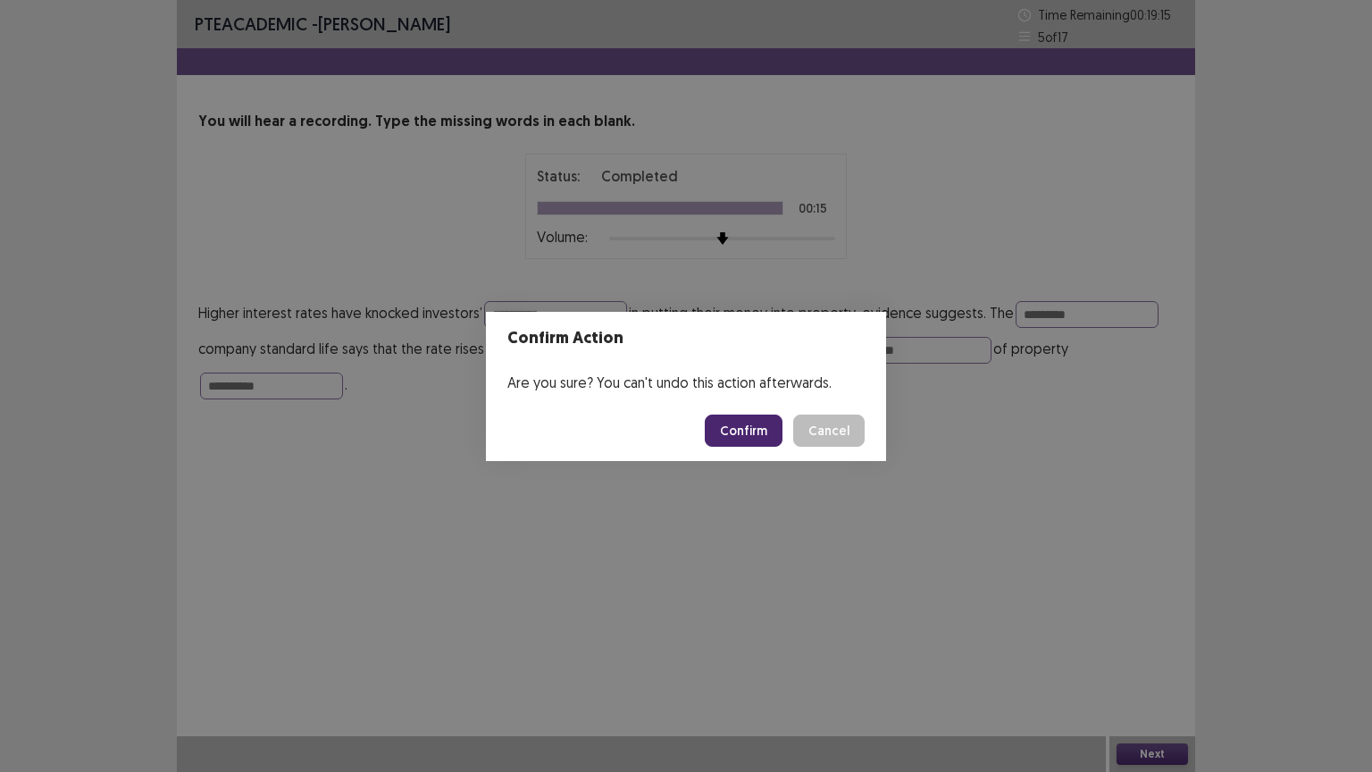
click at [760, 429] on button "Confirm" at bounding box center [744, 430] width 78 height 32
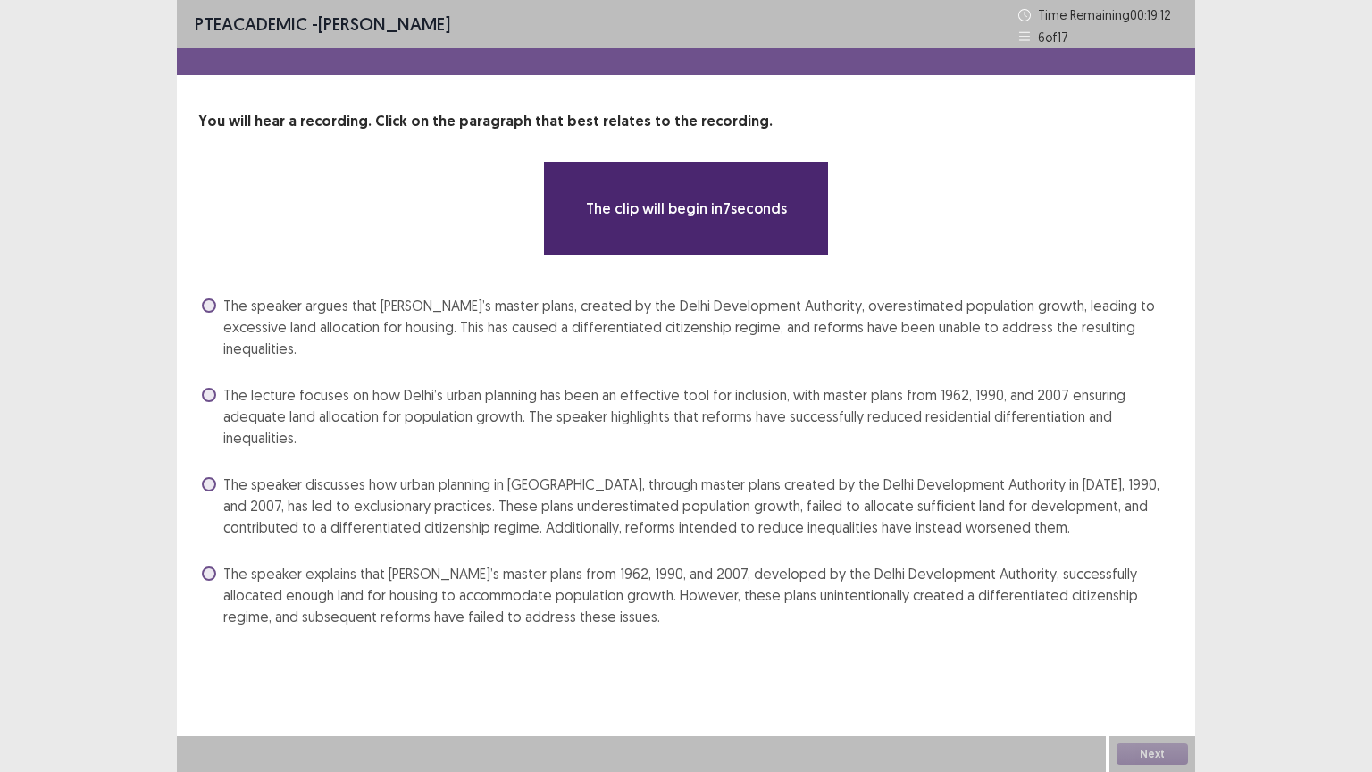
click at [214, 477] on span at bounding box center [209, 484] width 14 height 14
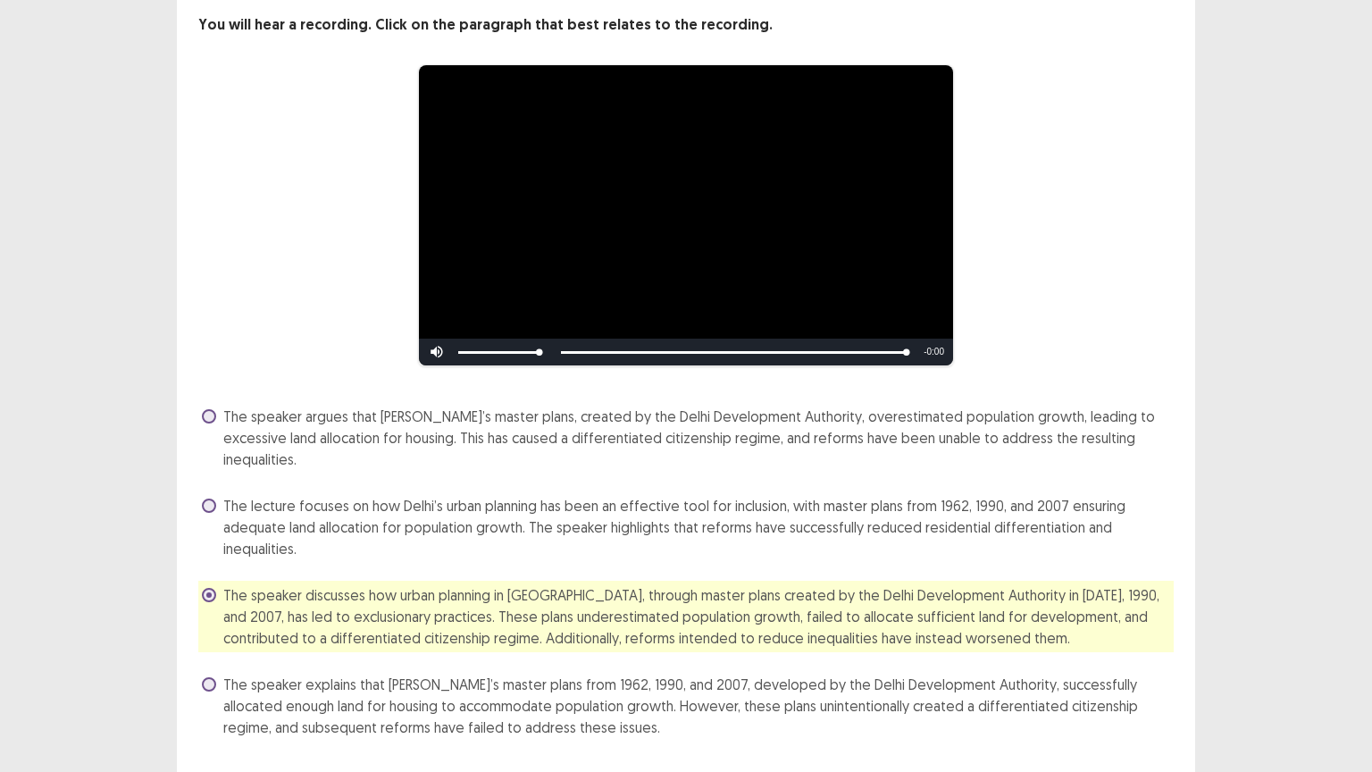
scroll to position [123, 0]
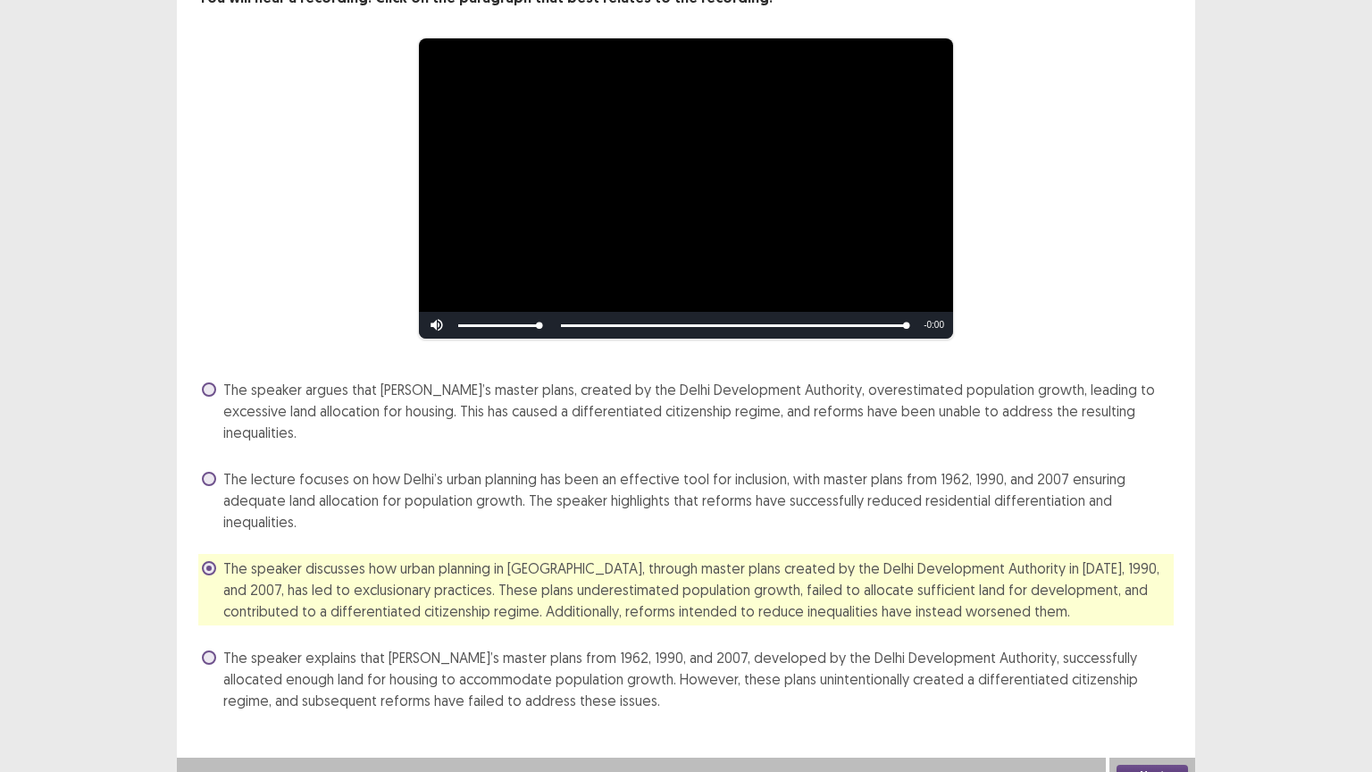
click at [1156, 651] on button "Next" at bounding box center [1151, 775] width 71 height 21
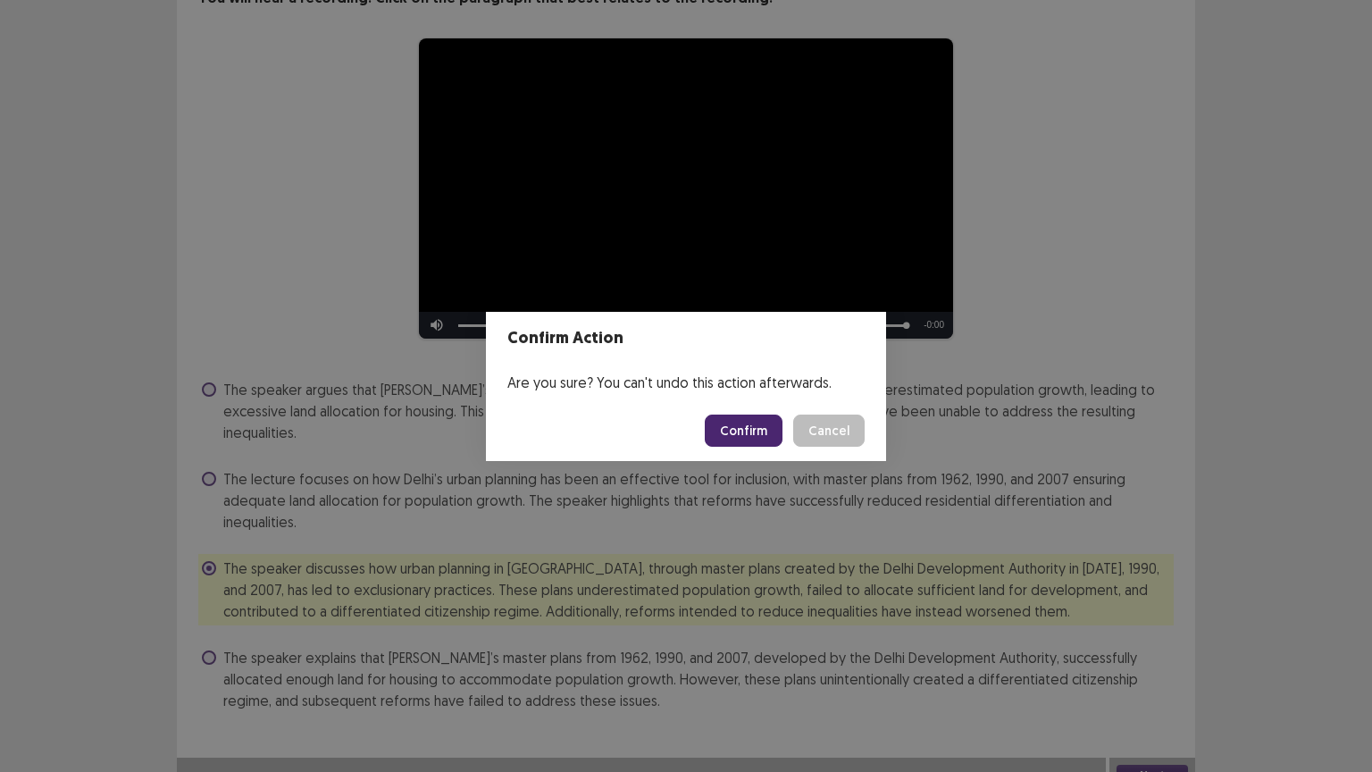
click at [743, 424] on button "Confirm" at bounding box center [744, 430] width 78 height 32
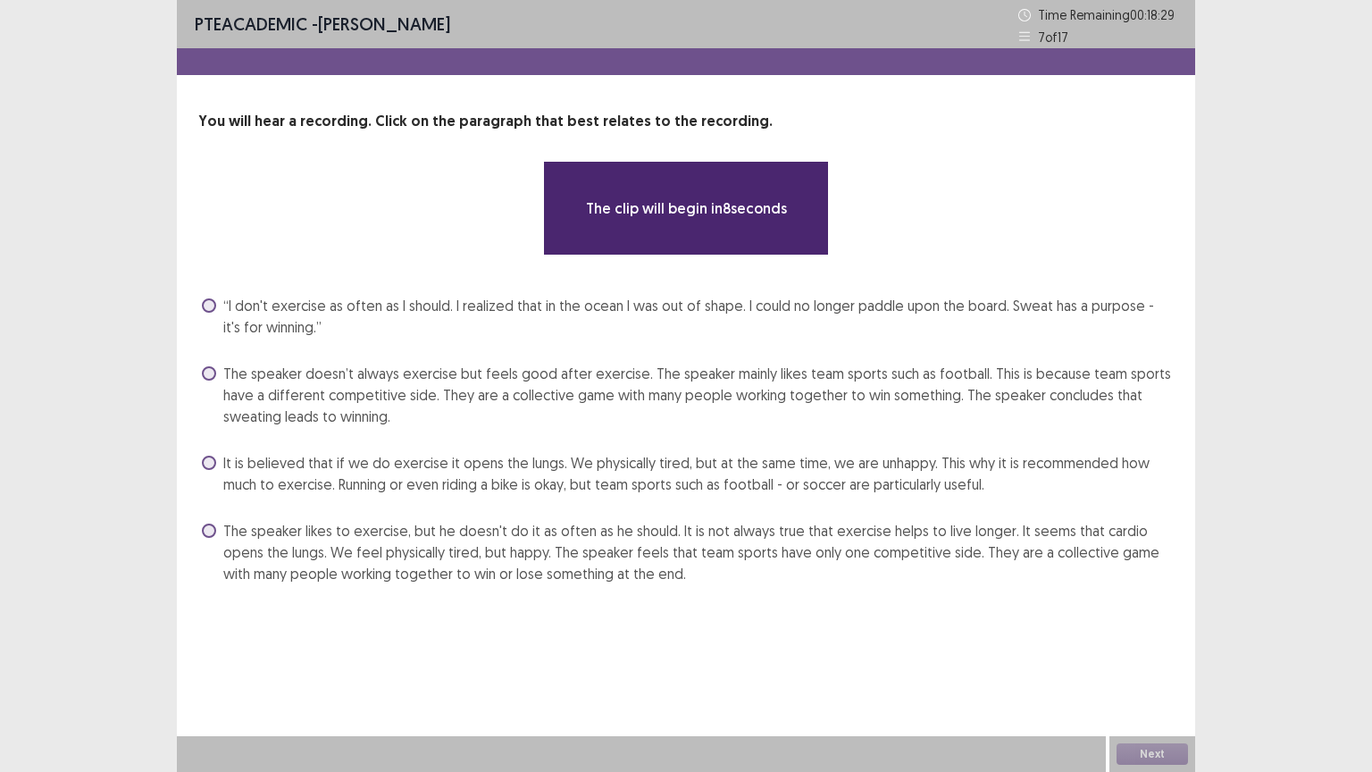
click at [213, 525] on span at bounding box center [209, 530] width 14 height 14
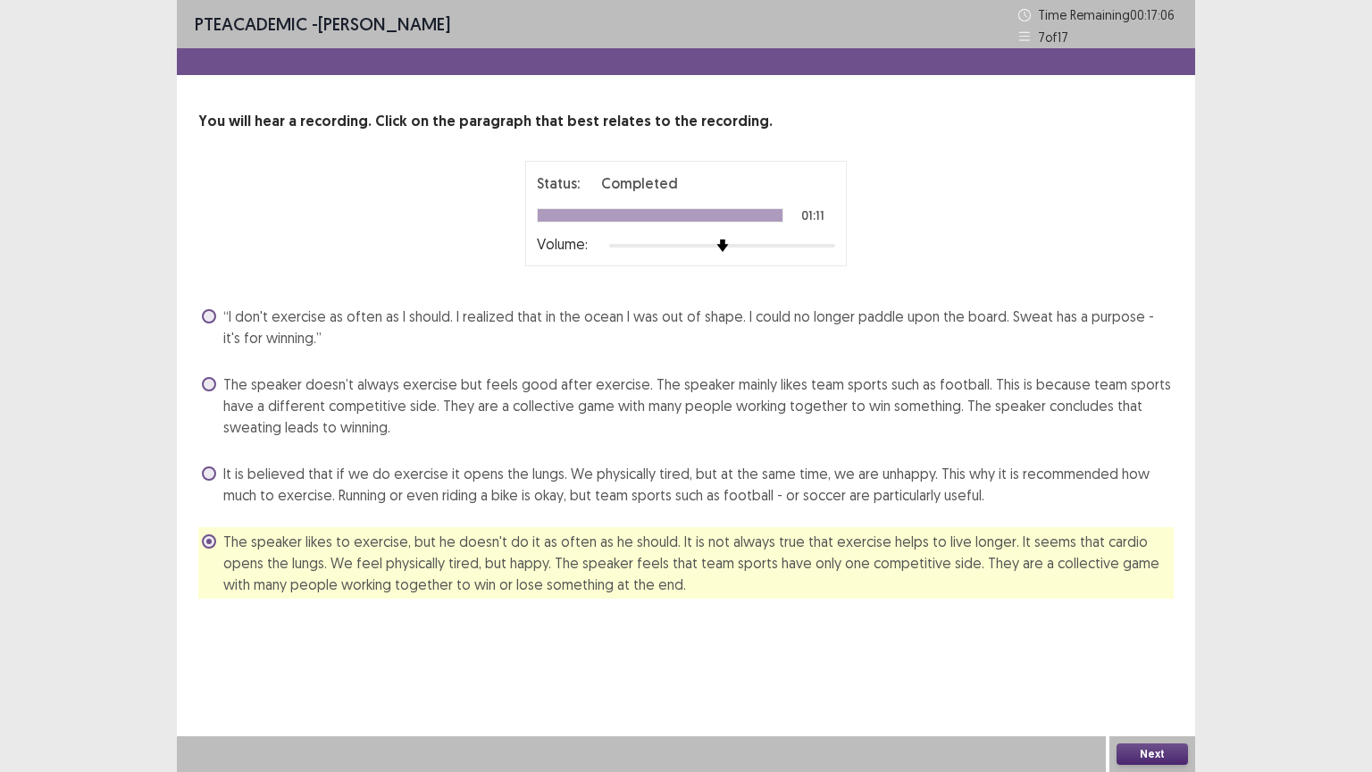
click at [1148, 651] on button "Next" at bounding box center [1151, 753] width 71 height 21
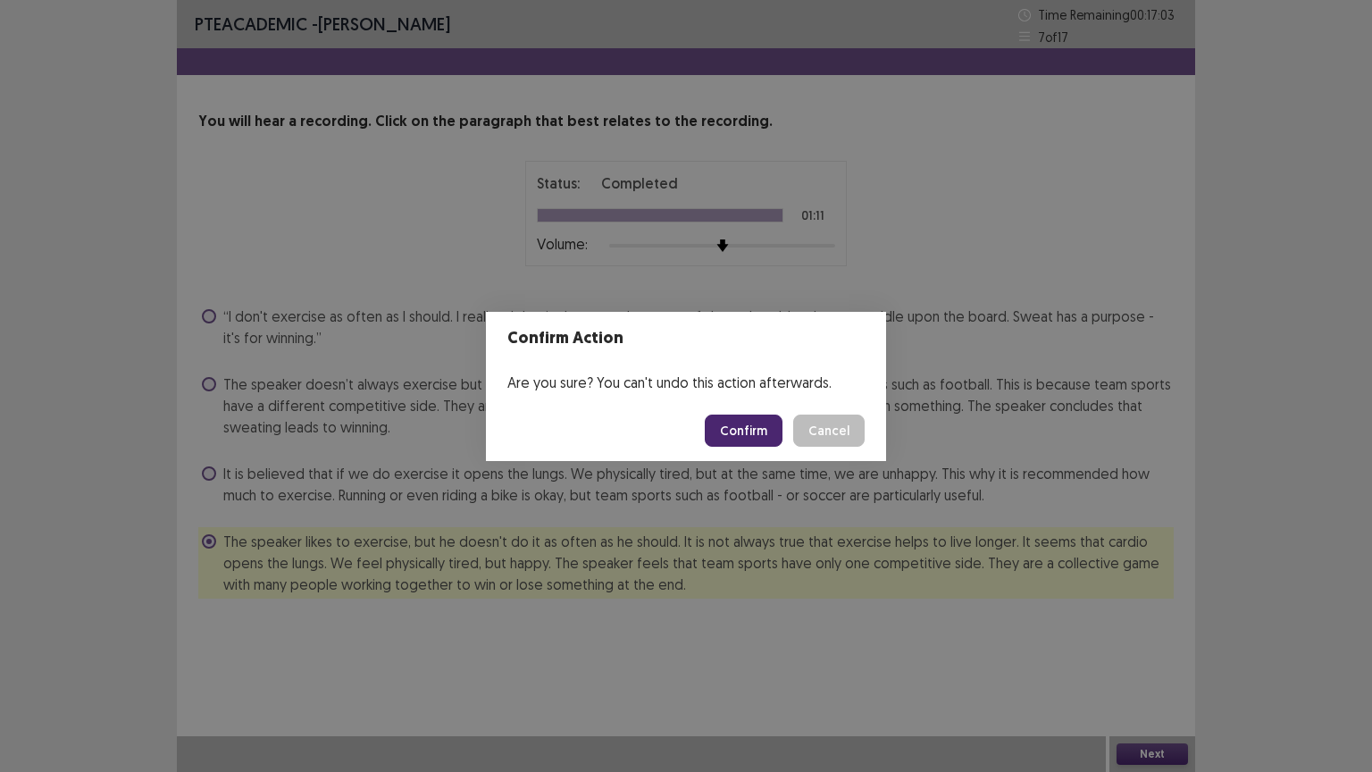
click at [753, 428] on button "Confirm" at bounding box center [744, 430] width 78 height 32
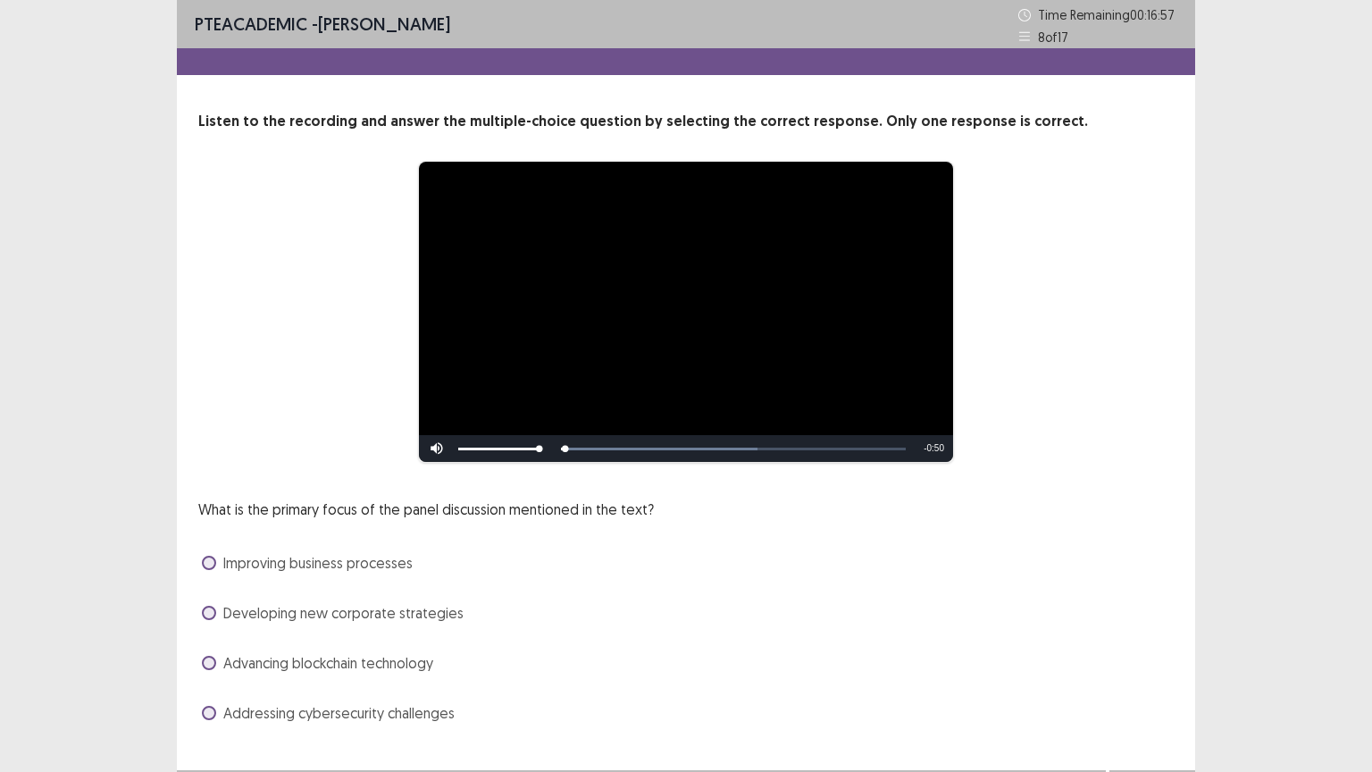
scroll to position [34, 0]
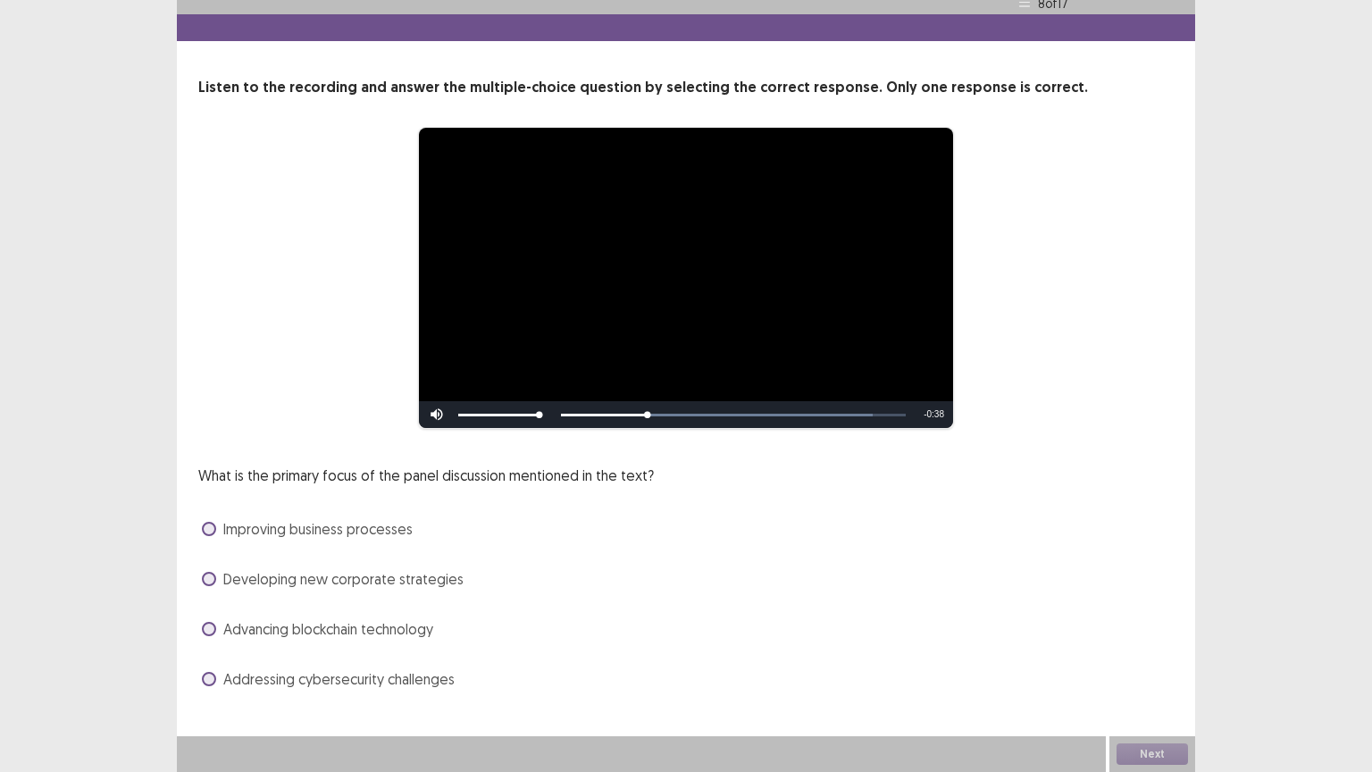
click at [208, 583] on span at bounding box center [209, 579] width 14 height 14
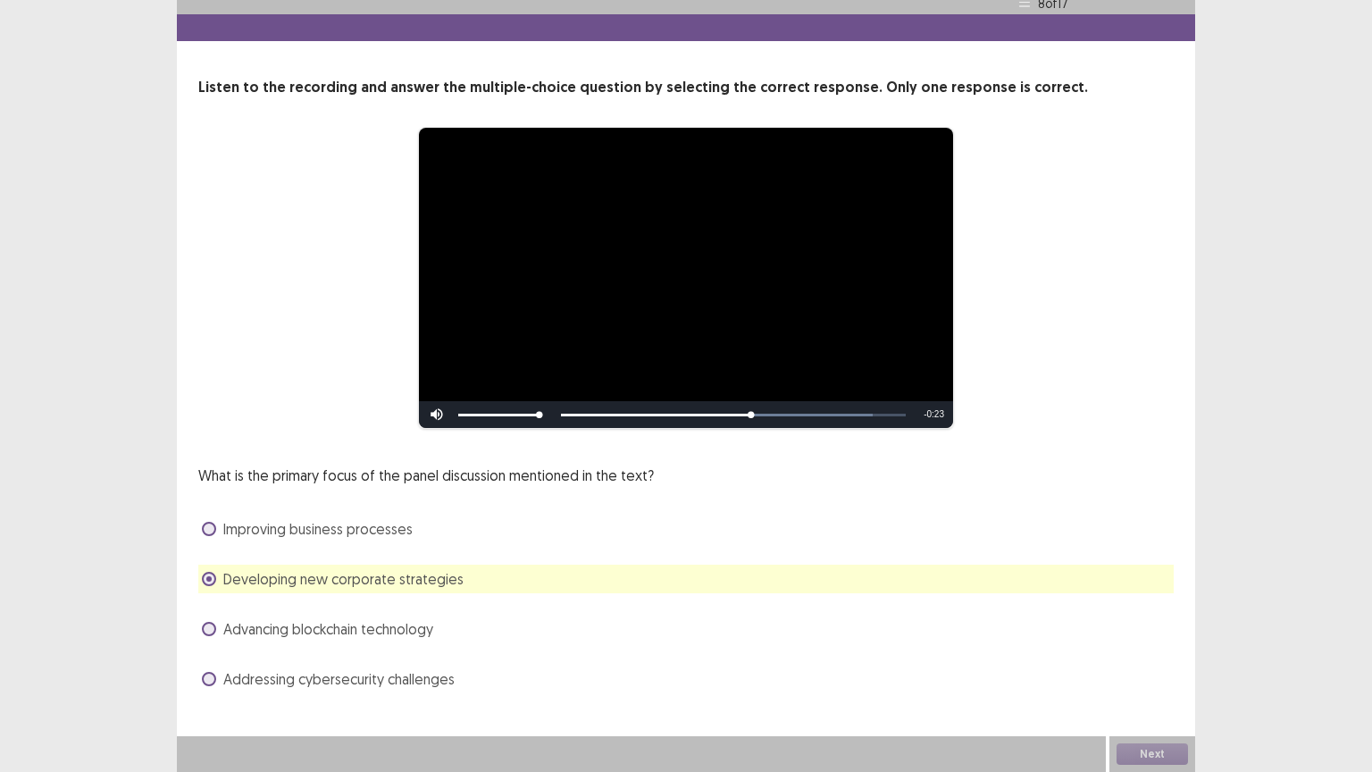
click at [208, 651] on span at bounding box center [209, 679] width 14 height 14
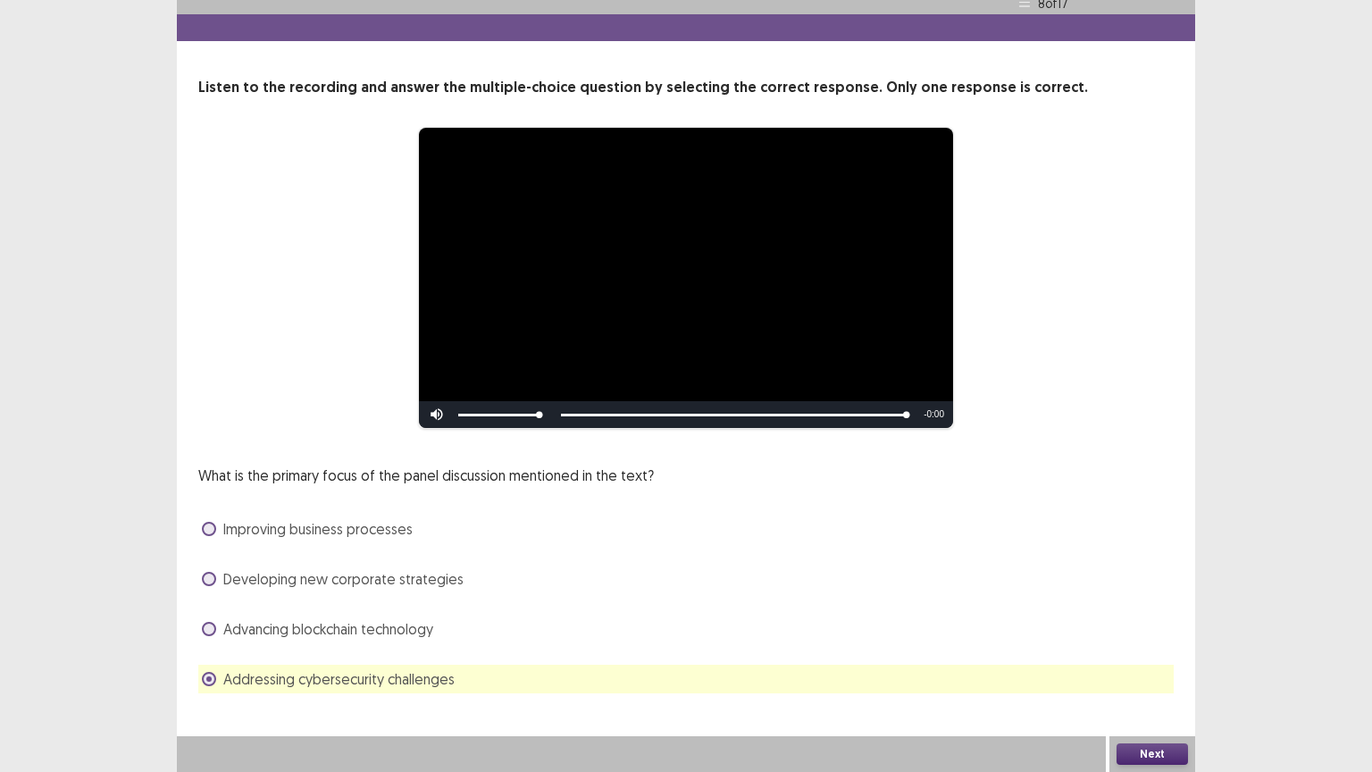
click at [1148, 651] on button "Next" at bounding box center [1151, 753] width 71 height 21
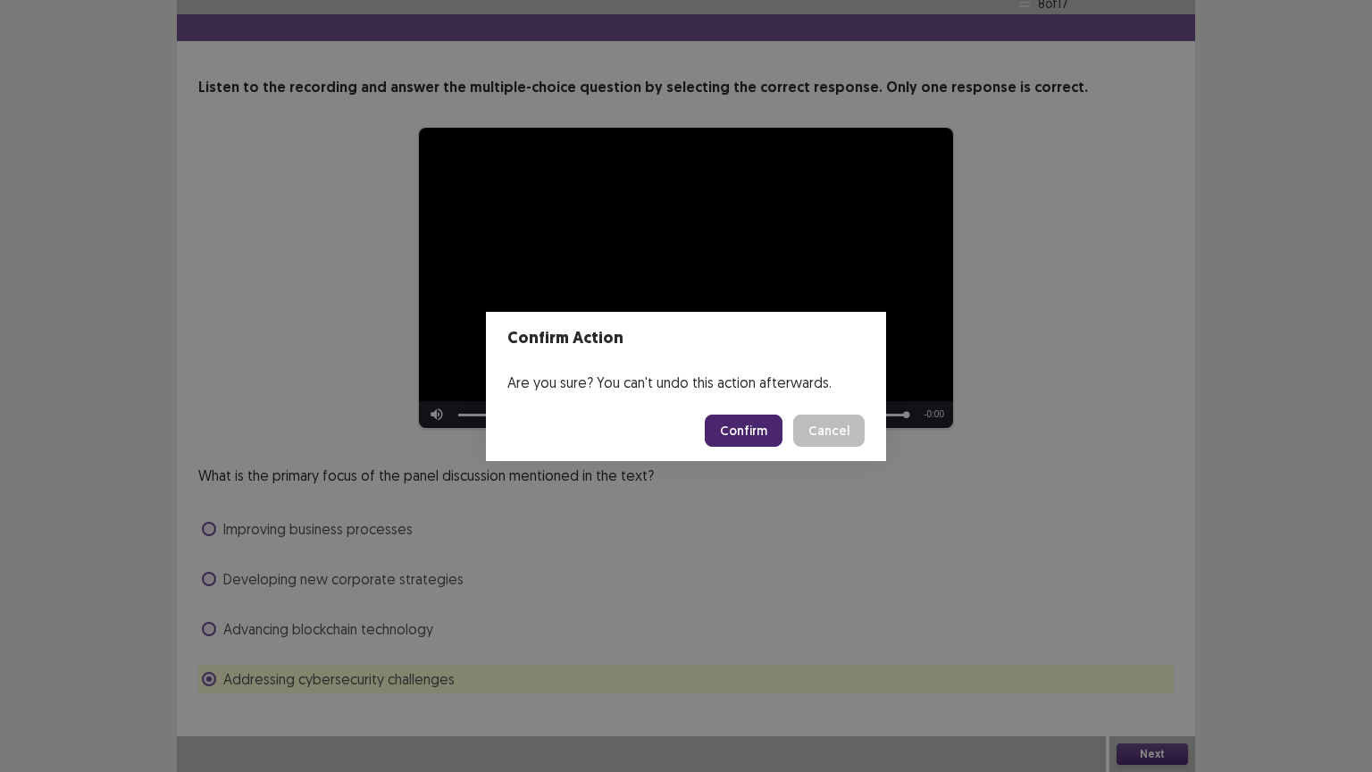
click at [757, 422] on button "Confirm" at bounding box center [744, 430] width 78 height 32
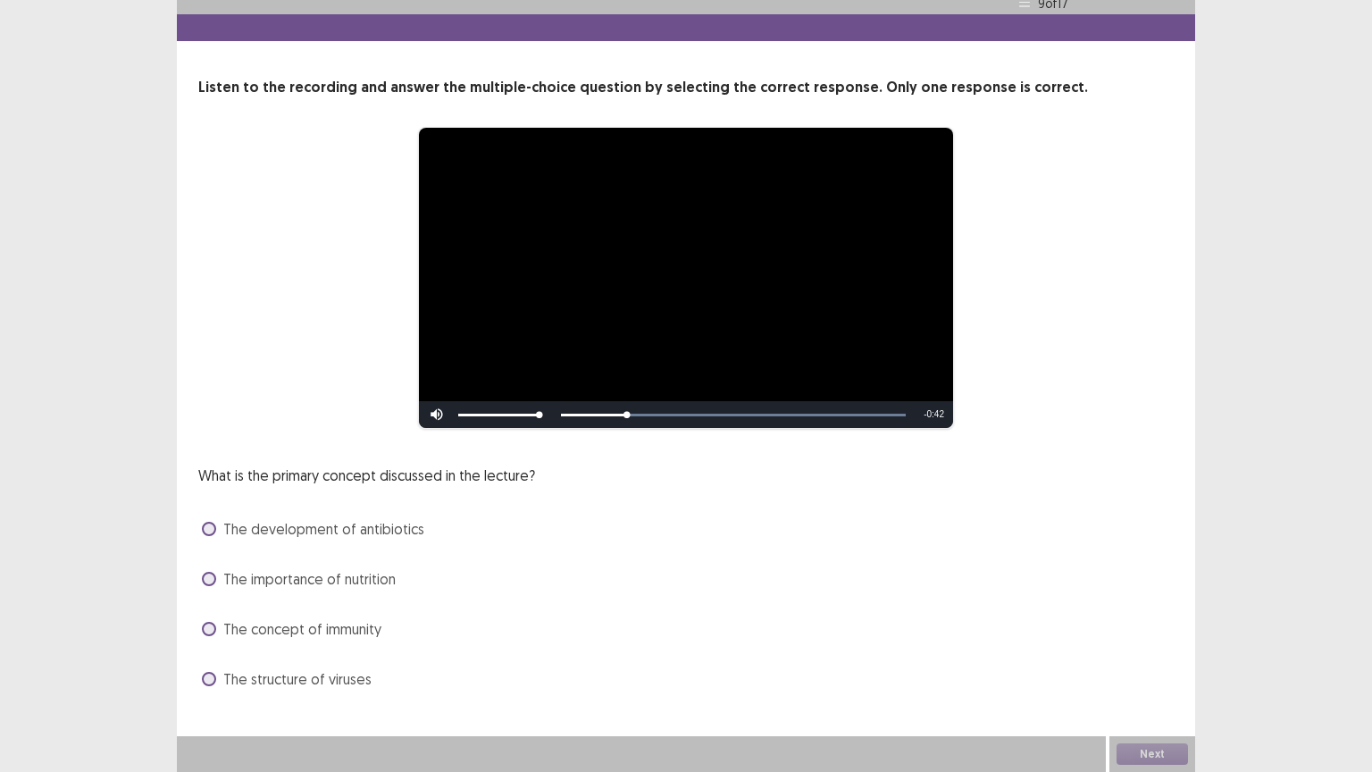
click at [213, 651] on span at bounding box center [209, 679] width 14 height 14
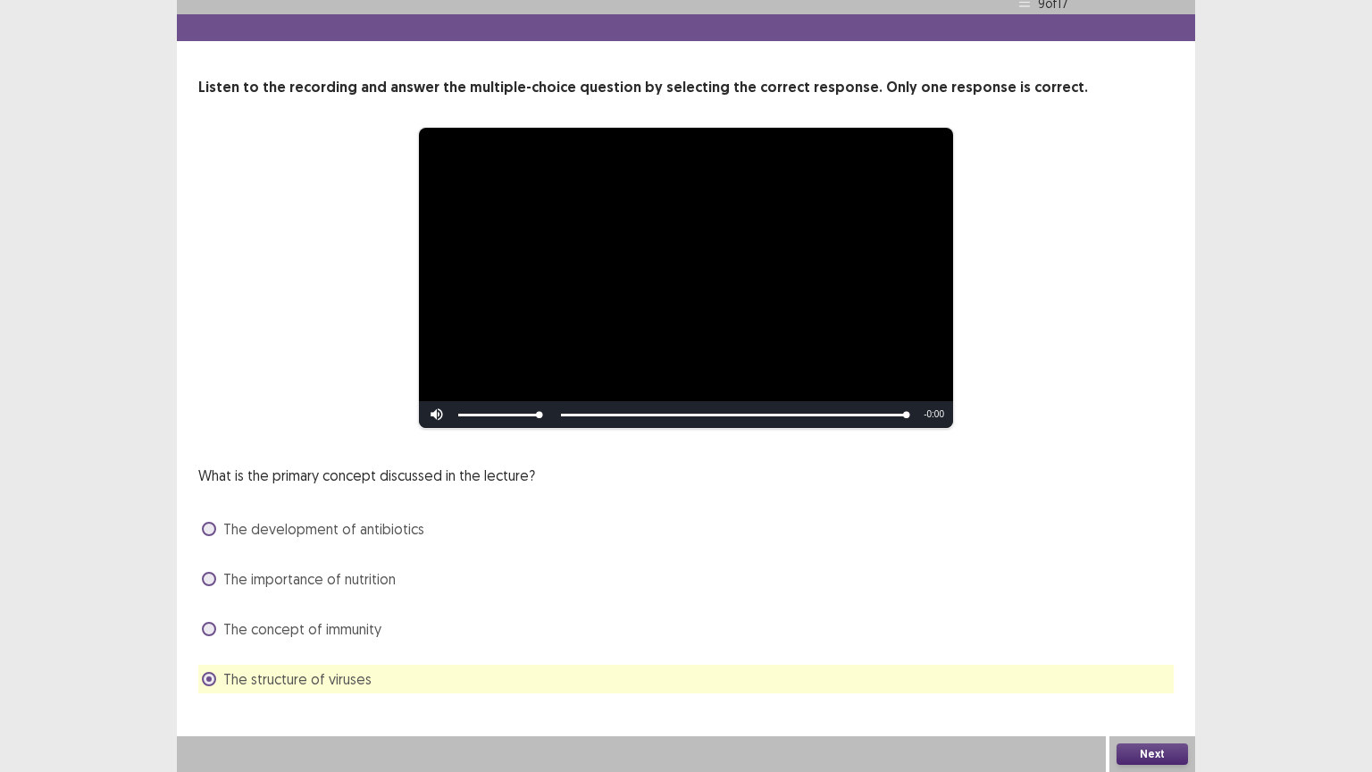
click at [1150, 651] on button "Next" at bounding box center [1151, 753] width 71 height 21
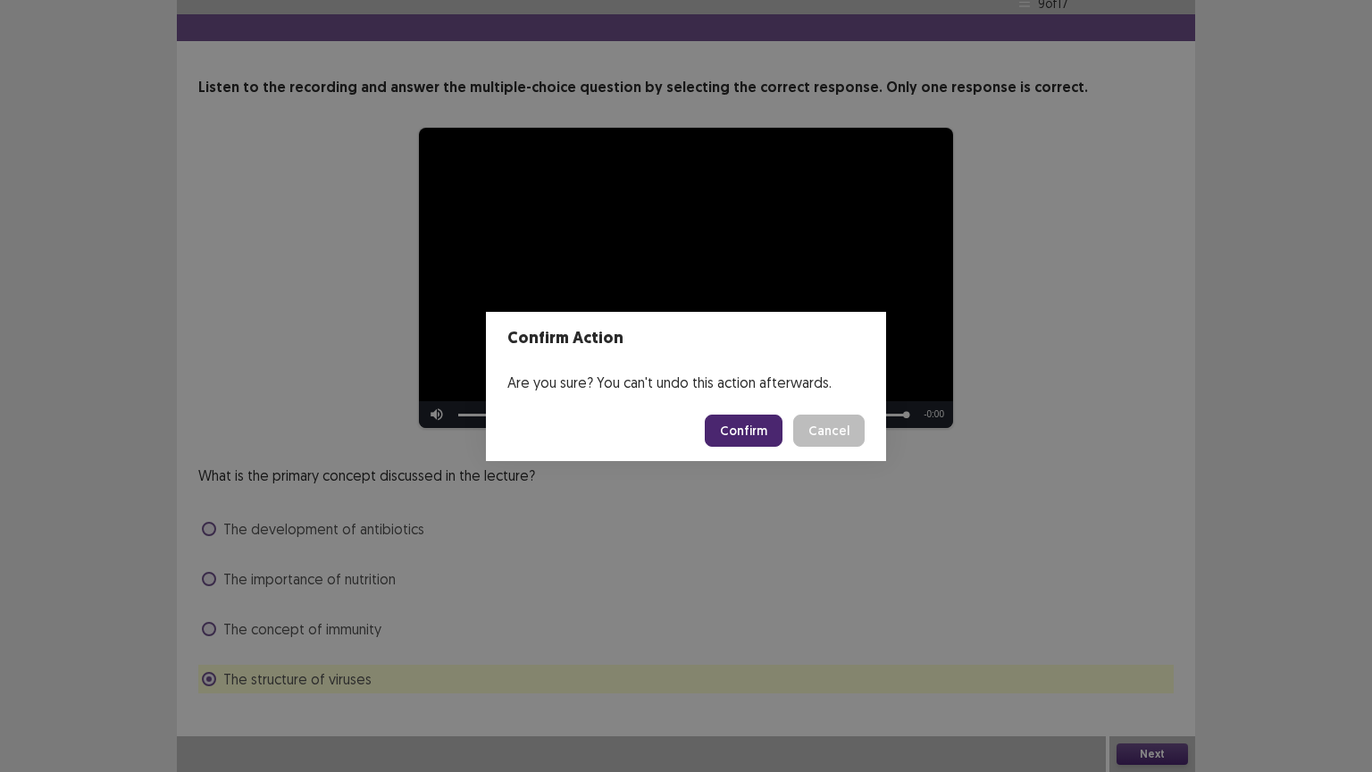
click at [734, 438] on button "Confirm" at bounding box center [744, 430] width 78 height 32
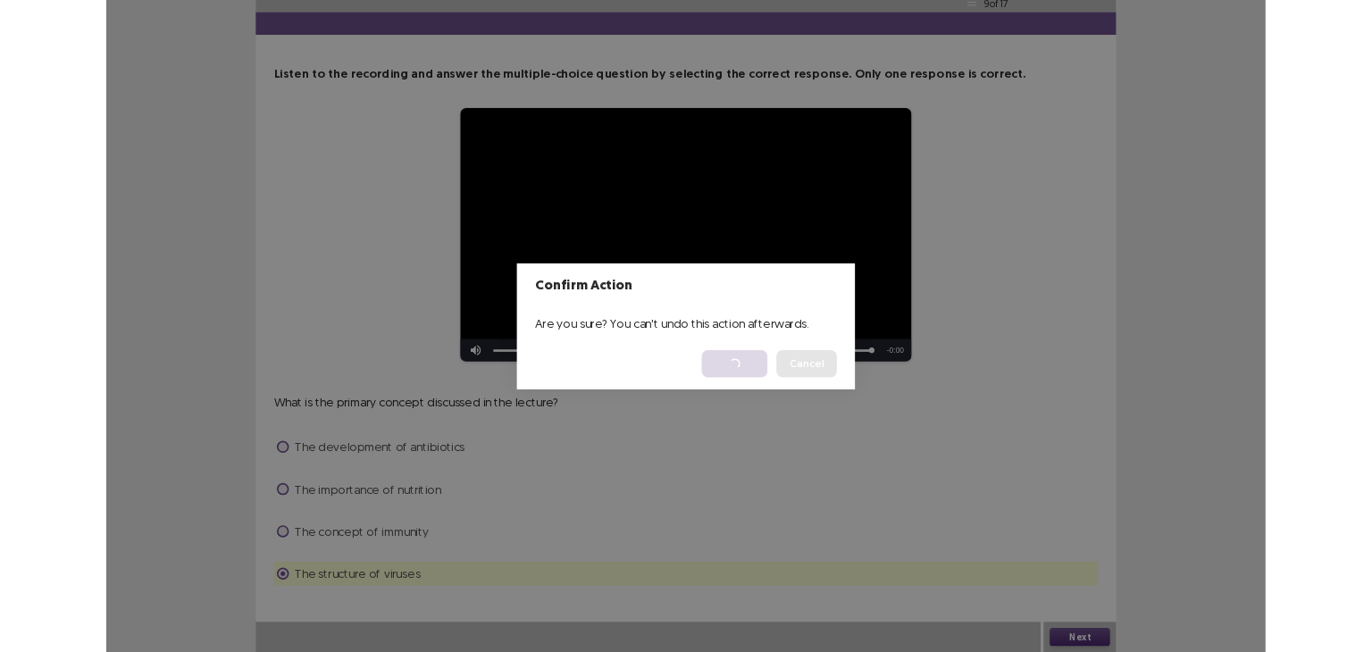
scroll to position [0, 0]
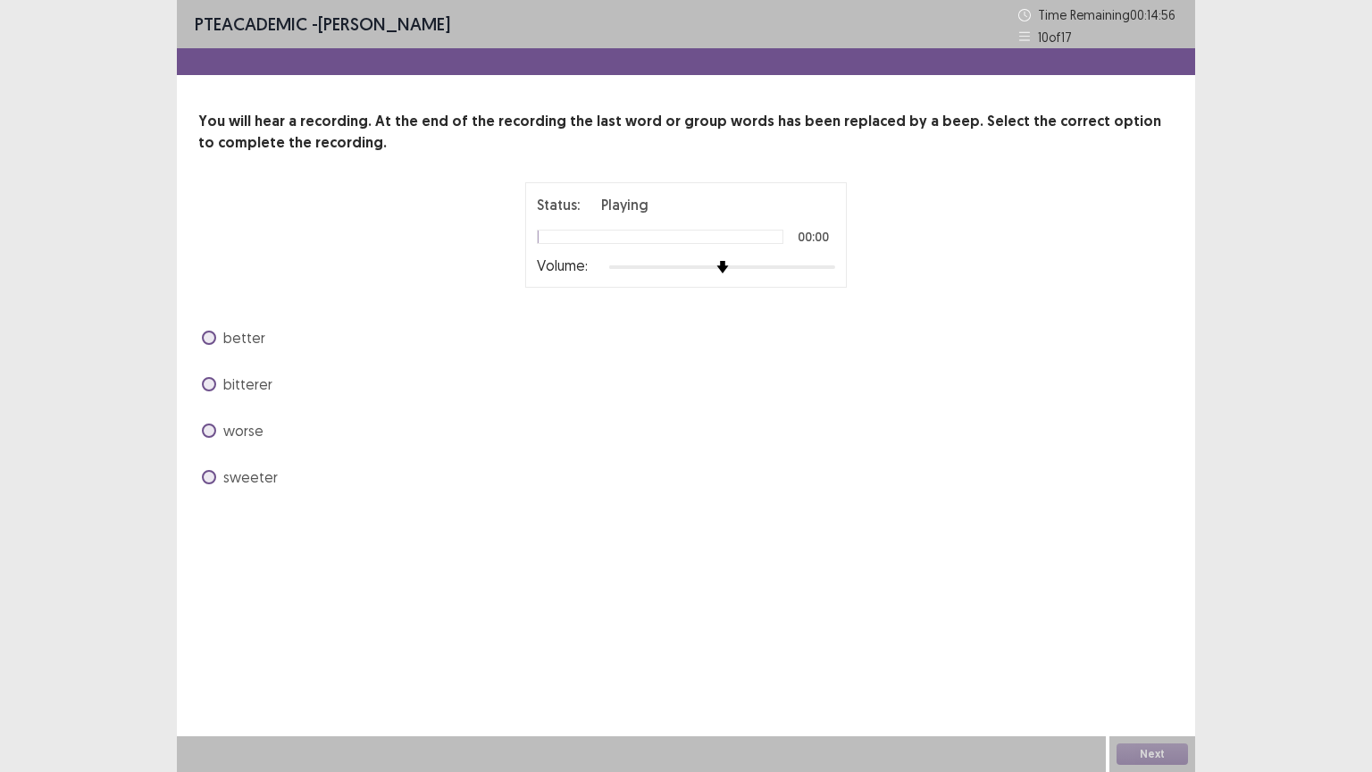
click at [207, 382] on span at bounding box center [209, 384] width 14 height 14
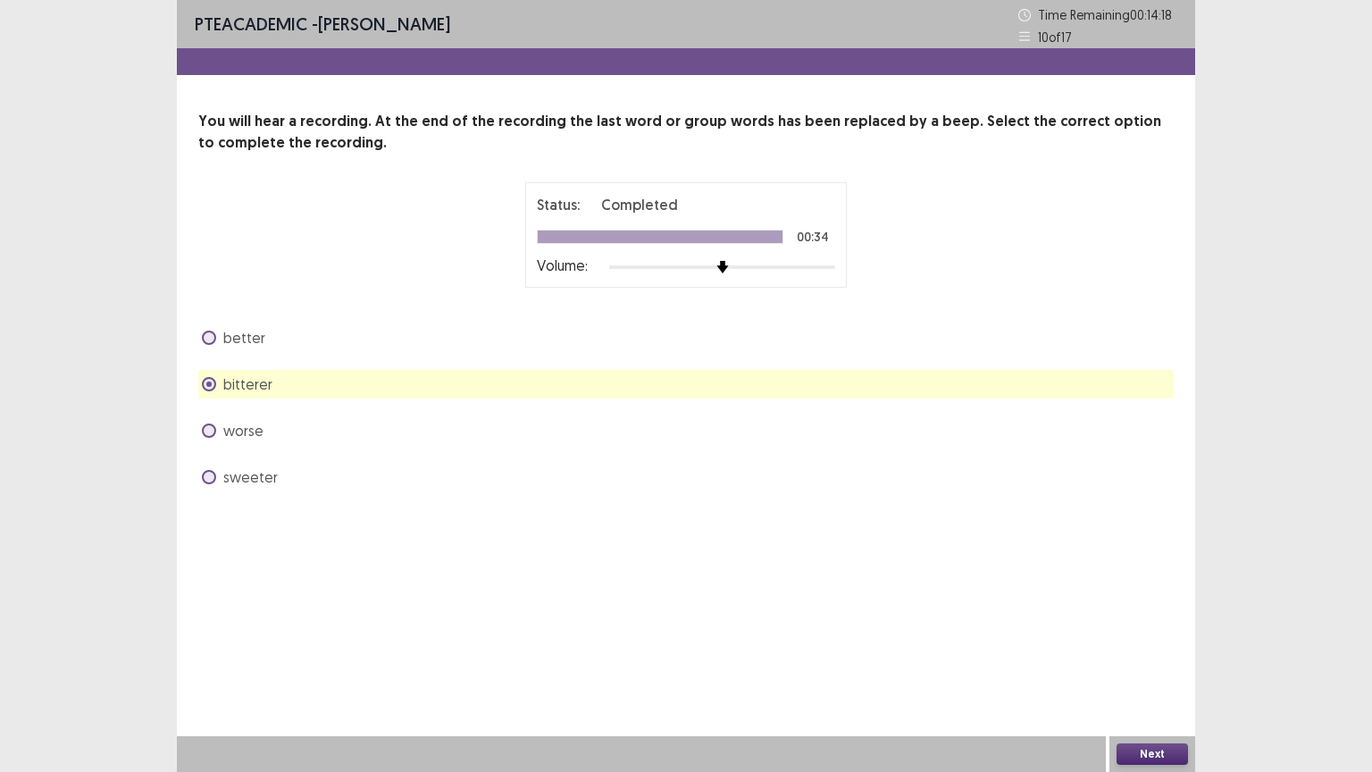
click at [1161, 651] on button "Next" at bounding box center [1151, 753] width 71 height 21
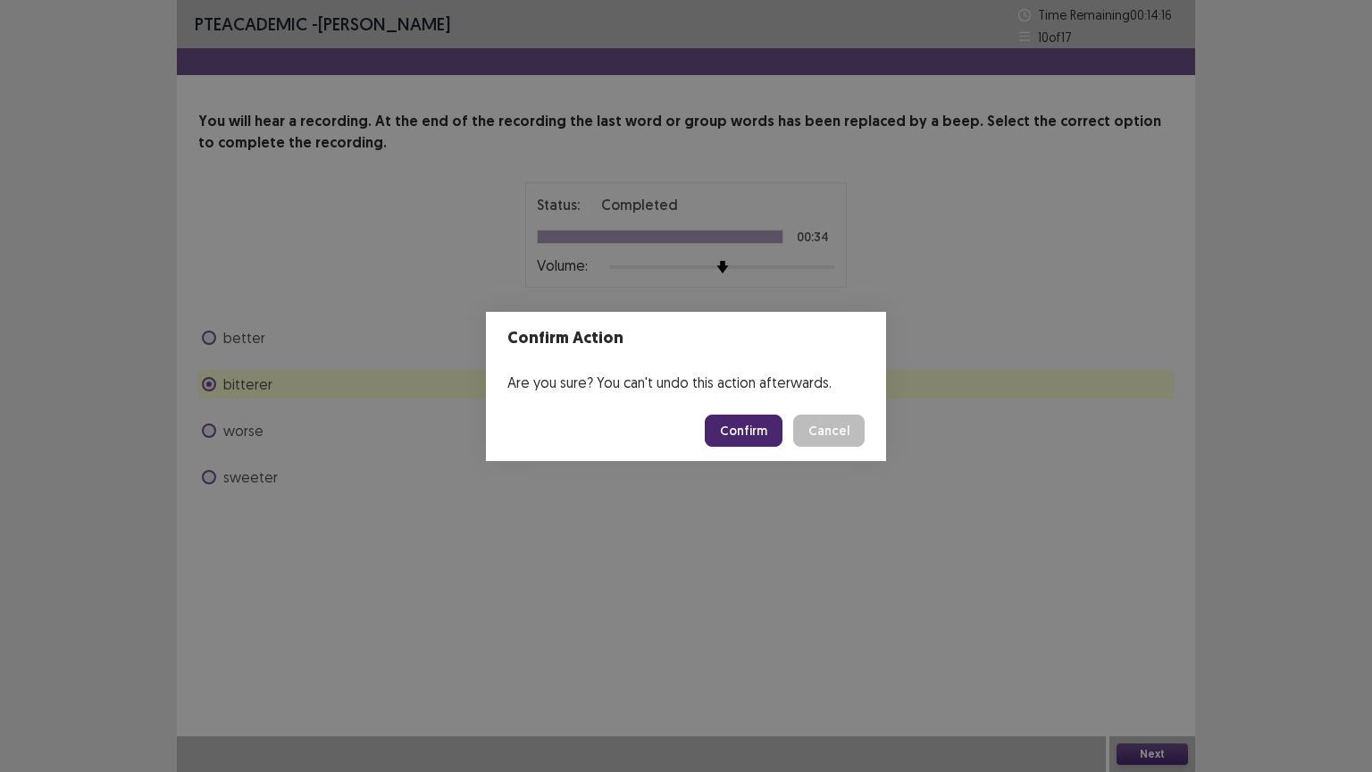
click at [744, 421] on button "Confirm" at bounding box center [744, 430] width 78 height 32
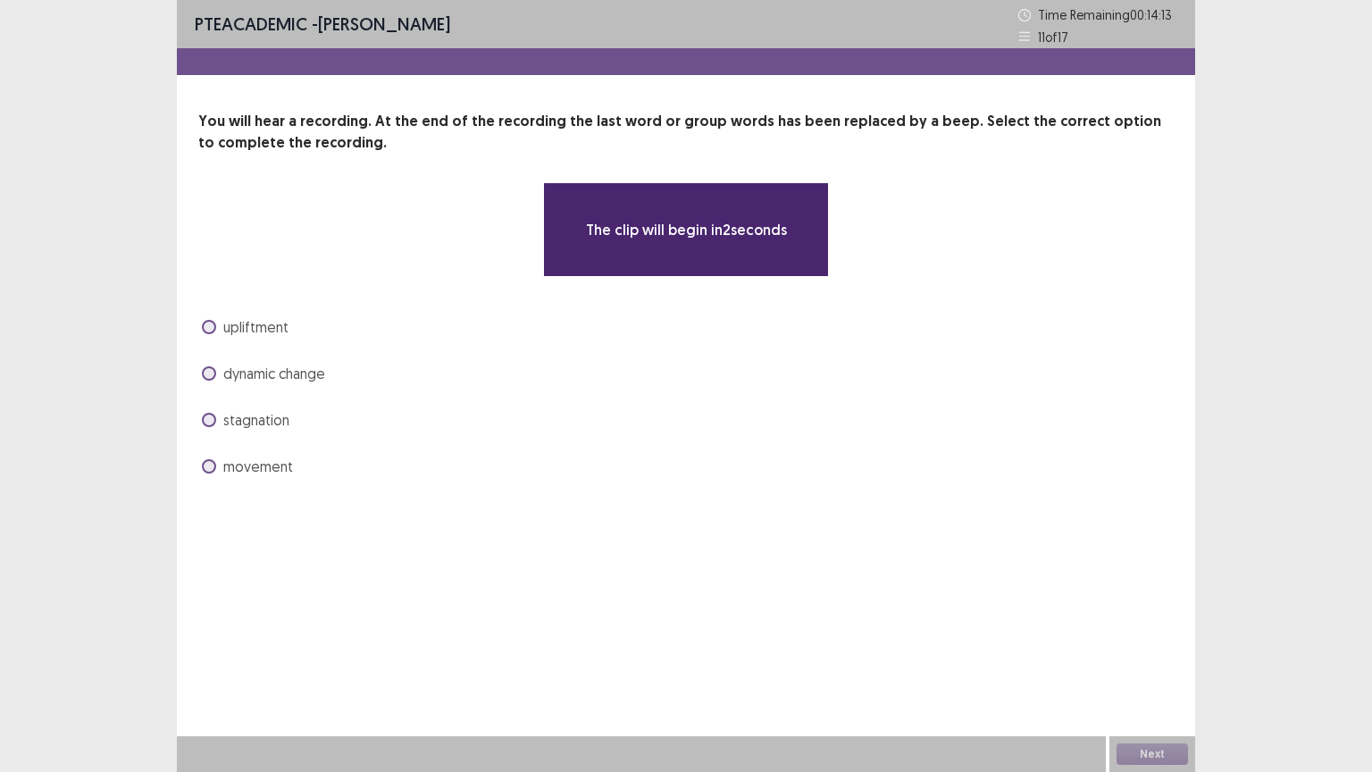
click at [211, 376] on span at bounding box center [209, 373] width 14 height 14
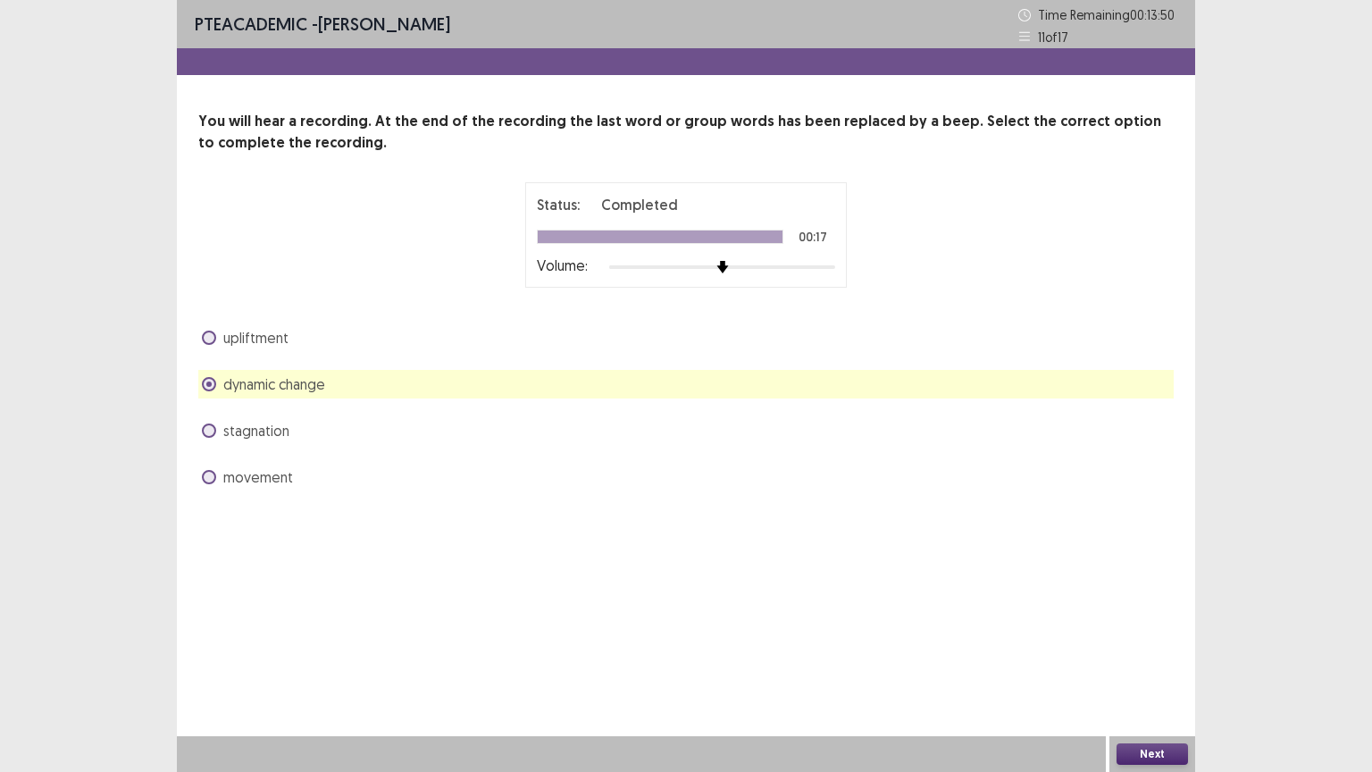
click at [1158, 651] on button "Next" at bounding box center [1151, 753] width 71 height 21
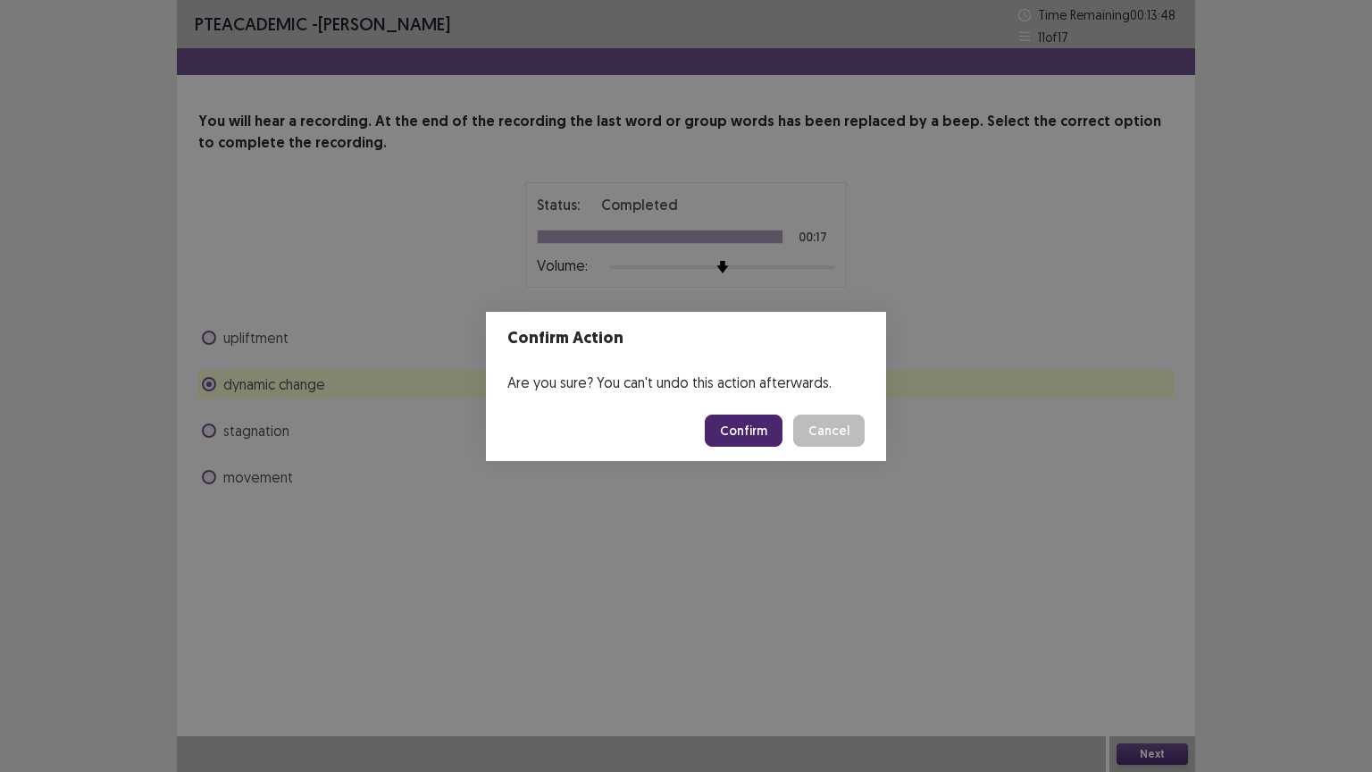
click at [747, 426] on button "Confirm" at bounding box center [744, 430] width 78 height 32
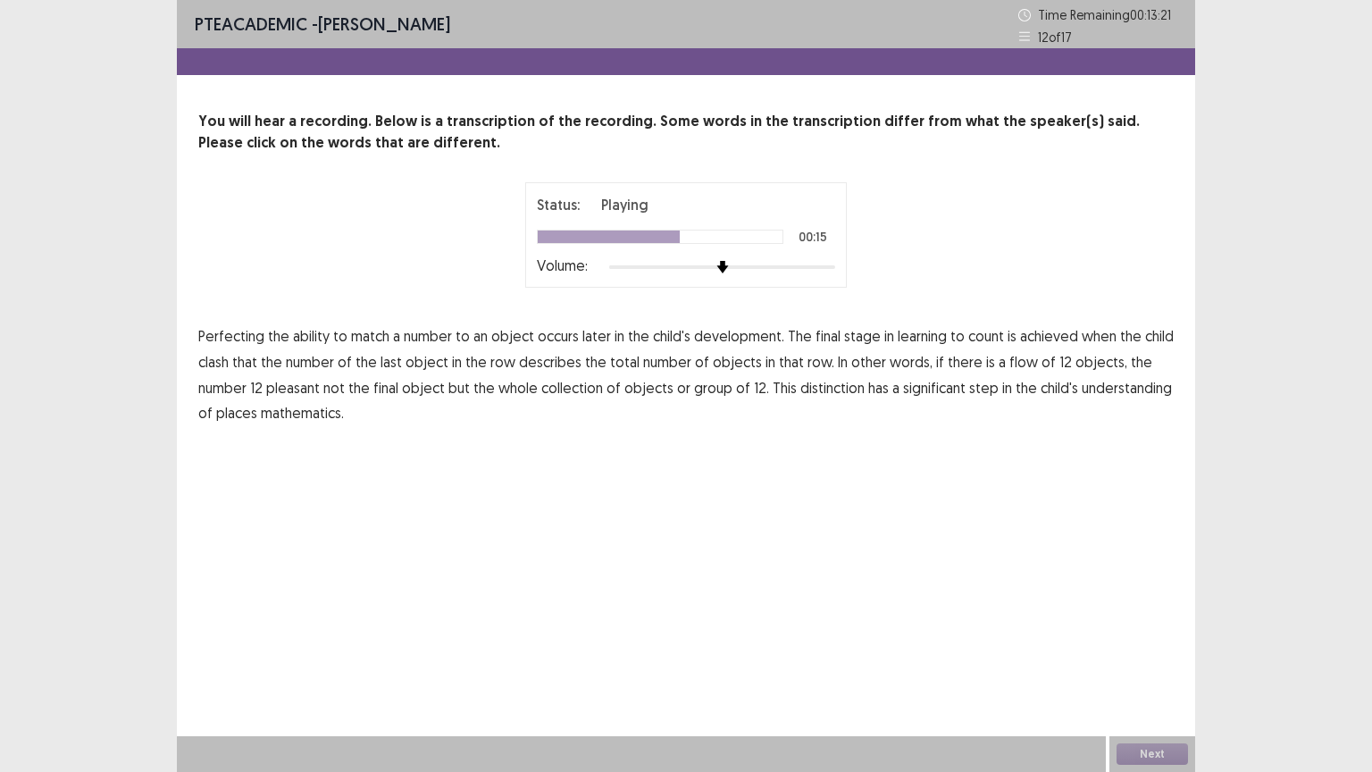
click at [1009, 372] on span "flow" at bounding box center [1023, 361] width 29 height 21
click at [299, 380] on span "pleasant" at bounding box center [293, 387] width 54 height 21
click at [872, 389] on span "has" at bounding box center [878, 387] width 21 height 21
click at [232, 411] on span "places" at bounding box center [236, 412] width 41 height 21
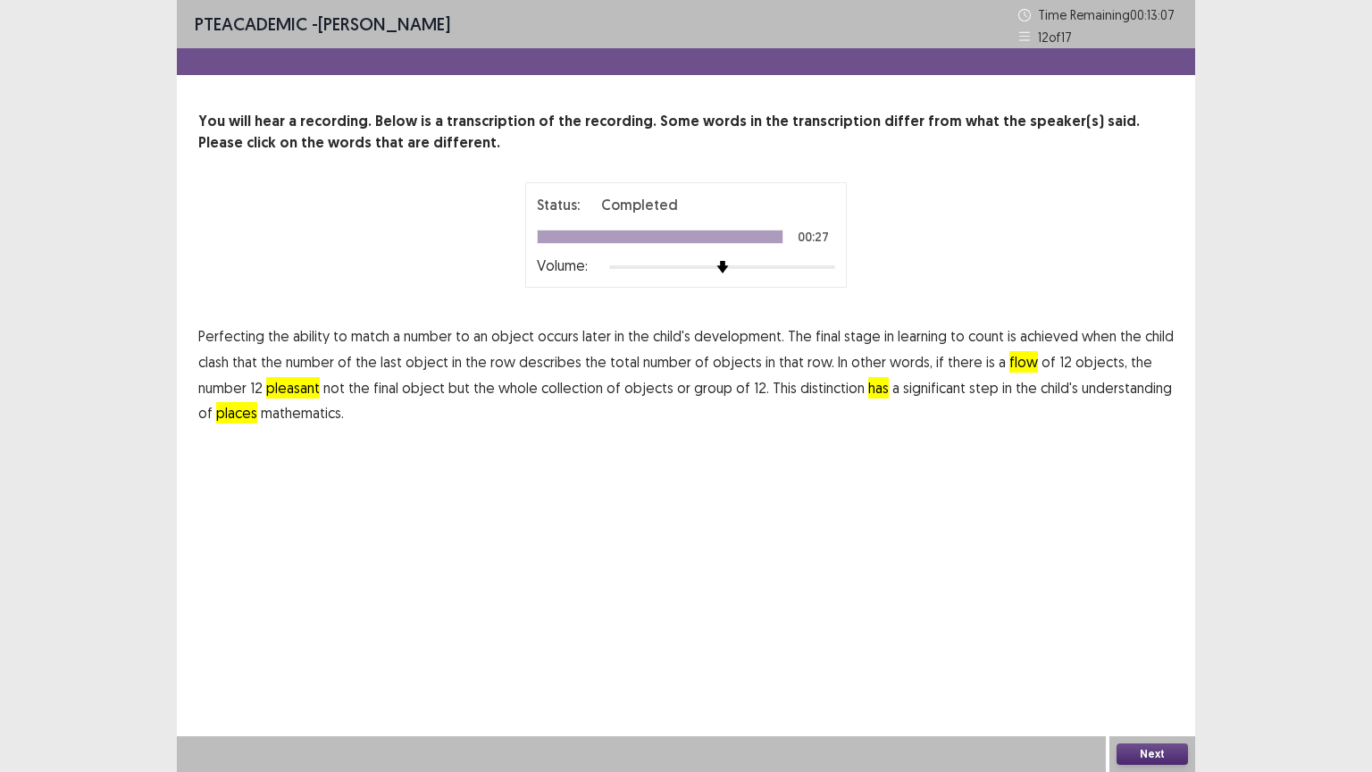
click at [1148, 651] on button "Next" at bounding box center [1151, 753] width 71 height 21
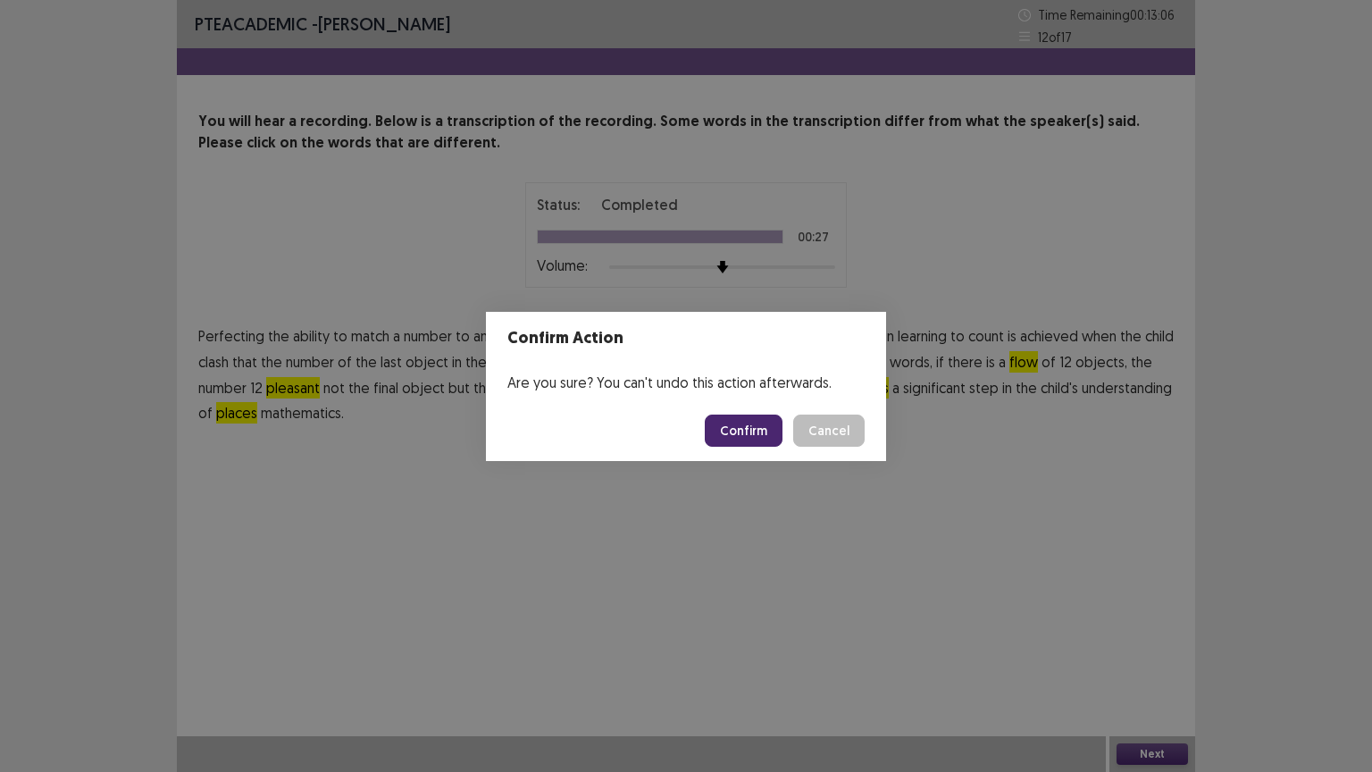
click at [760, 435] on button "Confirm" at bounding box center [744, 430] width 78 height 32
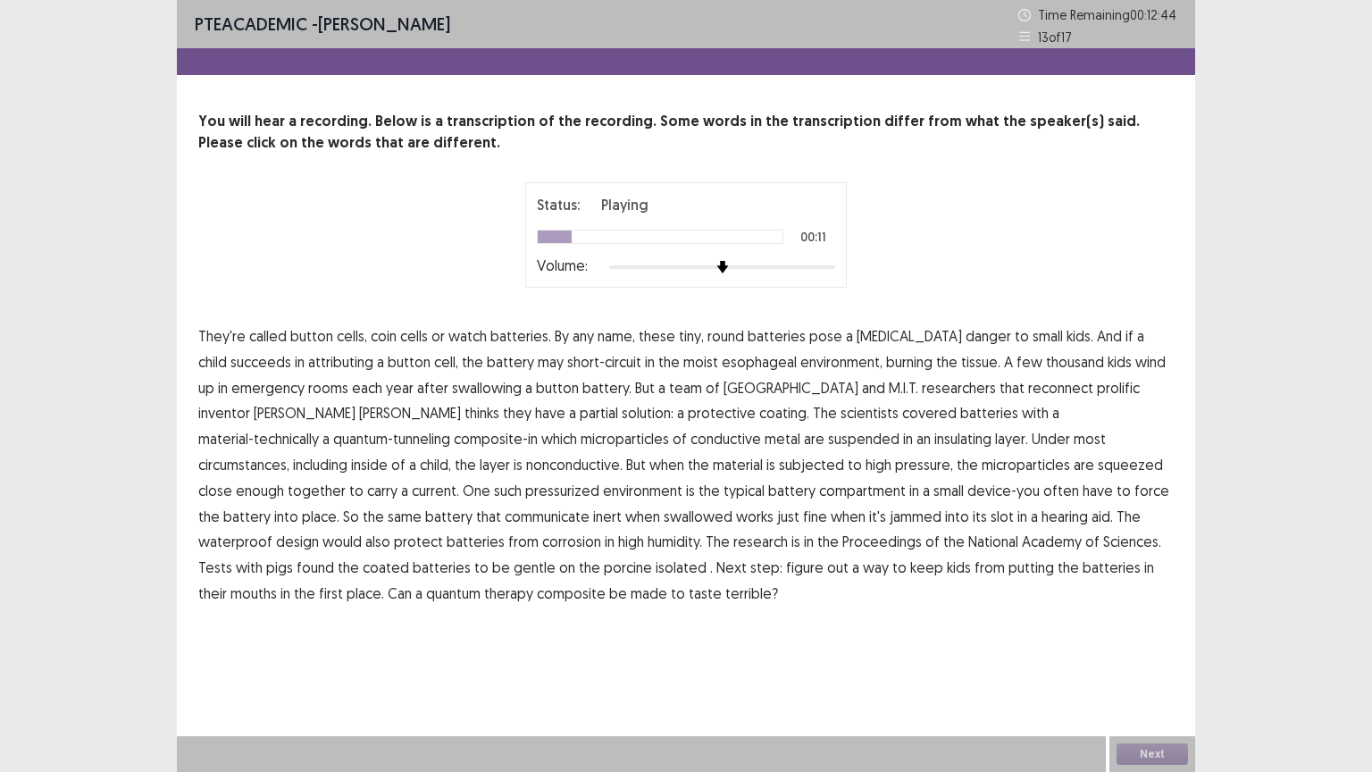
click at [308, 361] on span "attributing" at bounding box center [340, 361] width 65 height 21
click at [1028, 393] on span "reconnect" at bounding box center [1060, 387] width 65 height 21
click at [589, 506] on span "communicate" at bounding box center [547, 516] width 85 height 21
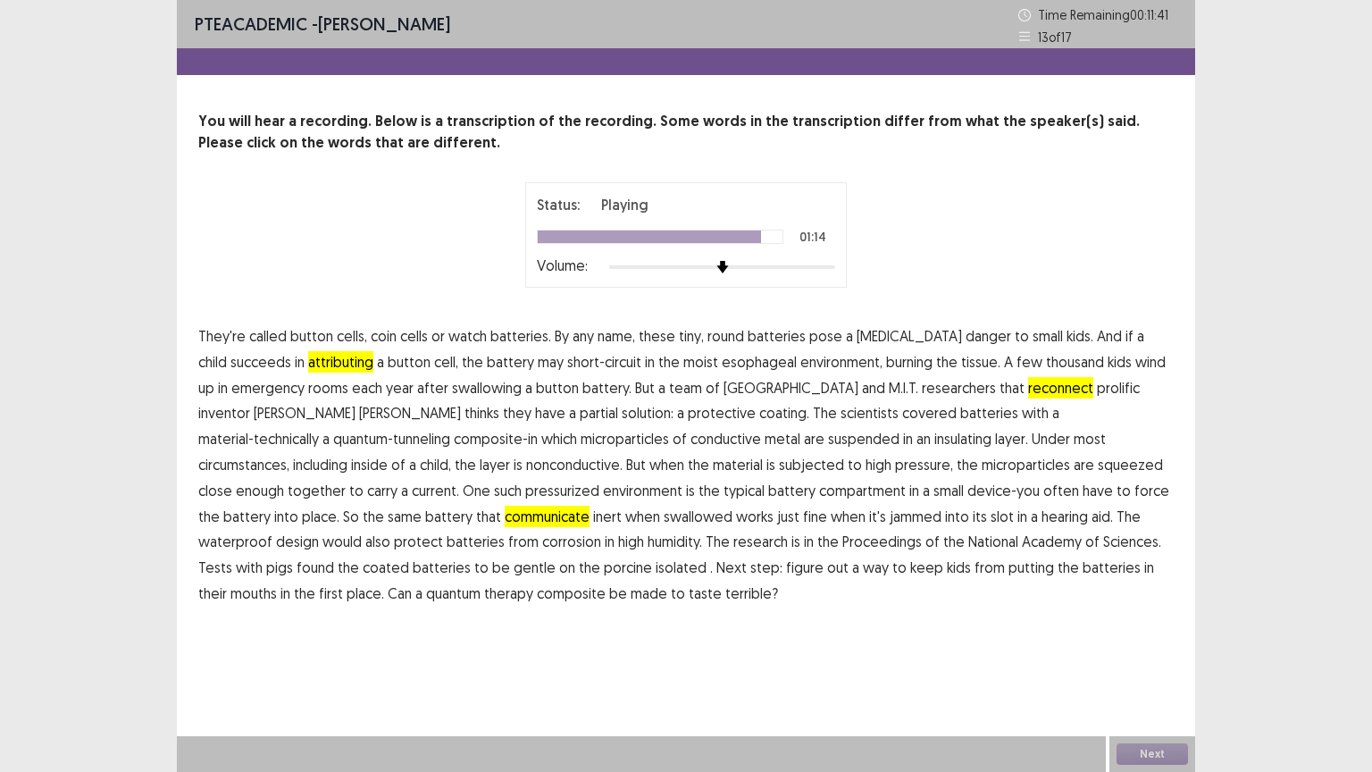
click at [656, 565] on span "isolated" at bounding box center [681, 566] width 51 height 21
click at [533, 582] on span "therapy" at bounding box center [508, 592] width 49 height 21
click at [1158, 651] on button "Next" at bounding box center [1151, 753] width 71 height 21
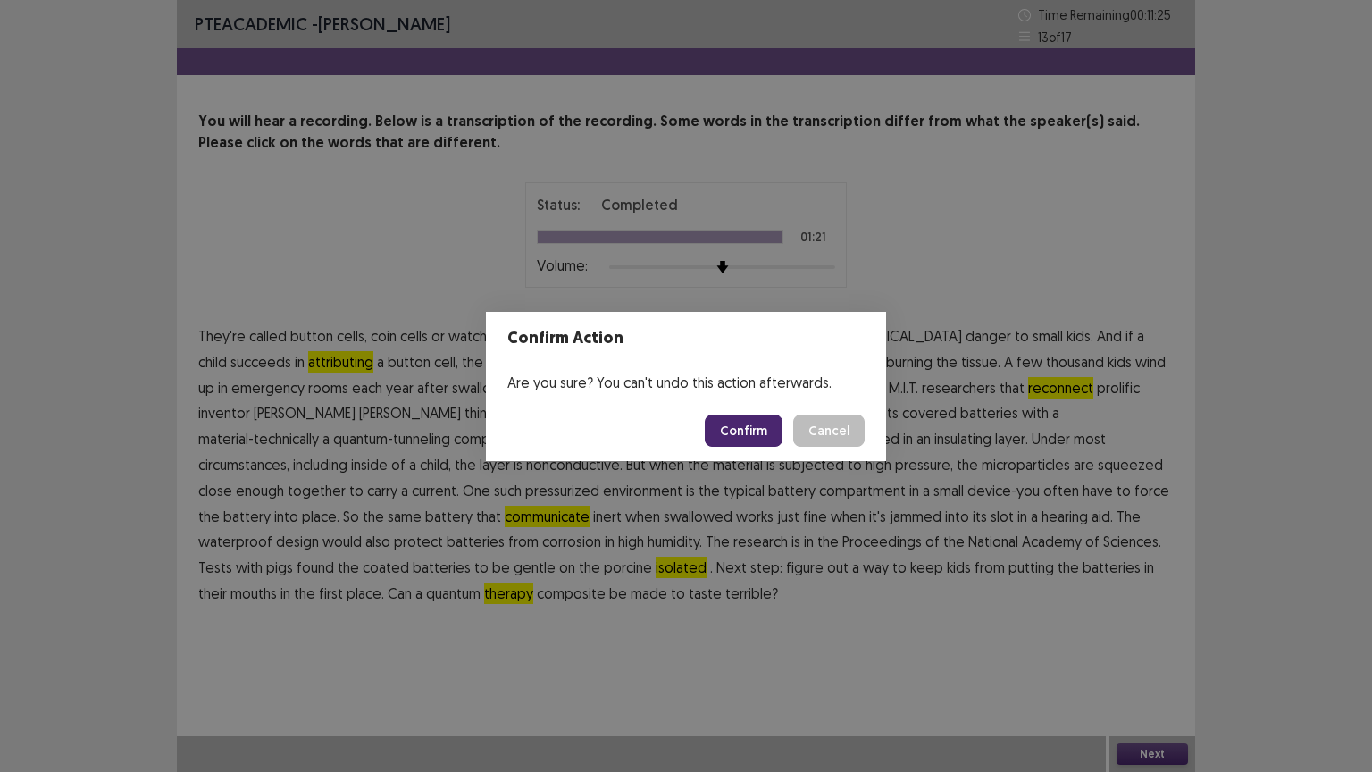
click at [749, 422] on button "Confirm" at bounding box center [744, 430] width 78 height 32
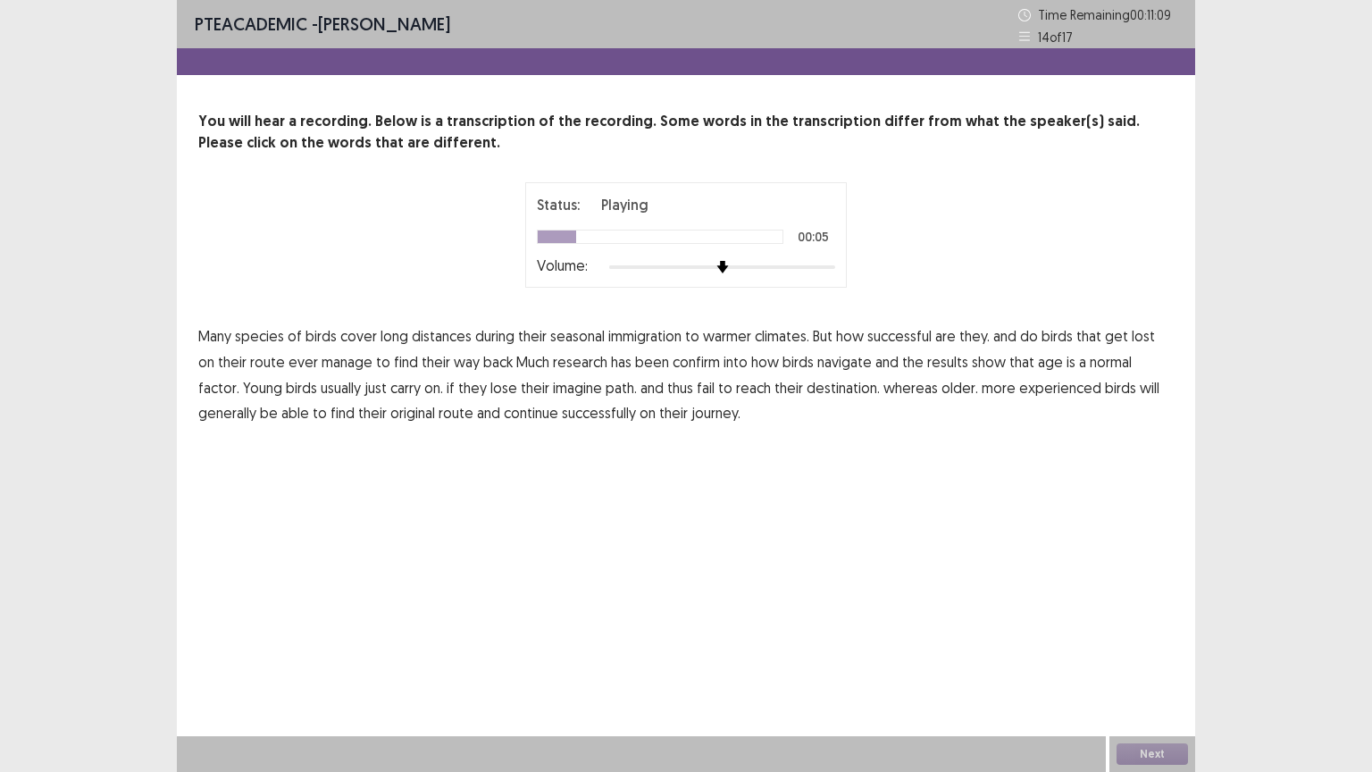
click at [650, 332] on span "immigration" at bounding box center [644, 335] width 73 height 21
click at [681, 364] on span "confirm" at bounding box center [696, 361] width 47 height 21
click at [1090, 362] on span "normal" at bounding box center [1111, 361] width 42 height 21
click at [553, 390] on span "imagine" at bounding box center [577, 387] width 49 height 21
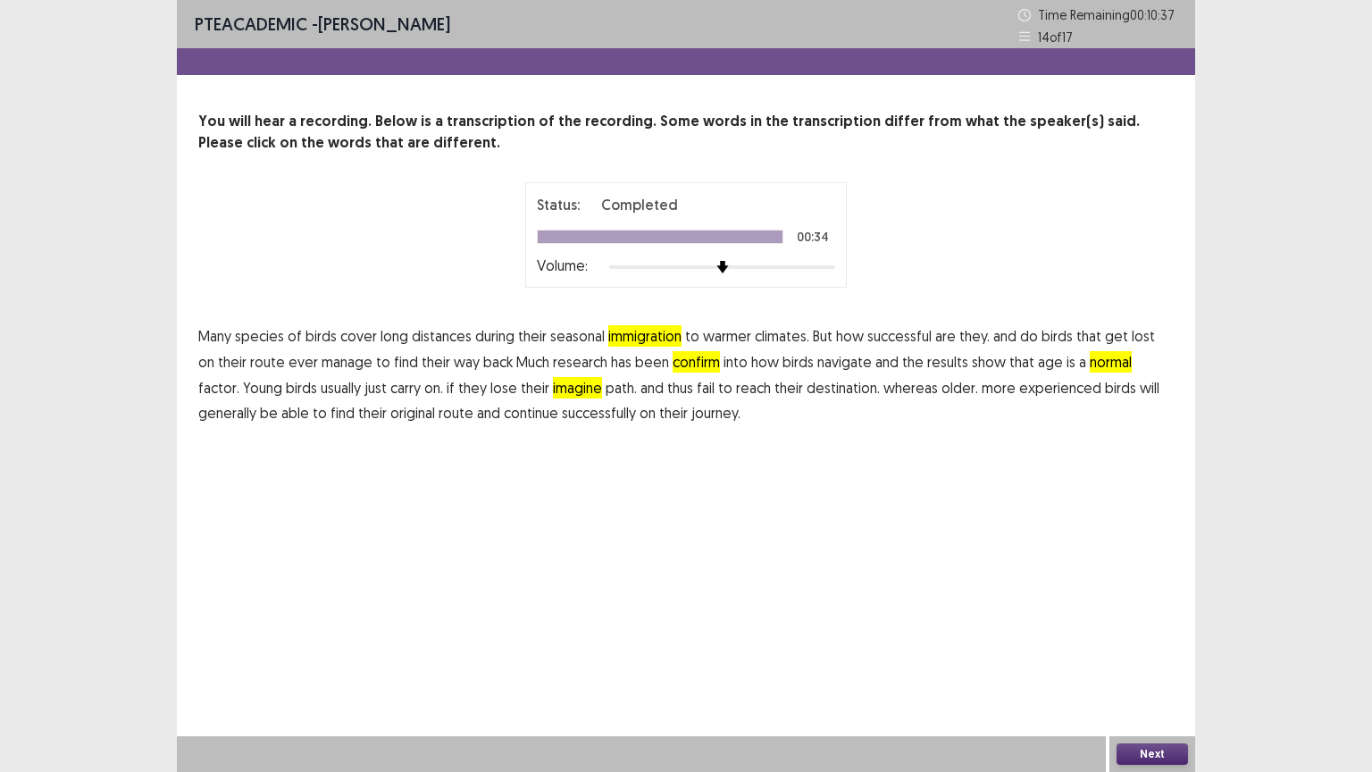
click at [1147, 651] on button "Next" at bounding box center [1151, 753] width 71 height 21
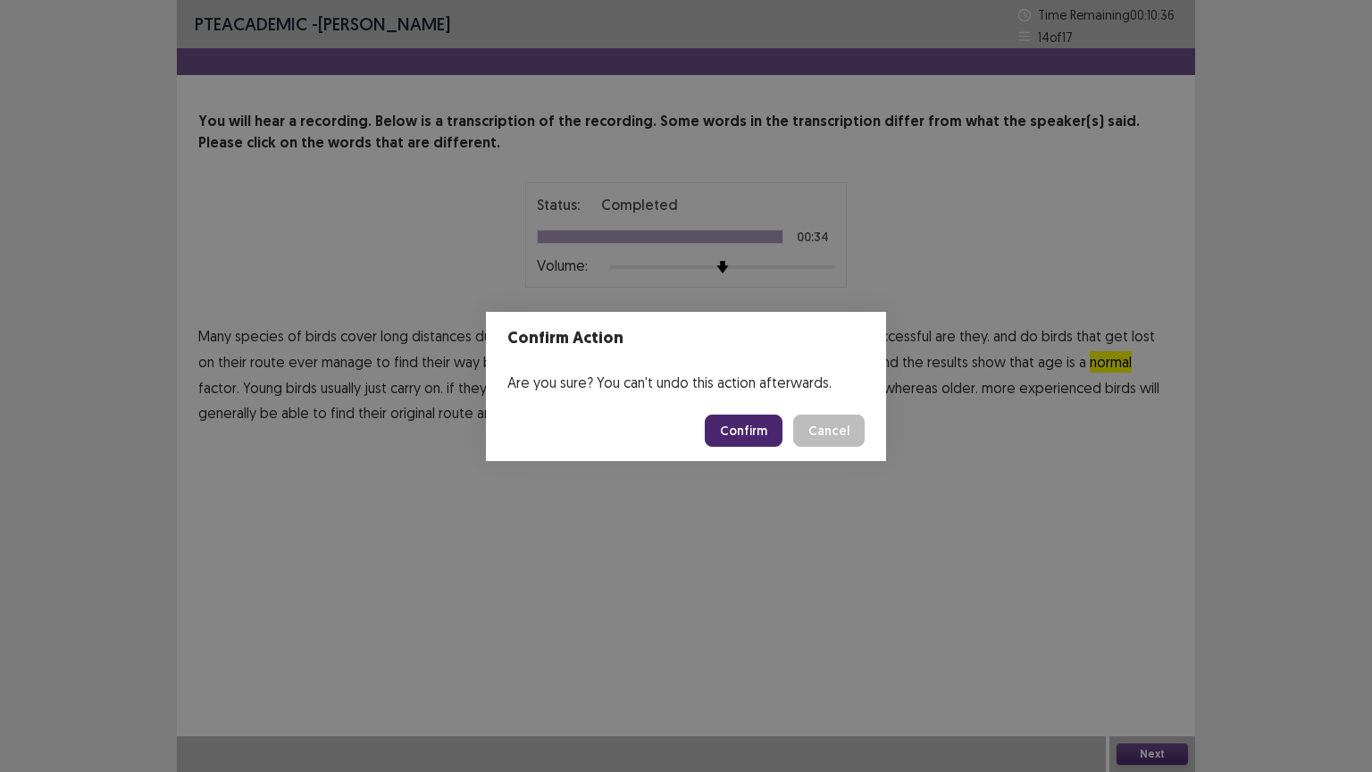
click at [756, 425] on button "Confirm" at bounding box center [744, 430] width 78 height 32
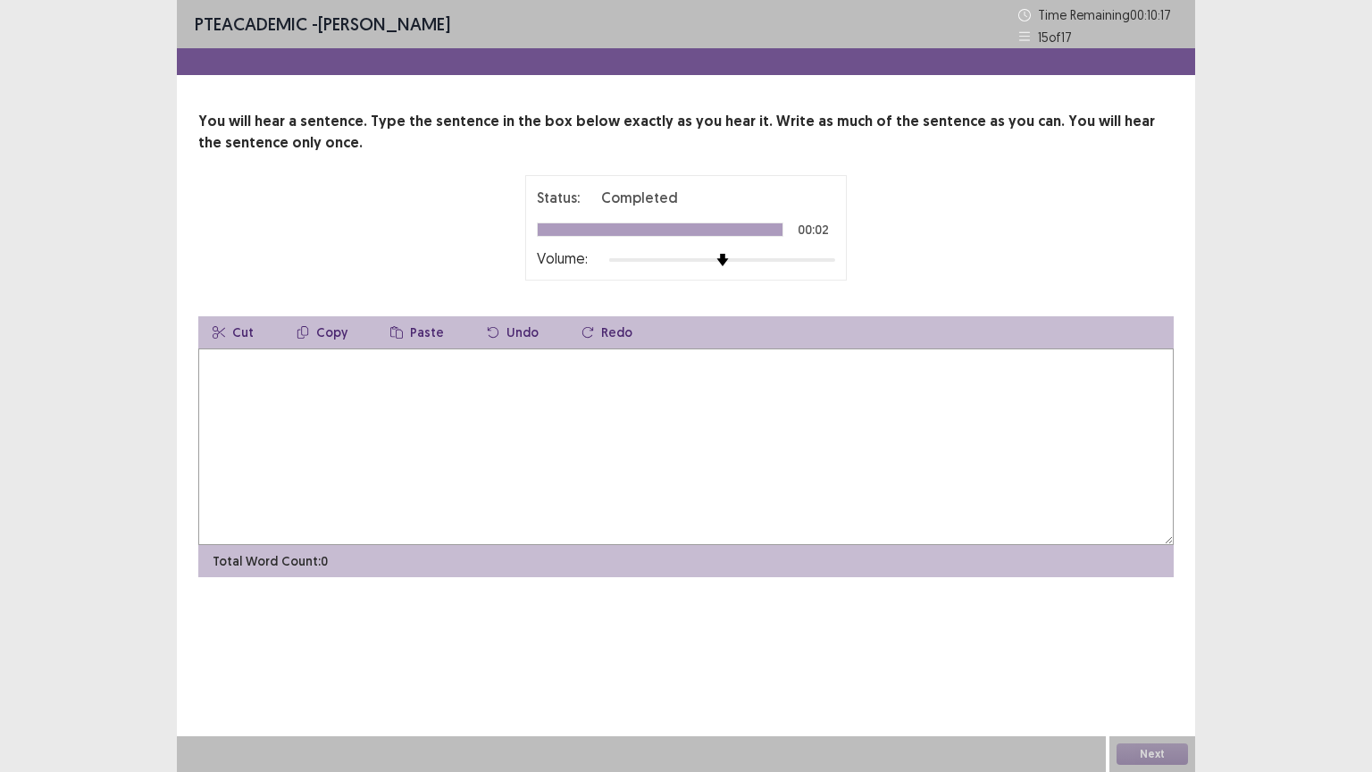
click at [475, 407] on textarea at bounding box center [685, 446] width 975 height 196
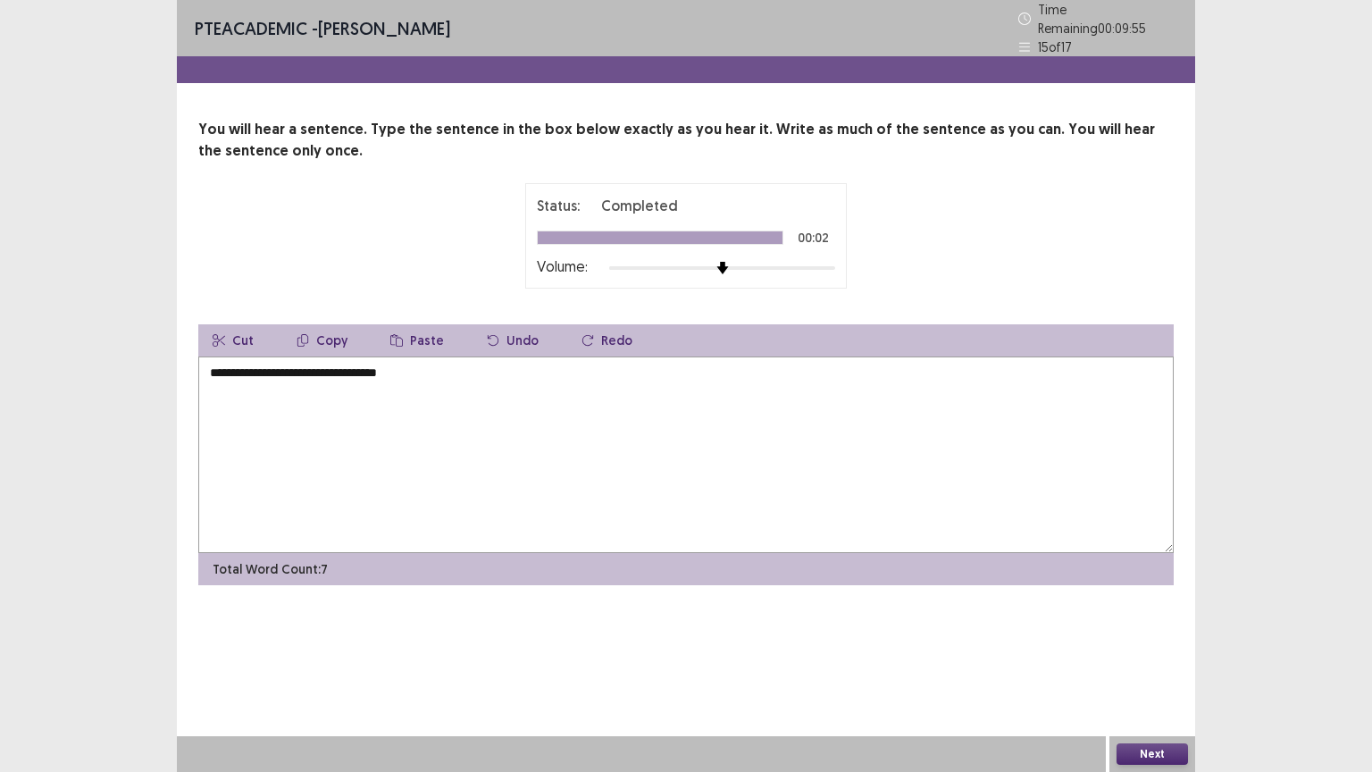
click at [264, 366] on textarea "**********" at bounding box center [685, 454] width 975 height 196
click at [238, 367] on textarea "**********" at bounding box center [685, 454] width 975 height 196
type textarea "**********"
click at [1143, 651] on button "Next" at bounding box center [1151, 753] width 71 height 21
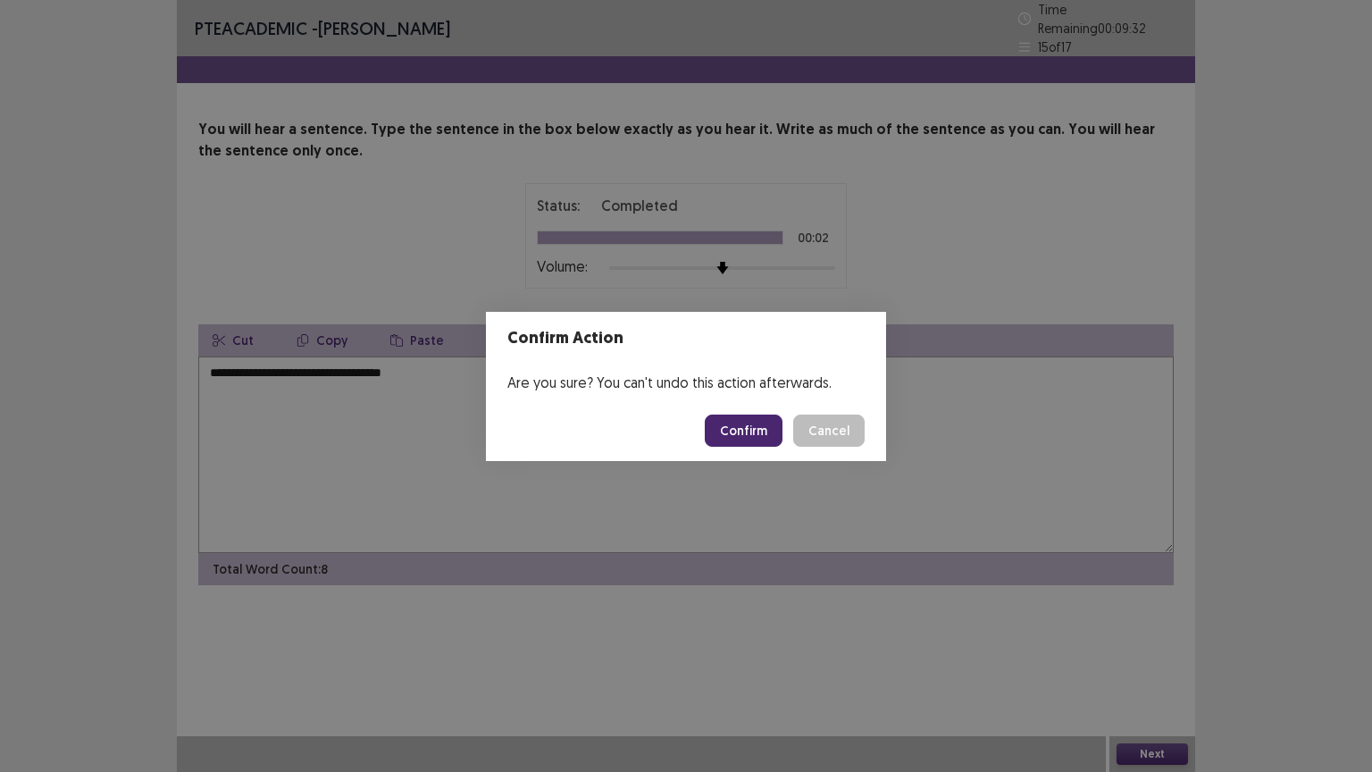
click at [757, 420] on button "Confirm" at bounding box center [744, 430] width 78 height 32
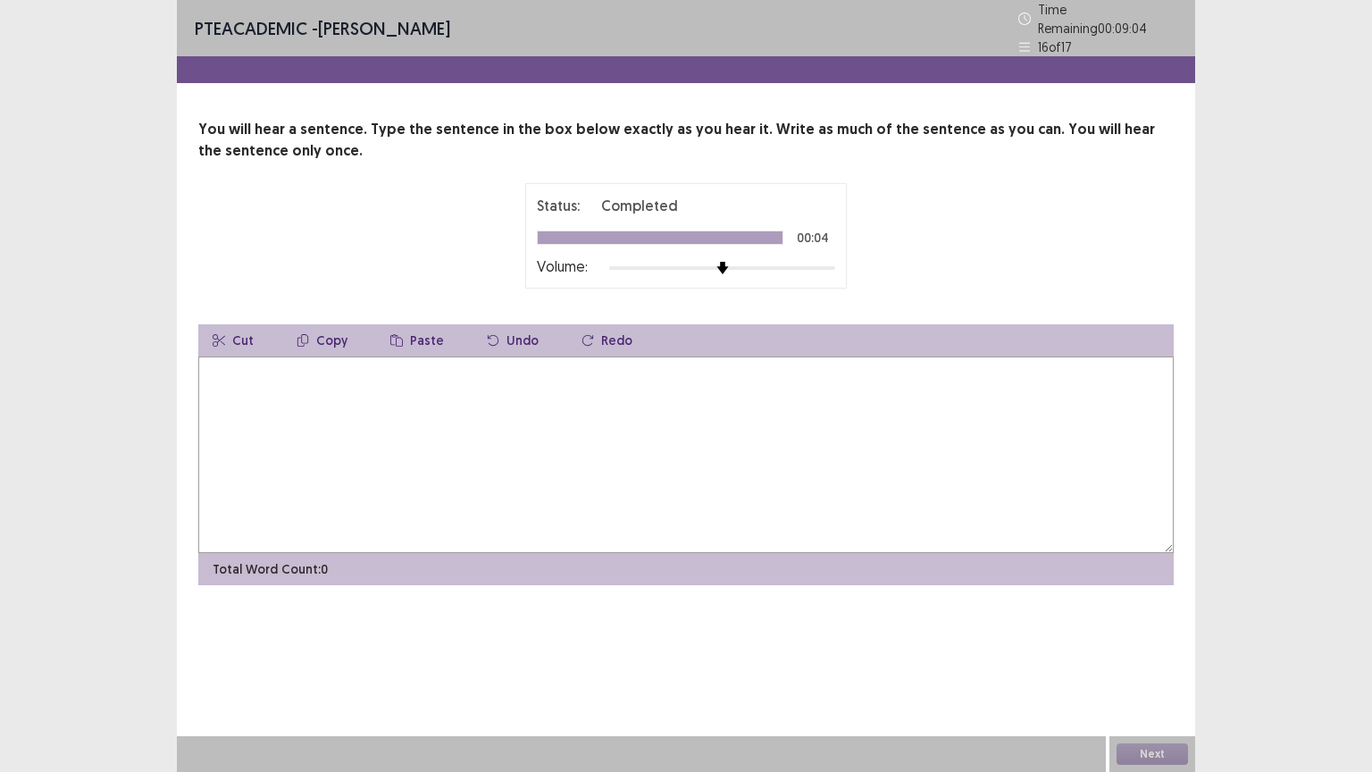
click at [469, 447] on textarea at bounding box center [685, 454] width 975 height 196
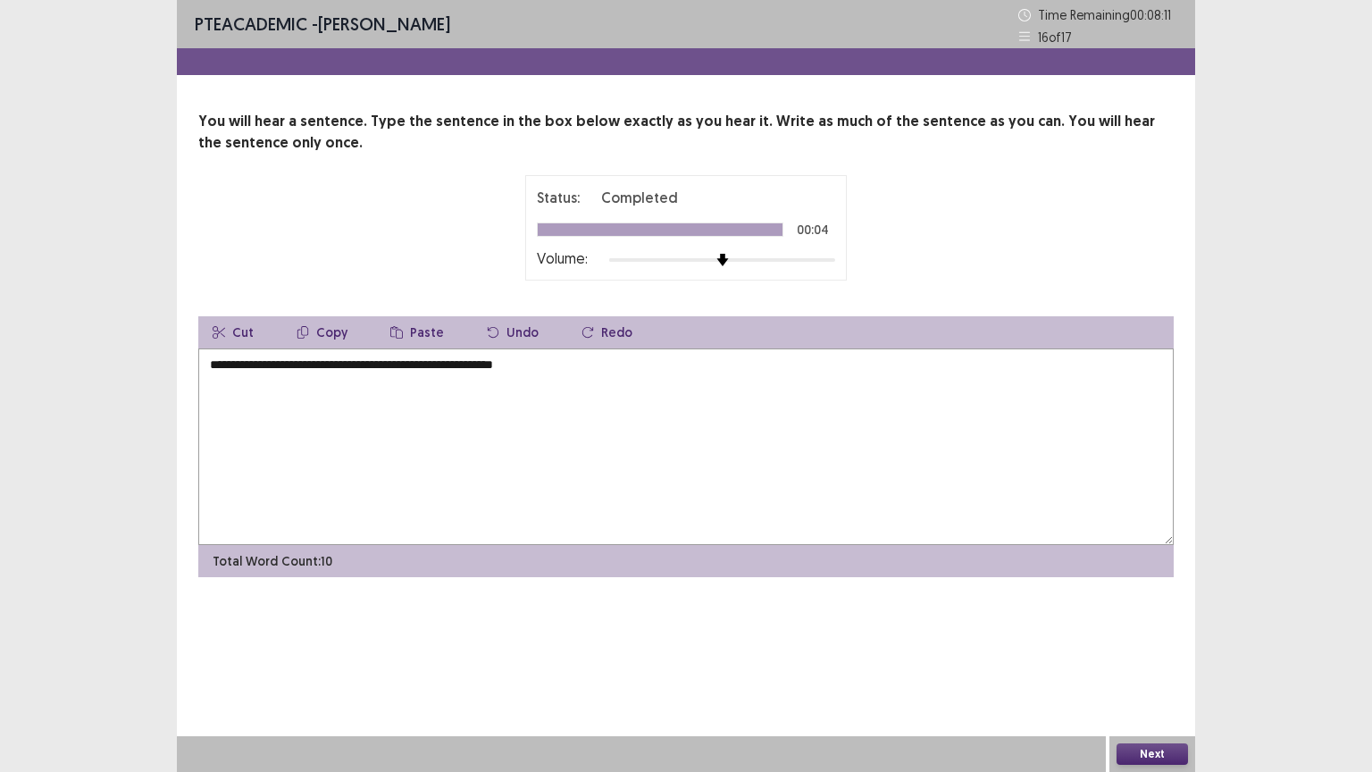
type textarea "**********"
click at [1154, 651] on button "Next" at bounding box center [1151, 753] width 71 height 21
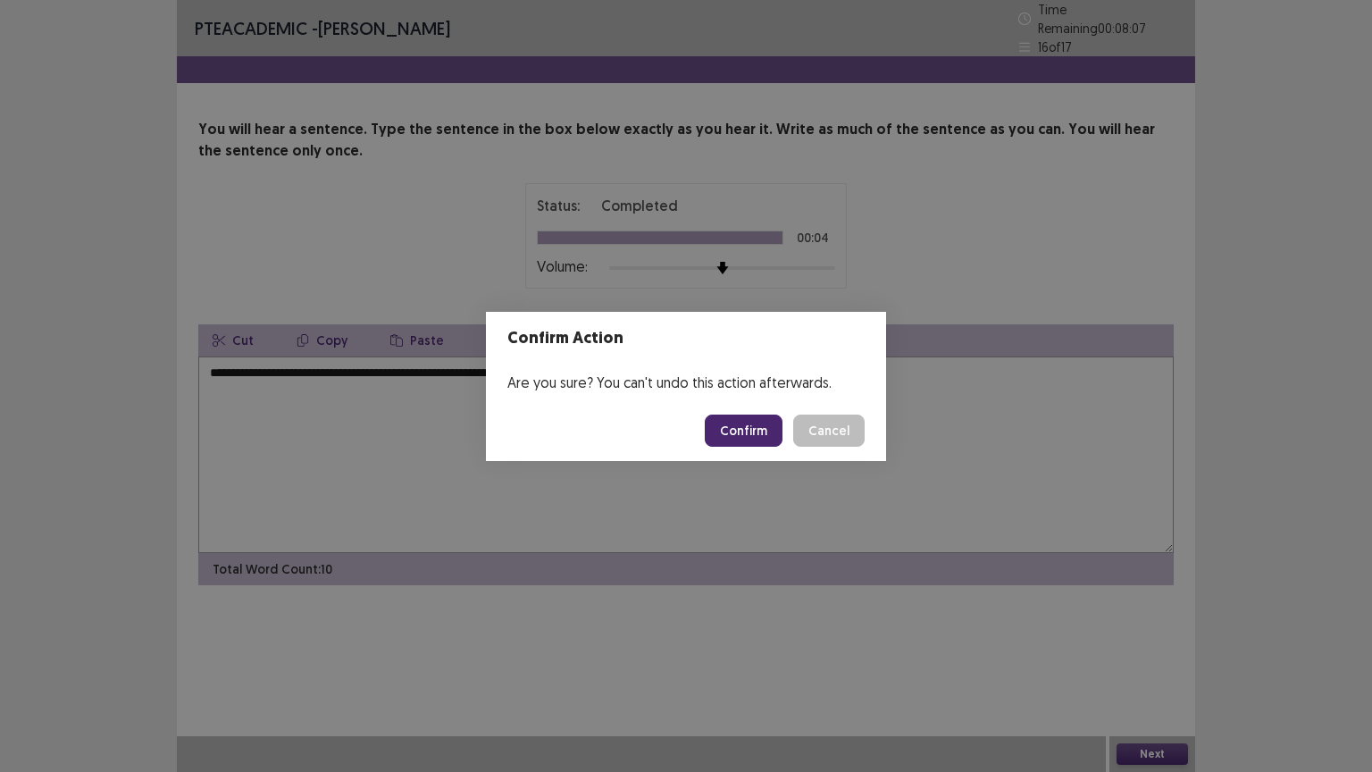
click at [747, 422] on button "Confirm" at bounding box center [744, 430] width 78 height 32
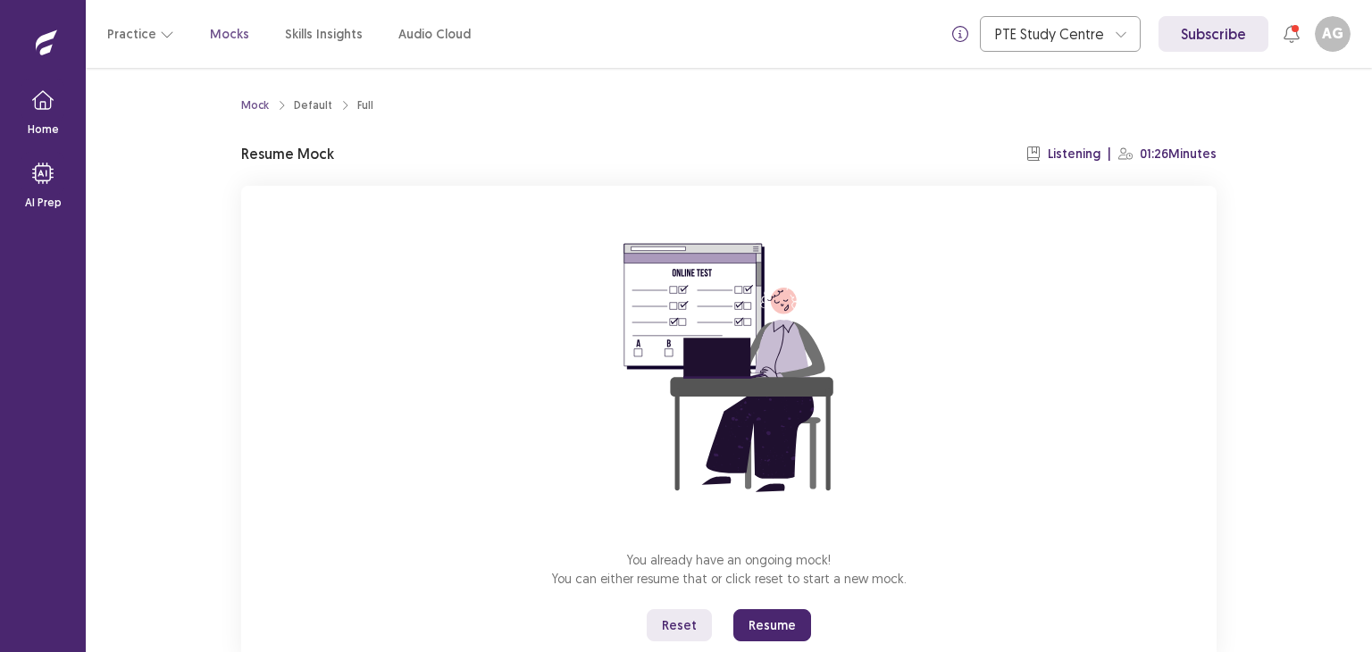
click at [764, 626] on button "Resume" at bounding box center [772, 625] width 78 height 32
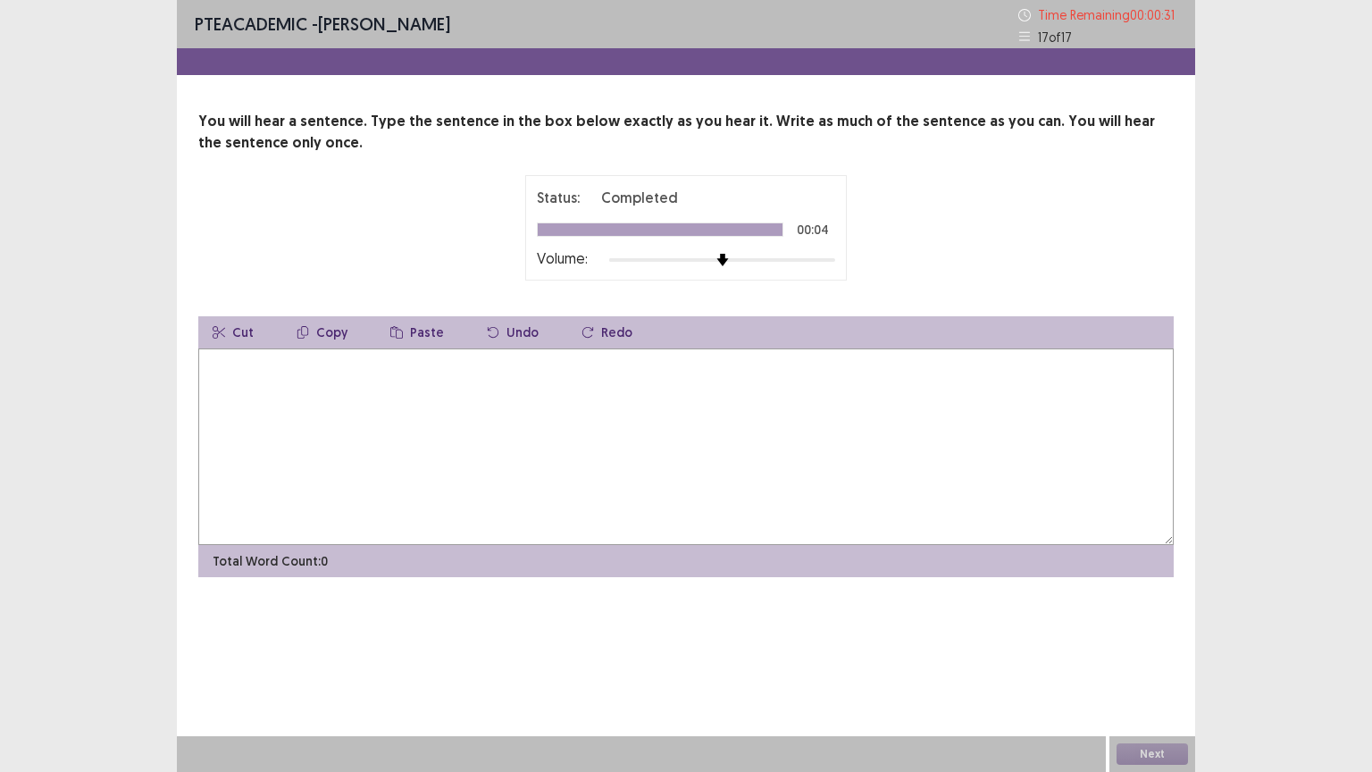
click at [499, 467] on textarea at bounding box center [685, 446] width 975 height 196
type textarea "**********"
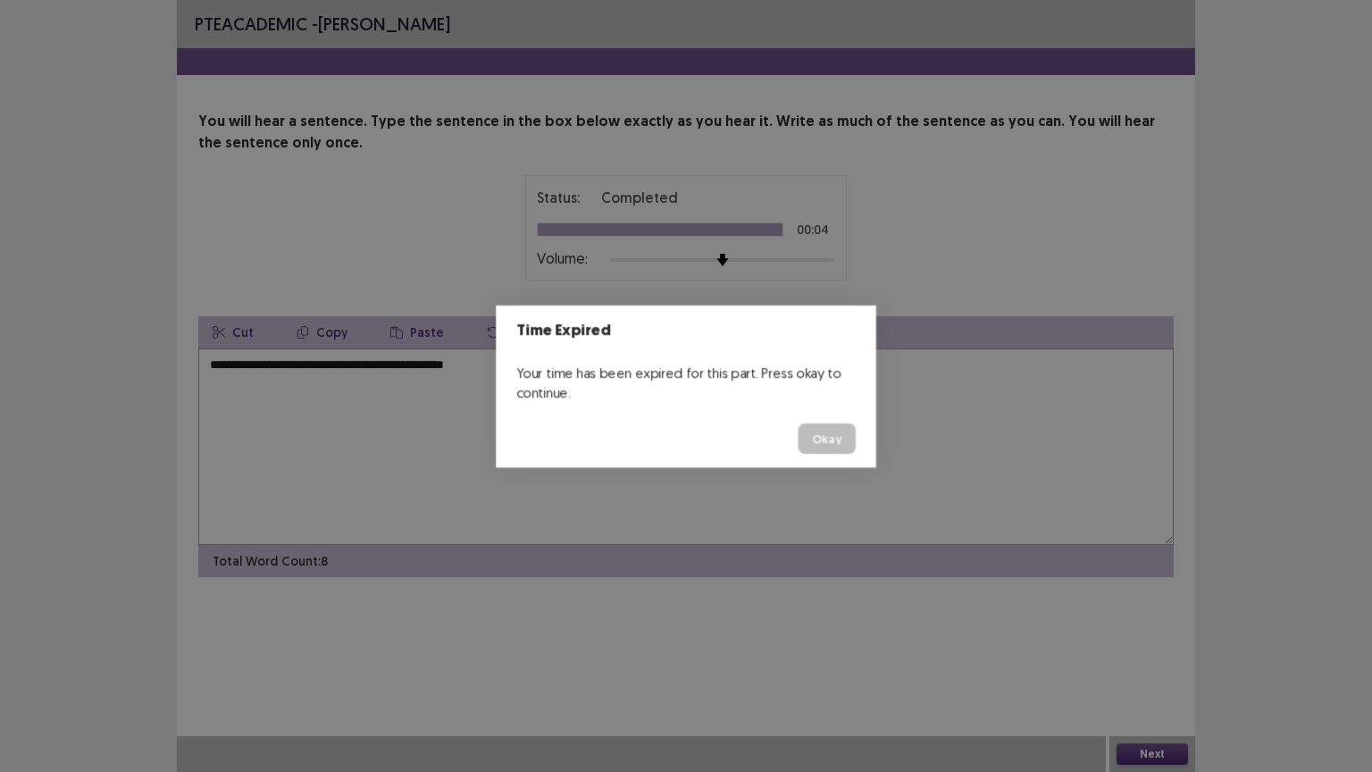
click at [1137, 651] on body "**********" at bounding box center [686, 386] width 1372 height 772
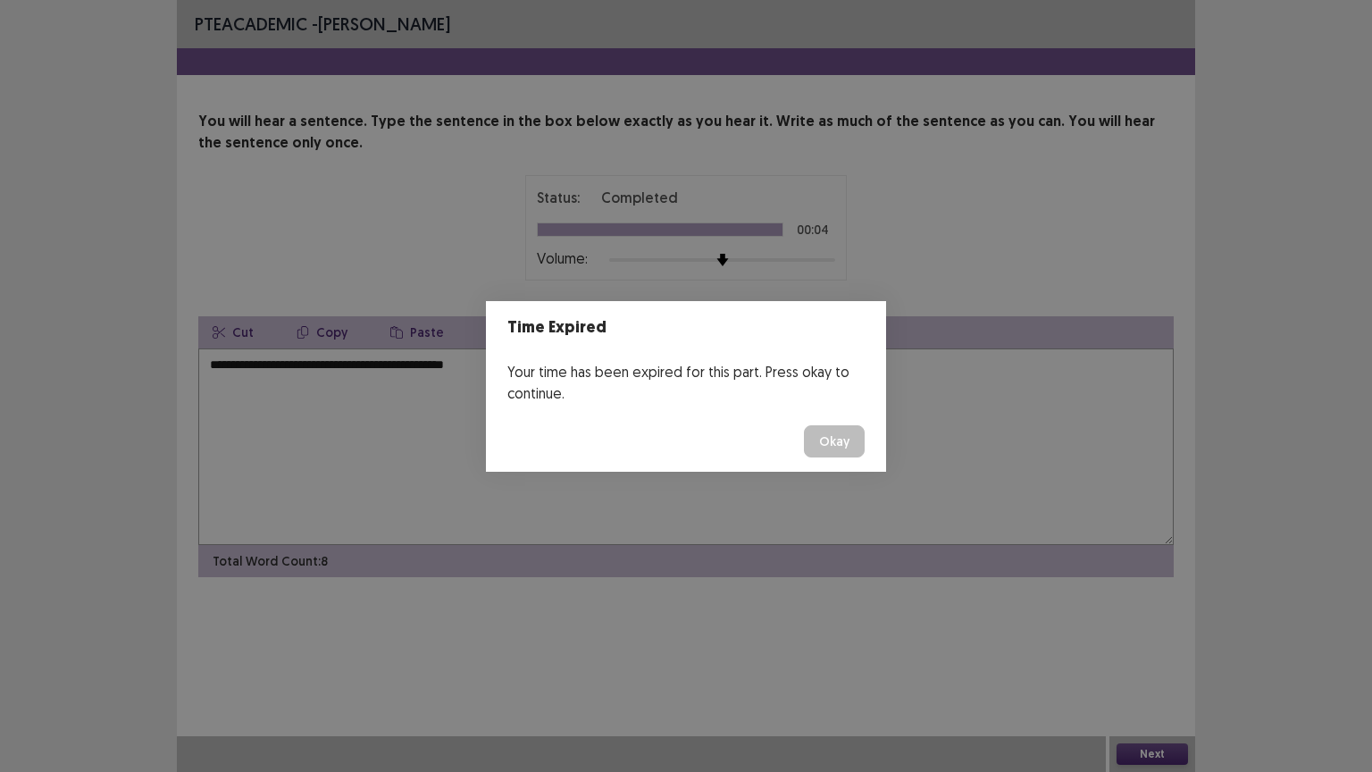
click at [846, 444] on button "Okay" at bounding box center [834, 441] width 61 height 32
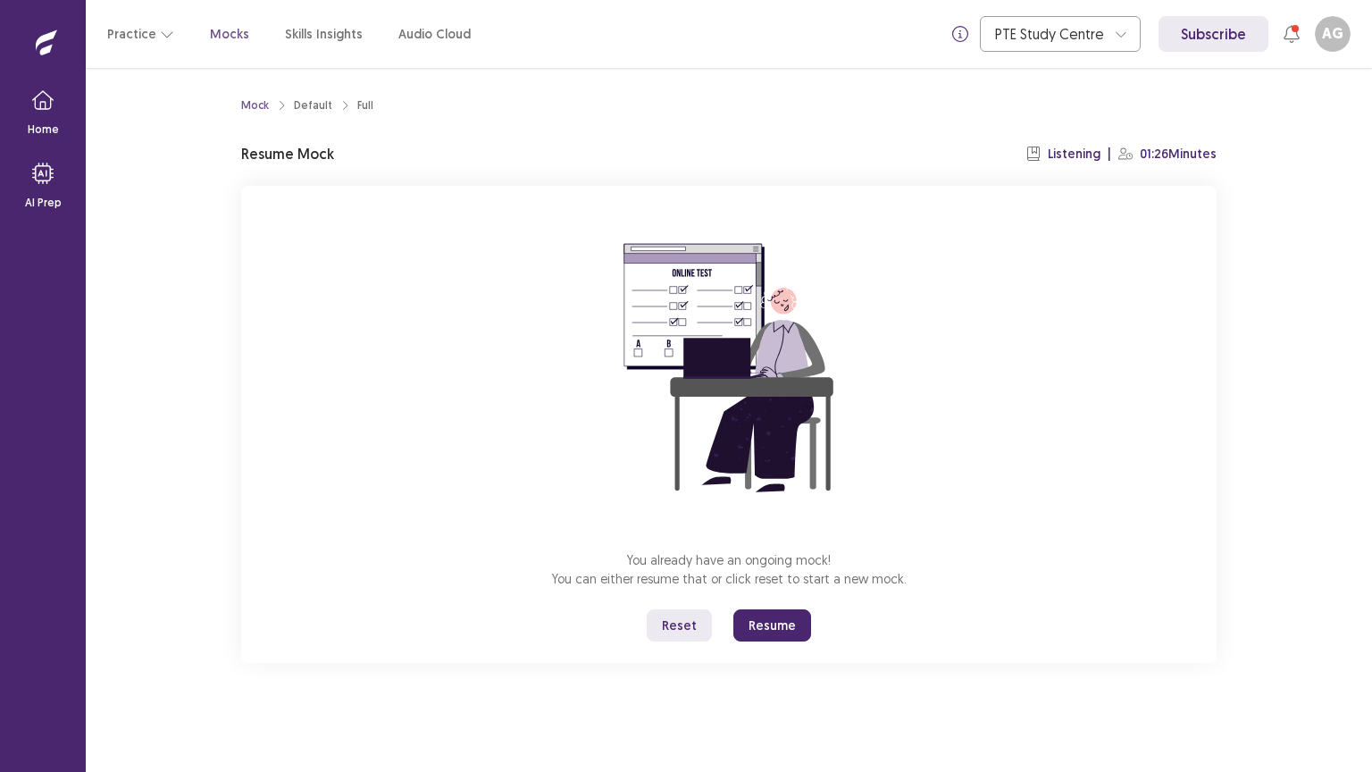
click at [773, 617] on button "Resume" at bounding box center [772, 625] width 78 height 32
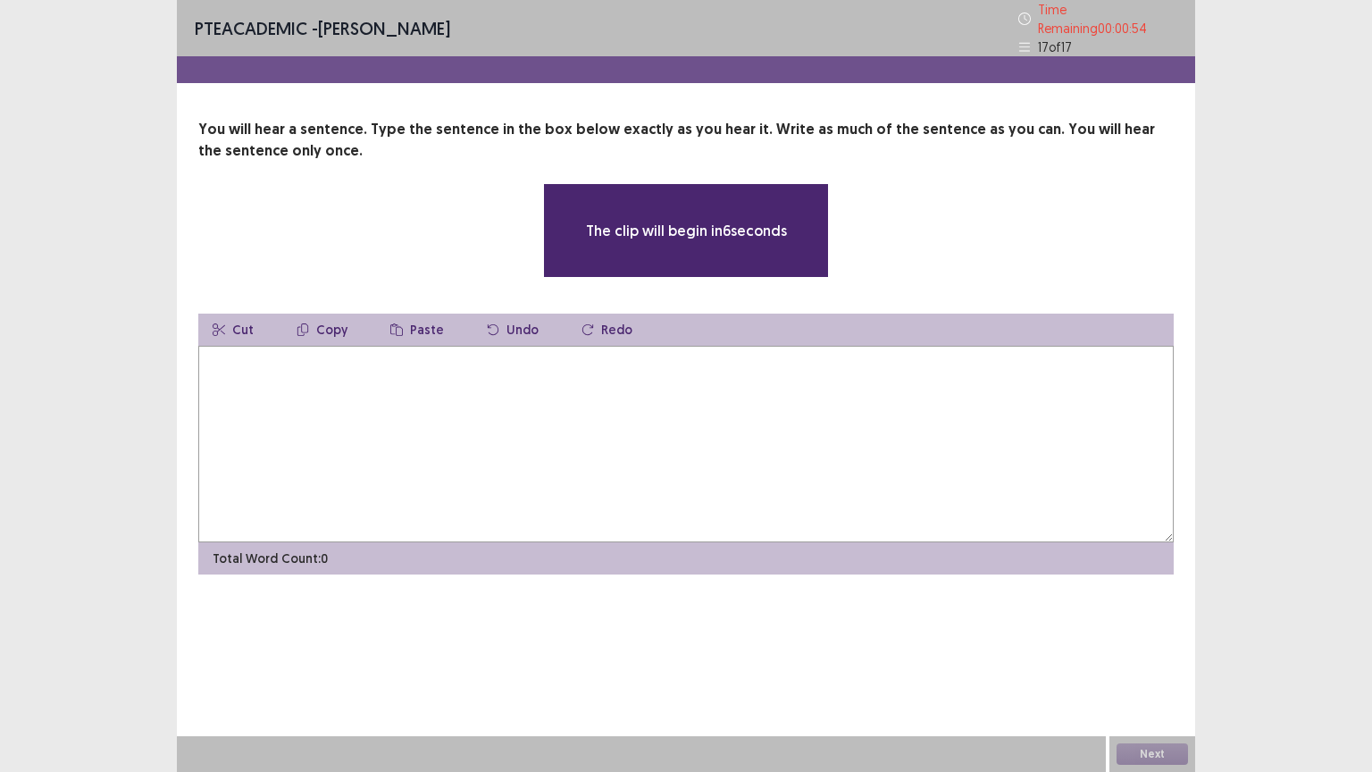
click at [339, 421] on textarea at bounding box center [685, 444] width 975 height 196
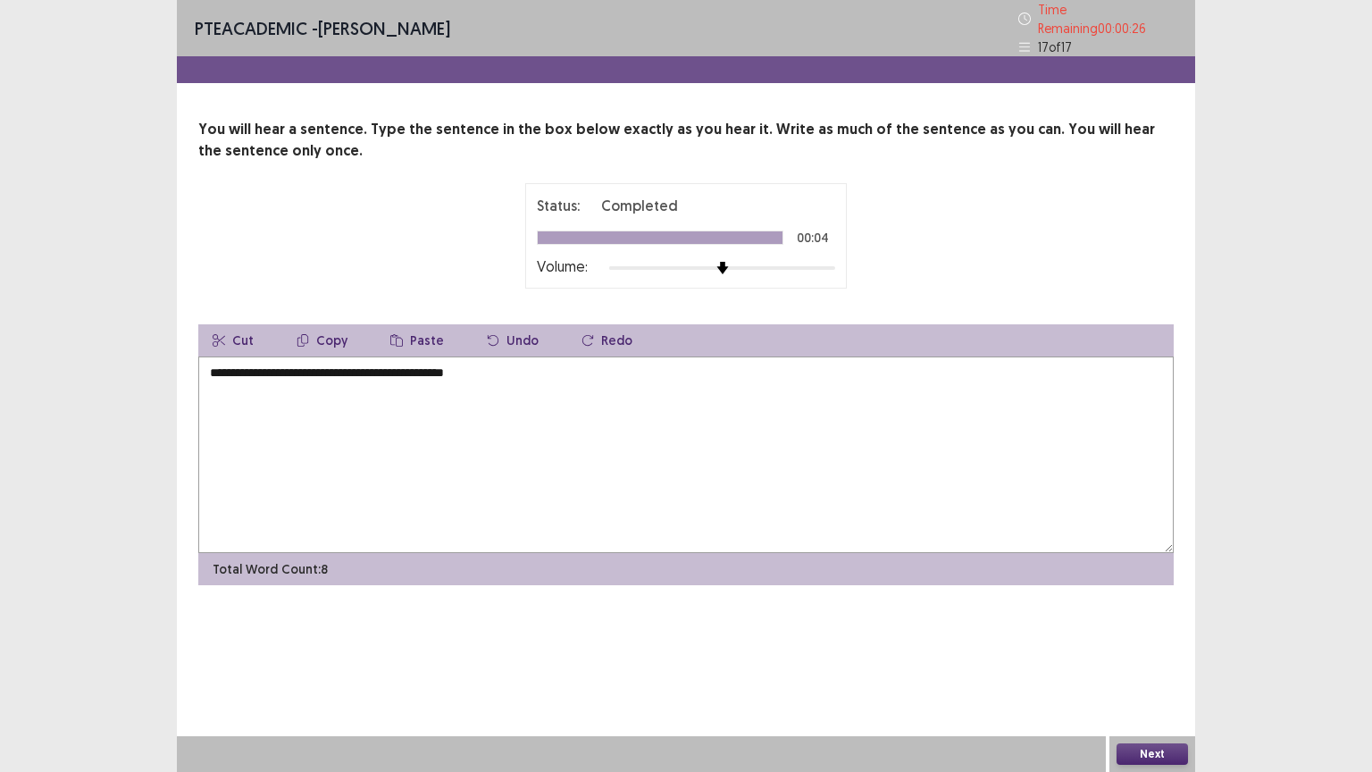
type textarea "**********"
click at [1148, 651] on button "Next" at bounding box center [1151, 753] width 71 height 21
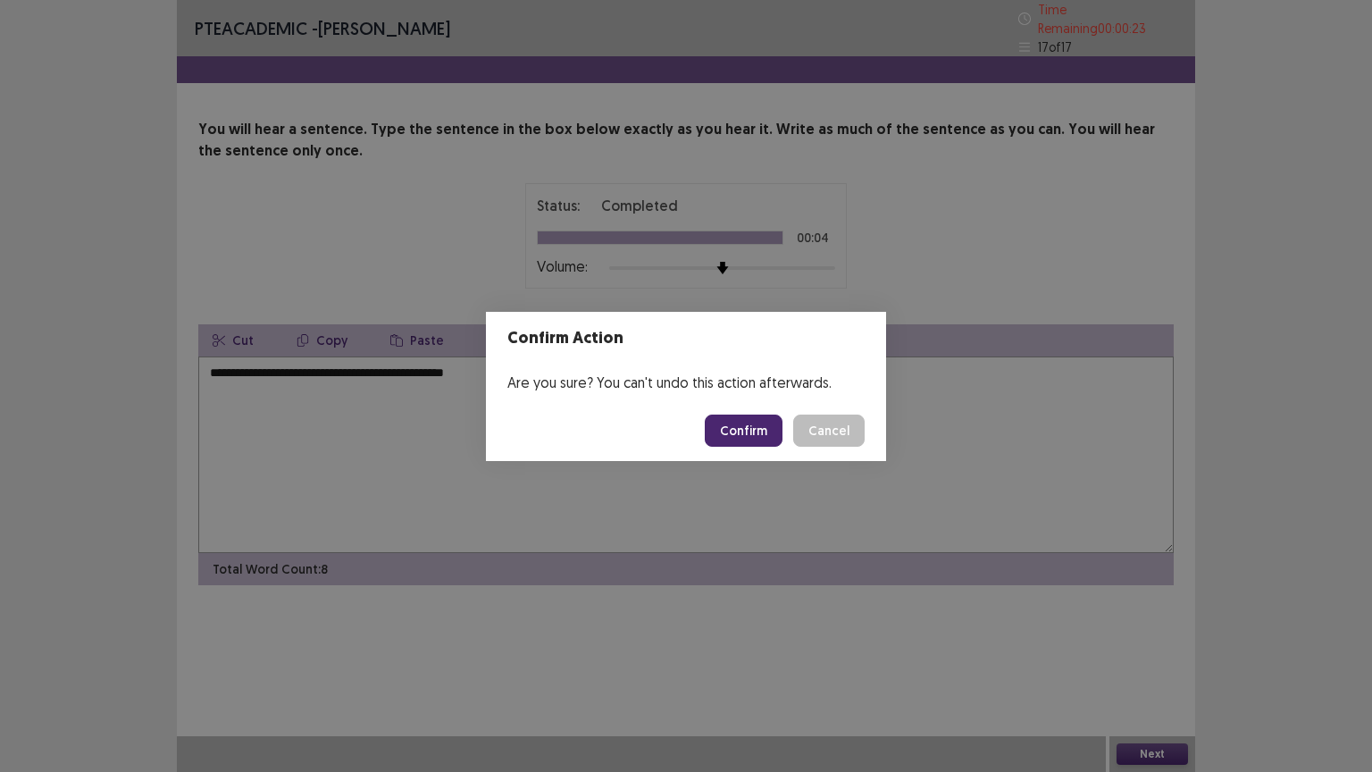
click at [740, 431] on button "Confirm" at bounding box center [744, 430] width 78 height 32
